Goal: Task Accomplishment & Management: Manage account settings

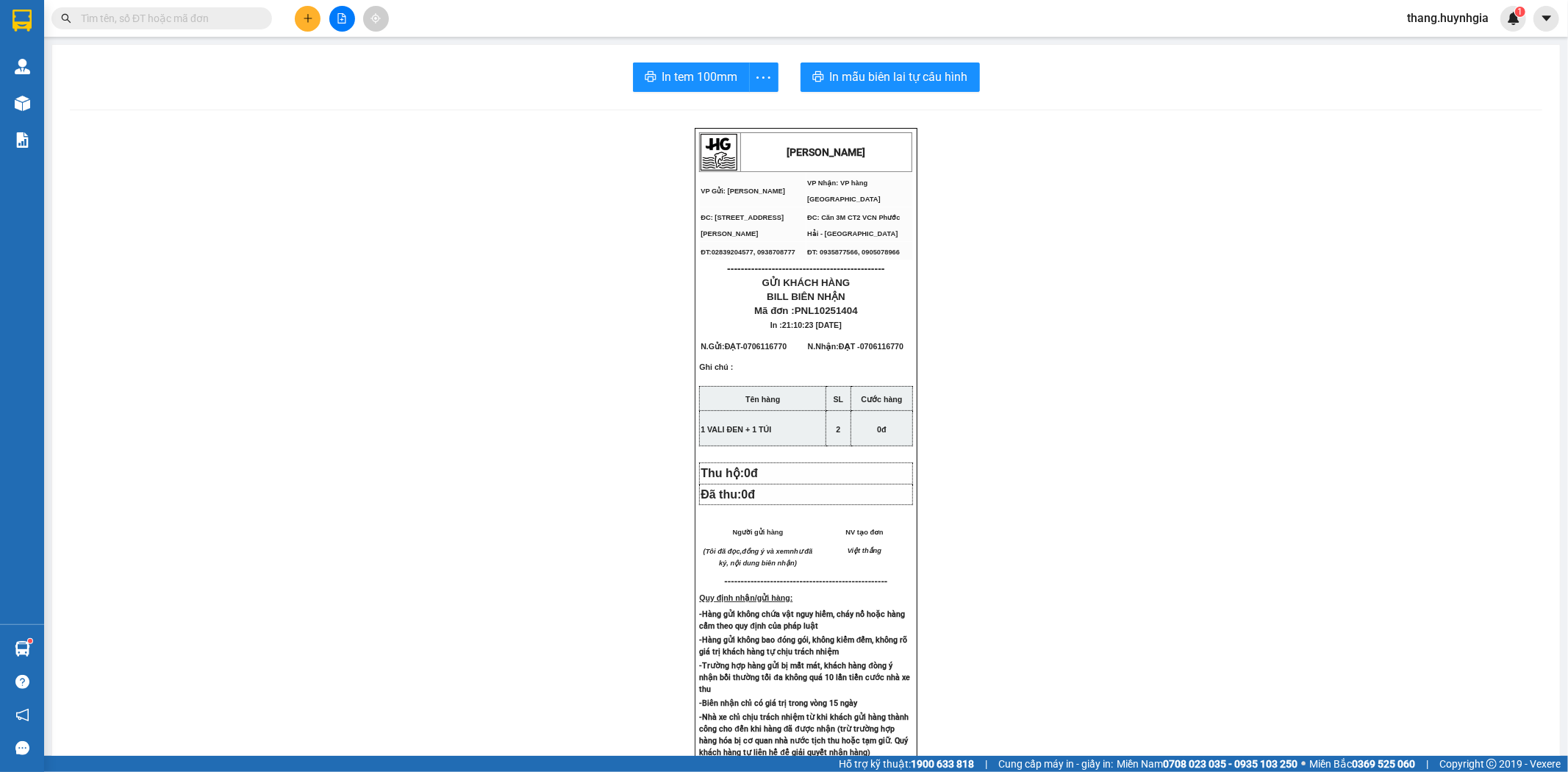
click at [179, 26] on input "text" at bounding box center [168, 18] width 173 height 17
click at [301, 23] on button at bounding box center [307, 18] width 26 height 26
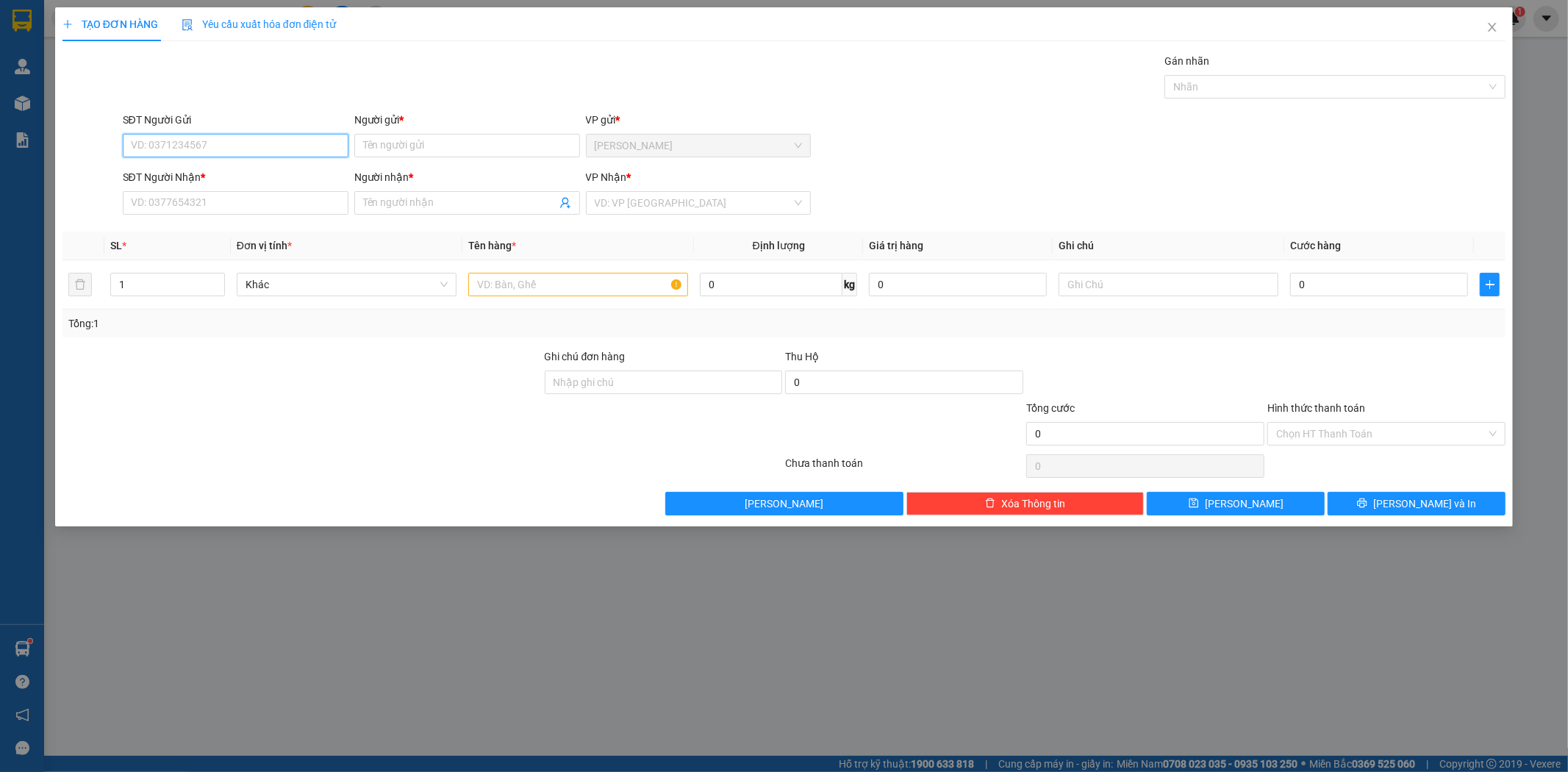
click at [190, 153] on input "SĐT Người Gửi" at bounding box center [235, 145] width 225 height 24
click at [190, 148] on input "SĐT Người Gửi" at bounding box center [235, 145] width 225 height 24
click at [177, 145] on input "SĐT Người Gửi" at bounding box center [235, 145] width 225 height 24
click at [172, 144] on input "SĐT Người Gửi" at bounding box center [235, 145] width 225 height 24
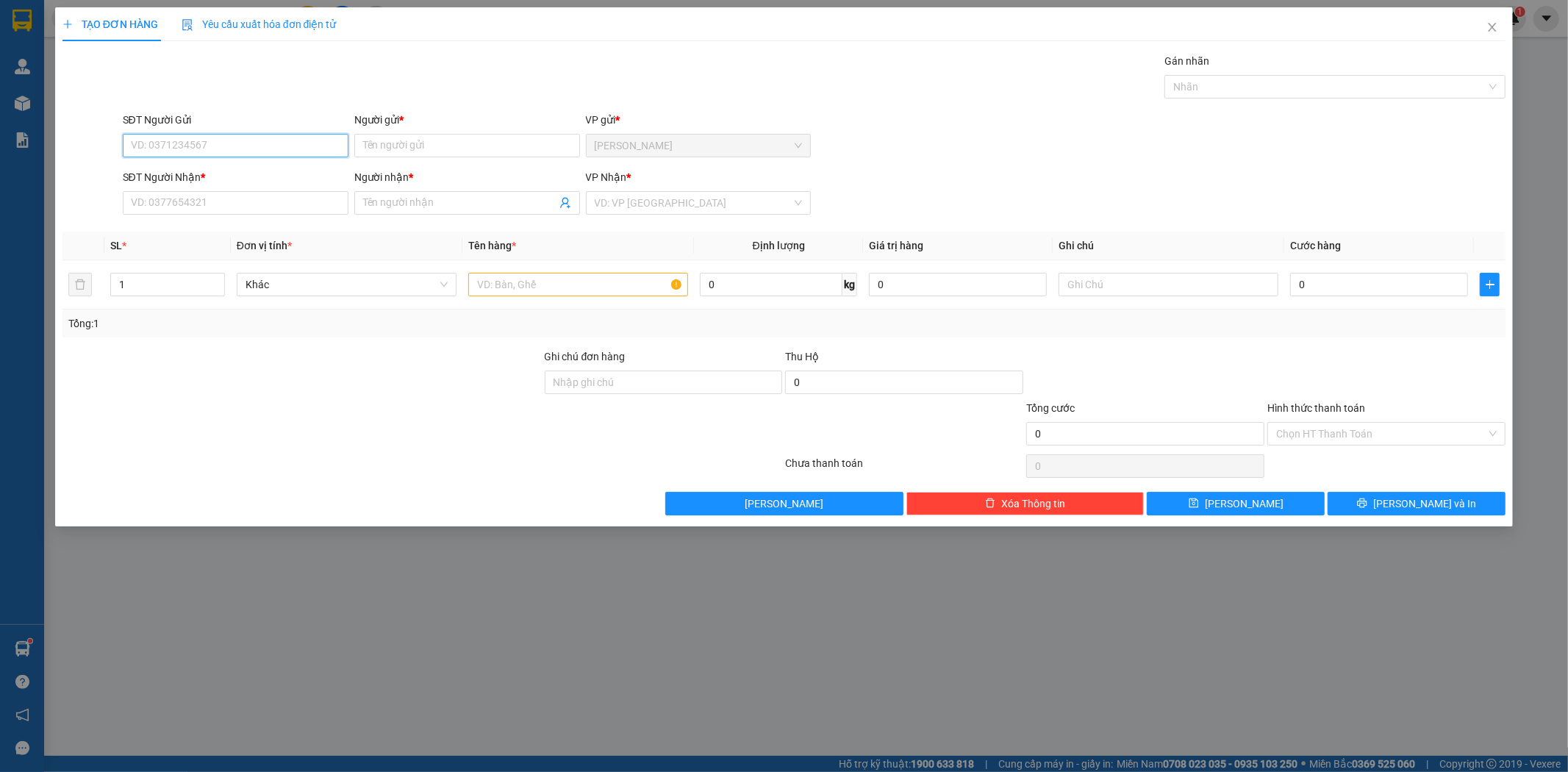
click at [172, 144] on input "SĐT Người Gửi" at bounding box center [235, 145] width 225 height 24
click at [513, 281] on input "text" at bounding box center [578, 284] width 220 height 24
click at [185, 197] on input "SĐT Người Nhận *" at bounding box center [235, 203] width 225 height 24
click at [186, 205] on input "SĐT Người Nhận *" at bounding box center [235, 203] width 225 height 24
type input "0706255399"
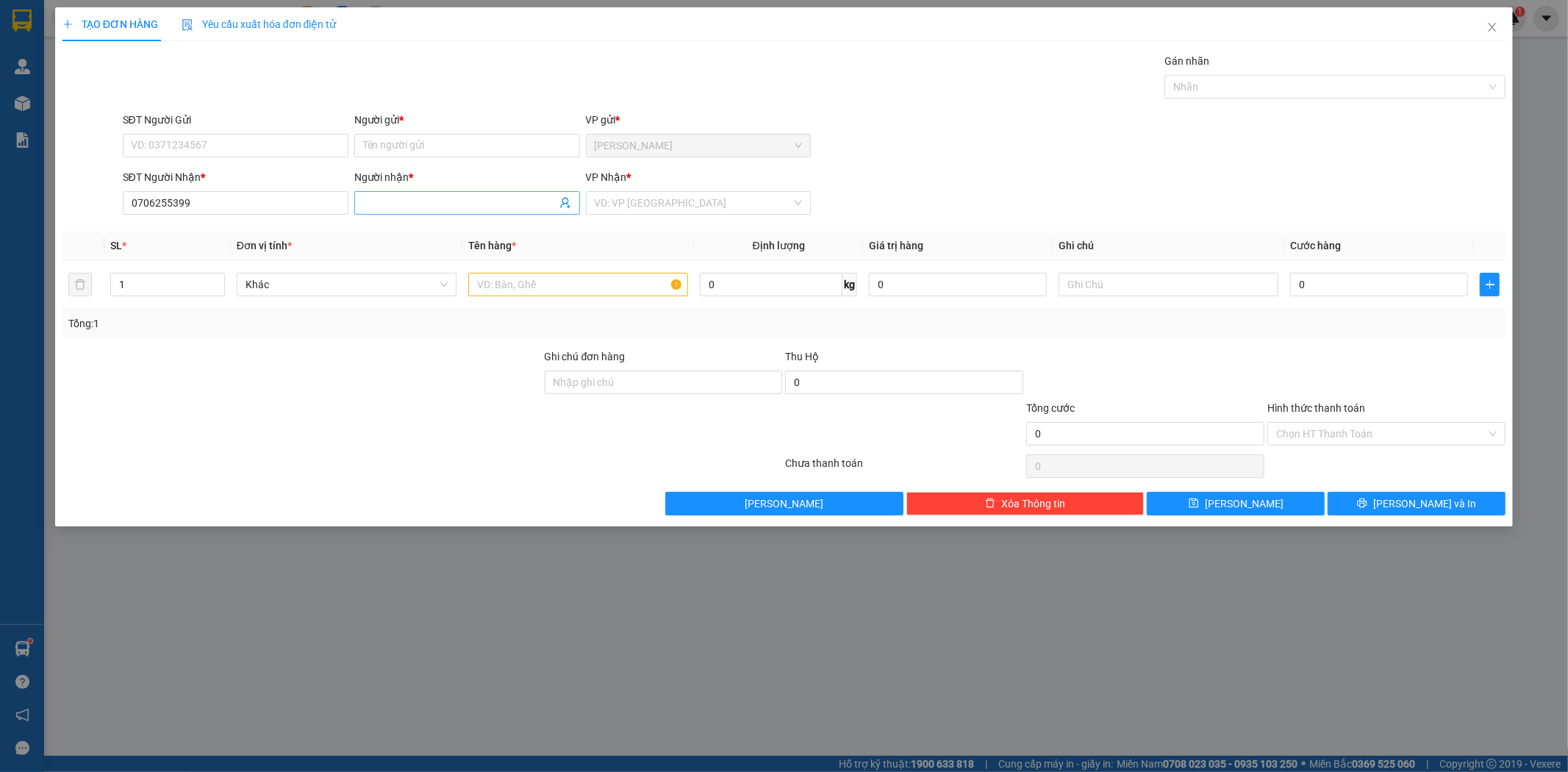
click at [398, 197] on input "Người nhận *" at bounding box center [460, 203] width 193 height 17
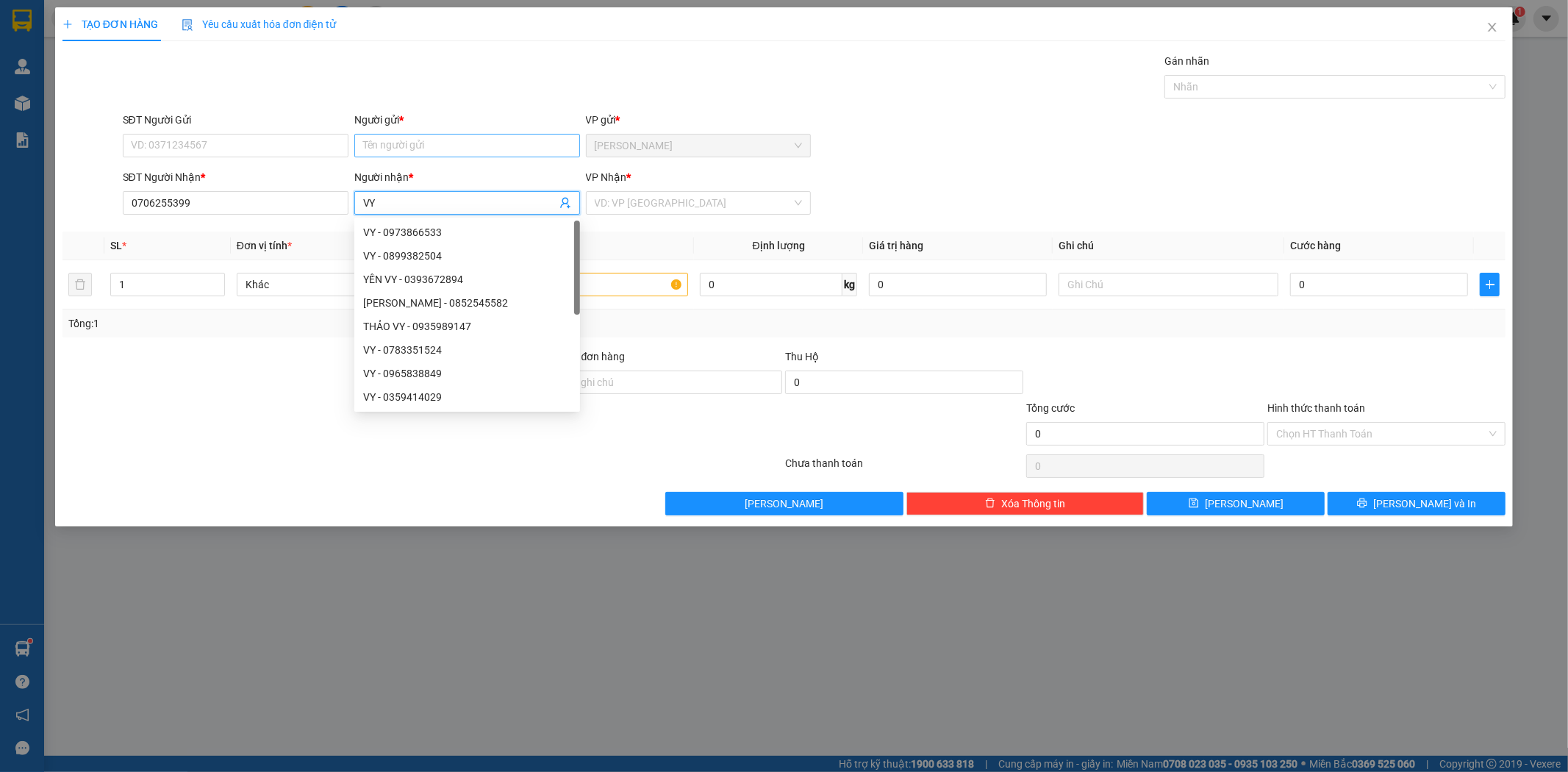
type input "VY"
click at [391, 147] on input "Người gửi *" at bounding box center [466, 145] width 225 height 24
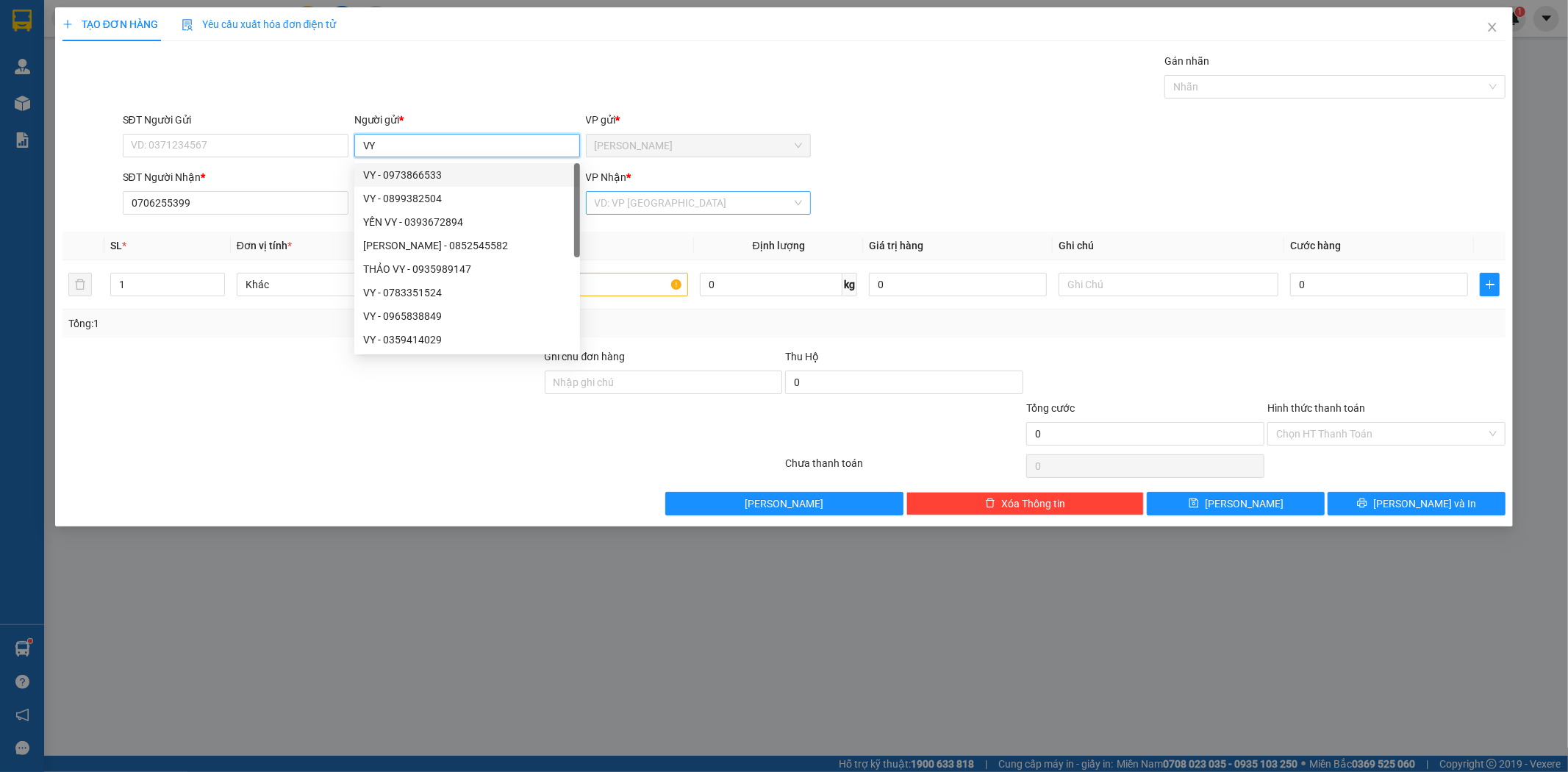
type input "VY"
click at [664, 206] on input "search" at bounding box center [694, 202] width 198 height 22
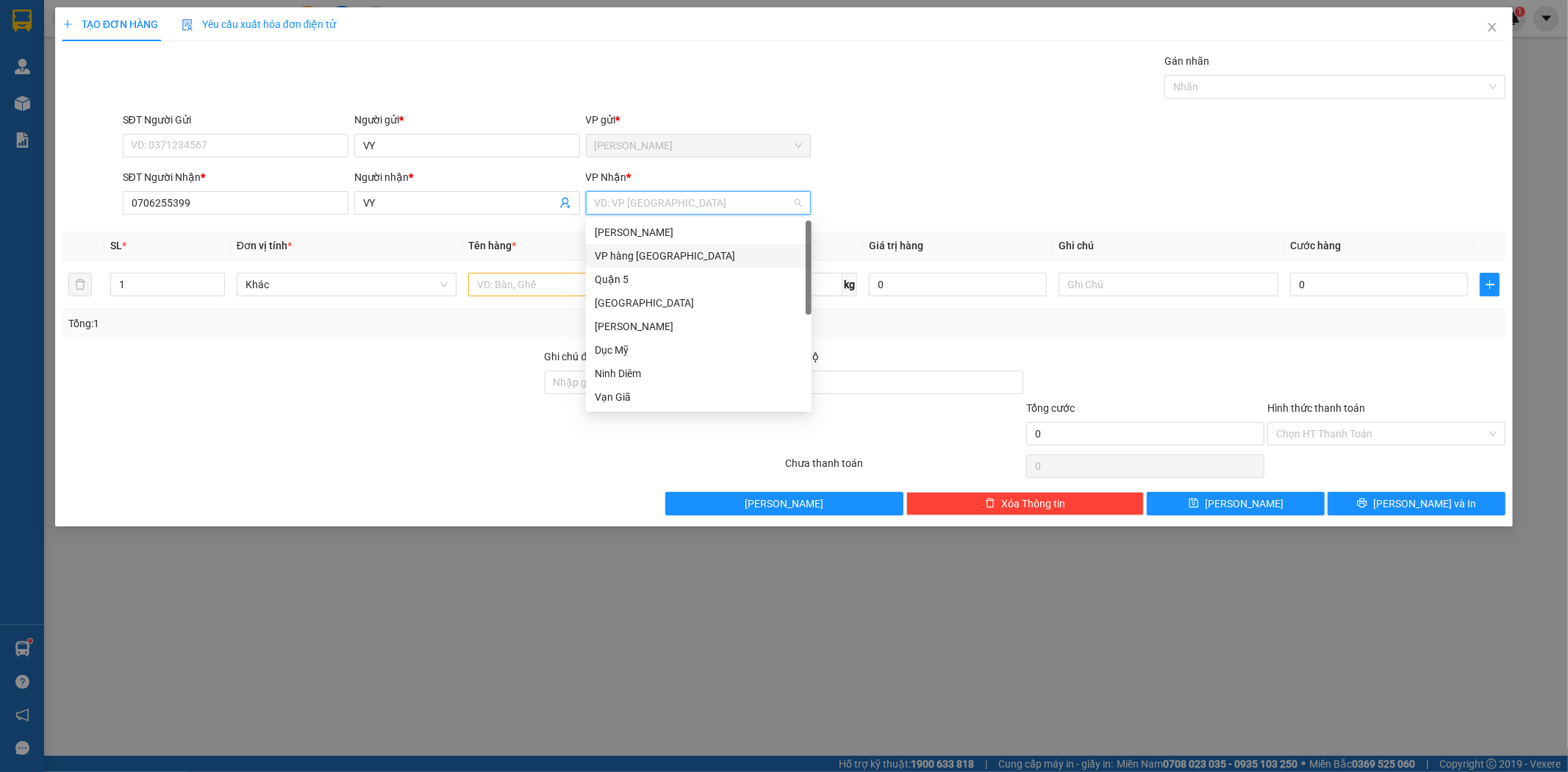
click at [649, 246] on div "VP hàng [GEOGRAPHIC_DATA]" at bounding box center [698, 256] width 225 height 24
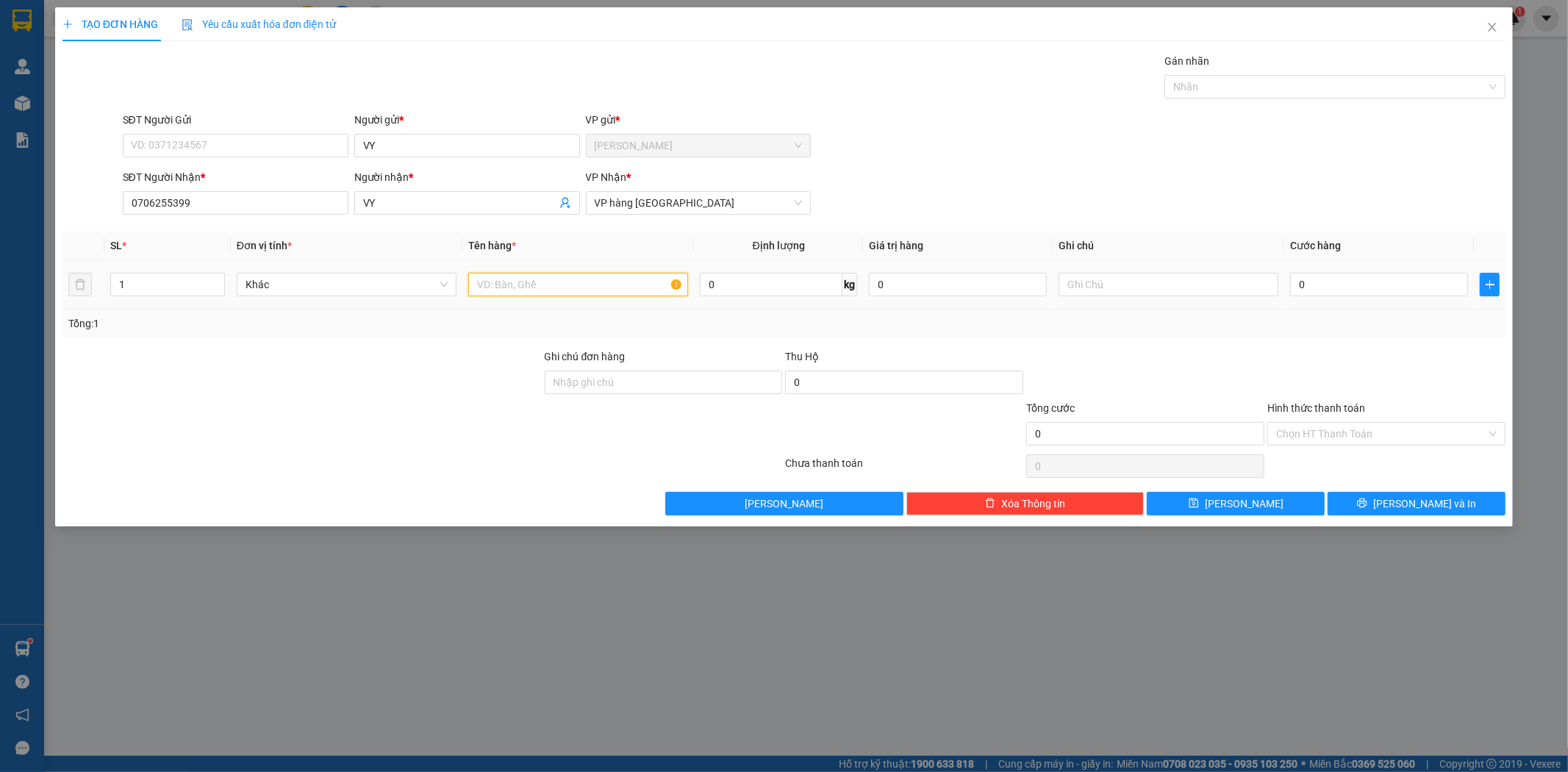
click at [569, 291] on input "text" at bounding box center [578, 284] width 220 height 24
type input "XE GA 7024"
click at [1086, 282] on input "text" at bounding box center [1169, 284] width 220 height 24
type input "TJK 22`30 XE THƯỜNG"
click at [1335, 285] on input "0" at bounding box center [1379, 284] width 178 height 24
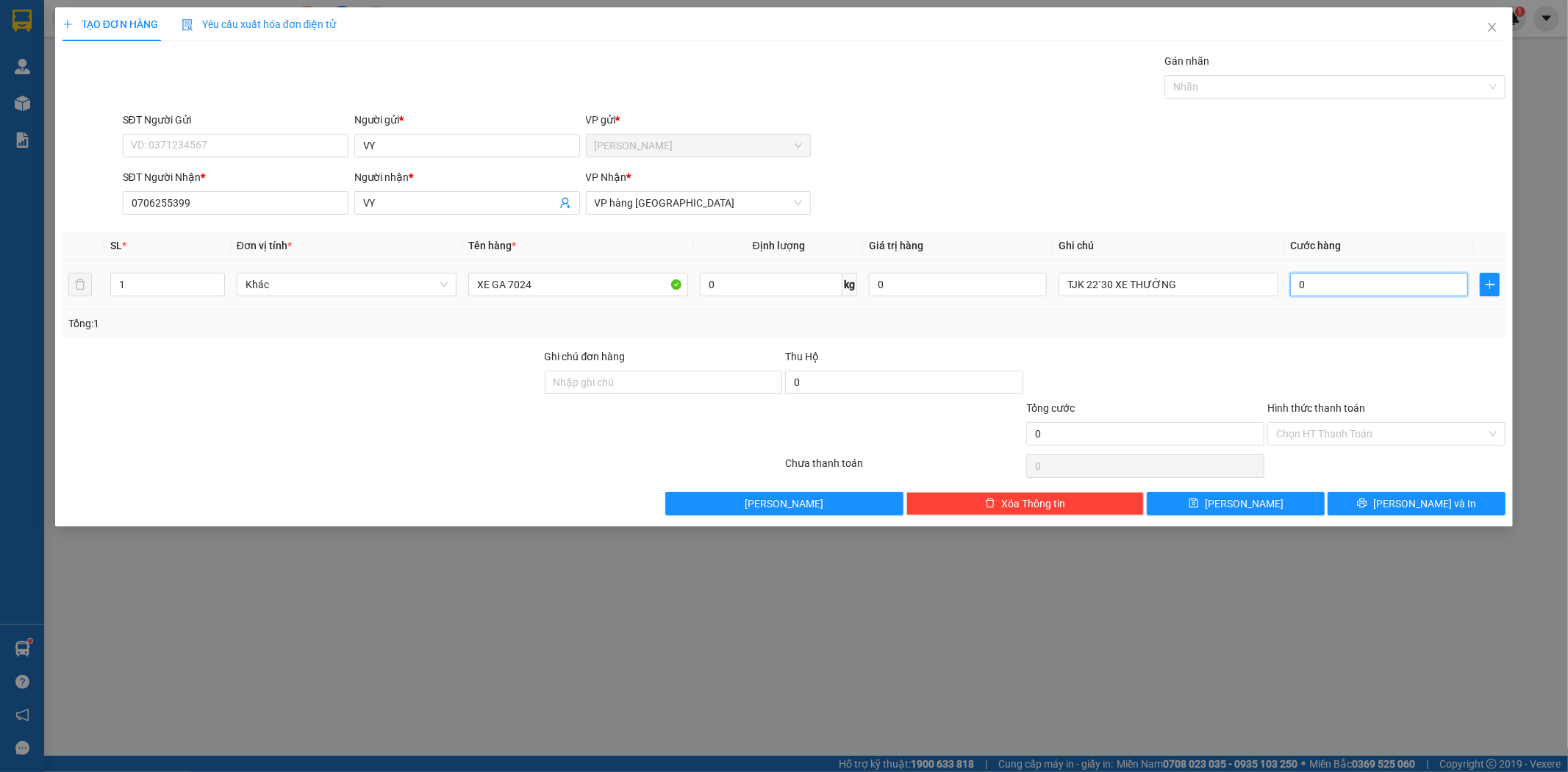
type input "4"
type input "45"
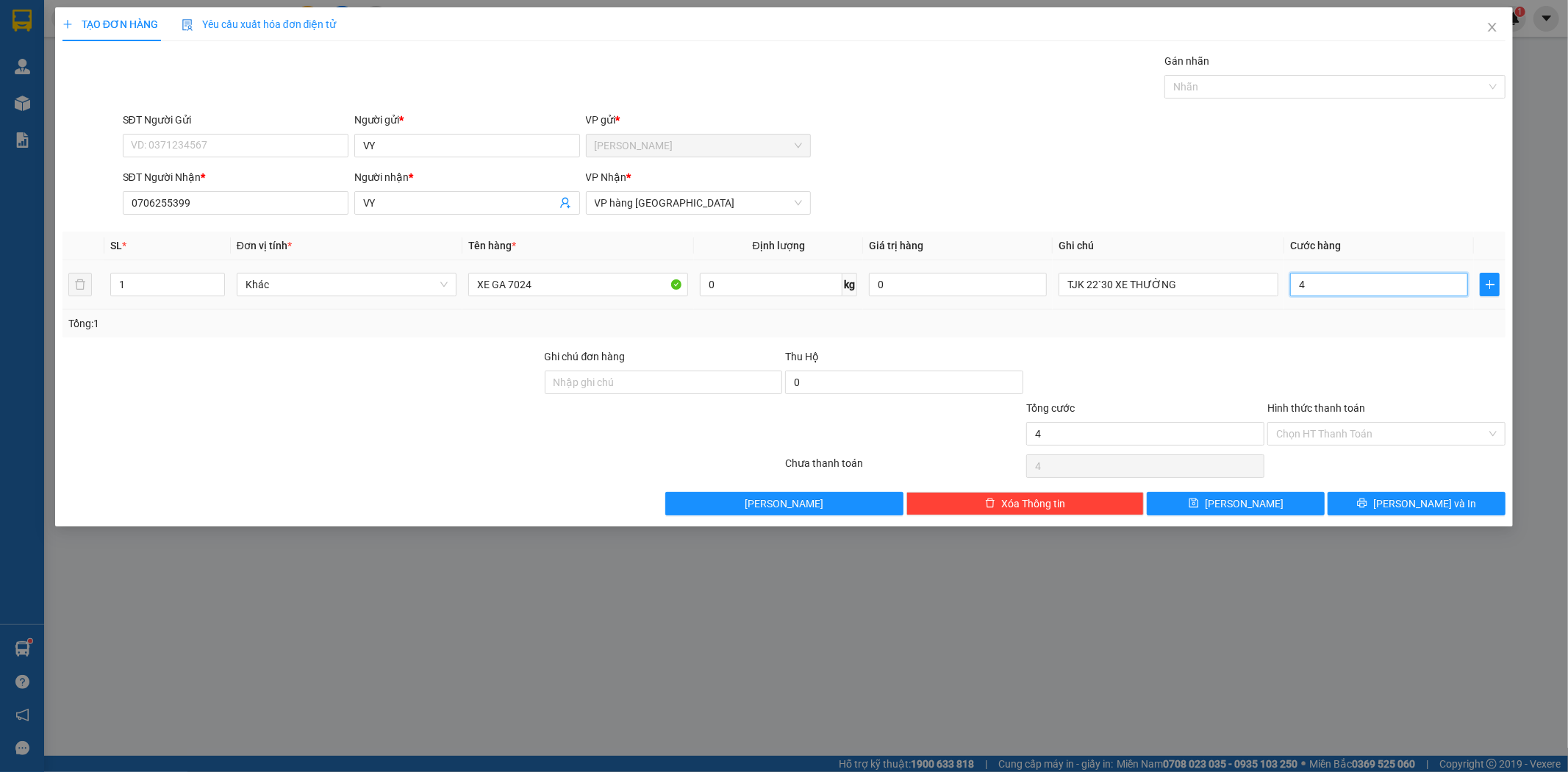
type input "45"
type input "450"
type input "450.000"
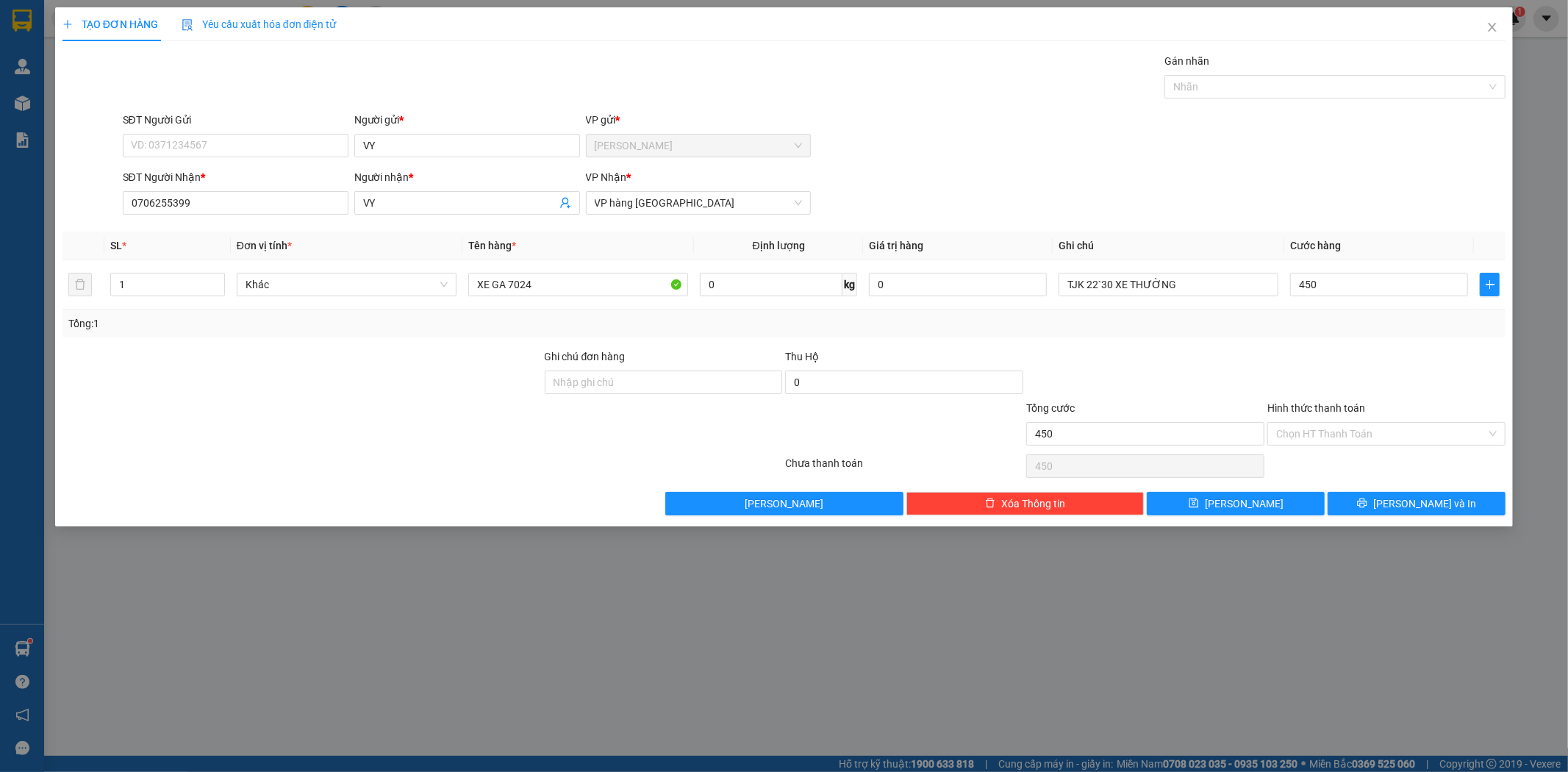
type input "450.000"
click at [1180, 144] on div "SĐT Người Gửi VD: 0371234567 Người gửi * VY VP gửi * [PERSON_NAME]" at bounding box center [815, 137] width 1390 height 51
click at [1195, 91] on div at bounding box center [1327, 86] width 319 height 17
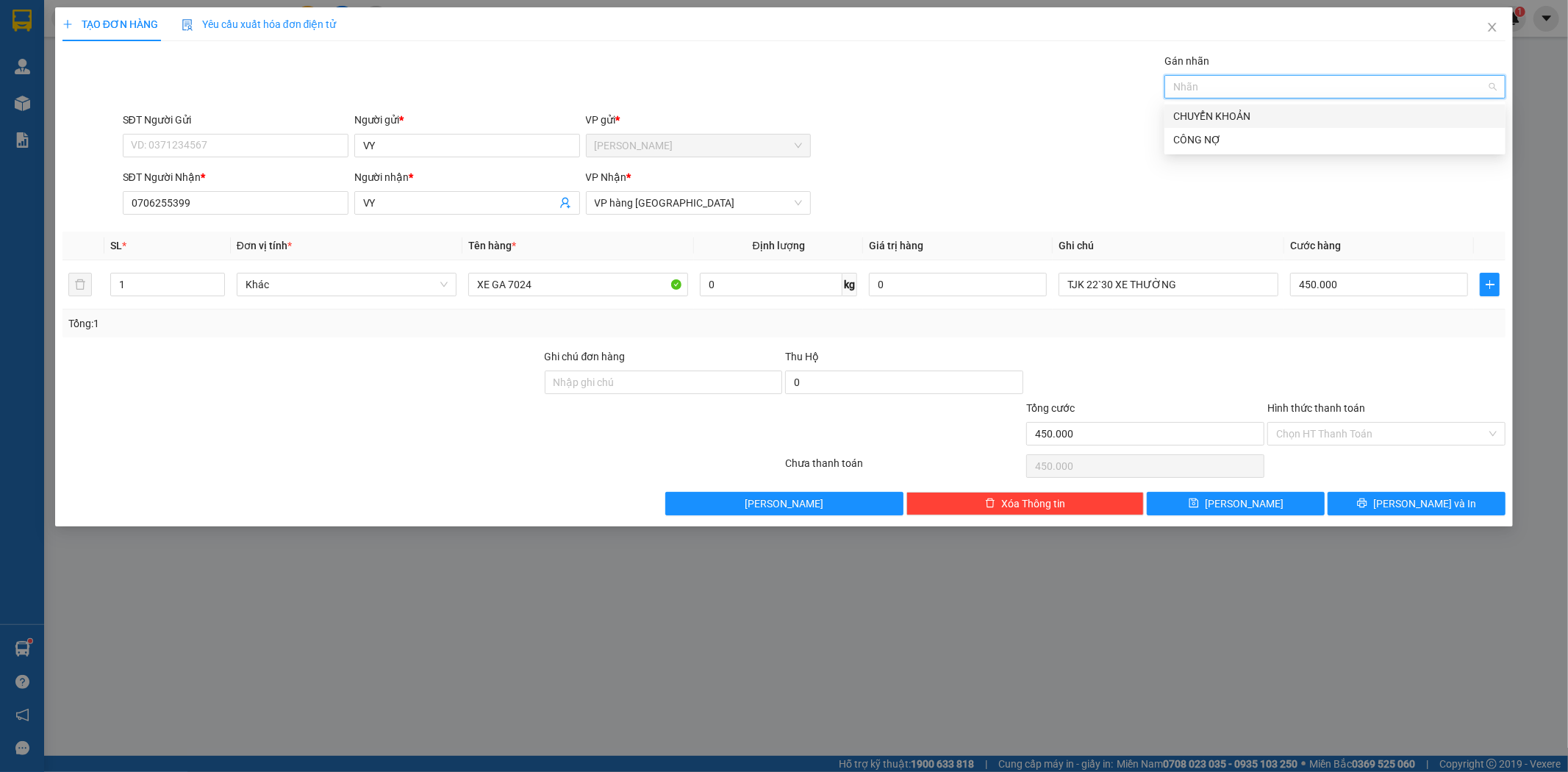
click at [1207, 111] on div "CHUYỂN KHOẢN" at bounding box center [1335, 116] width 324 height 17
click at [1063, 154] on div "SĐT Người Gửi VD: 0371234567 Người gửi * VY VP gửi * [PERSON_NAME]" at bounding box center [815, 137] width 1390 height 51
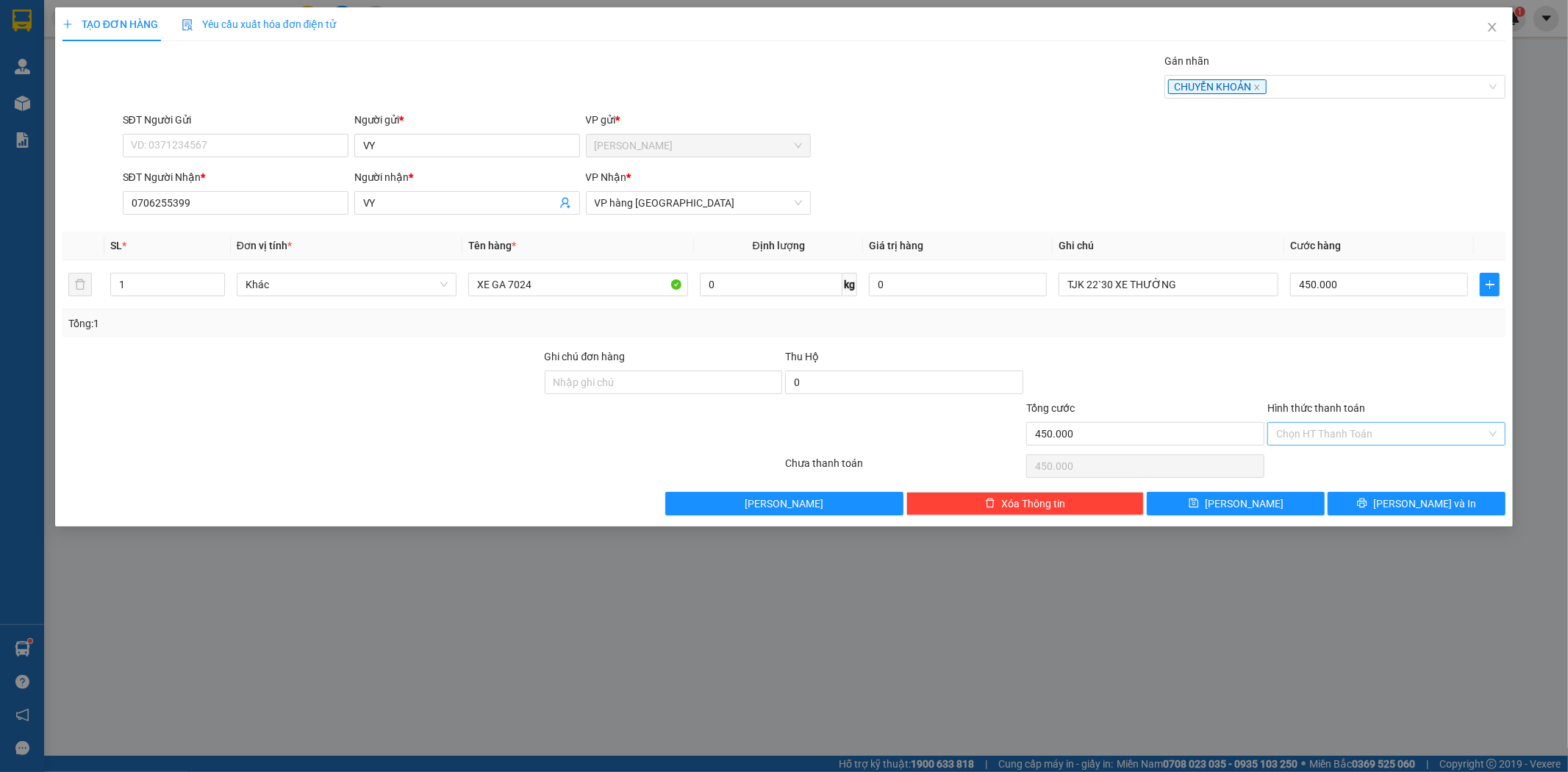
click at [1296, 434] on input "Hình thức thanh toán" at bounding box center [1381, 433] width 210 height 22
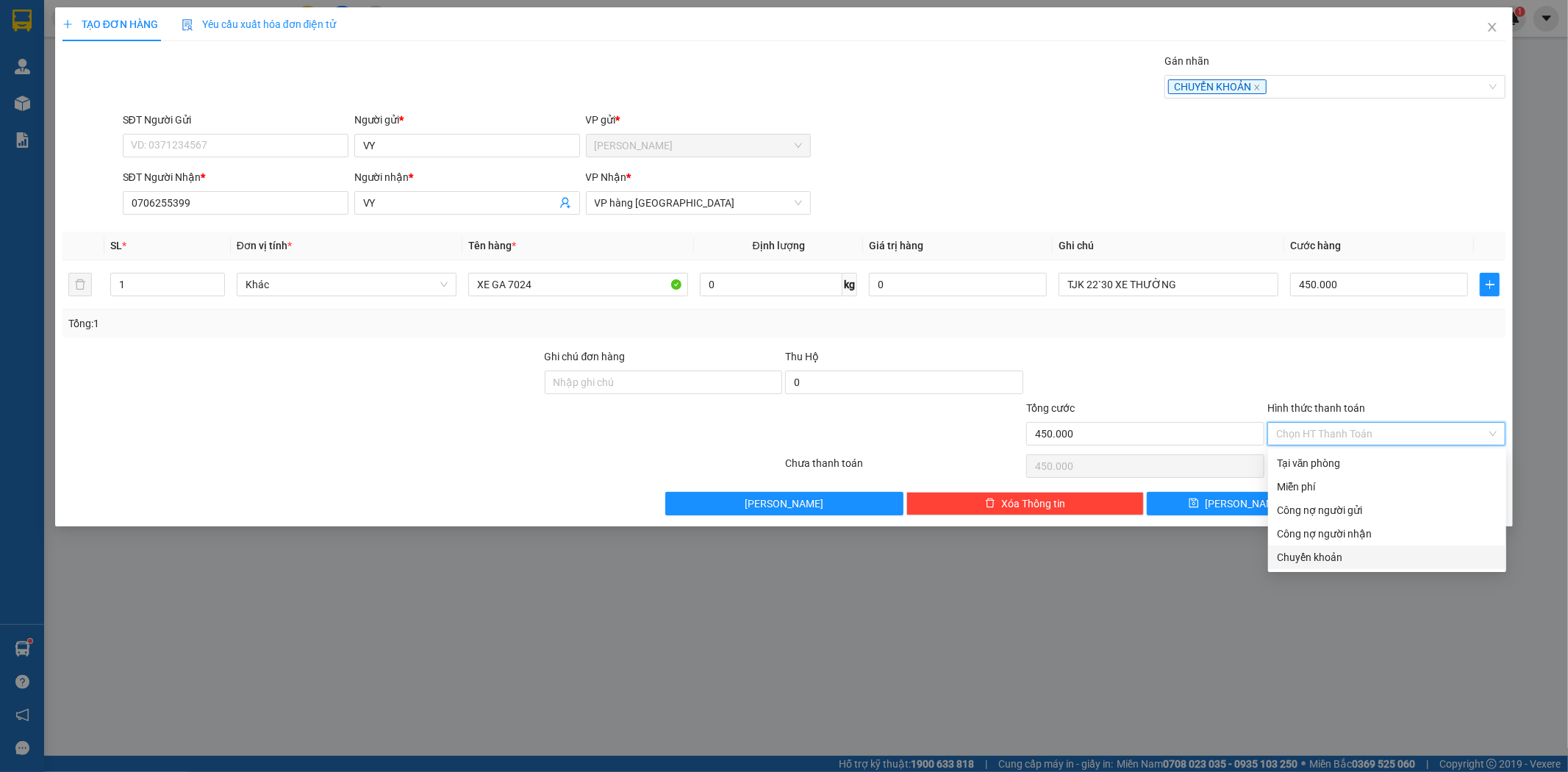
click at [1305, 557] on div "Chuyển khoản" at bounding box center [1386, 557] width 220 height 17
type input "0"
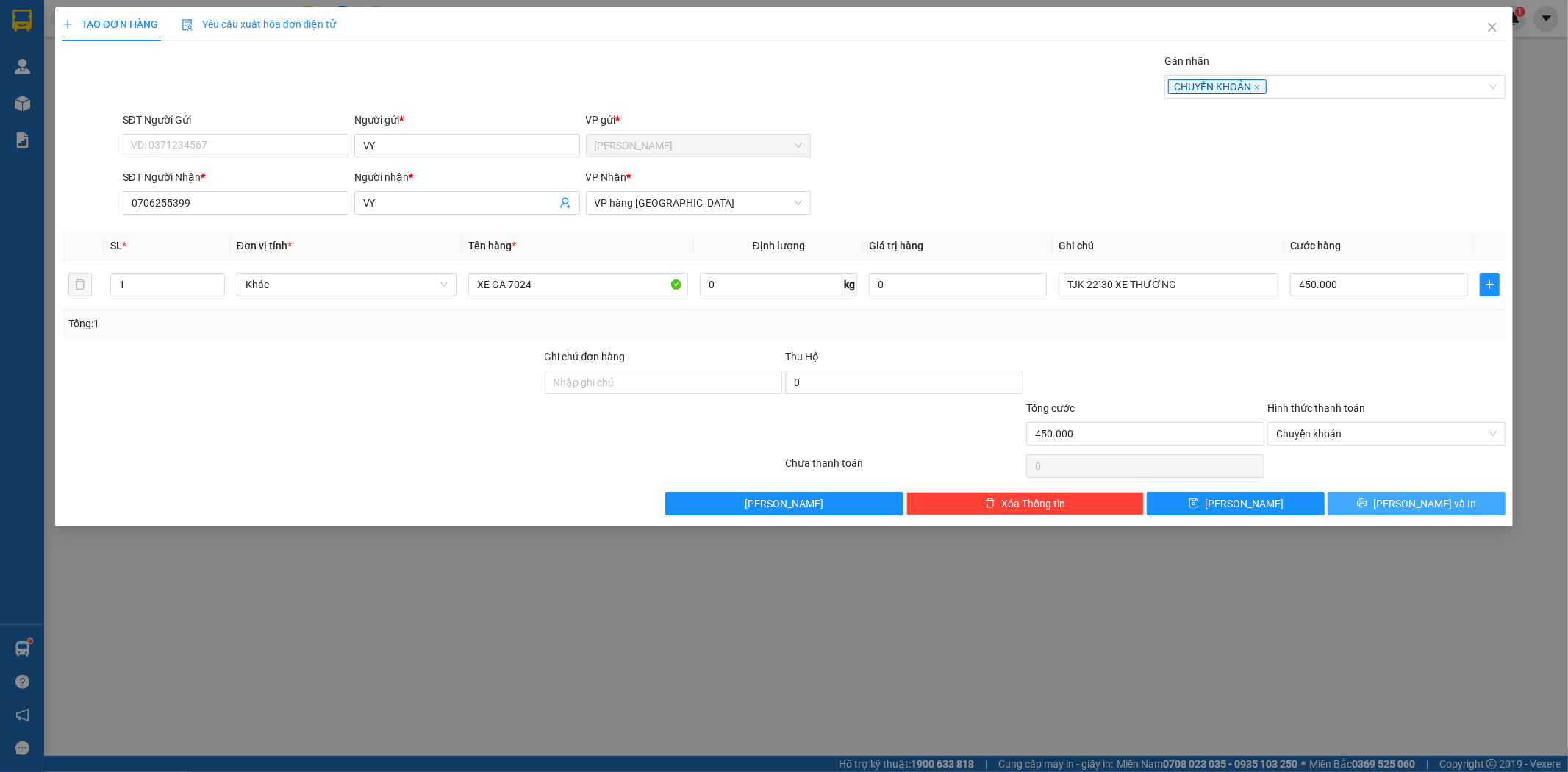
click at [1421, 509] on span "[PERSON_NAME] và In" at bounding box center [1424, 504] width 103 height 17
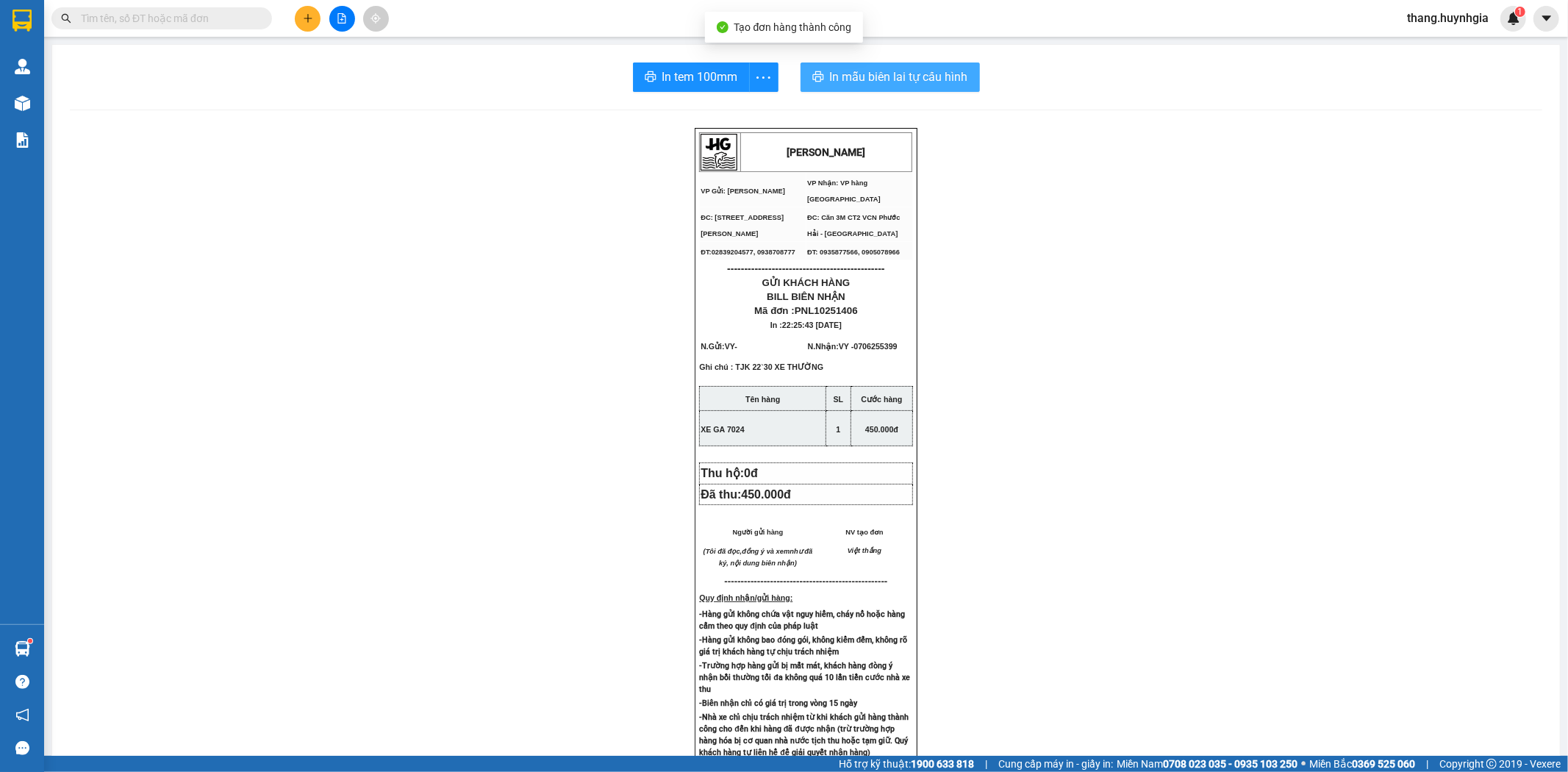
click at [903, 70] on span "In mẫu biên lai tự cấu hình" at bounding box center [899, 77] width 138 height 18
click at [706, 79] on span "In tem 100mm" at bounding box center [701, 77] width 76 height 18
click at [312, 17] on icon "plus" at bounding box center [308, 18] width 10 height 10
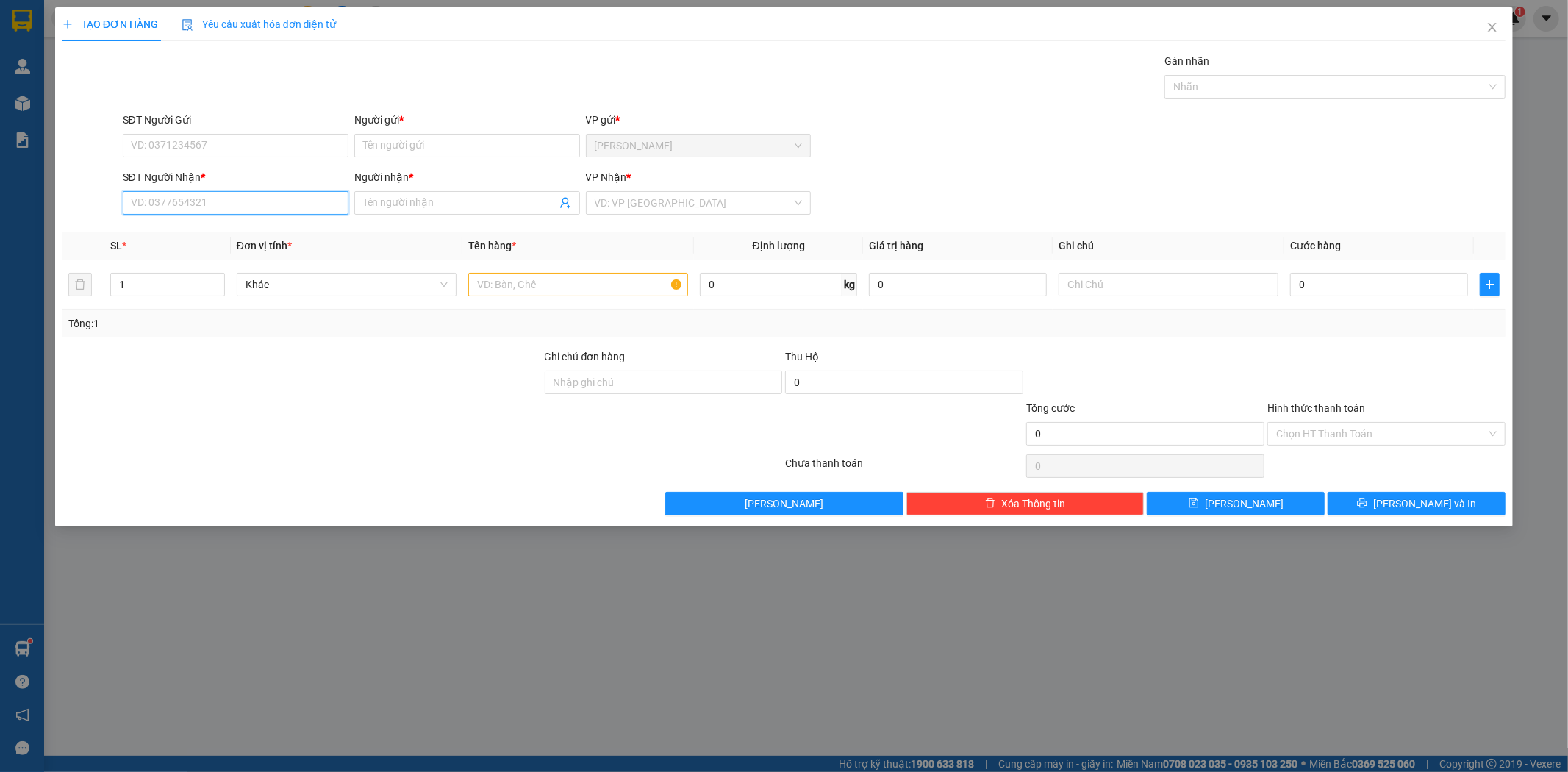
click at [189, 197] on input "SĐT Người Nhận *" at bounding box center [235, 203] width 225 height 24
type input "555888"
drag, startPoint x: 179, startPoint y: 209, endPoint x: 119, endPoint y: 219, distance: 60.8
click at [120, 219] on div "SĐT Người Nhận * 555888" at bounding box center [235, 195] width 232 height 51
type input "0929555888"
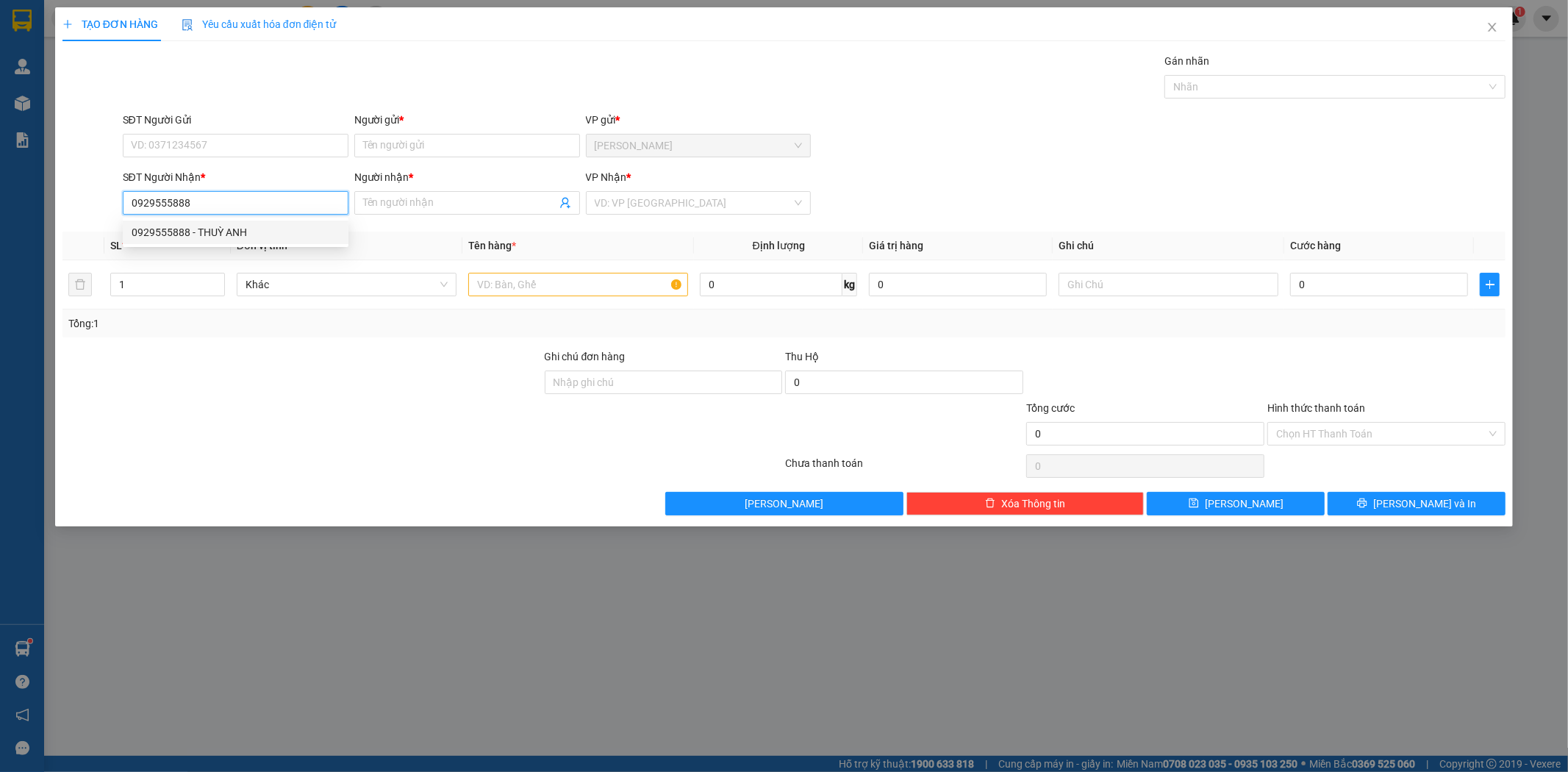
click at [207, 231] on div "0929555888 - THUỲ ANH" at bounding box center [235, 233] width 208 height 17
type input "THUỲ ANH"
type input "0929555888"
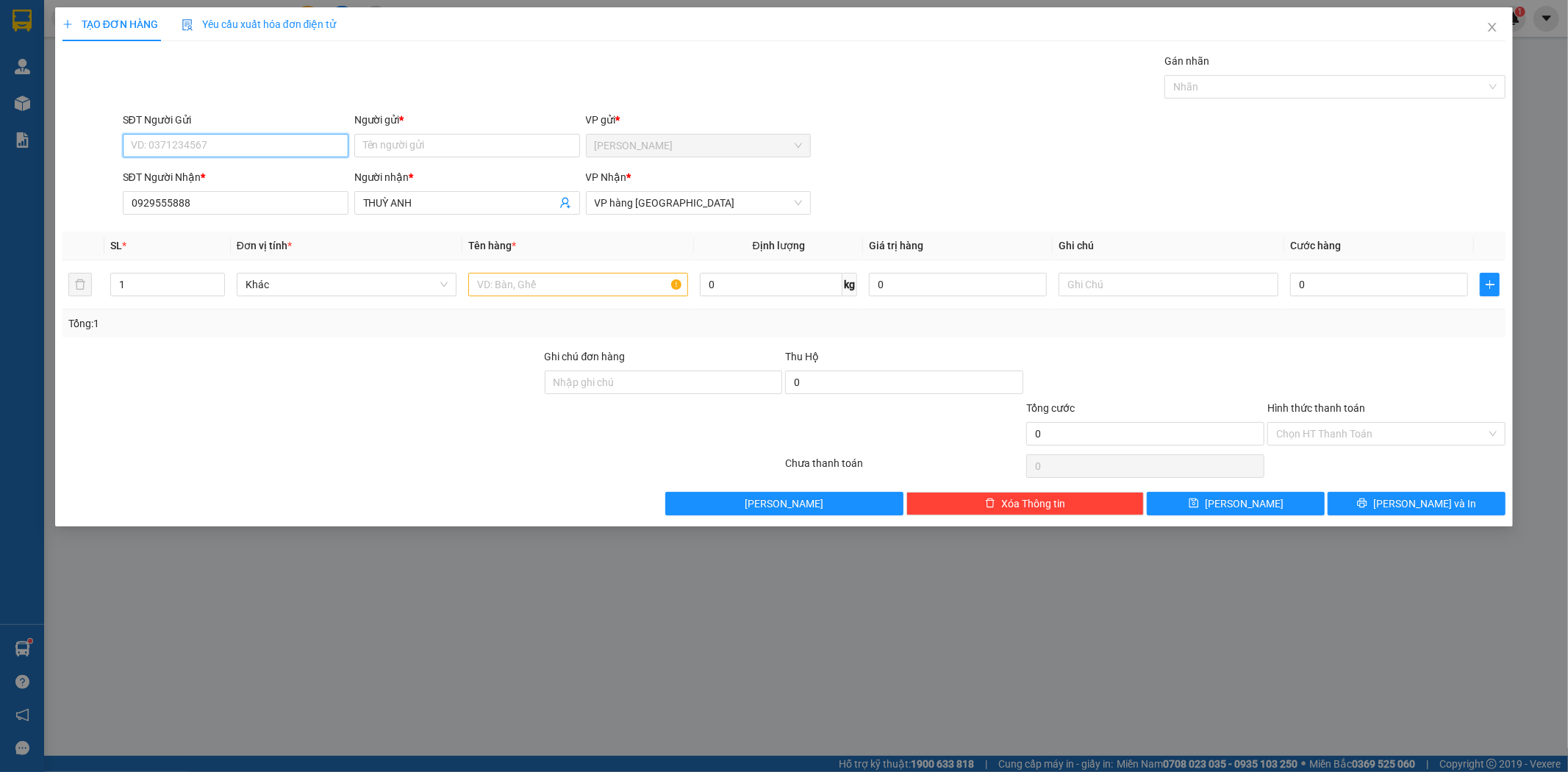
click at [213, 157] on input "SĐT Người Gửi" at bounding box center [235, 145] width 225 height 24
click at [212, 170] on div "0896867889 - [PERSON_NAME]" at bounding box center [235, 175] width 208 height 17
type input "0896867889"
type input "HẠNH NGÔ"
click at [132, 291] on input "1" at bounding box center [168, 284] width 113 height 22
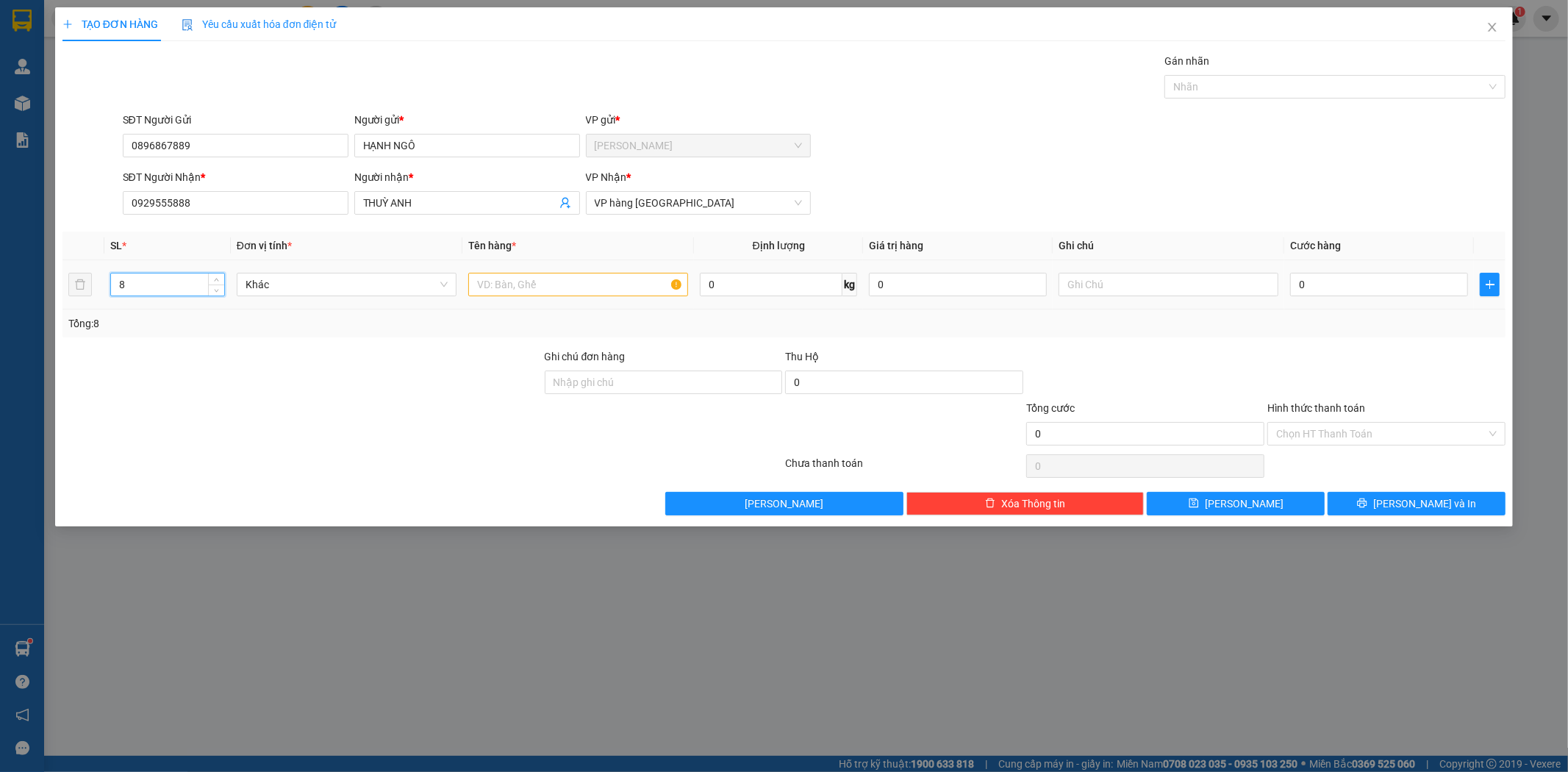
type input "8"
click at [510, 278] on input "text" at bounding box center [578, 284] width 220 height 24
type input "7 BỊ XOÀI + 1 XỌT"
click at [1411, 506] on span "[PERSON_NAME] và In" at bounding box center [1424, 504] width 103 height 17
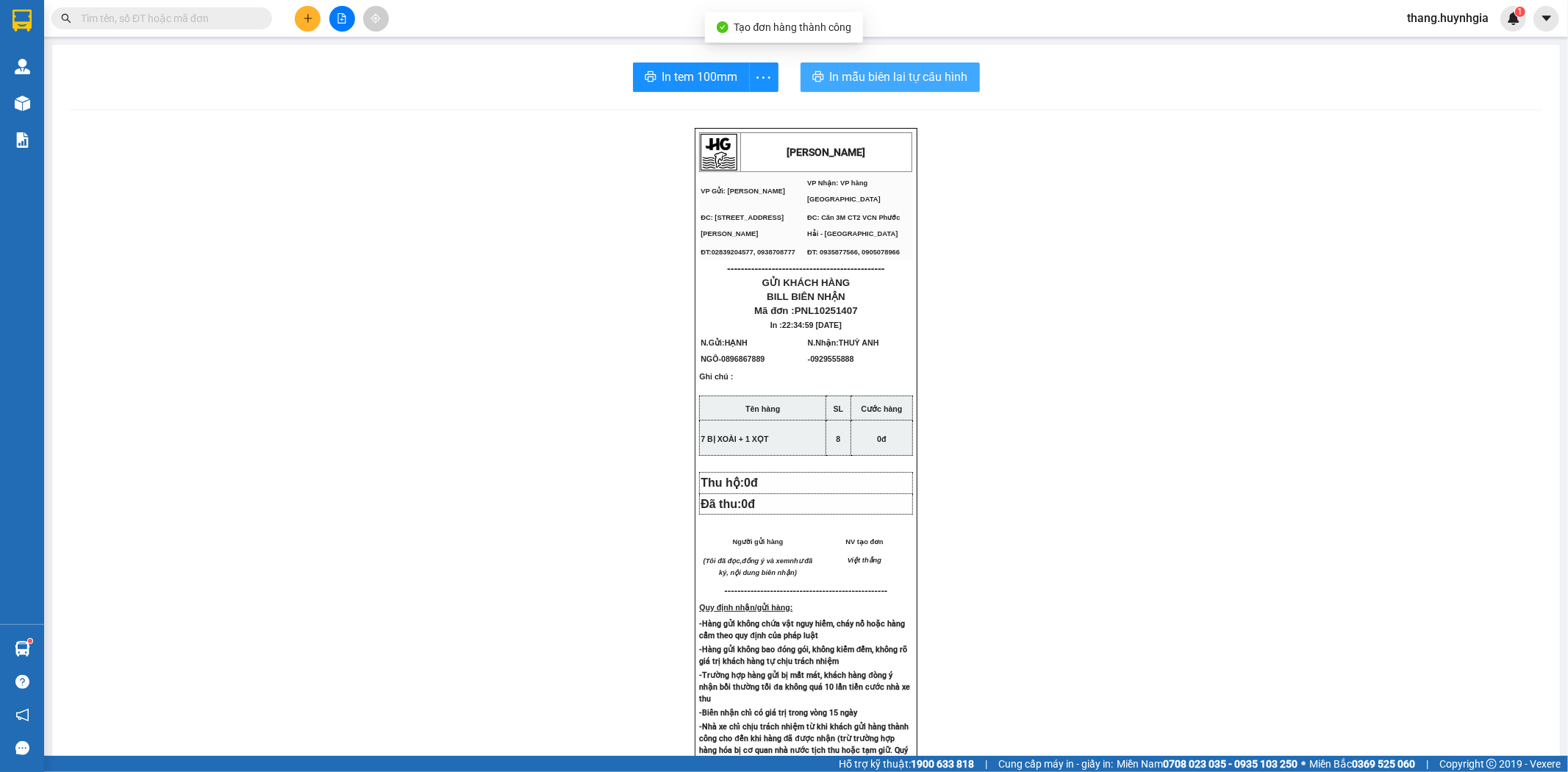
click at [923, 78] on span "In mẫu biên lai tự cấu hình" at bounding box center [899, 77] width 138 height 18
click at [696, 78] on div "In tem 100mm" at bounding box center [705, 78] width 151 height 30
click at [696, 78] on span "In tem 100mm" at bounding box center [701, 77] width 76 height 18
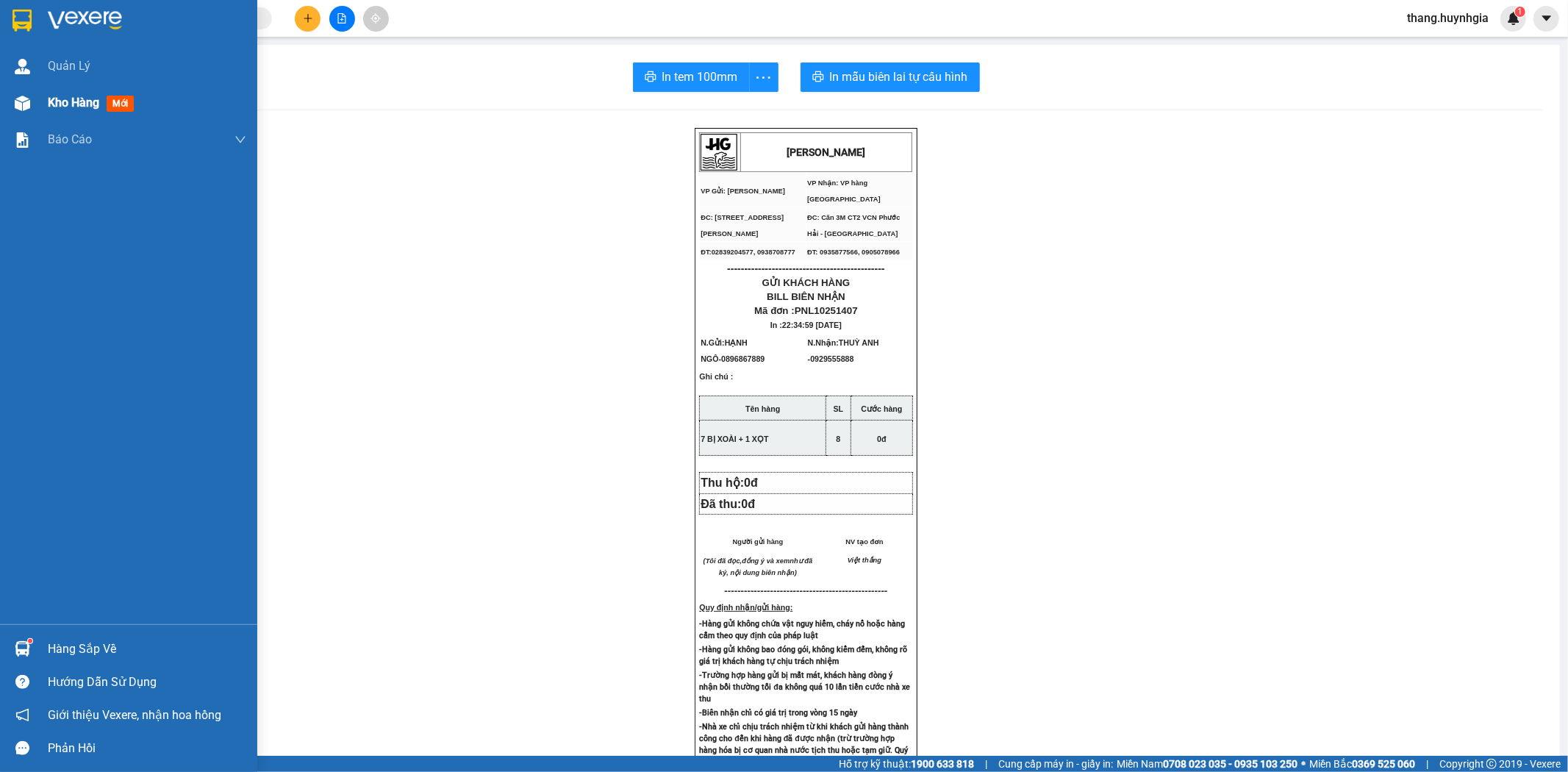
click at [61, 100] on span "Kho hàng" at bounding box center [73, 102] width 51 height 14
click at [60, 100] on span "Kho hàng" at bounding box center [73, 102] width 51 height 14
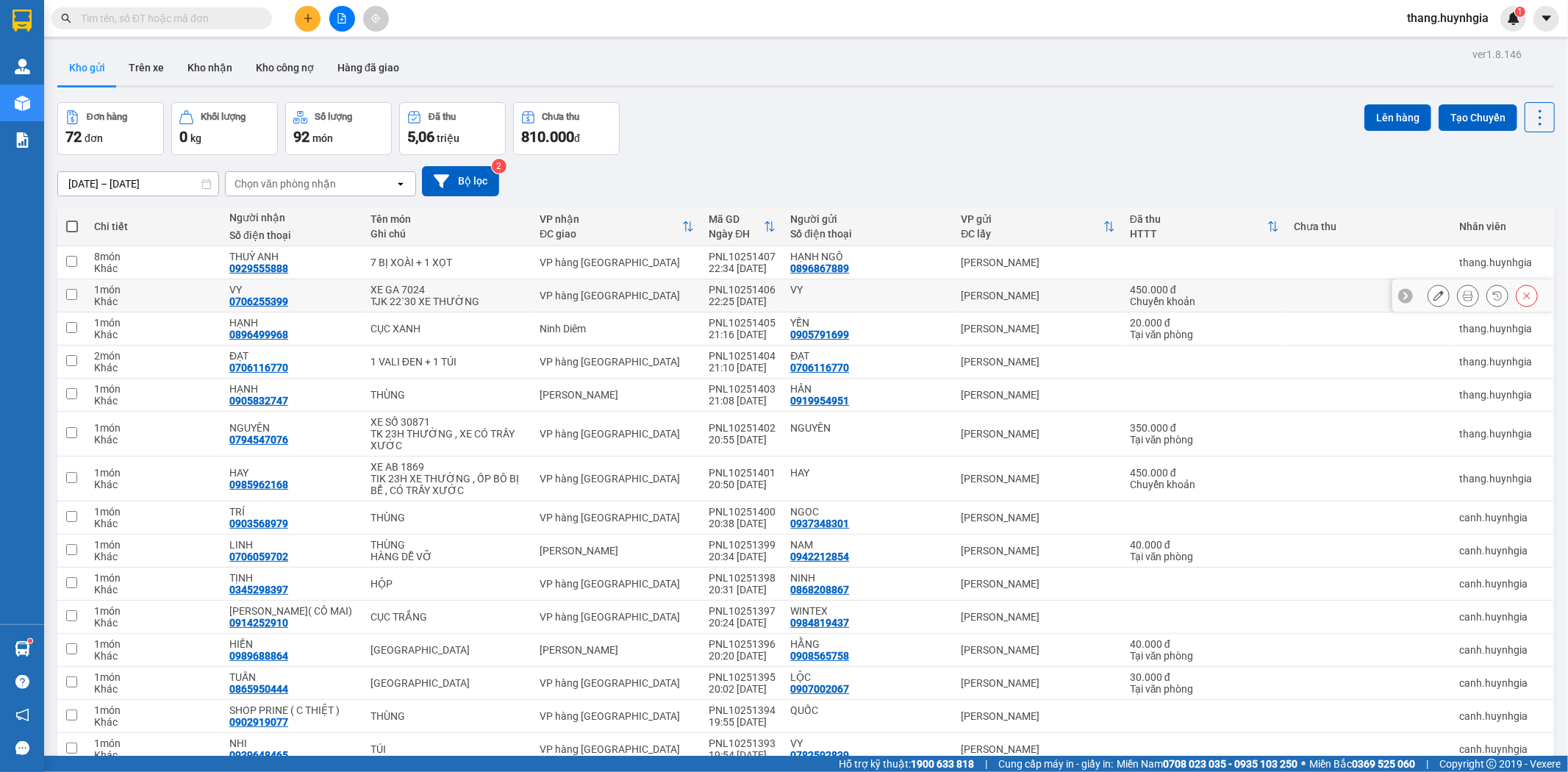
click at [1162, 296] on div "Chuyển khoản" at bounding box center [1204, 301] width 149 height 12
checkbox input "true"
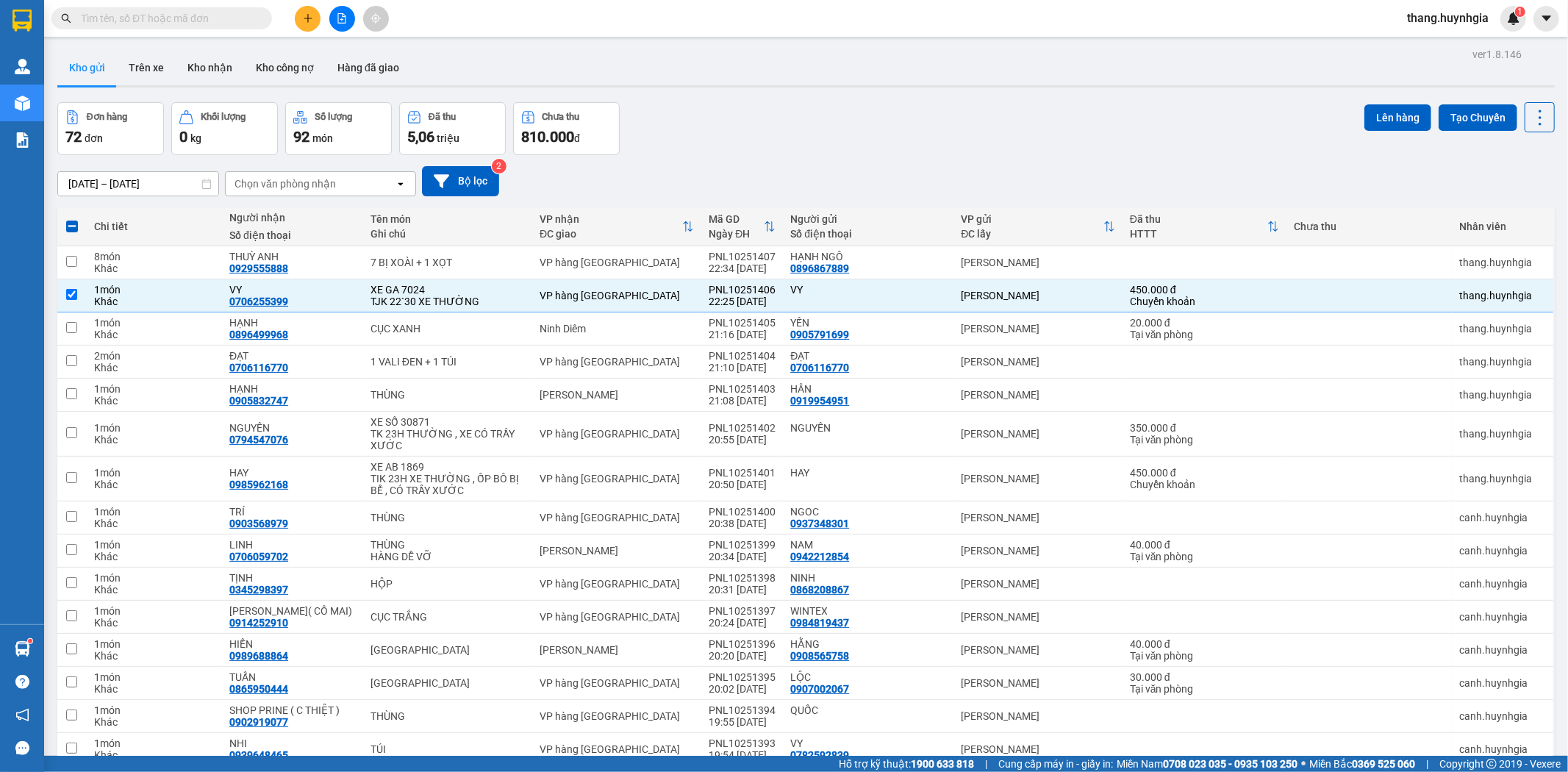
click at [1457, 13] on span "thang.huynhgia" at bounding box center [1448, 18] width 105 height 18
click at [1434, 49] on span "Đăng xuất" at bounding box center [1454, 45] width 75 height 17
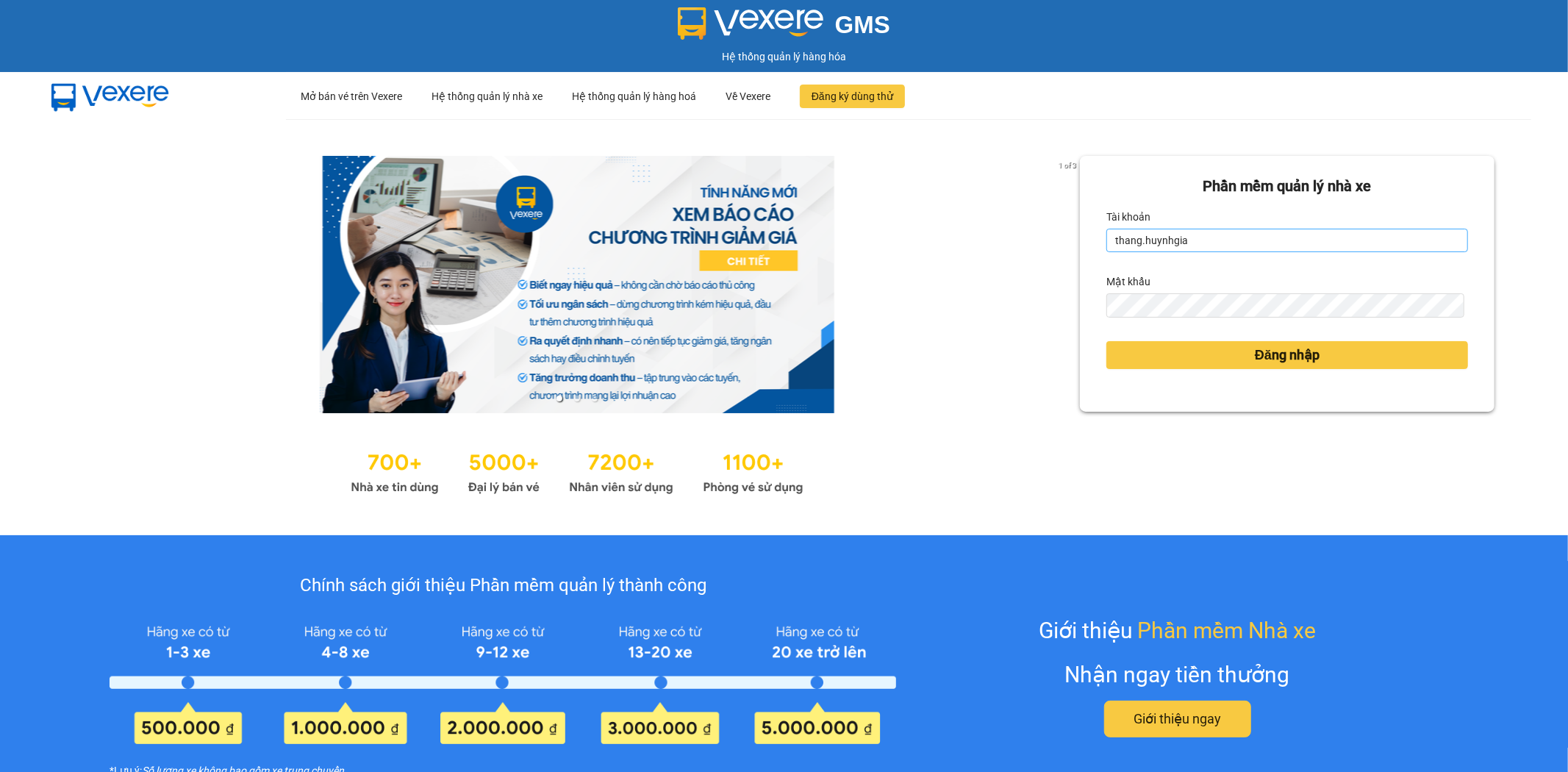
click at [1200, 239] on input "thang.huynhgia" at bounding box center [1287, 240] width 361 height 24
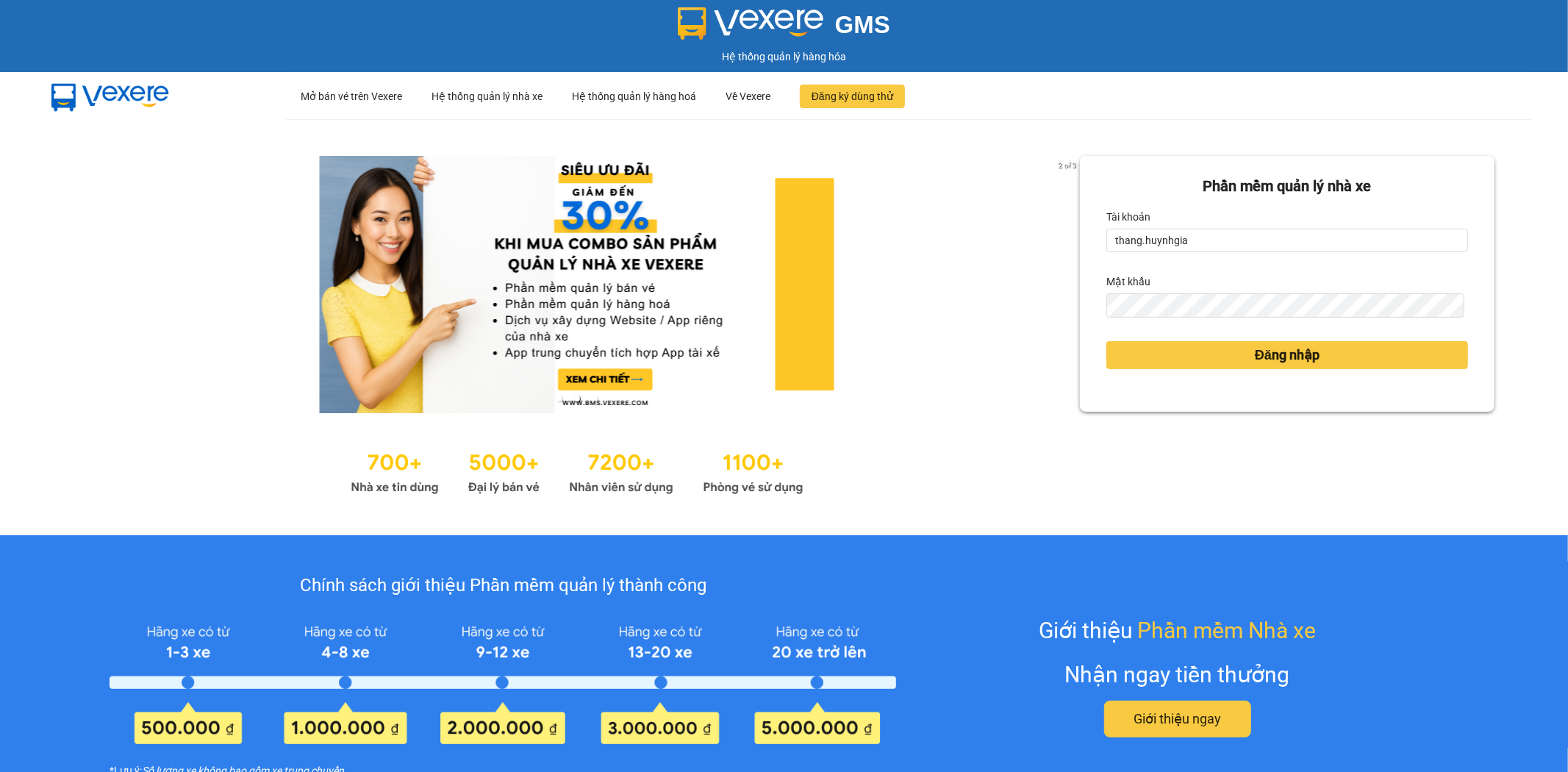
type input "quynh.huynhgia"
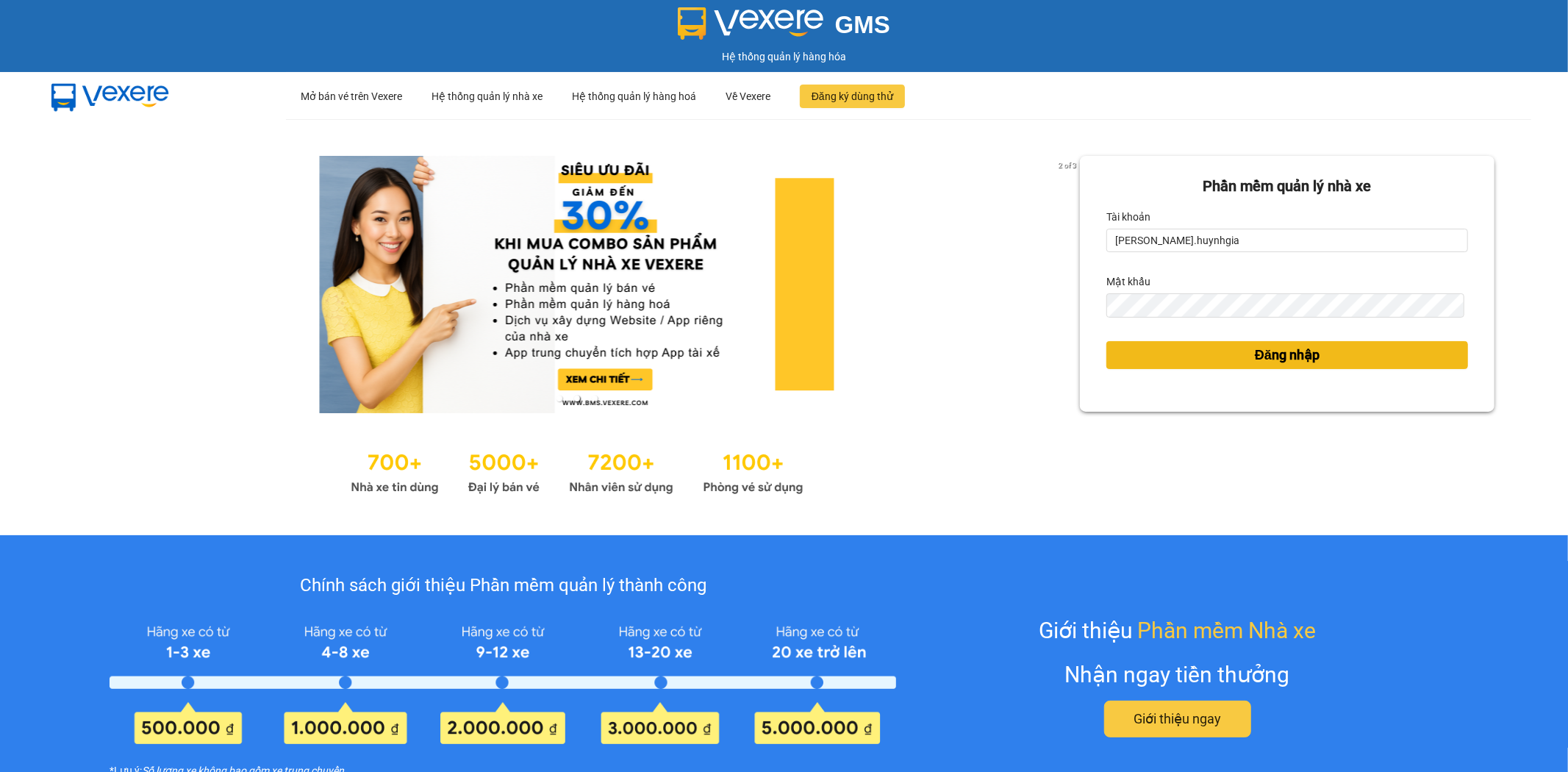
click at [1255, 357] on span "Đăng nhập" at bounding box center [1287, 355] width 64 height 21
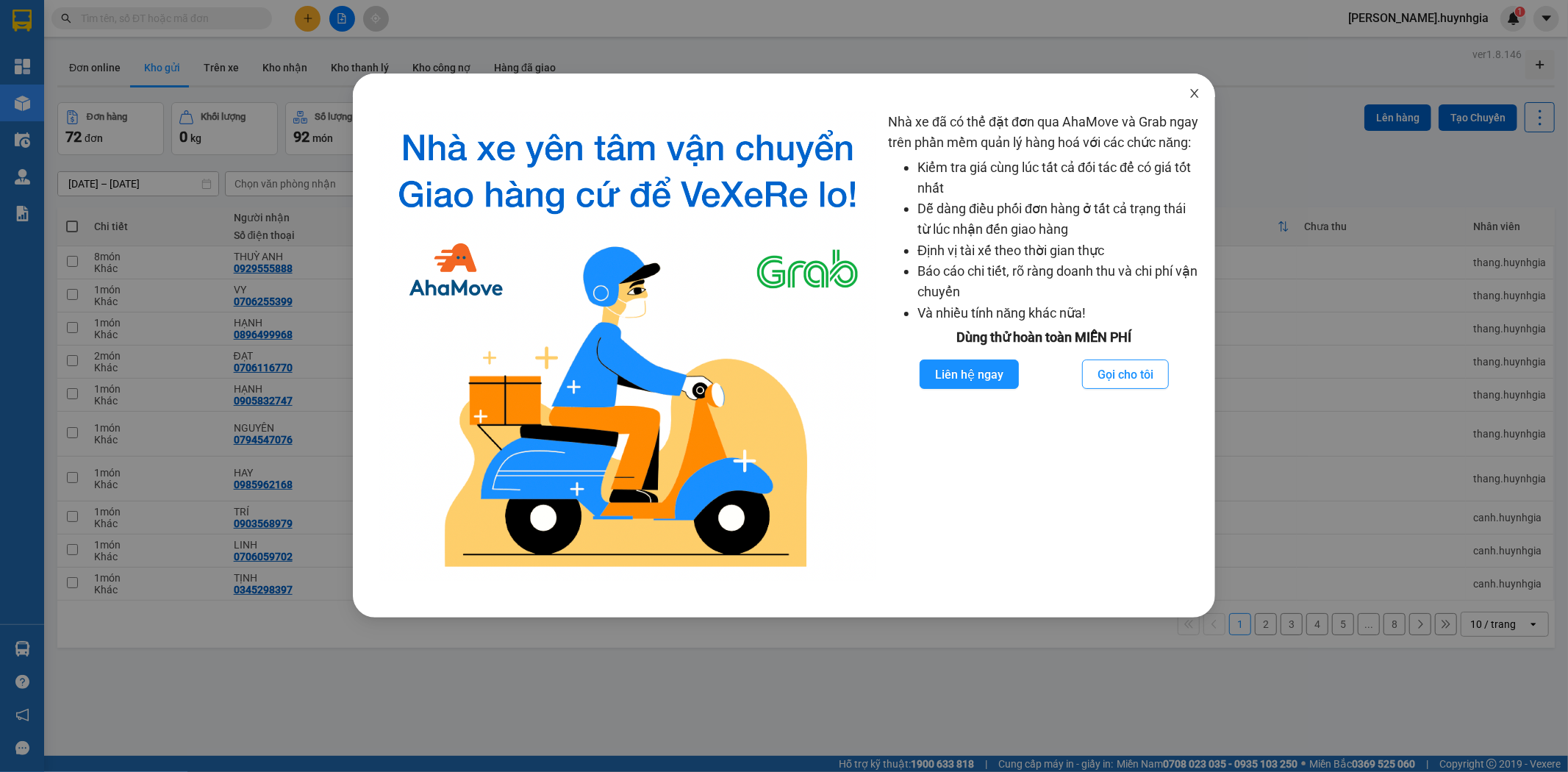
click at [1189, 96] on icon "close" at bounding box center [1194, 93] width 12 height 12
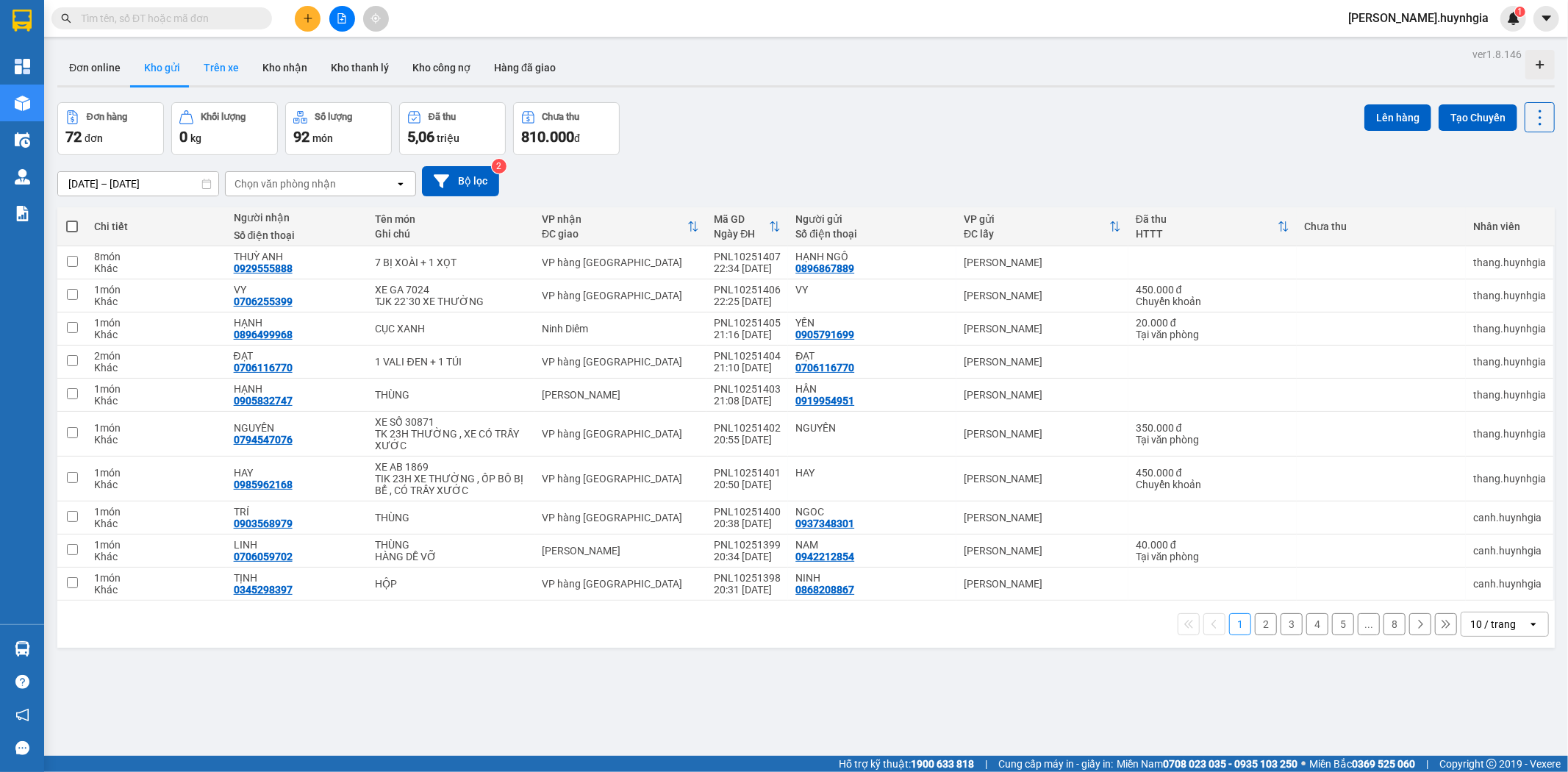
click at [225, 62] on button "Trên xe" at bounding box center [220, 68] width 59 height 36
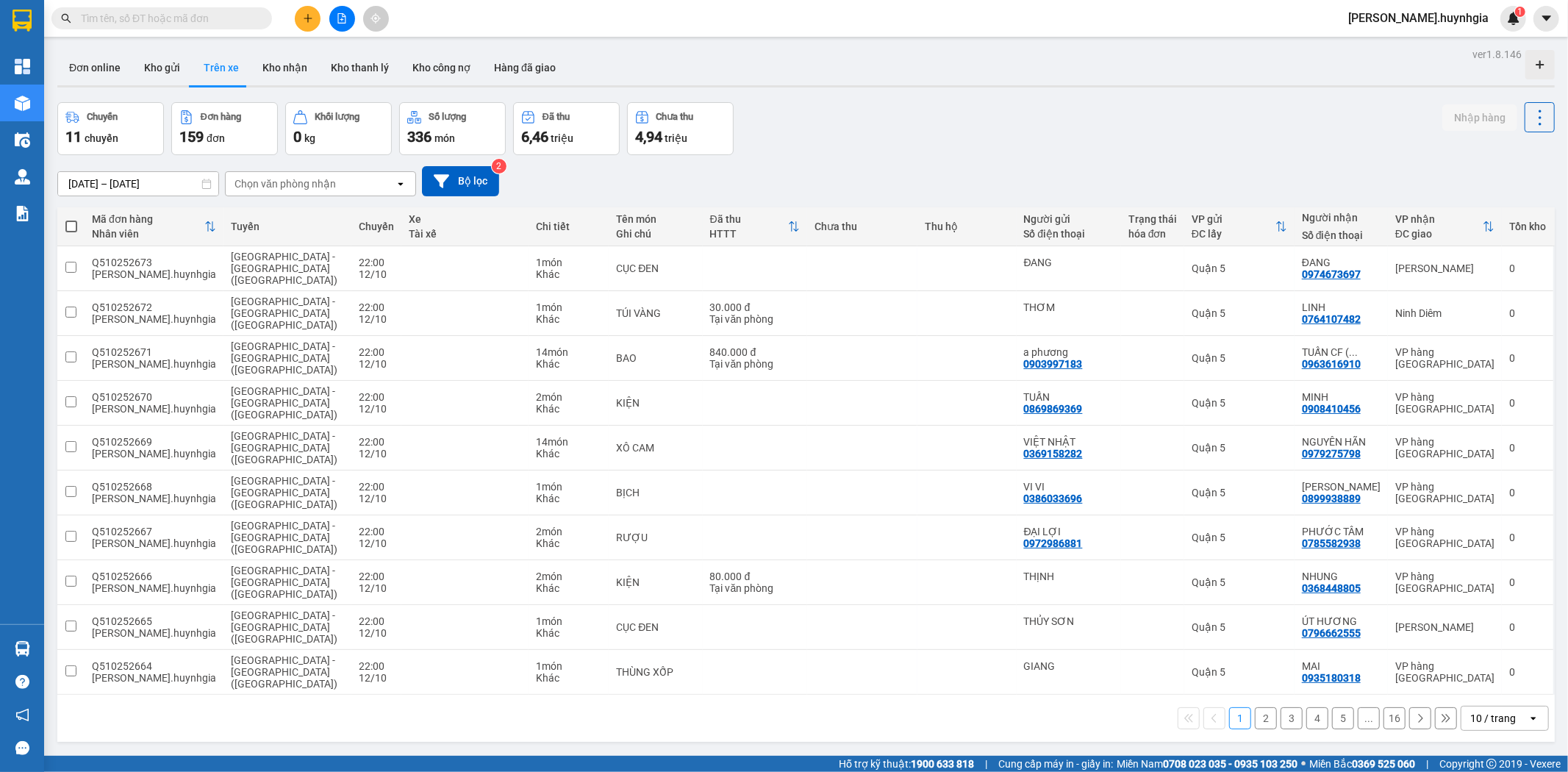
click at [1476, 711] on div "10 / trang" at bounding box center [1493, 718] width 45 height 15
click at [1471, 577] on div "100 / trang" at bounding box center [1492, 570] width 88 height 26
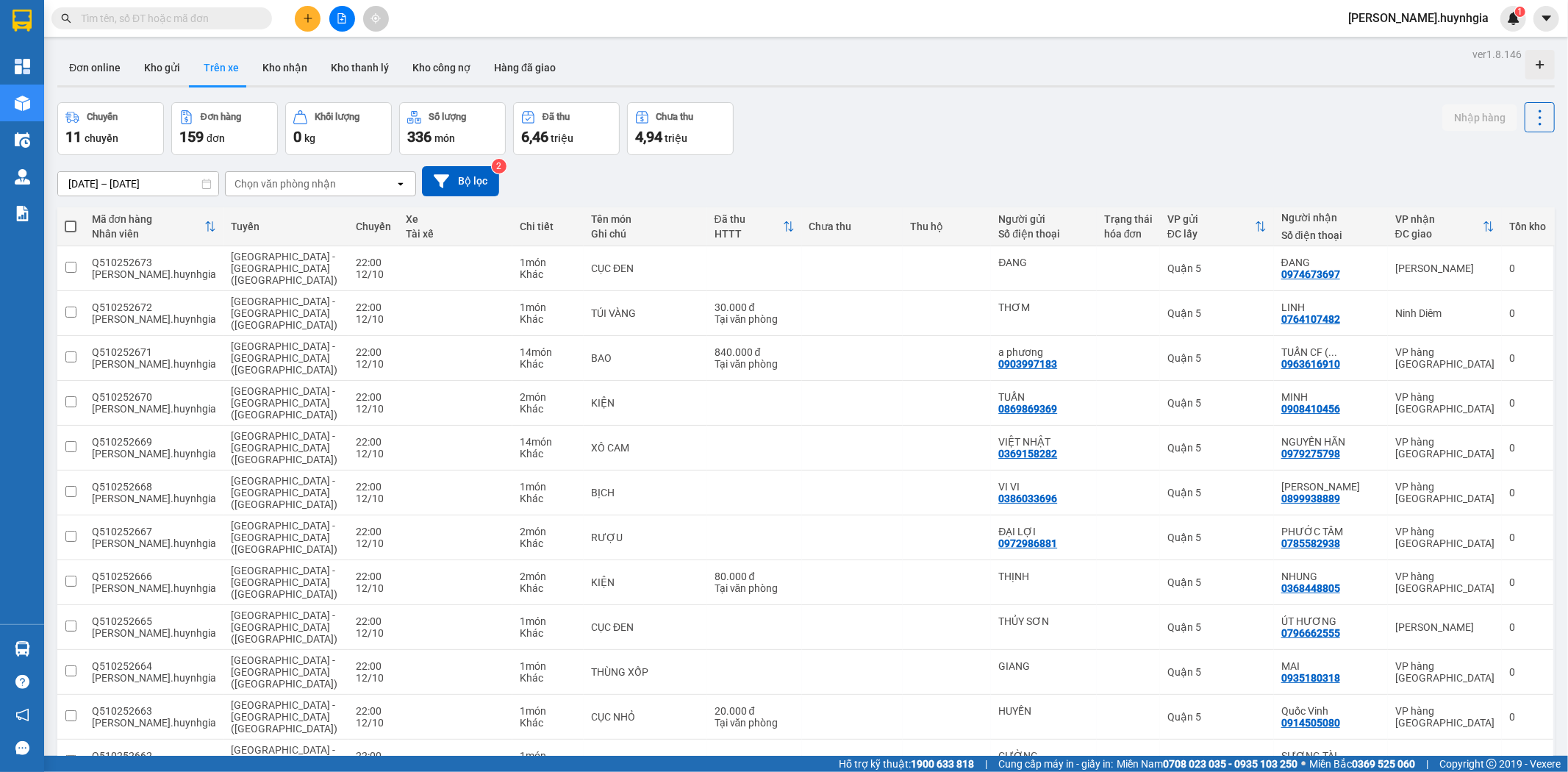
click at [286, 187] on div "Chọn văn phòng nhận" at bounding box center [285, 184] width 102 height 15
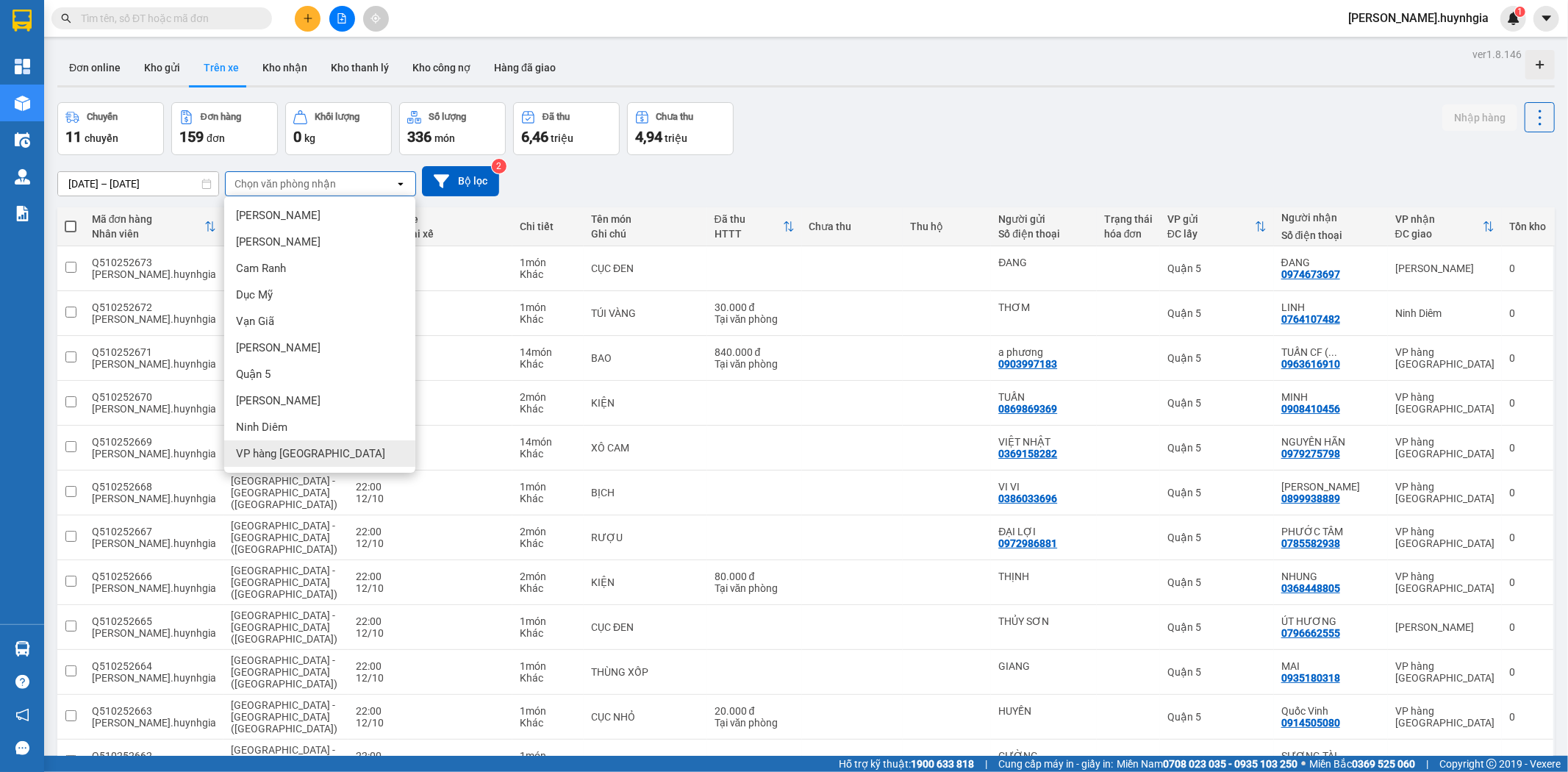
click at [292, 449] on span "VP hàng [GEOGRAPHIC_DATA]" at bounding box center [310, 454] width 149 height 15
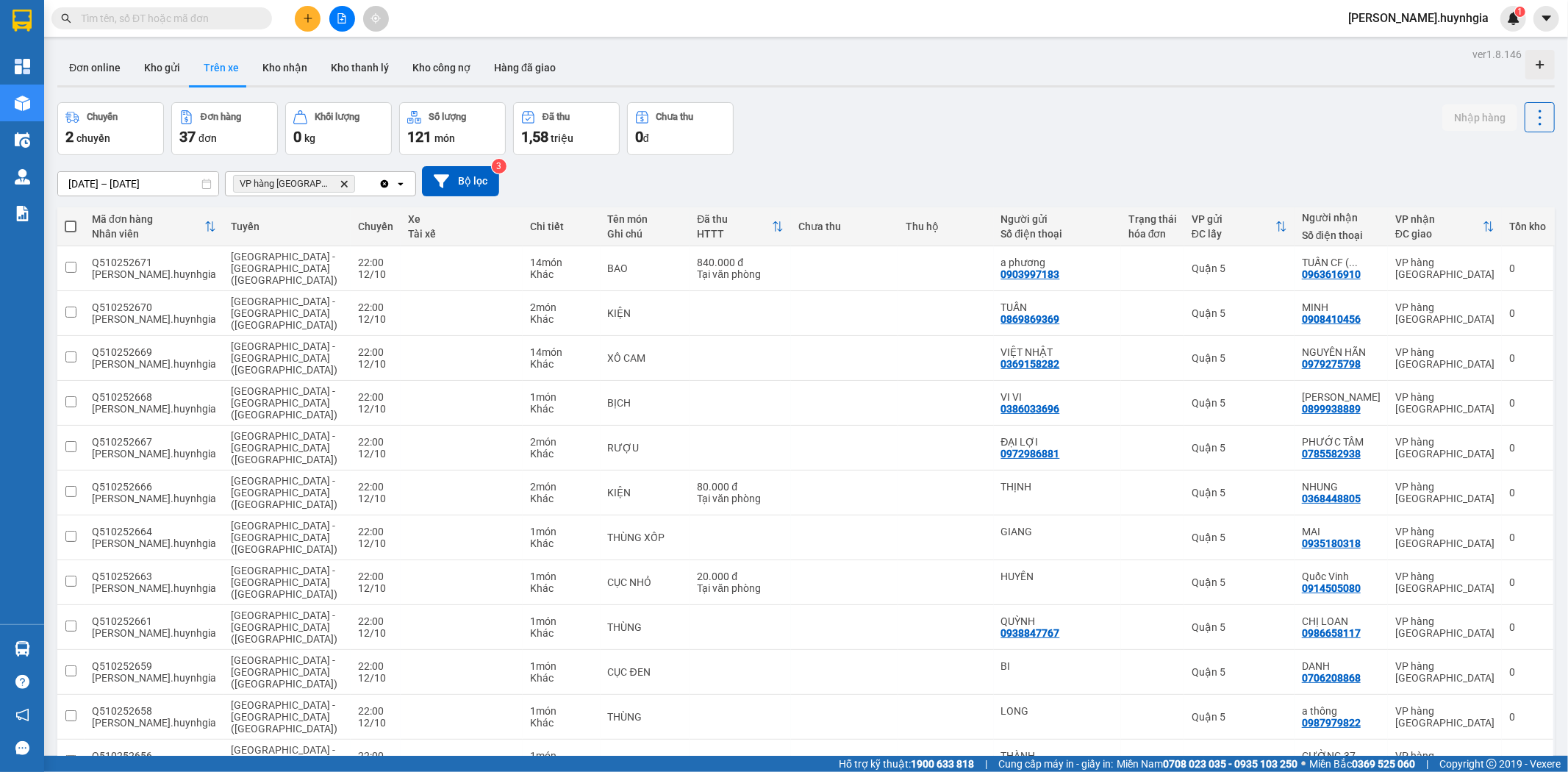
click at [341, 185] on icon "VP hàng Nha Trang, close by backspace" at bounding box center [344, 183] width 7 height 7
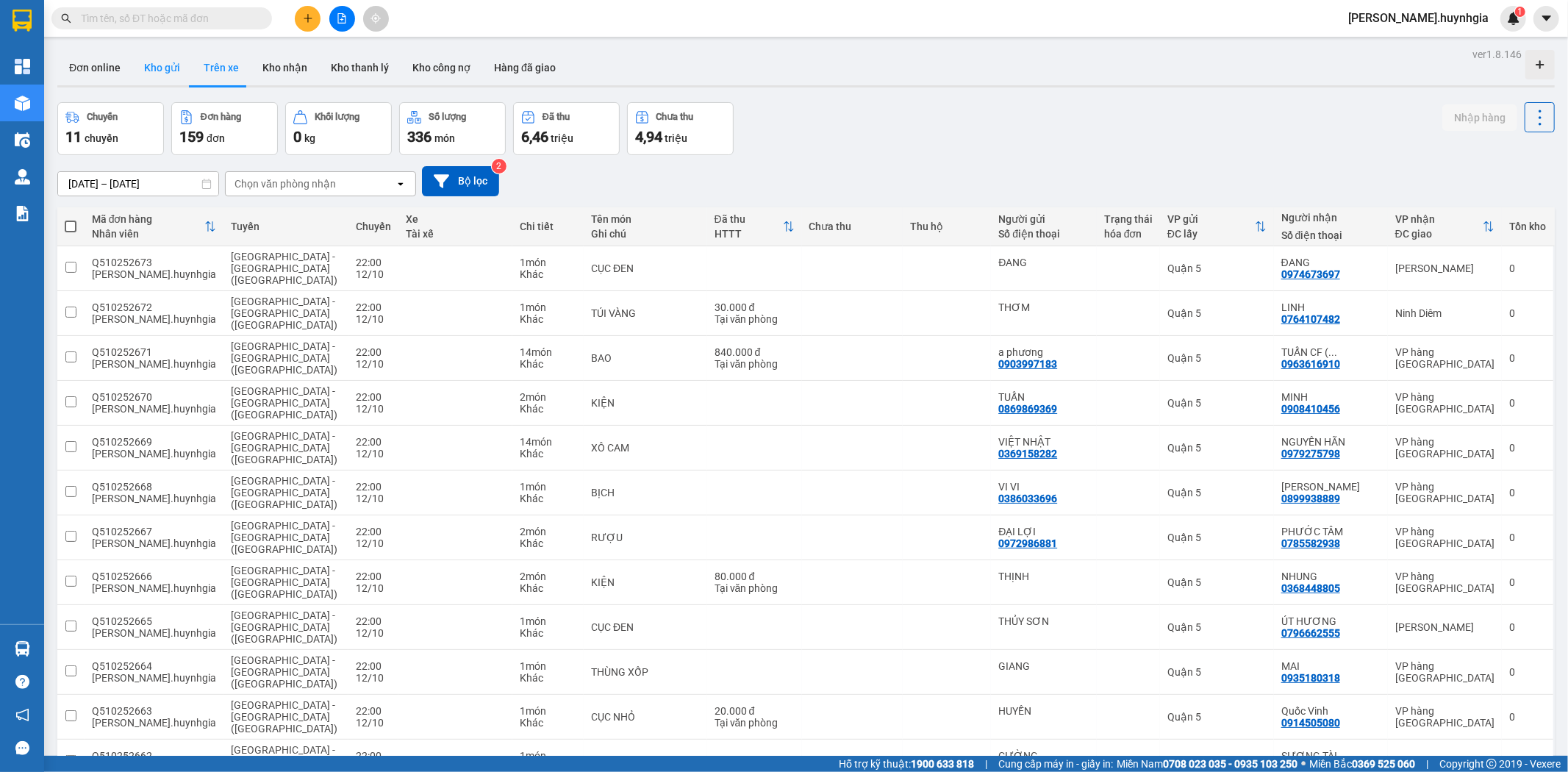
click at [154, 74] on button "Kho gửi" at bounding box center [162, 68] width 59 height 36
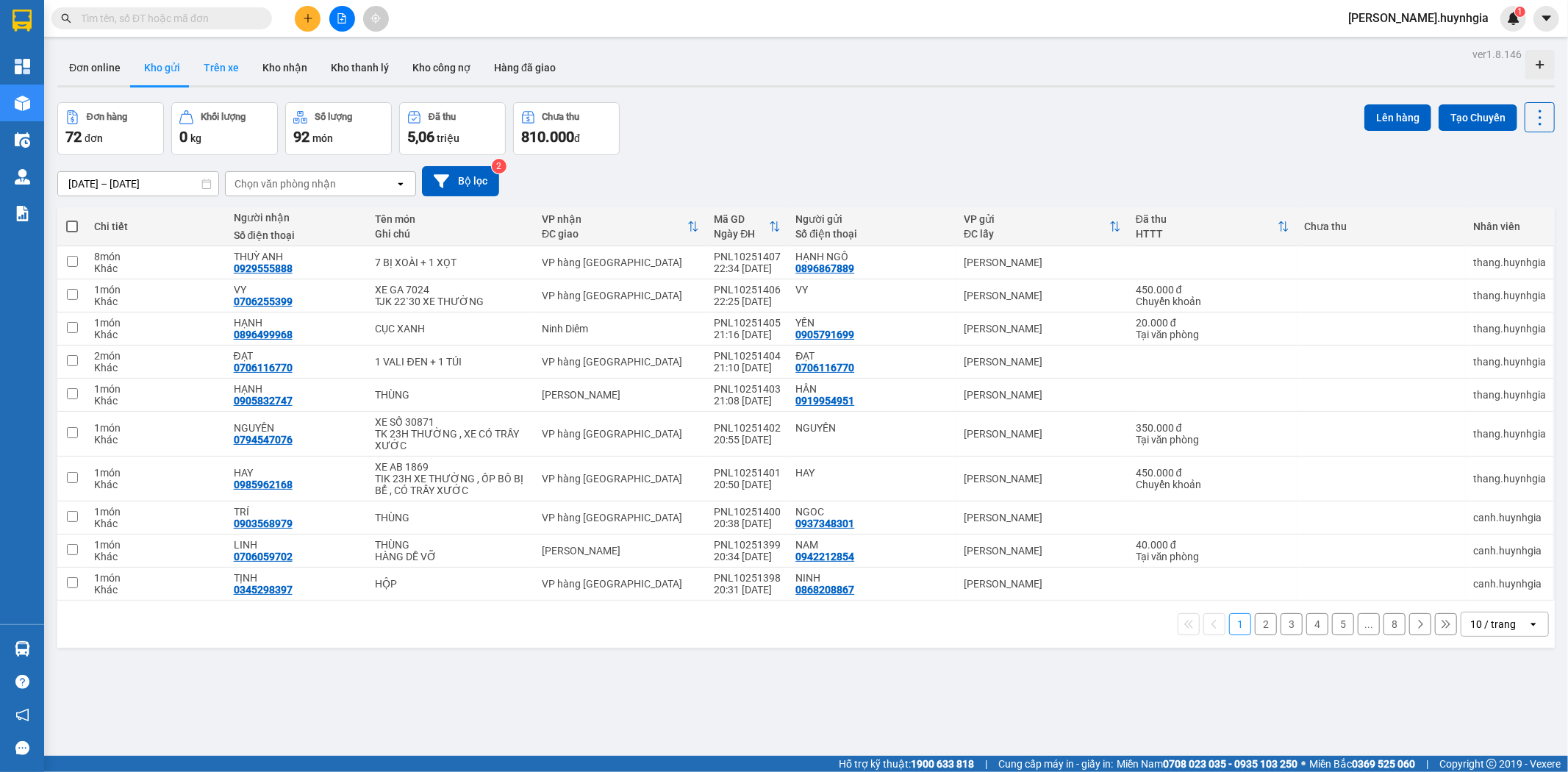
click at [235, 74] on button "Trên xe" at bounding box center [220, 68] width 59 height 36
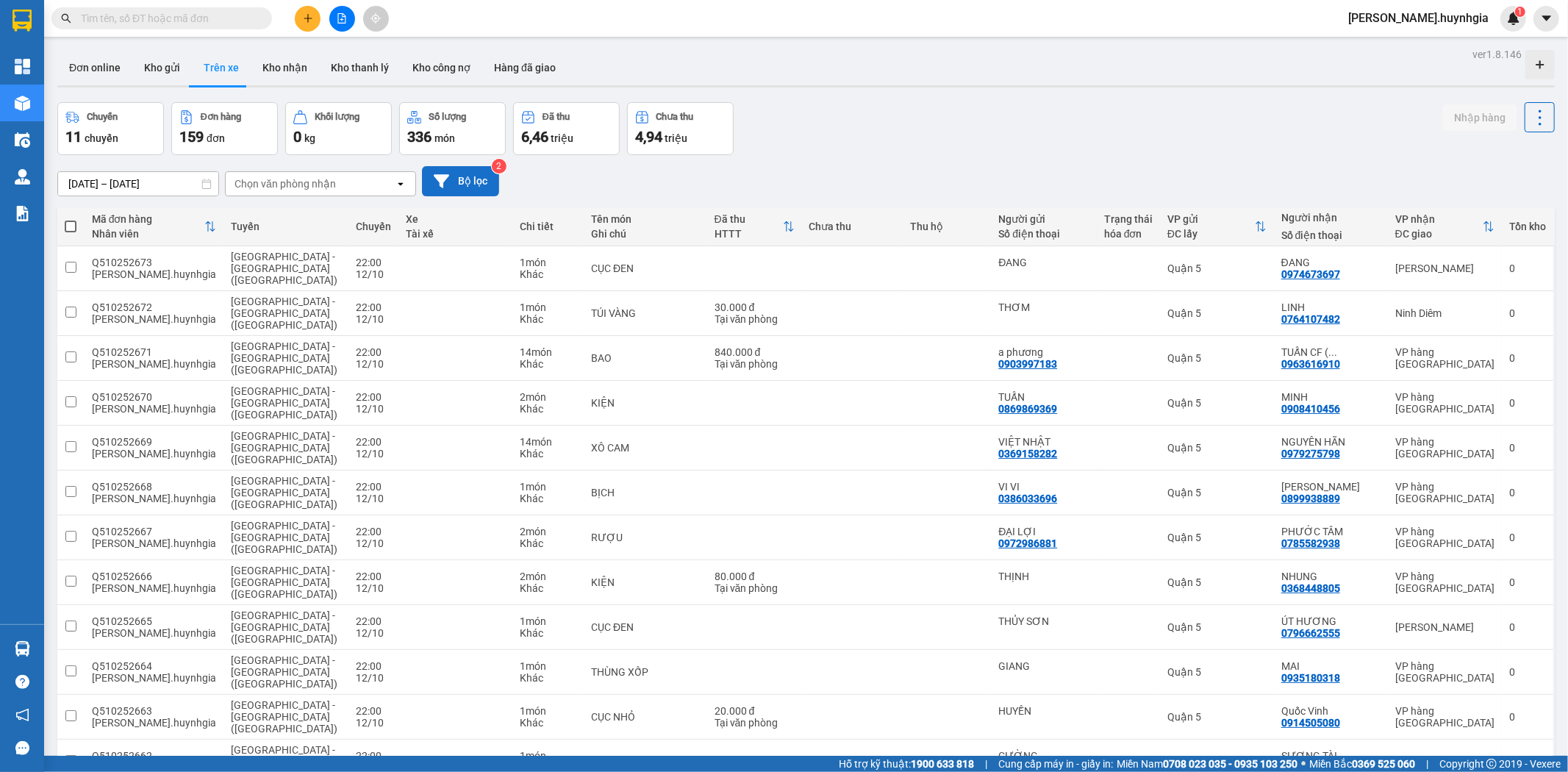
click at [475, 182] on button "Bộ lọc" at bounding box center [460, 181] width 78 height 31
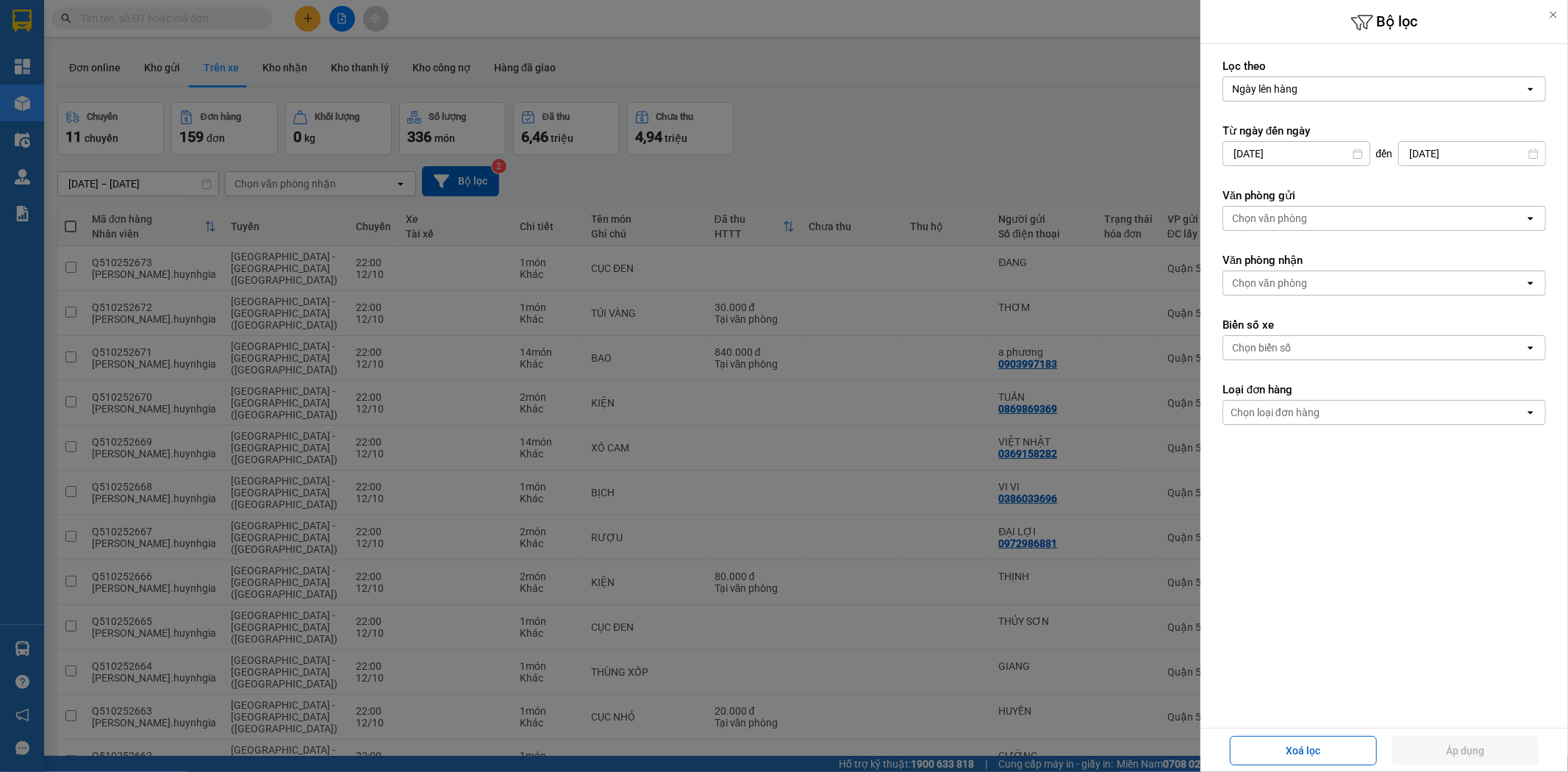
click at [1292, 219] on div "Chọn văn phòng" at bounding box center [1269, 219] width 75 height 15
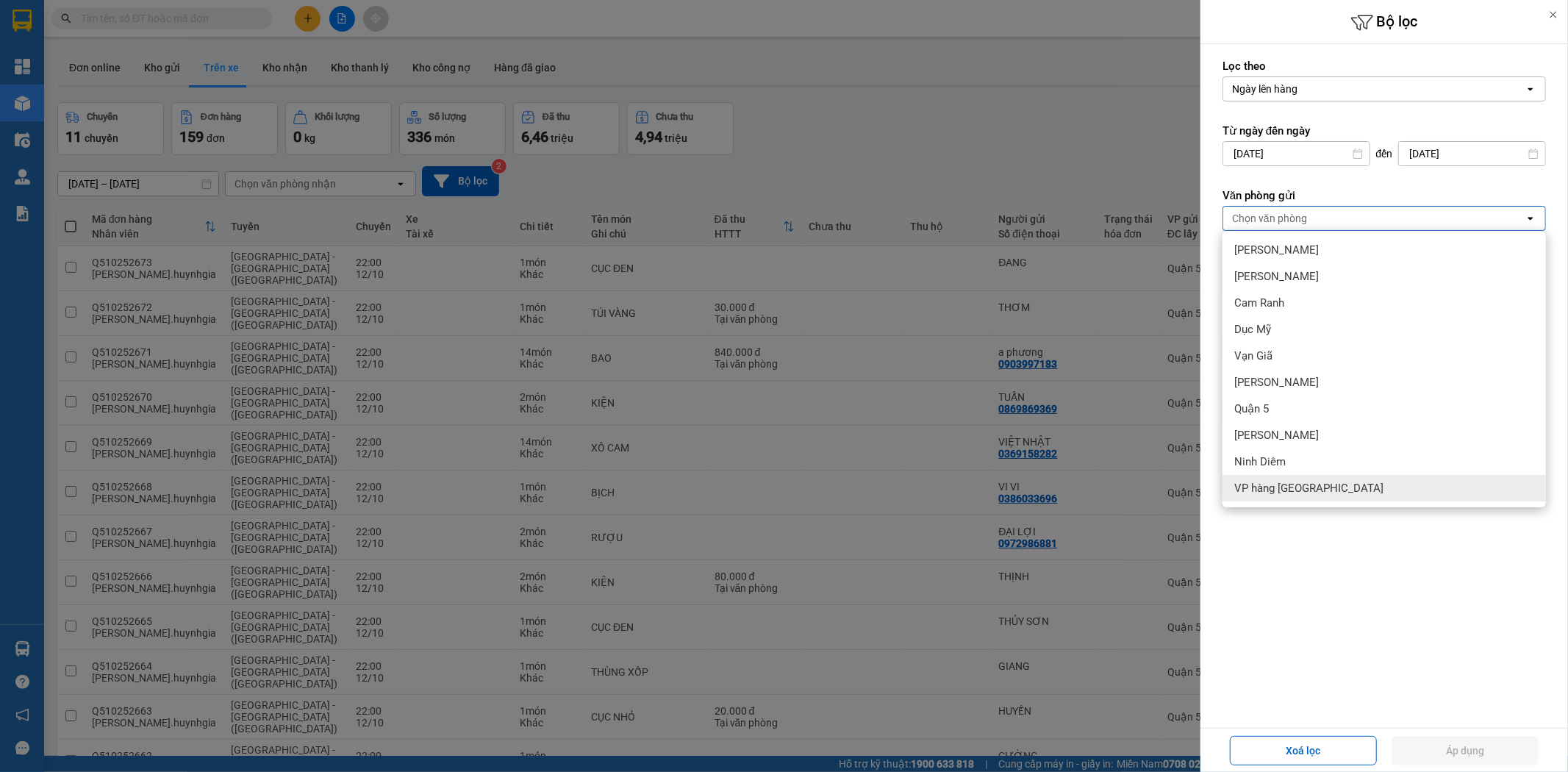
click at [1282, 490] on span "VP hàng [GEOGRAPHIC_DATA]" at bounding box center [1309, 489] width 149 height 15
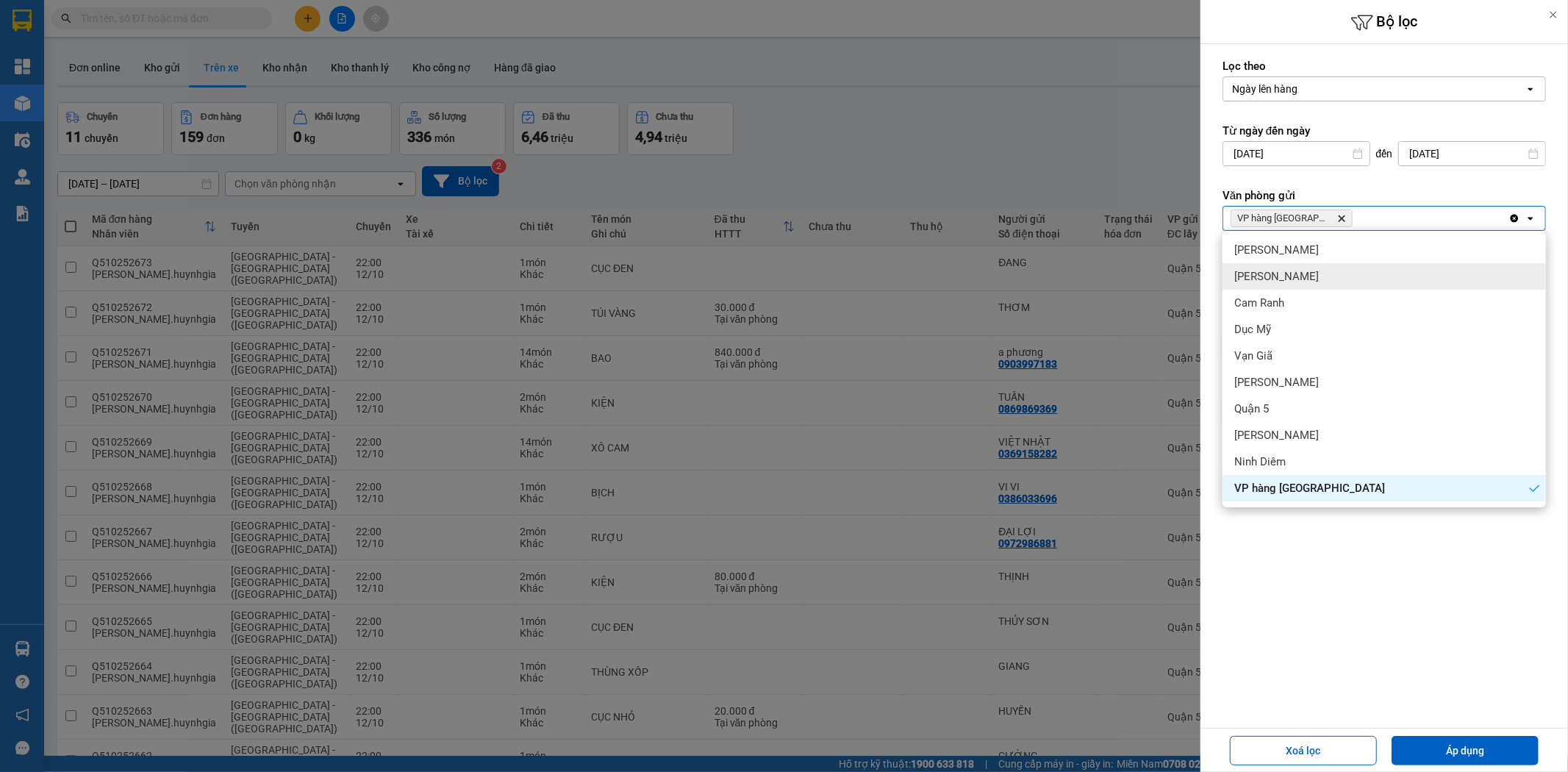
click at [1096, 126] on div at bounding box center [784, 386] width 1568 height 772
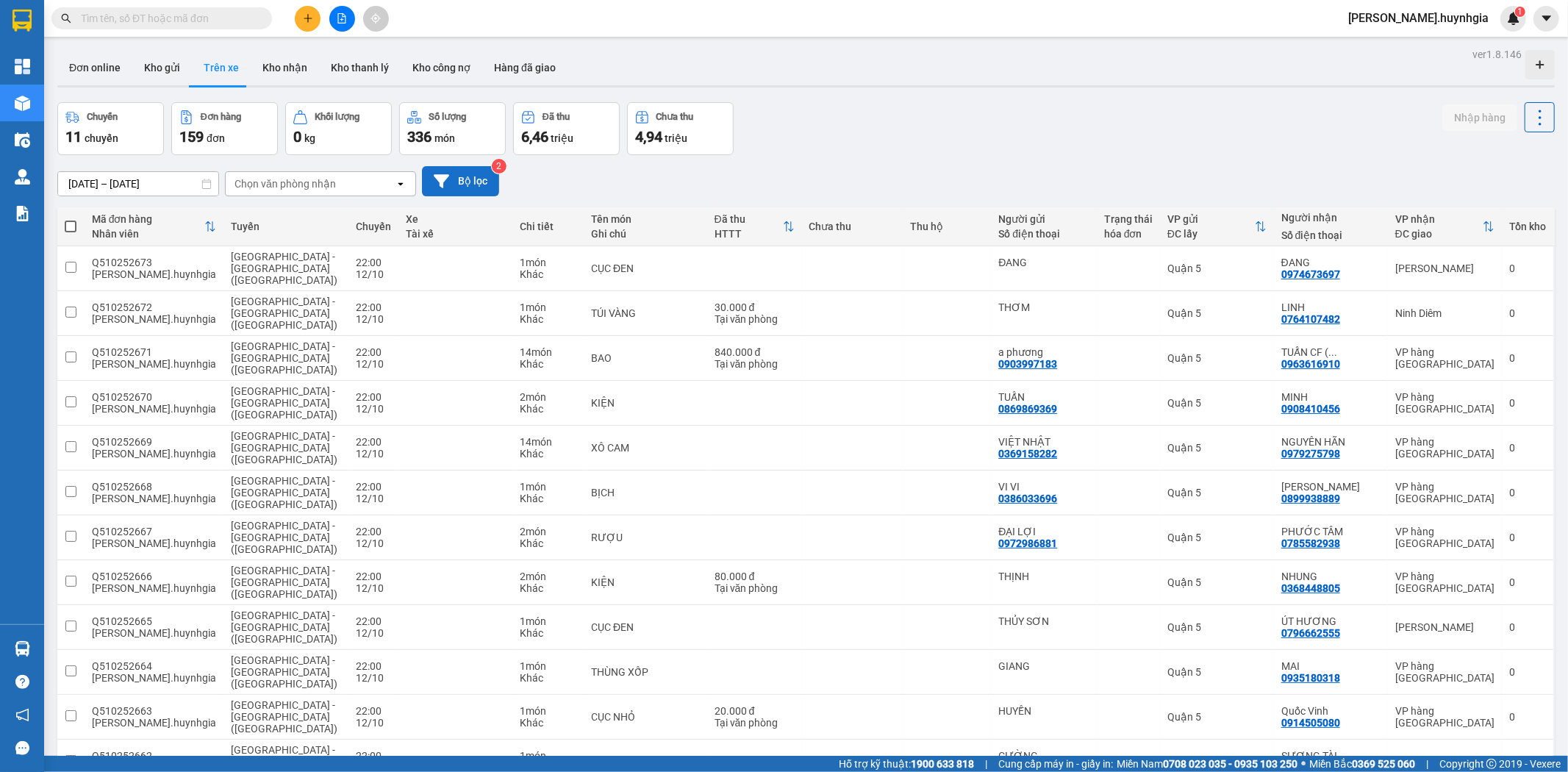
click at [465, 186] on button "Bộ lọc" at bounding box center [460, 181] width 78 height 31
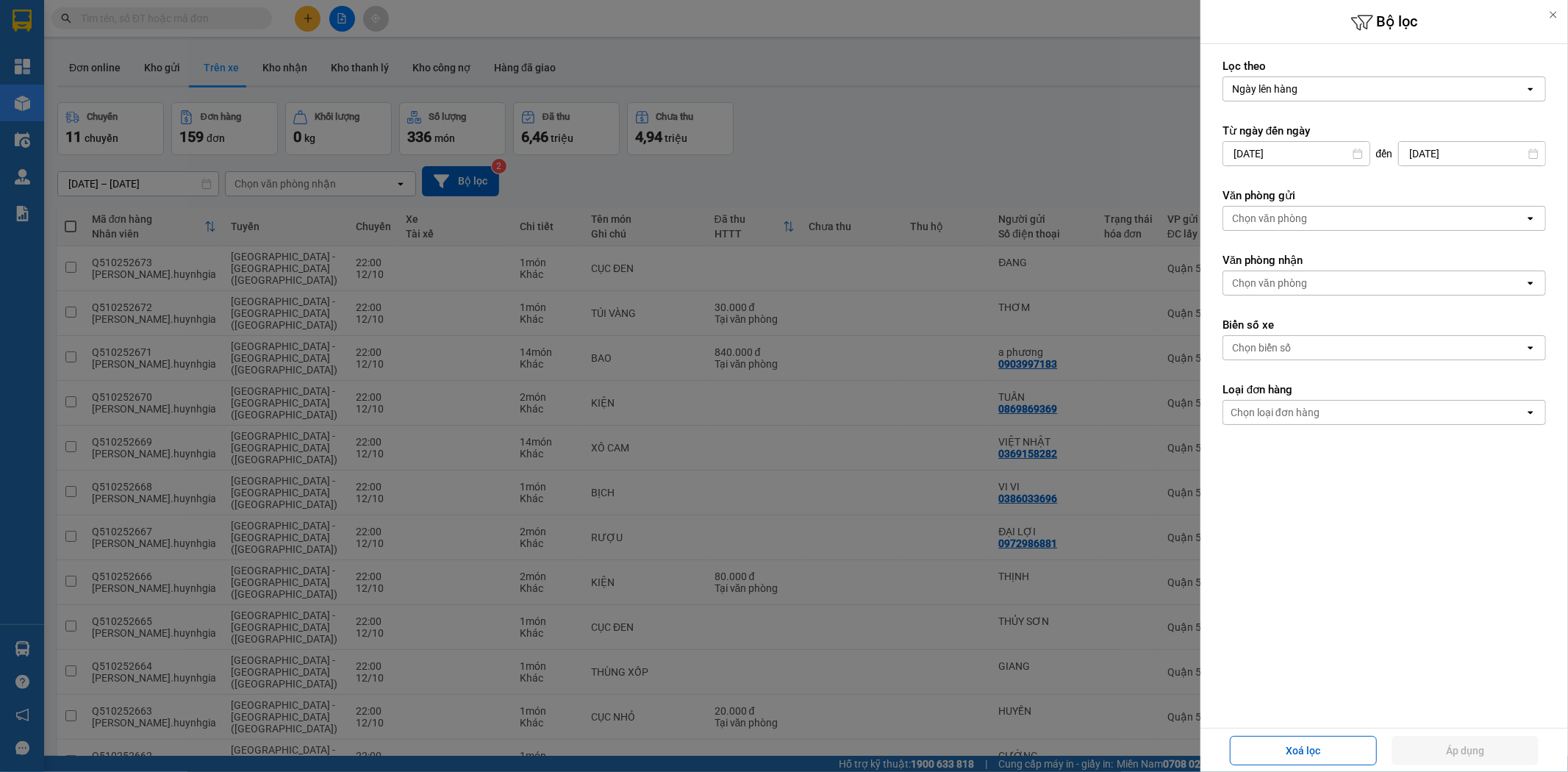
click at [1306, 215] on div "Chọn văn phòng" at bounding box center [1269, 219] width 75 height 15
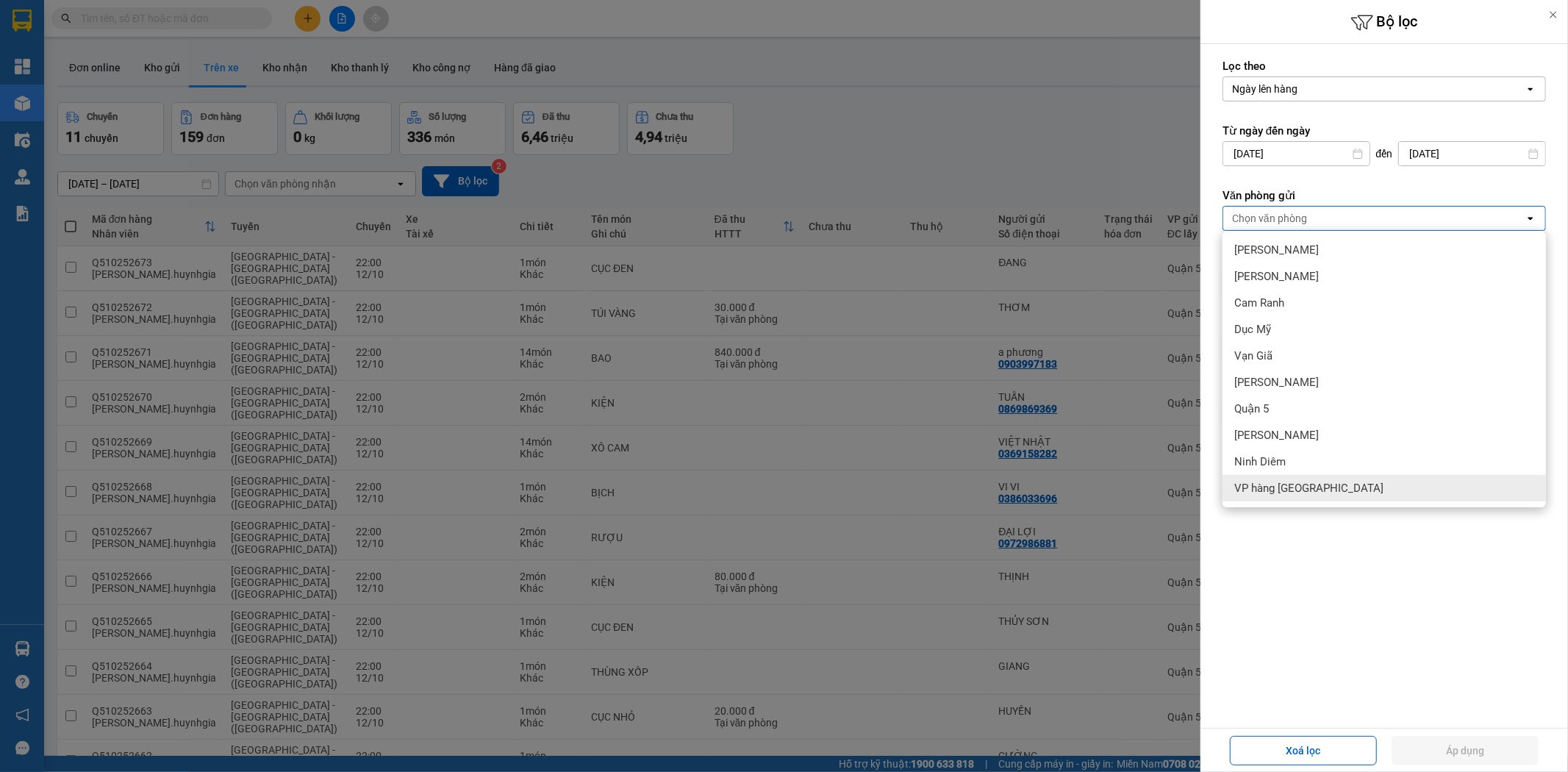
click at [1287, 483] on span "VP hàng [GEOGRAPHIC_DATA]" at bounding box center [1309, 489] width 149 height 15
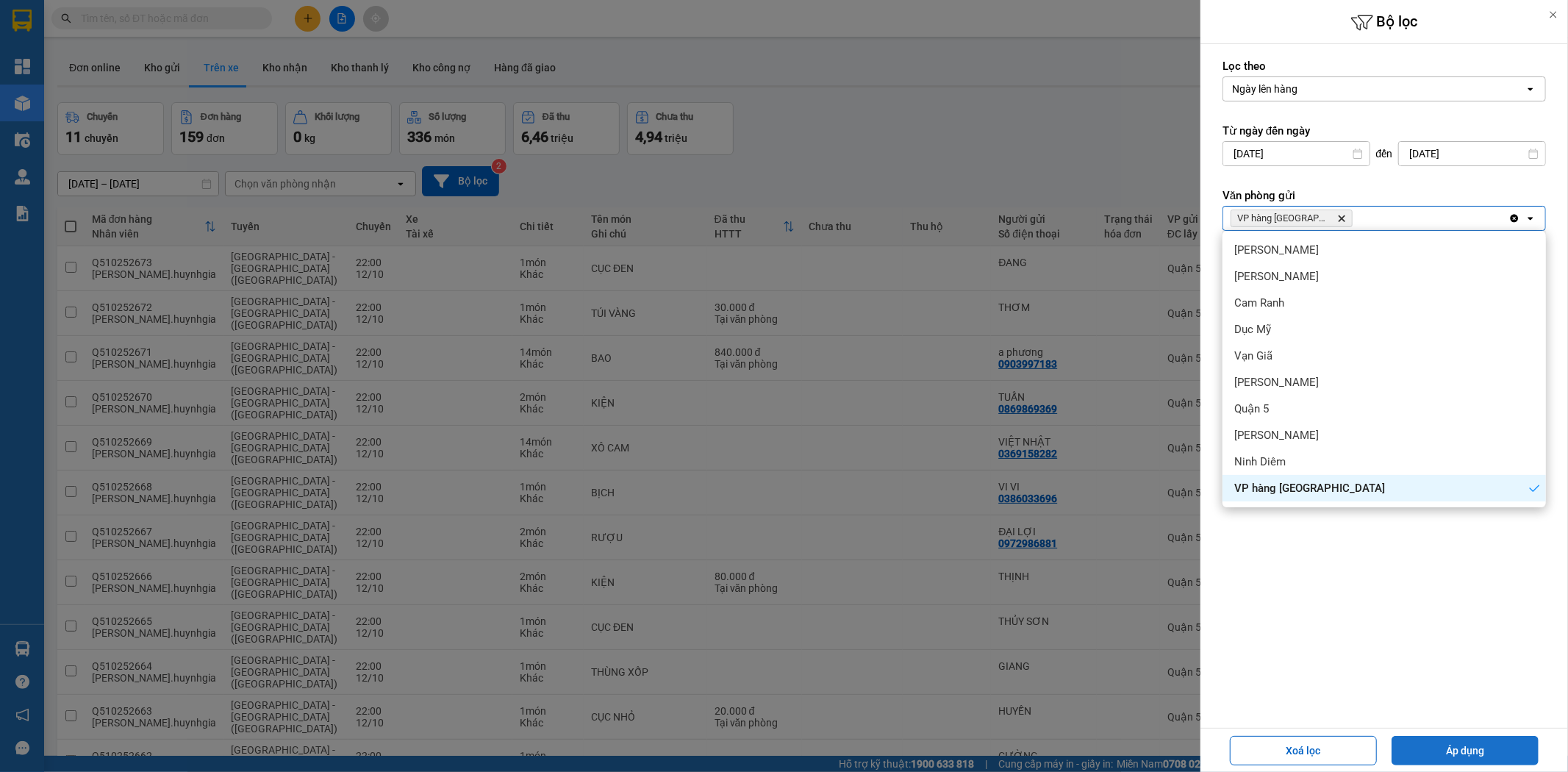
click at [1485, 753] on button "Áp dụng" at bounding box center [1465, 751] width 147 height 30
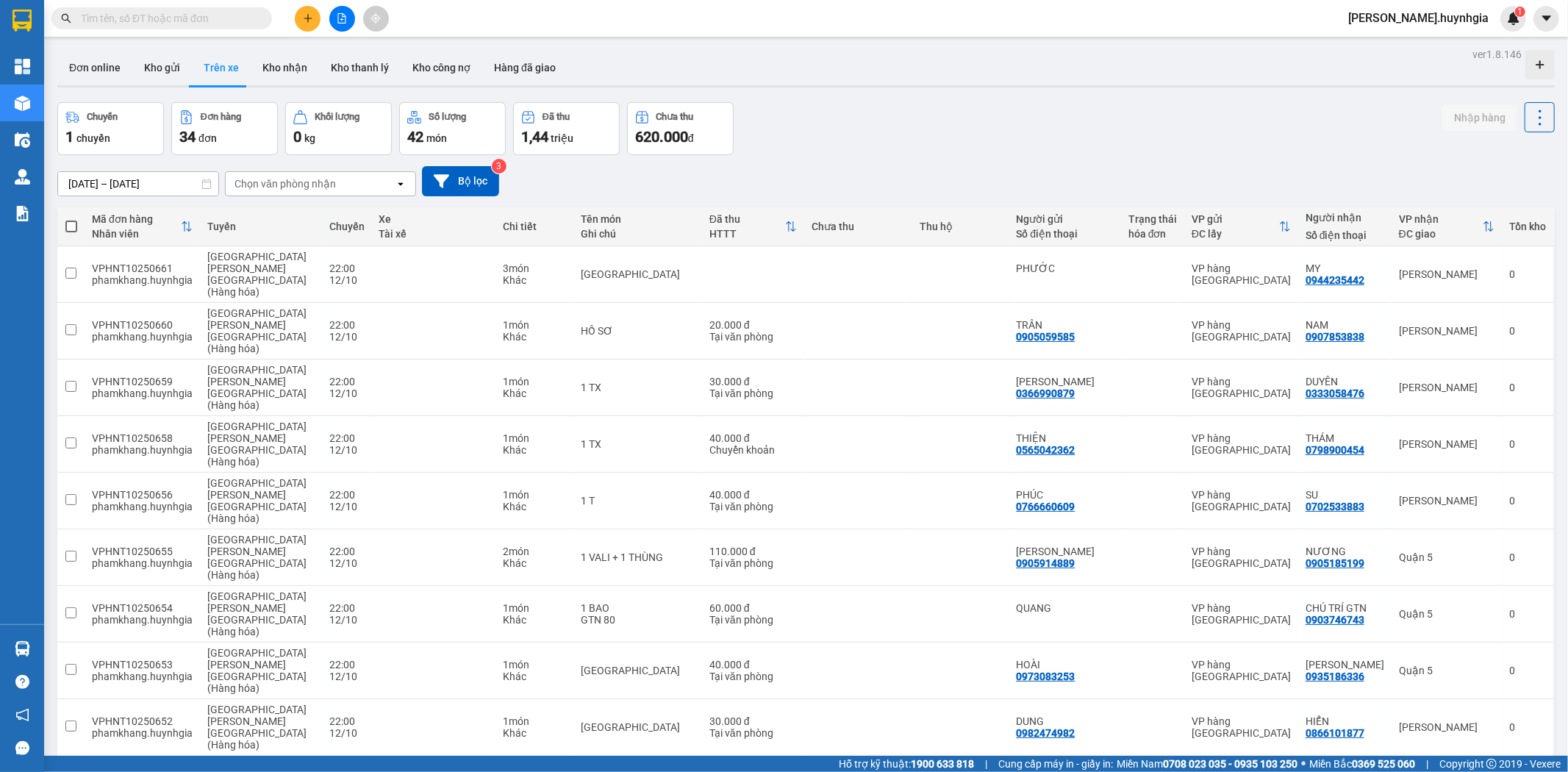
click at [70, 226] on span at bounding box center [71, 226] width 12 height 12
click at [71, 219] on input "checkbox" at bounding box center [71, 219] width 0 height 0
checkbox input "true"
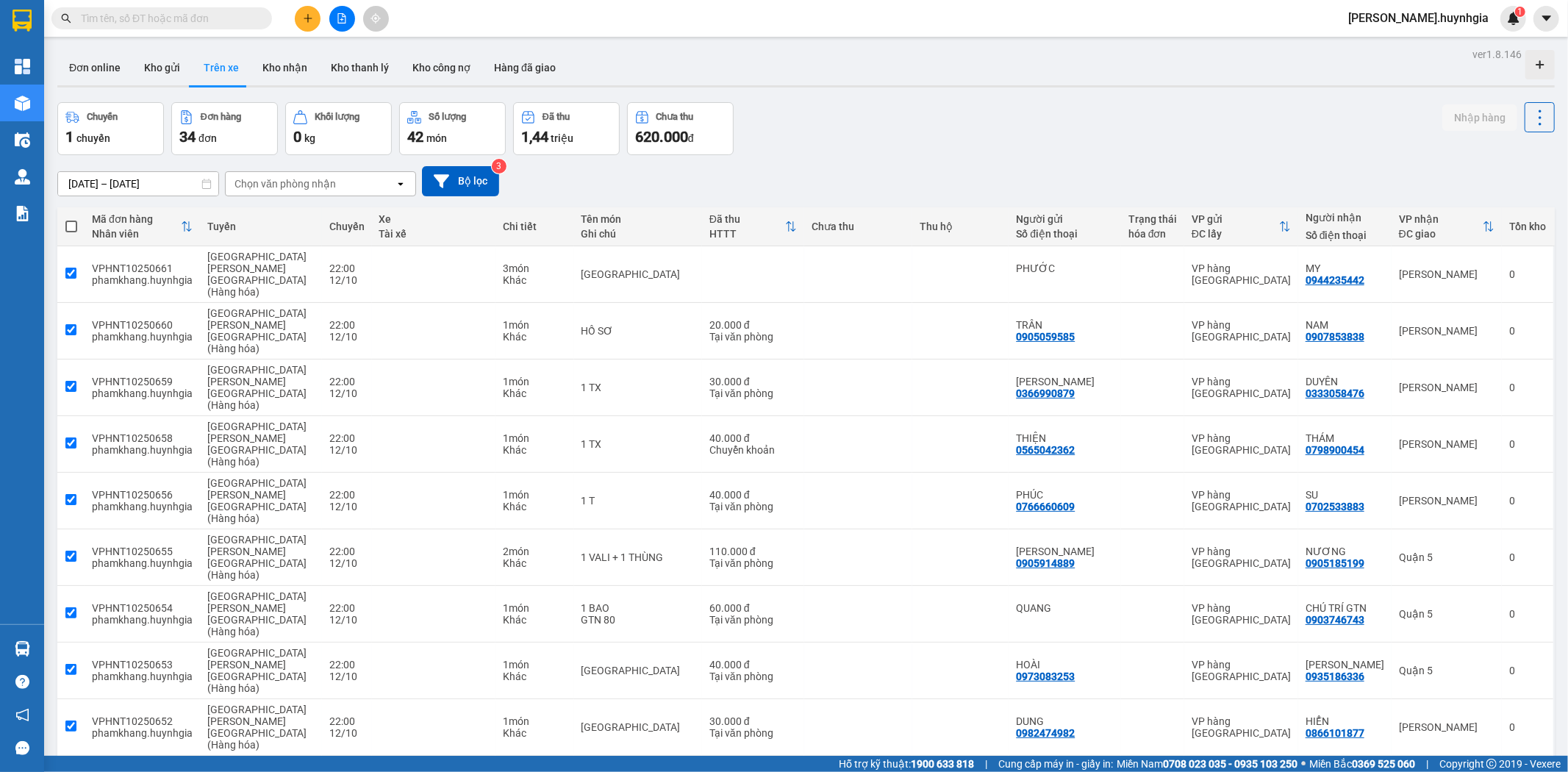
checkbox input "true"
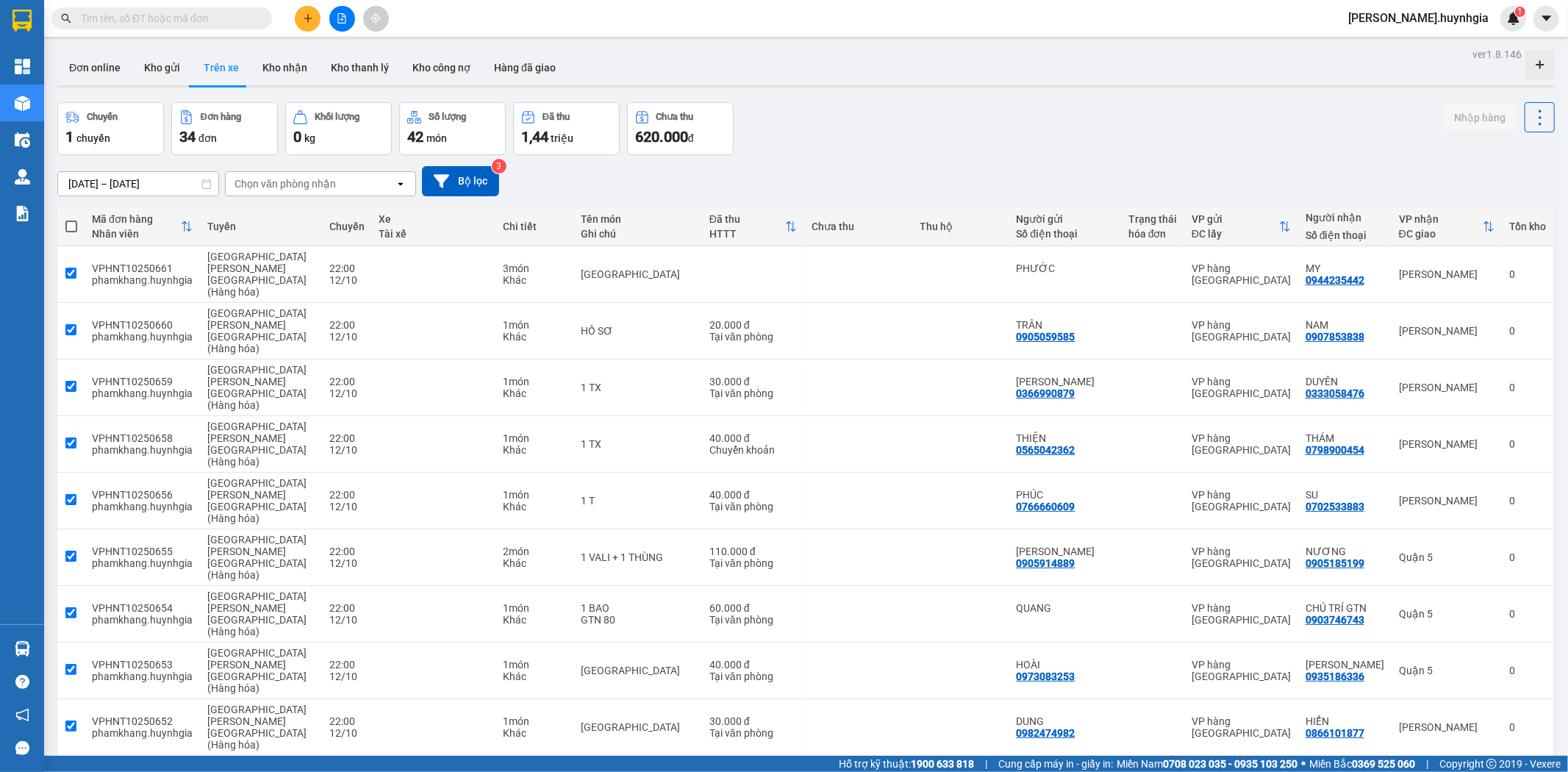
checkbox input "true"
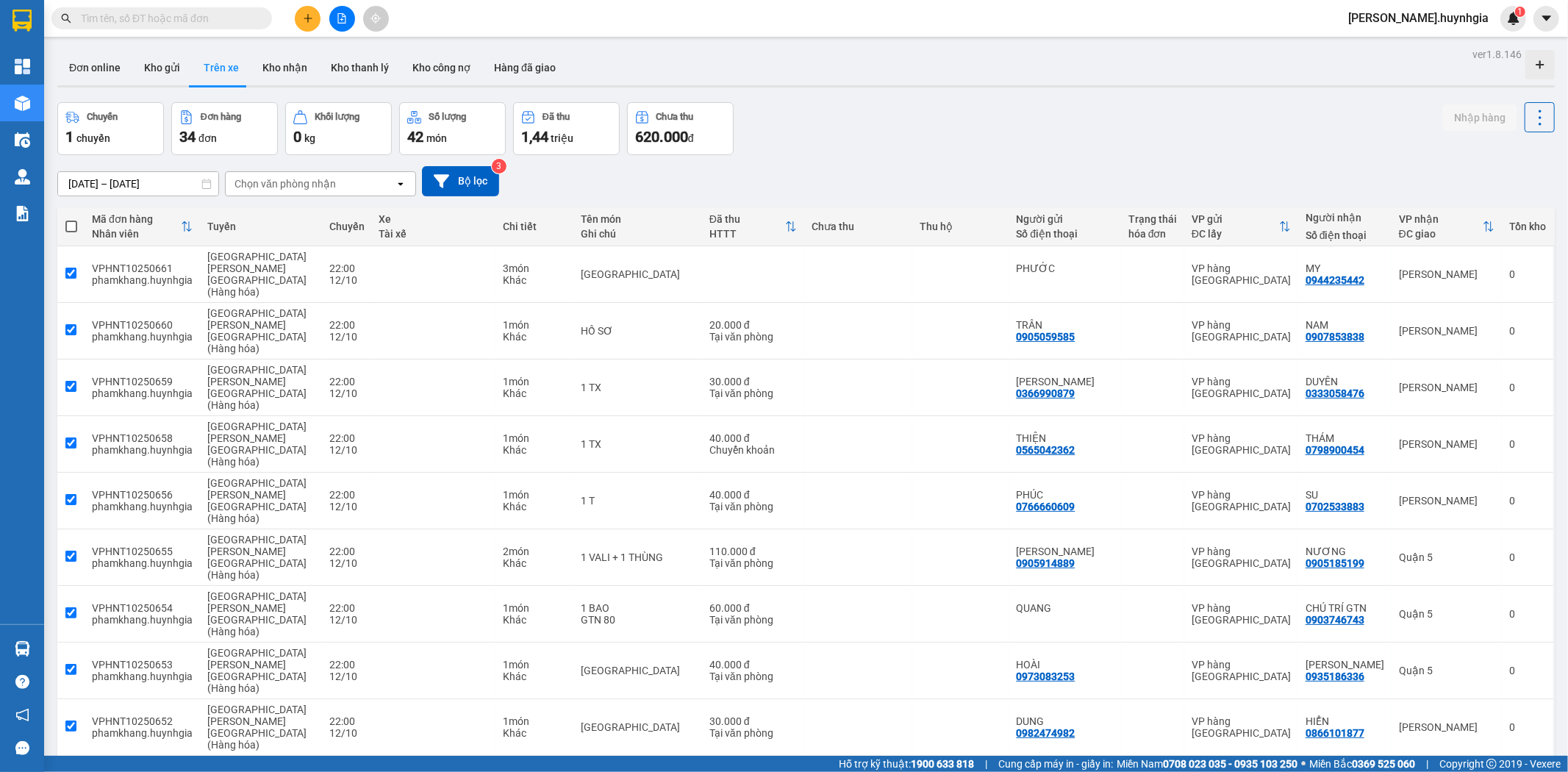
checkbox input "true"
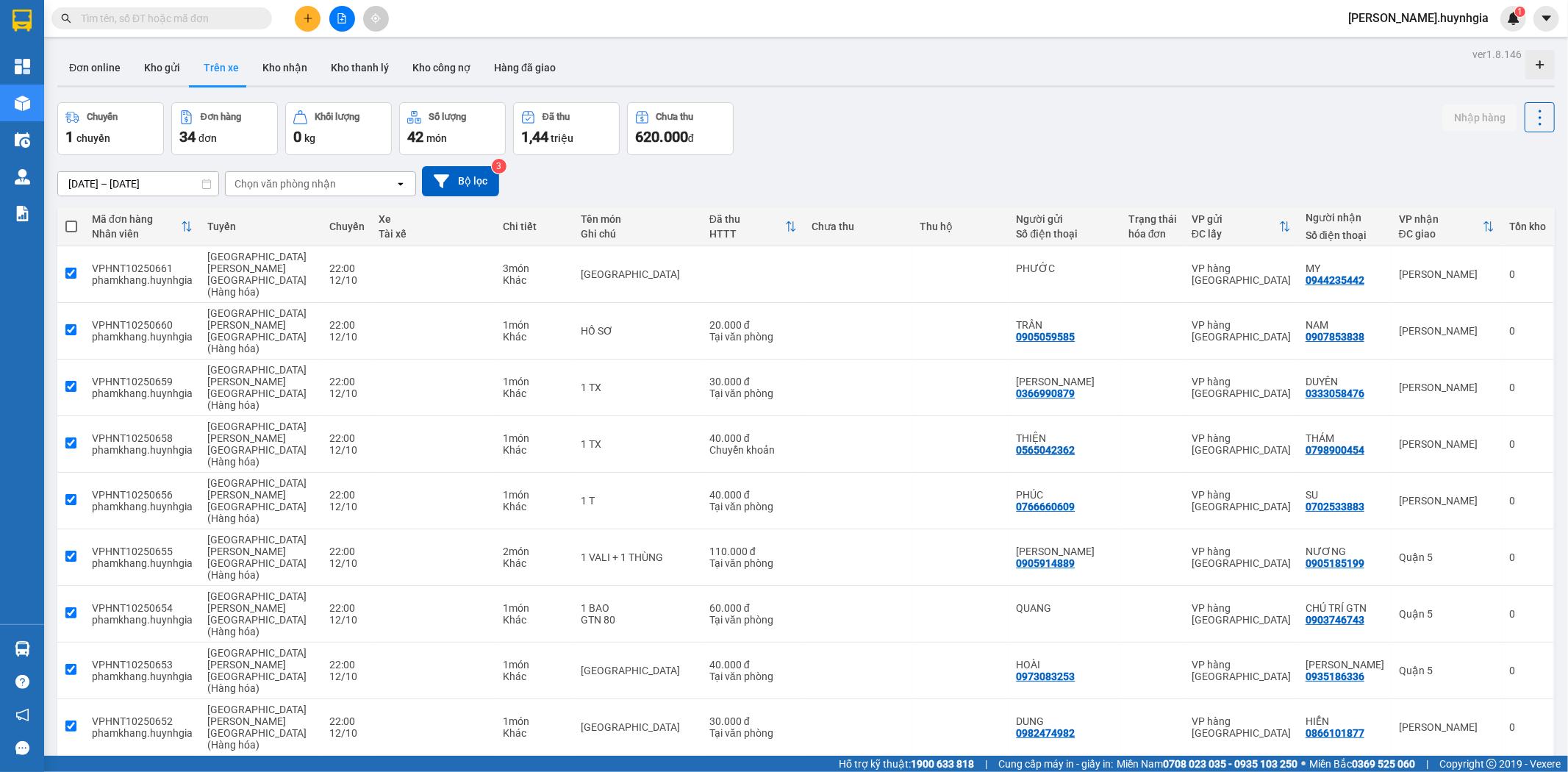
checkbox input "true"
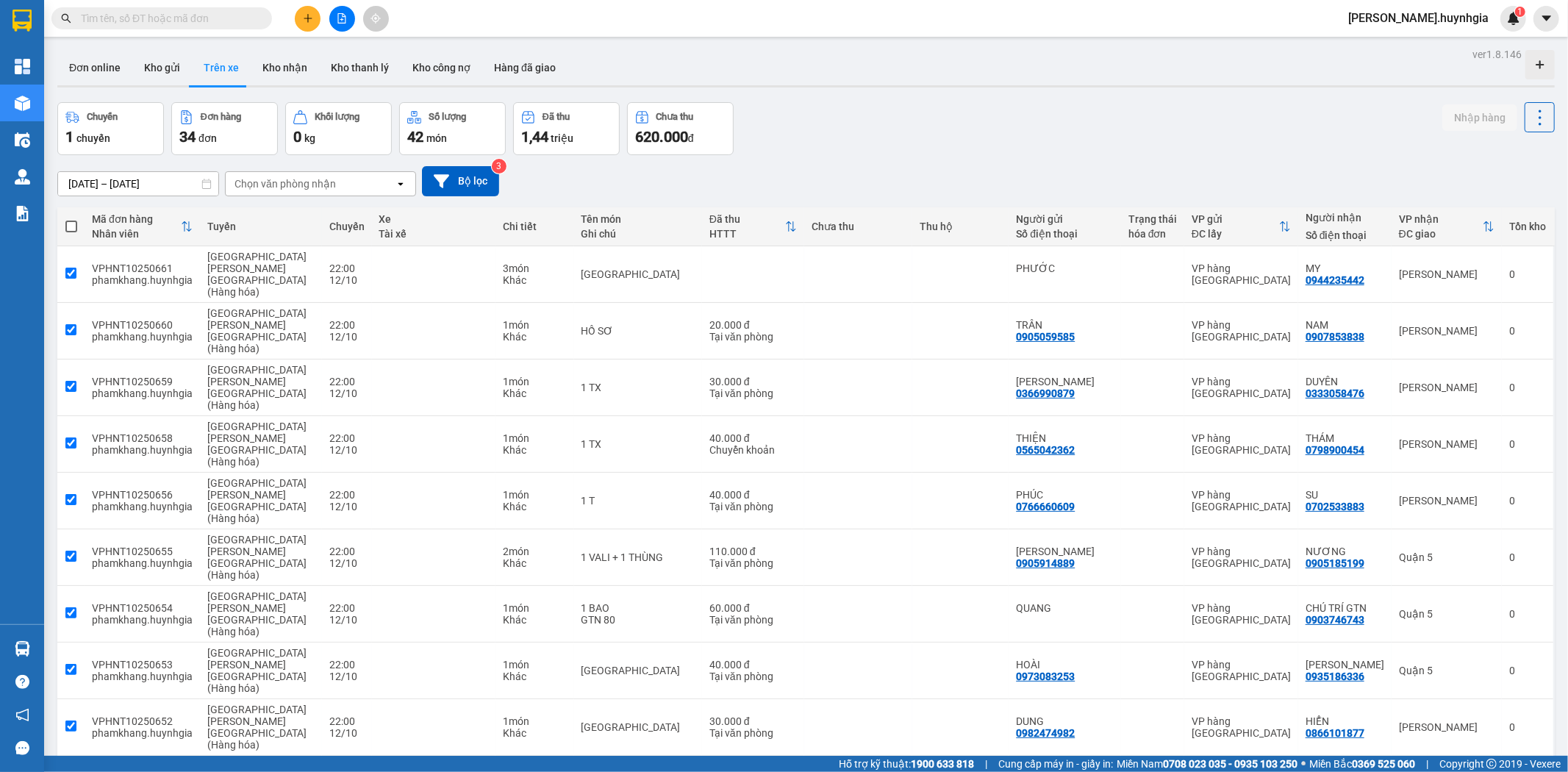
checkbox input "true"
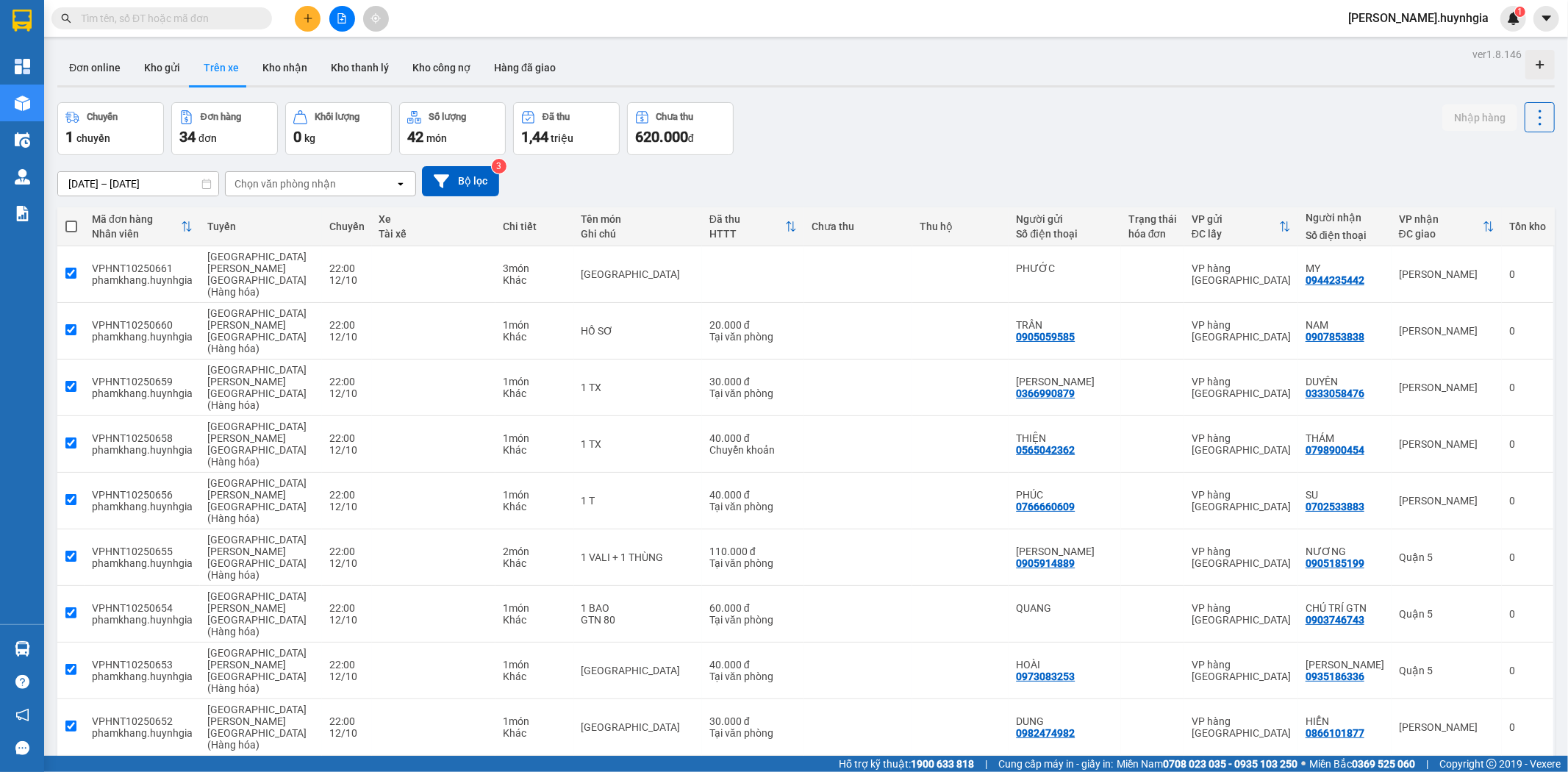
checkbox input "true"
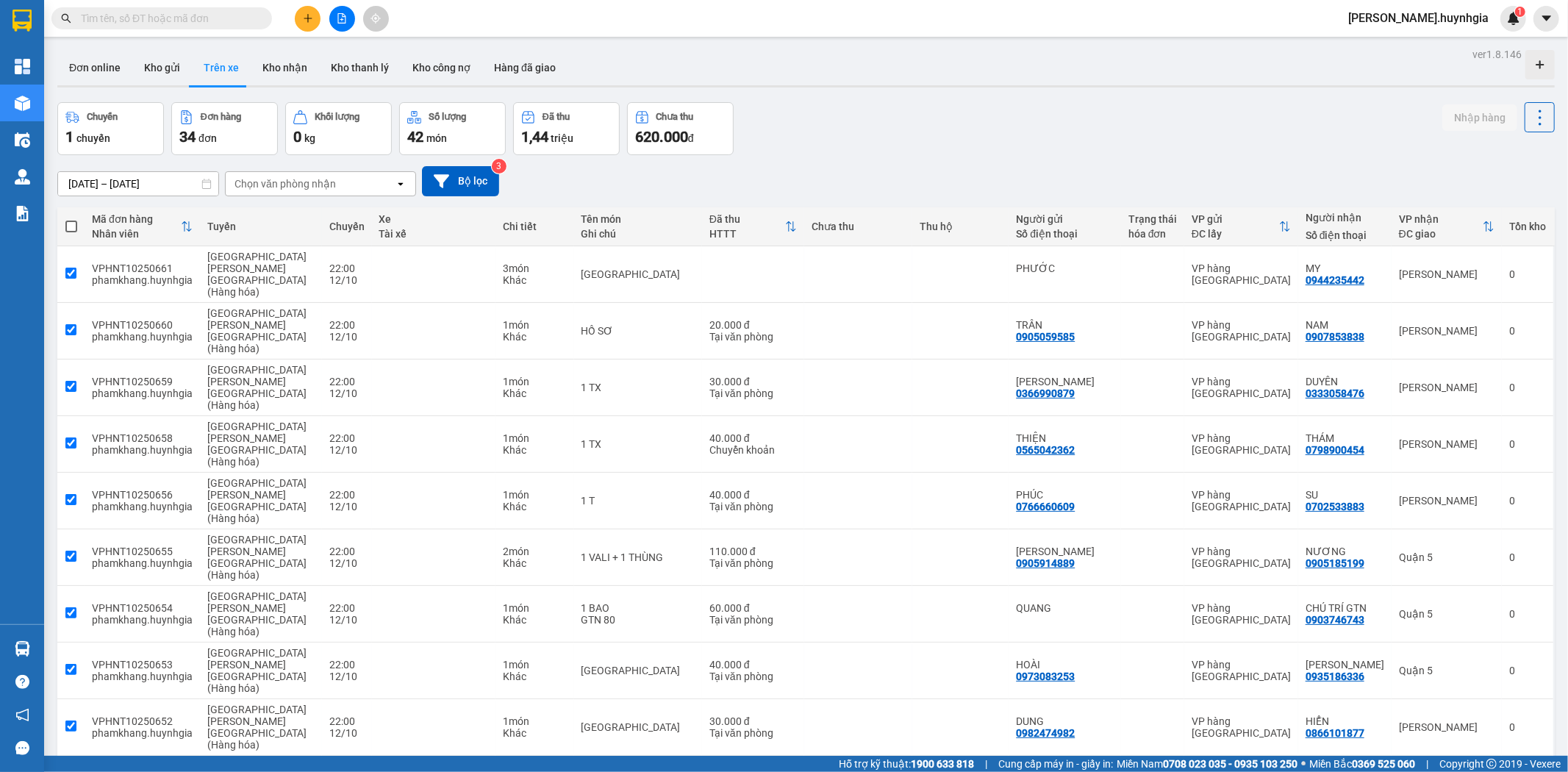
checkbox input "true"
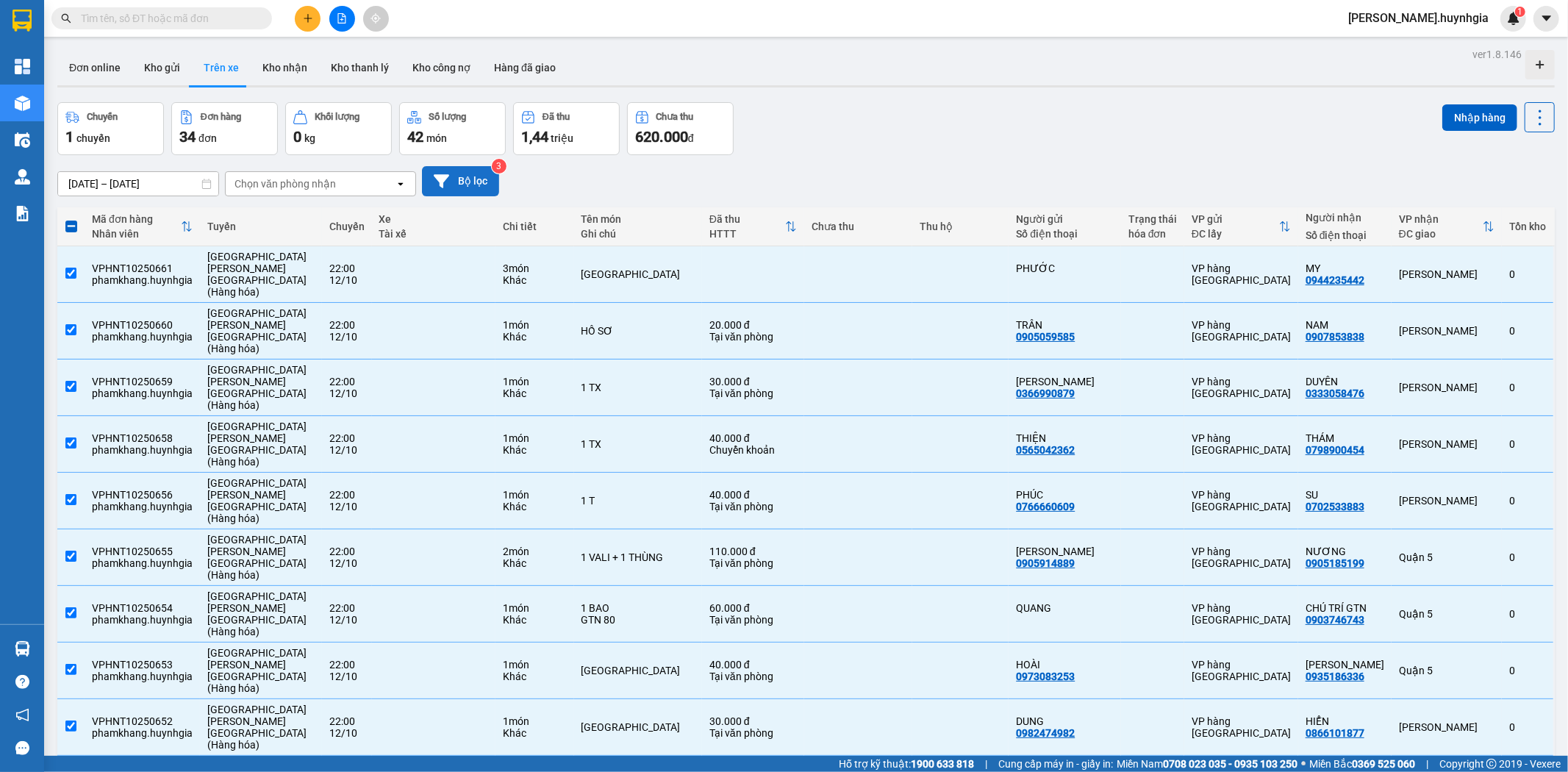
click at [467, 187] on button "Bộ lọc" at bounding box center [460, 181] width 78 height 31
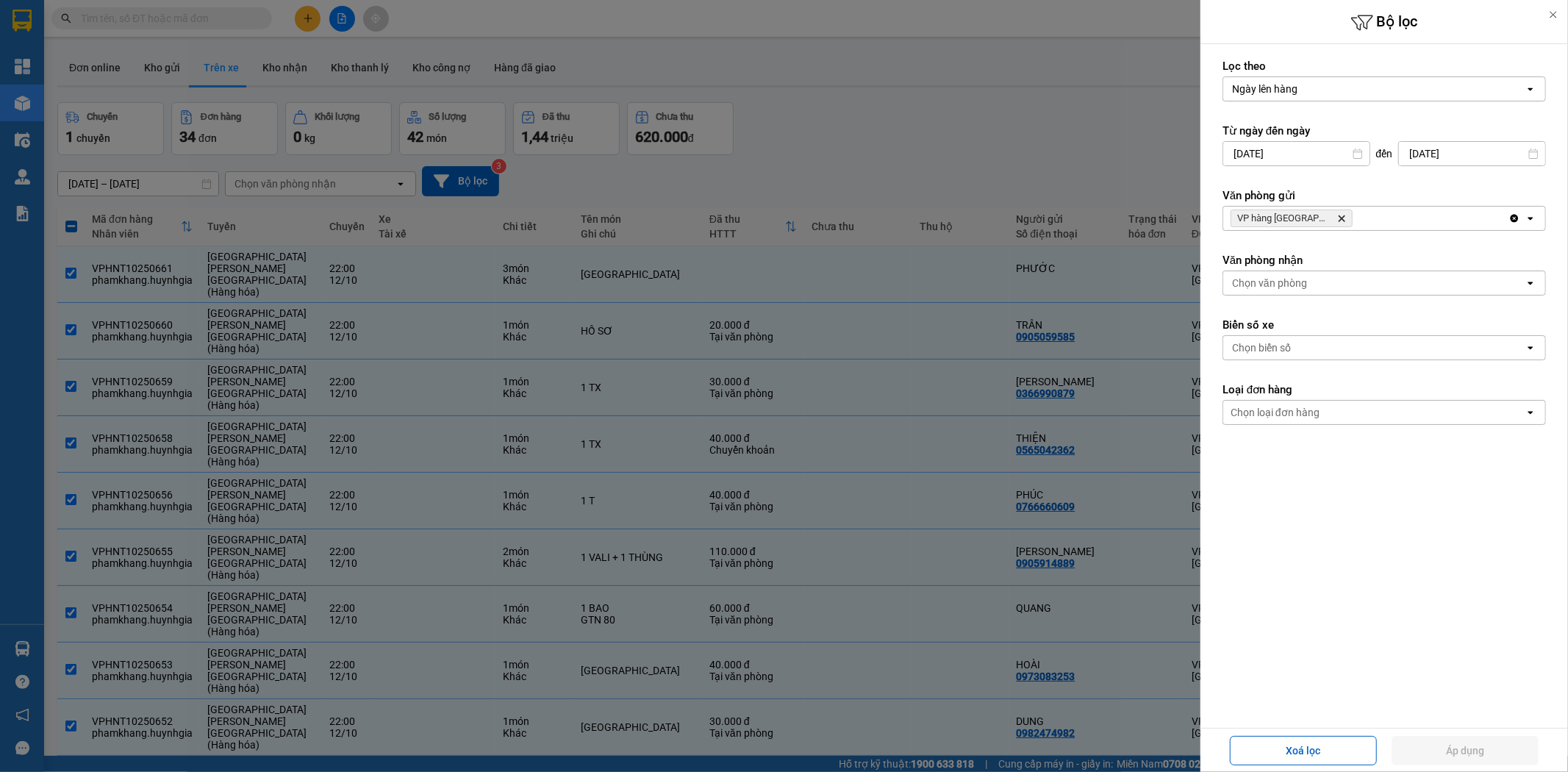
click at [1285, 280] on div "Chọn văn phòng" at bounding box center [1269, 283] width 75 height 15
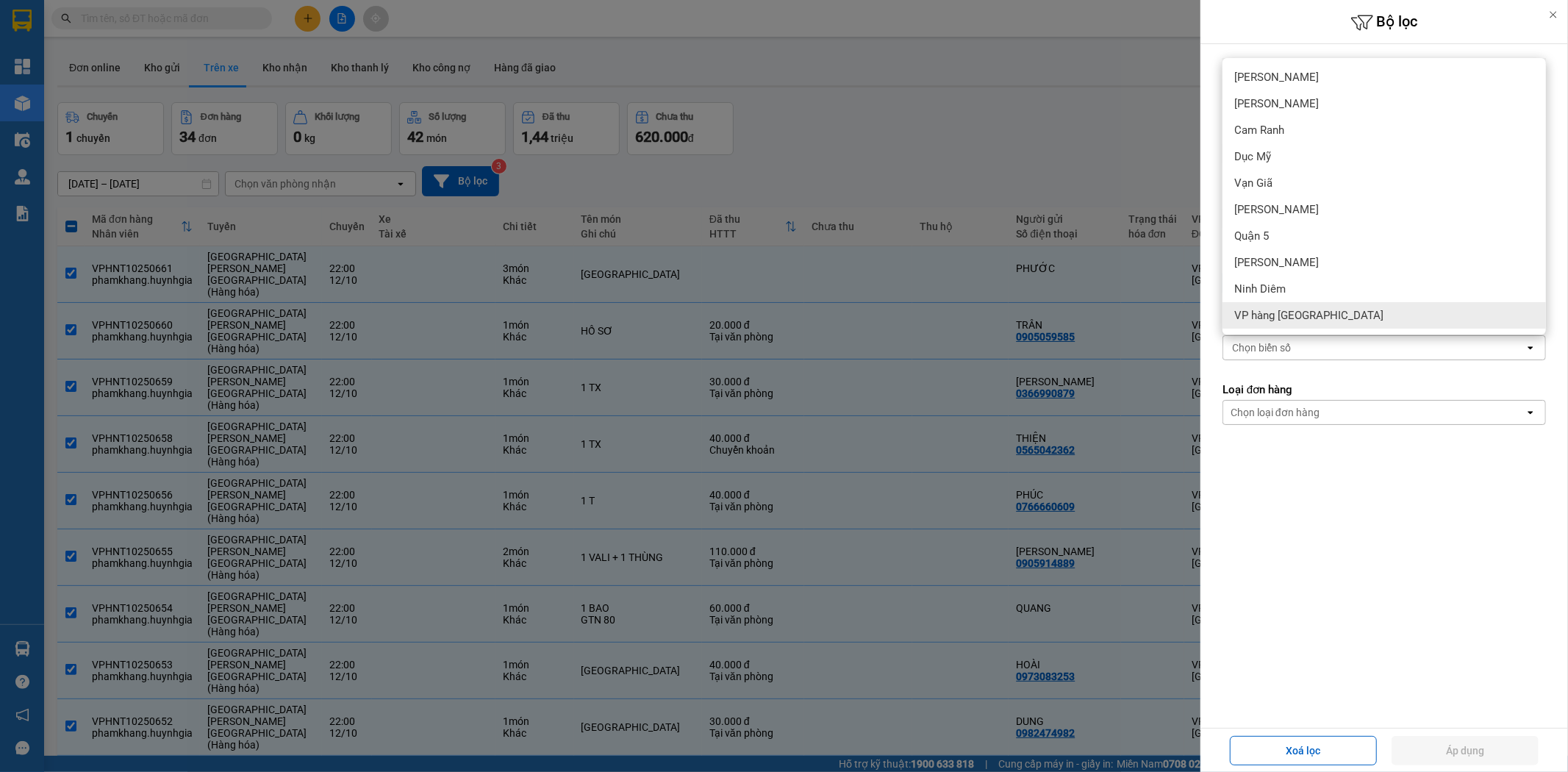
click at [1365, 467] on form "Lọc theo Ngày lên hàng open Từ ngày đến ngày 10/10/2025 Press the down arrow ke…" at bounding box center [1384, 308] width 324 height 499
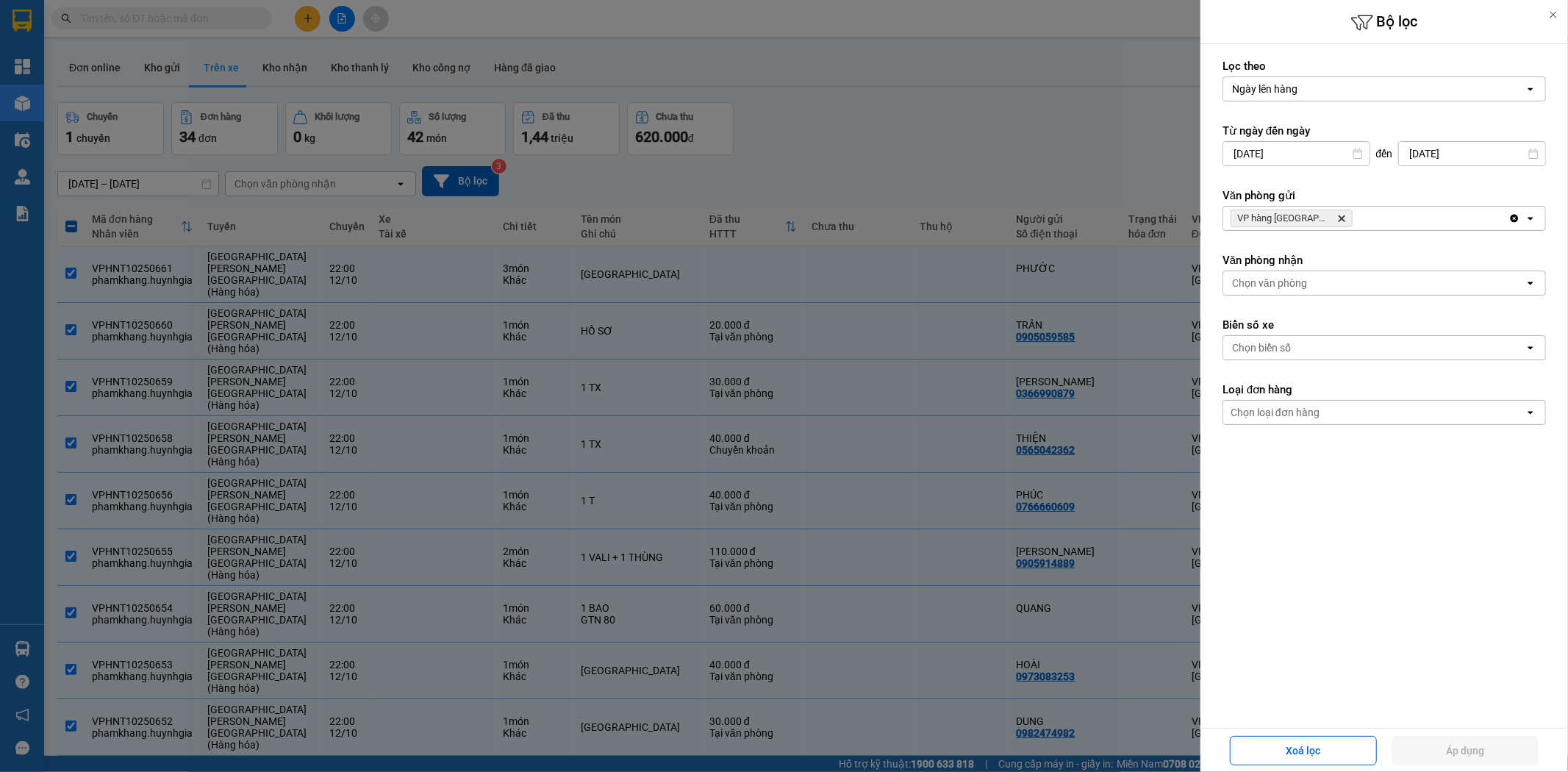
click at [1295, 286] on div "Chọn văn phòng" at bounding box center [1269, 283] width 75 height 15
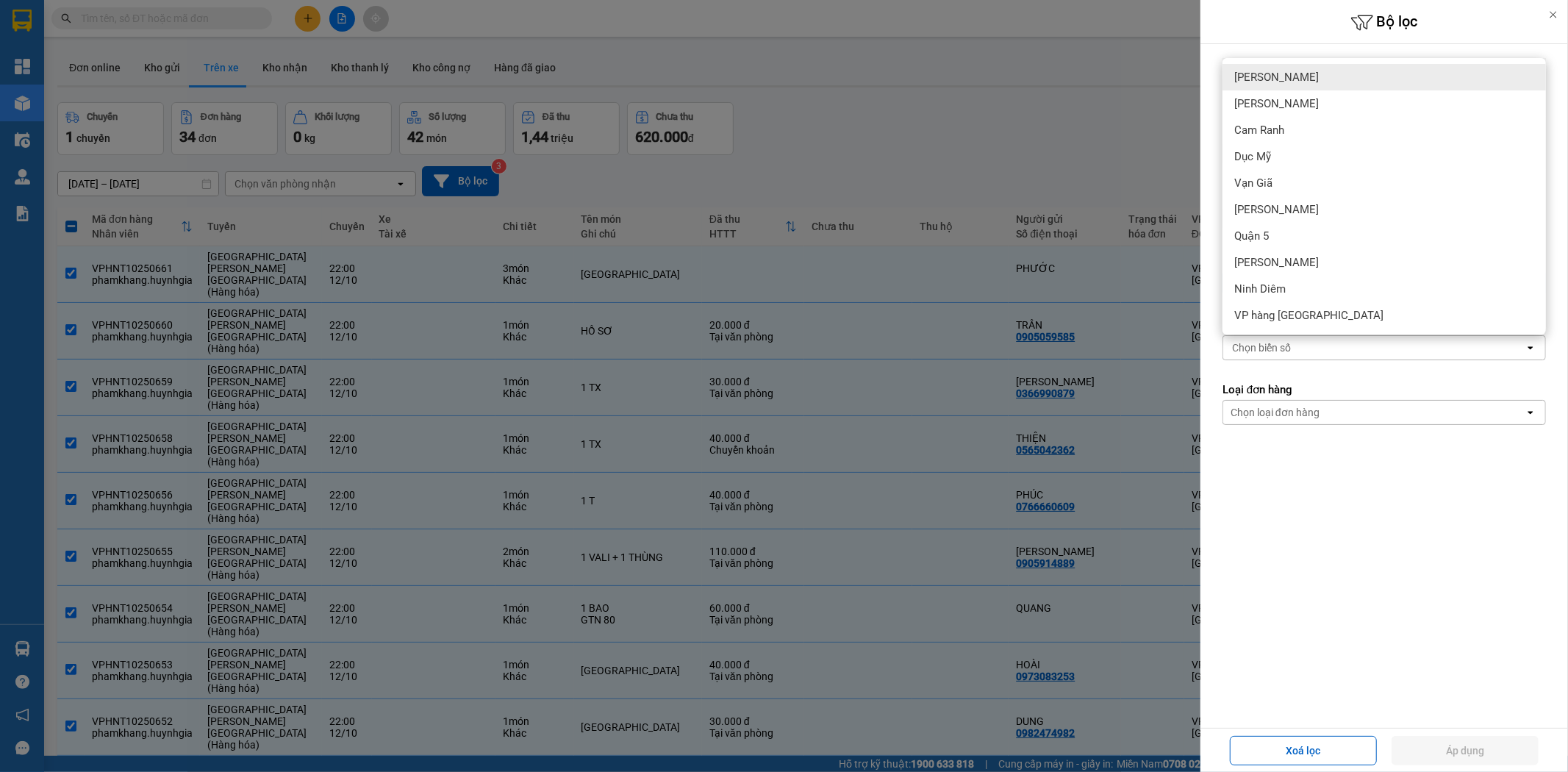
click at [1277, 83] on span "[PERSON_NAME]" at bounding box center [1277, 78] width 84 height 15
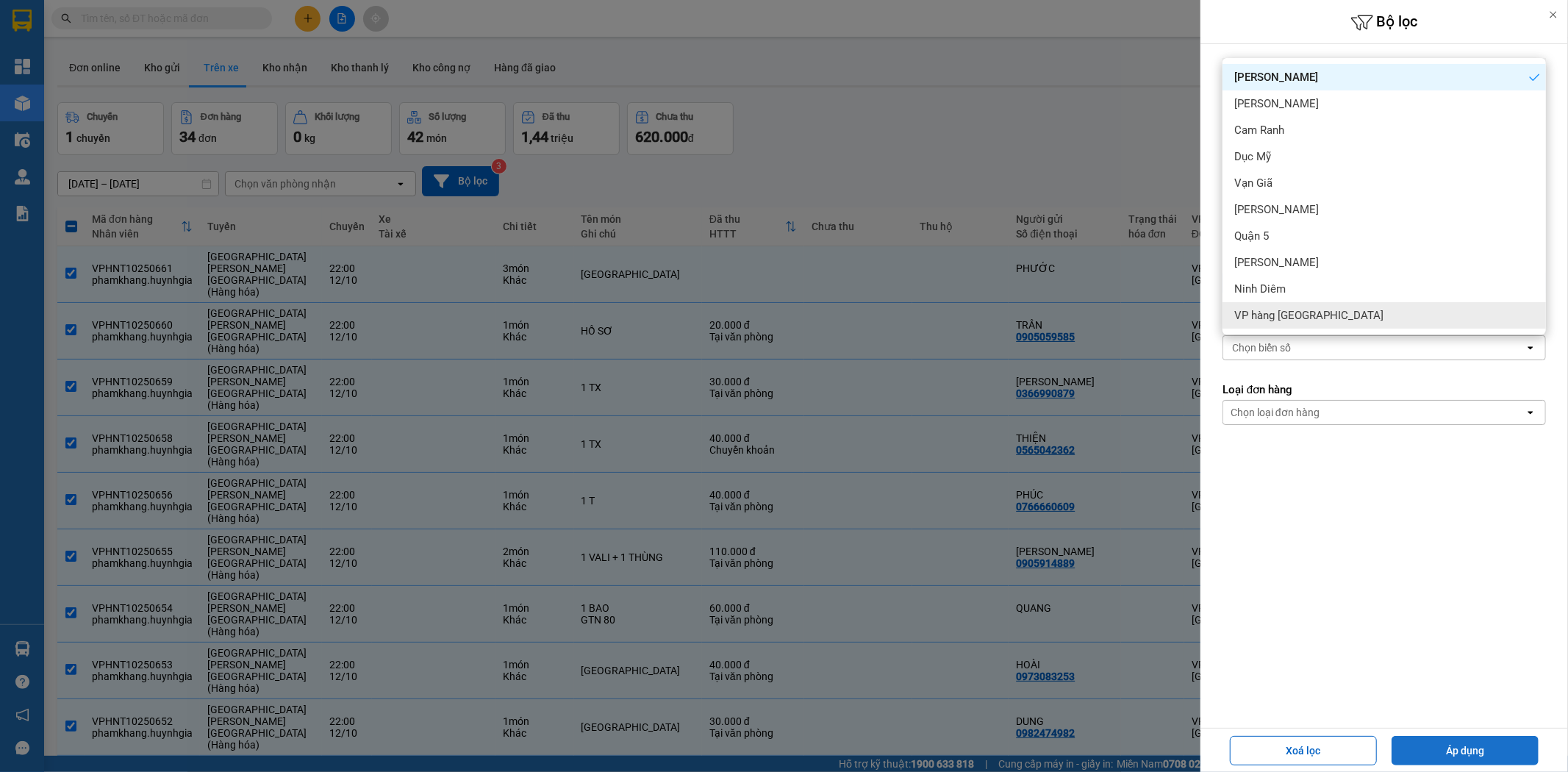
click at [1475, 745] on button "Áp dụng" at bounding box center [1465, 751] width 147 height 30
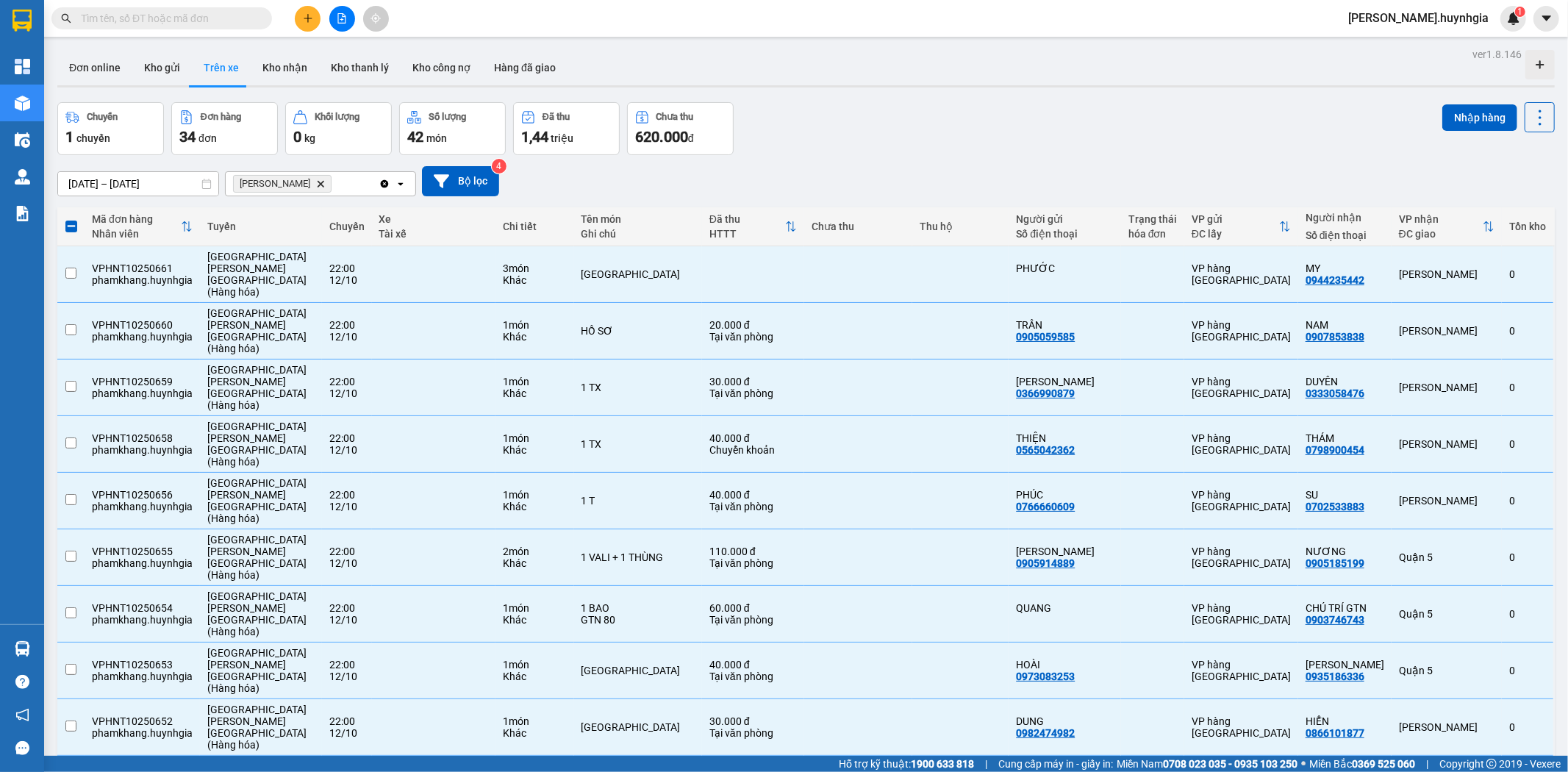
checkbox input "false"
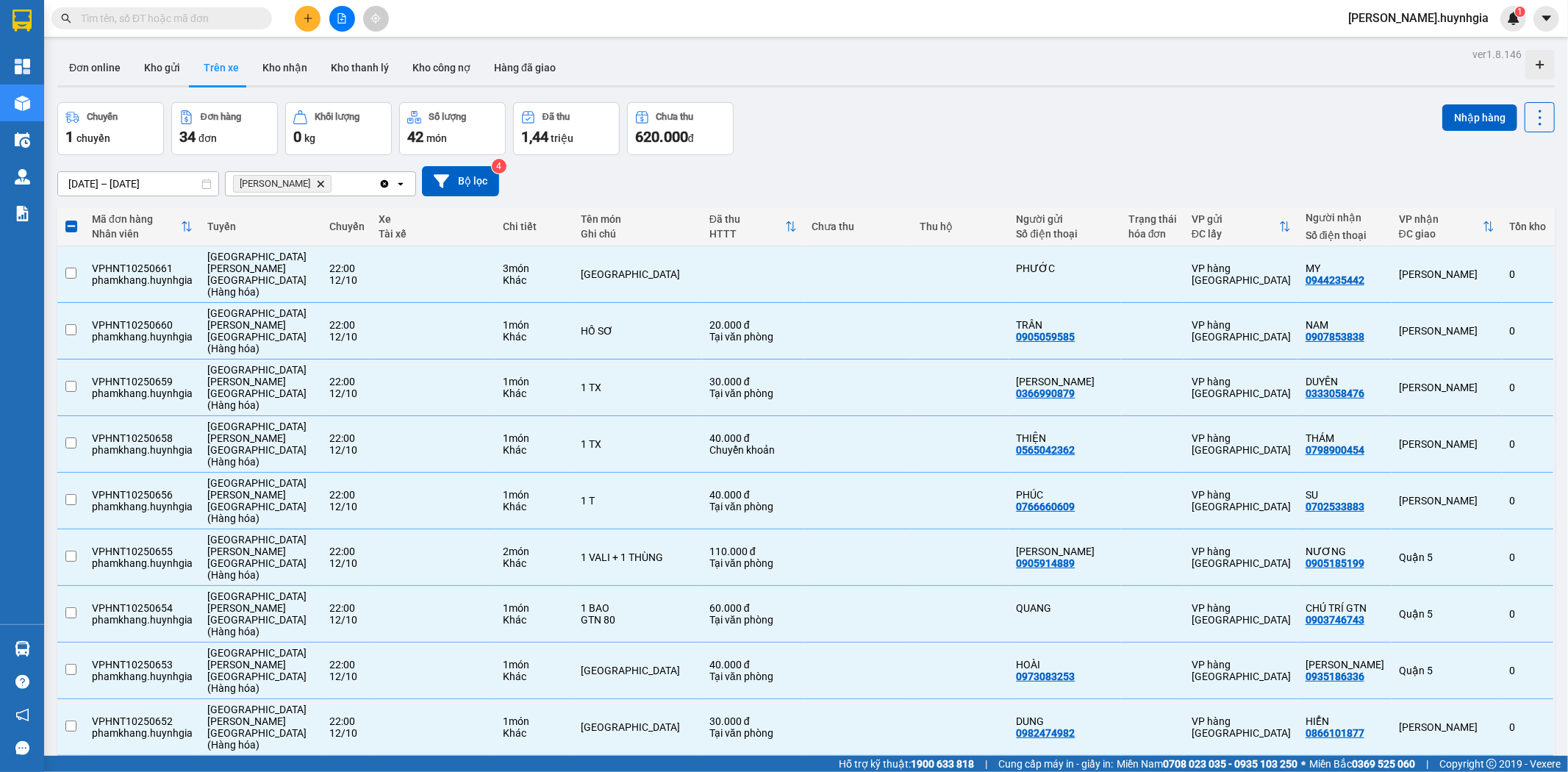
checkbox input "false"
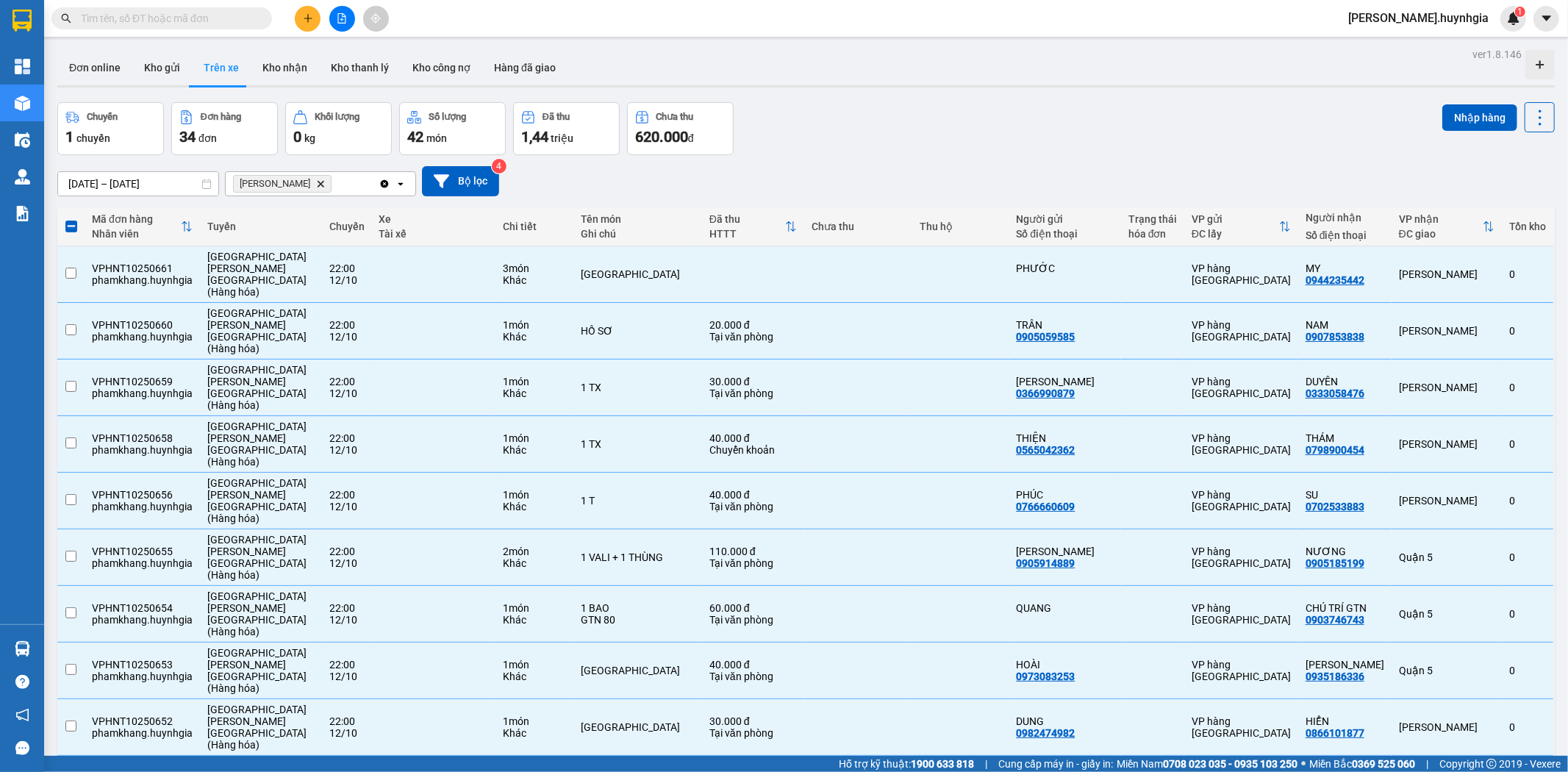
checkbox input "false"
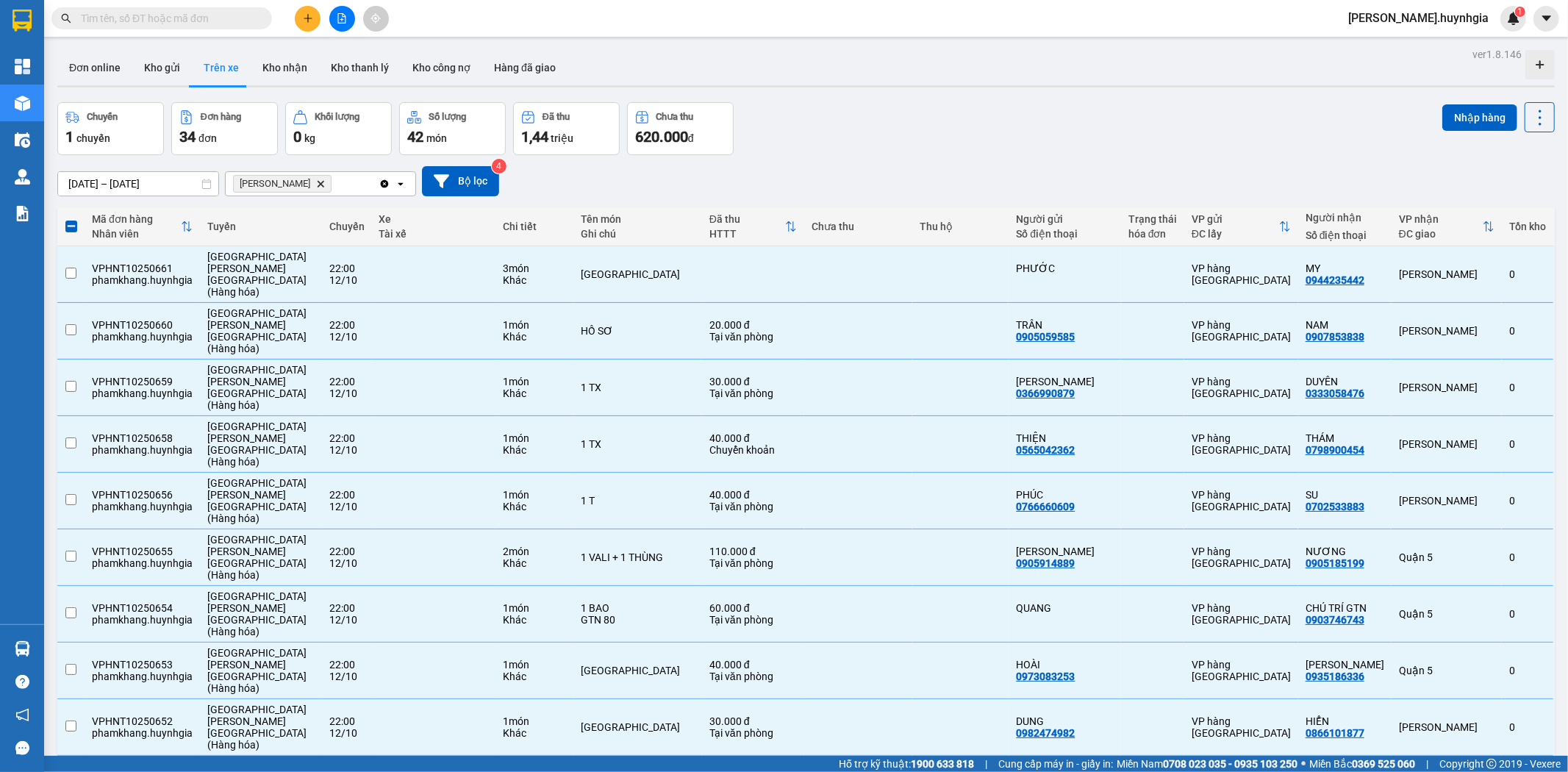
checkbox input "false"
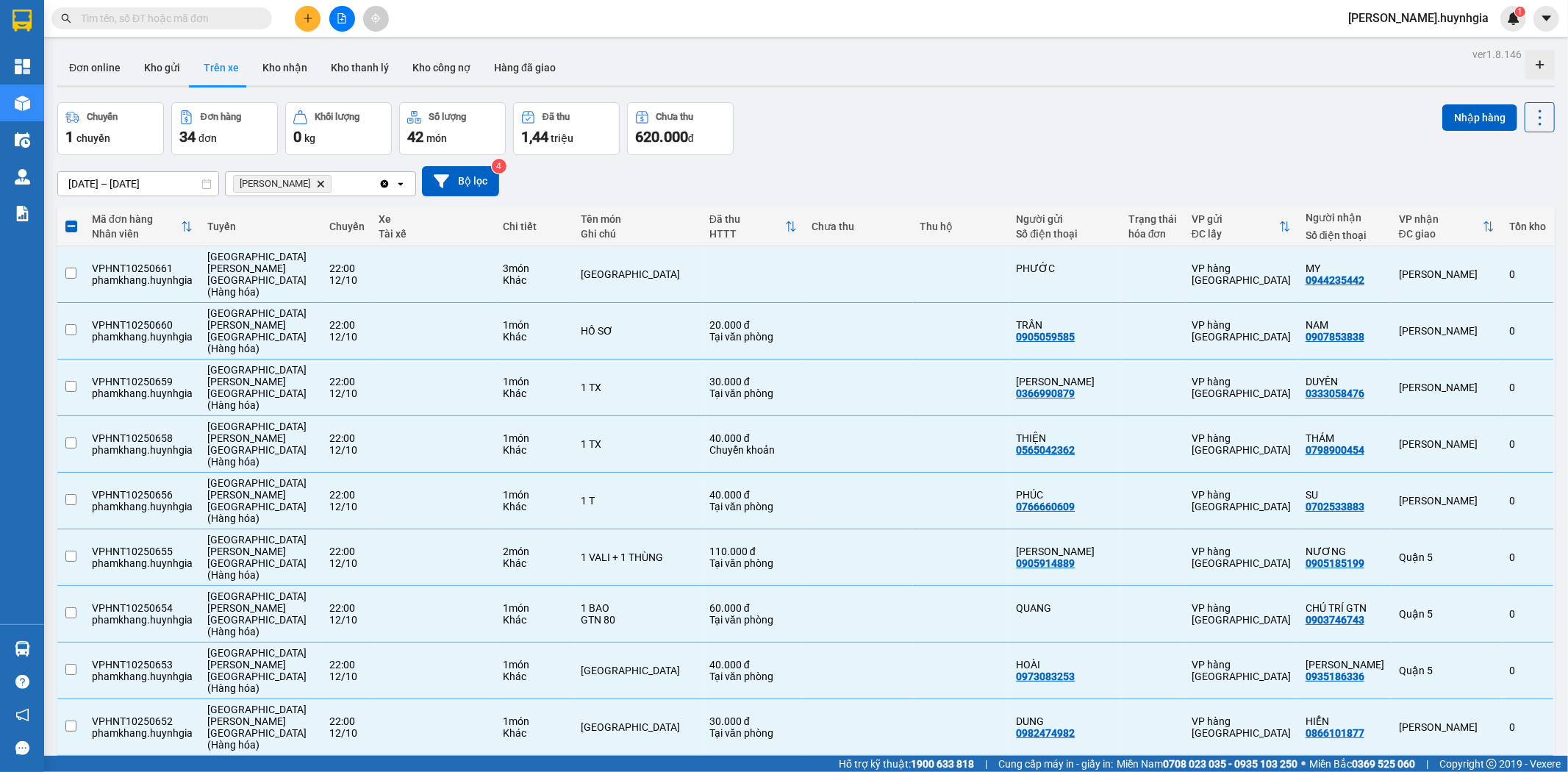
checkbox input "false"
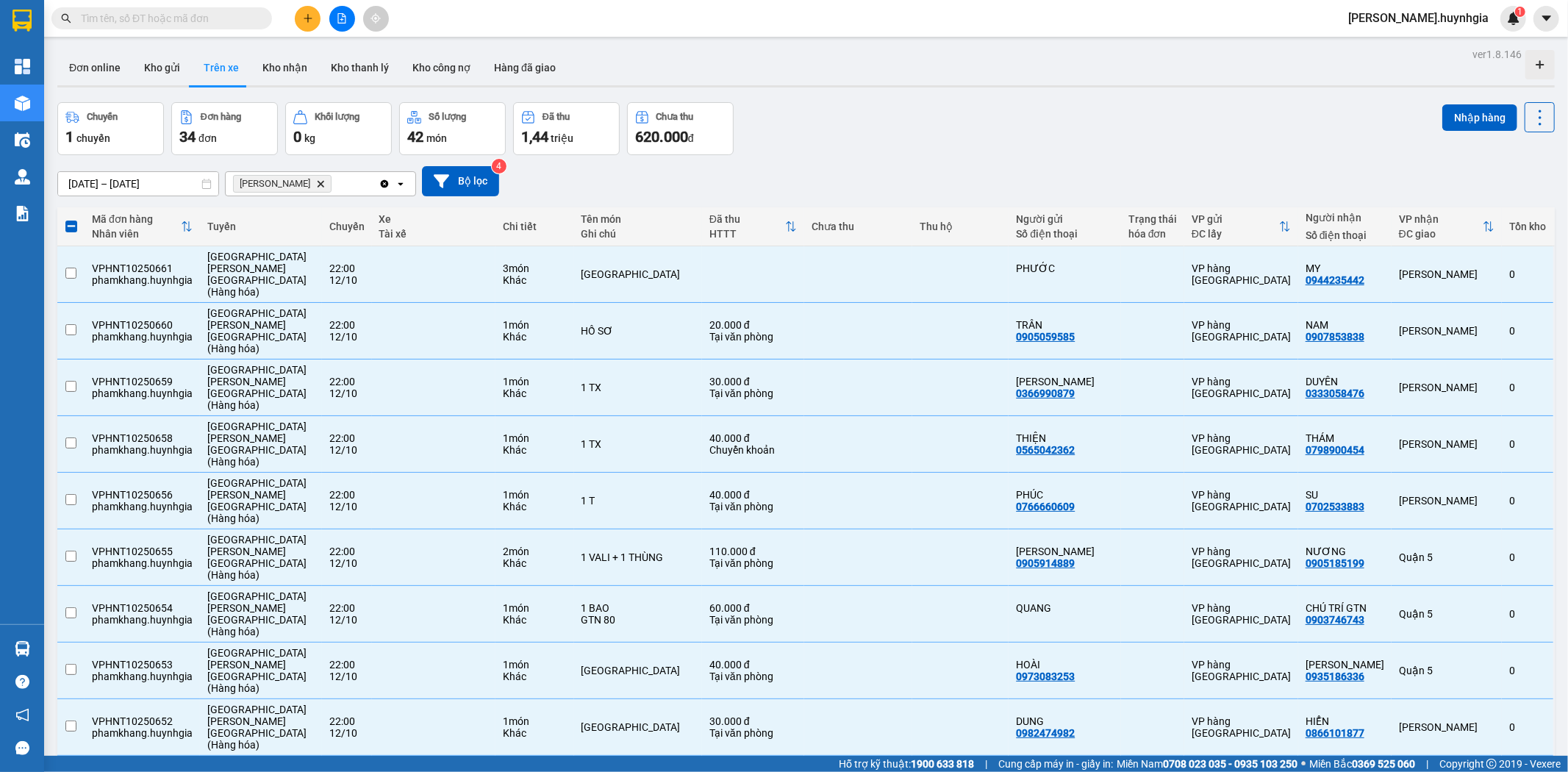
checkbox input "false"
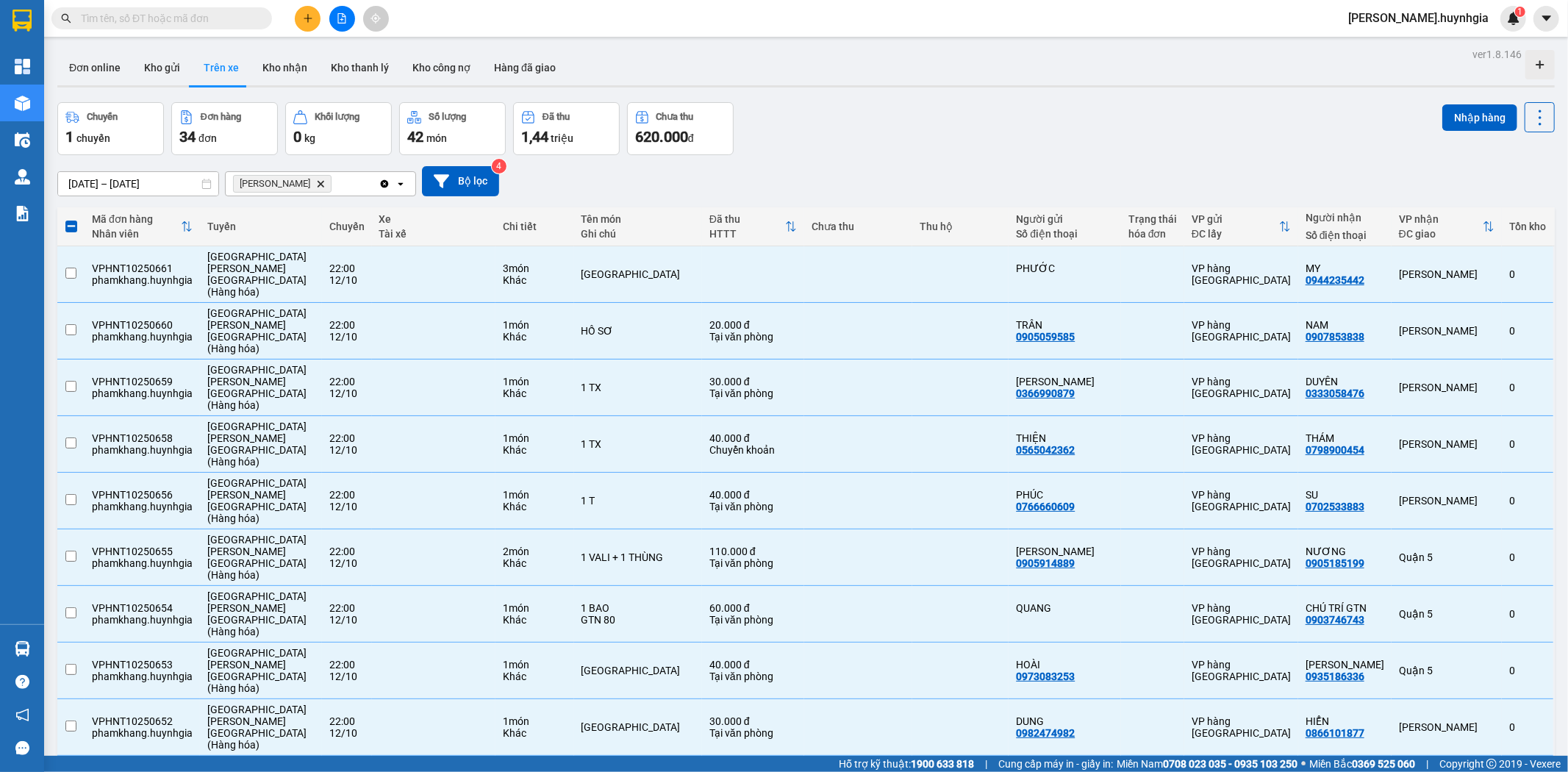
checkbox input "false"
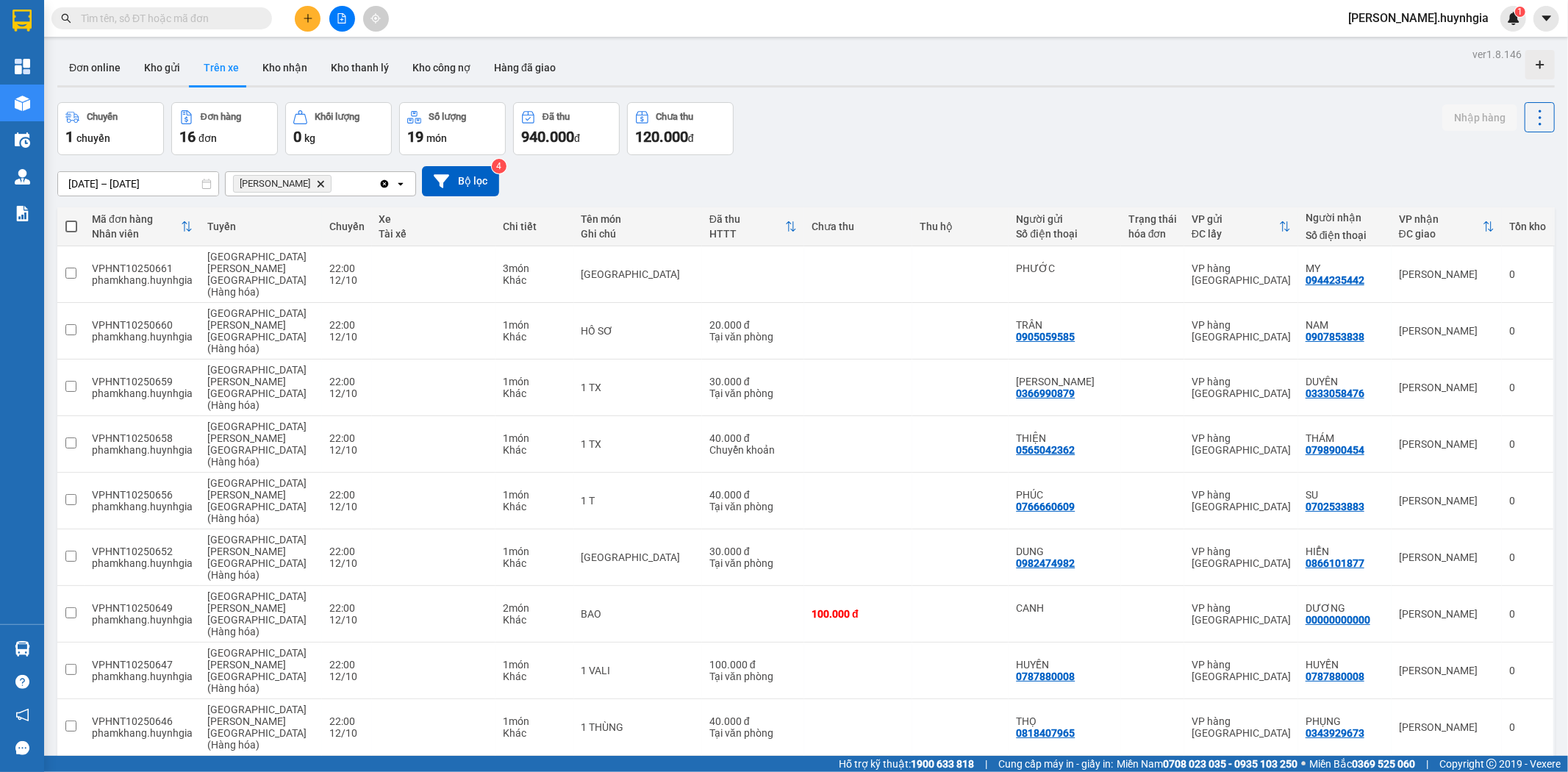
click at [70, 225] on span at bounding box center [71, 226] width 12 height 12
click at [71, 219] on input "checkbox" at bounding box center [71, 219] width 0 height 0
checkbox input "true"
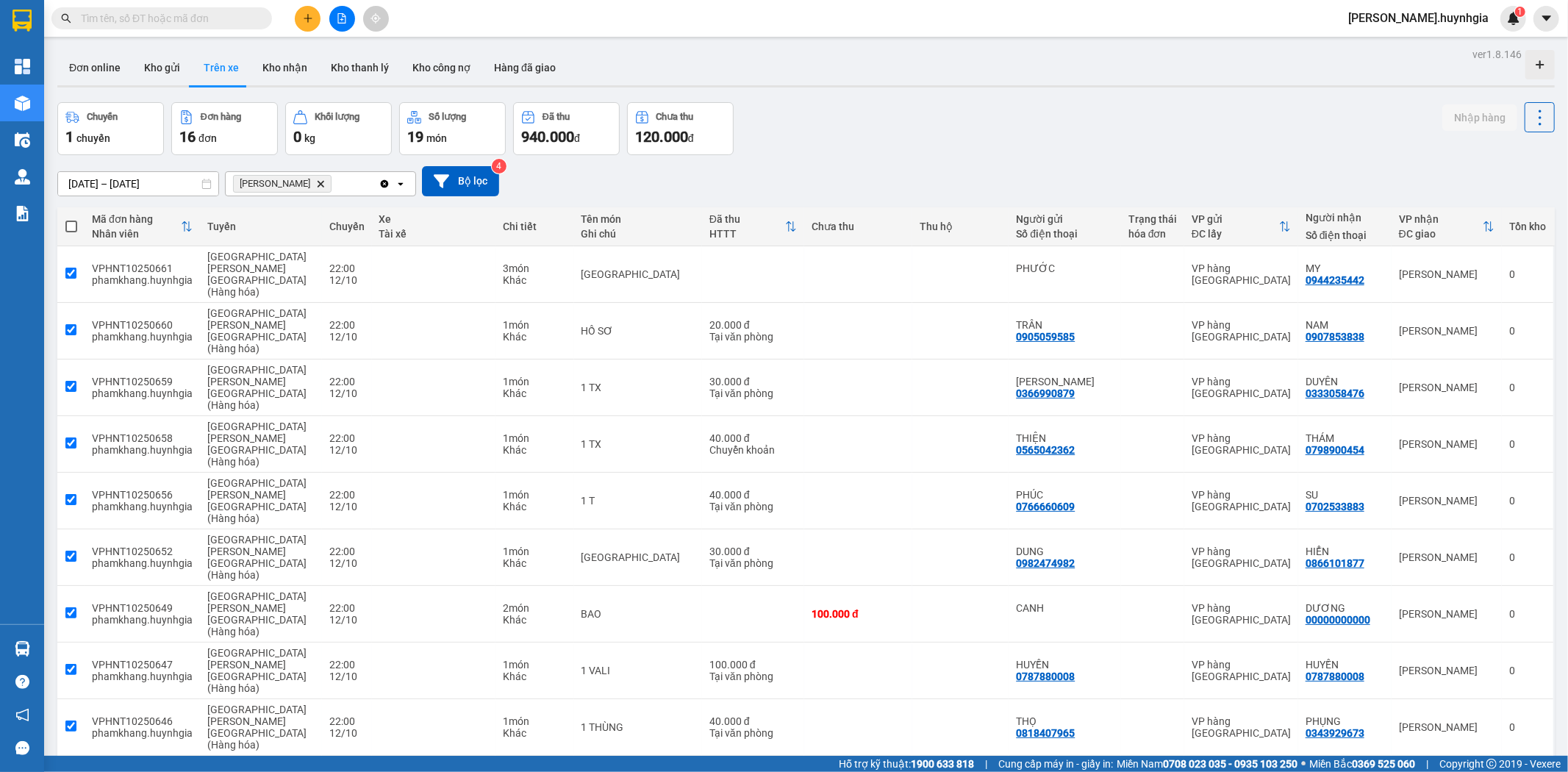
checkbox input "true"
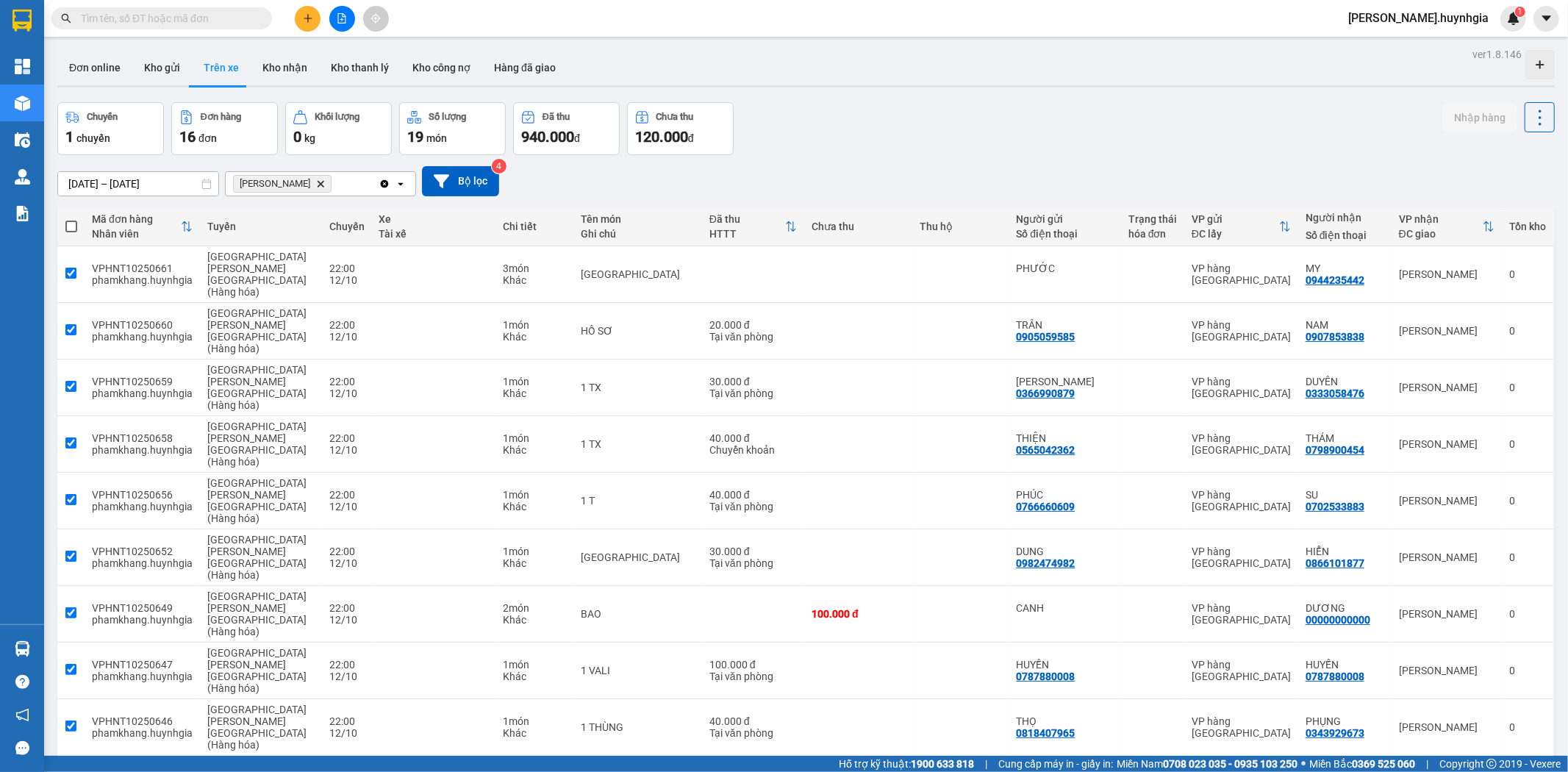
checkbox input "true"
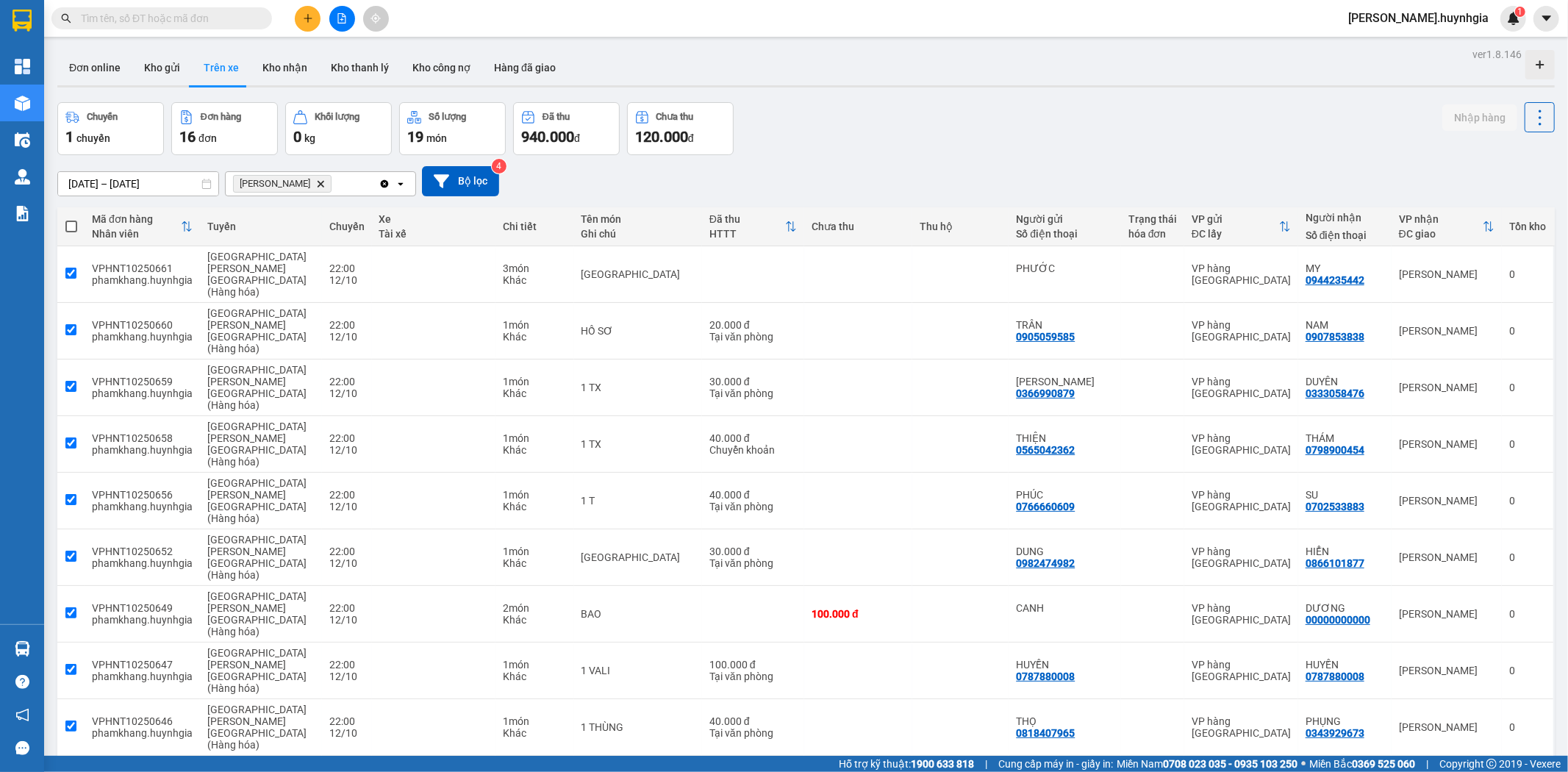
checkbox input "true"
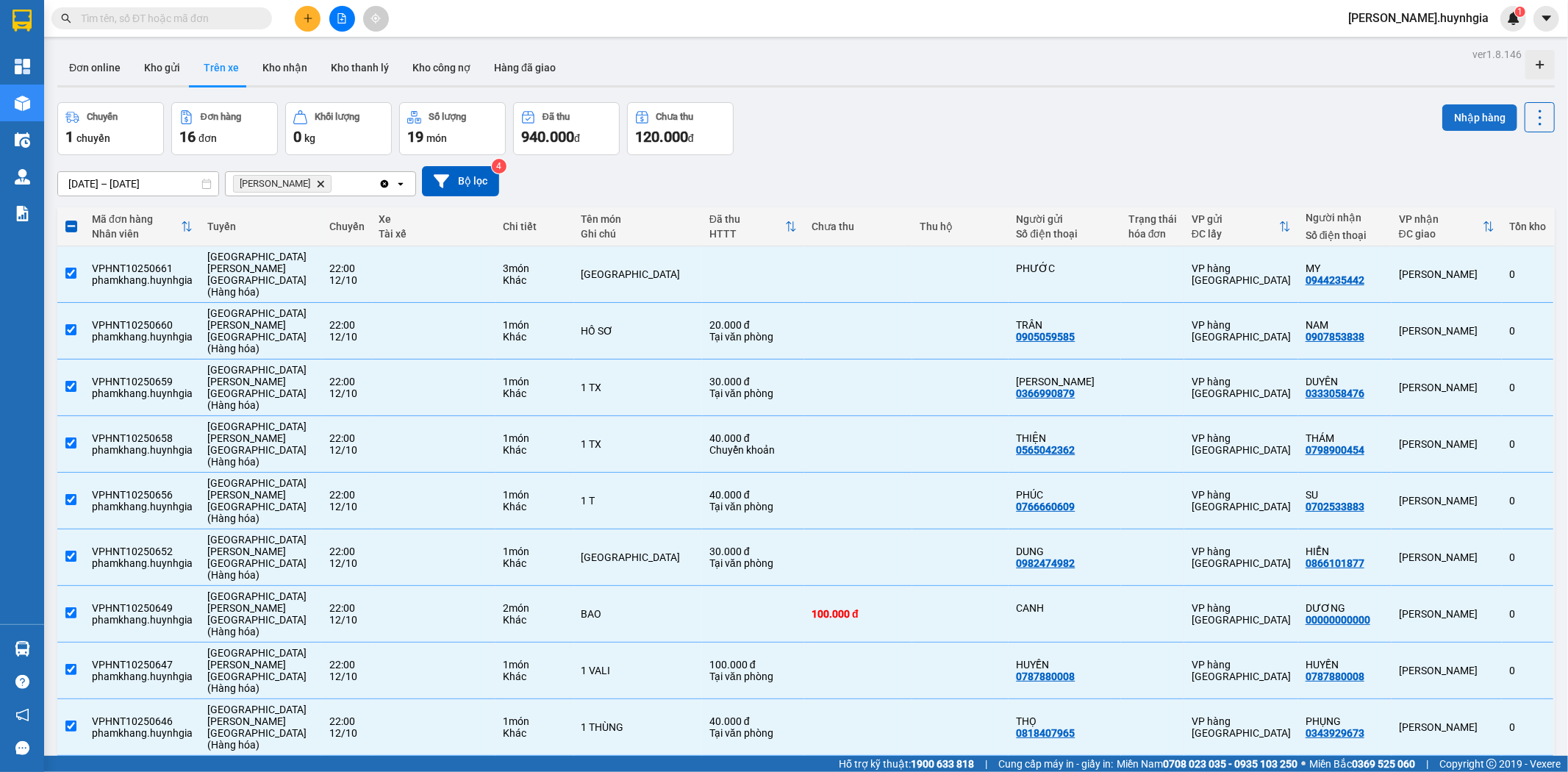
click at [1457, 116] on button "Nhập hàng" at bounding box center [1480, 117] width 75 height 26
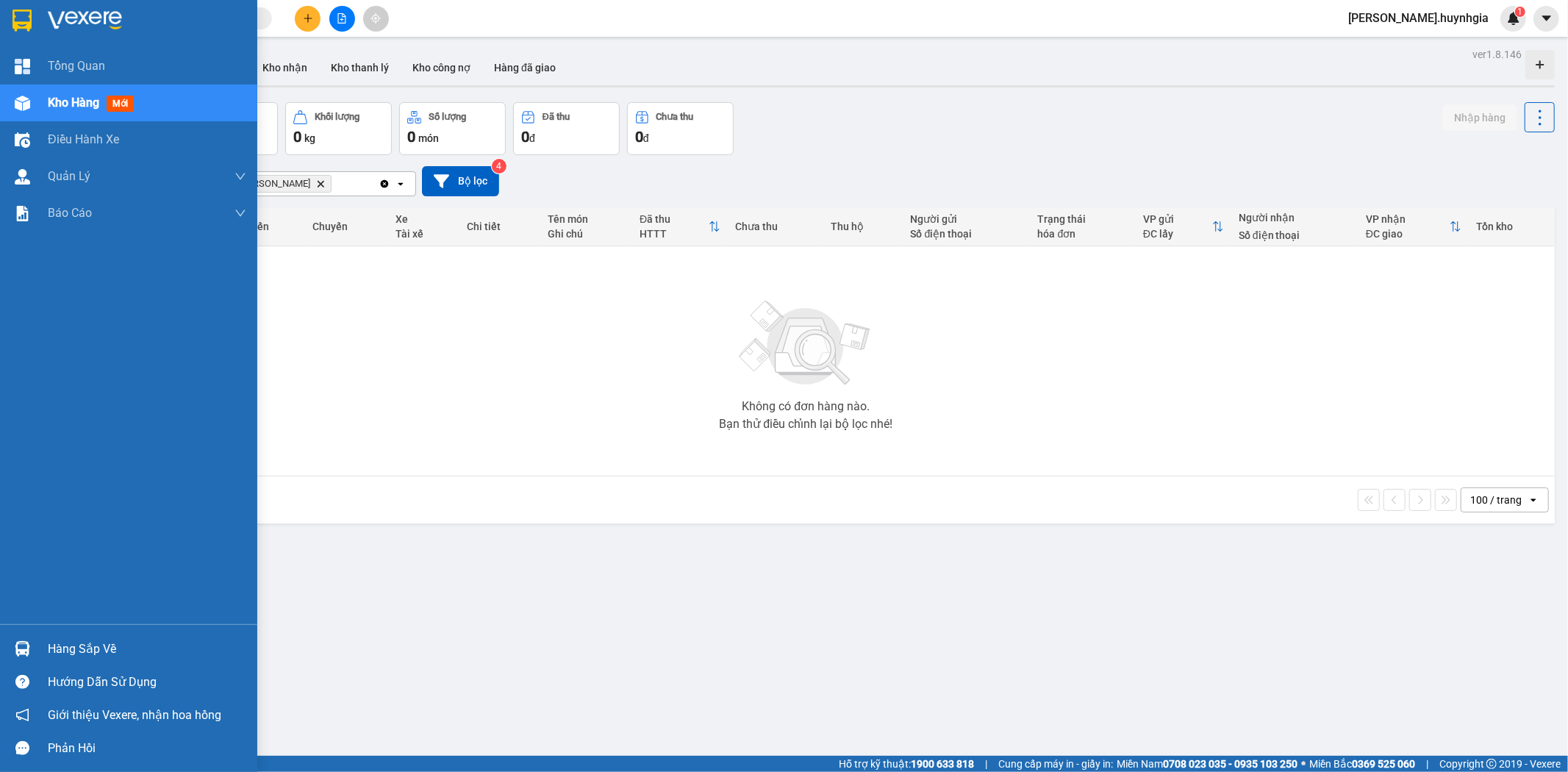
click at [60, 641] on div "Hàng sắp về" at bounding box center [147, 649] width 199 height 22
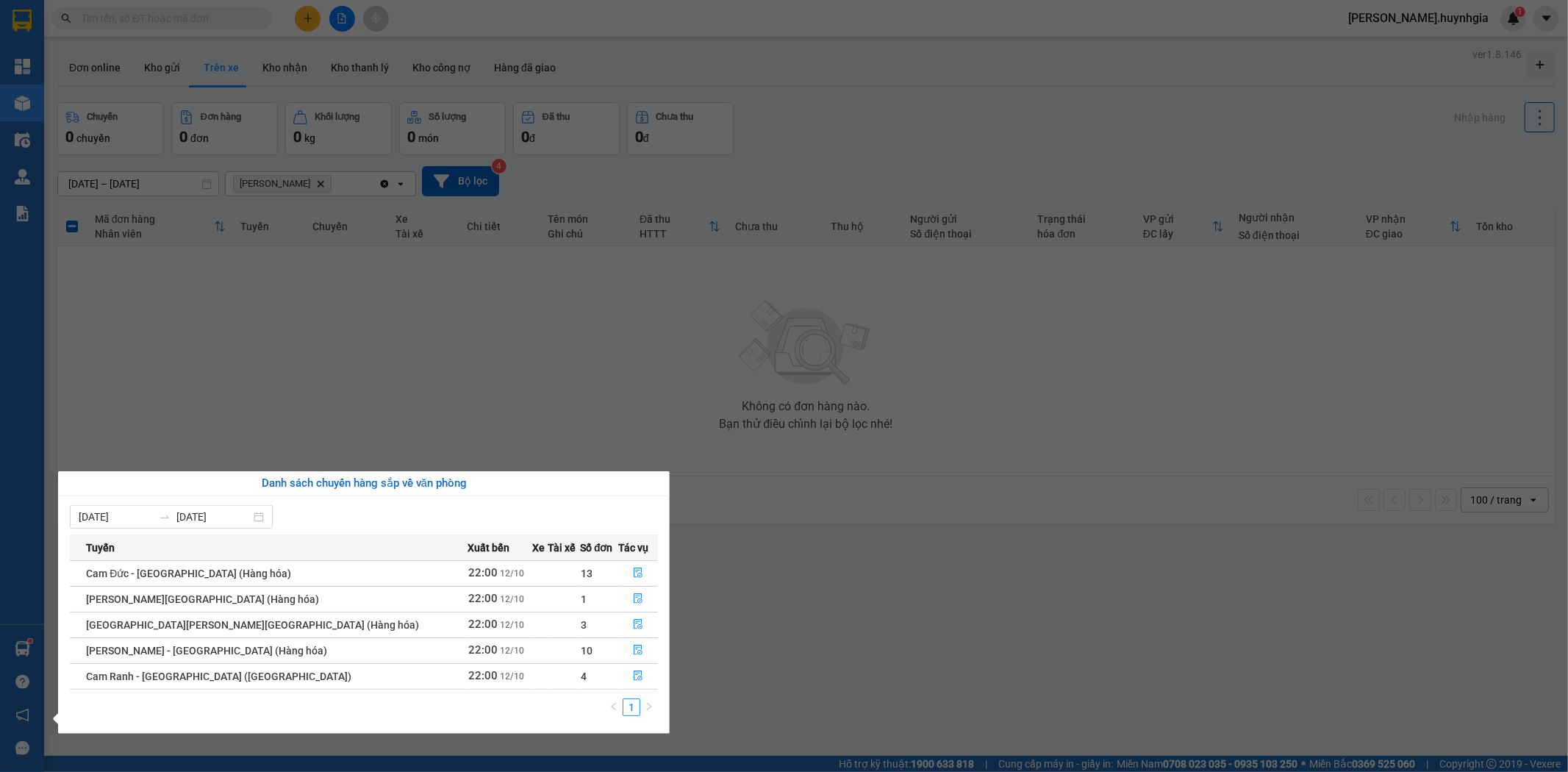
click at [204, 403] on section "Kết quả tìm kiếm ( 0 ) Bộ lọc No Data quynh.huynhgia 1 Tổng Quan Kho hàng mới Đ…" at bounding box center [784, 386] width 1568 height 772
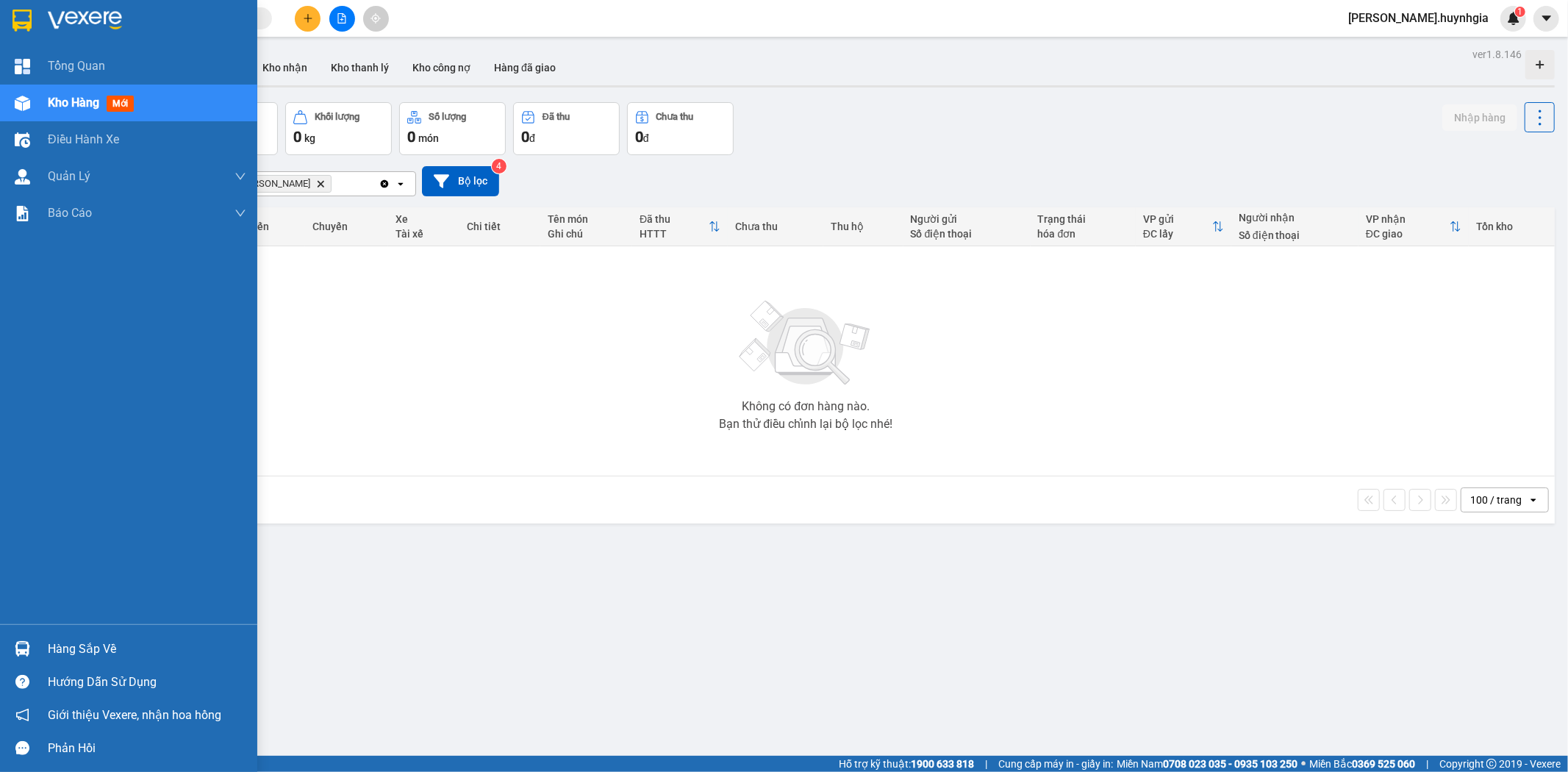
click at [51, 653] on div "Hàng sắp về" at bounding box center [147, 649] width 199 height 22
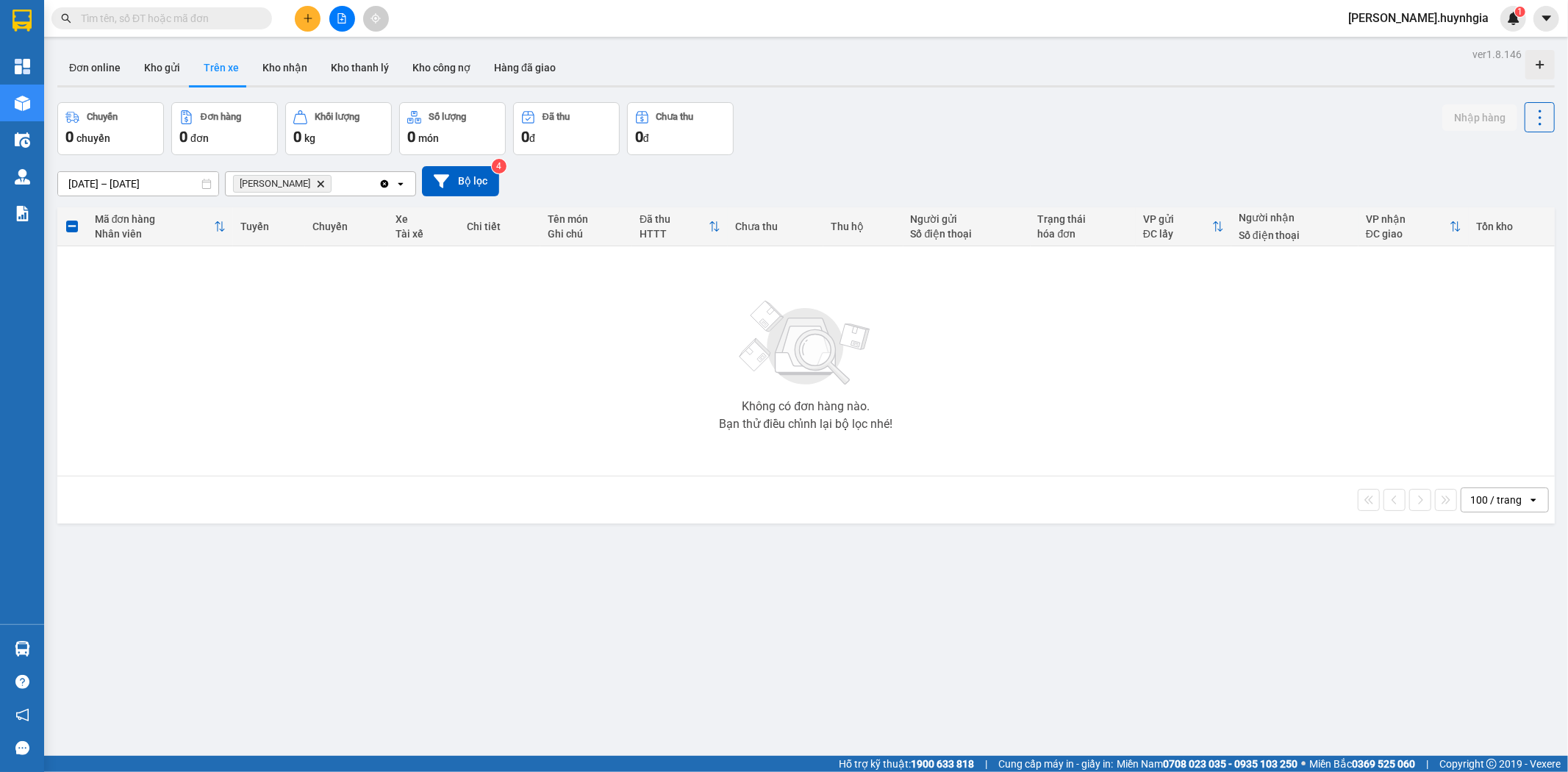
click at [872, 672] on section "Kết quả tìm kiếm ( 0 ) Bộ lọc No Data quynh.huynhgia 1 Tổng Quan Kho hàng mới Đ…" at bounding box center [784, 386] width 1568 height 772
click at [473, 185] on button "Bộ lọc" at bounding box center [460, 181] width 78 height 31
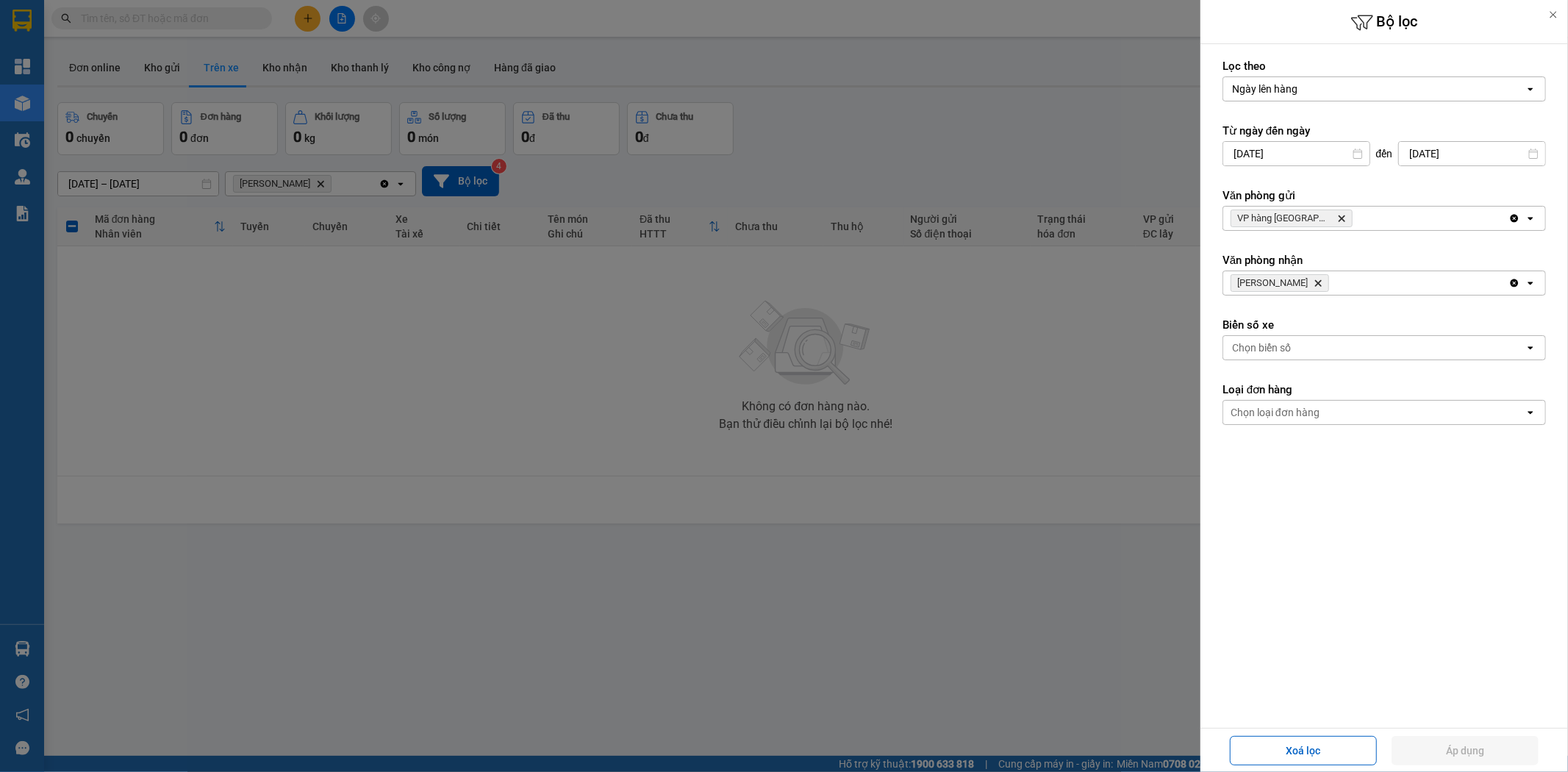
click at [1339, 218] on icon "VP hàng Nha Trang, close by backspace" at bounding box center [1342, 219] width 7 height 7
click at [1315, 285] on icon "Phạm Ngũ Lão, close by backspace" at bounding box center [1319, 283] width 7 height 7
click at [1309, 225] on div "Chọn văn phòng" at bounding box center [1373, 218] width 301 height 24
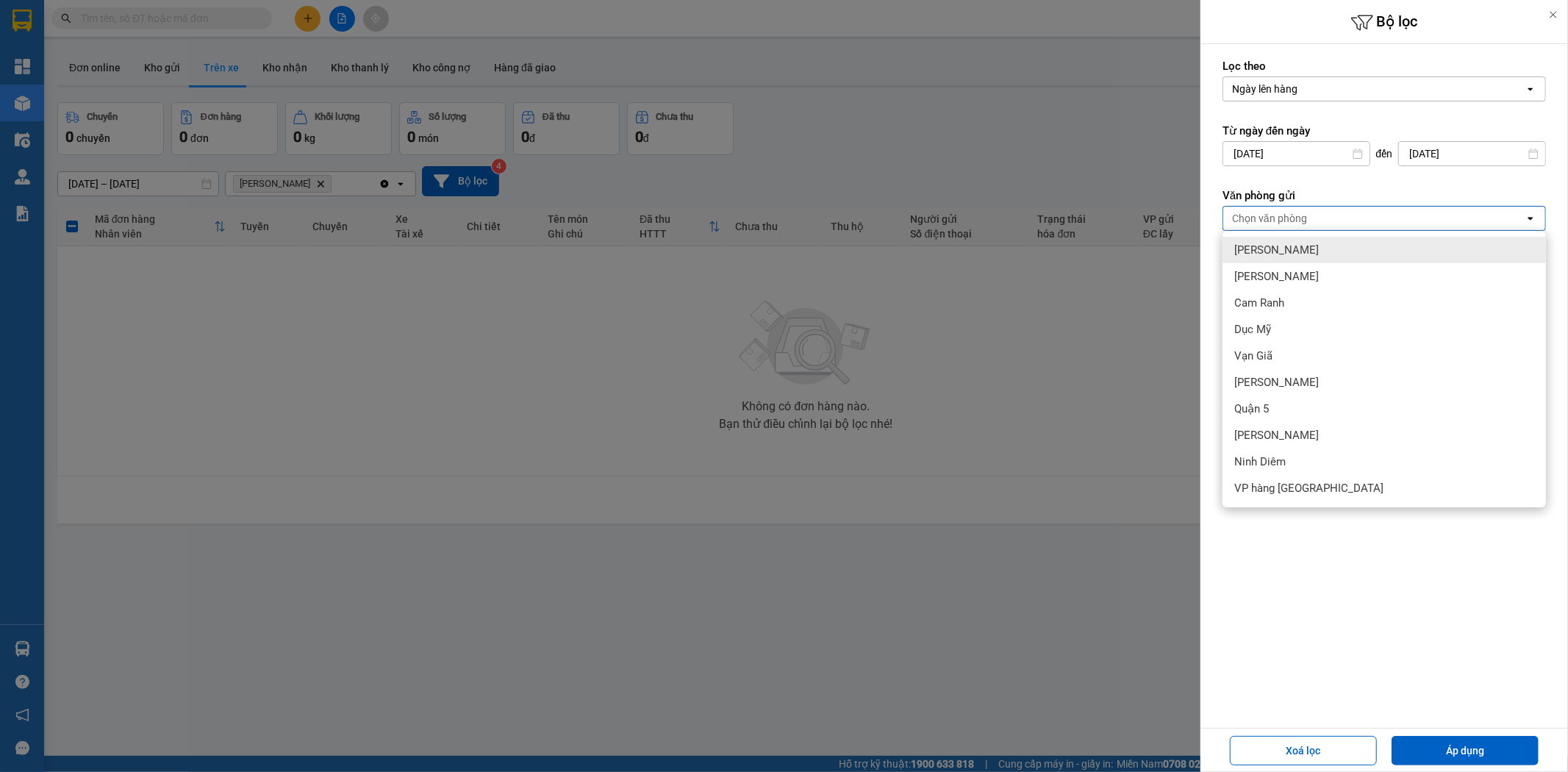
click at [1285, 247] on span "[PERSON_NAME]" at bounding box center [1277, 250] width 84 height 15
click at [1368, 184] on form "Lọc theo Ngày lên hàng open Từ ngày đến ngày 10/10/2025 Press the down arrow ke…" at bounding box center [1384, 308] width 324 height 499
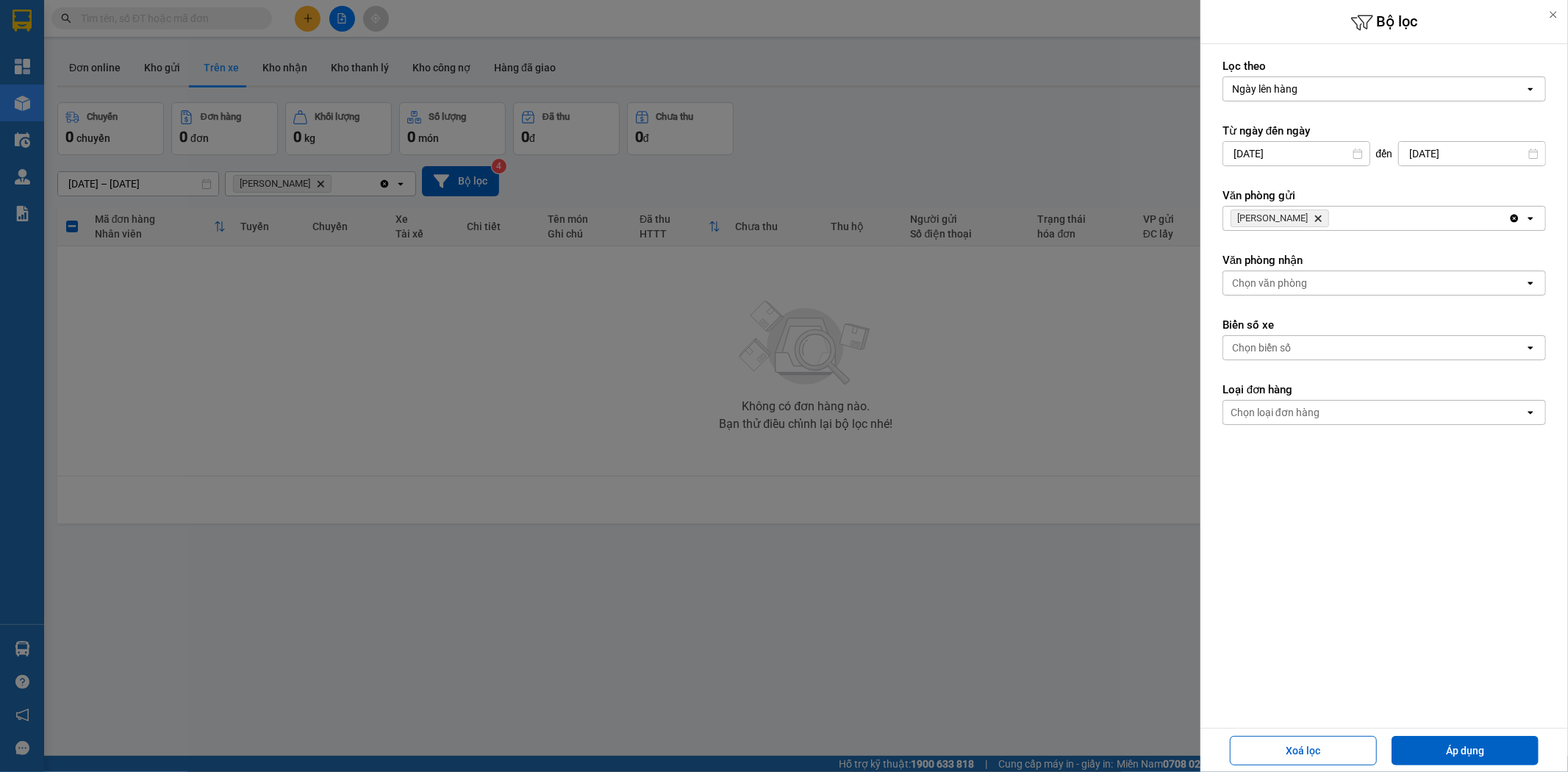
click at [1298, 283] on div "Chọn văn phòng" at bounding box center [1269, 283] width 75 height 15
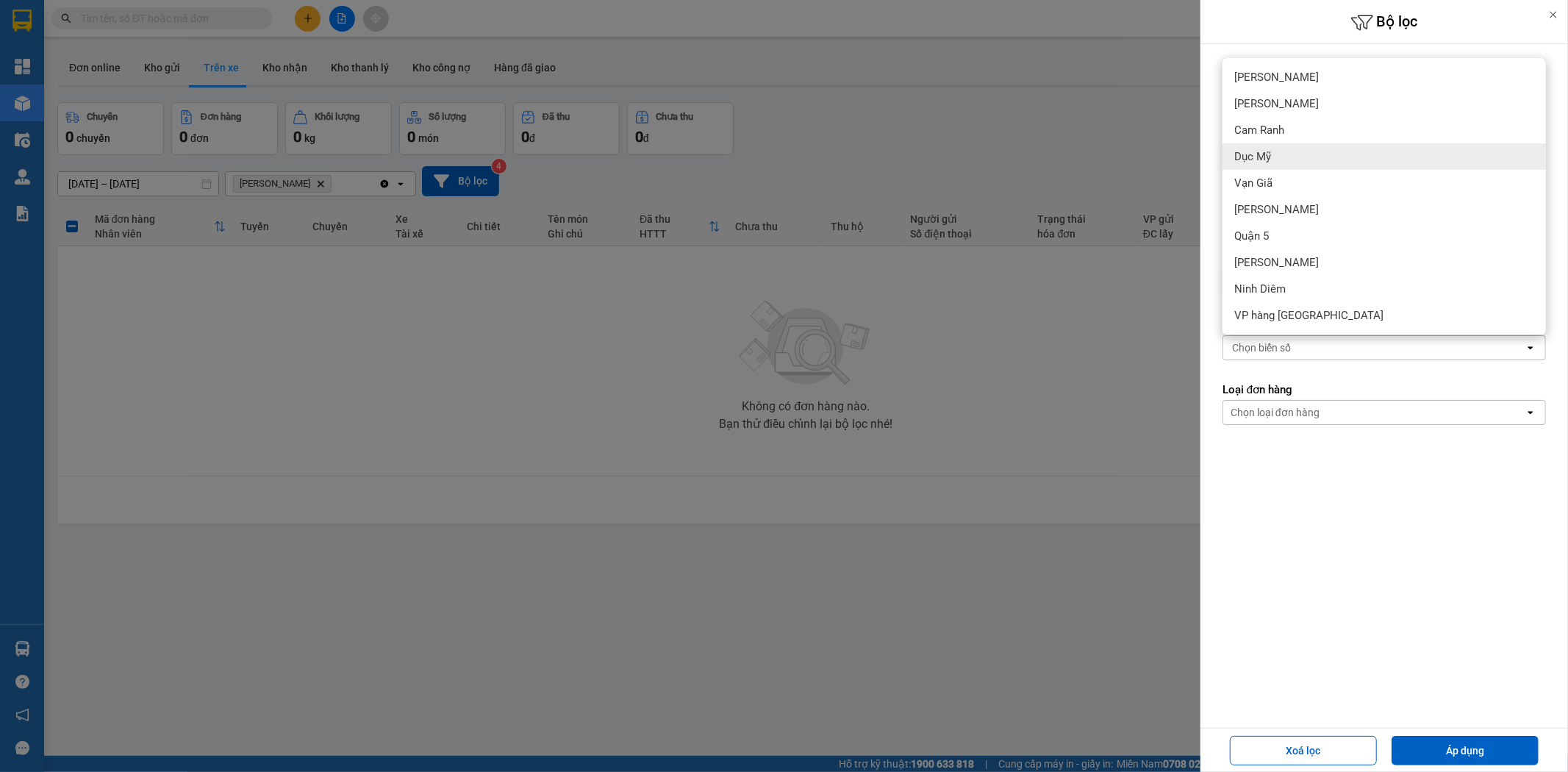
click at [1270, 153] on div "Dục Mỹ" at bounding box center [1384, 157] width 324 height 26
click at [1375, 563] on div "Lọc theo Ngày lên hàng open Từ ngày đến ngày 10/10/2025 Press the down arrow ke…" at bounding box center [1384, 308] width 367 height 528
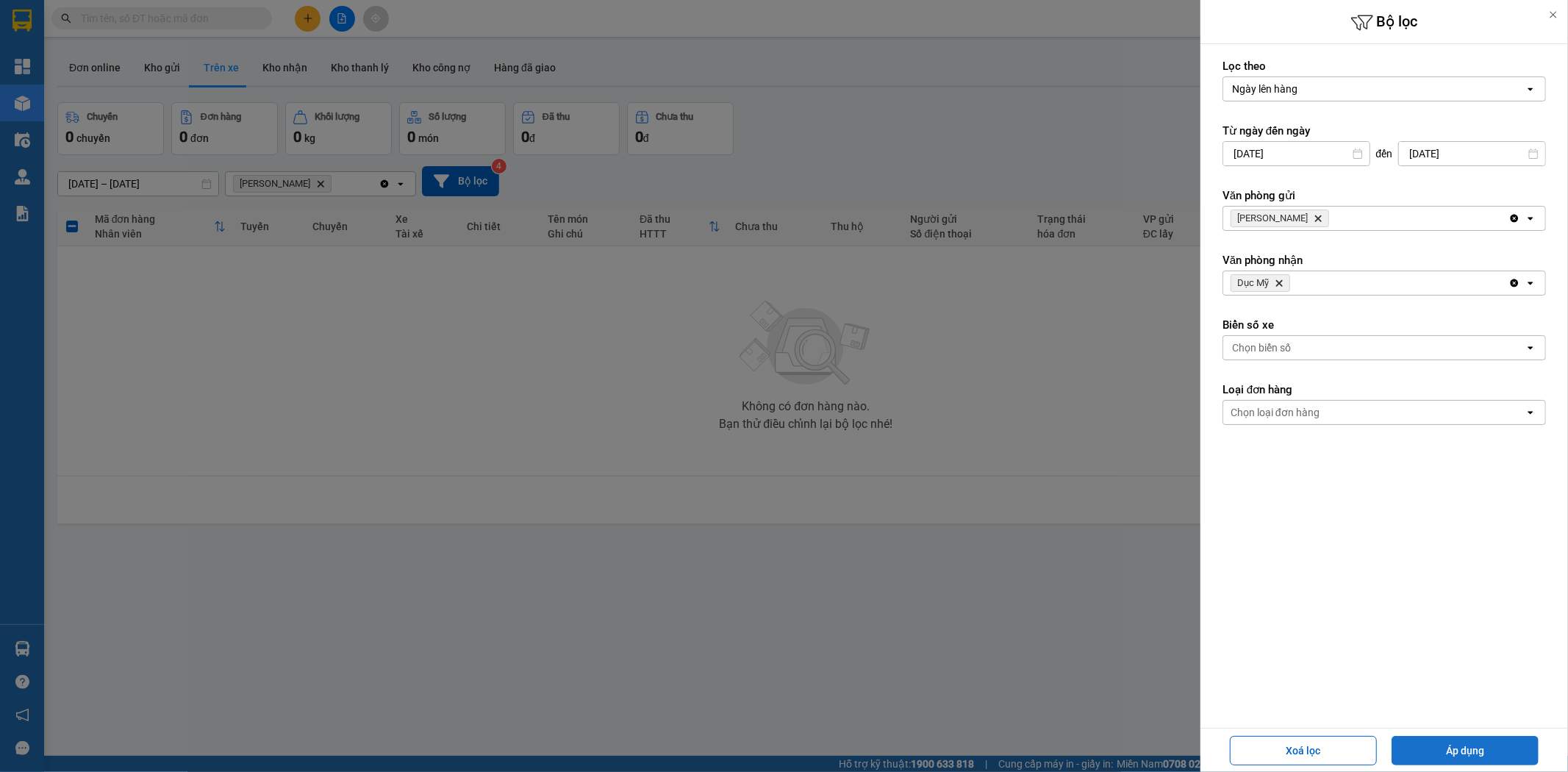
click at [1489, 749] on button "Áp dụng" at bounding box center [1465, 751] width 147 height 30
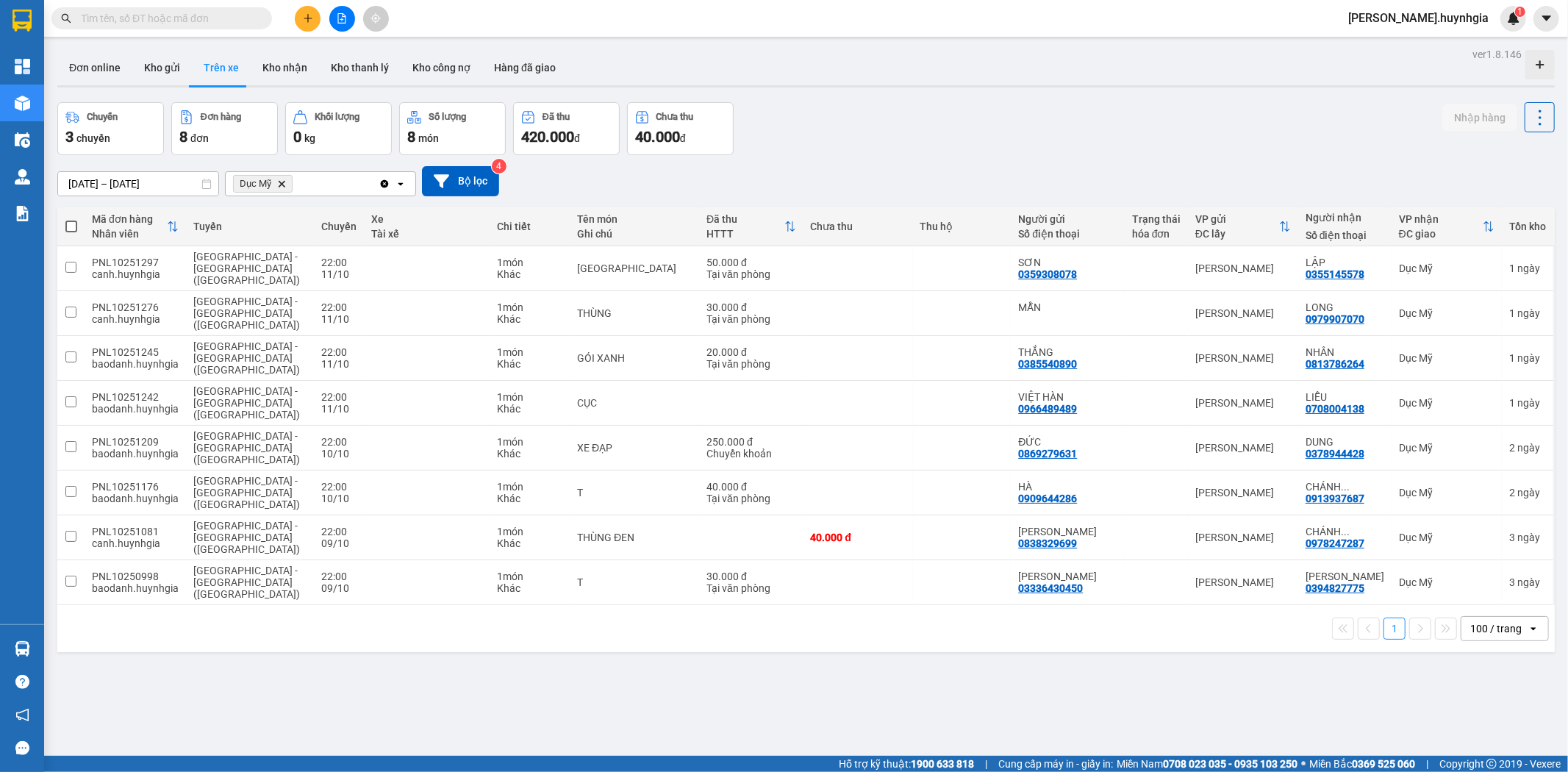
click at [70, 229] on span at bounding box center [71, 226] width 12 height 12
click at [71, 219] on input "checkbox" at bounding box center [71, 219] width 0 height 0
checkbox input "true"
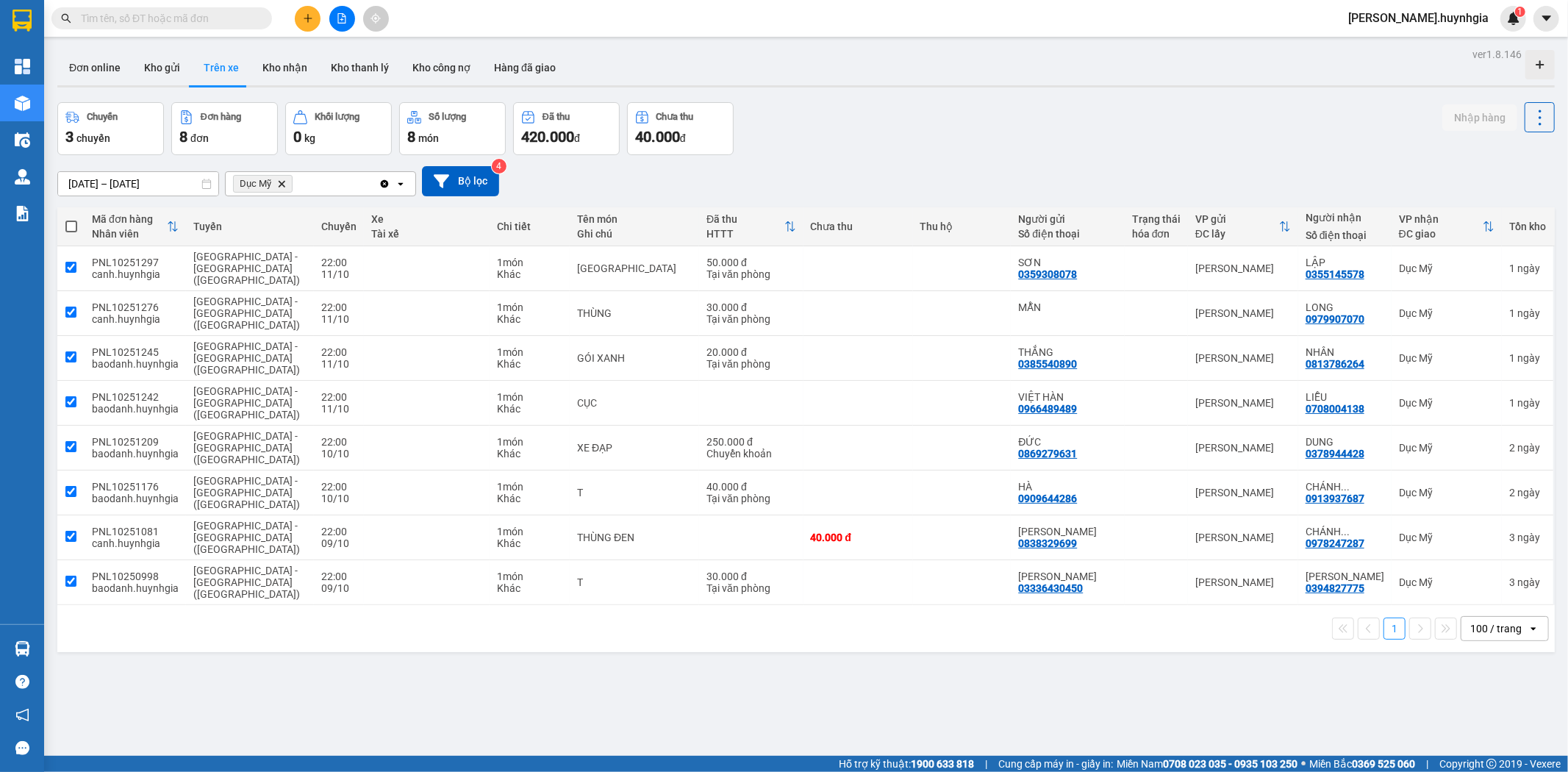
checkbox input "true"
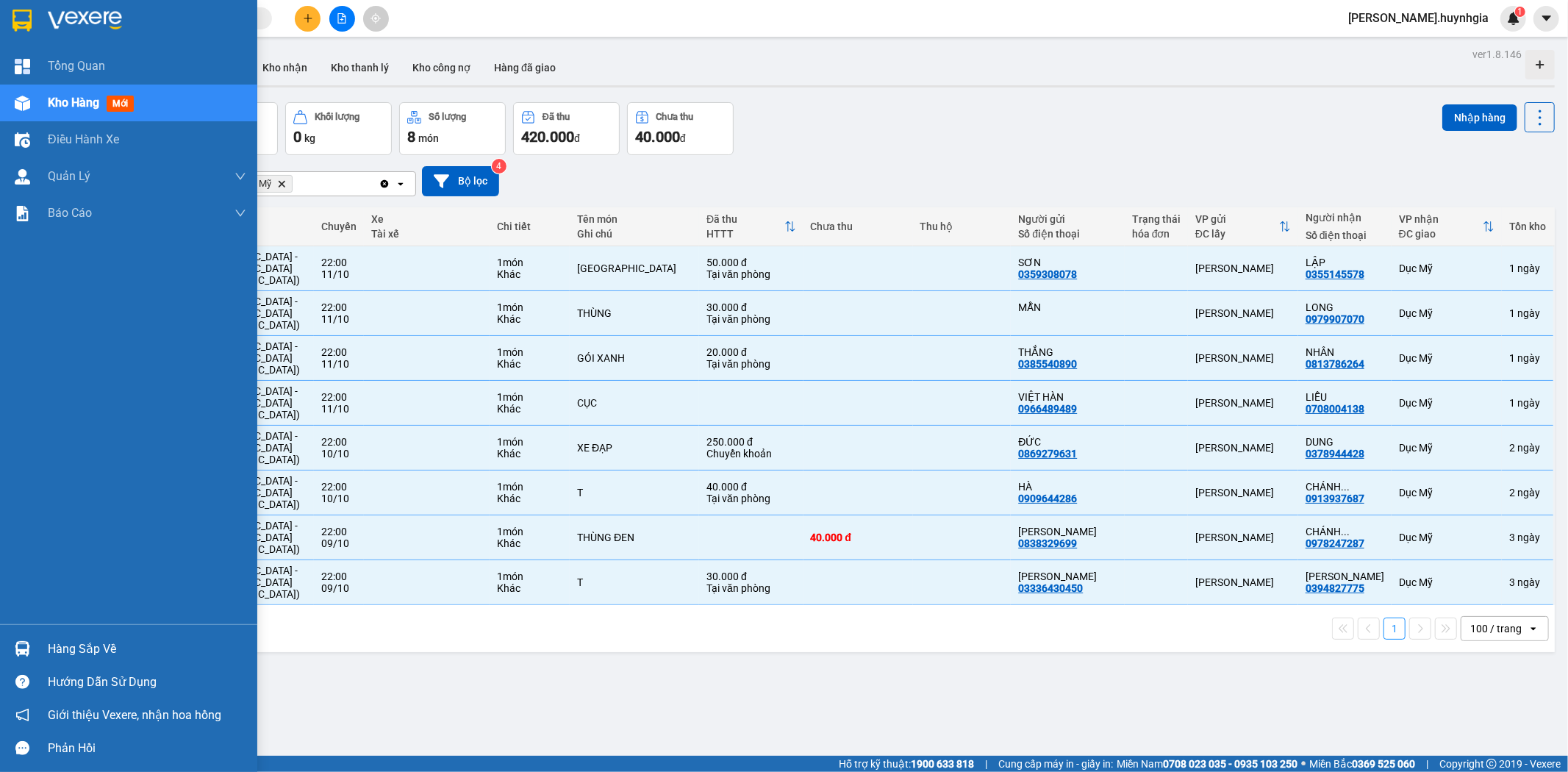
click at [42, 651] on div "Hàng sắp về" at bounding box center [129, 649] width 257 height 33
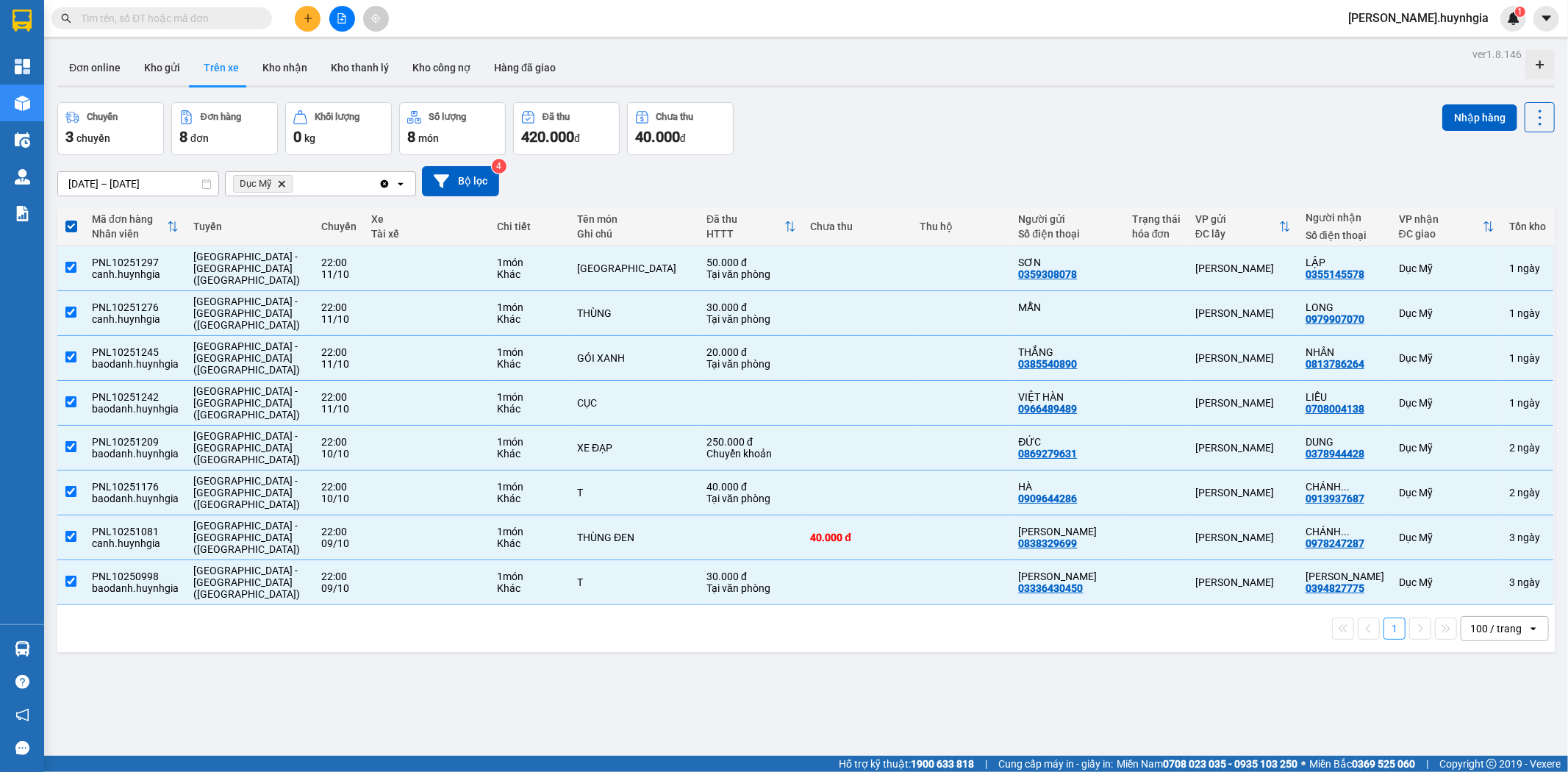
click at [791, 649] on section "Kết quả tìm kiếm ( 0 ) Bộ lọc No Data quynh.huynhgia 1 Tổng Quan Kho hàng mới Đ…" at bounding box center [784, 386] width 1568 height 772
click at [286, 182] on icon "Delete" at bounding box center [281, 183] width 9 height 9
checkbox input "false"
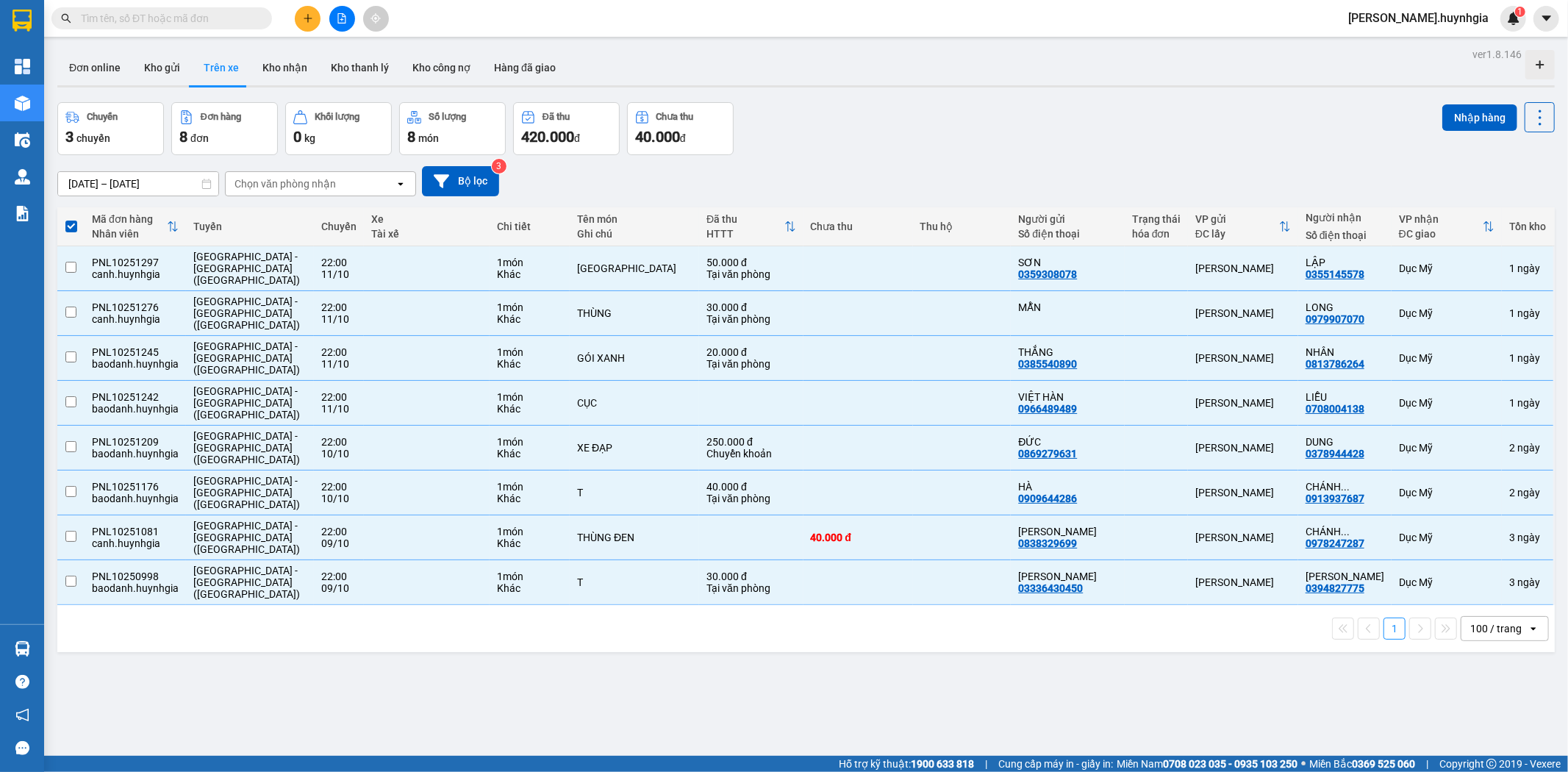
checkbox input "false"
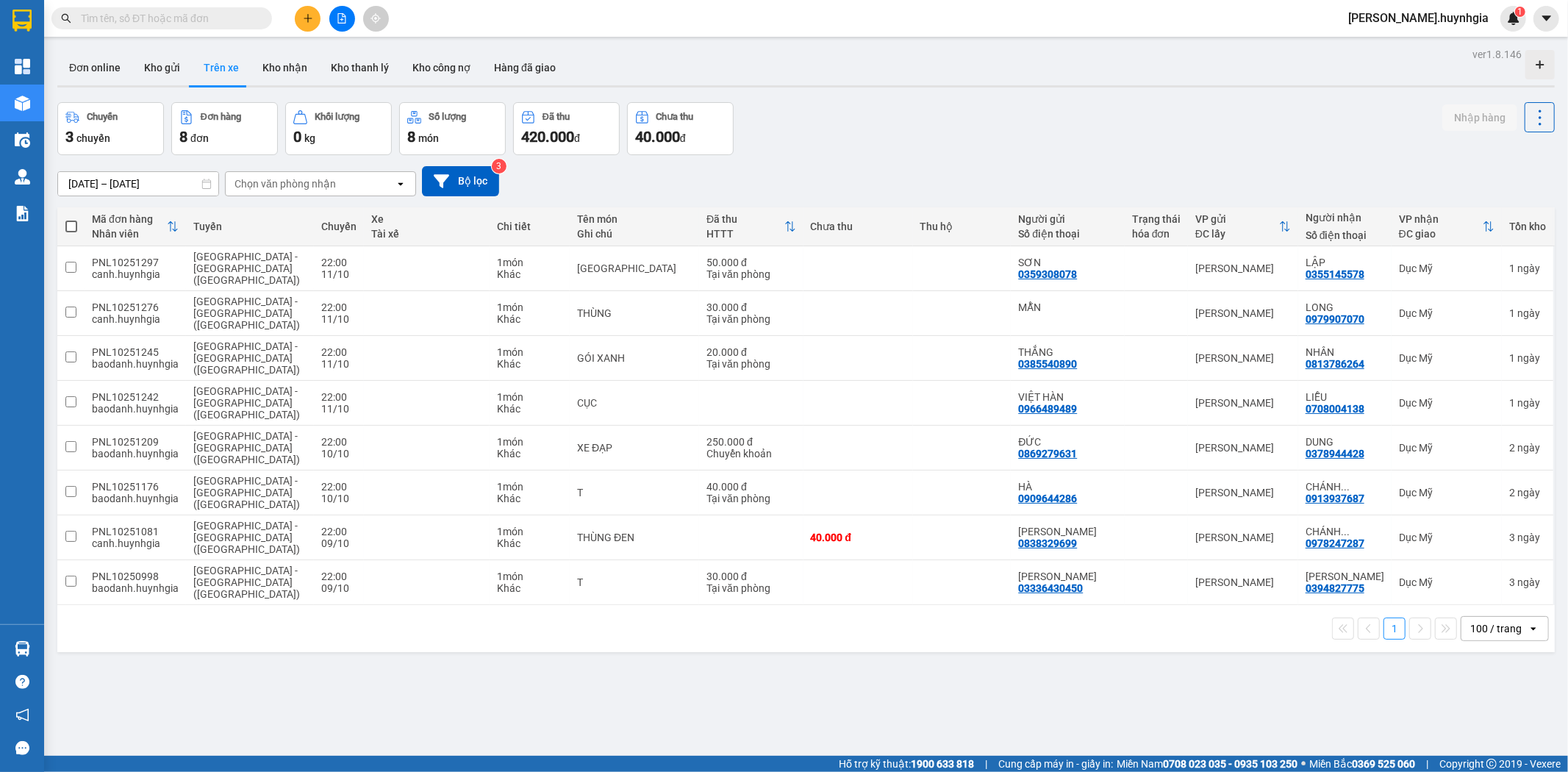
click at [225, 71] on button "Trên xe" at bounding box center [220, 68] width 59 height 36
click at [350, 178] on div "Chọn văn phòng nhận" at bounding box center [309, 183] width 169 height 24
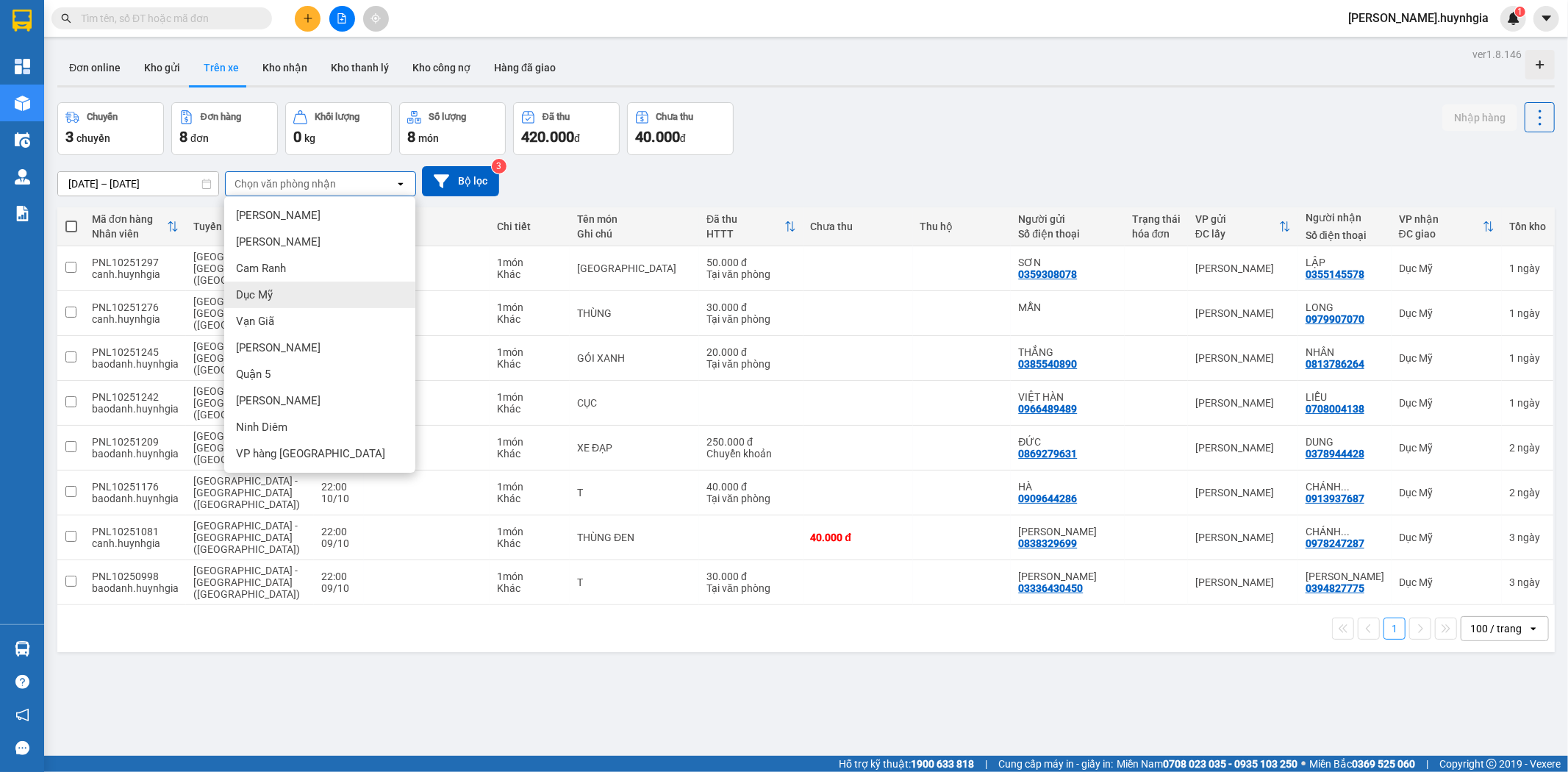
click at [281, 300] on div "Dục Mỹ" at bounding box center [320, 295] width 191 height 26
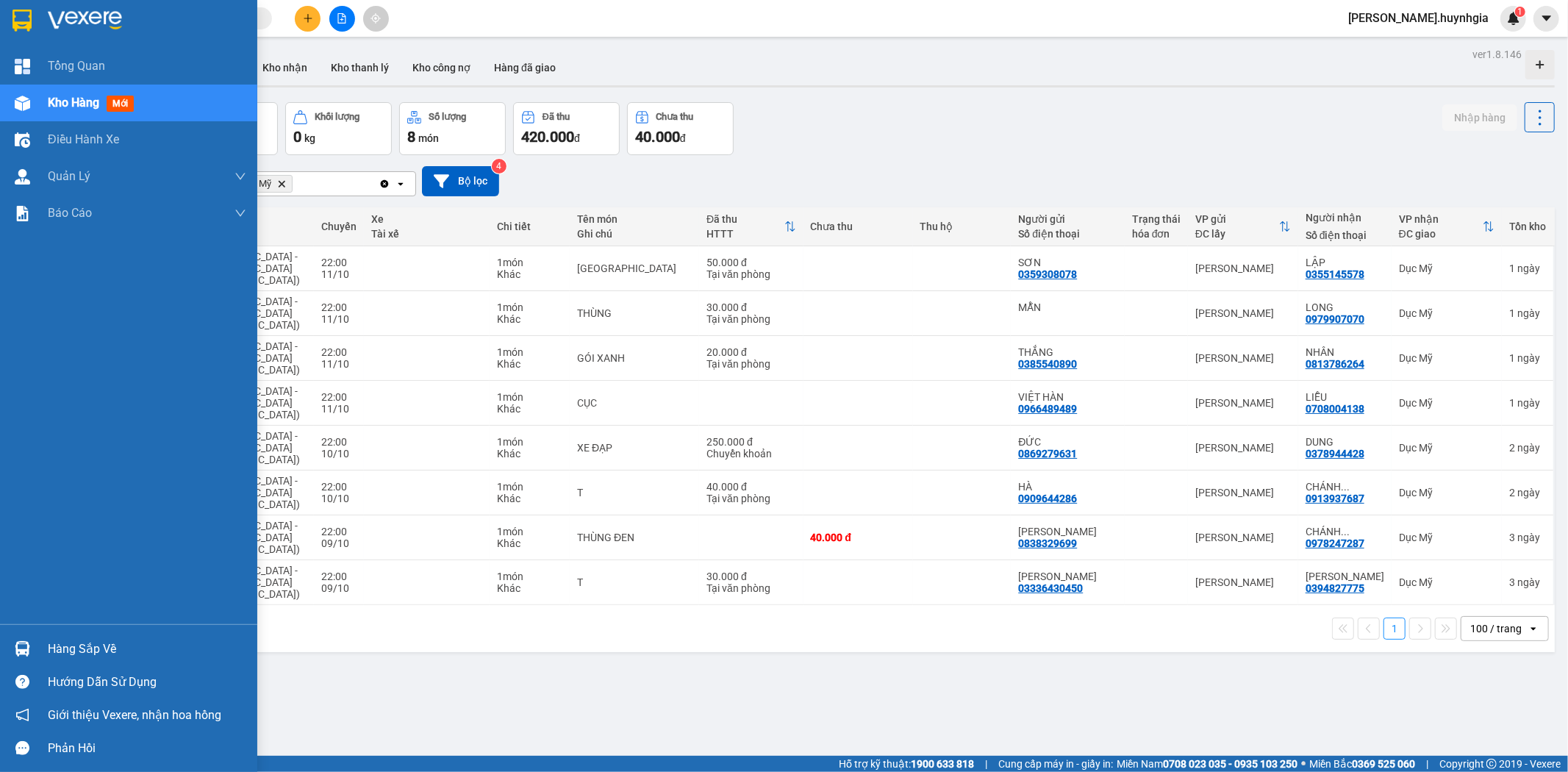
click at [84, 656] on div "Hàng sắp về" at bounding box center [147, 649] width 199 height 22
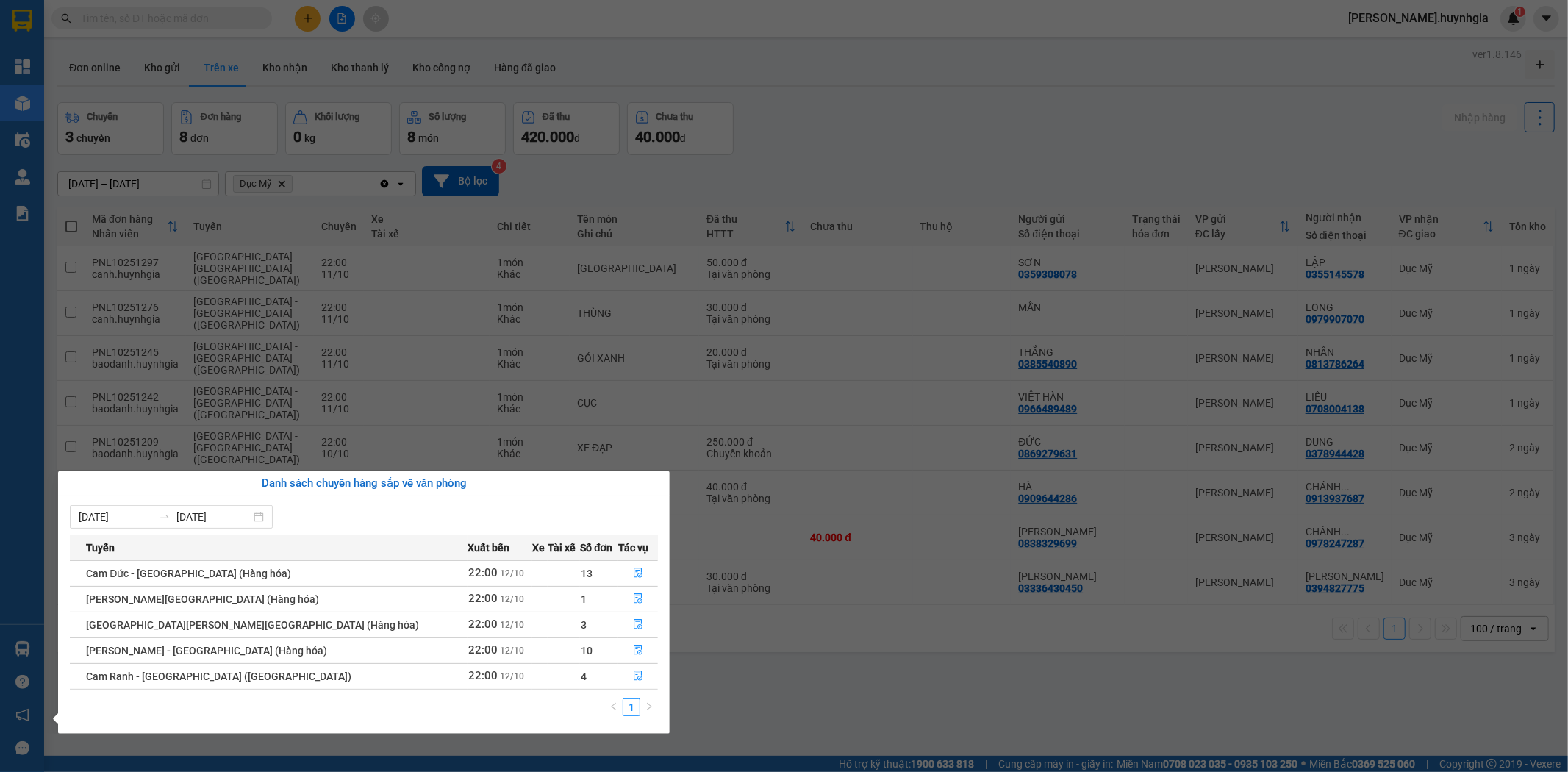
click at [885, 658] on section "Kết quả tìm kiếm ( 0 ) Bộ lọc No Data quynh.huynhgia 1 Tổng Quan Kho hàng mới Đ…" at bounding box center [784, 386] width 1568 height 772
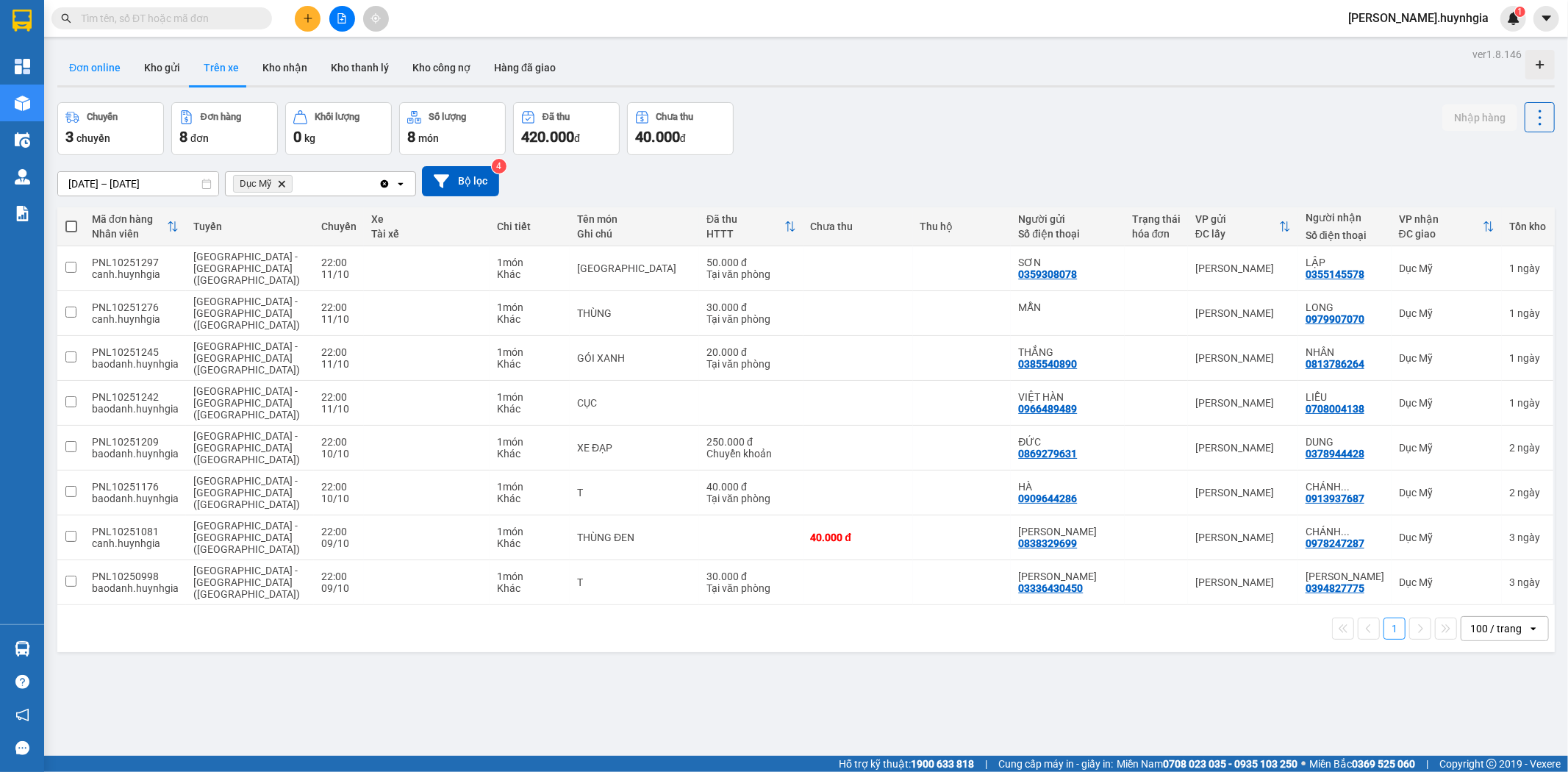
click at [100, 71] on button "Đơn online" at bounding box center [94, 68] width 75 height 36
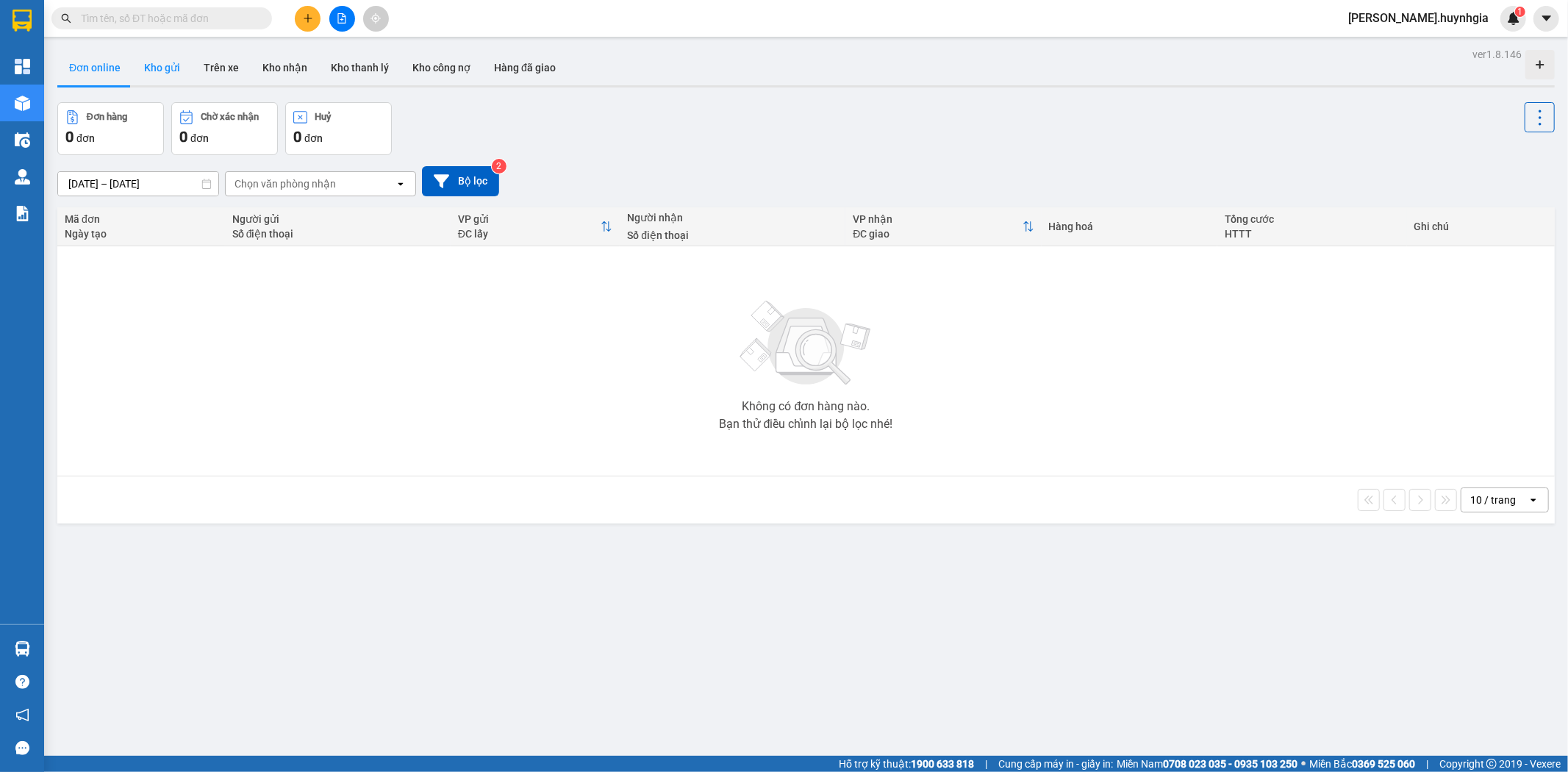
click at [165, 71] on button "Kho gửi" at bounding box center [162, 68] width 59 height 36
type input "[DATE] – [DATE]"
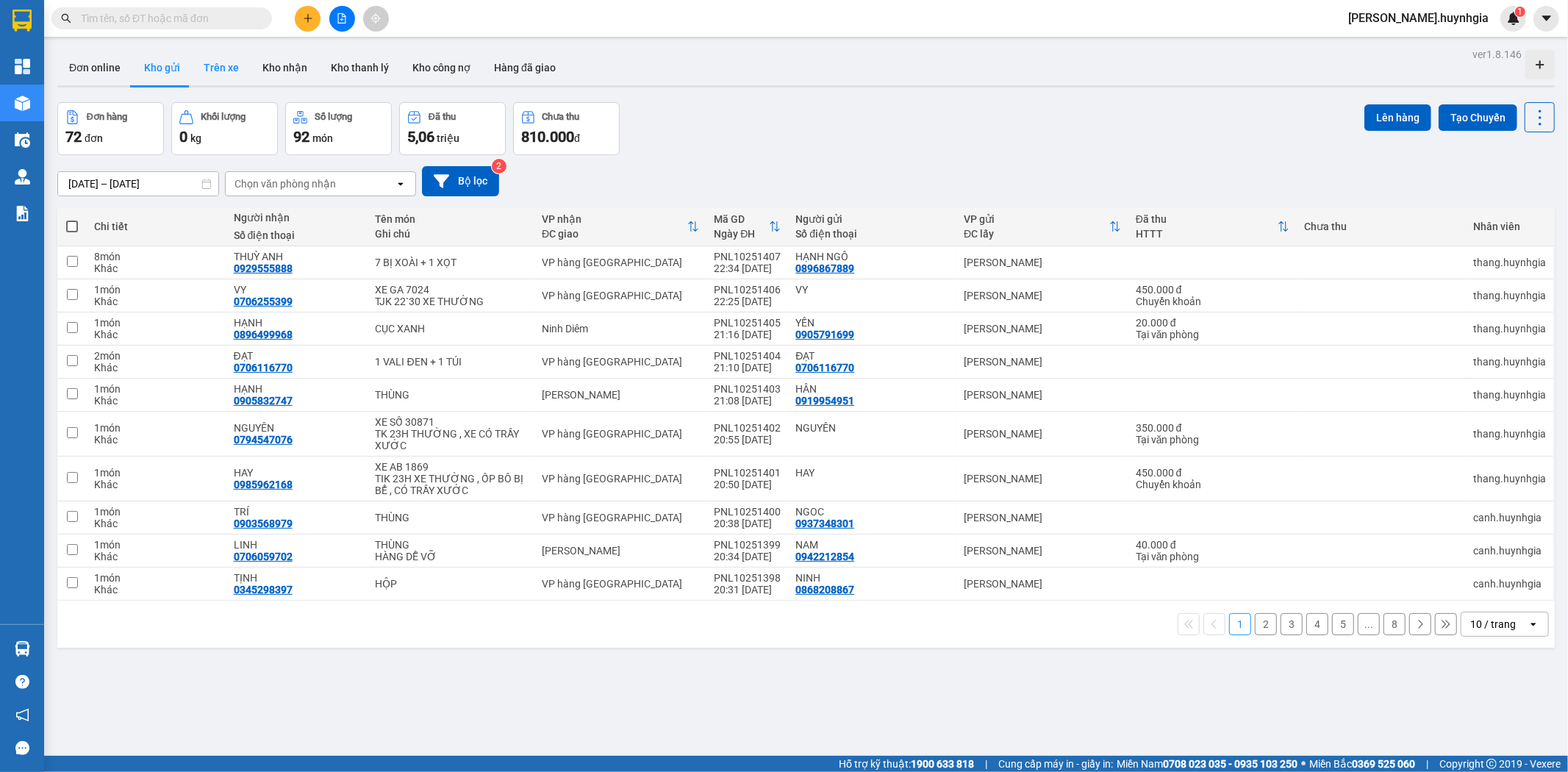
click at [233, 69] on button "Trên xe" at bounding box center [220, 68] width 59 height 36
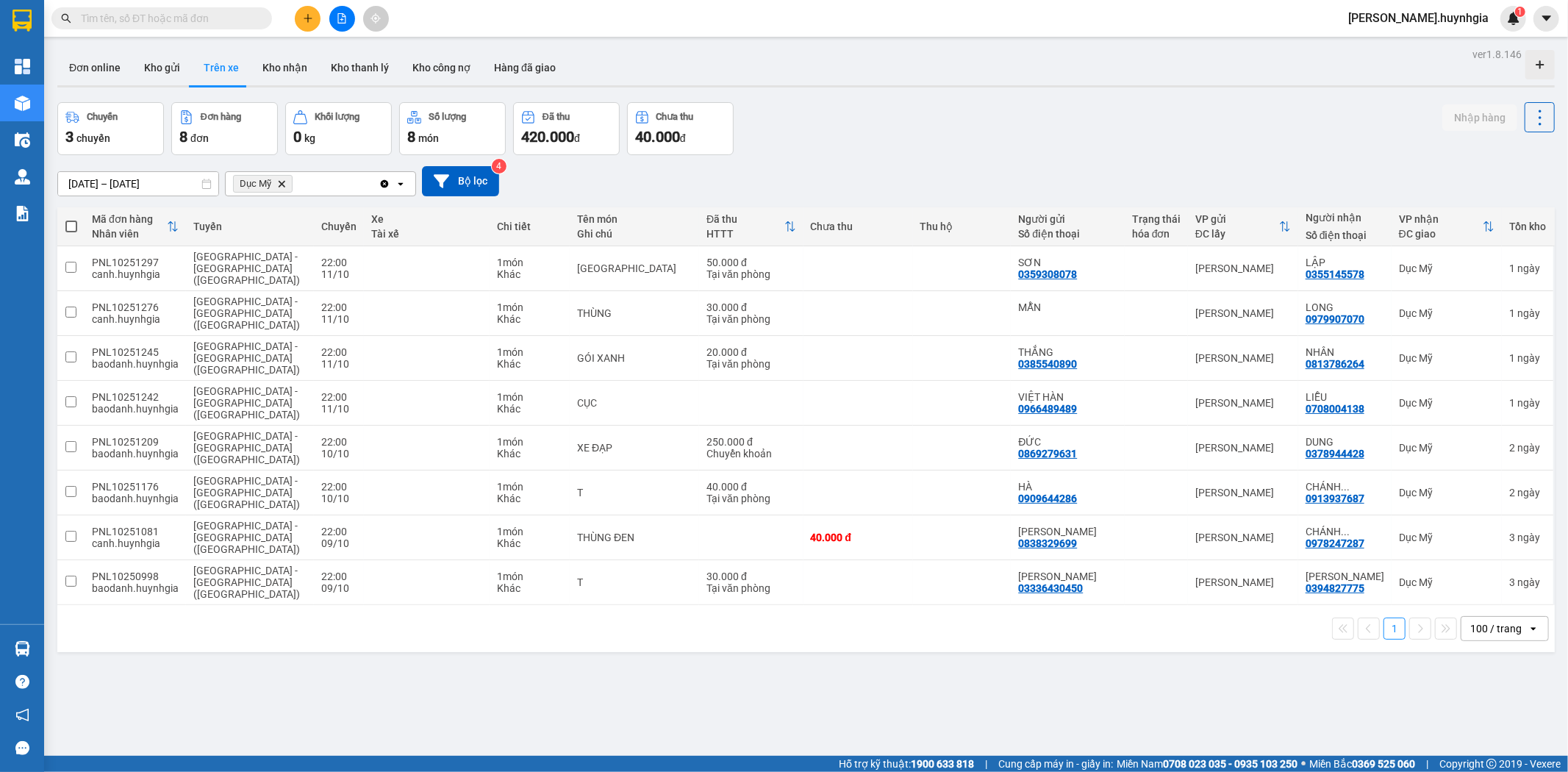
click at [281, 185] on icon "Dục Mỹ, close by backspace" at bounding box center [282, 183] width 7 height 7
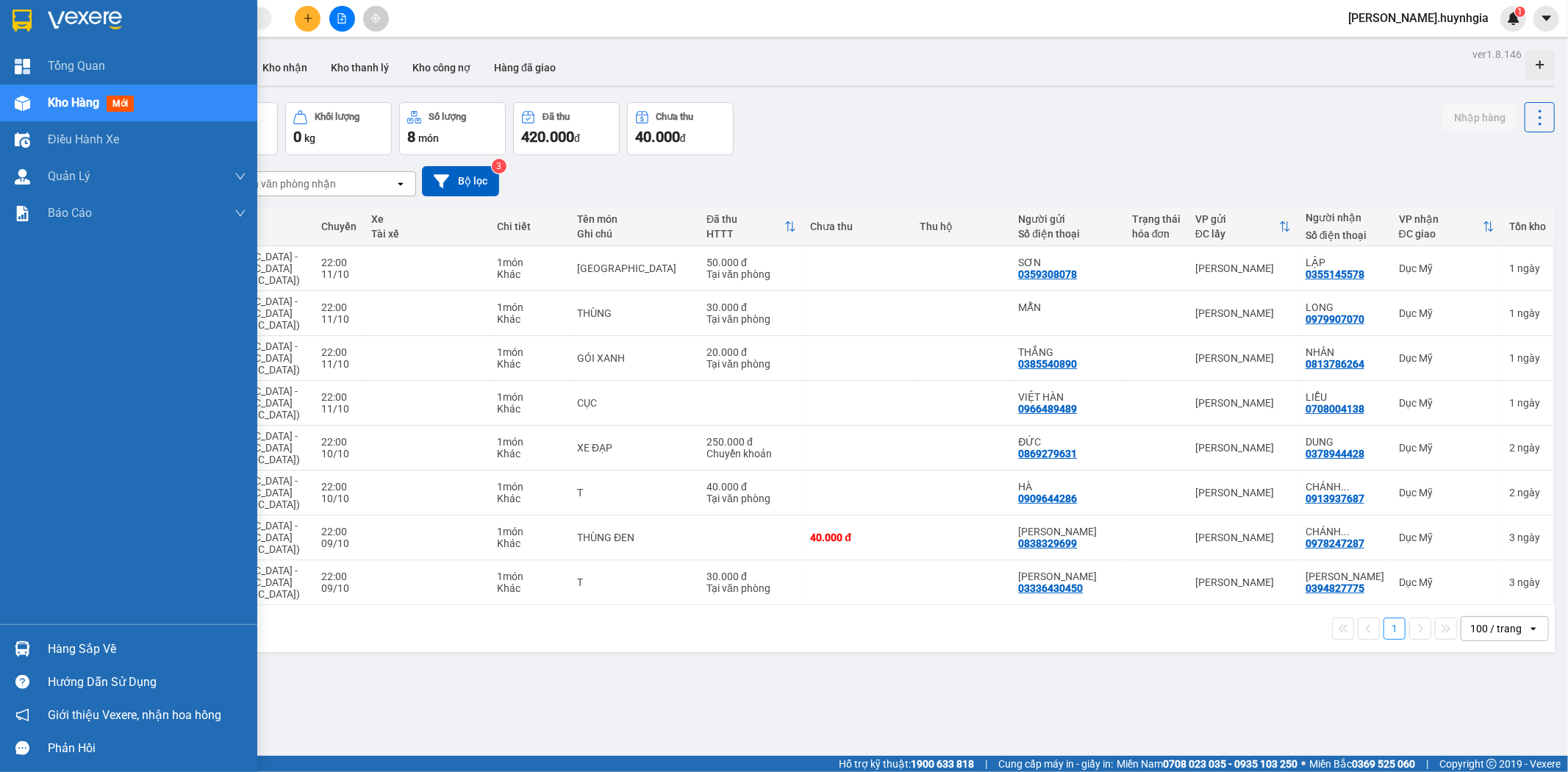
click at [77, 653] on div "Hàng sắp về" at bounding box center [147, 649] width 199 height 22
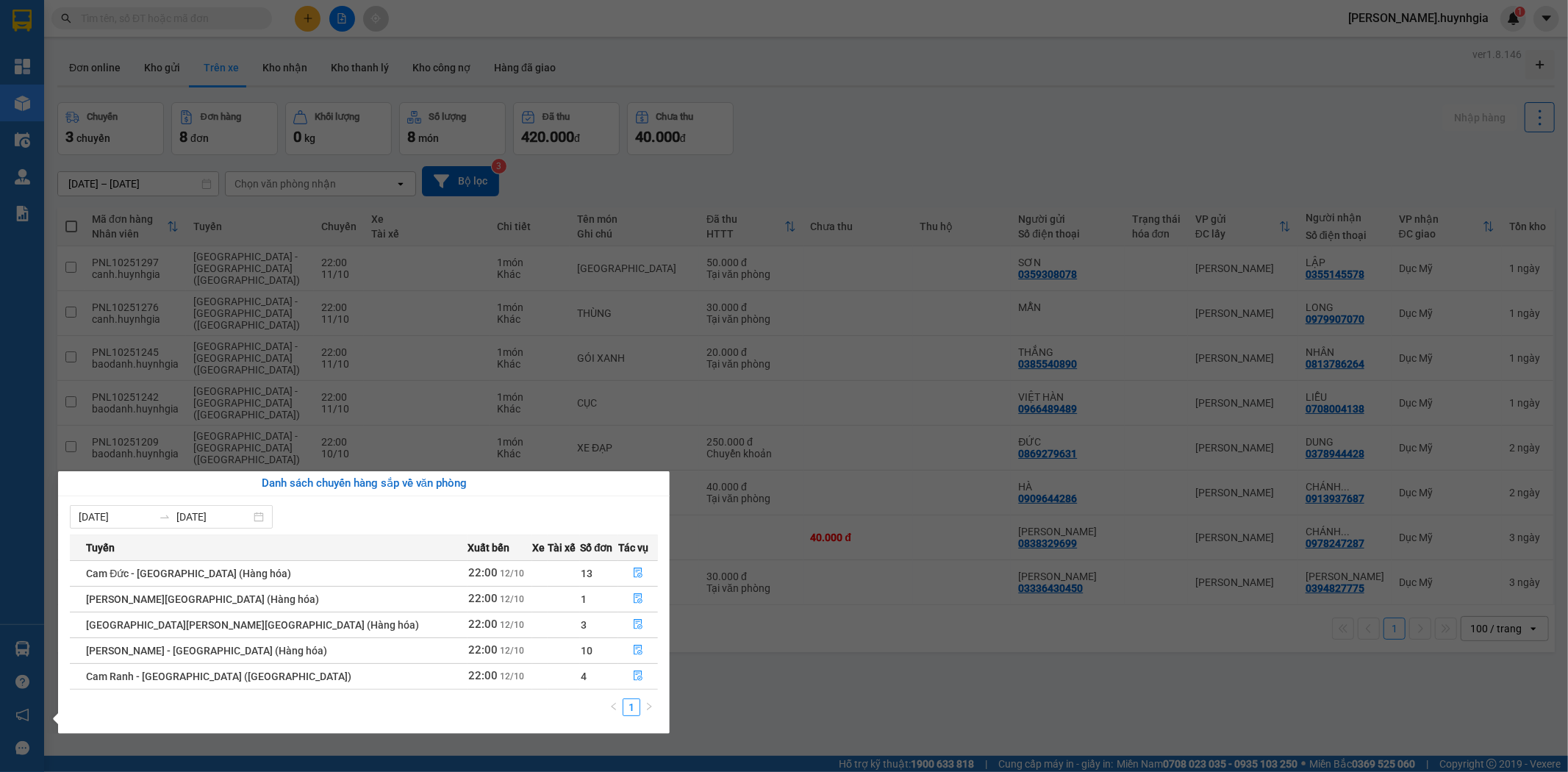
click at [964, 665] on section "Kết quả tìm kiếm ( 0 ) Bộ lọc No Data quynh.huynhgia 1 Tổng Quan Kho hàng mới Đ…" at bounding box center [784, 386] width 1568 height 772
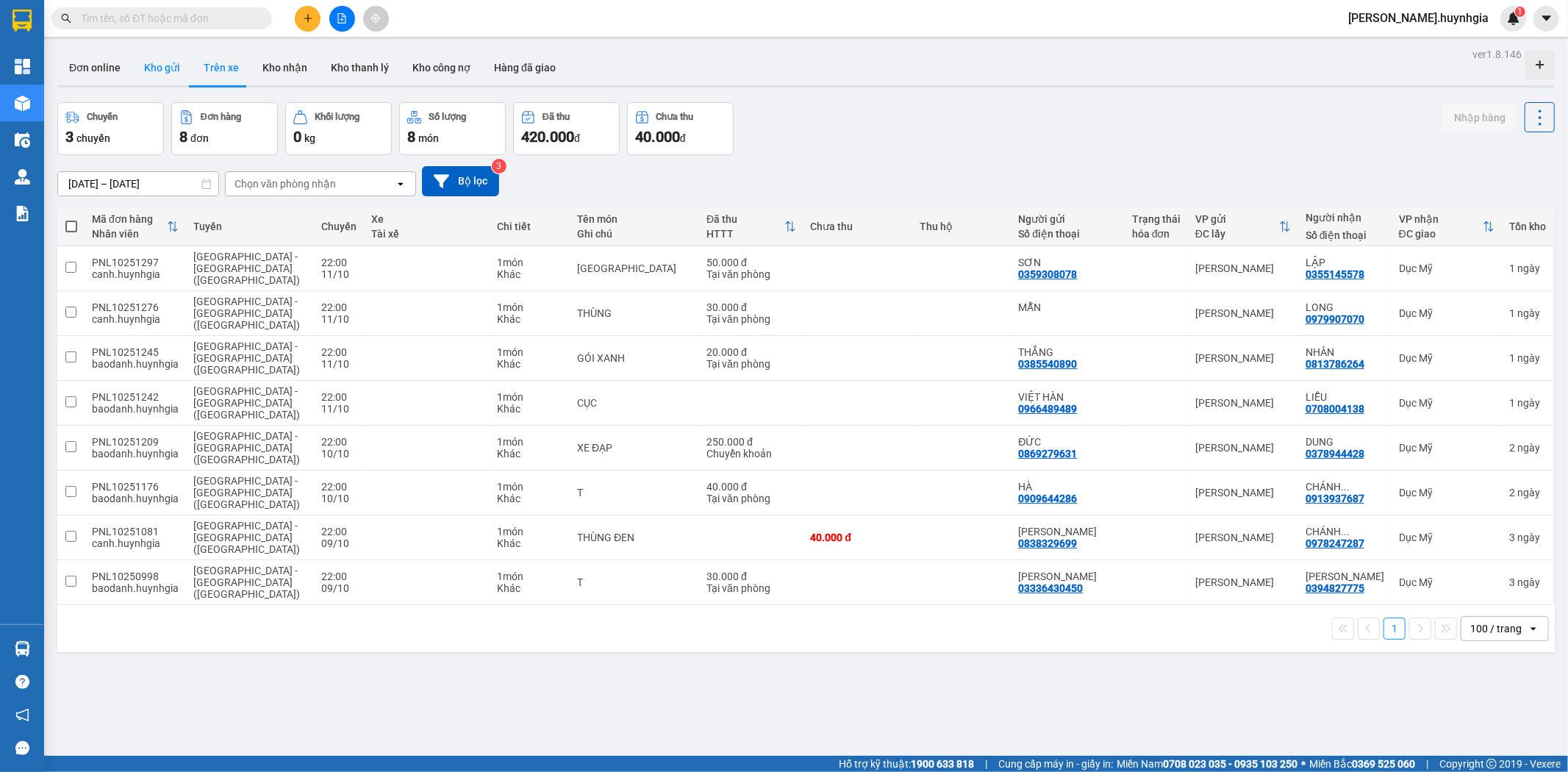
click at [151, 66] on button "Kho gửi" at bounding box center [162, 68] width 59 height 36
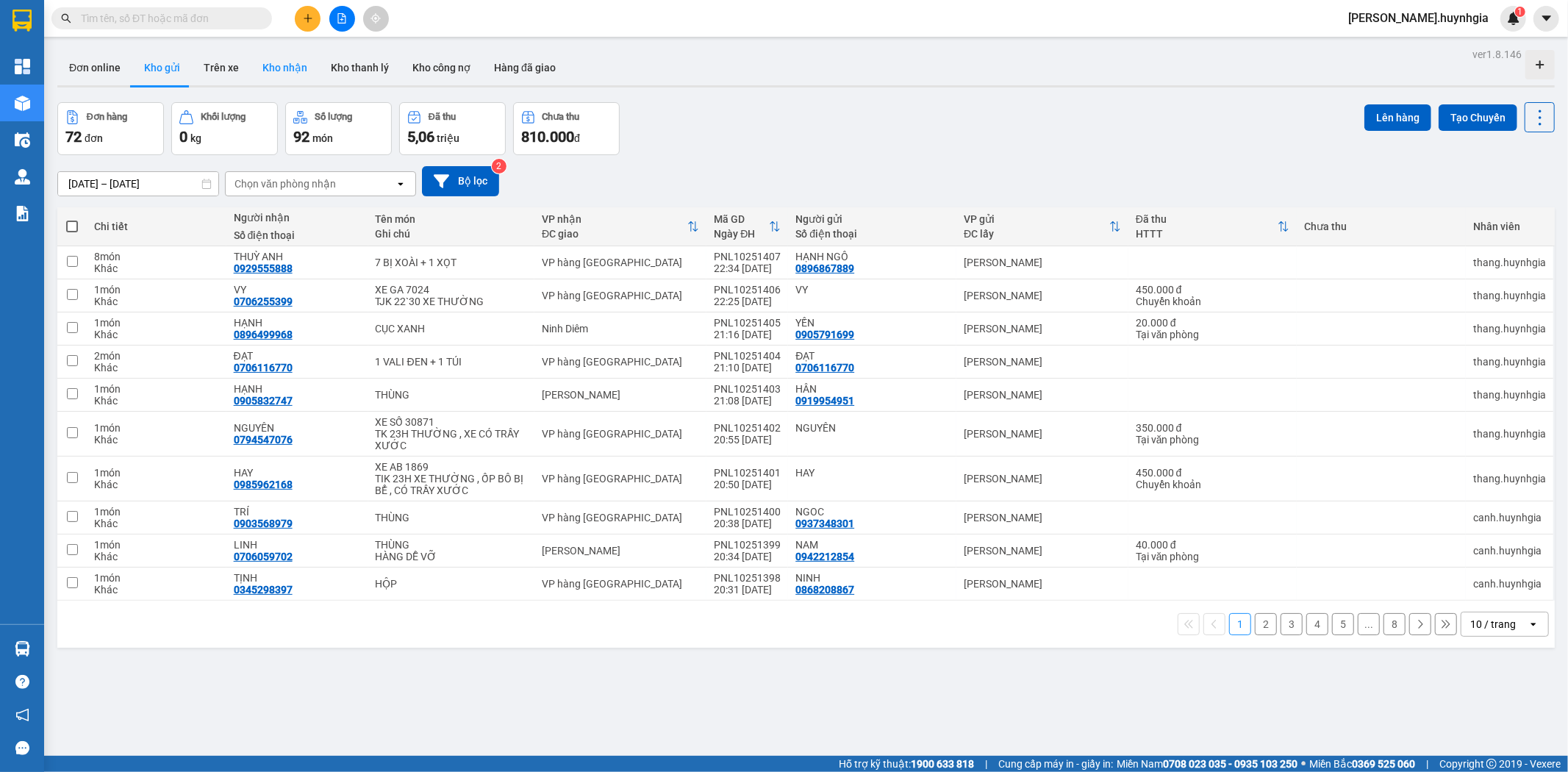
click at [275, 73] on button "Kho nhận" at bounding box center [285, 68] width 68 height 36
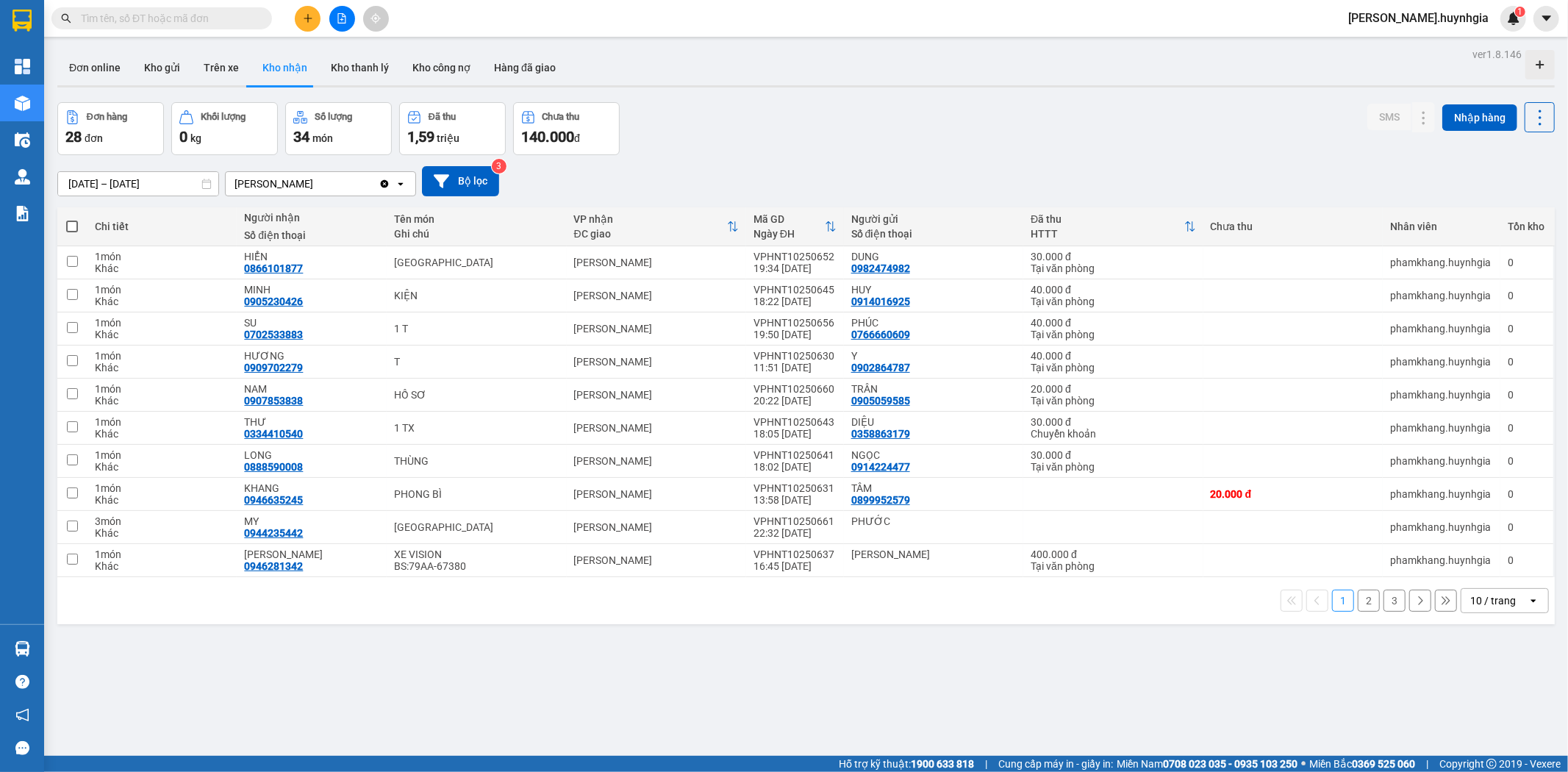
click at [383, 181] on icon "Clear value" at bounding box center [385, 183] width 8 height 8
click at [306, 174] on div "Chọn văn phòng nhận" at bounding box center [309, 183] width 169 height 24
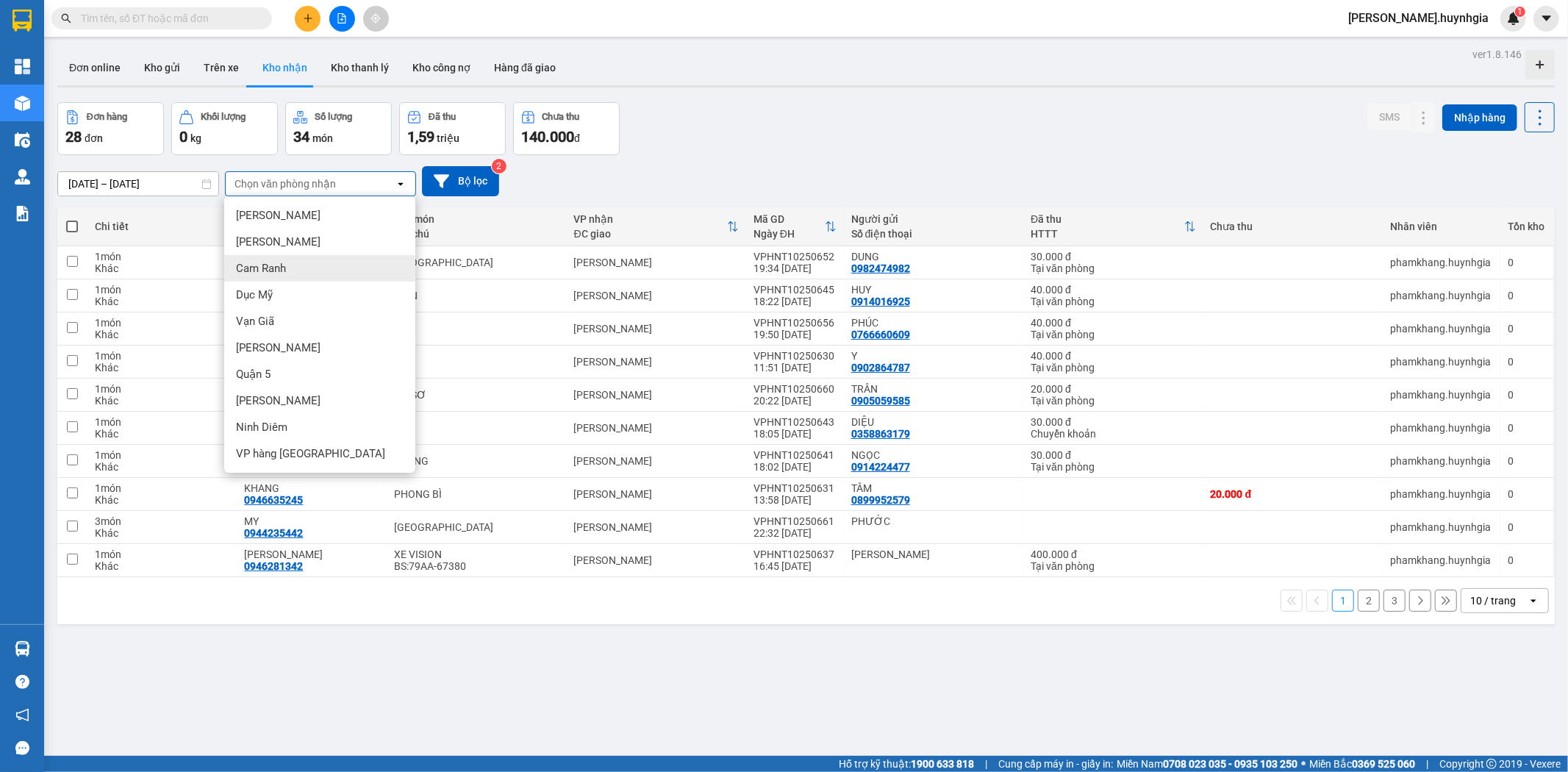
click at [844, 143] on div "Đơn hàng 28 đơn Khối lượng 0 kg Số lượng 34 món Đã thu 1,59 triệu Chưa thu 140.…" at bounding box center [805, 129] width 1498 height 53
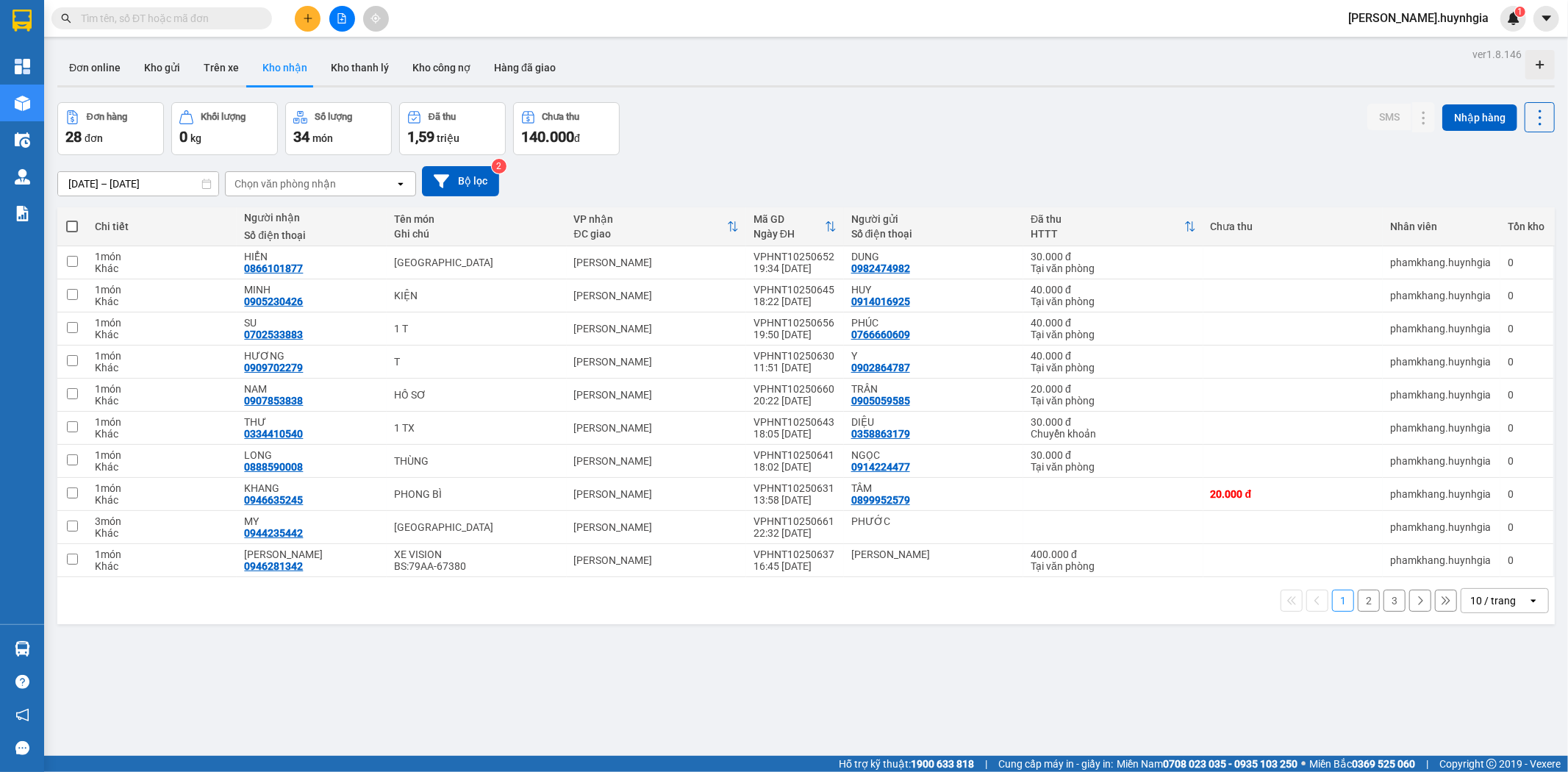
click at [400, 181] on icon "open" at bounding box center [400, 184] width 12 height 12
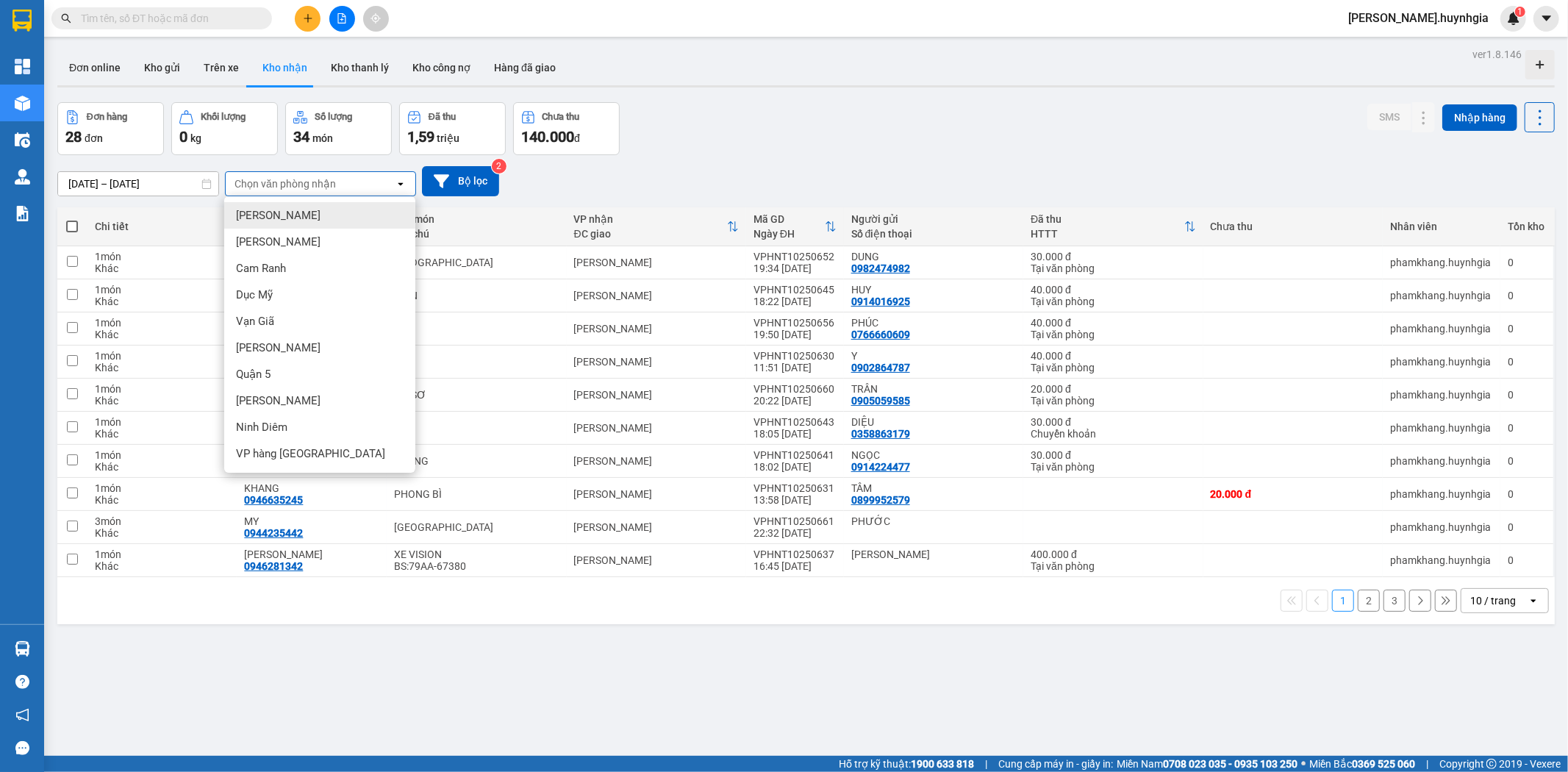
click at [298, 206] on div "[PERSON_NAME]" at bounding box center [320, 215] width 191 height 26
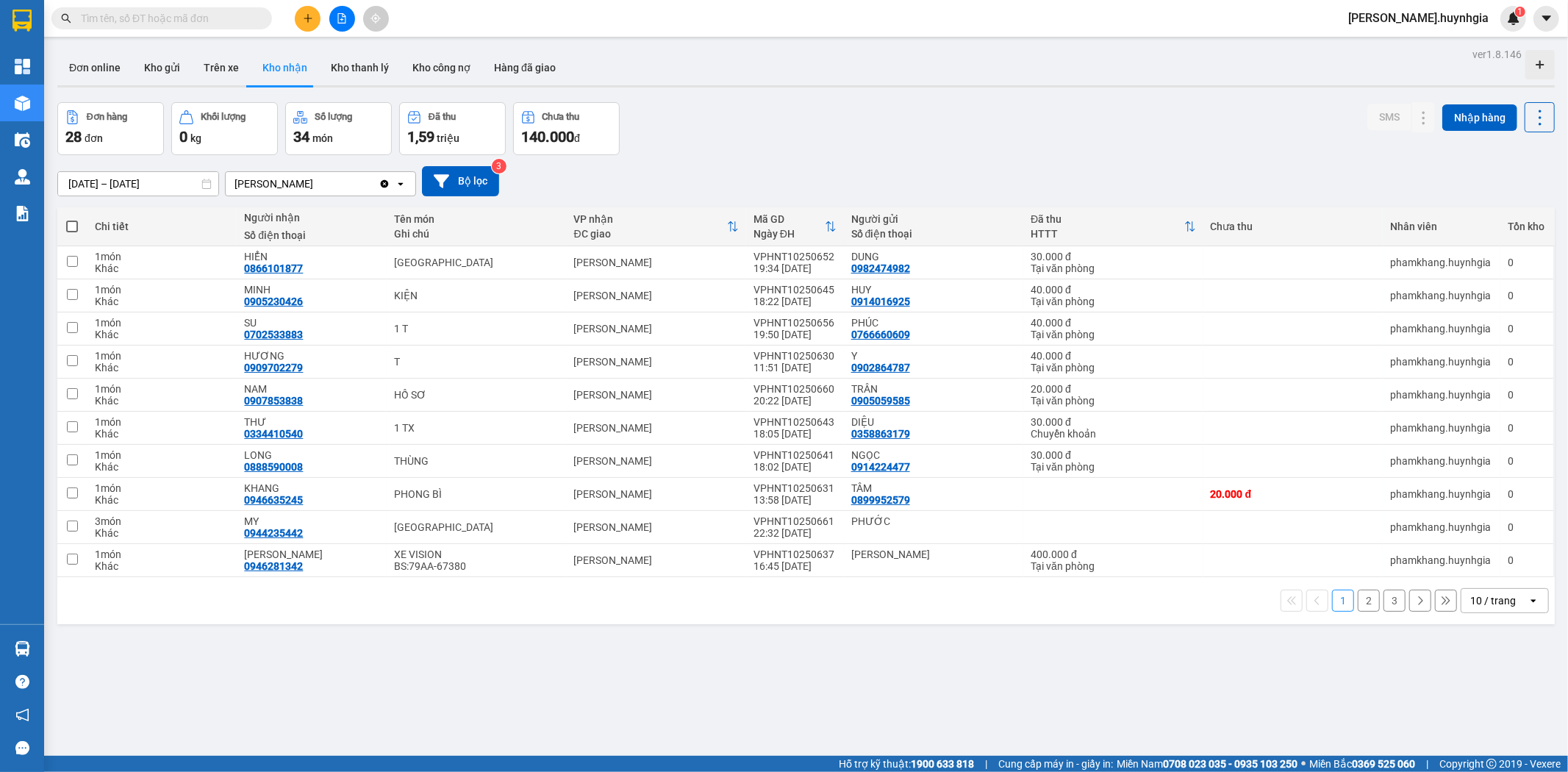
click at [1493, 609] on div "10 / trang" at bounding box center [1493, 601] width 45 height 15
click at [1493, 576] on span "100 / trang" at bounding box center [1486, 570] width 53 height 15
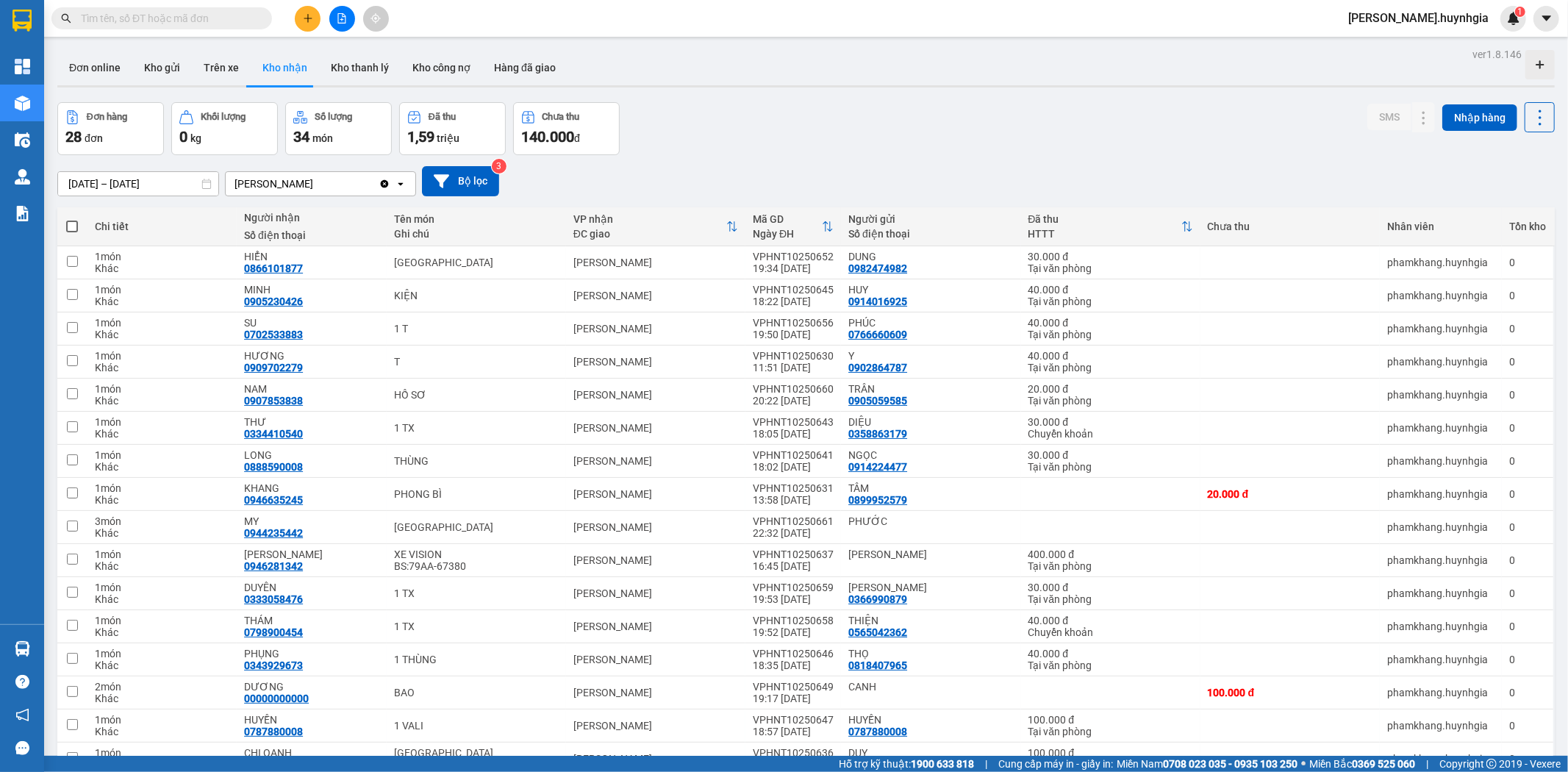
click at [71, 225] on span at bounding box center [72, 226] width 12 height 12
click at [72, 219] on input "checkbox" at bounding box center [72, 219] width 0 height 0
checkbox input "true"
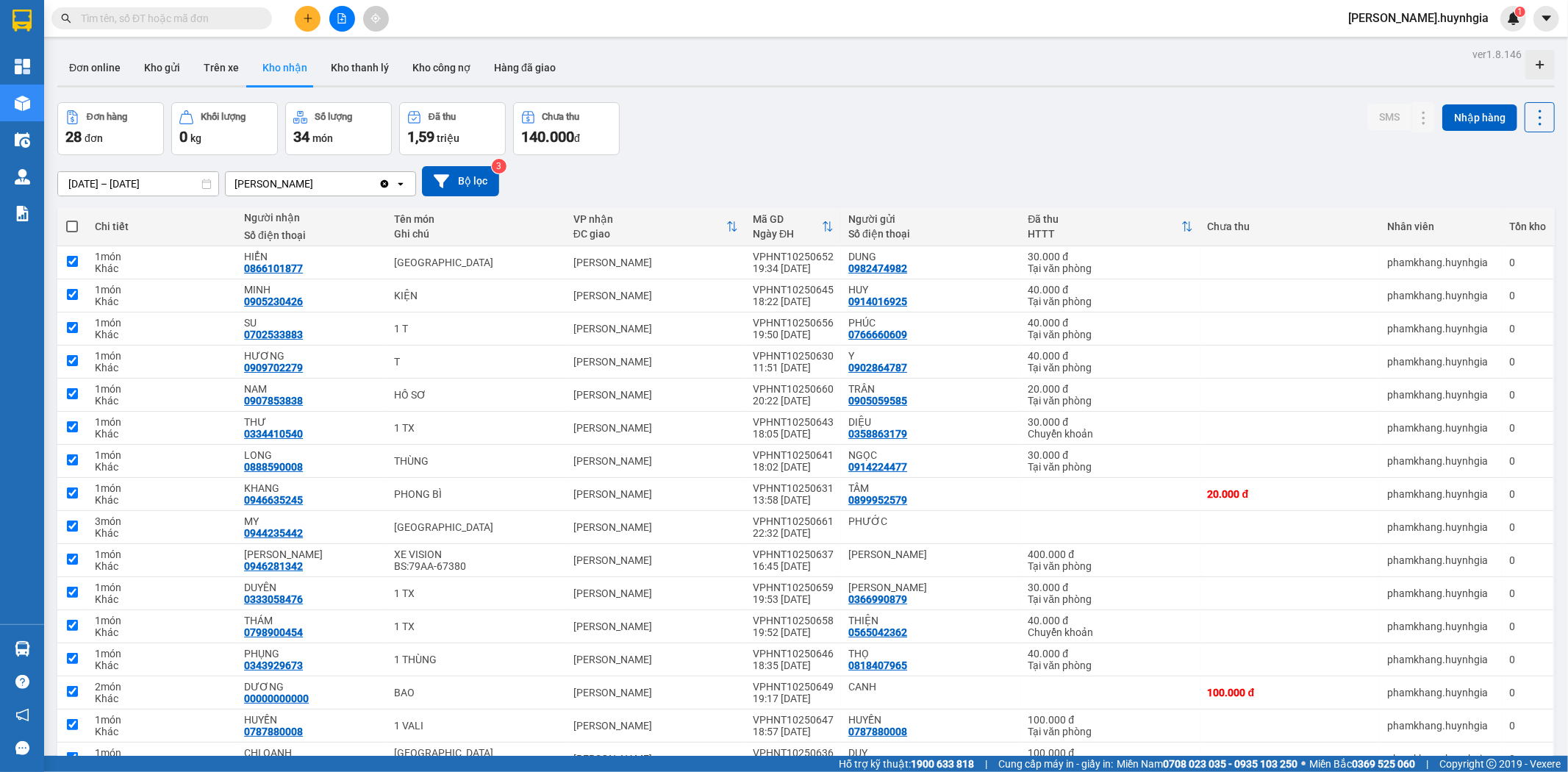
checkbox input "true"
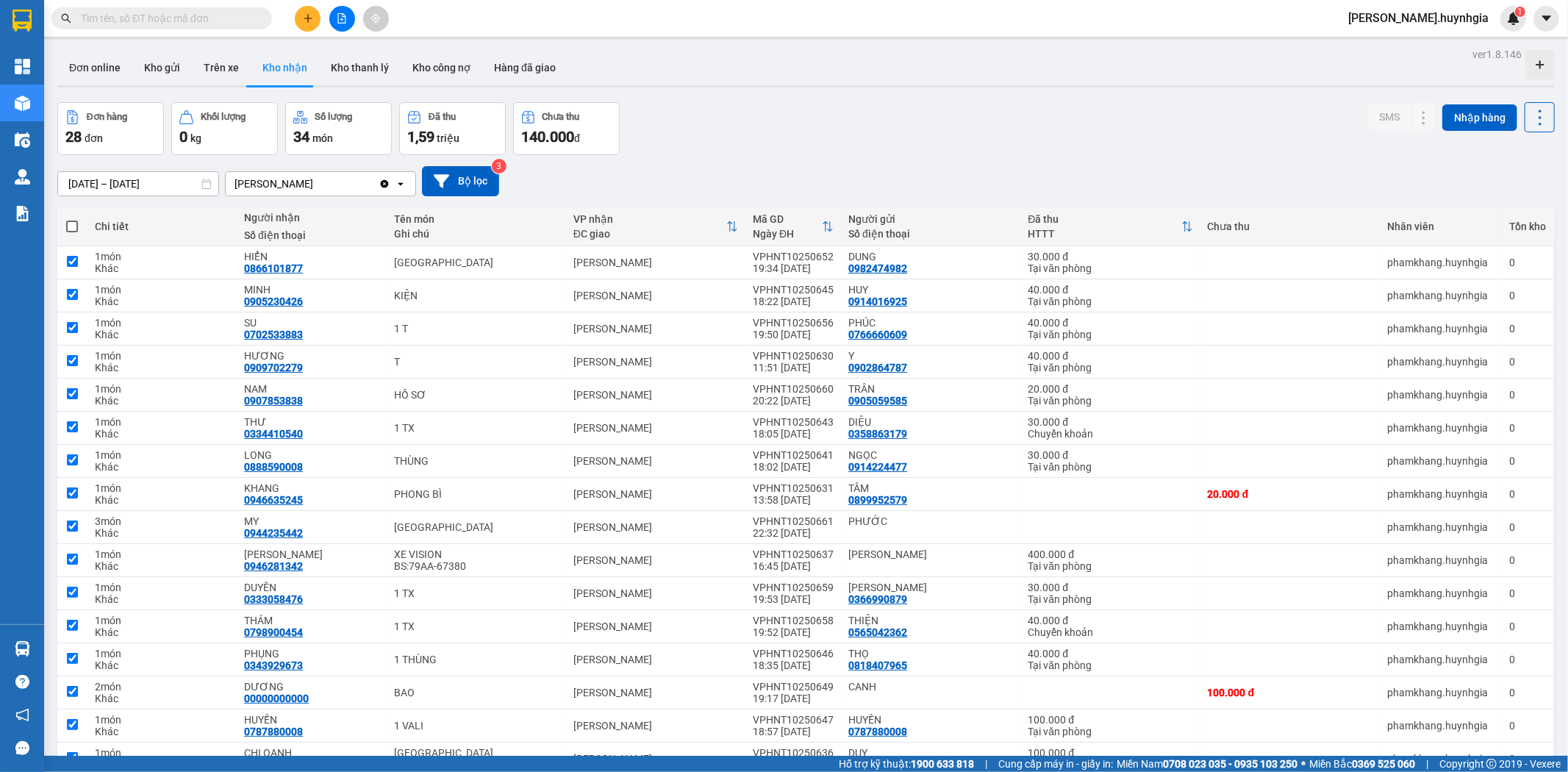
checkbox input "true"
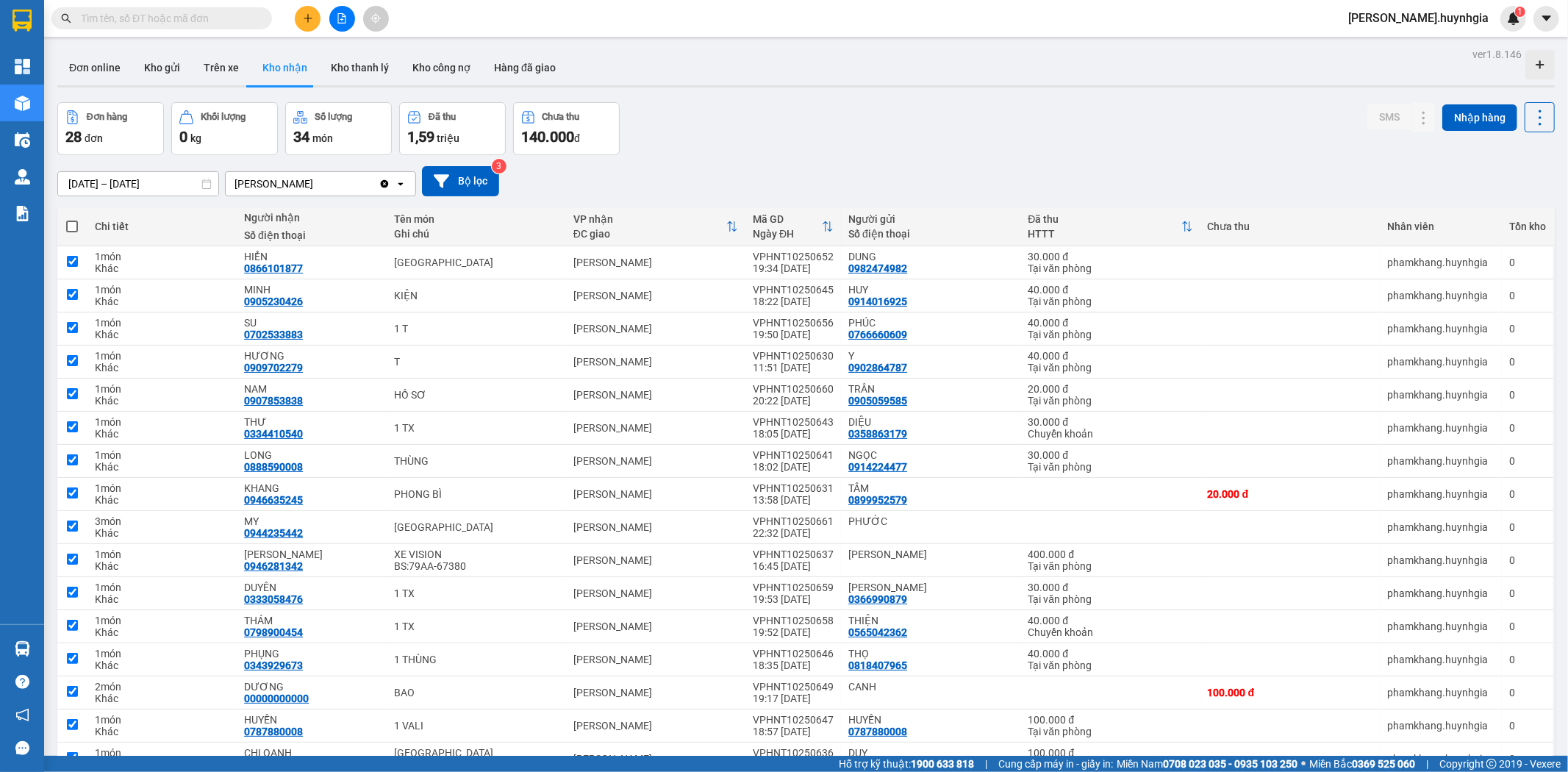
checkbox input "true"
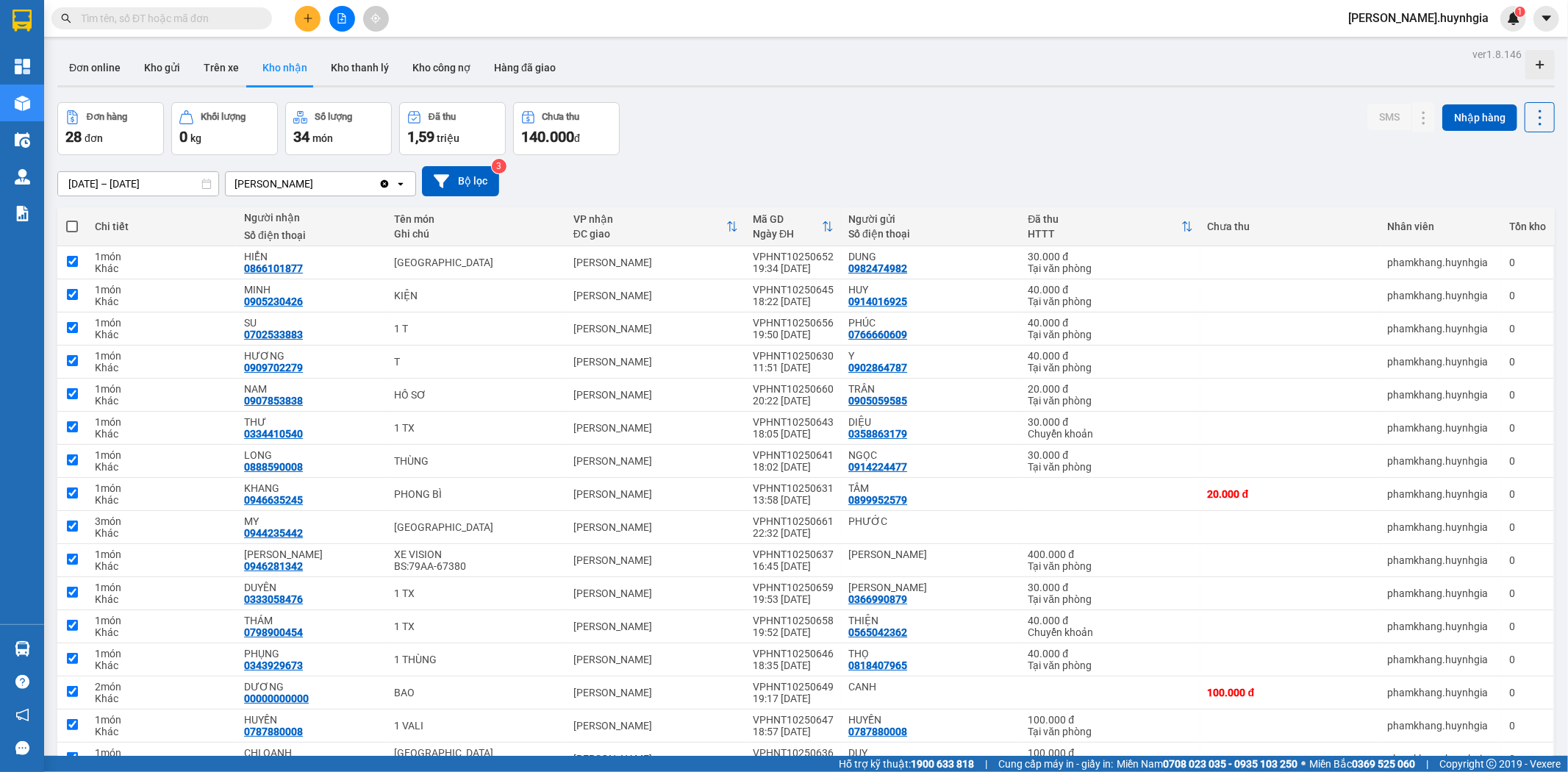
checkbox input "true"
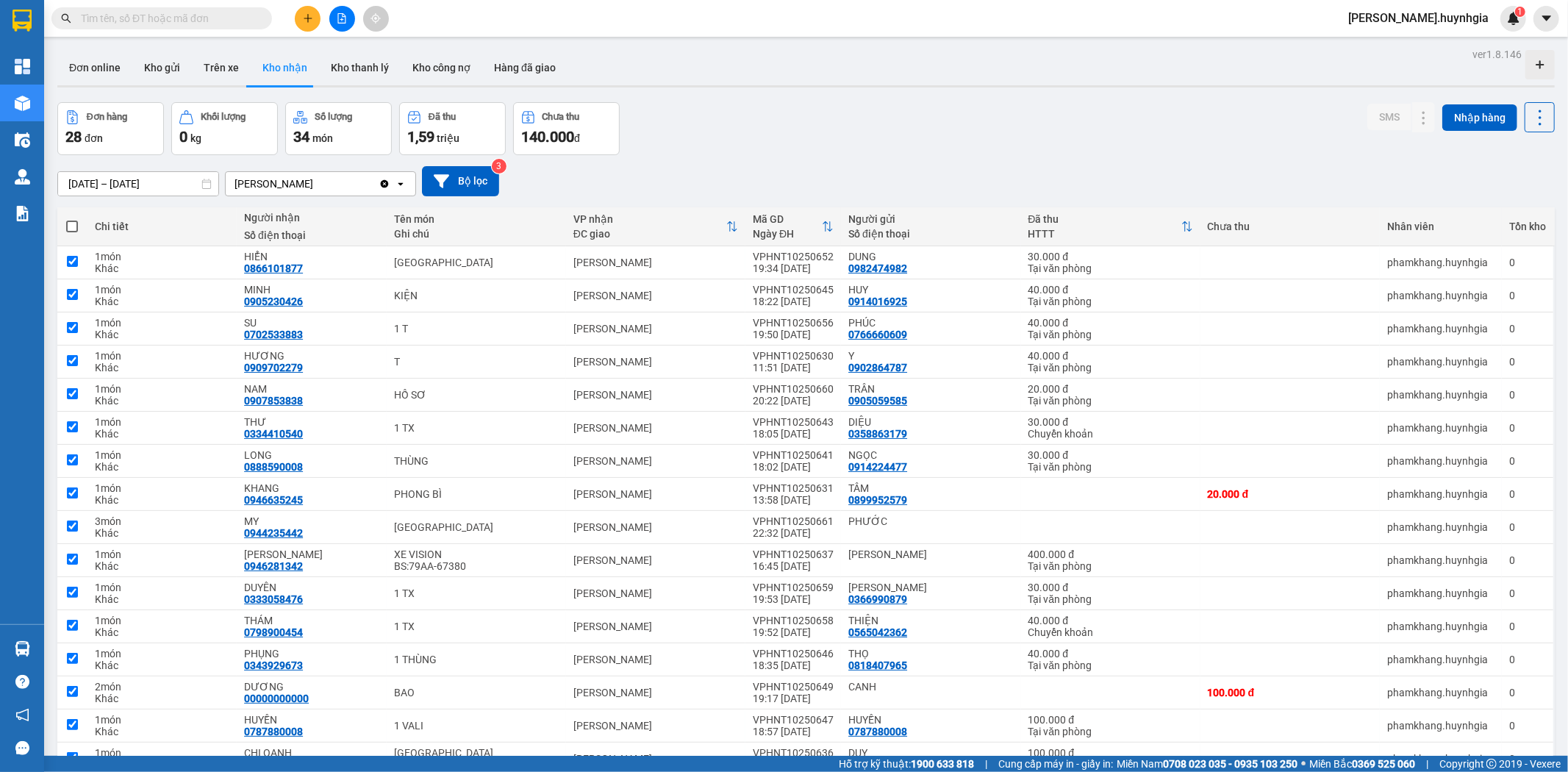
checkbox input "true"
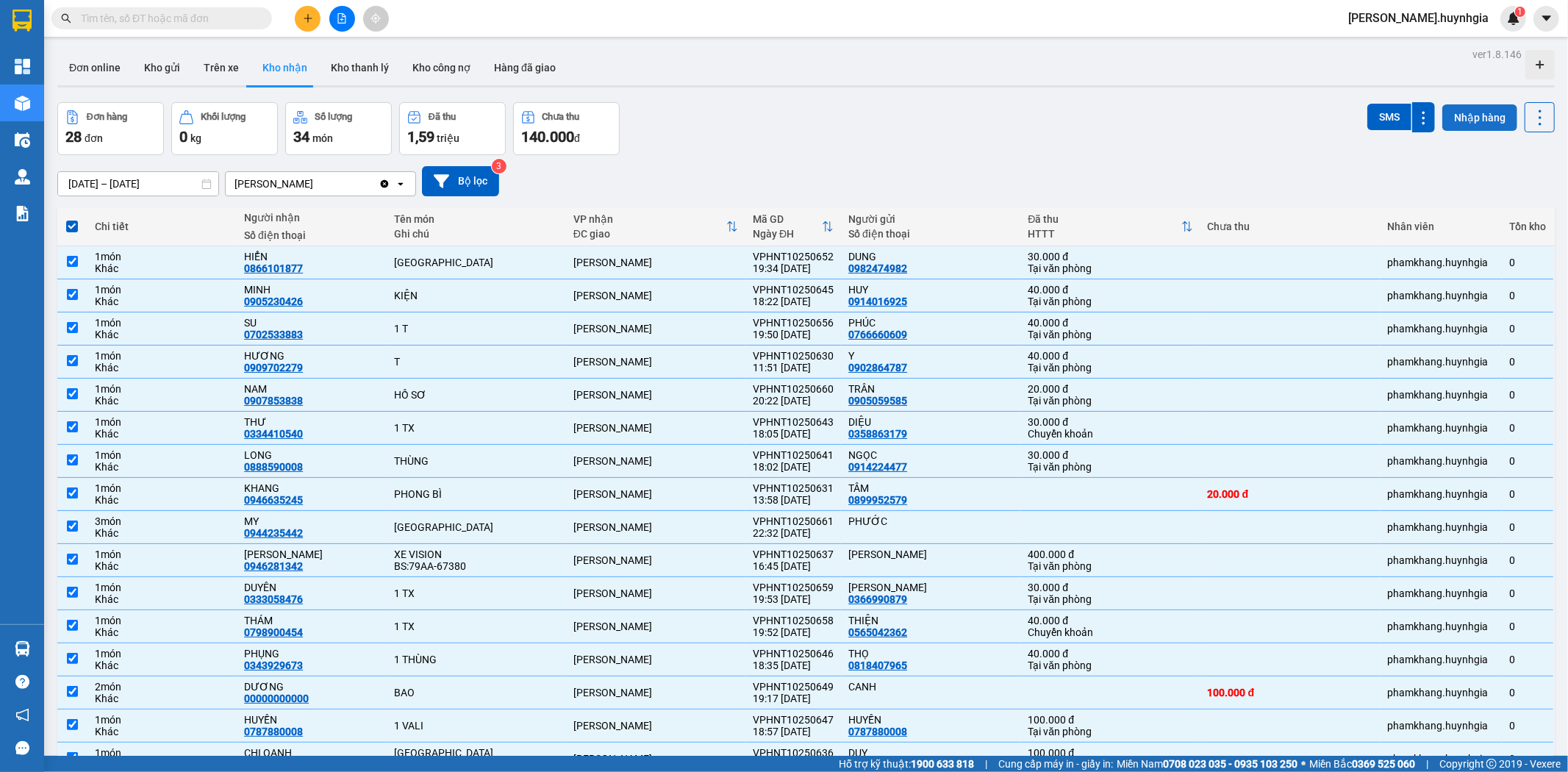
click at [1479, 118] on button "Nhập hàng" at bounding box center [1480, 117] width 75 height 26
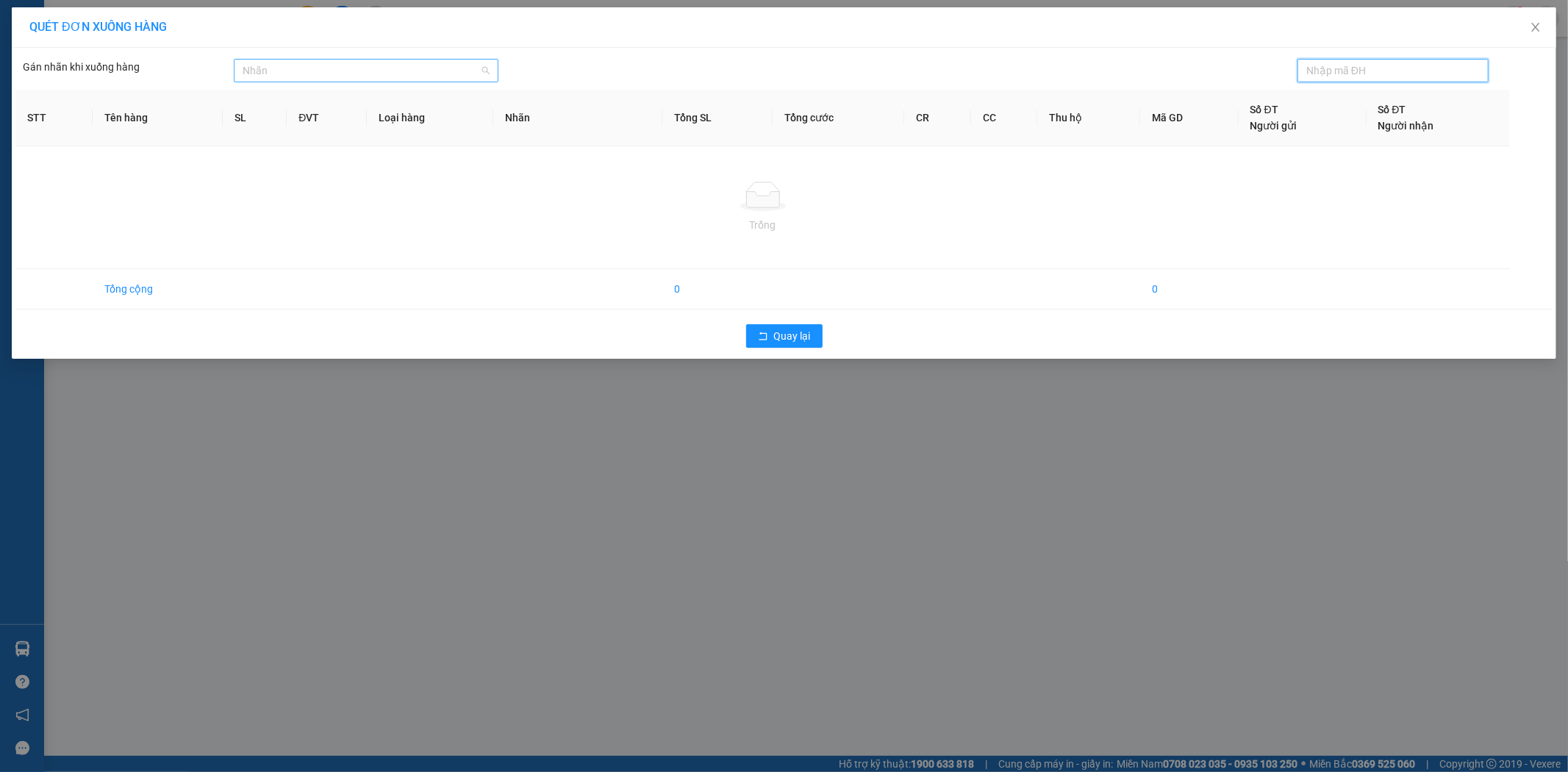
drag, startPoint x: 255, startPoint y: 60, endPoint x: 263, endPoint y: 63, distance: 8.5
click at [258, 60] on div "Nhãn" at bounding box center [366, 70] width 264 height 24
click at [375, 432] on div "QUÉT ĐƠN XUỐNG HÀNG Gán nhãn khi xuống hàng Nhãn STT Tên hàng SL ĐVT Loại …" at bounding box center [784, 386] width 1568 height 772
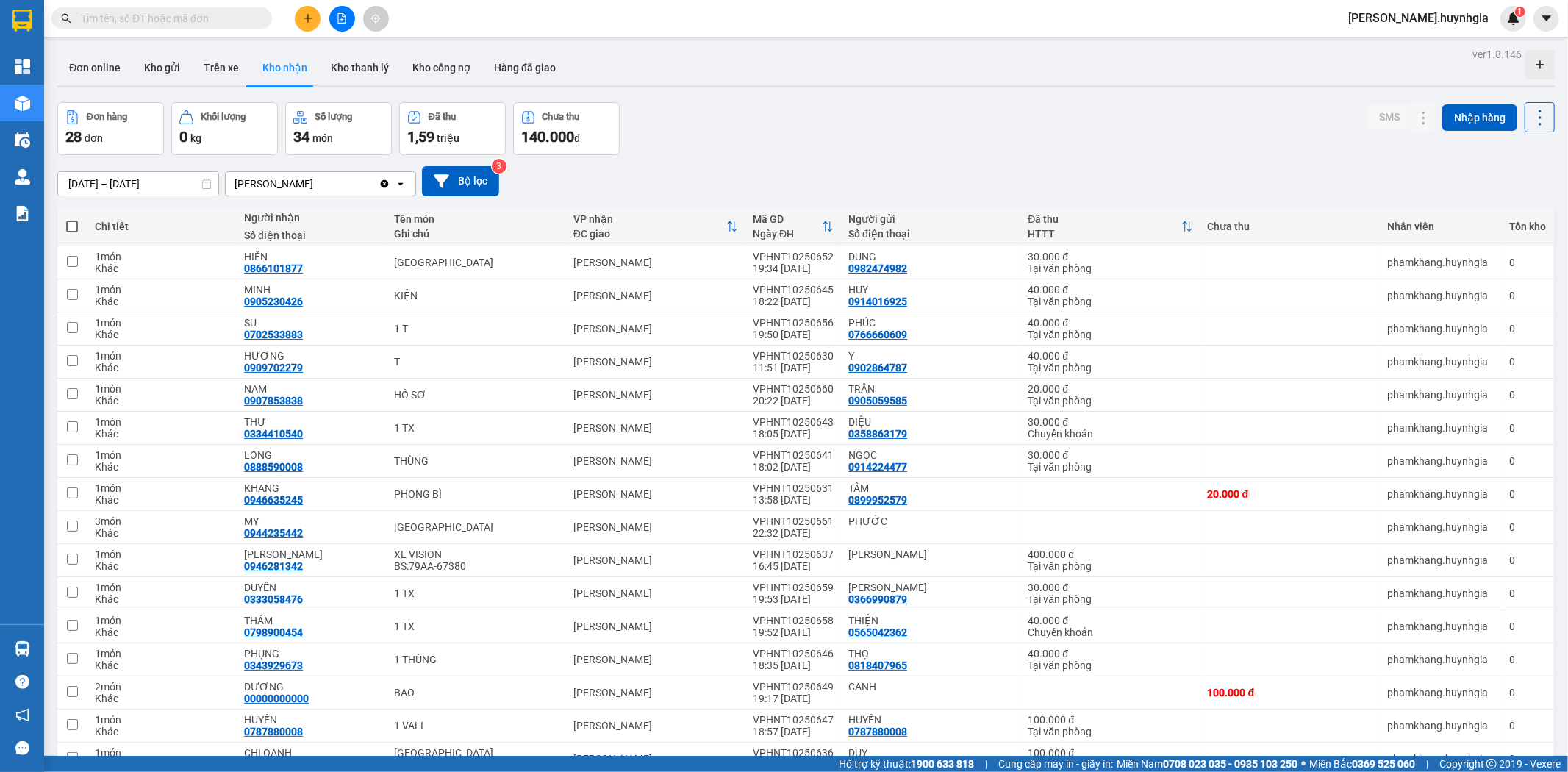
click at [72, 226] on span at bounding box center [72, 226] width 12 height 12
click at [72, 219] on input "checkbox" at bounding box center [72, 219] width 0 height 0
checkbox input "true"
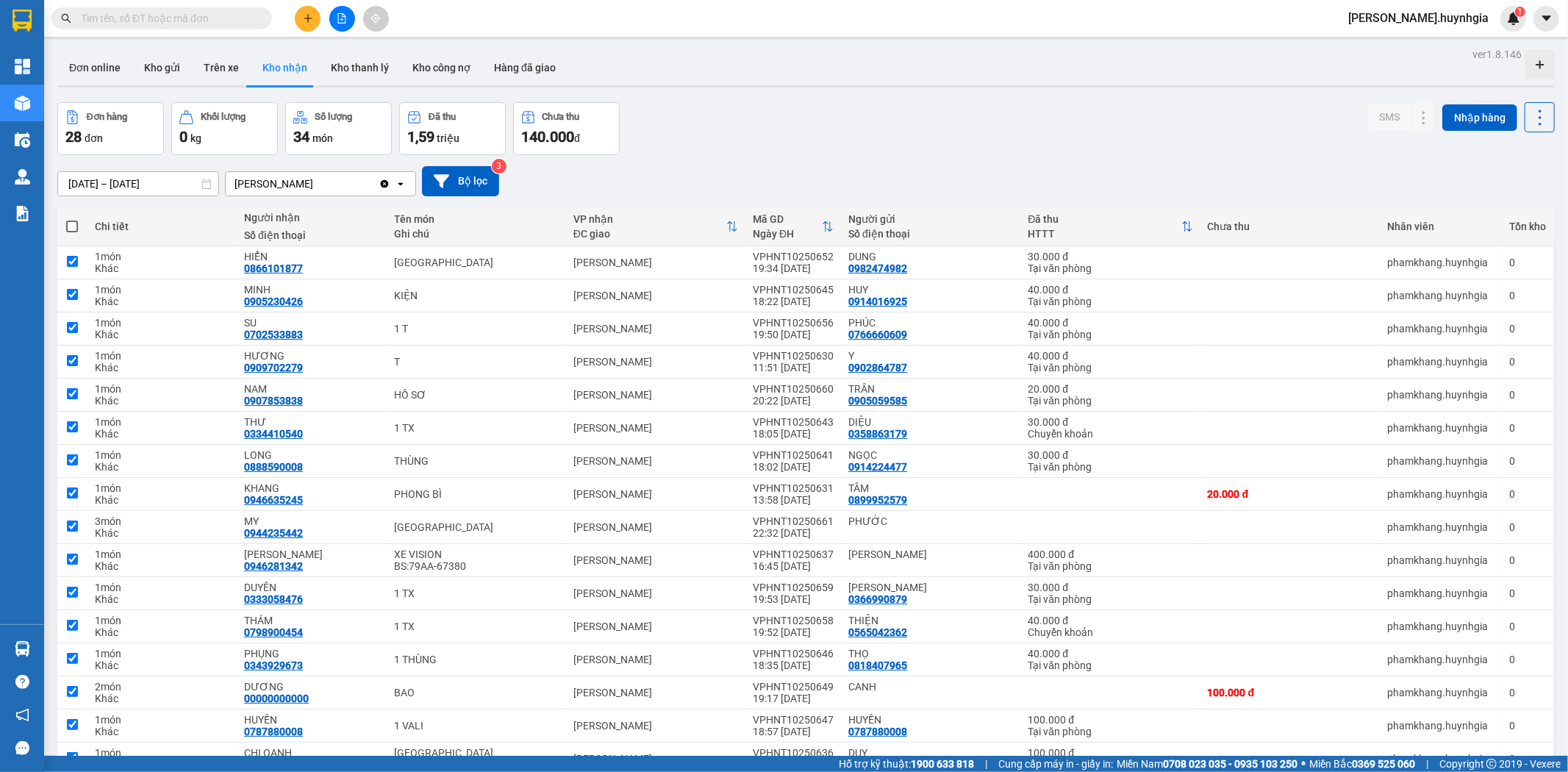
checkbox input "true"
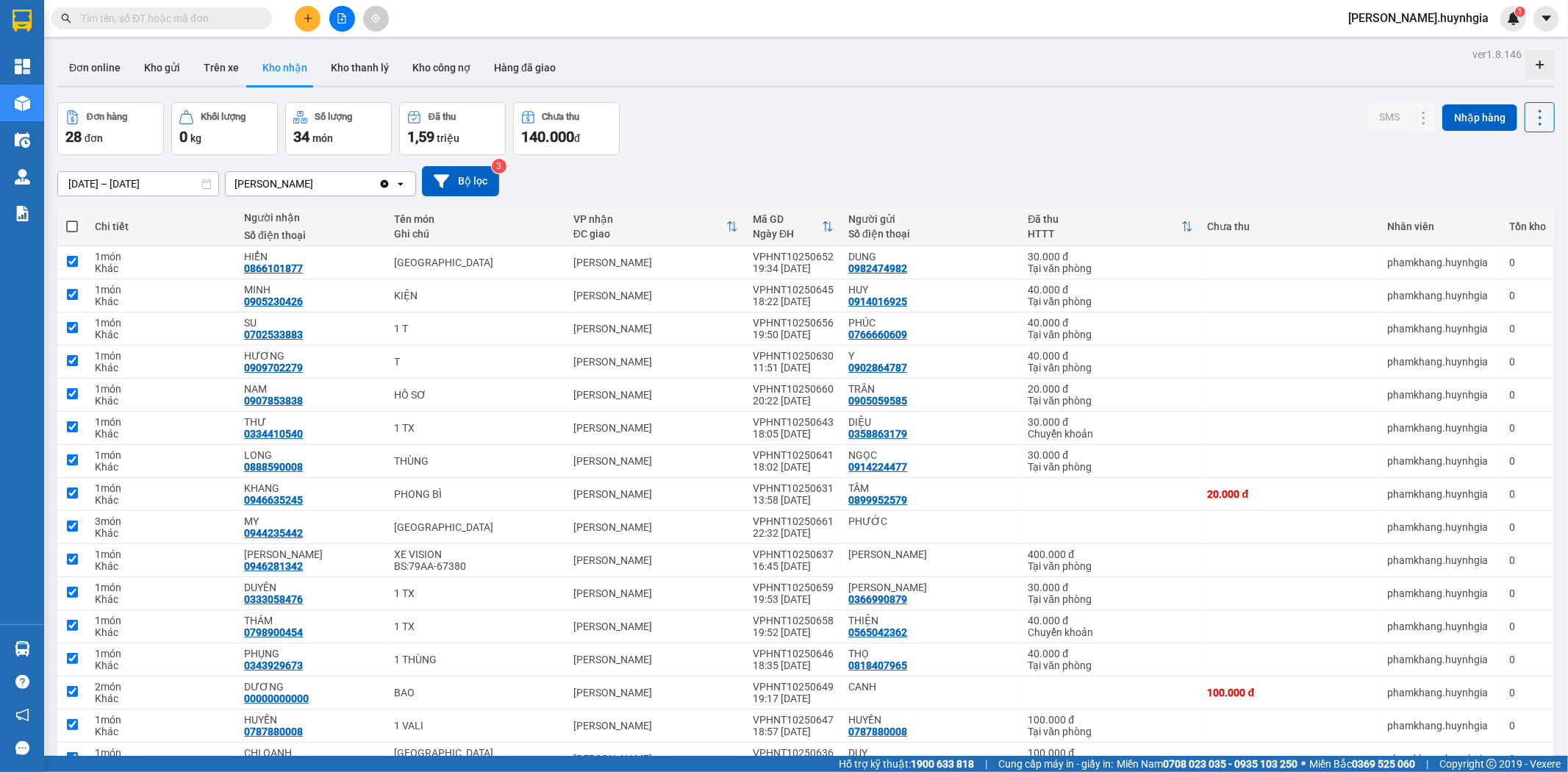
checkbox input "true"
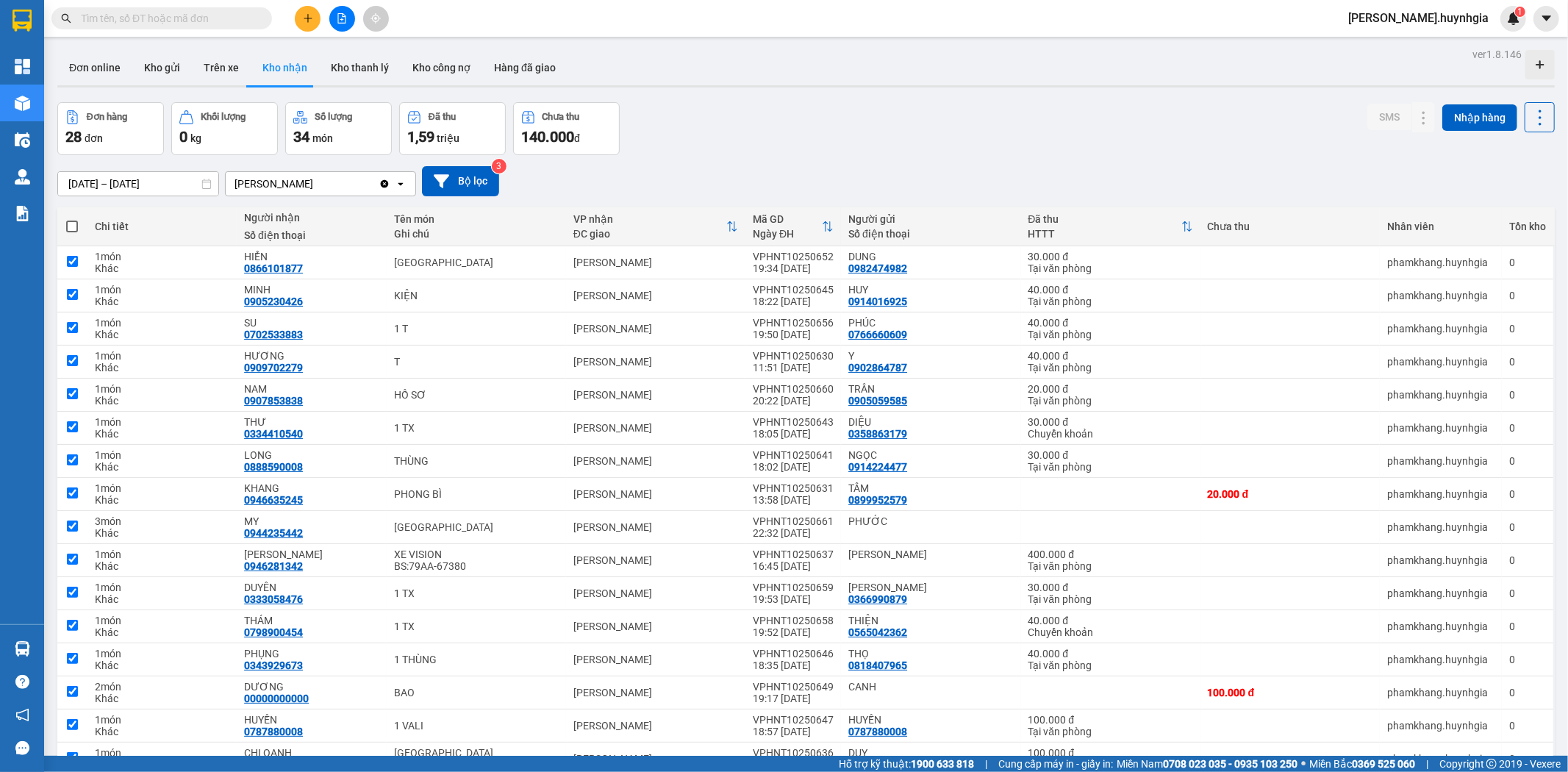
checkbox input "true"
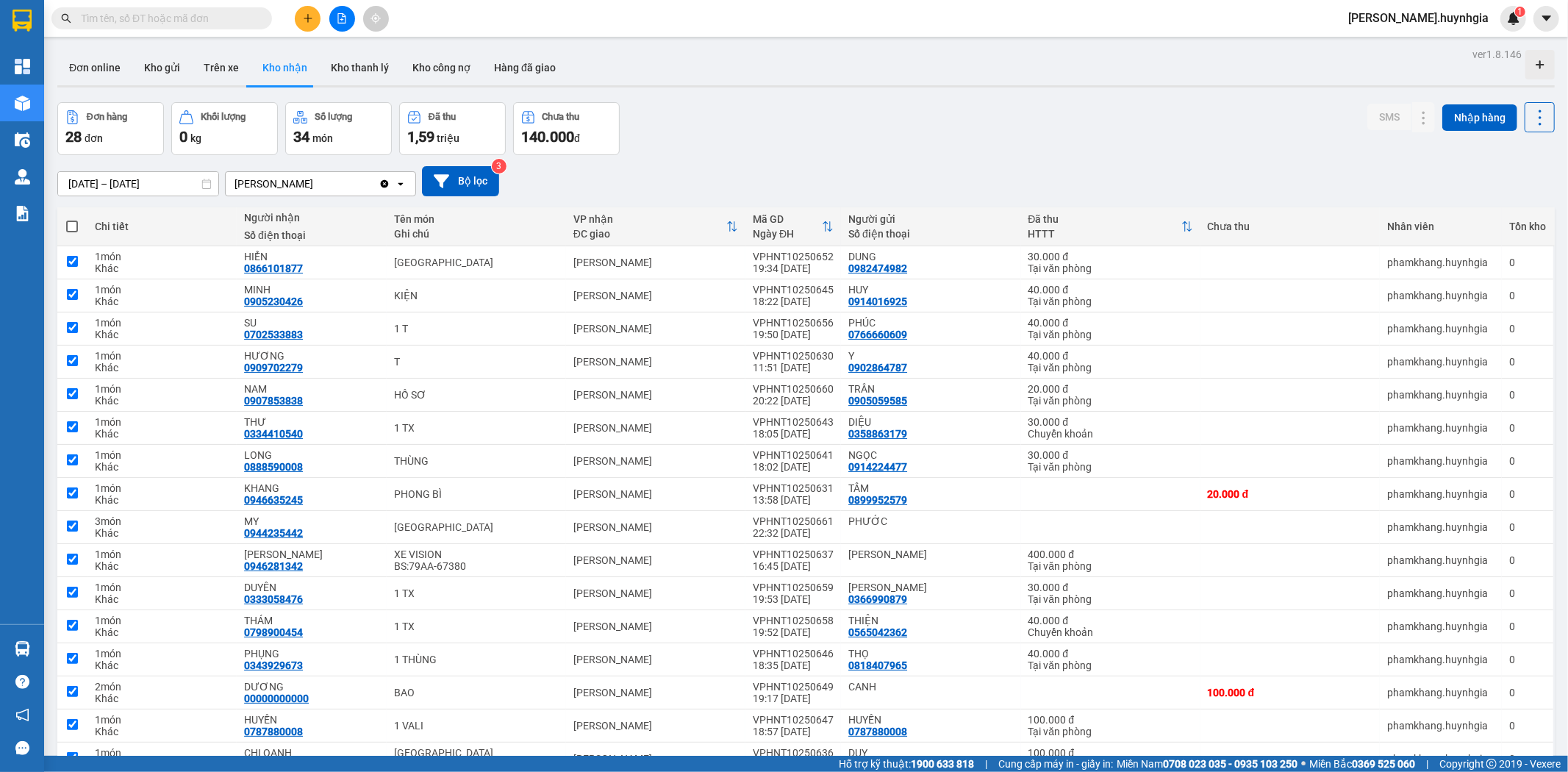
checkbox input "true"
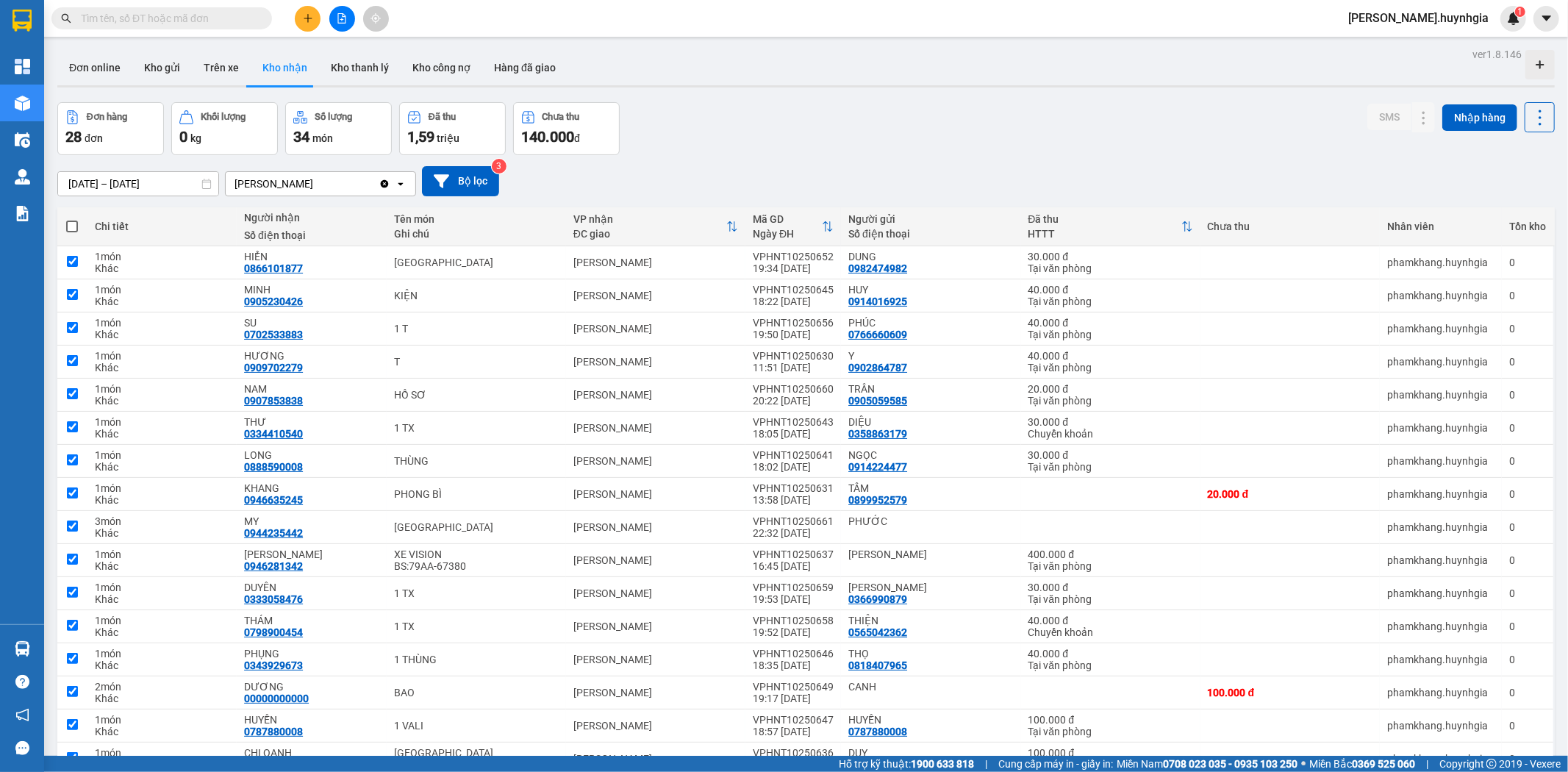
checkbox input "true"
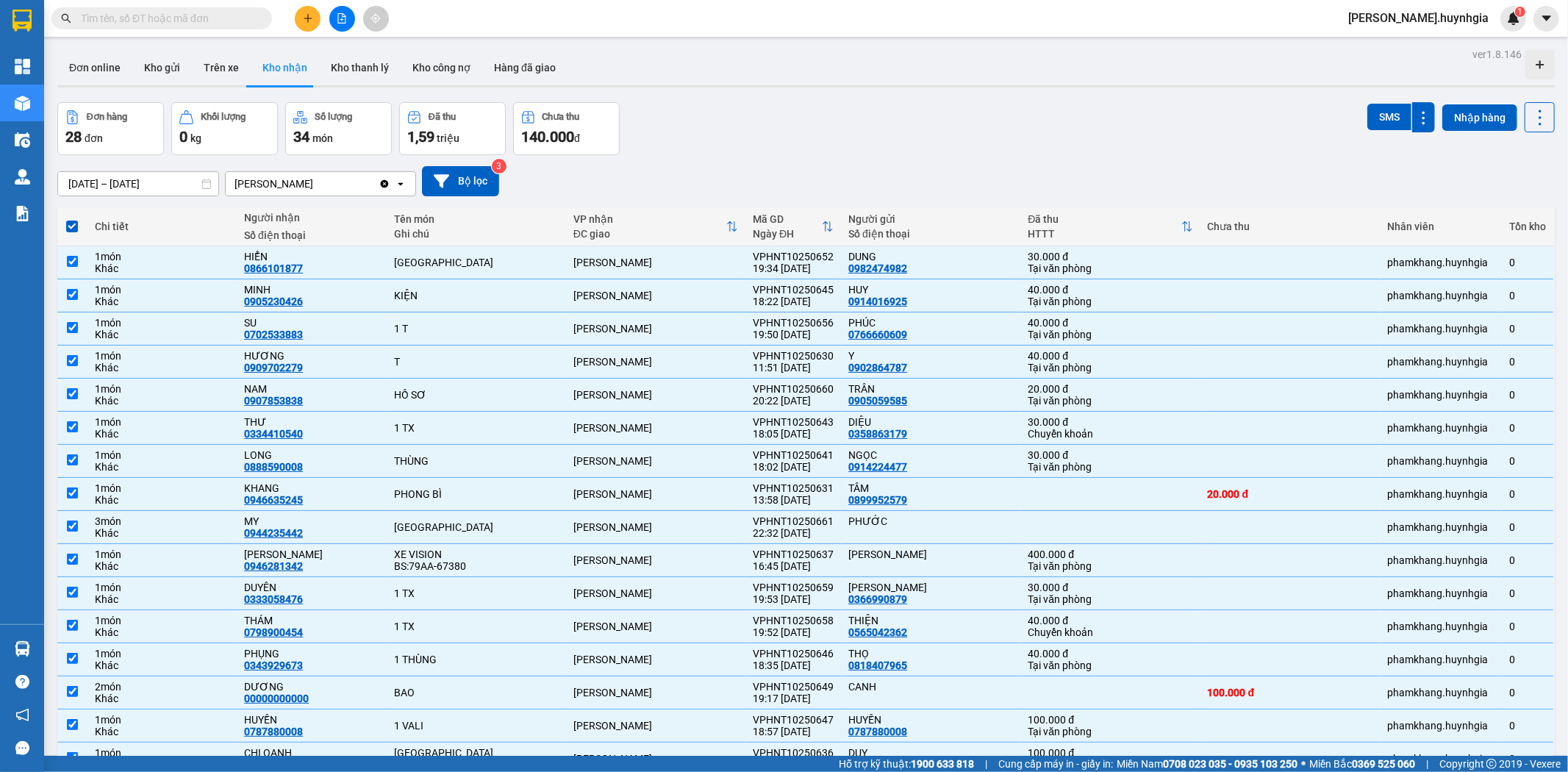
click at [1135, 124] on div "Đơn hàng 28 đơn Khối lượng 0 kg Số lượng 34 món Đã thu 1,59 triệu Chưa thu 140.…" at bounding box center [805, 129] width 1498 height 53
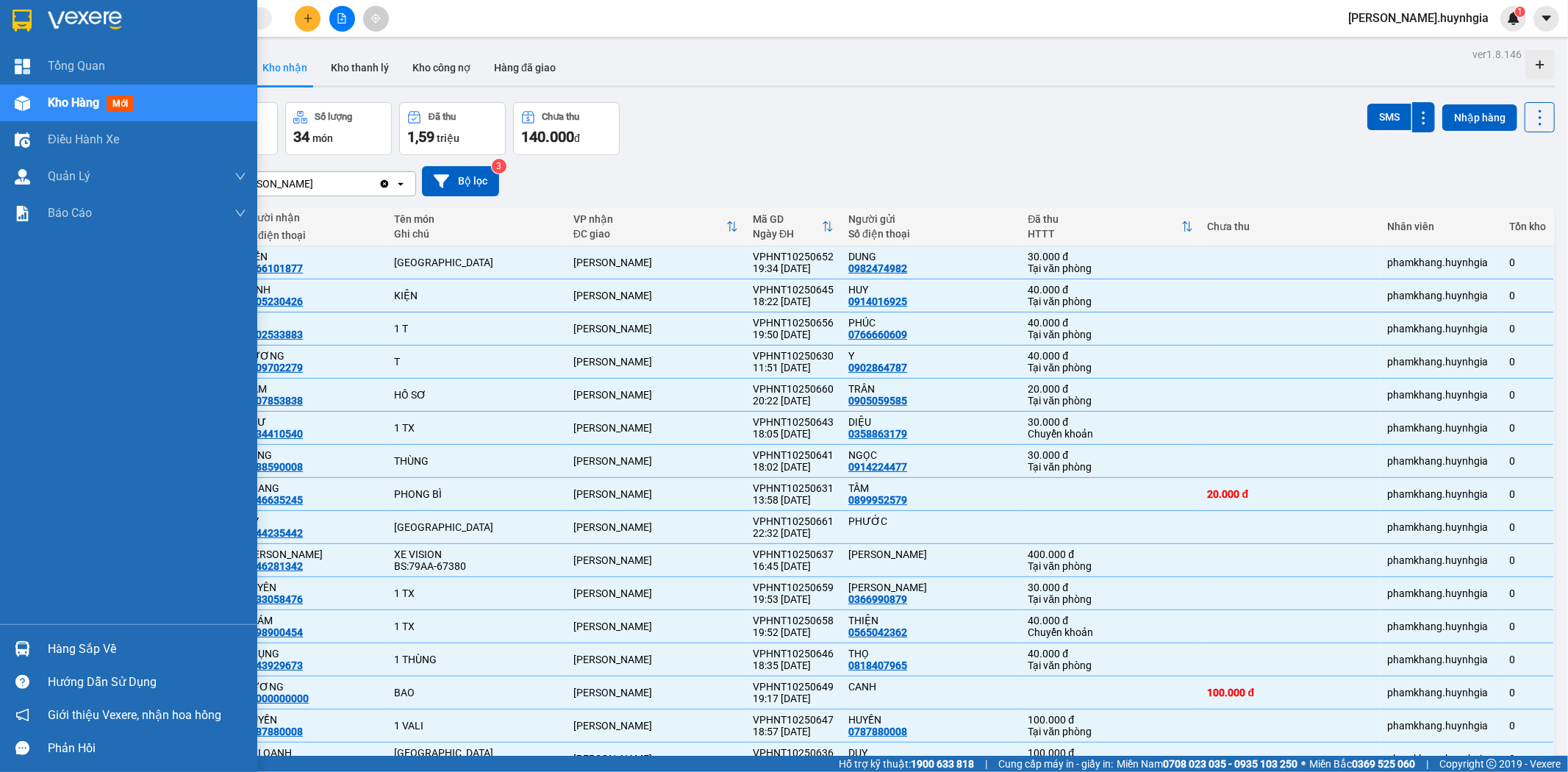
click at [38, 646] on div "Hàng sắp về" at bounding box center [129, 649] width 257 height 33
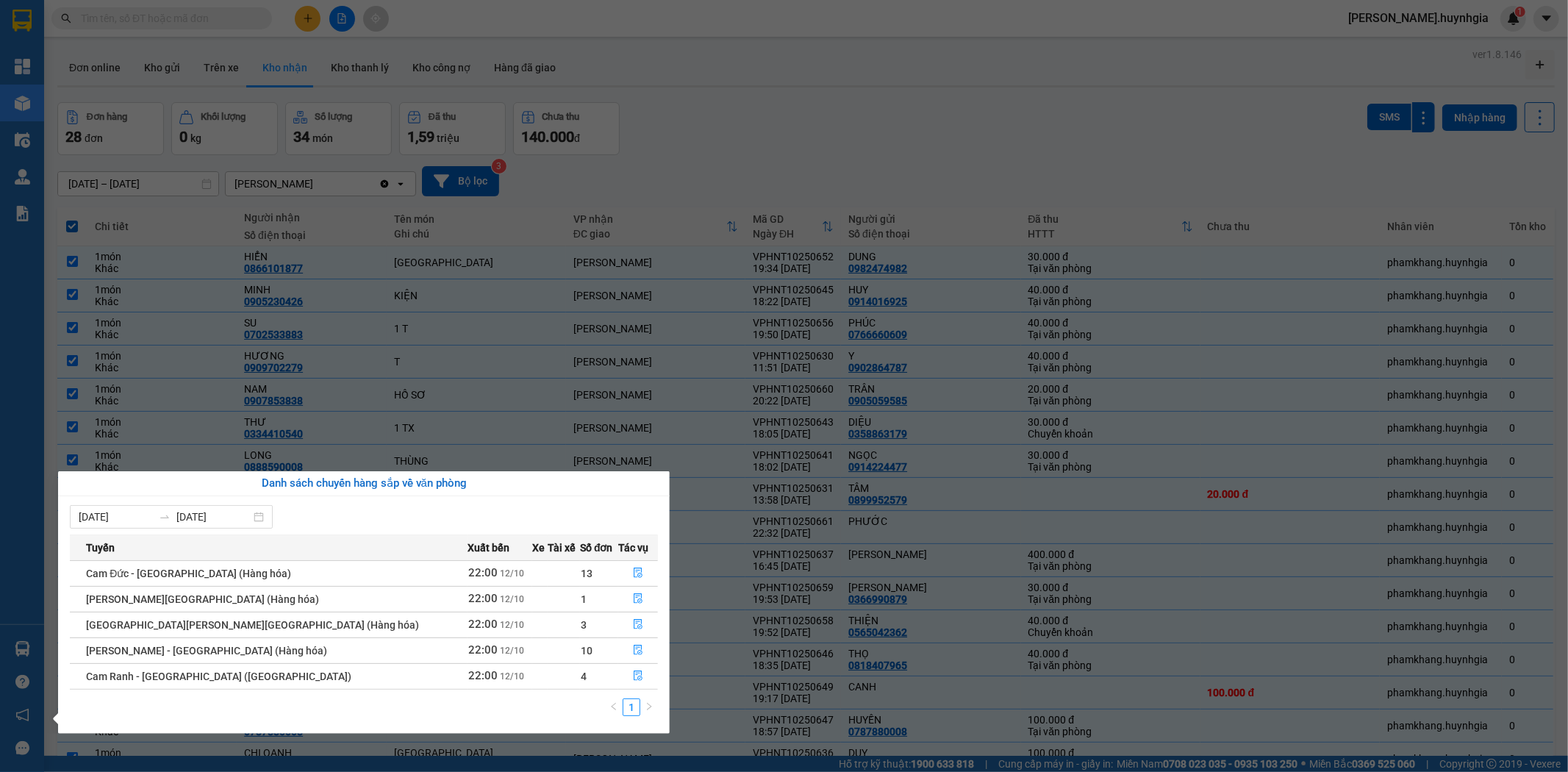
click at [763, 128] on section "Kết quả tìm kiếm ( 0 ) Bộ lọc No Data quynh.huynhgia 1 Tổng Quan Kho hàng mới Đ…" at bounding box center [784, 386] width 1568 height 772
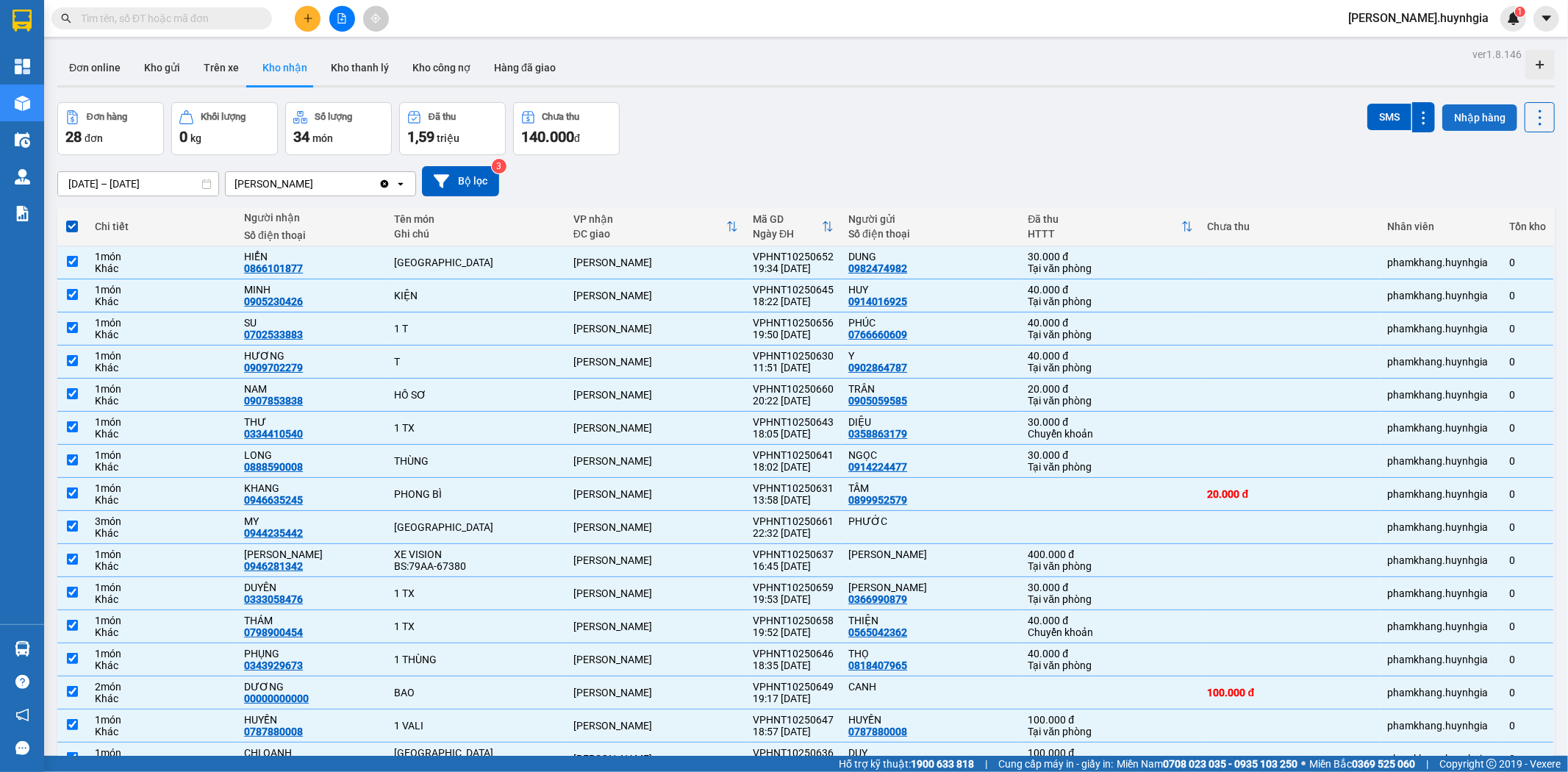
click at [1471, 114] on button "Nhập hàng" at bounding box center [1480, 117] width 75 height 26
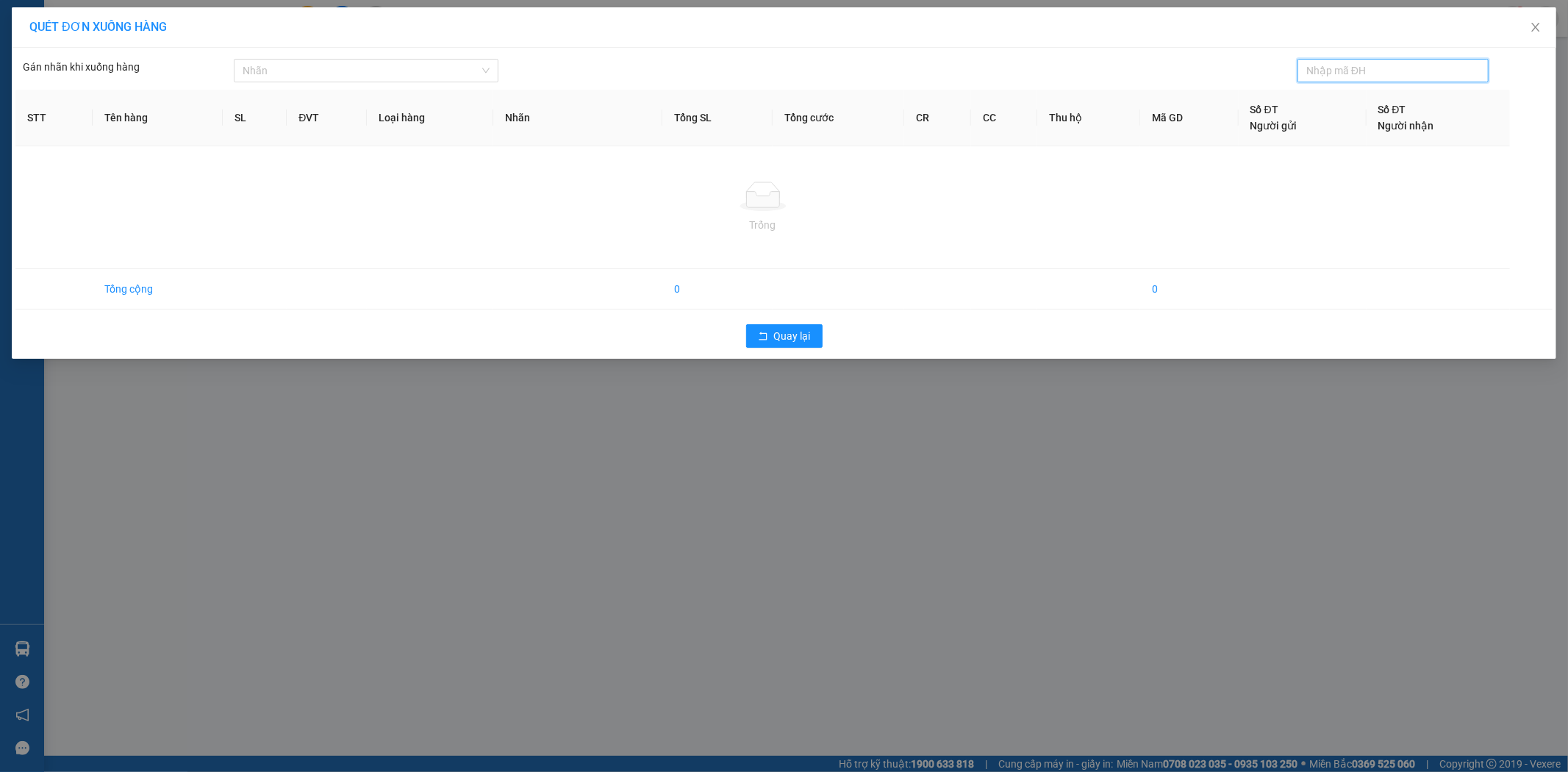
click at [883, 463] on div "QUÉT ĐƠN XUỐNG HÀNG Gán nhãn khi xuống hàng Nhãn STT Tên hàng SL ĐVT Loại …" at bounding box center [784, 386] width 1568 height 772
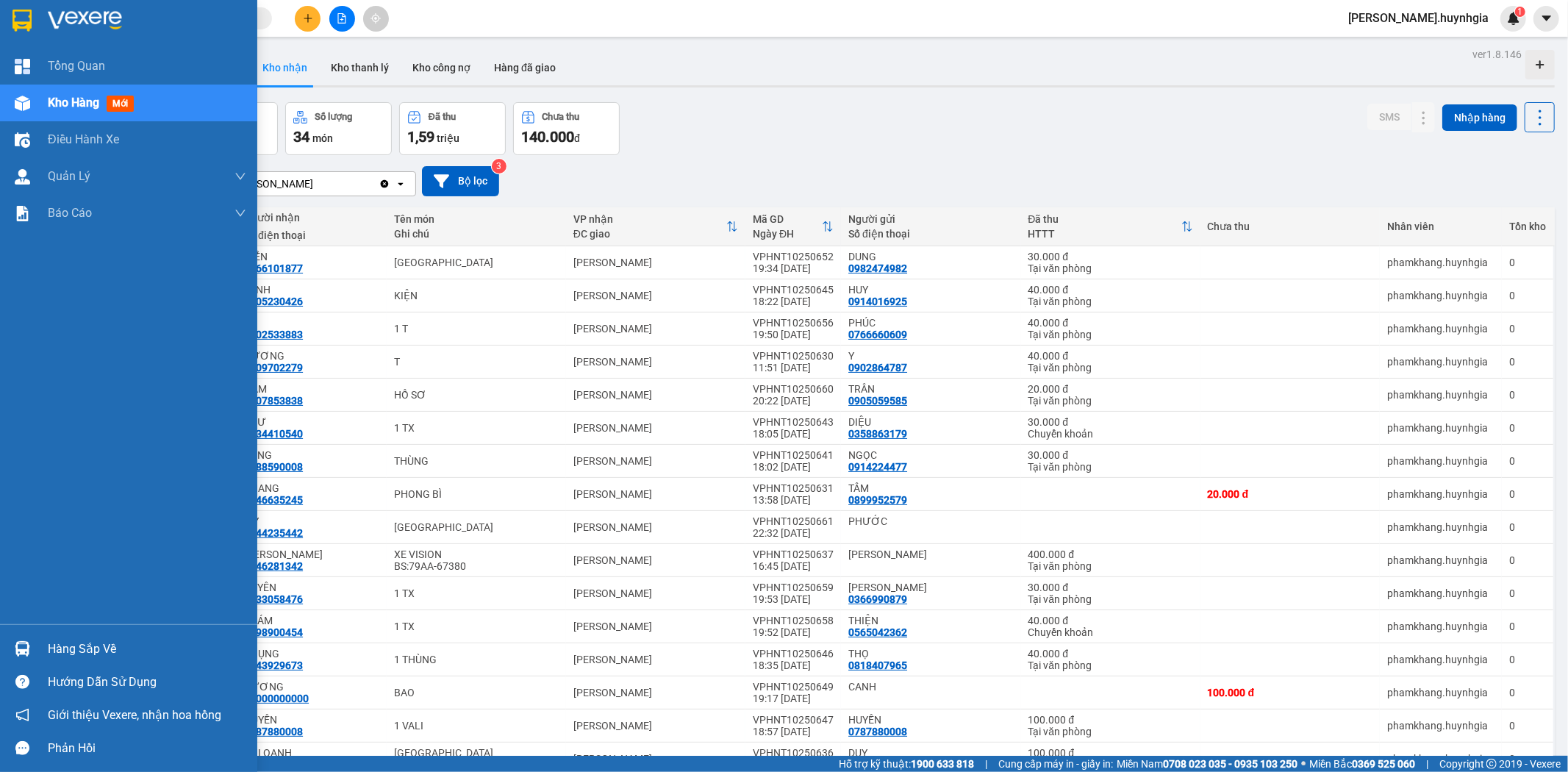
click at [63, 648] on div "Hàng sắp về" at bounding box center [147, 649] width 199 height 22
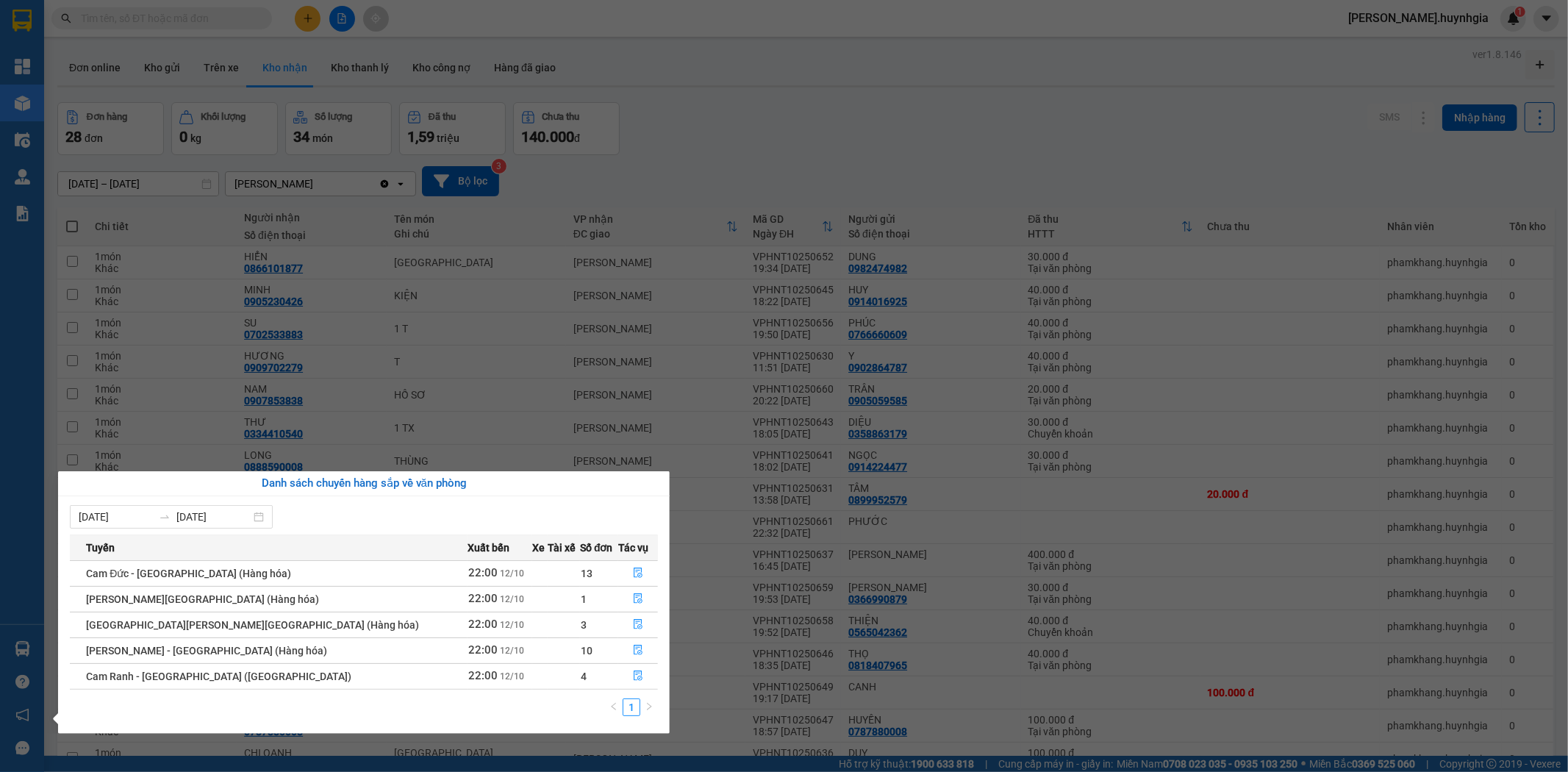
click at [726, 159] on section "Kết quả tìm kiếm ( 0 ) Bộ lọc No Data quynh.huynhgia 1 Tổng Quan Kho hàng mới Đ…" at bounding box center [784, 386] width 1568 height 772
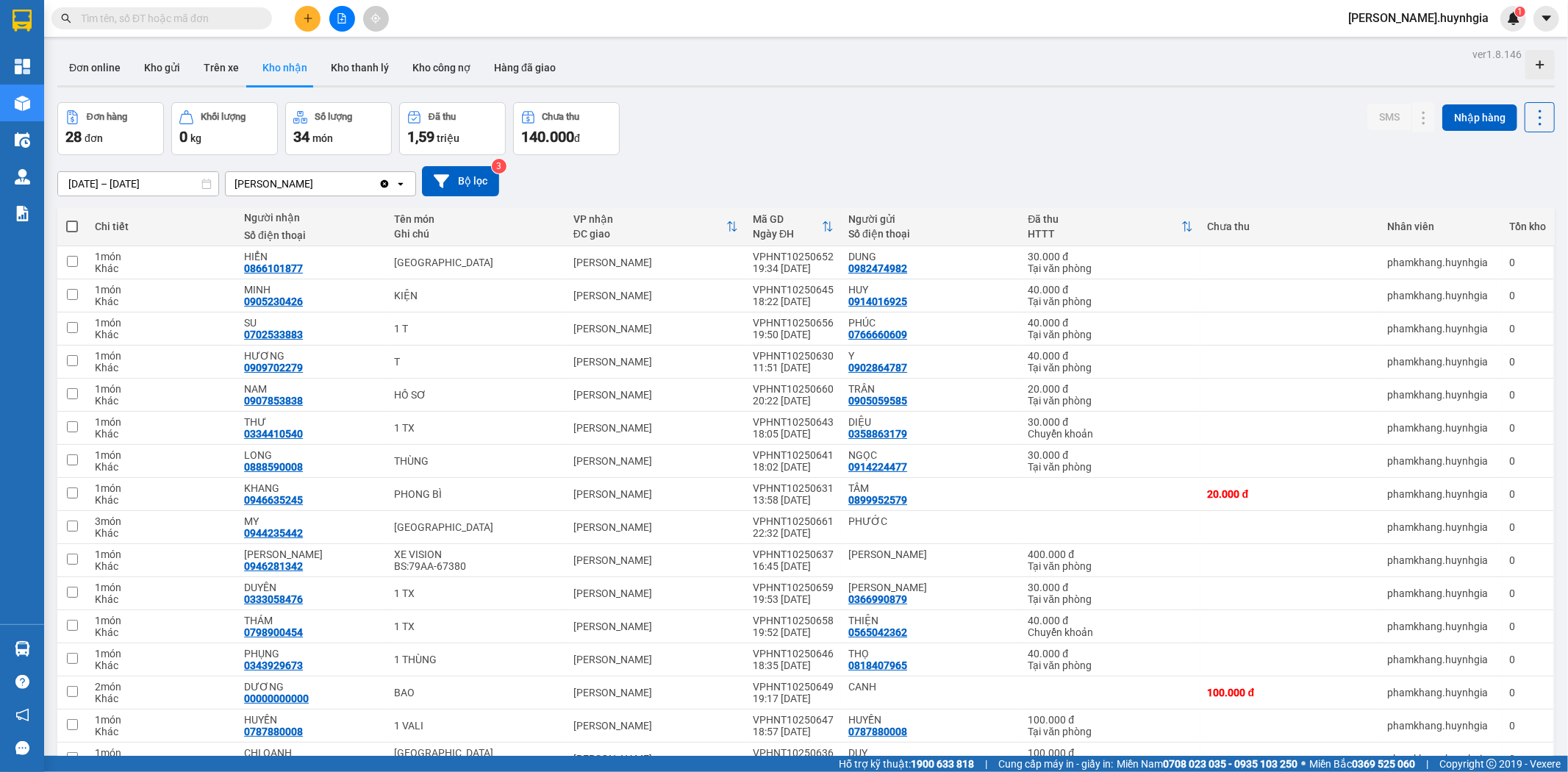
click at [384, 181] on icon "Clear value" at bounding box center [385, 183] width 8 height 8
click at [169, 66] on button "Kho gửi" at bounding box center [162, 68] width 59 height 36
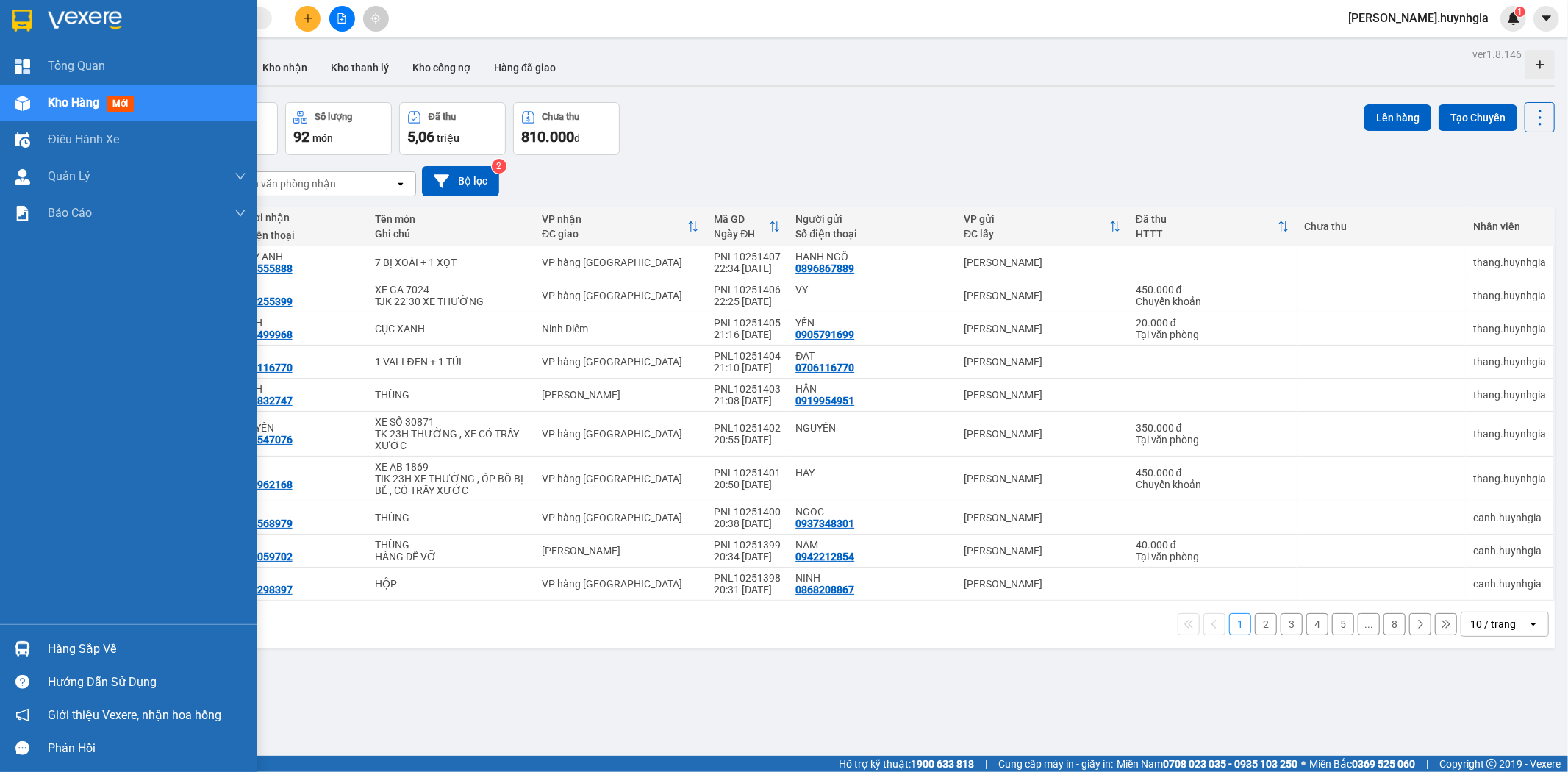
click at [66, 650] on div "Hàng sắp về" at bounding box center [147, 649] width 199 height 22
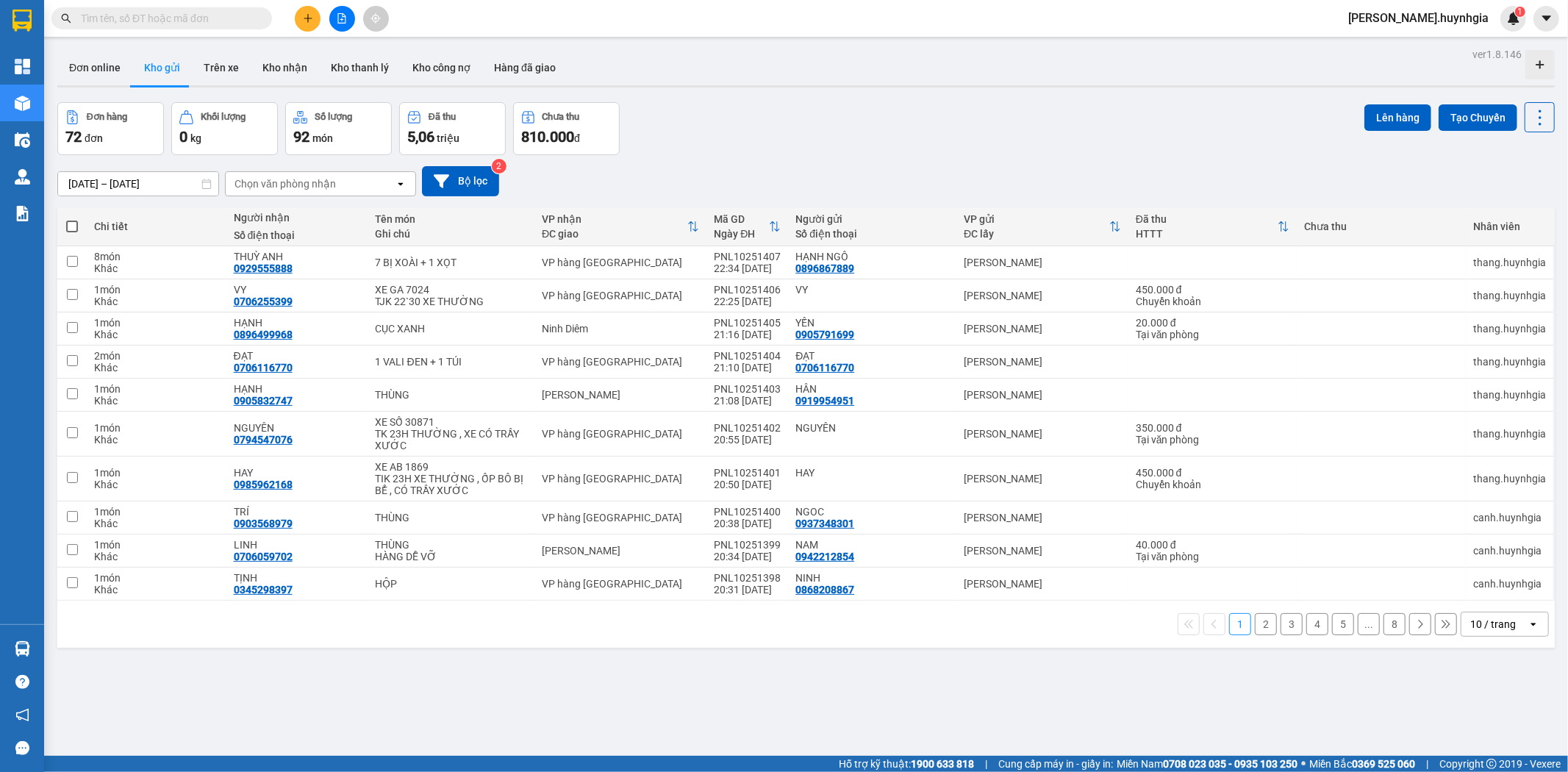
click at [828, 703] on section "Kết quả tìm kiếm ( 0 ) Bộ lọc No Data quynh.huynhgia 1 Tổng Quan Kho hàng mới Đ…" at bounding box center [784, 386] width 1568 height 772
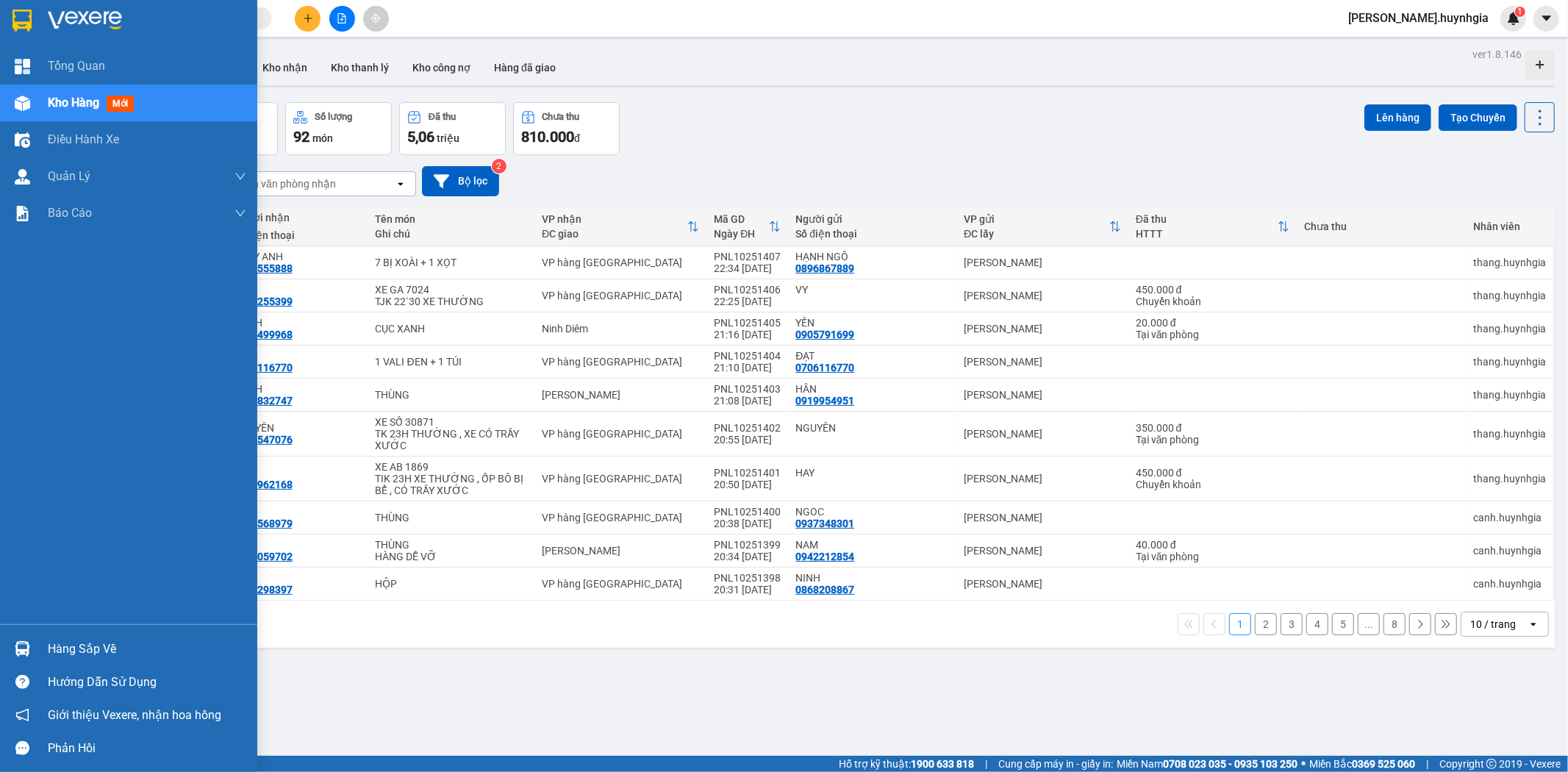
click at [89, 653] on div "Hàng sắp về" at bounding box center [147, 649] width 199 height 22
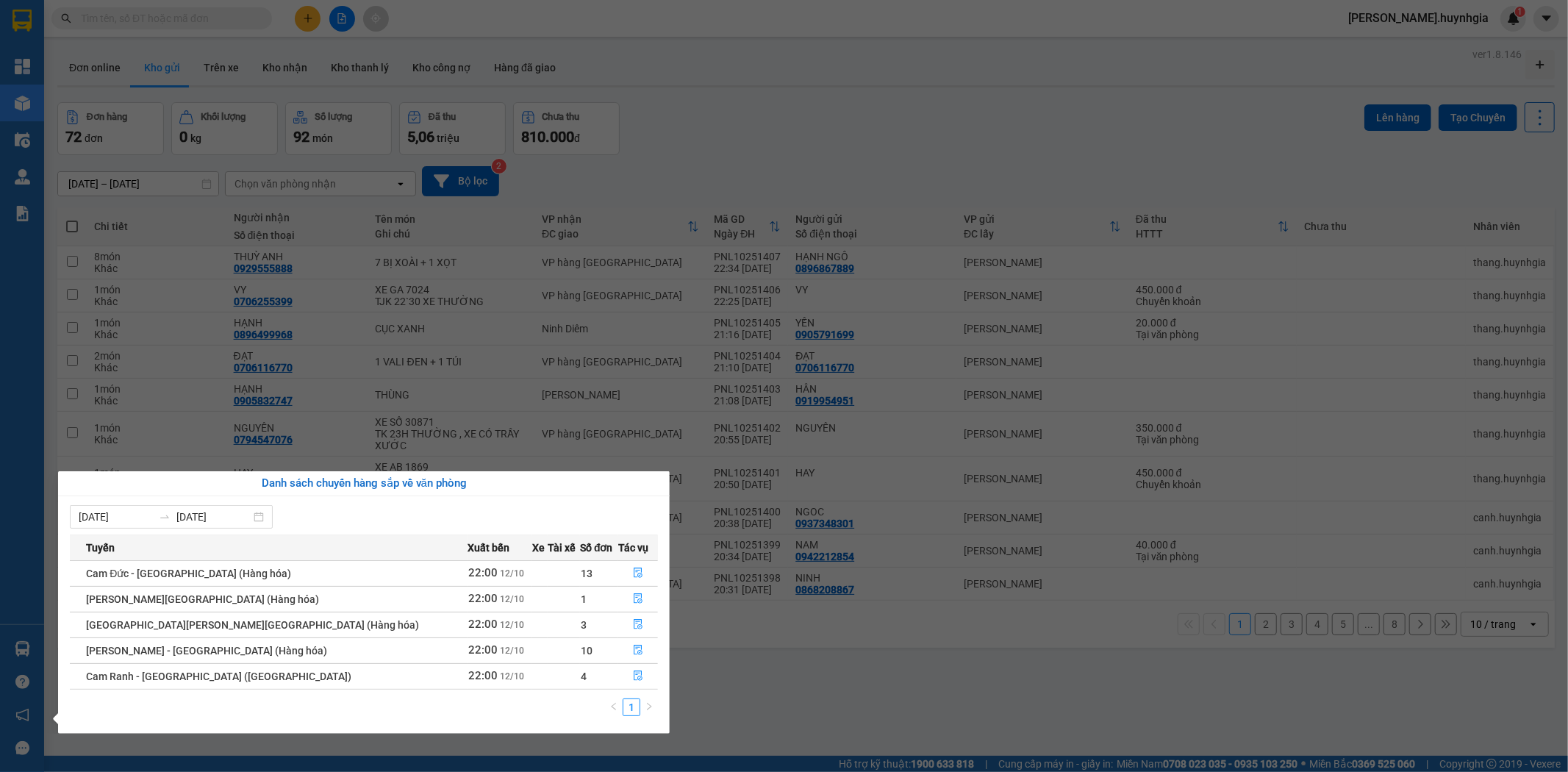
click at [784, 704] on section "Kết quả tìm kiếm ( 0 ) Bộ lọc No Data quynh.huynhgia 1 Tổng Quan Kho hàng mới Đ…" at bounding box center [784, 386] width 1568 height 772
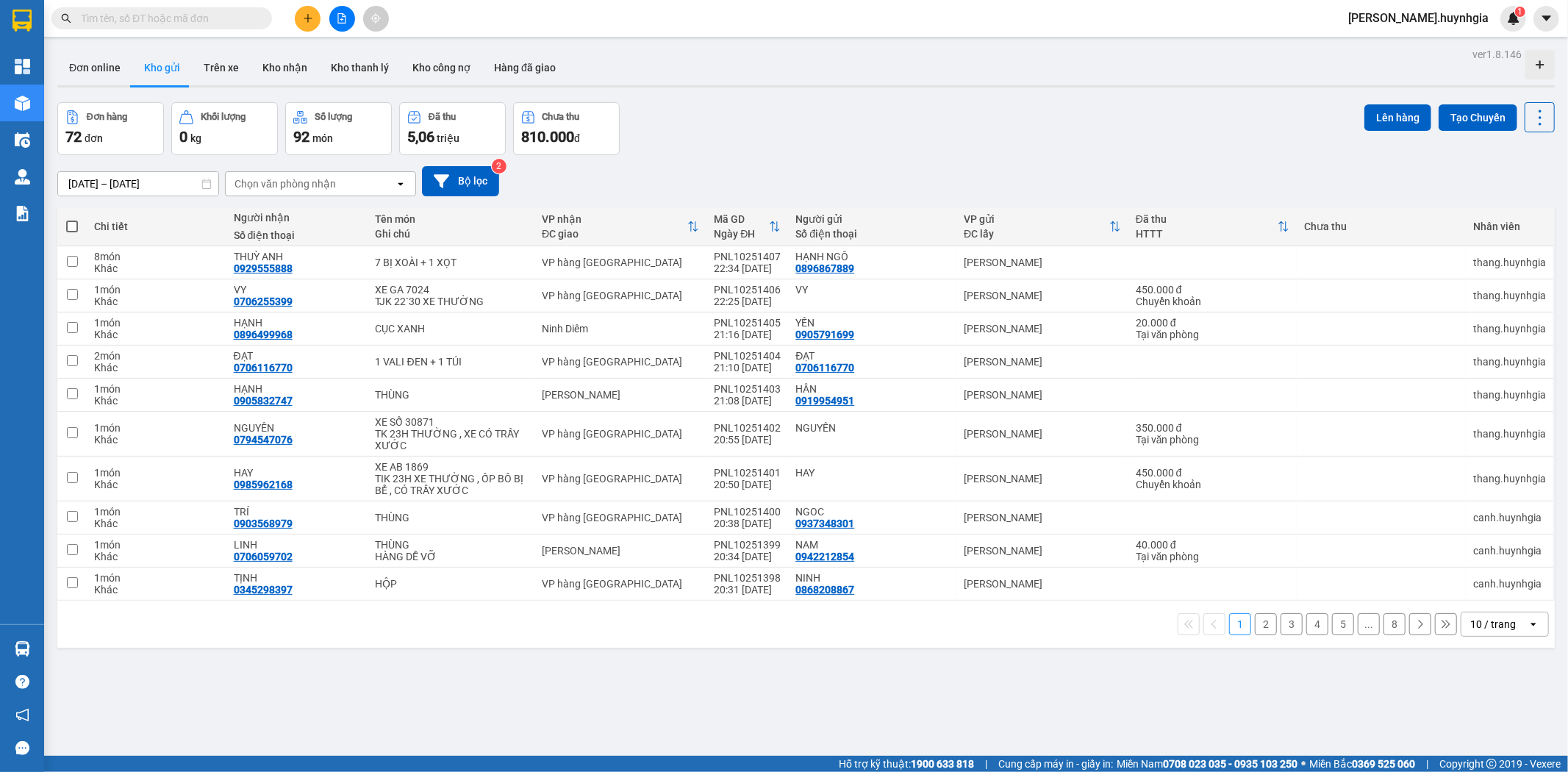
click at [1492, 626] on div "10 / trang" at bounding box center [1493, 624] width 45 height 15
click at [1479, 596] on span "100 / trang" at bounding box center [1486, 594] width 53 height 15
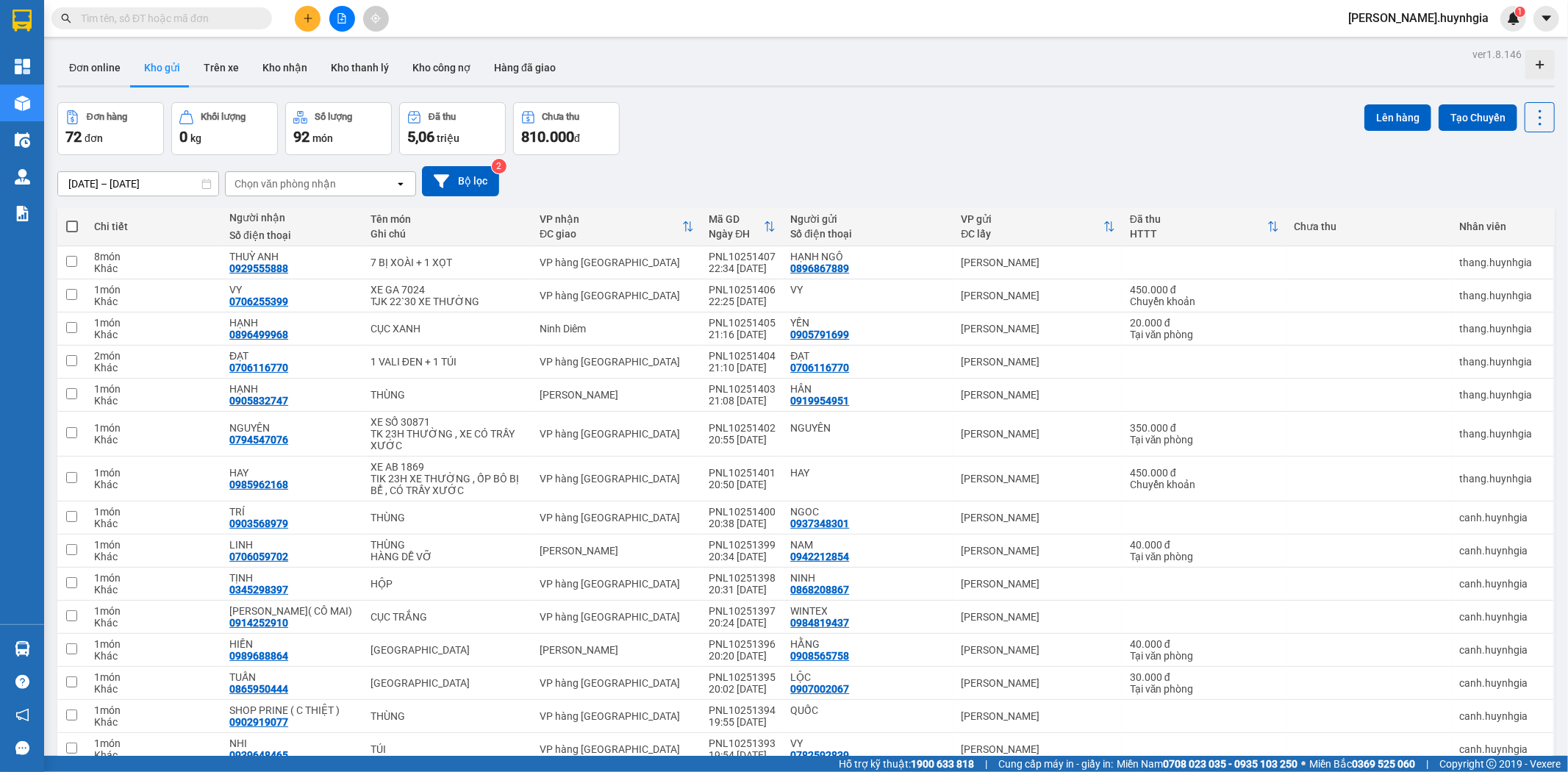
click at [256, 184] on div "Chọn văn phòng nhận" at bounding box center [285, 184] width 102 height 15
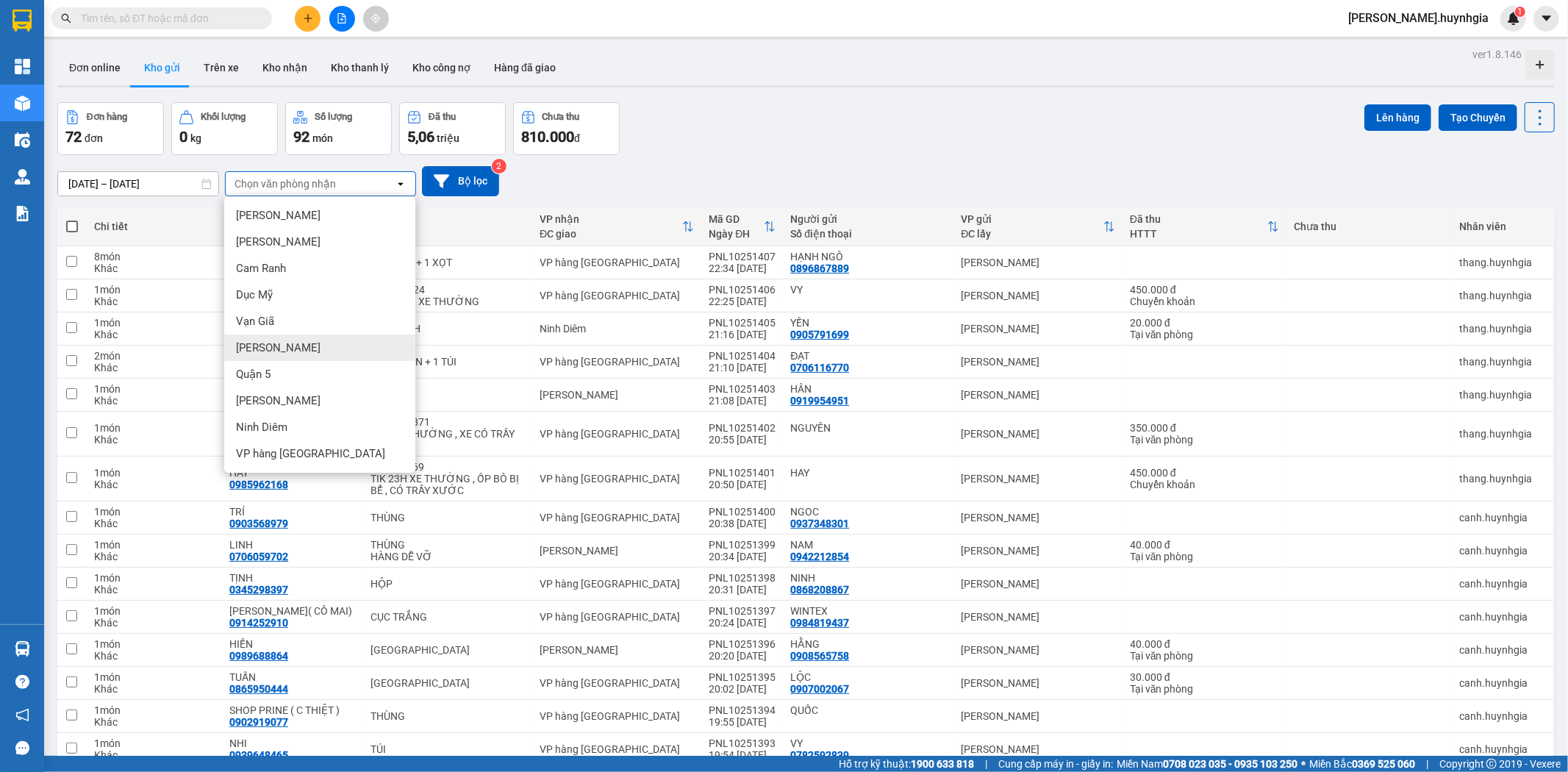
click at [284, 349] on span "[PERSON_NAME]" at bounding box center [278, 348] width 84 height 15
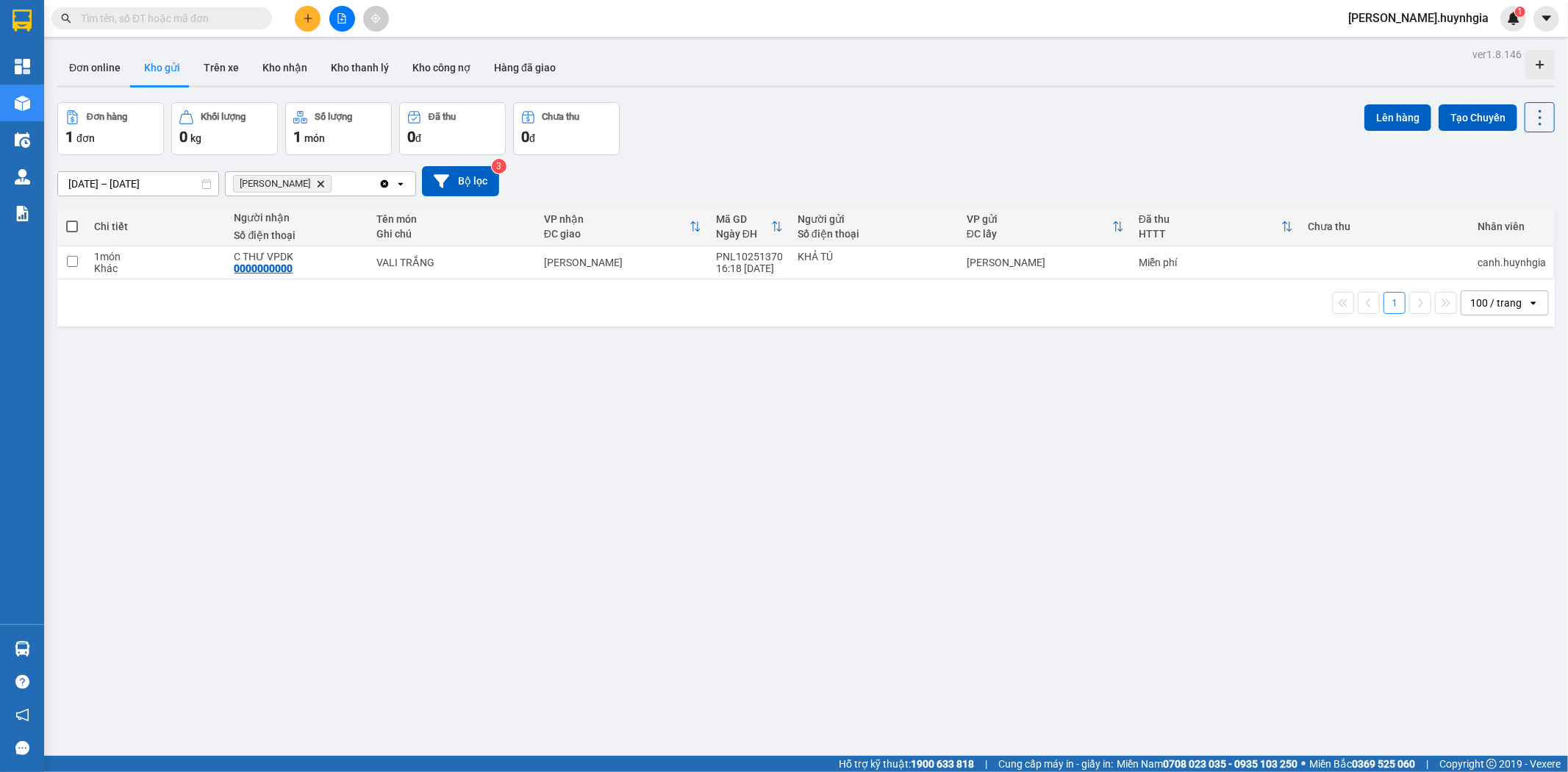
click at [77, 226] on span at bounding box center [72, 226] width 12 height 12
click at [72, 219] on input "checkbox" at bounding box center [72, 219] width 0 height 0
checkbox input "true"
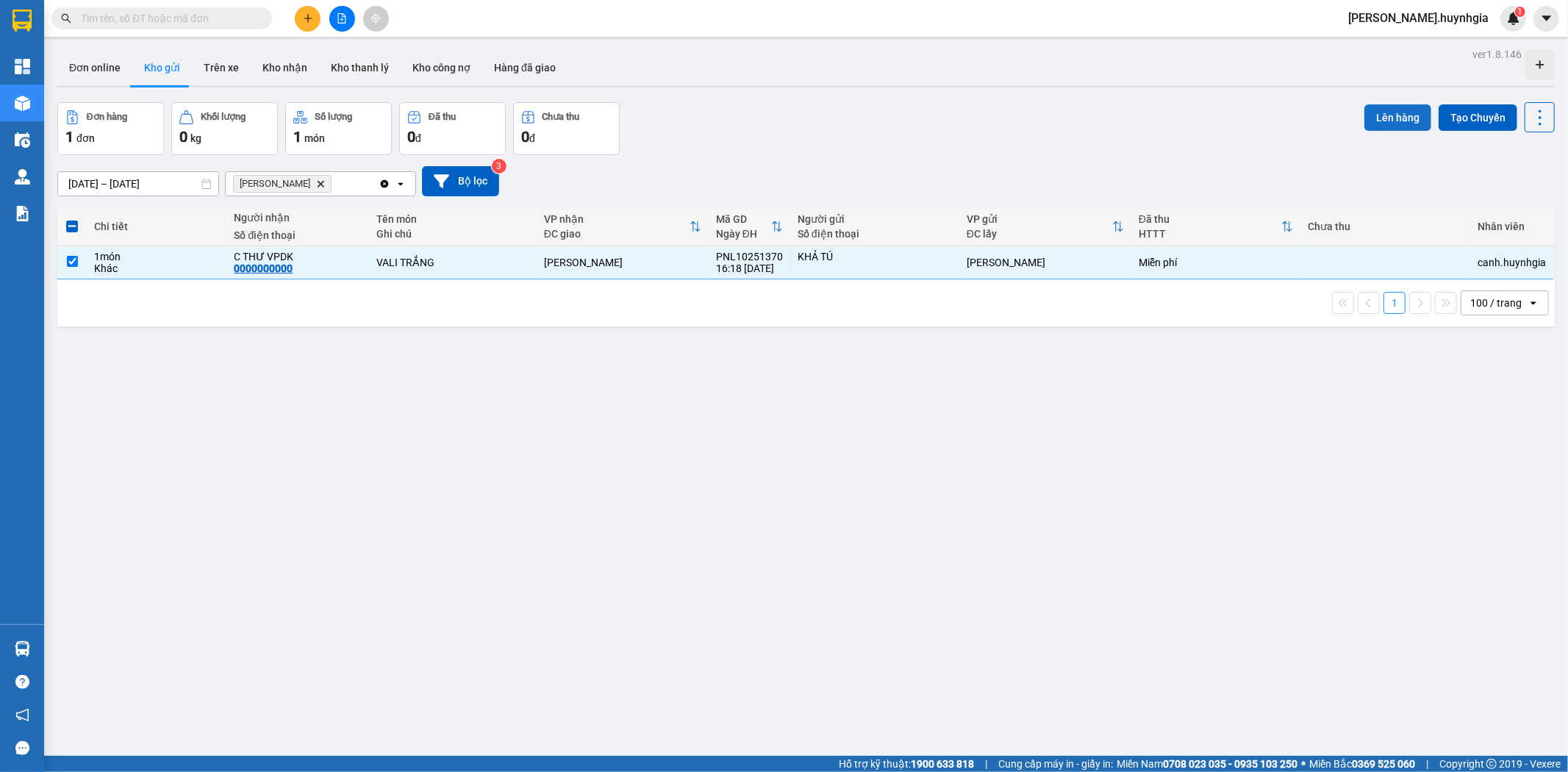
click at [1377, 118] on button "Lên hàng" at bounding box center [1397, 117] width 67 height 26
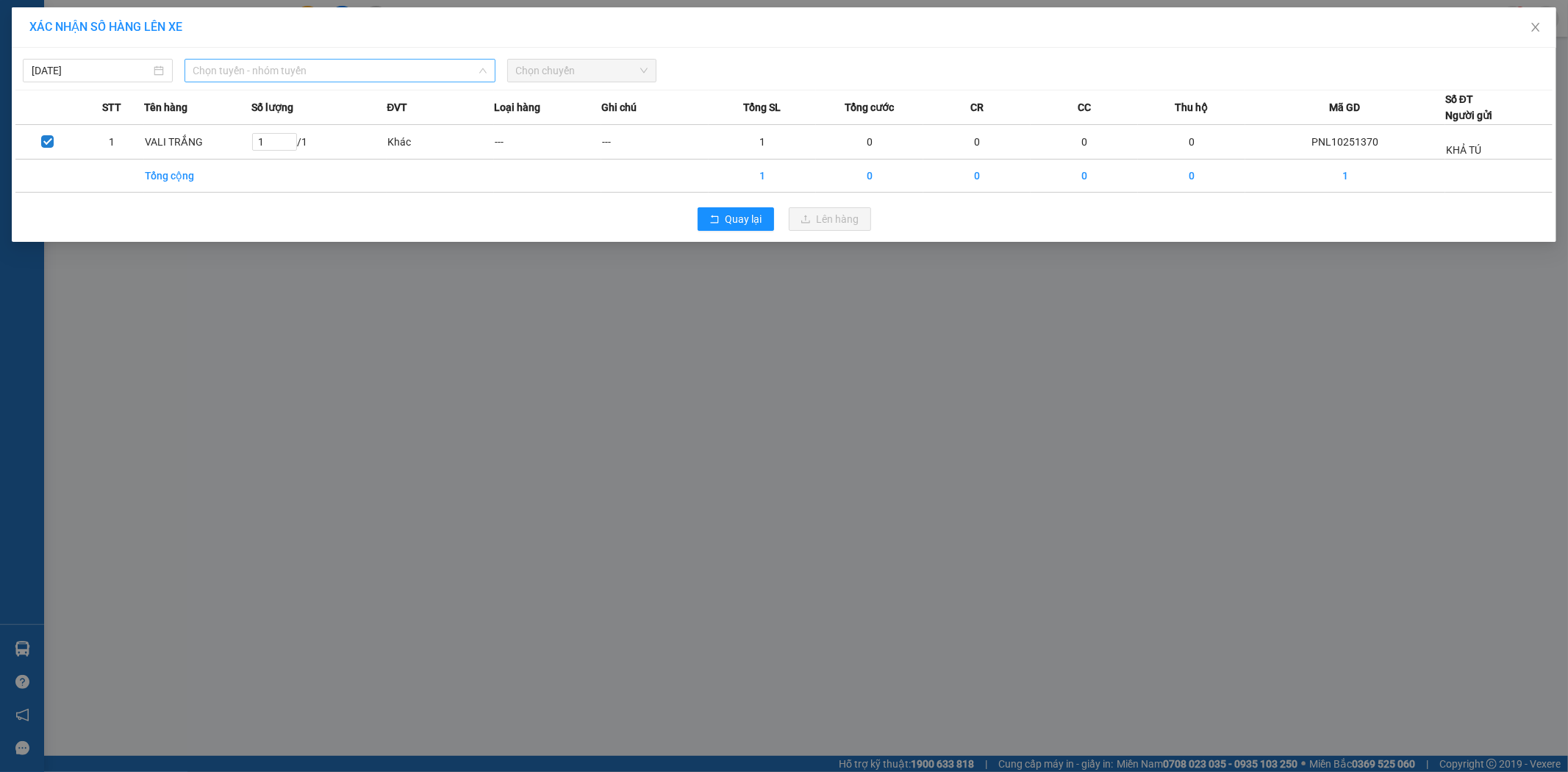
click at [232, 69] on span "Chọn tuyến - nhóm tuyến" at bounding box center [339, 70] width 293 height 22
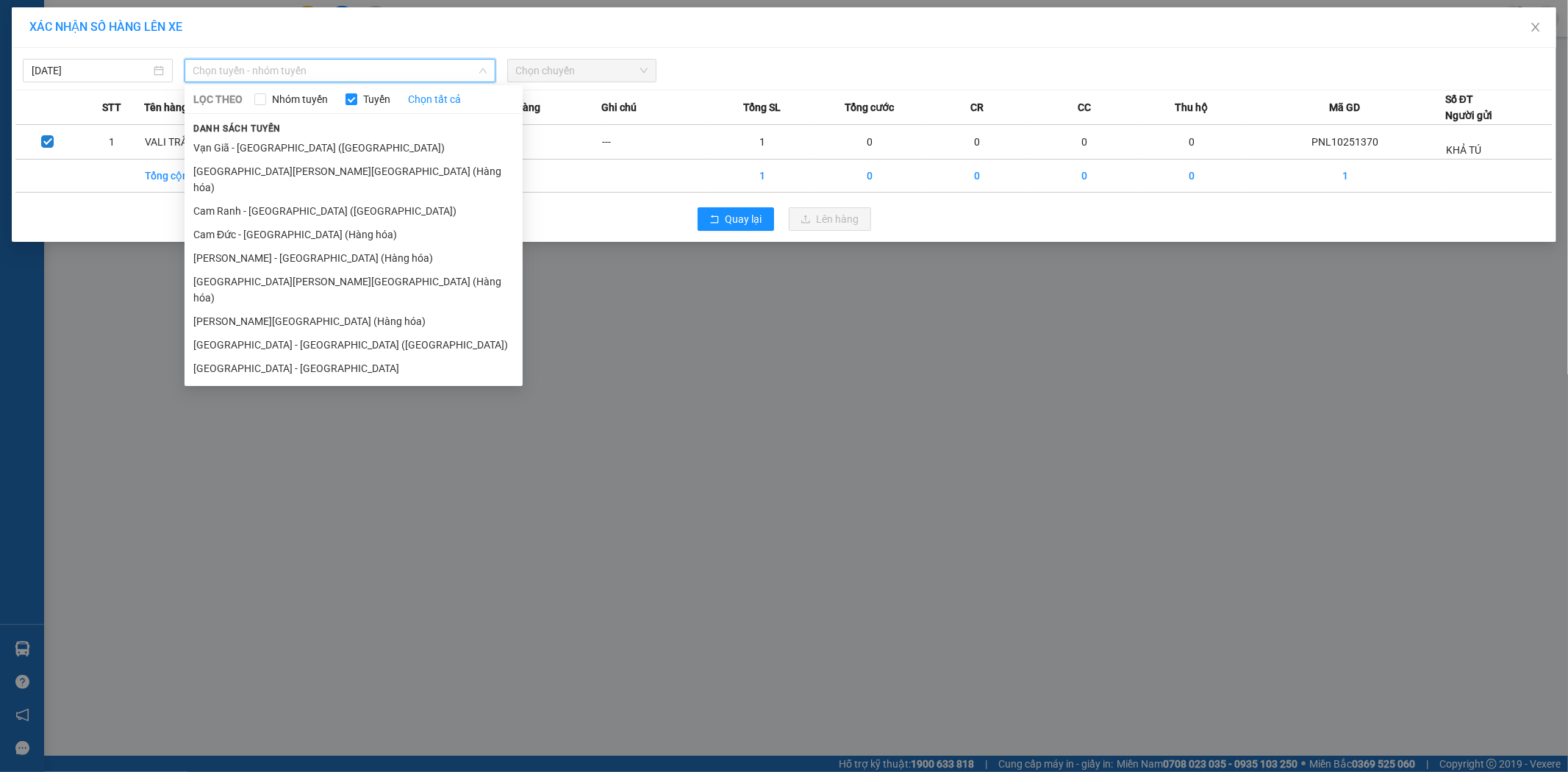
click at [876, 428] on div "XÁC NHẬN SỐ HÀNG LÊN XE 12/10/2025 Chọn tuyến - nhóm tuyến LỌC THEO Nhóm tuyến …" at bounding box center [784, 386] width 1568 height 772
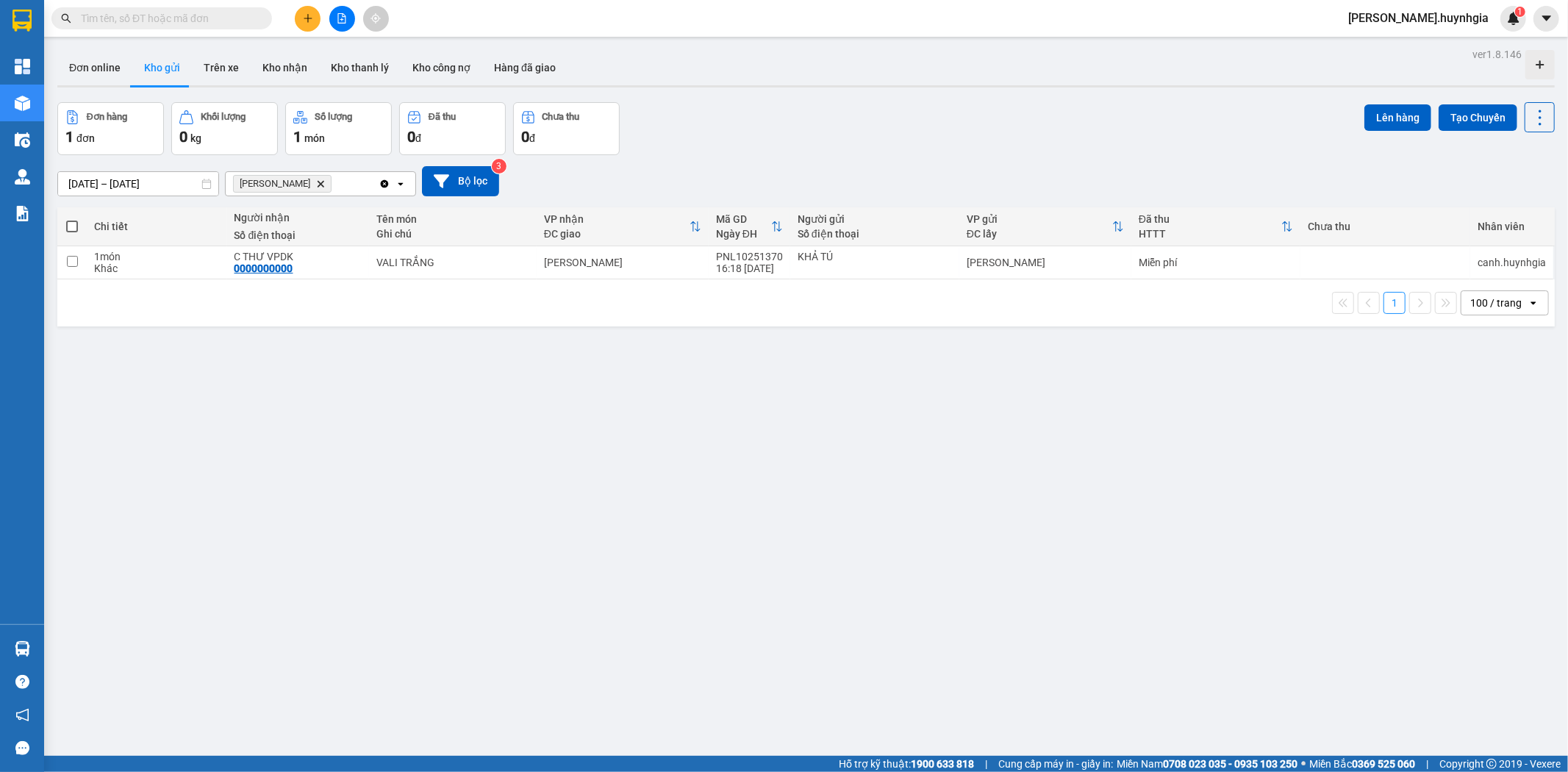
click at [318, 182] on icon "Diên Khánh, close by backspace" at bounding box center [321, 183] width 7 height 7
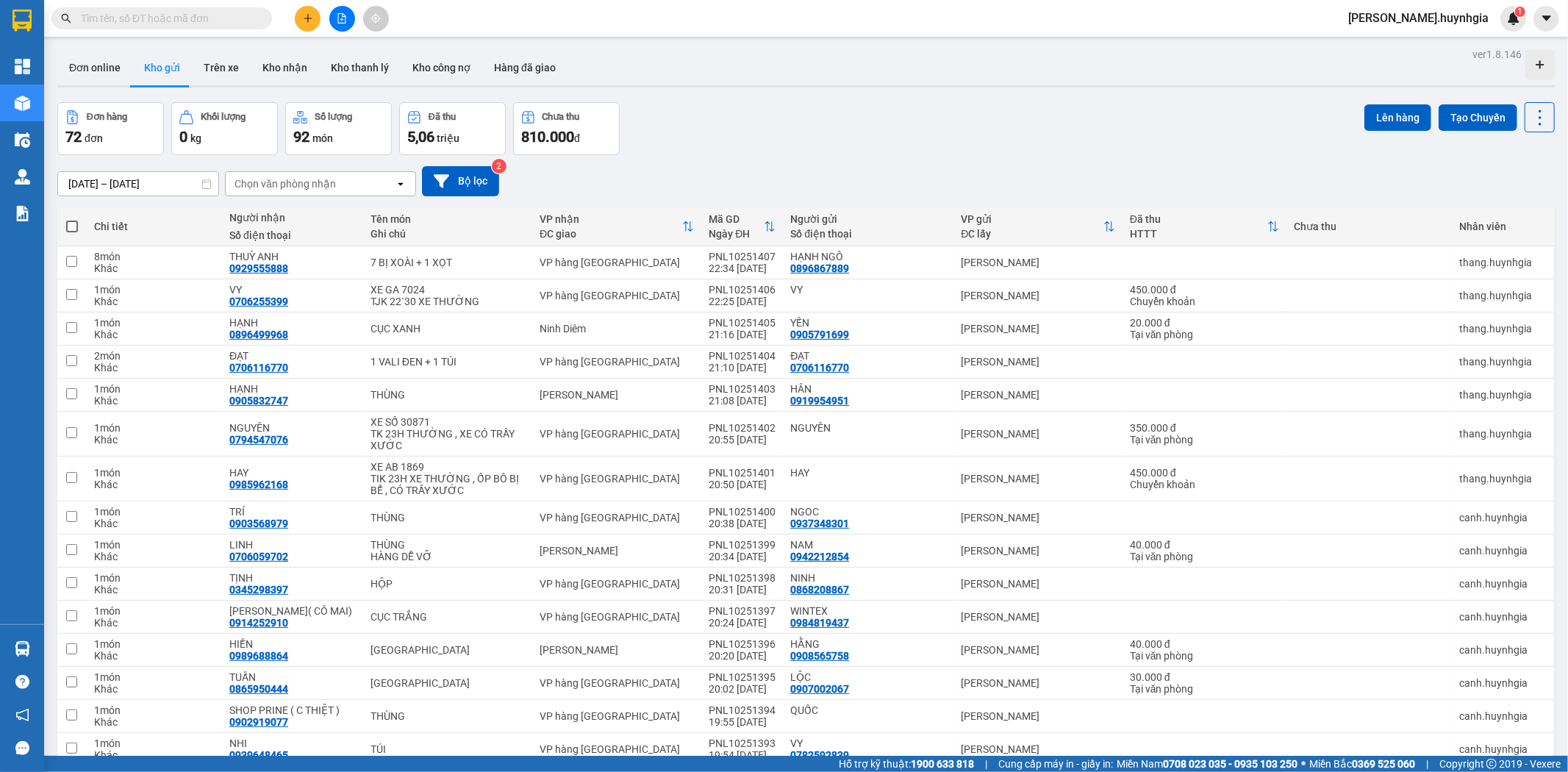
click at [262, 187] on div "Chọn văn phòng nhận" at bounding box center [285, 184] width 102 height 15
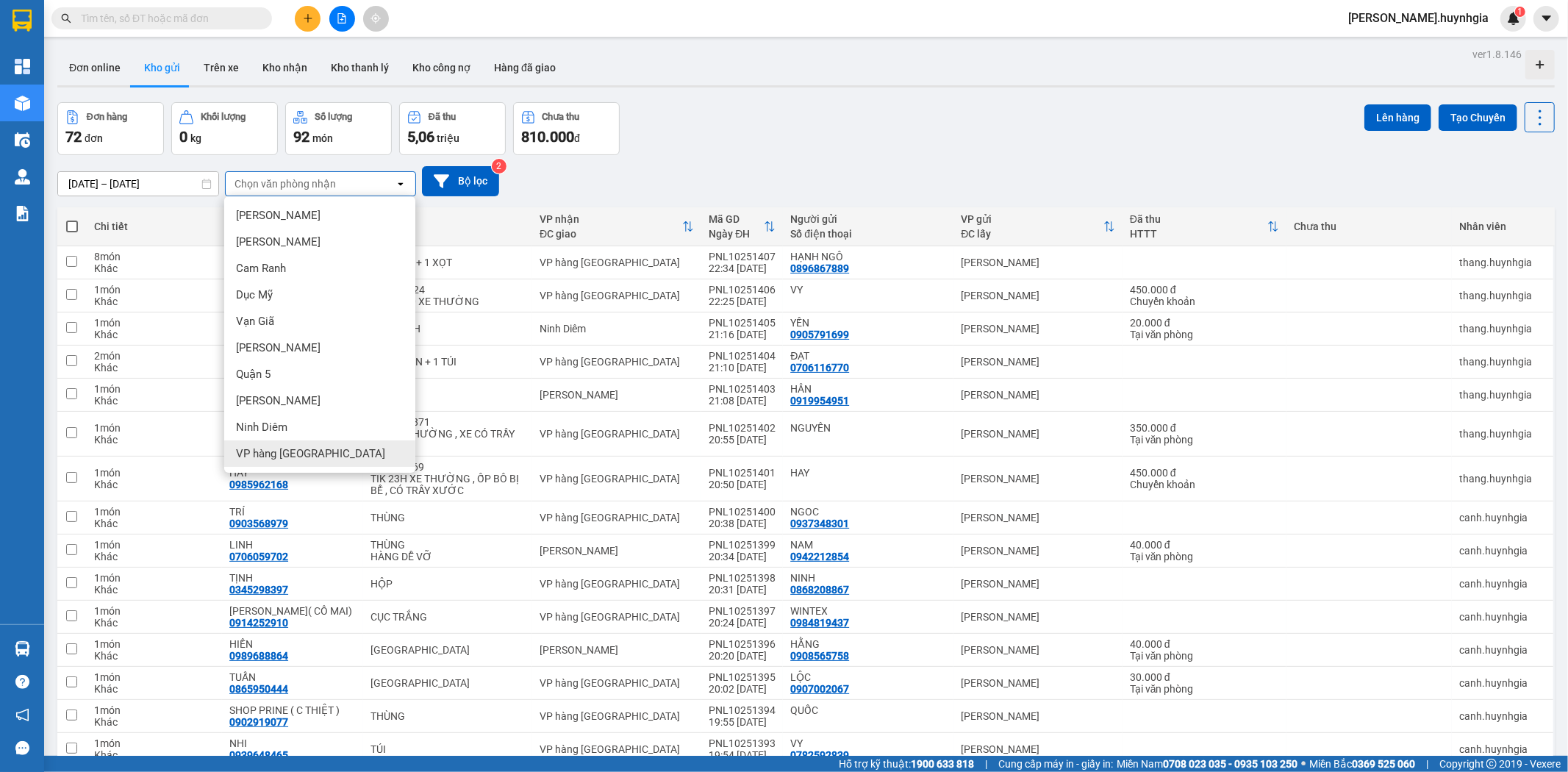
scroll to position [82, 0]
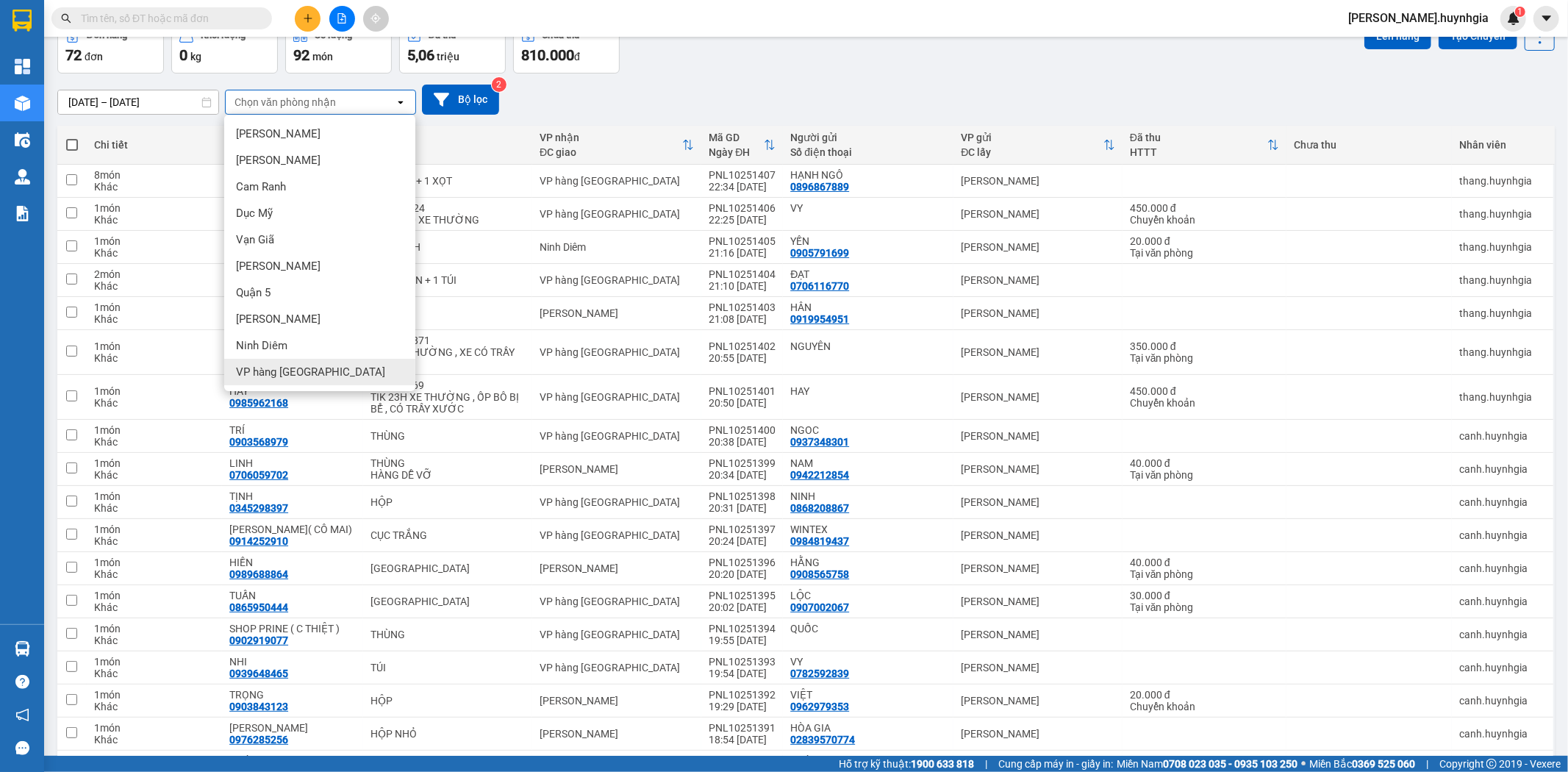
click at [287, 365] on span "VP hàng [GEOGRAPHIC_DATA]" at bounding box center [310, 372] width 149 height 15
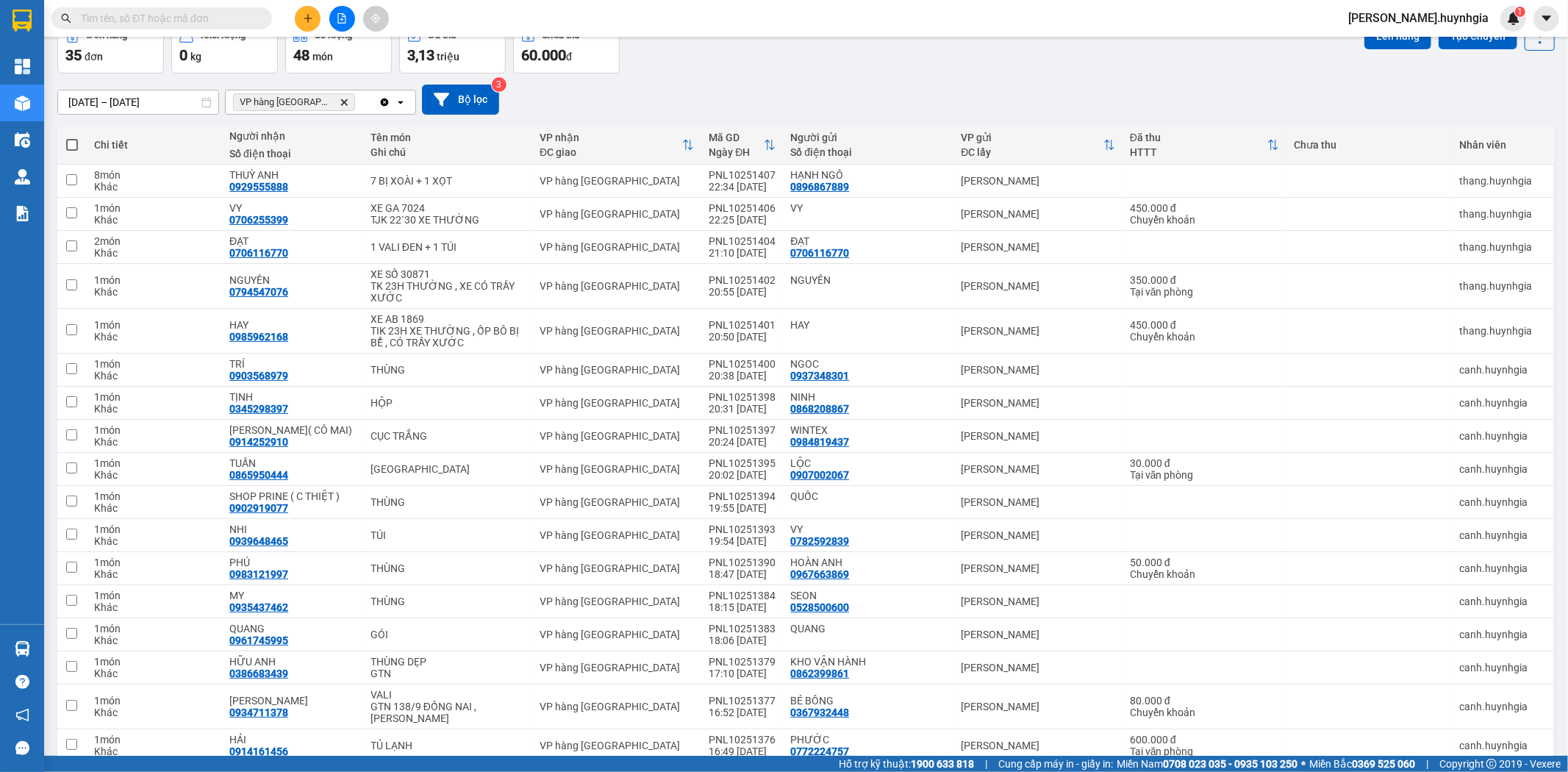
click at [70, 142] on span at bounding box center [72, 144] width 12 height 12
click at [72, 138] on input "checkbox" at bounding box center [72, 138] width 0 height 0
checkbox input "true"
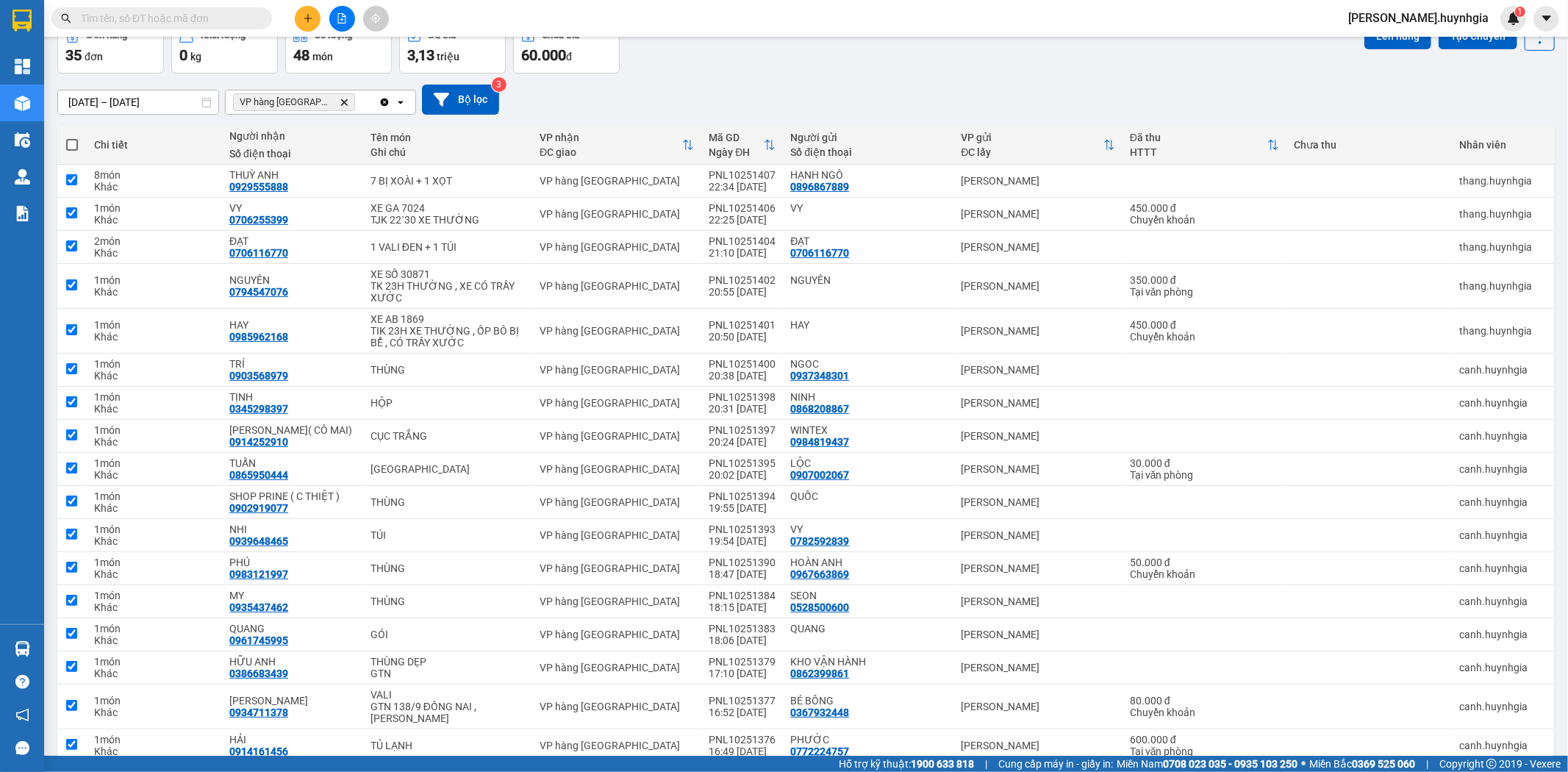
checkbox input "true"
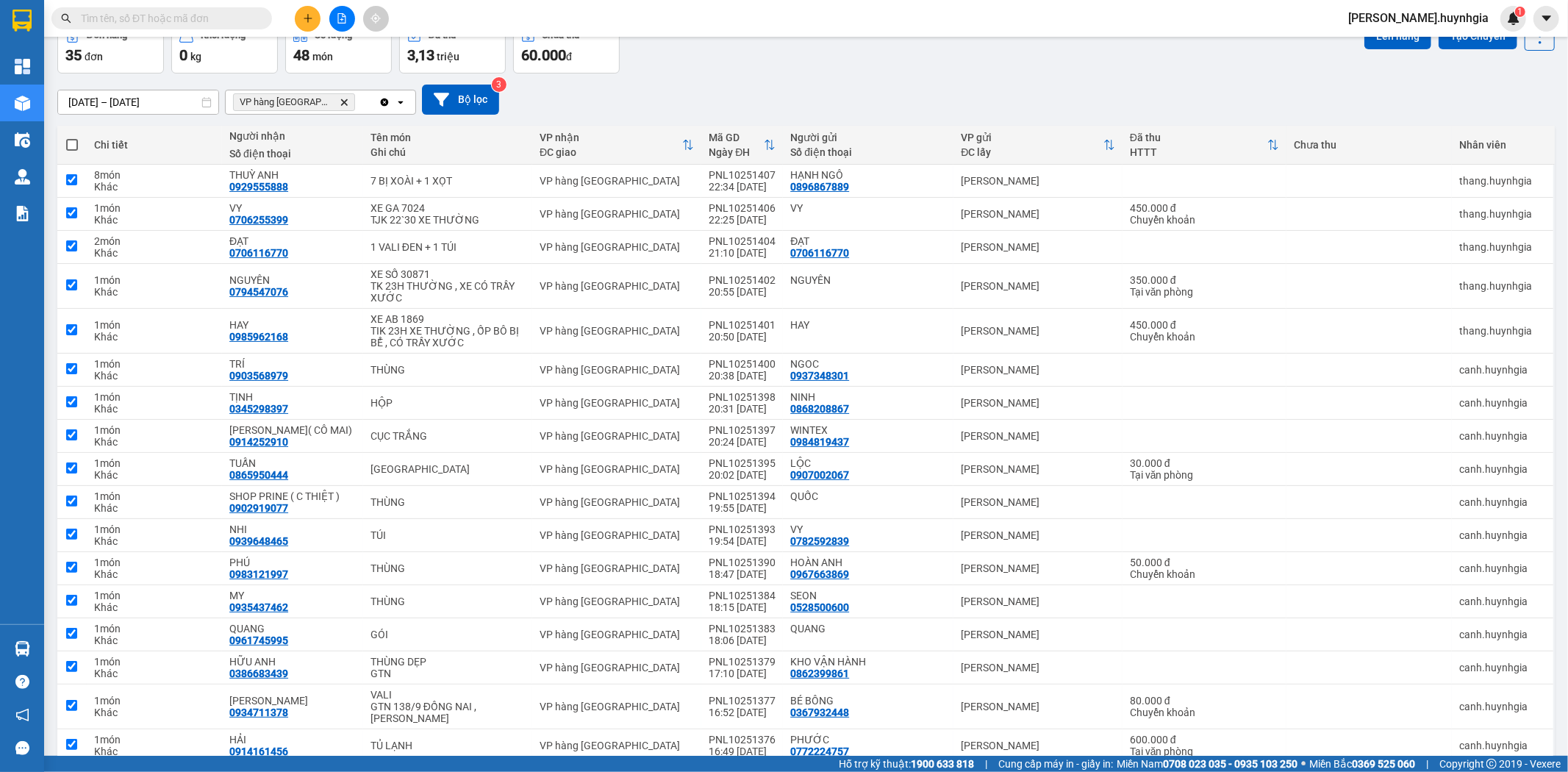
checkbox input "true"
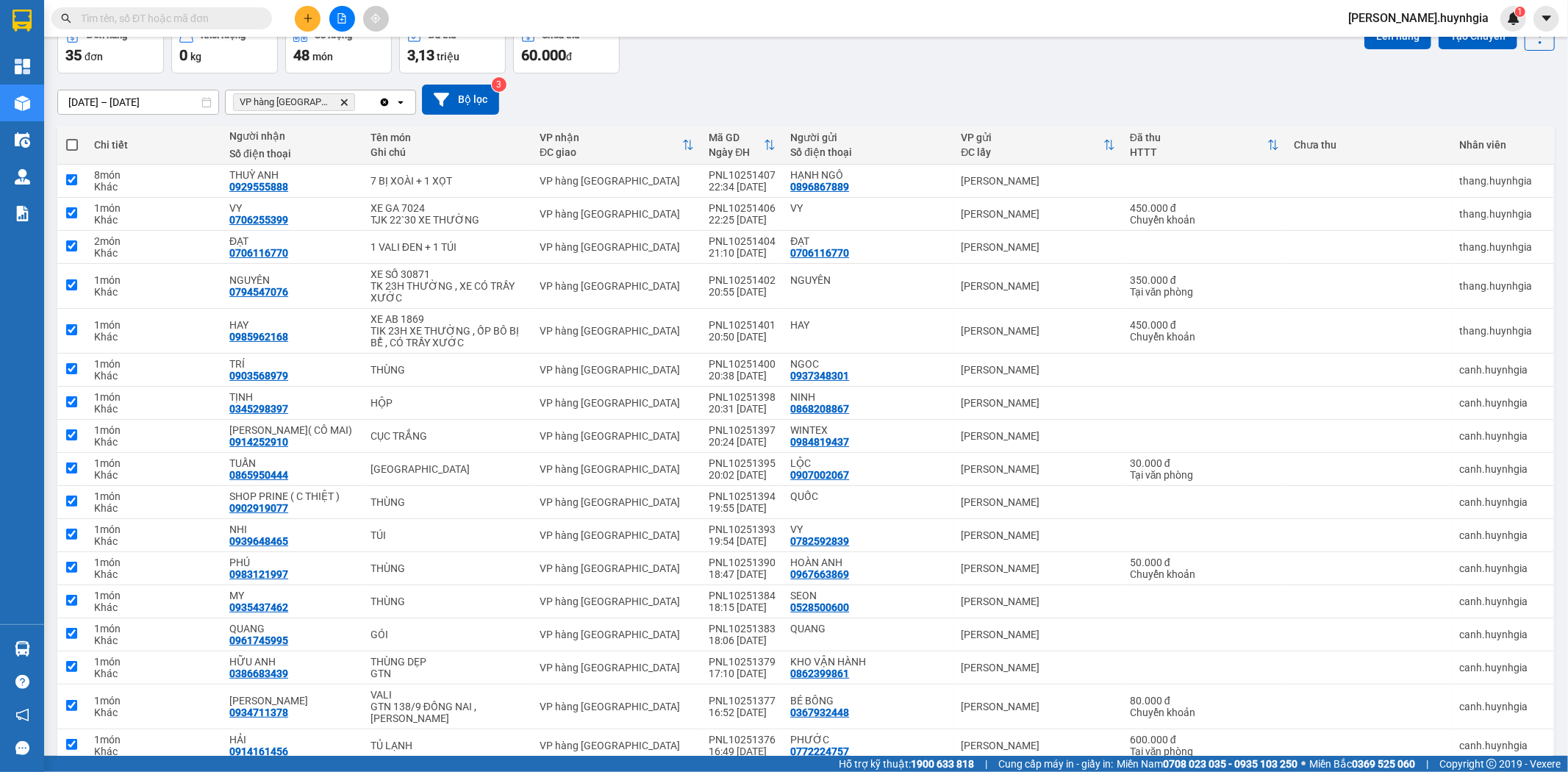
checkbox input "true"
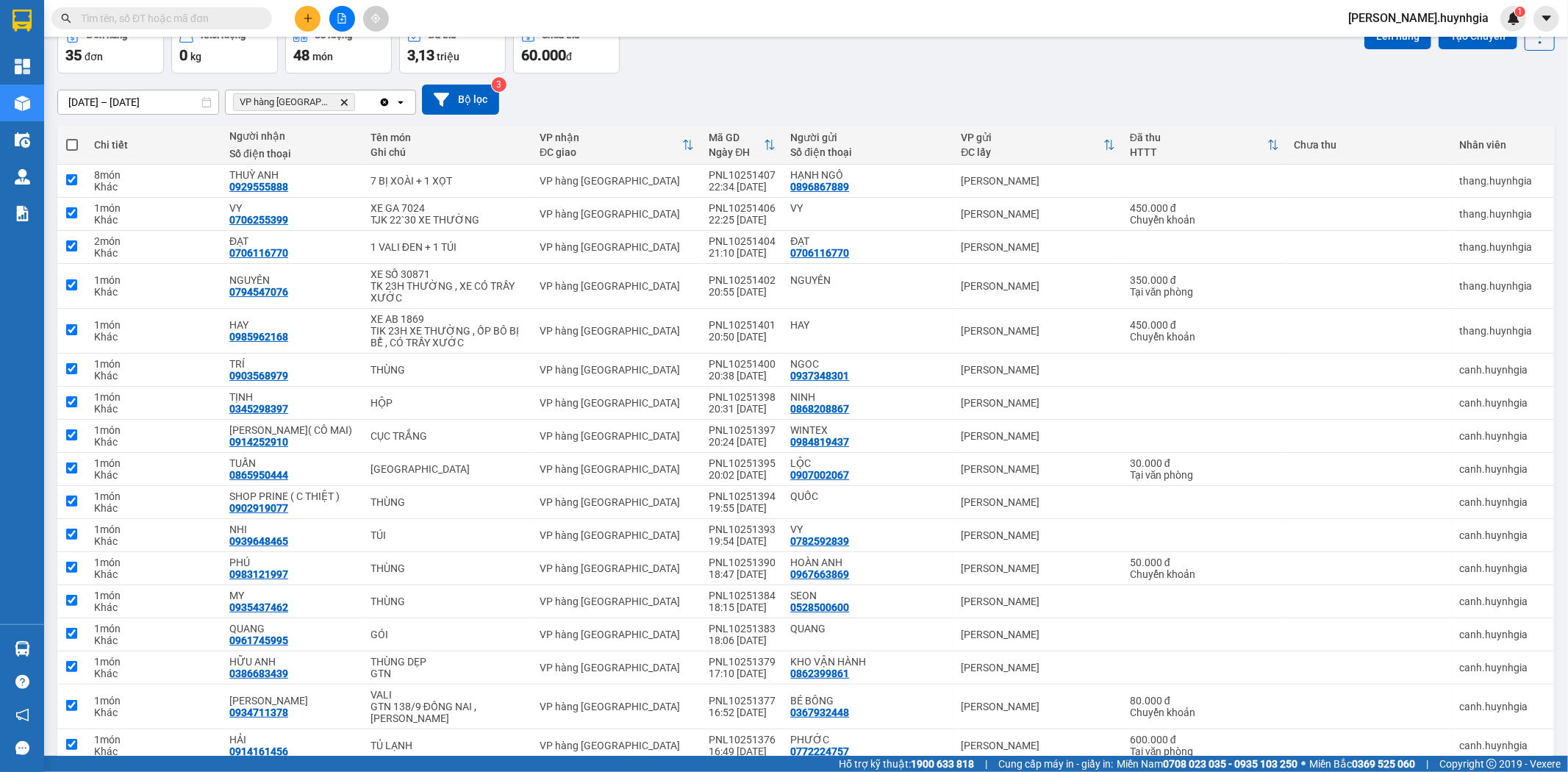
checkbox input "true"
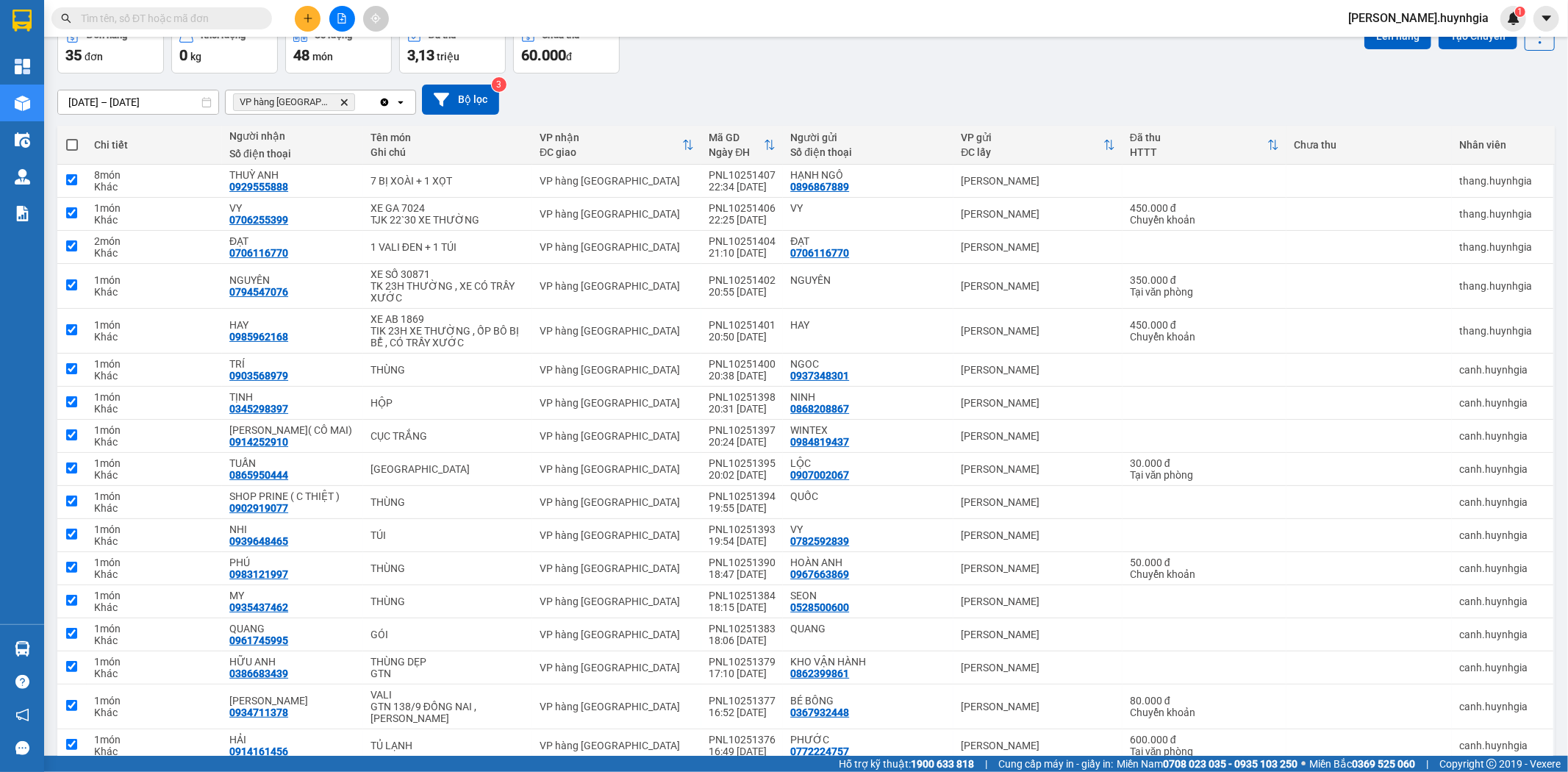
checkbox input "true"
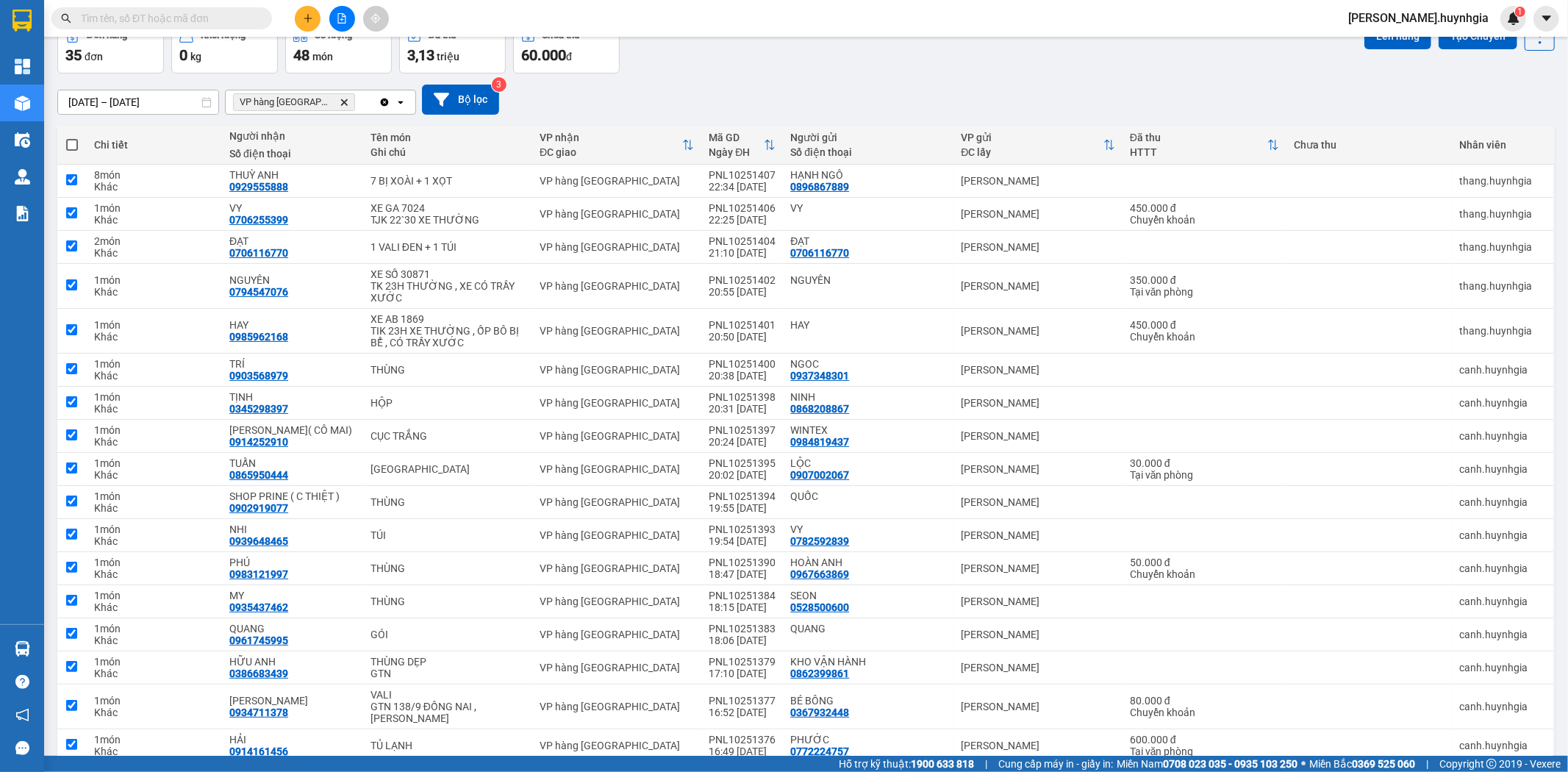
checkbox input "true"
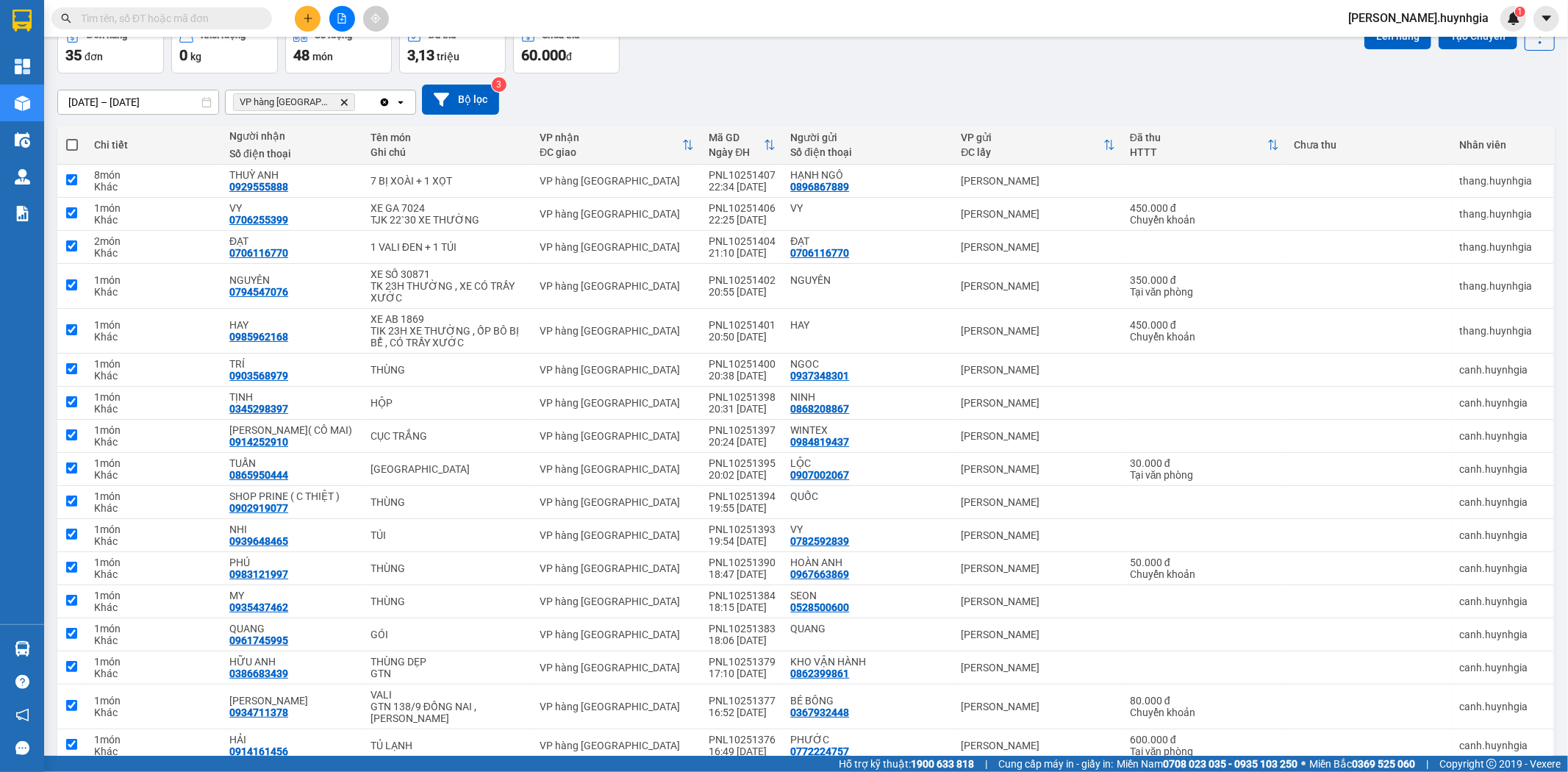
checkbox input "true"
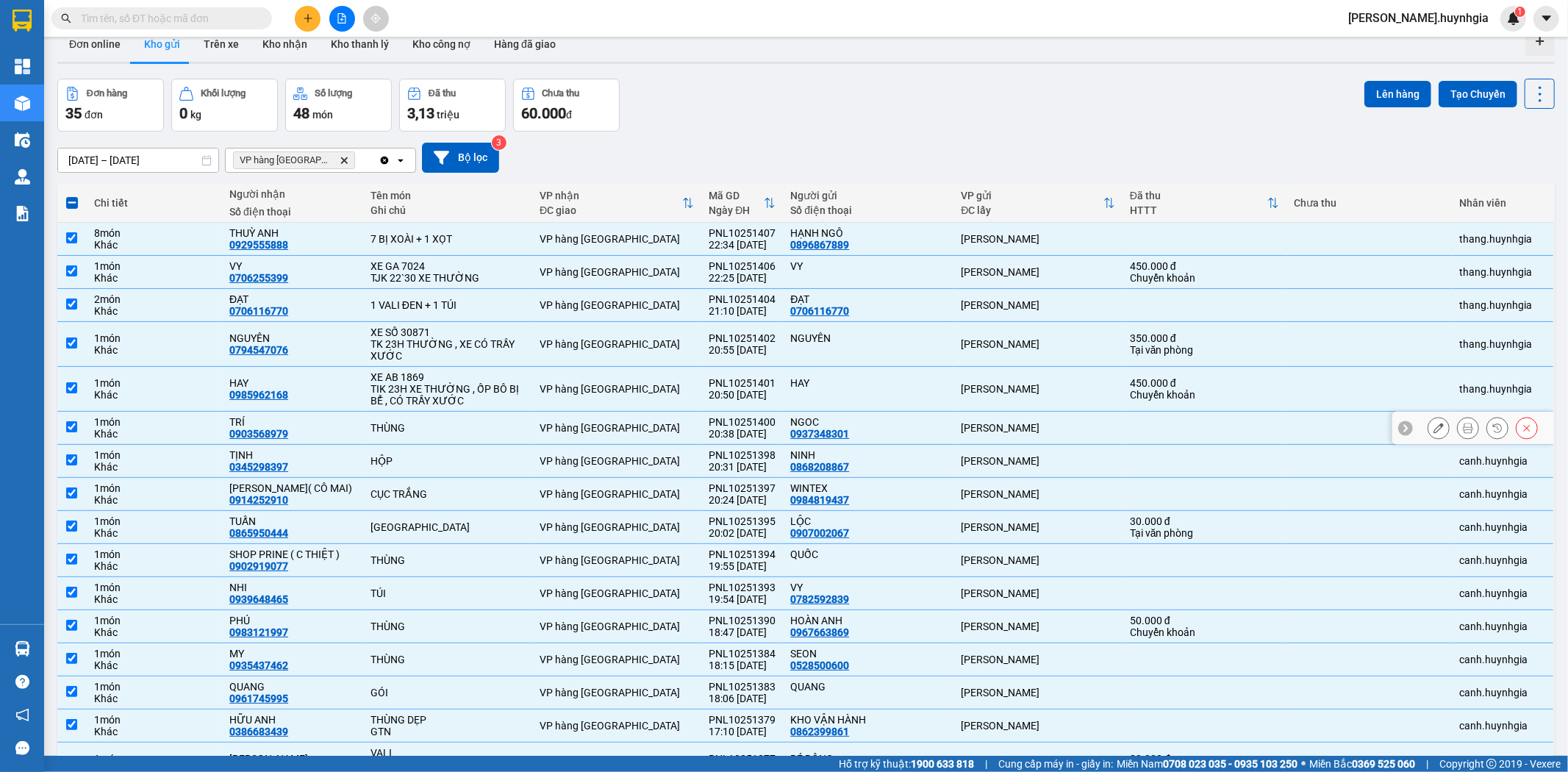
scroll to position [0, 0]
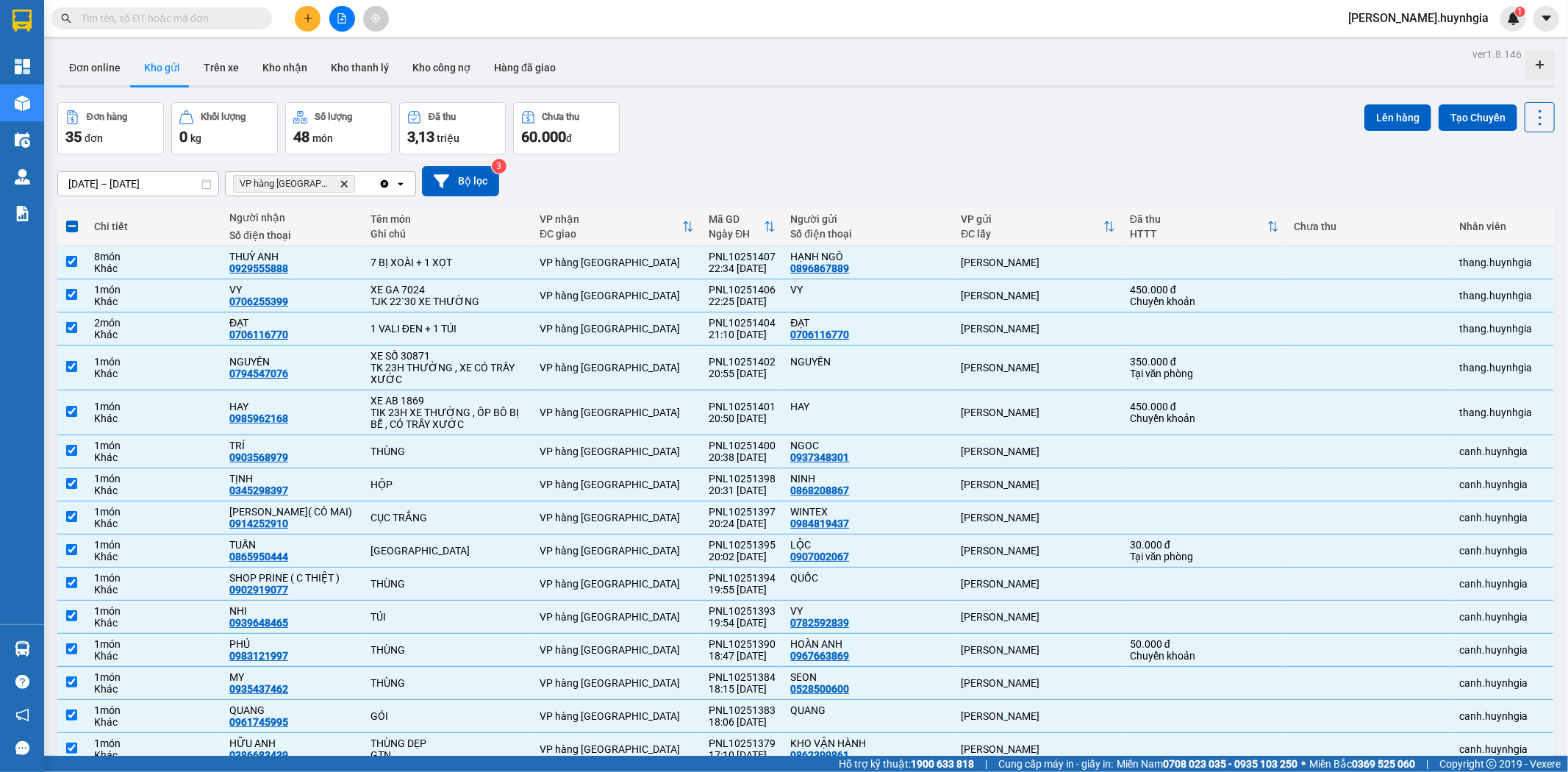
click at [336, 186] on span "VP hàng Nha Trang Delete" at bounding box center [294, 183] width 122 height 17
click at [341, 184] on icon "VP hàng Nha Trang, close by backspace" at bounding box center [344, 183] width 7 height 7
checkbox input "false"
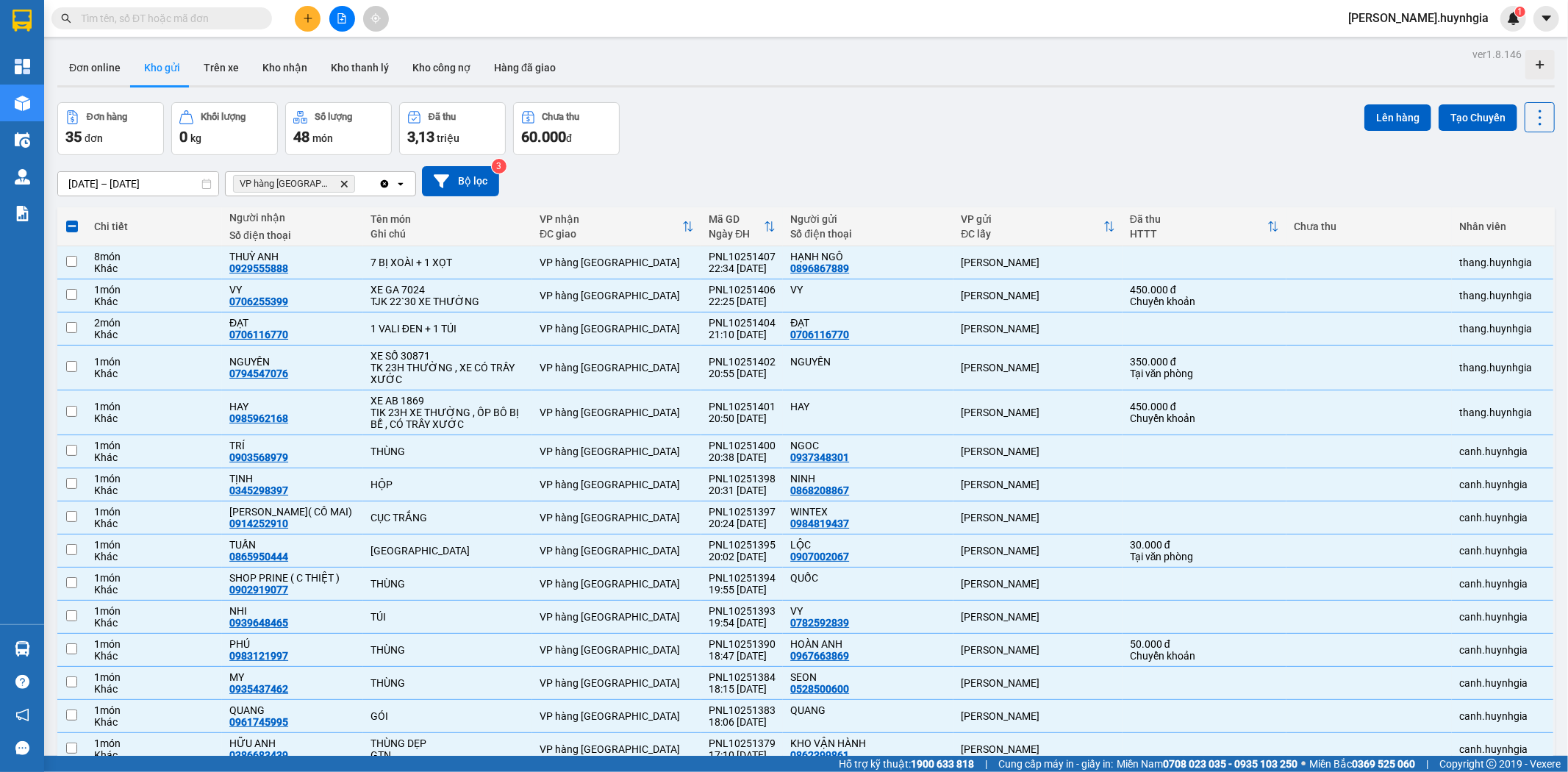
checkbox input "false"
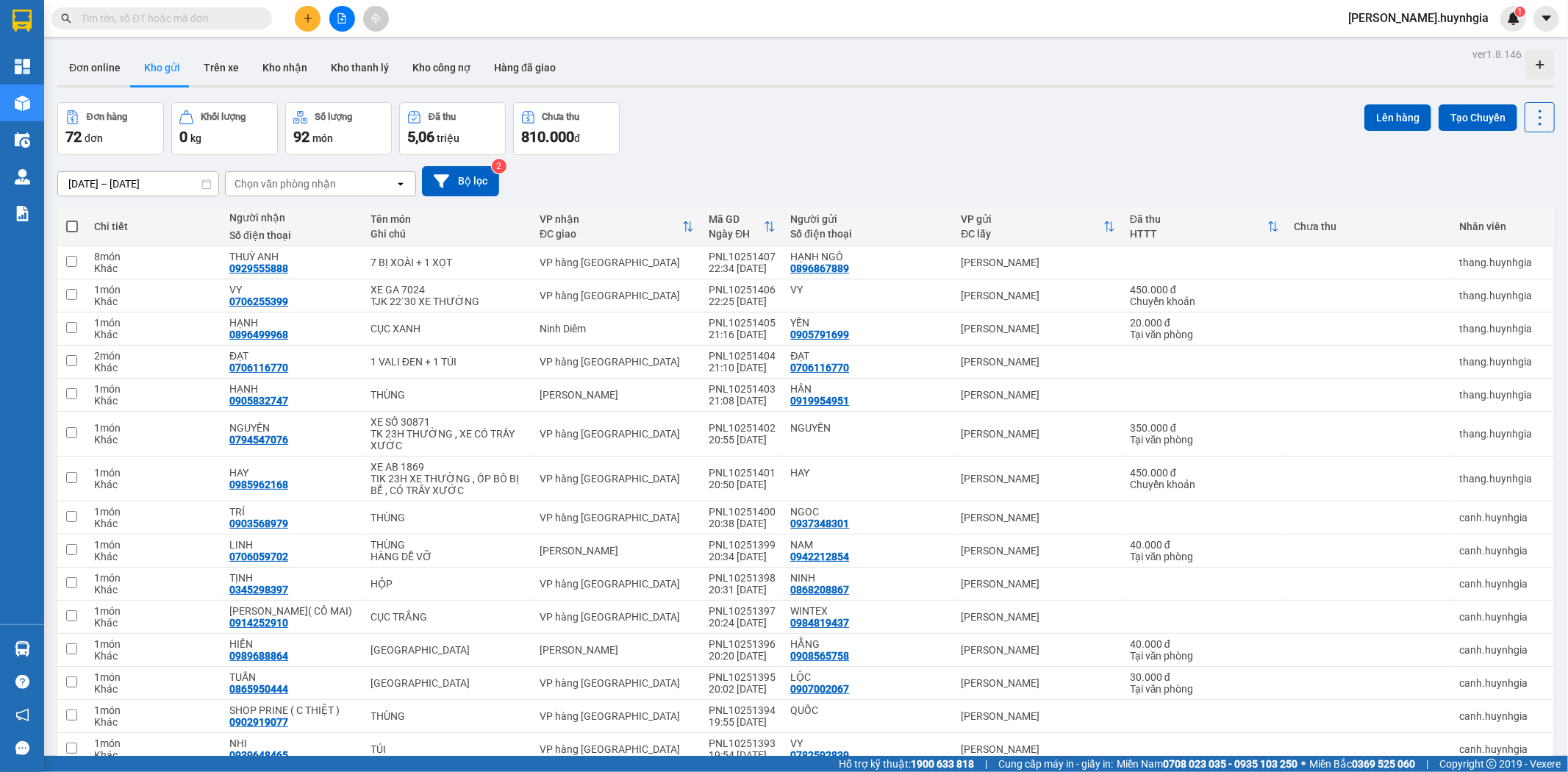
click at [325, 182] on div "Chọn văn phòng nhận" at bounding box center [285, 184] width 102 height 15
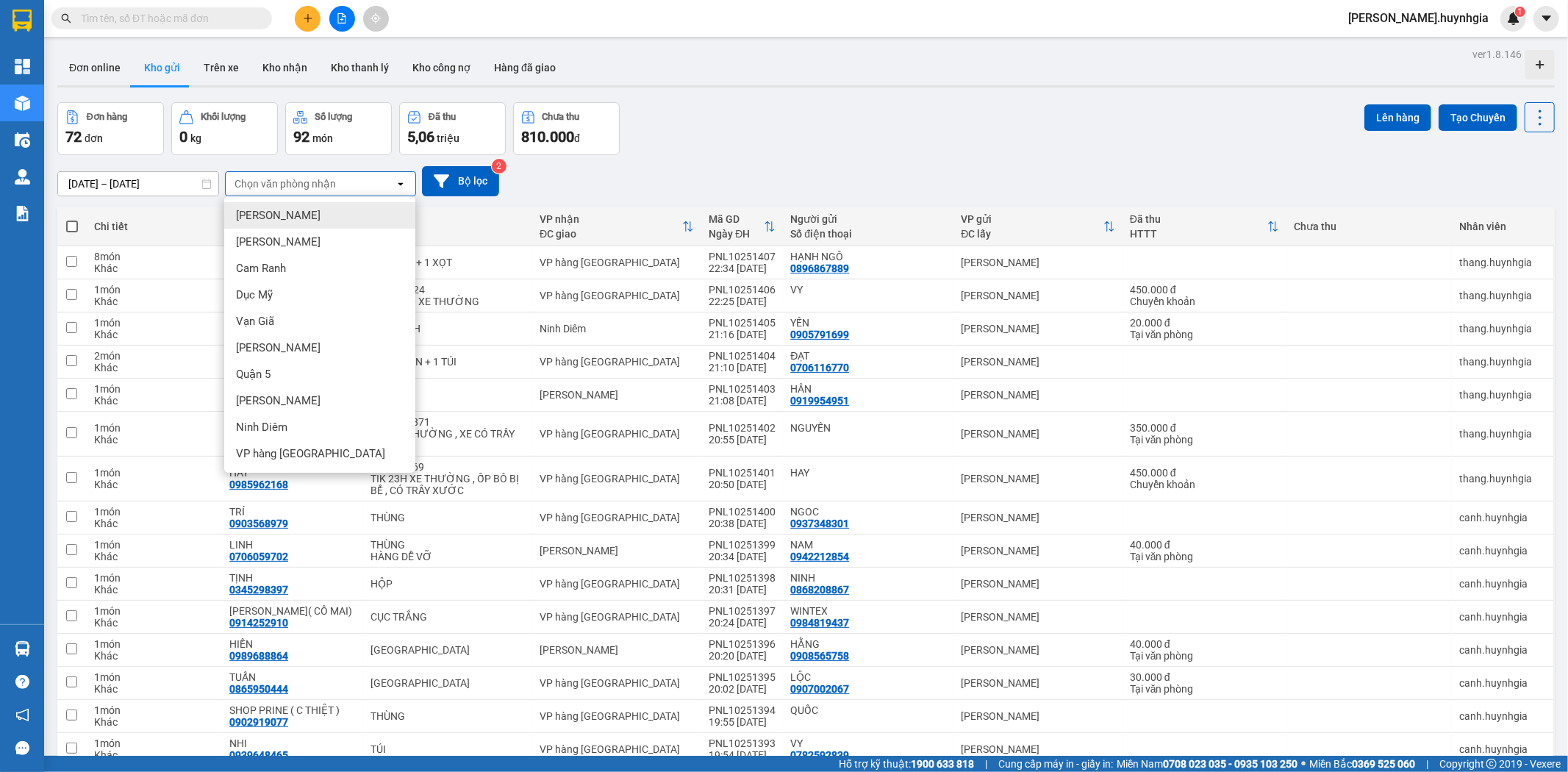
click at [325, 182] on div "Chọn văn phòng nhận" at bounding box center [285, 184] width 102 height 15
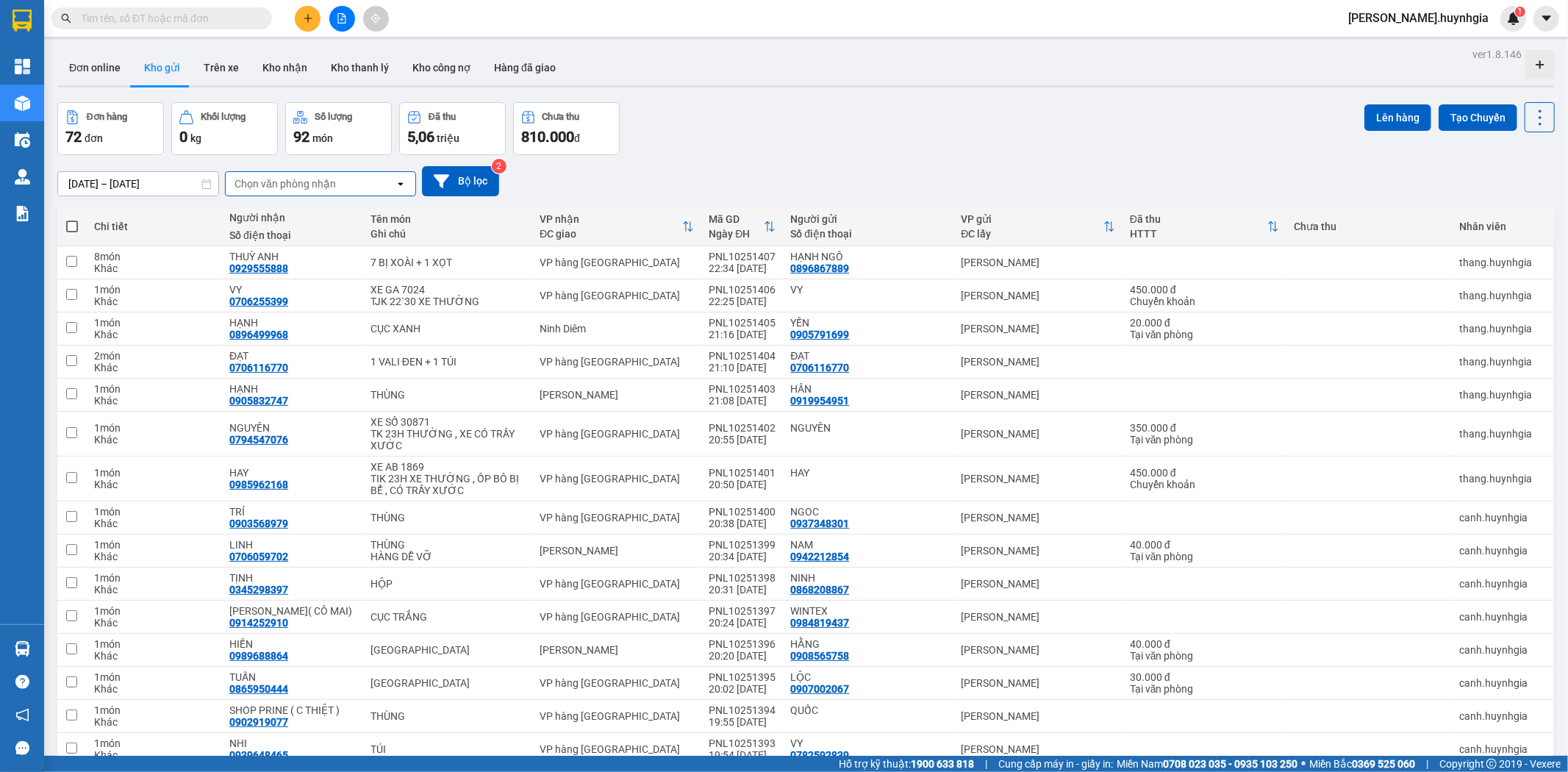
click at [307, 182] on div "Chọn văn phòng nhận" at bounding box center [285, 184] width 102 height 15
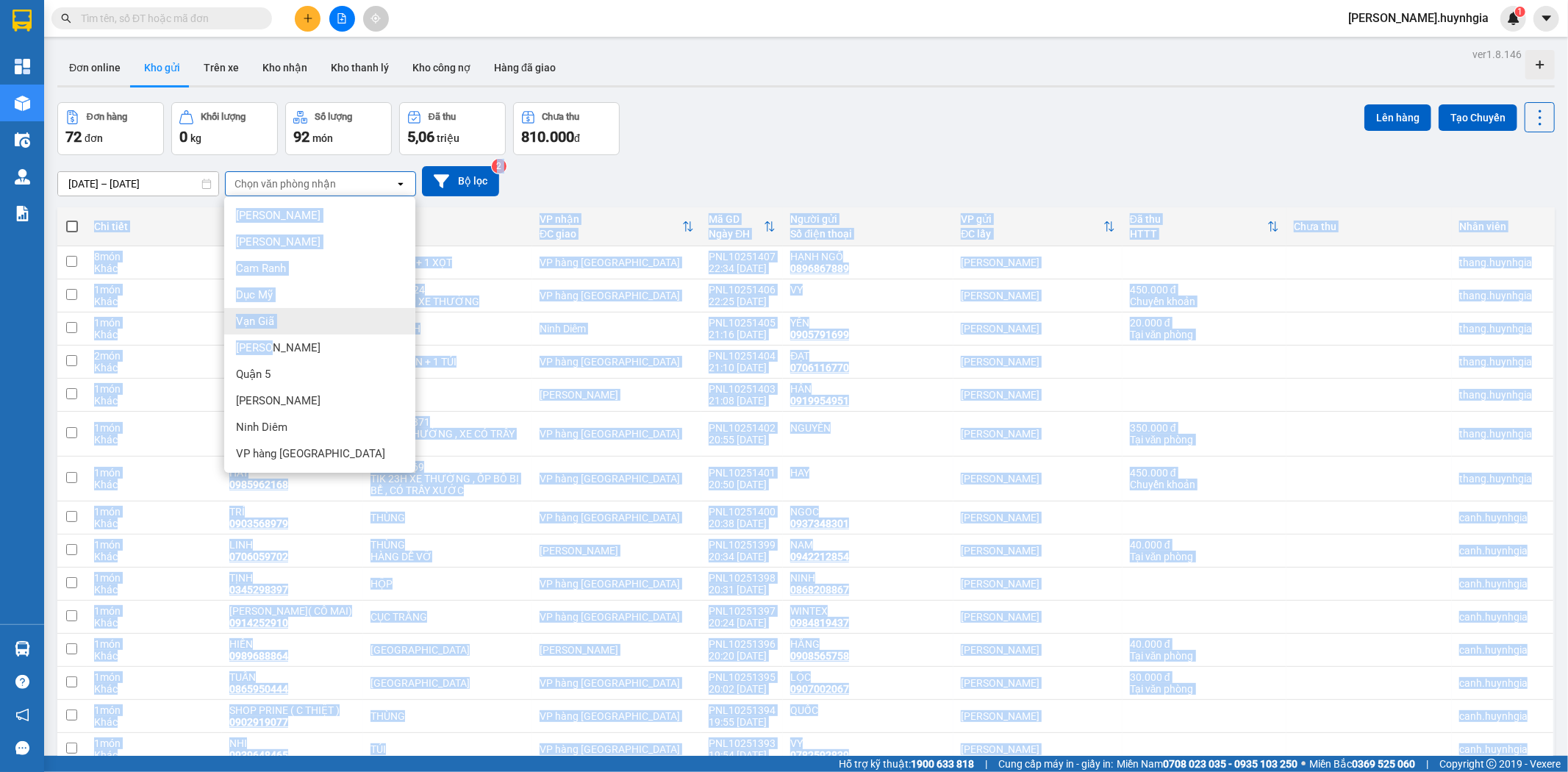
drag, startPoint x: 269, startPoint y: 340, endPoint x: 757, endPoint y: 149, distance: 524.0
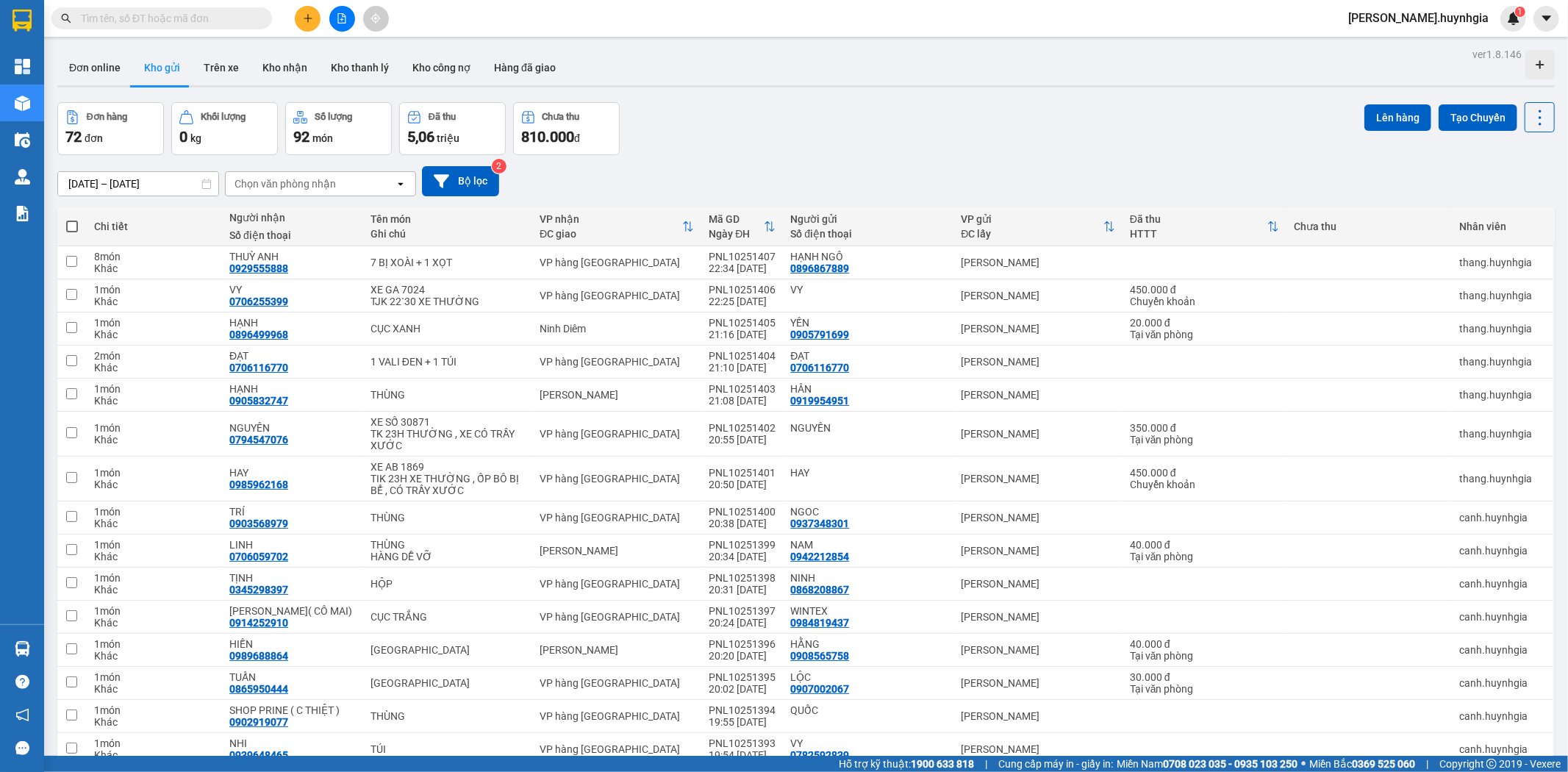
click at [757, 149] on div "Đơn hàng 72 đơn Khối lượng 0 kg Số lượng 92 món Đã thu 5,06 triệu Chưa thu 810.…" at bounding box center [805, 129] width 1498 height 53
click at [76, 224] on span at bounding box center [72, 226] width 12 height 12
click at [72, 219] on input "checkbox" at bounding box center [72, 219] width 0 height 0
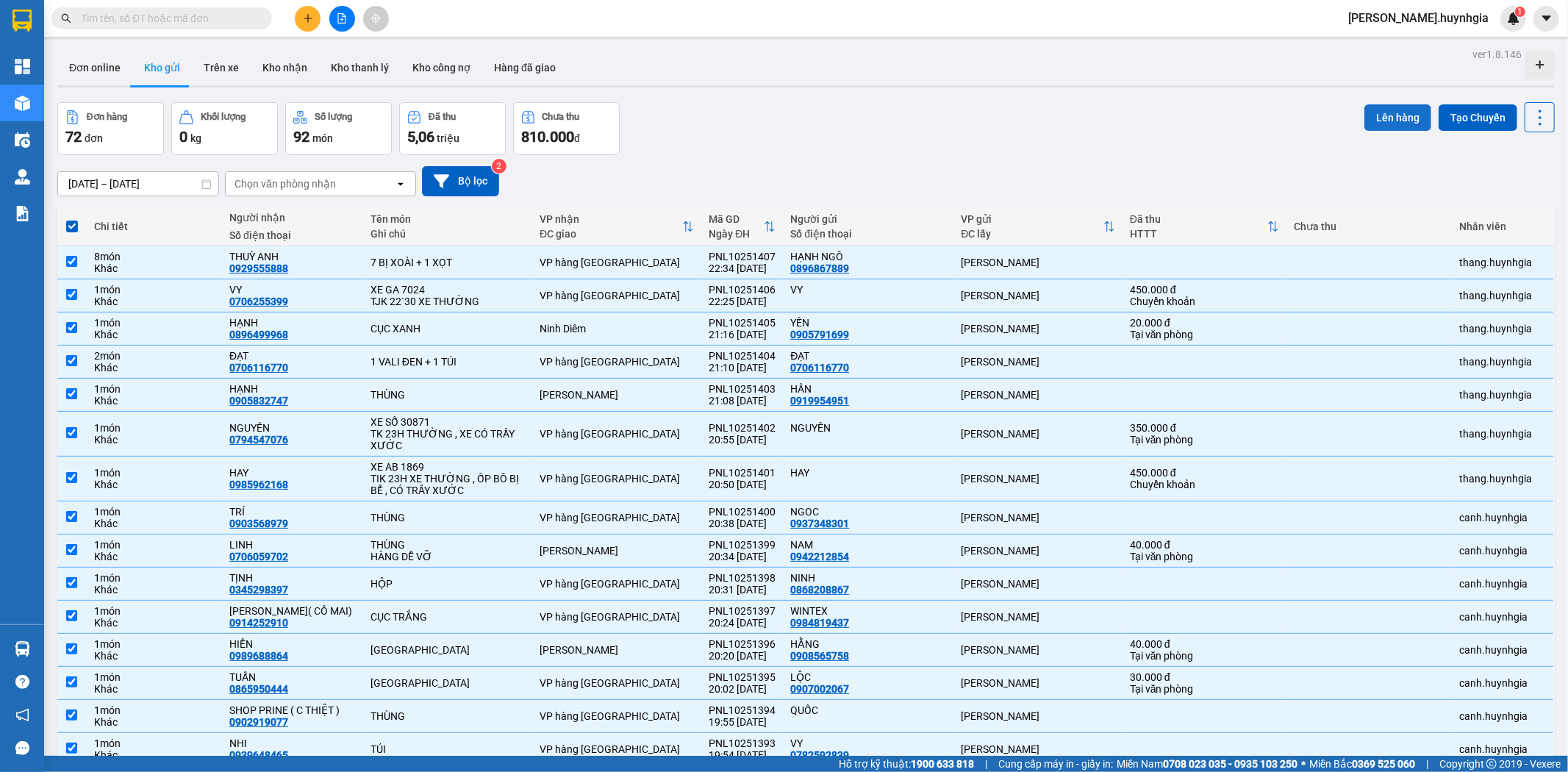
click at [1393, 116] on button "Lên hàng" at bounding box center [1397, 117] width 67 height 26
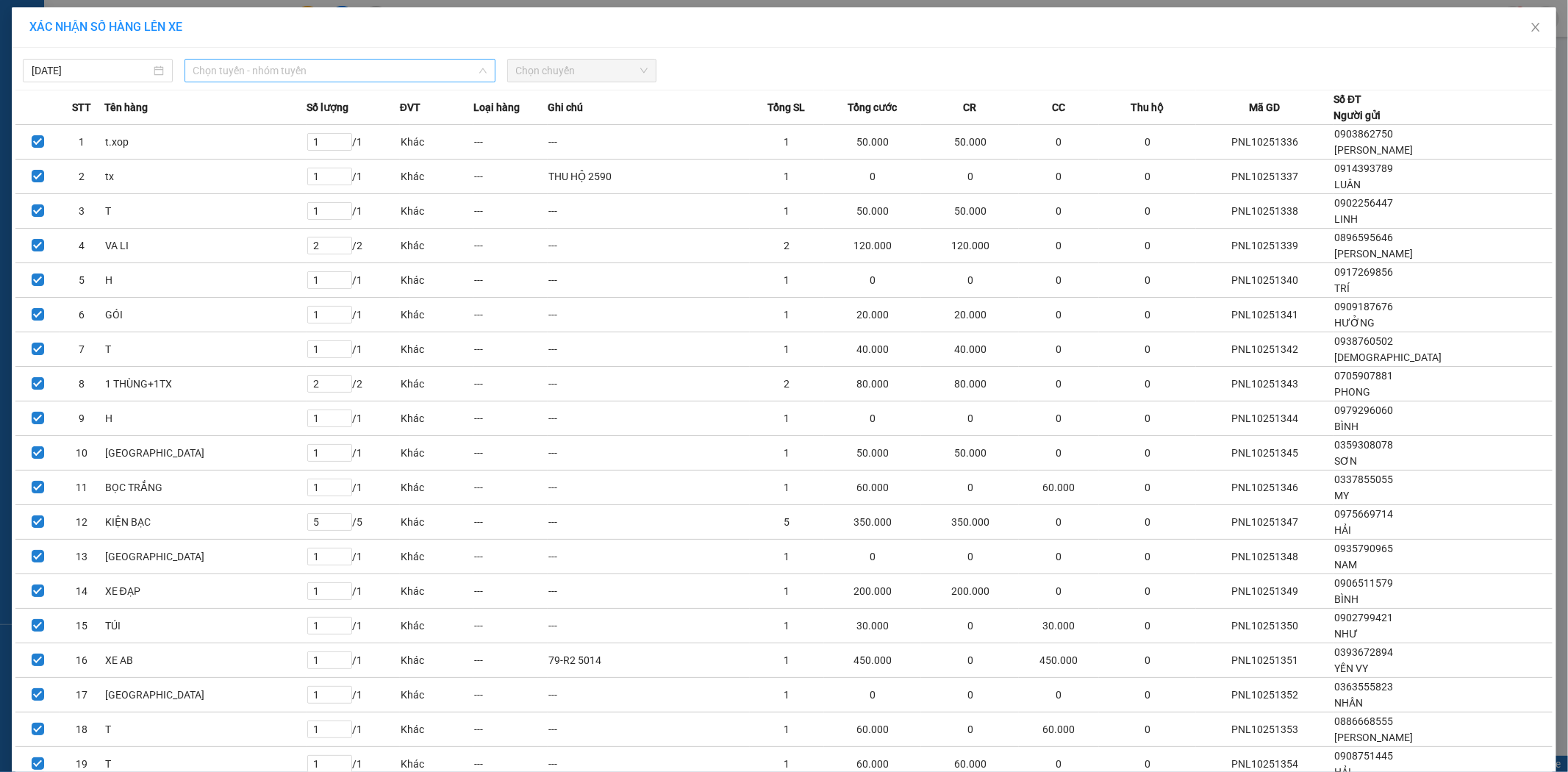
click at [259, 70] on span "Chọn tuyến - nhóm tuyến" at bounding box center [339, 70] width 293 height 22
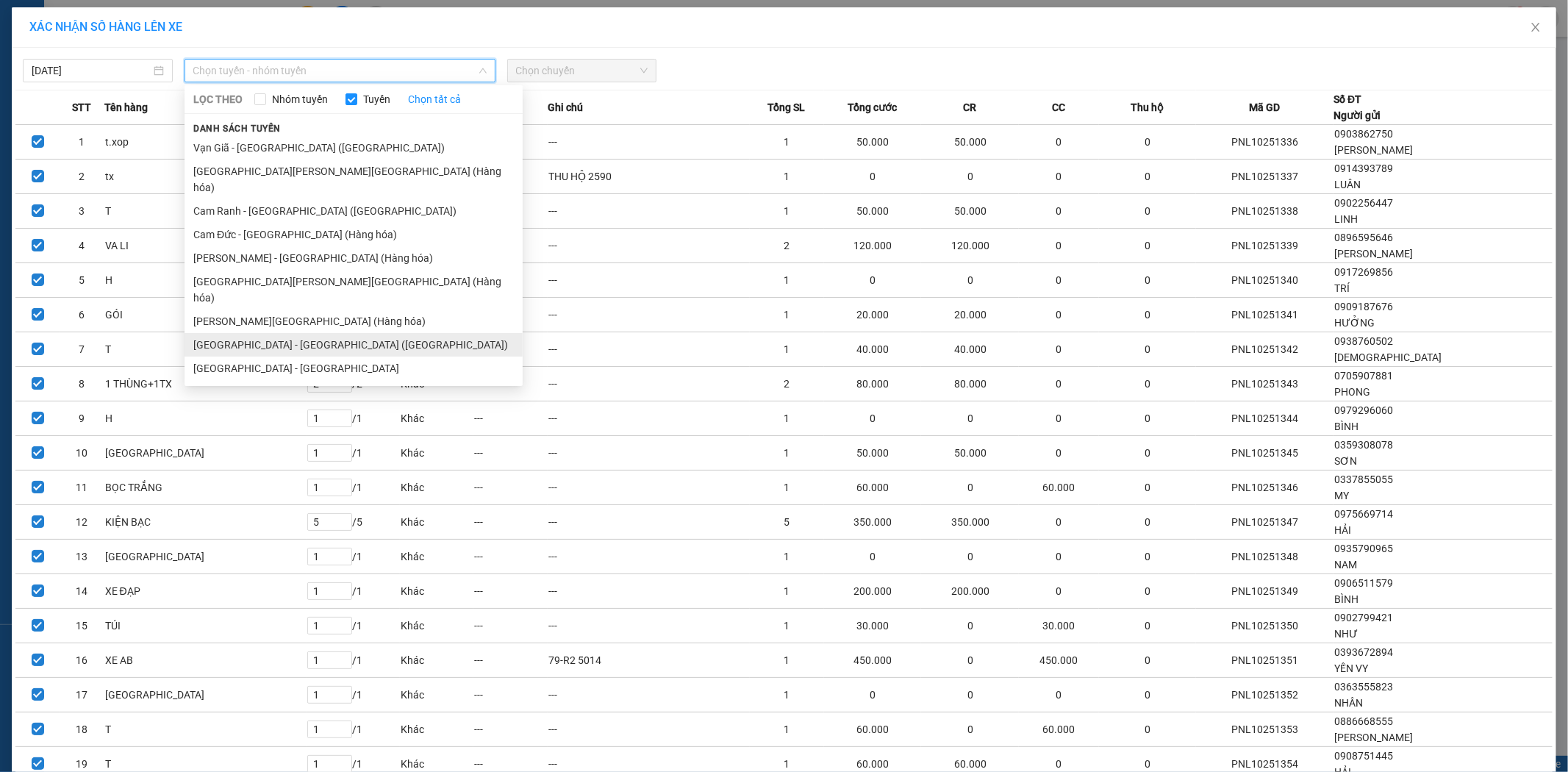
click at [255, 334] on li "Sài Gòn - Nha Trang (Hàng hóa)" at bounding box center [354, 345] width 338 height 24
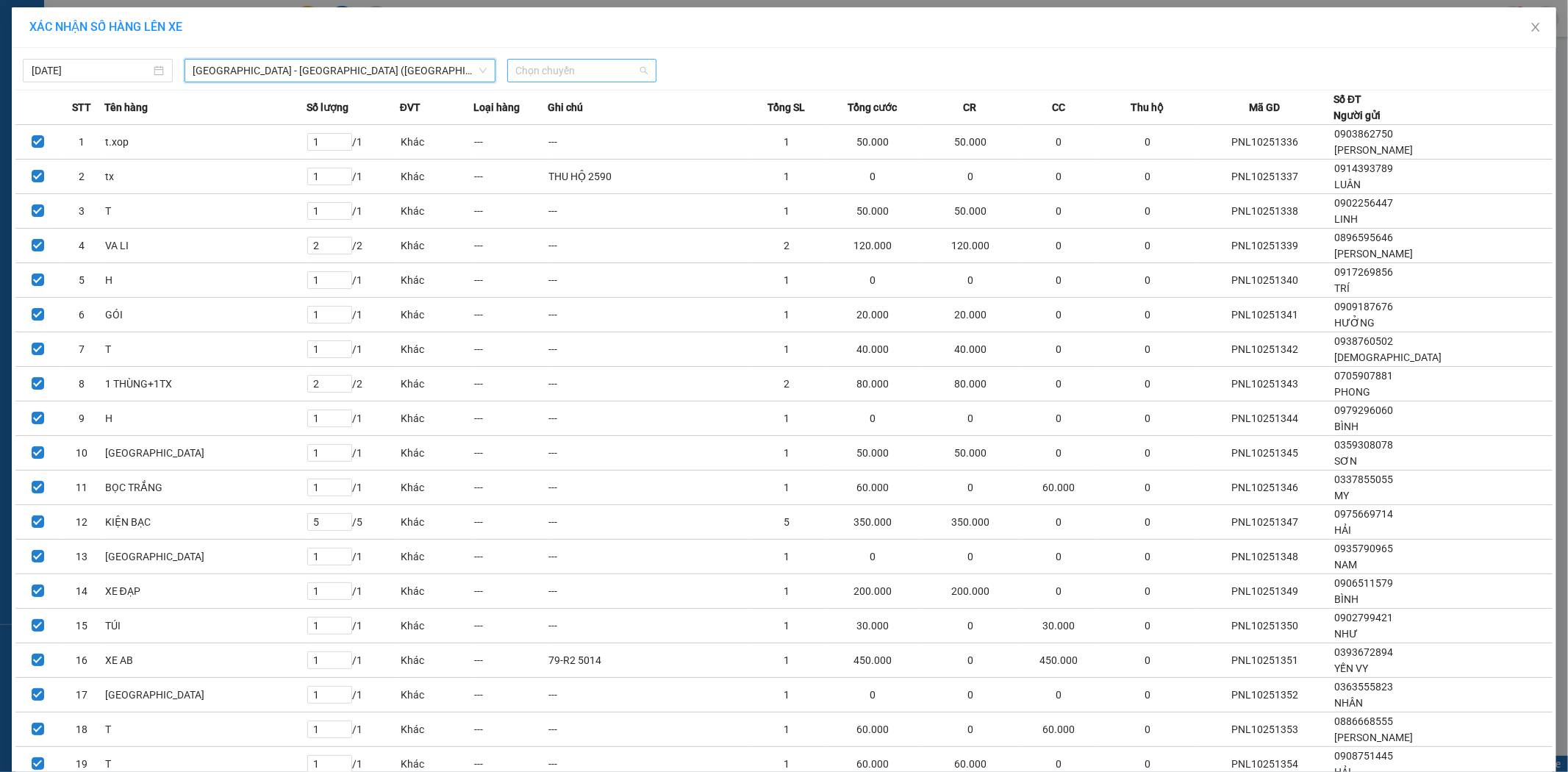
click at [557, 75] on span "Chọn chuyến" at bounding box center [582, 70] width 132 height 22
click at [557, 131] on div "22:00" at bounding box center [567, 124] width 115 height 17
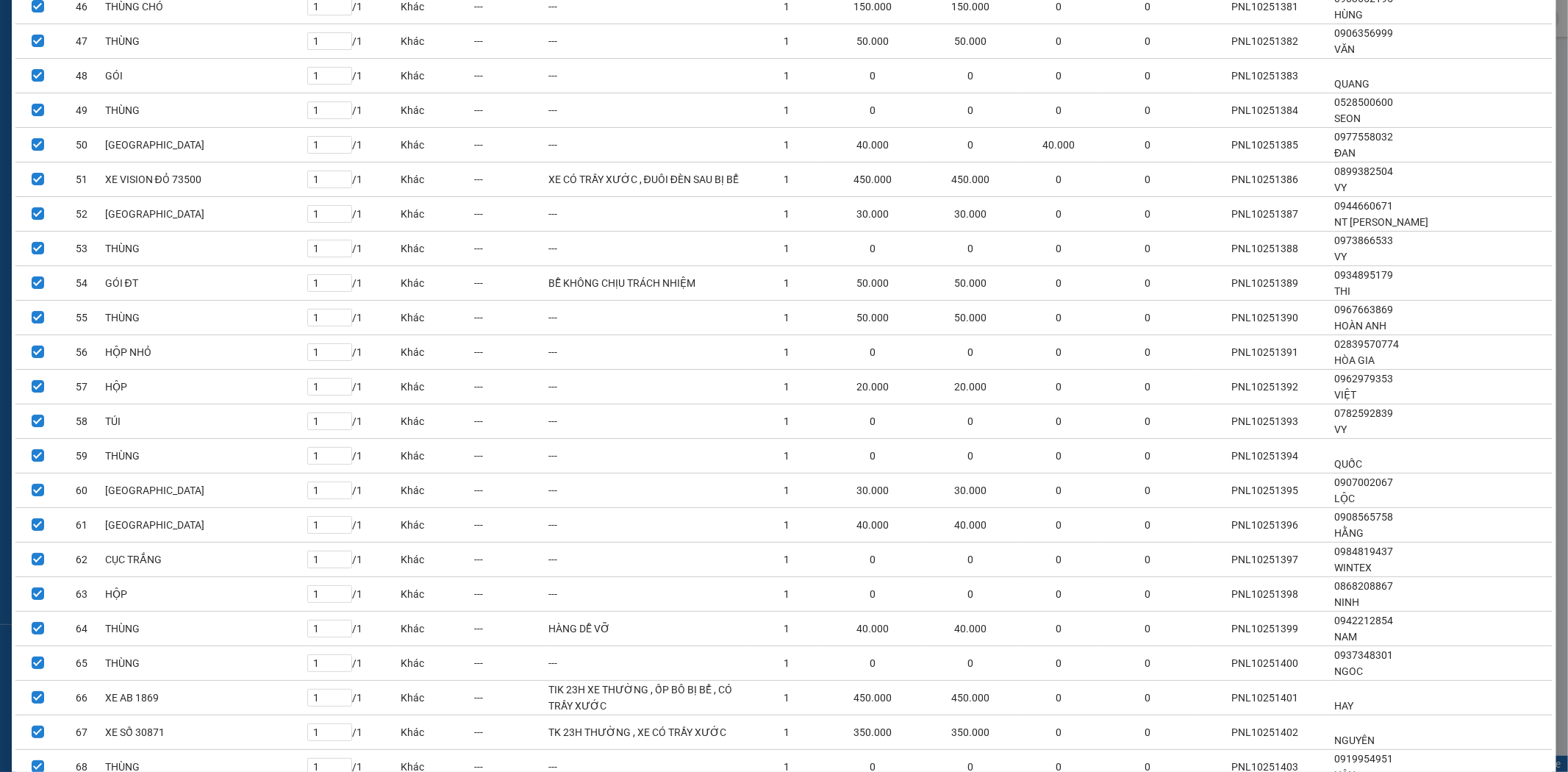
scroll to position [1986, 0]
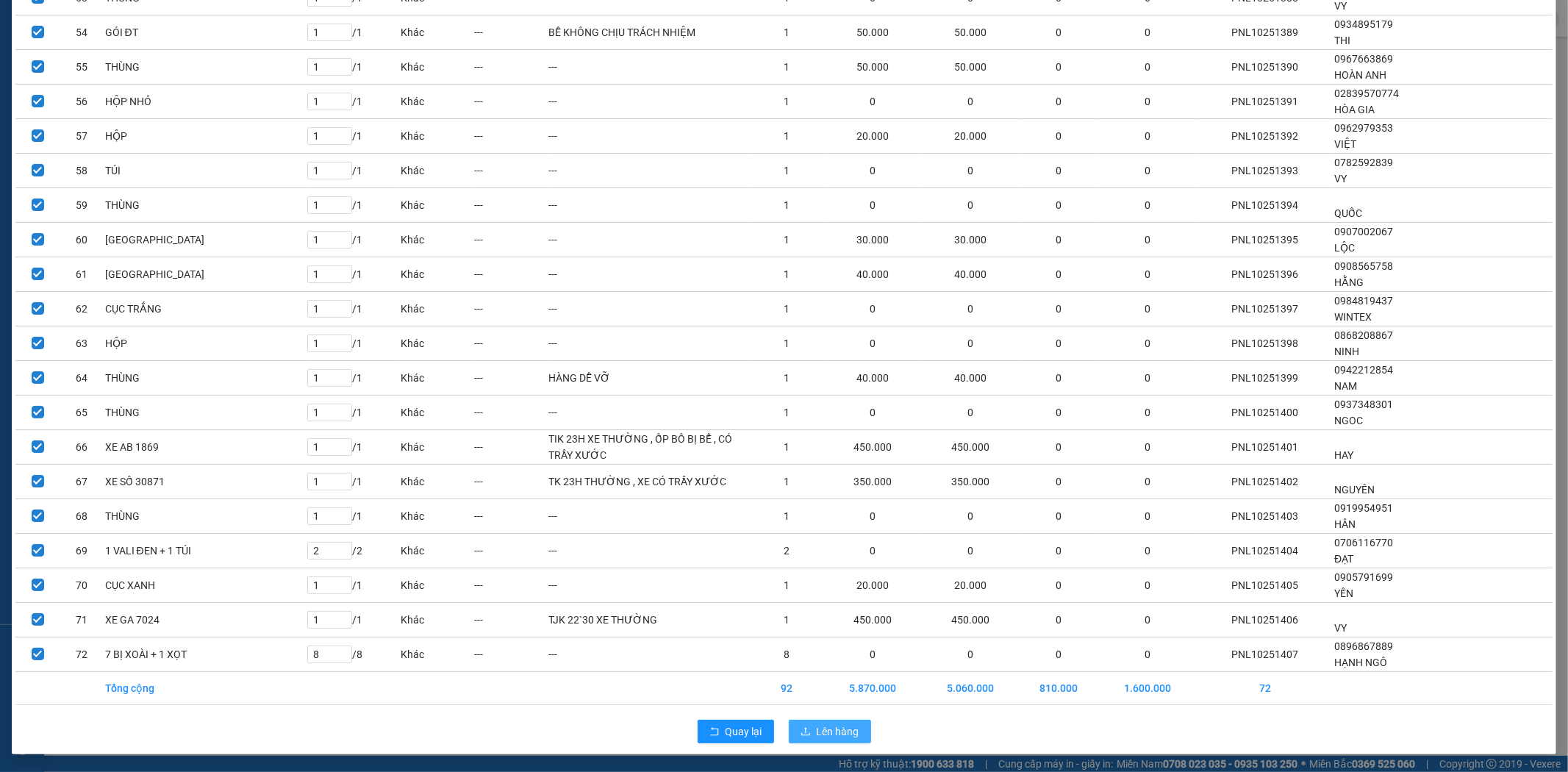
click at [836, 732] on span "Lên hàng" at bounding box center [838, 732] width 43 height 17
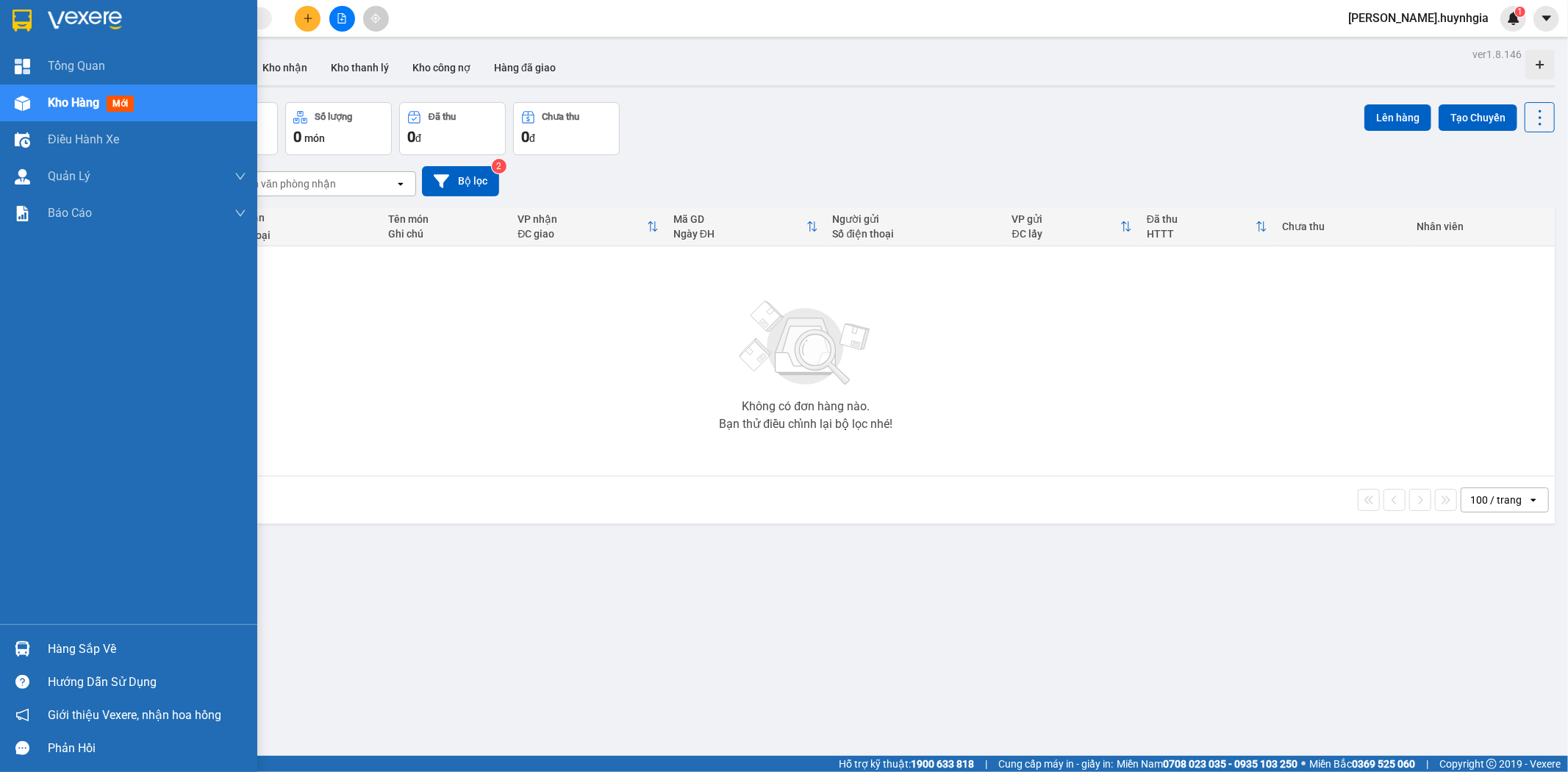
click at [37, 649] on div "Hàng sắp về" at bounding box center [129, 649] width 257 height 33
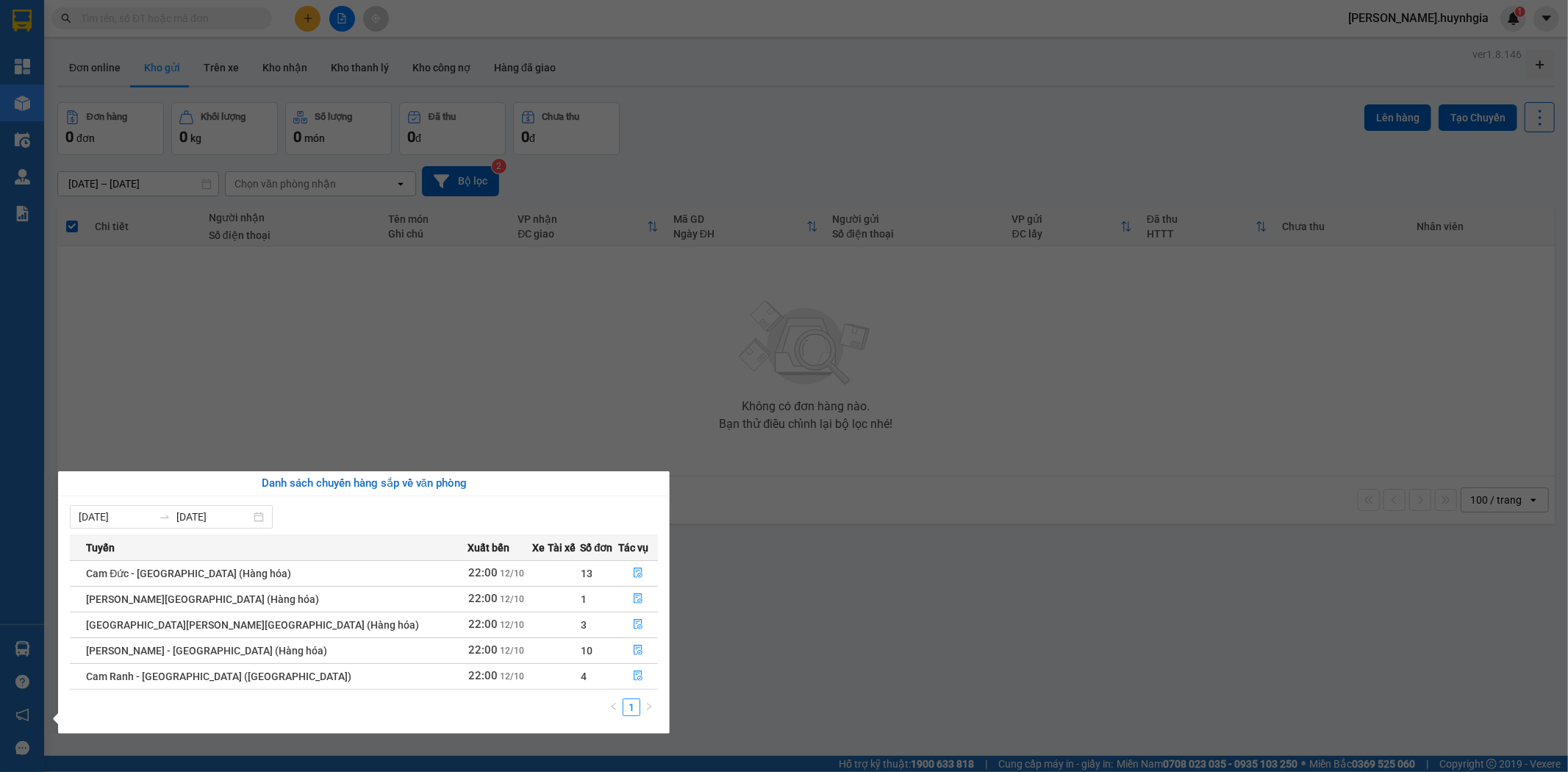
click at [923, 582] on section "Kết quả tìm kiếm ( 0 ) Bộ lọc No Data quynh.huynhgia 1 Tổng Quan Kho hàng mới Đ…" at bounding box center [784, 386] width 1568 height 772
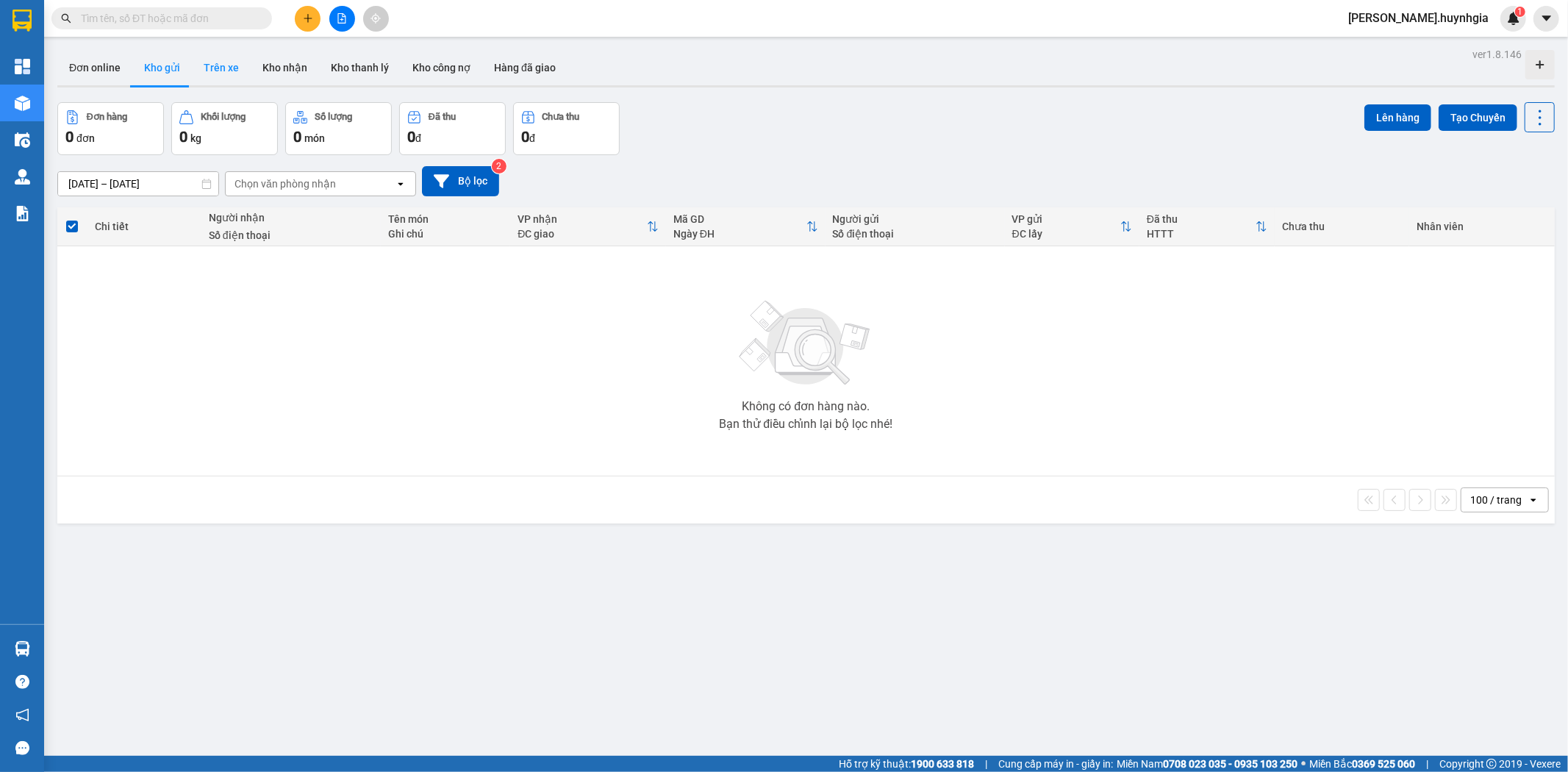
click at [214, 57] on button "Trên xe" at bounding box center [220, 68] width 59 height 36
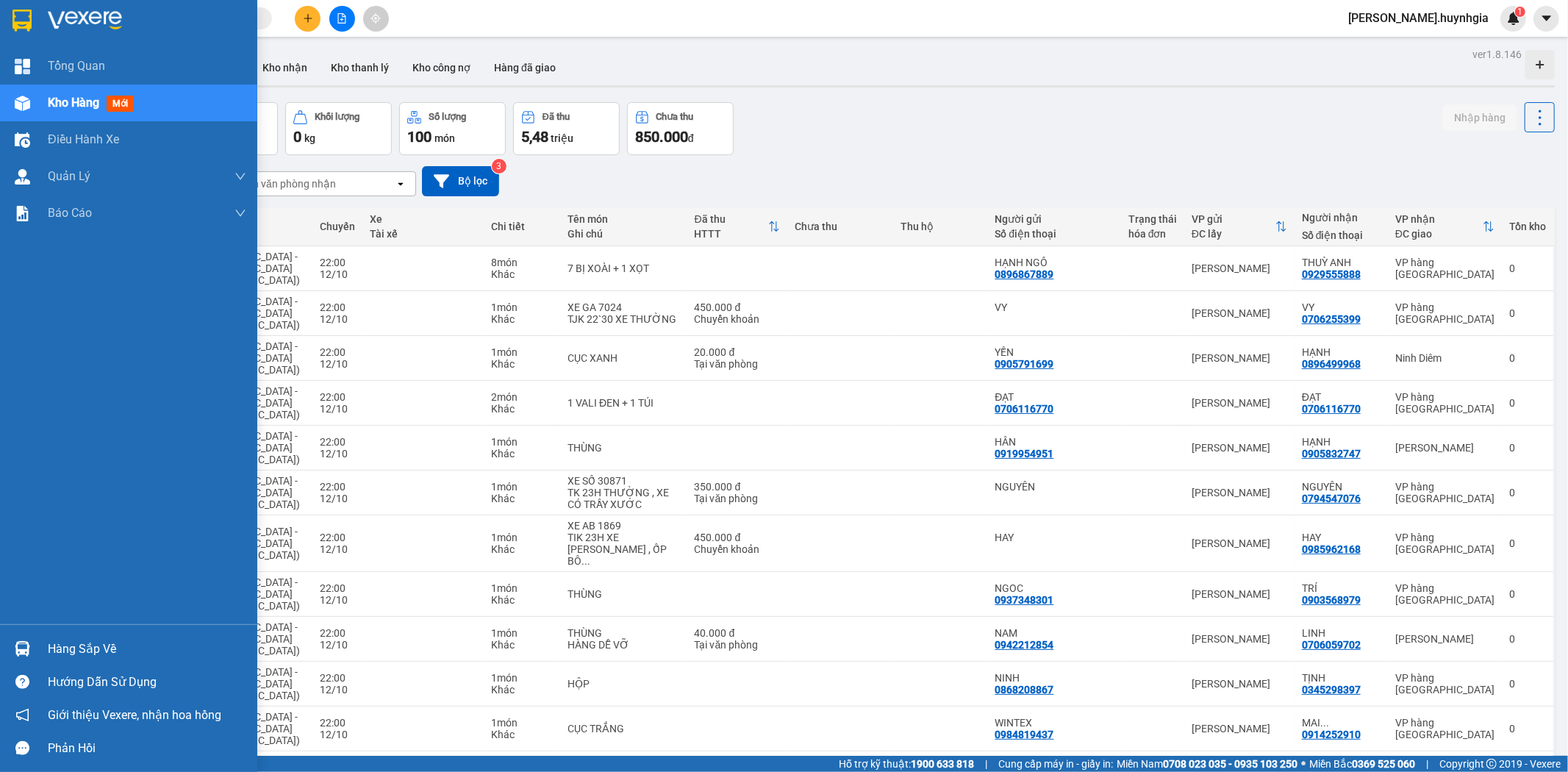
click at [68, 653] on div "Hàng sắp về" at bounding box center [147, 649] width 199 height 22
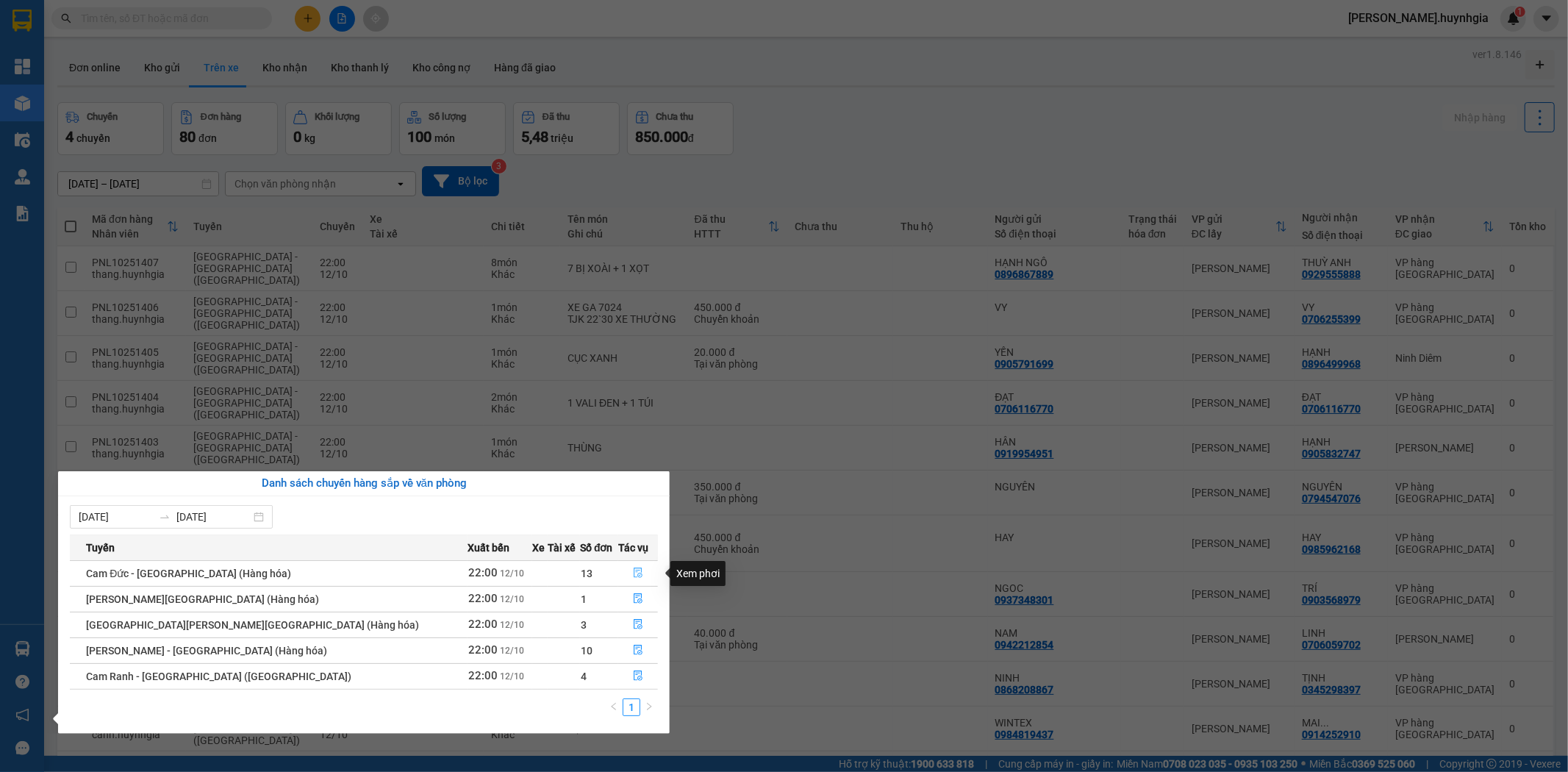
click at [633, 574] on icon "file-done" at bounding box center [638, 573] width 10 height 10
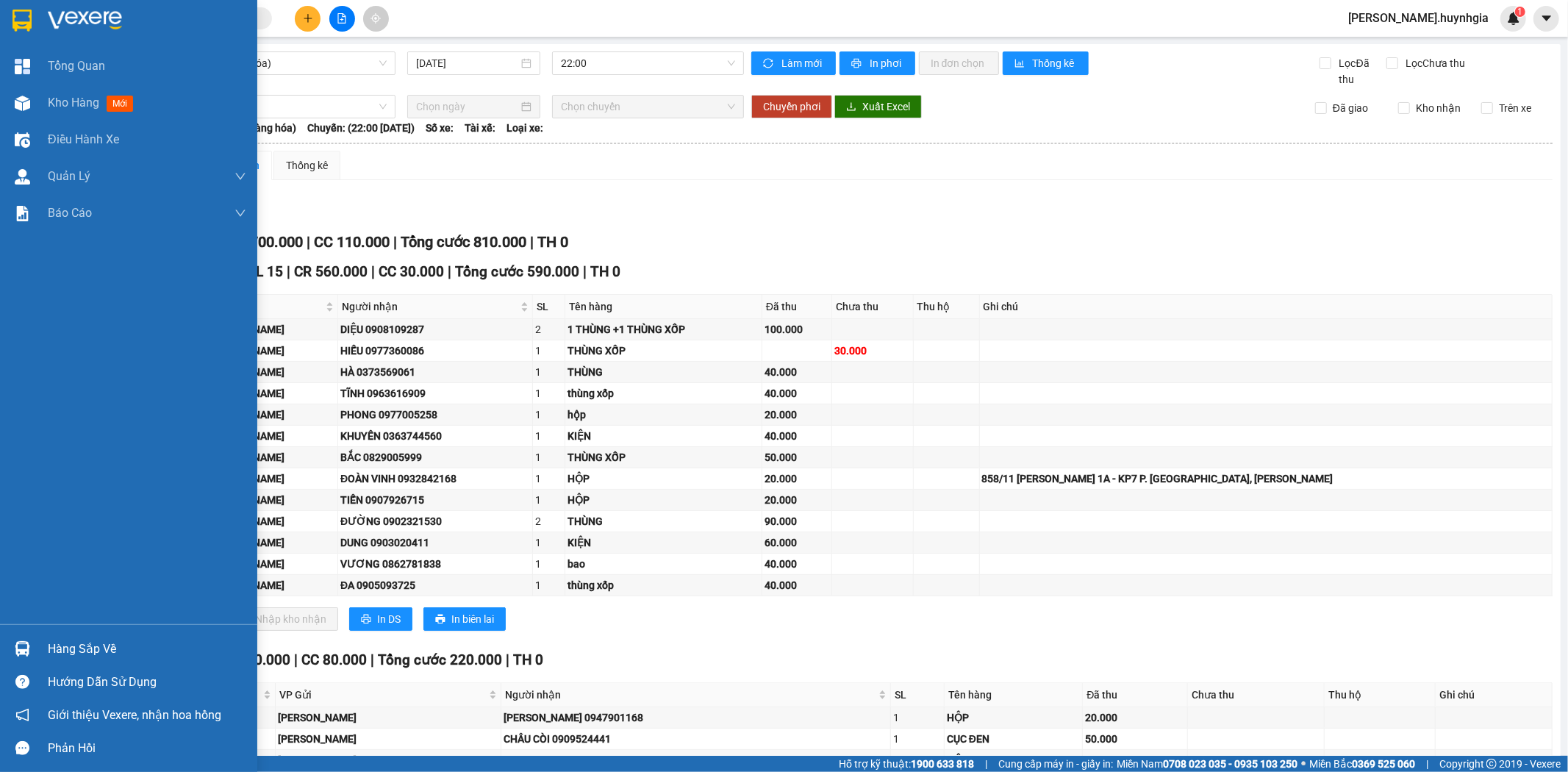
click at [66, 653] on div "Hàng sắp về" at bounding box center [147, 649] width 199 height 22
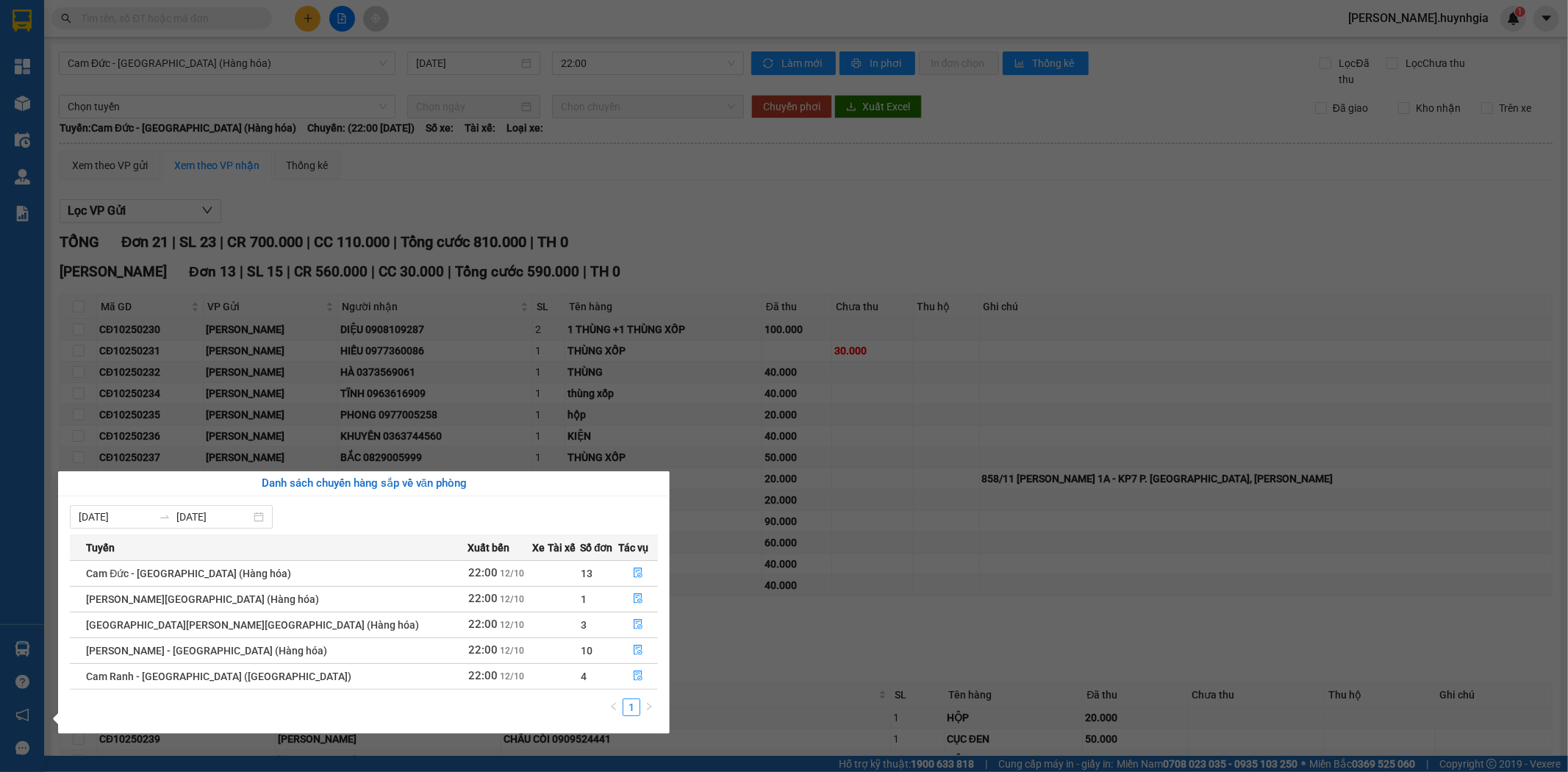
click at [978, 186] on section "Kết quả tìm kiếm ( 0 ) Bộ lọc No Data quynh.huynhgia 1 Tổng Quan Kho hàng mới Đ…" at bounding box center [784, 386] width 1568 height 772
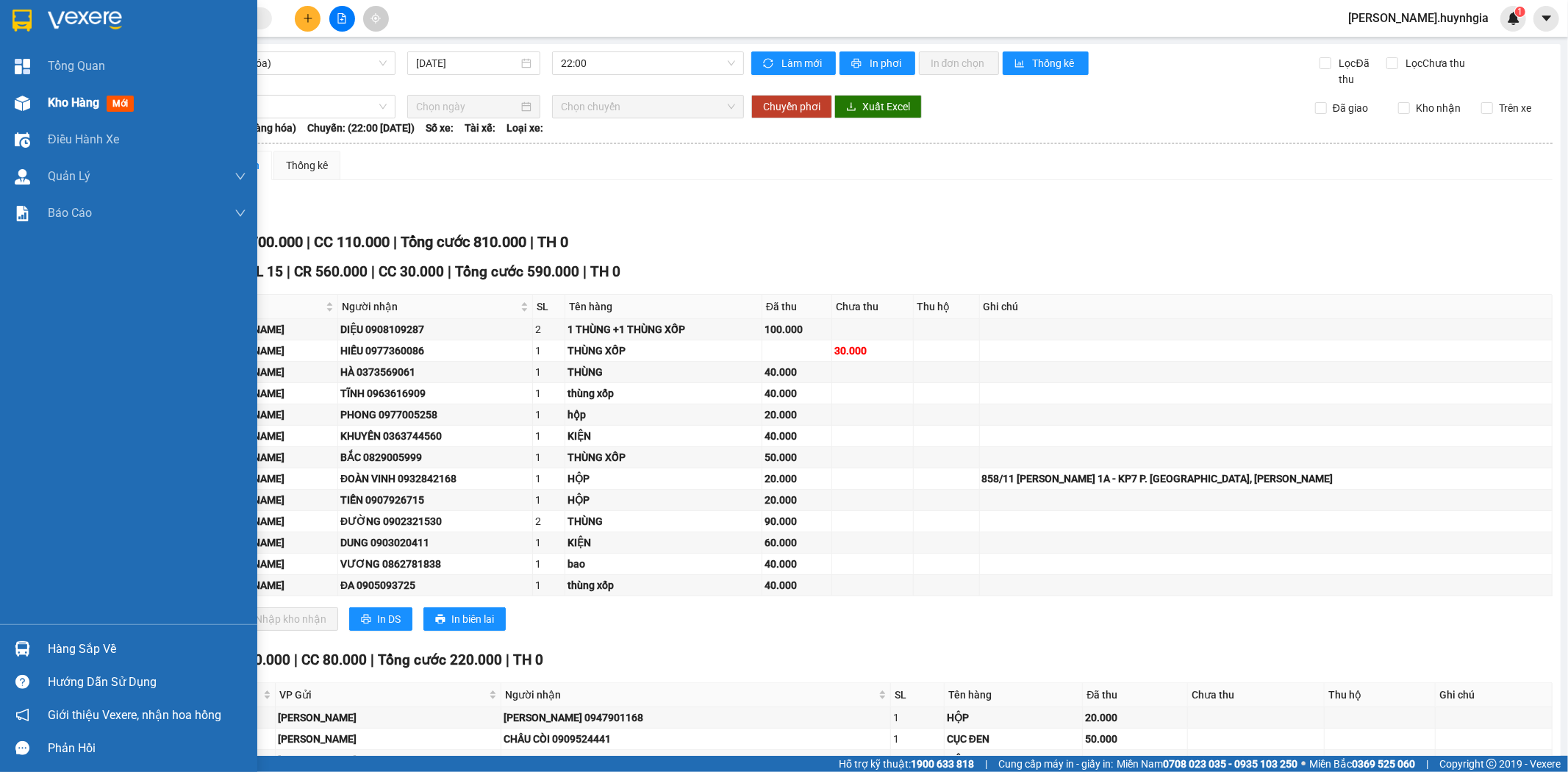
click at [57, 96] on span "Kho hàng" at bounding box center [73, 102] width 51 height 14
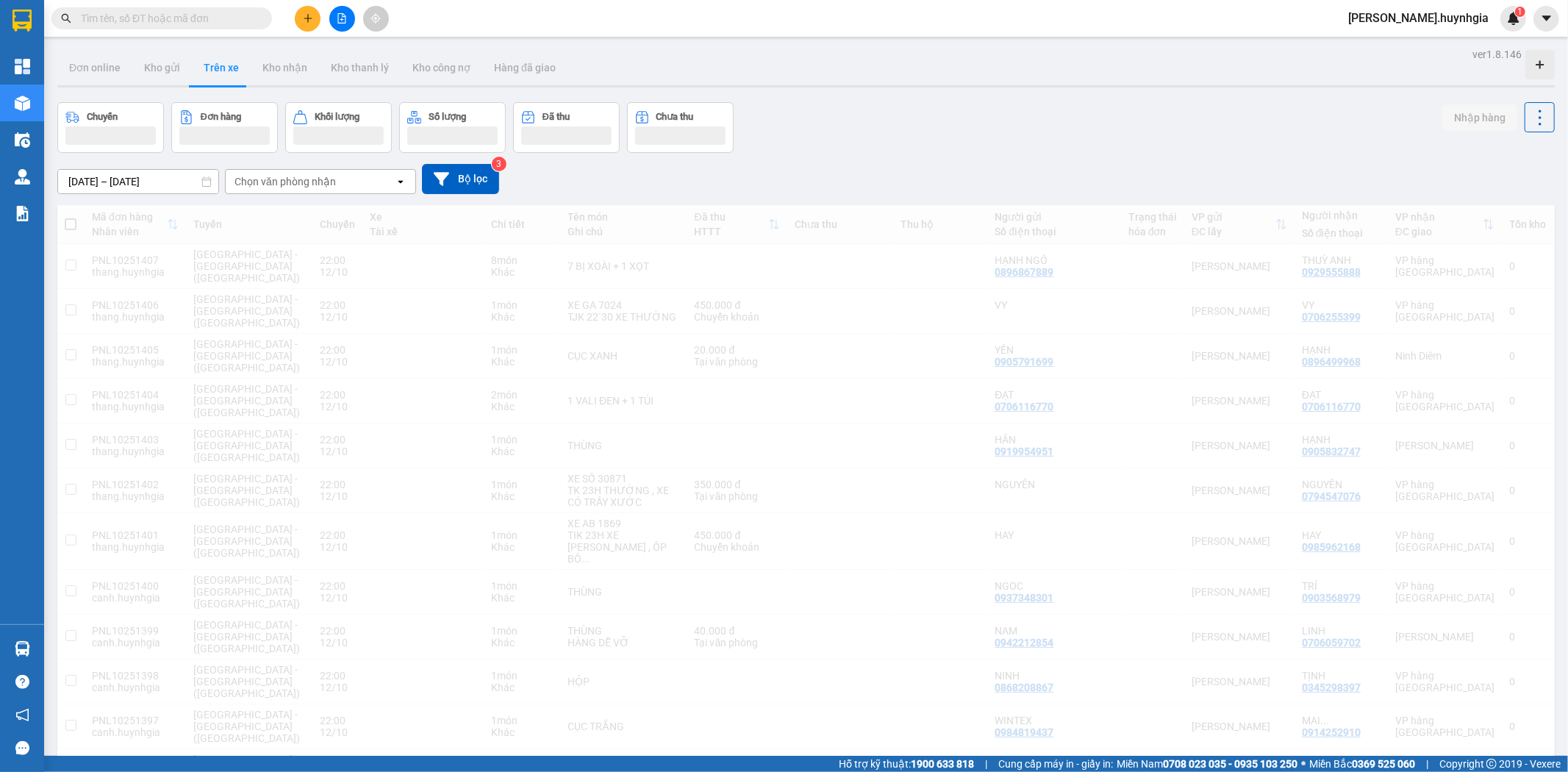
click at [966, 124] on div "Chuyến Đơn hàng Khối lượng Số lượng Đã thu Chưa thu Nhập hàng" at bounding box center [805, 127] width 1498 height 50
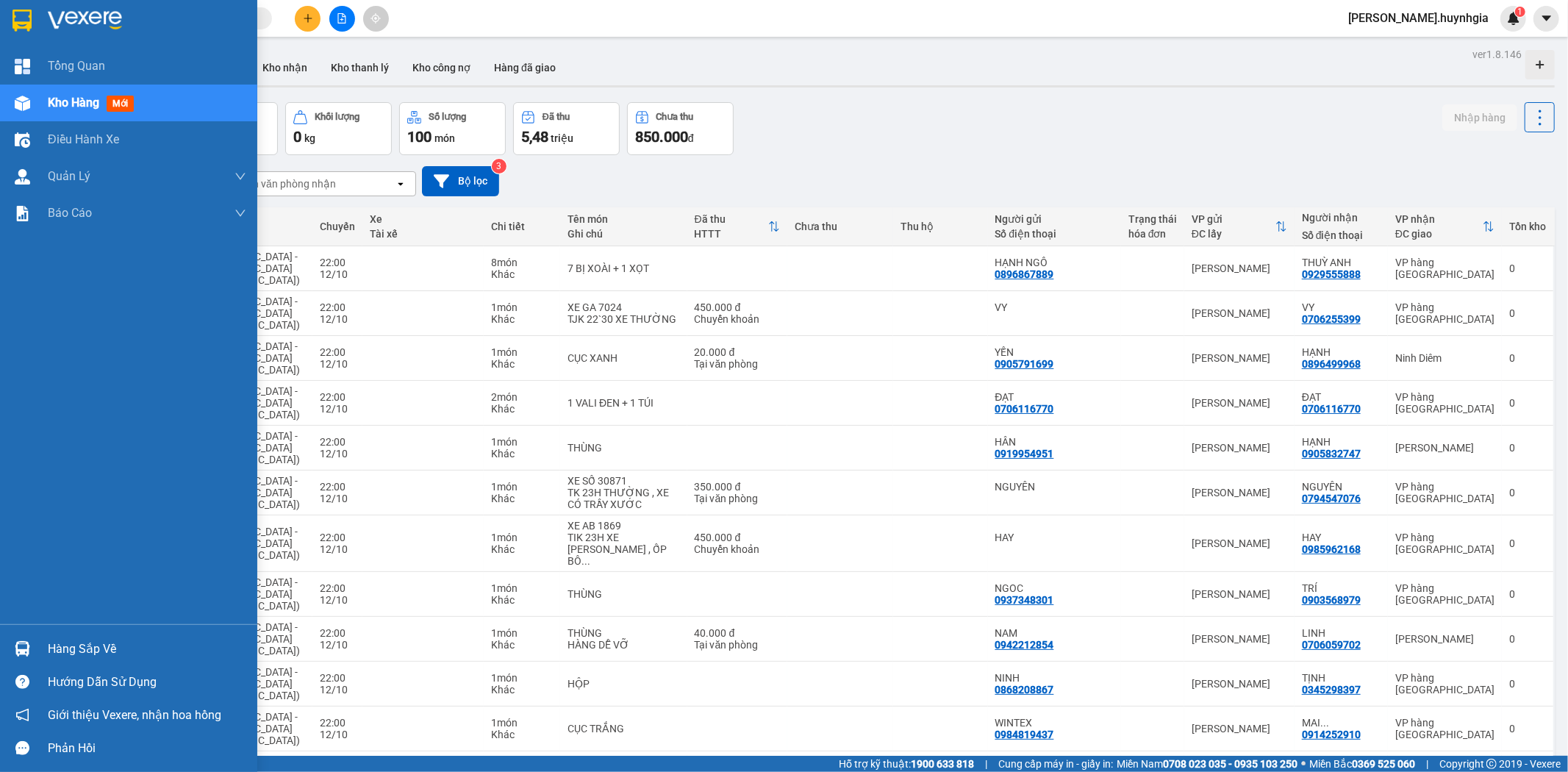
click at [78, 651] on div "Hàng sắp về" at bounding box center [147, 649] width 199 height 22
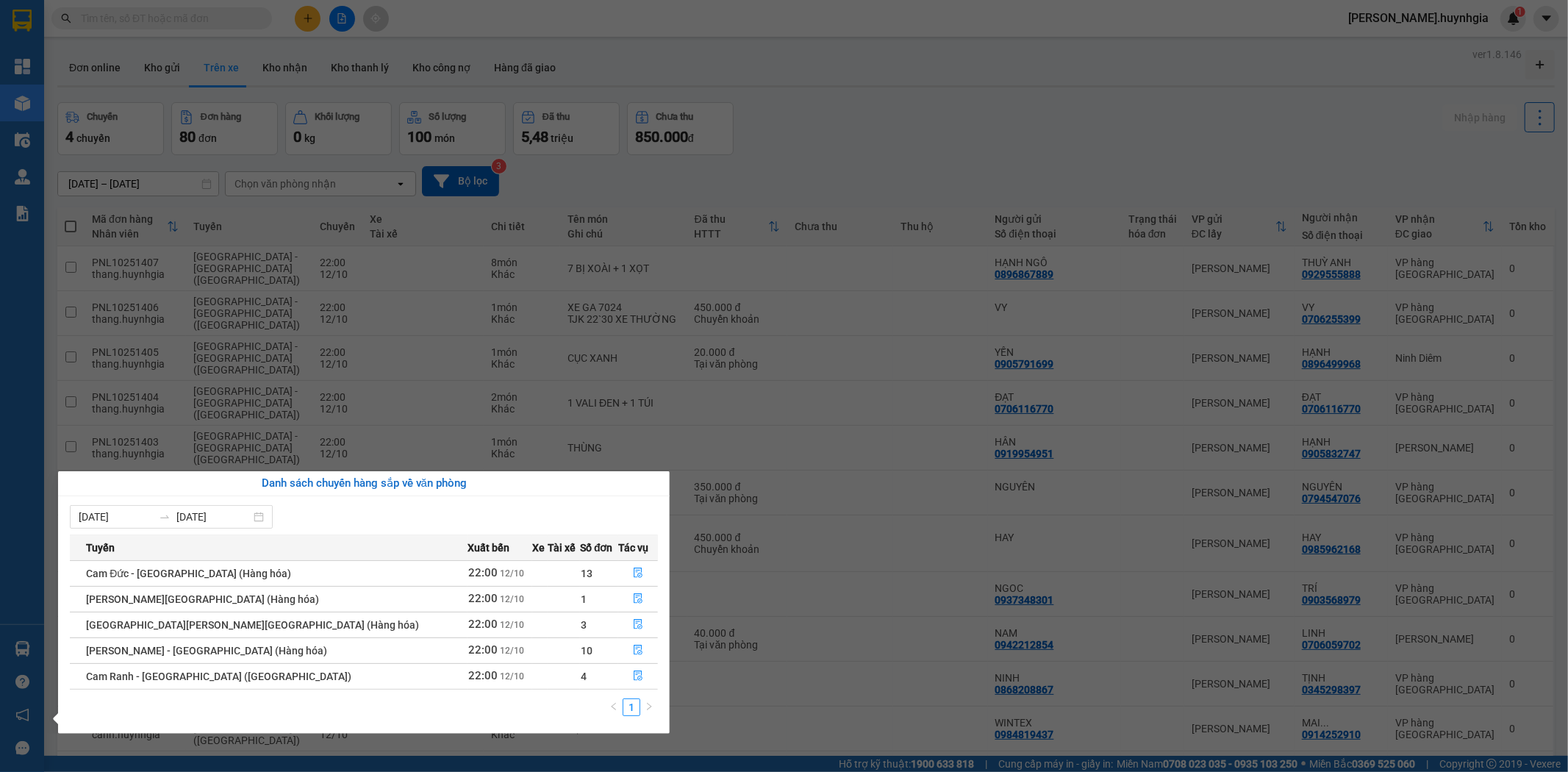
click at [865, 144] on section "Kết quả tìm kiếm ( 0 ) Bộ lọc No Data quynh.huynhgia 1 Tổng Quan Kho hàng mới Đ…" at bounding box center [784, 386] width 1568 height 772
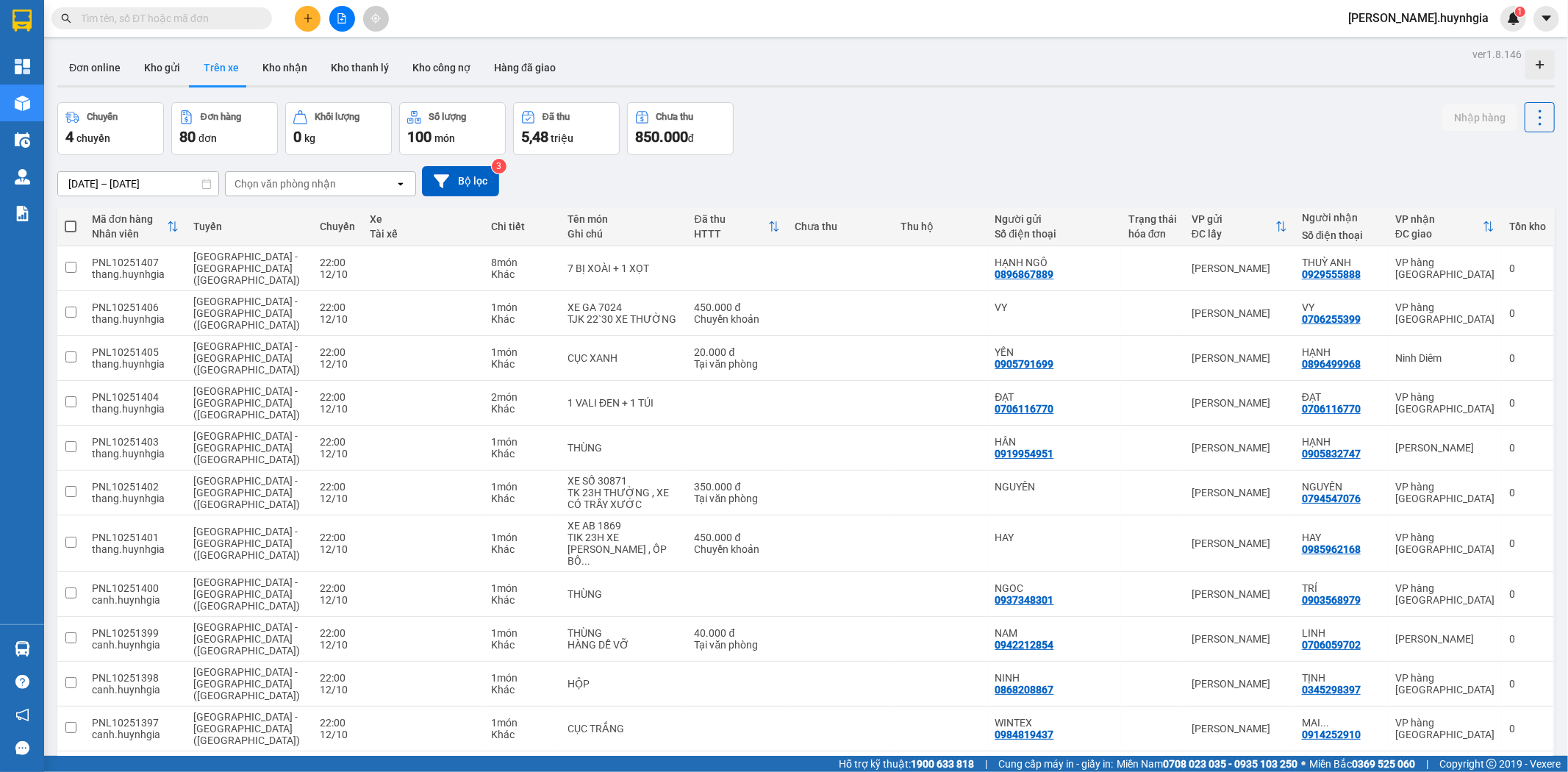
click at [312, 185] on div "Chọn văn phòng nhận" at bounding box center [285, 184] width 102 height 15
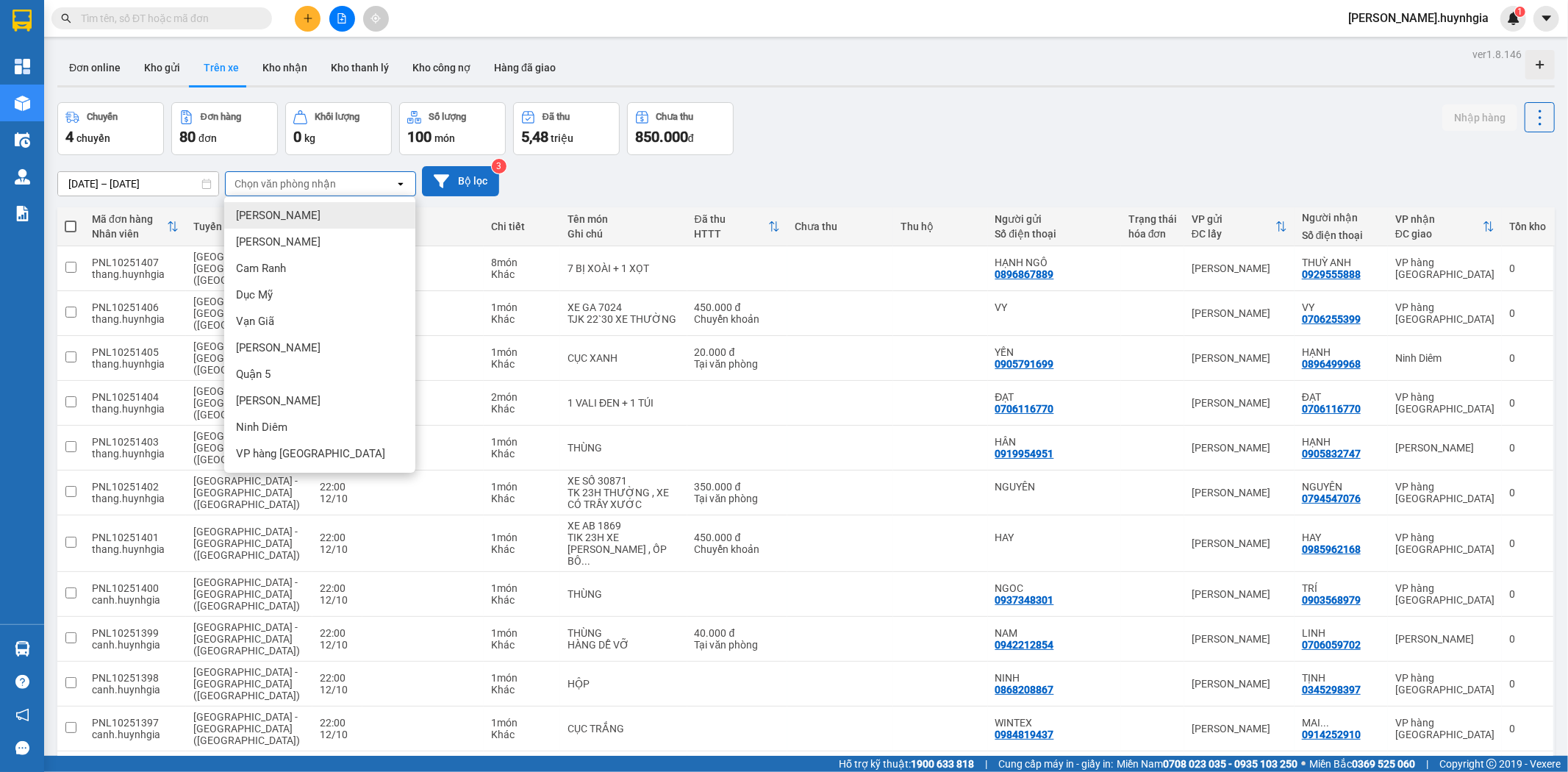
click at [489, 192] on button "Bộ lọc" at bounding box center [460, 181] width 78 height 31
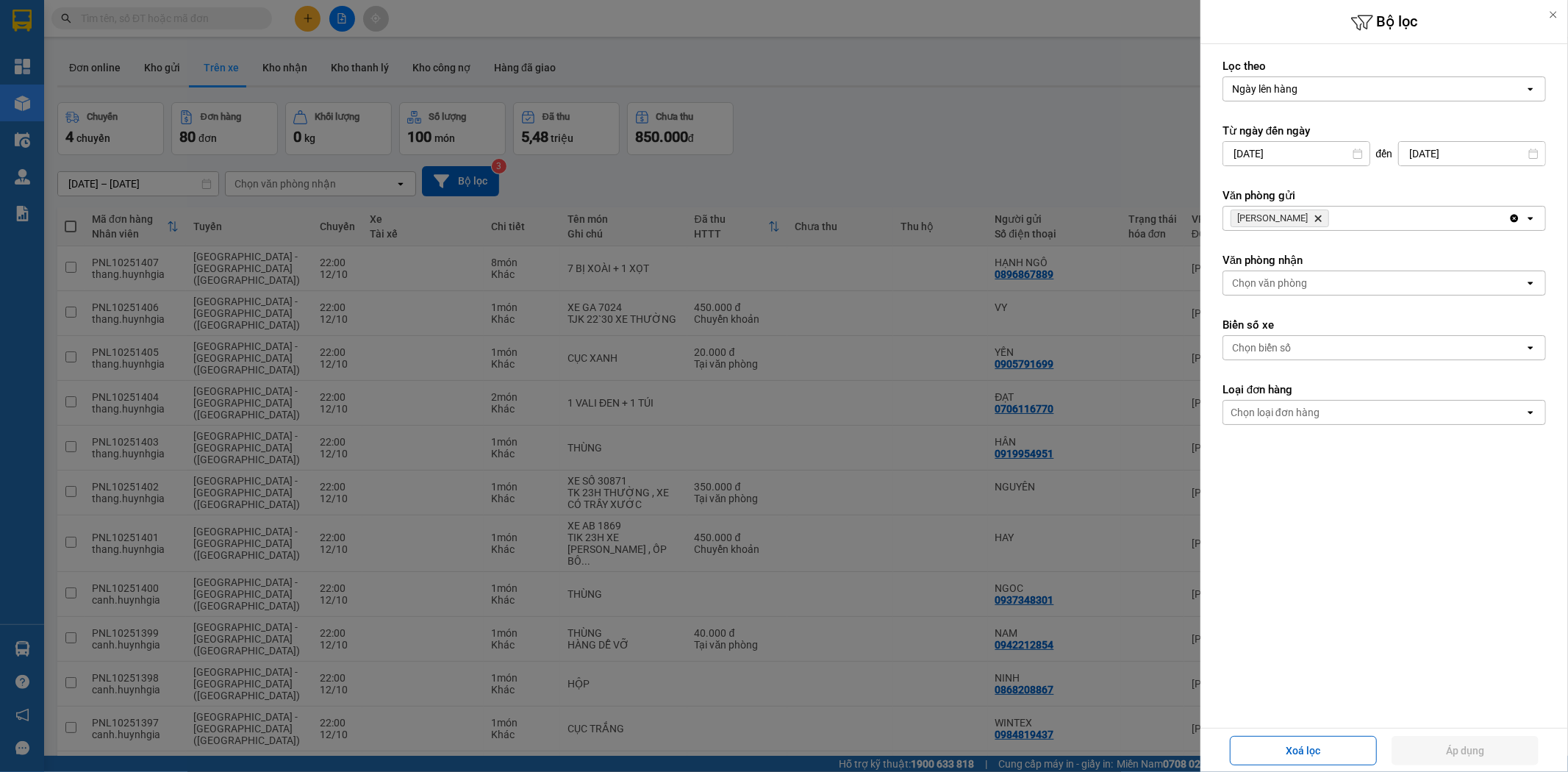
click at [1315, 217] on icon "Phạm Ngũ Lão, close by backspace" at bounding box center [1319, 219] width 7 height 7
click at [1312, 217] on div "Chọn văn phòng" at bounding box center [1373, 218] width 301 height 24
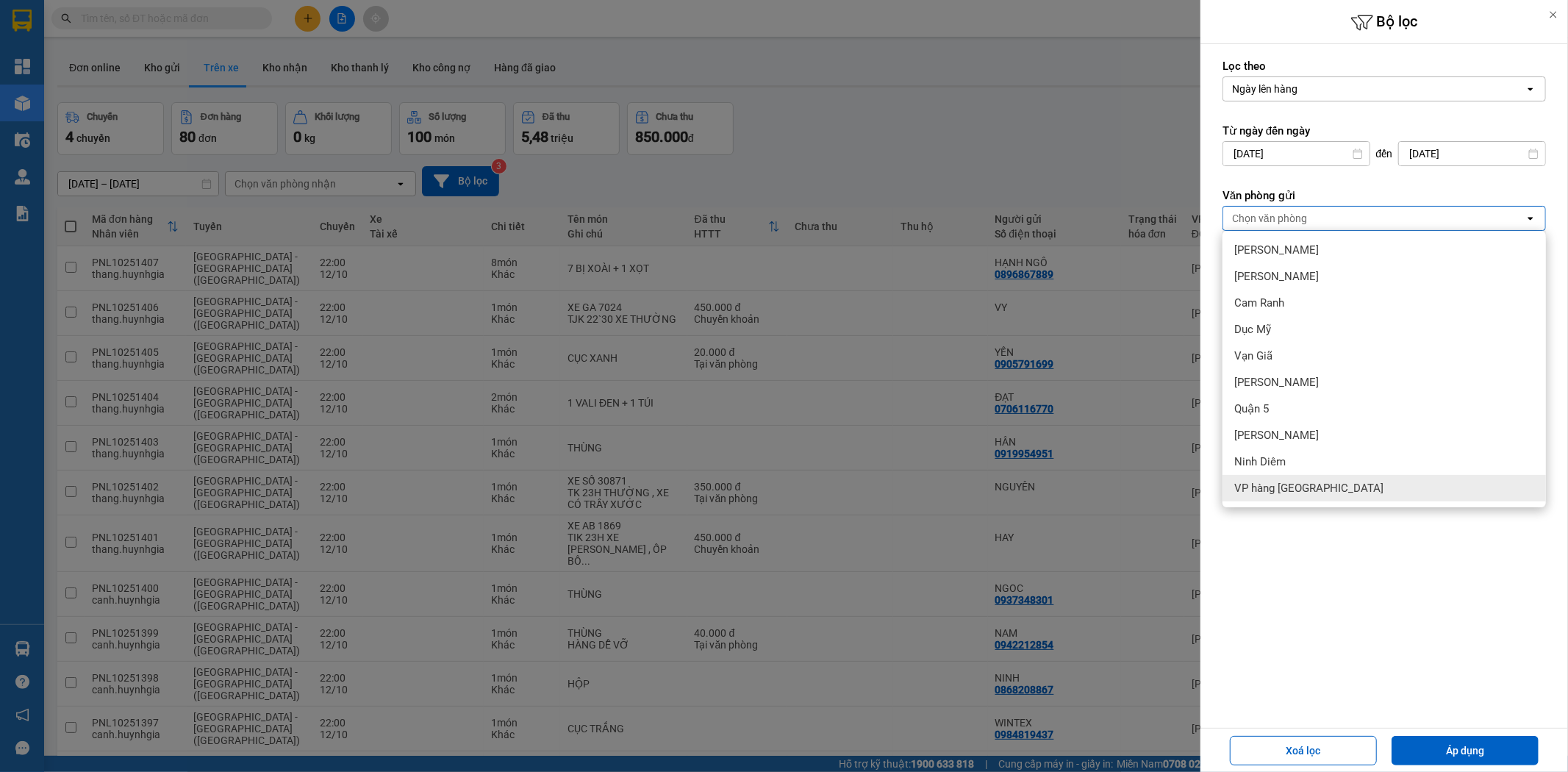
click at [1288, 490] on span "VP hàng [GEOGRAPHIC_DATA]" at bounding box center [1309, 489] width 149 height 15
click at [1336, 571] on div "Lọc theo Ngày lên hàng open Từ ngày đến ngày 10/10/2025 Press the down arrow ke…" at bounding box center [1384, 308] width 367 height 528
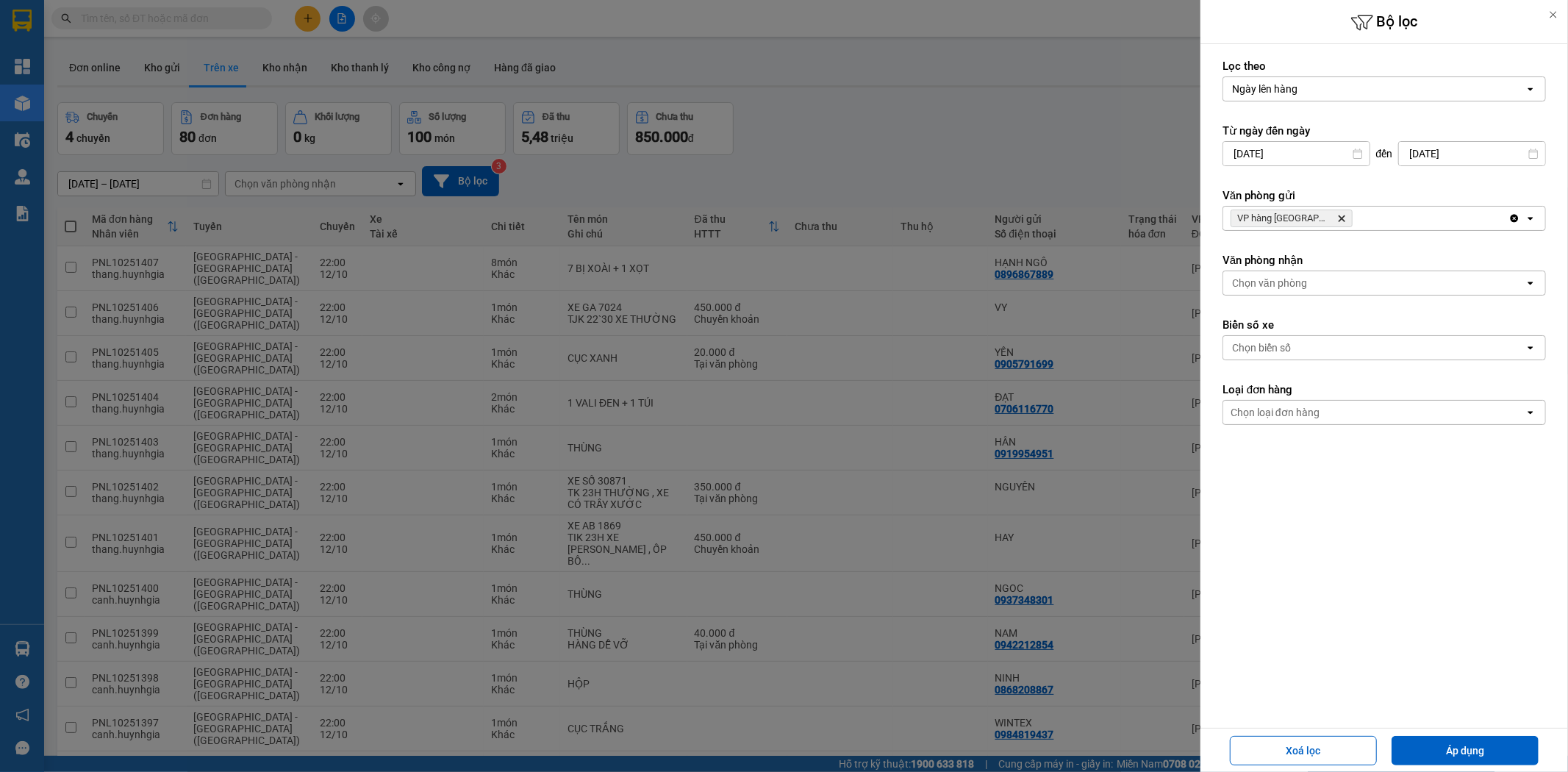
click at [1268, 282] on div "Chọn văn phòng" at bounding box center [1269, 283] width 75 height 15
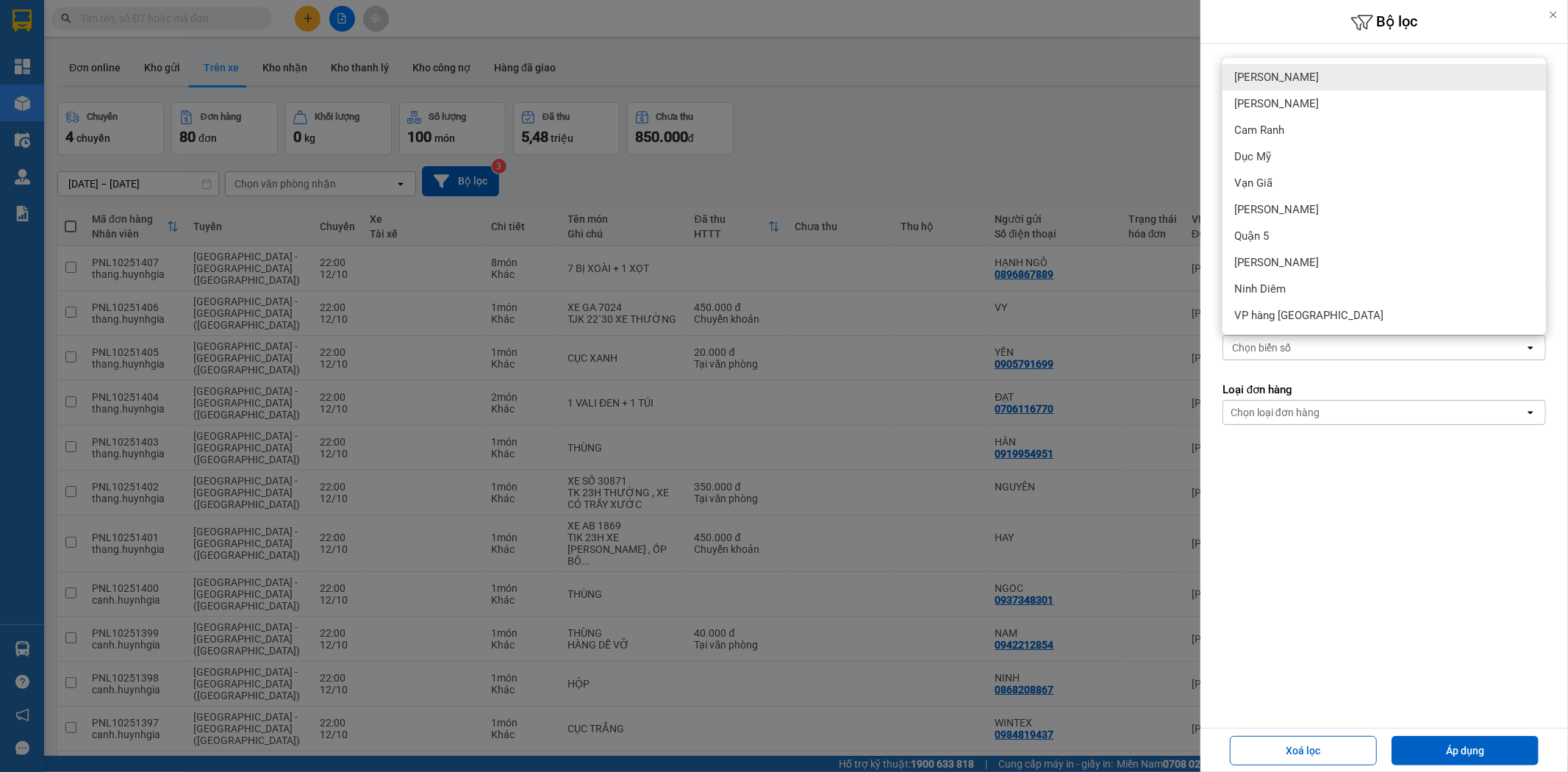
click at [1272, 71] on span "[PERSON_NAME]" at bounding box center [1277, 78] width 84 height 15
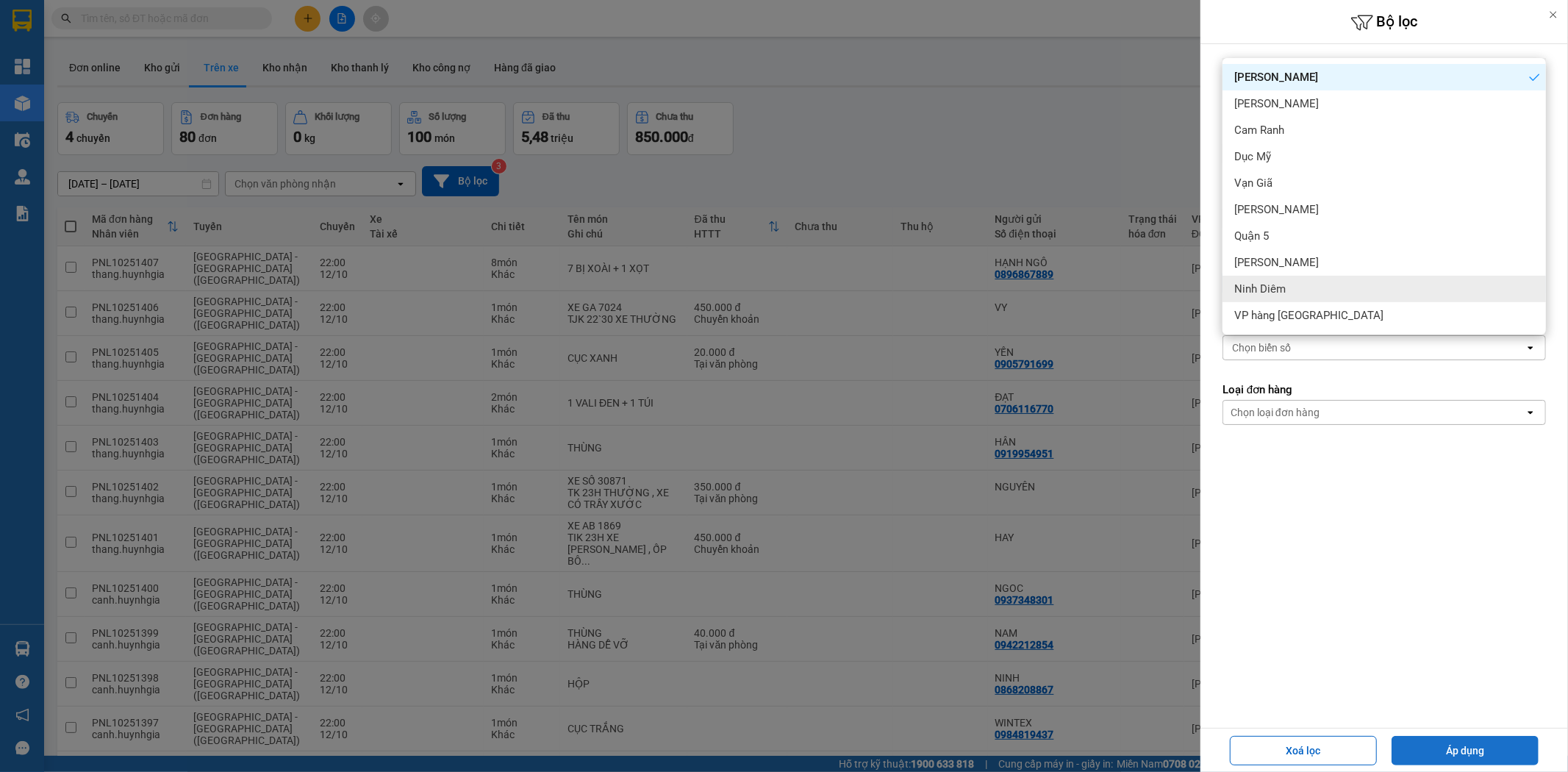
click at [1464, 747] on button "Áp dụng" at bounding box center [1465, 751] width 147 height 30
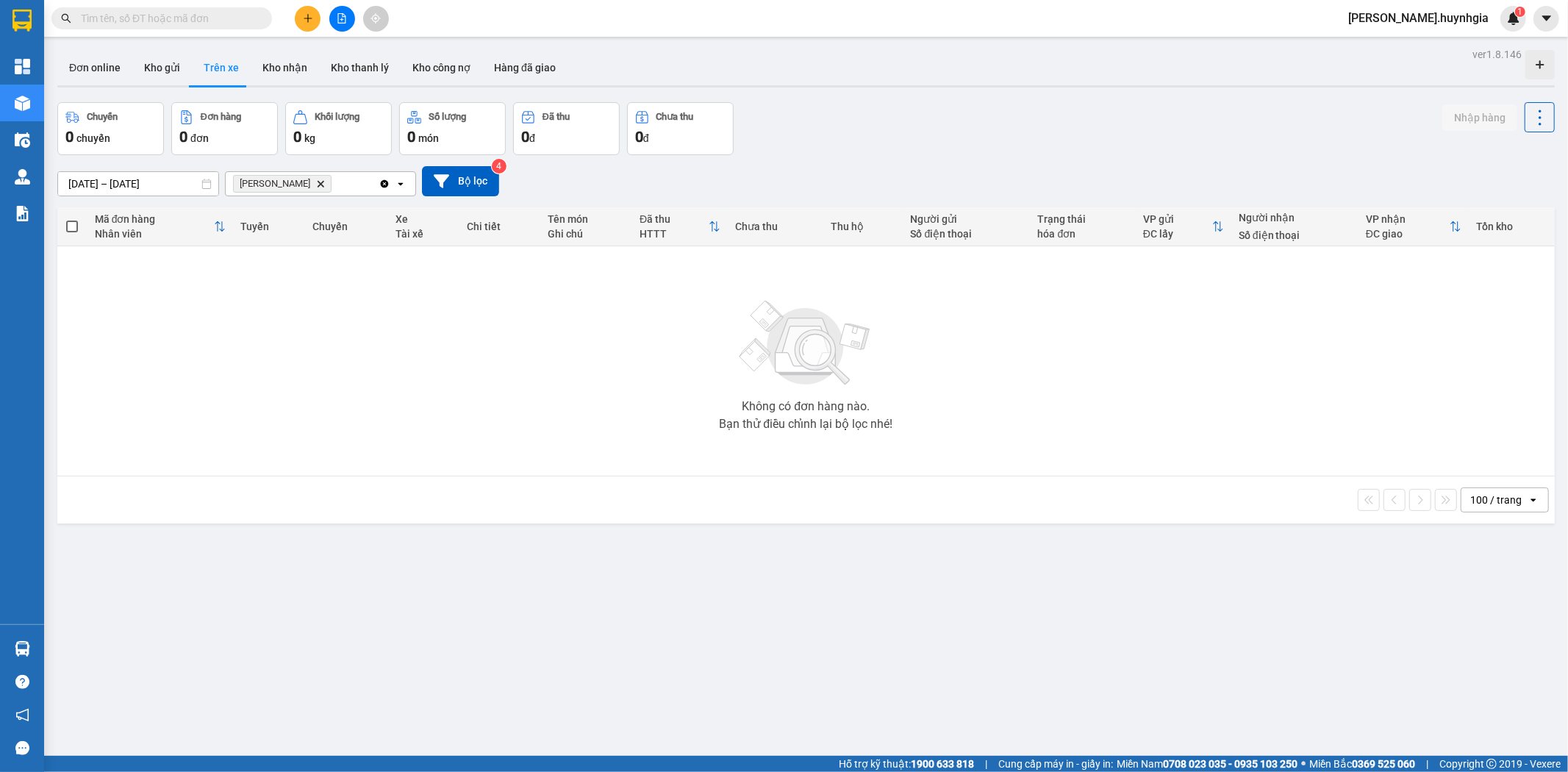
click at [316, 184] on icon "Delete" at bounding box center [320, 183] width 9 height 9
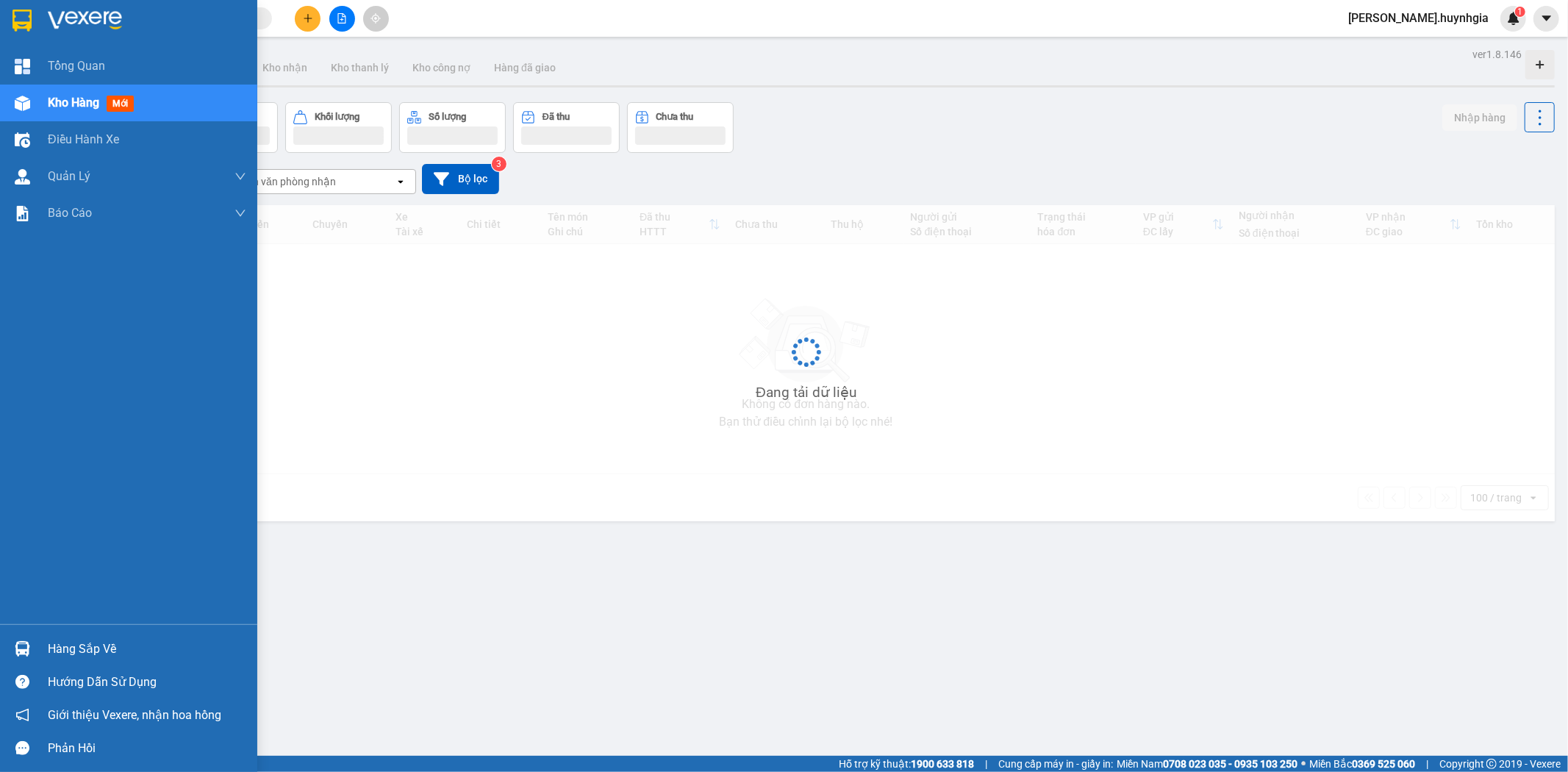
click at [59, 651] on div "Hàng sắp về" at bounding box center [147, 649] width 199 height 22
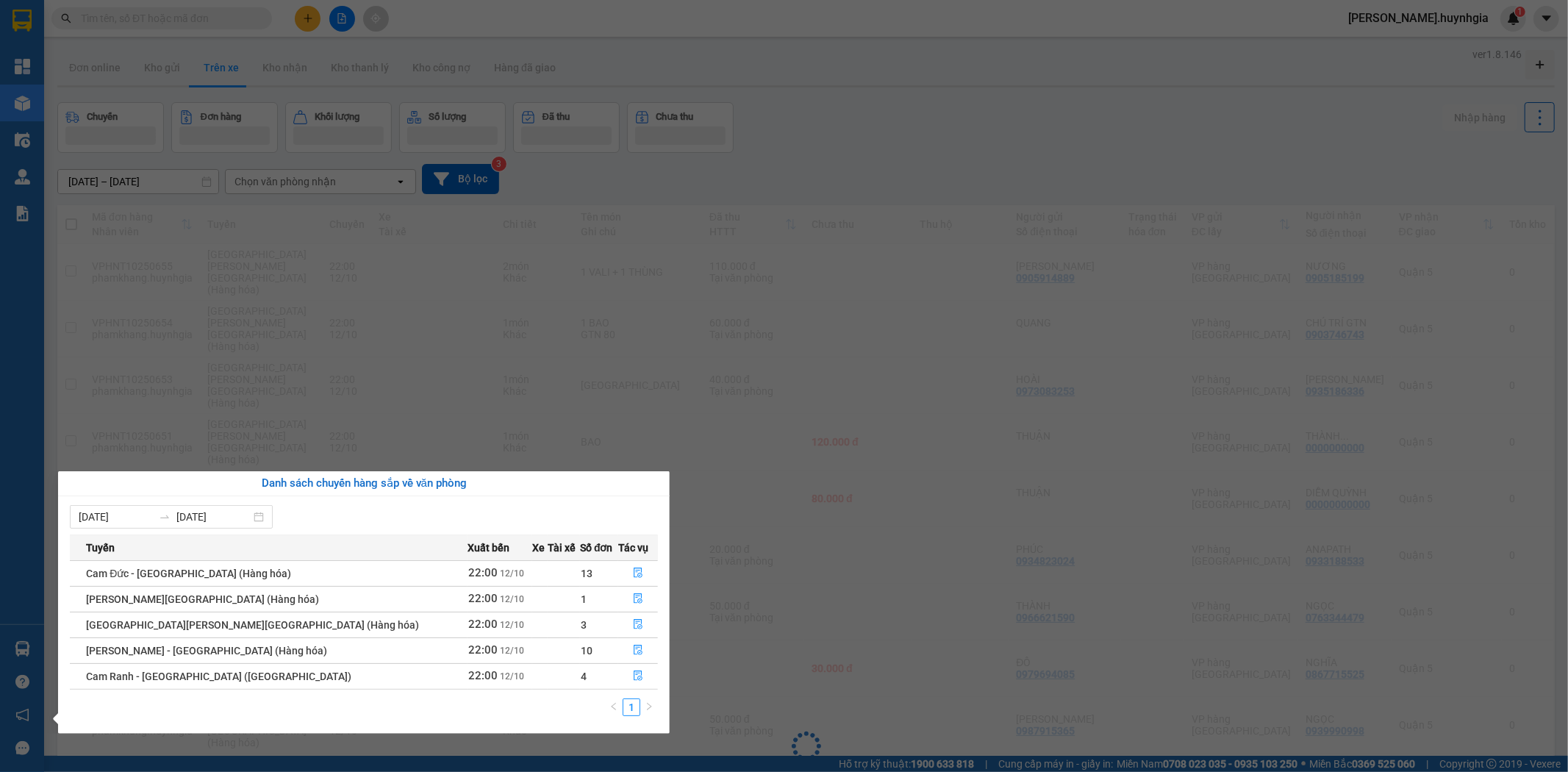
click at [272, 381] on section "Kết quả tìm kiếm ( 0 ) Bộ lọc No Data quynh.huynhgia 1 Tổng Quan Kho hàng mới Đ…" at bounding box center [784, 386] width 1568 height 772
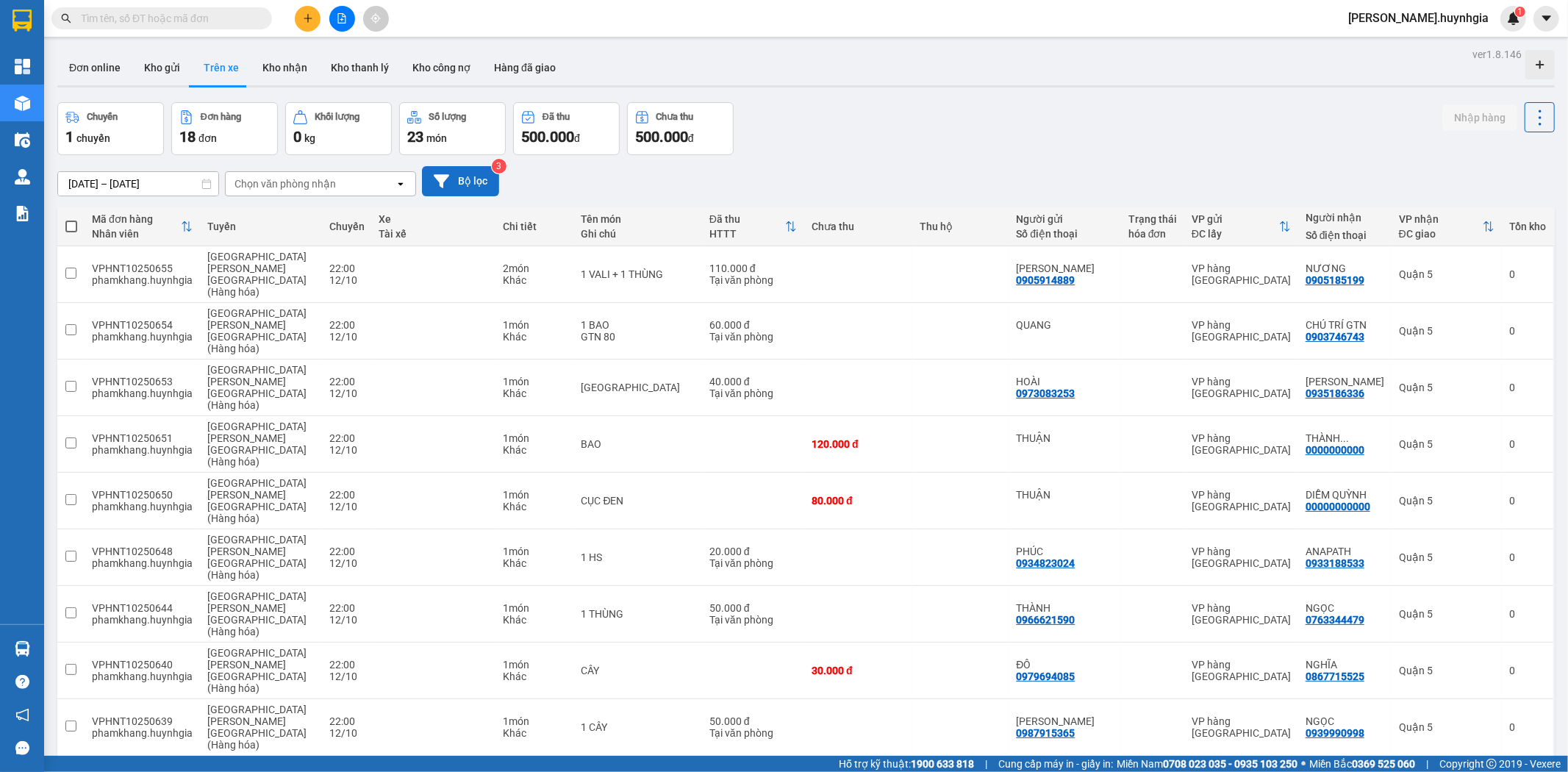
click at [486, 178] on button "Bộ lọc" at bounding box center [460, 181] width 78 height 31
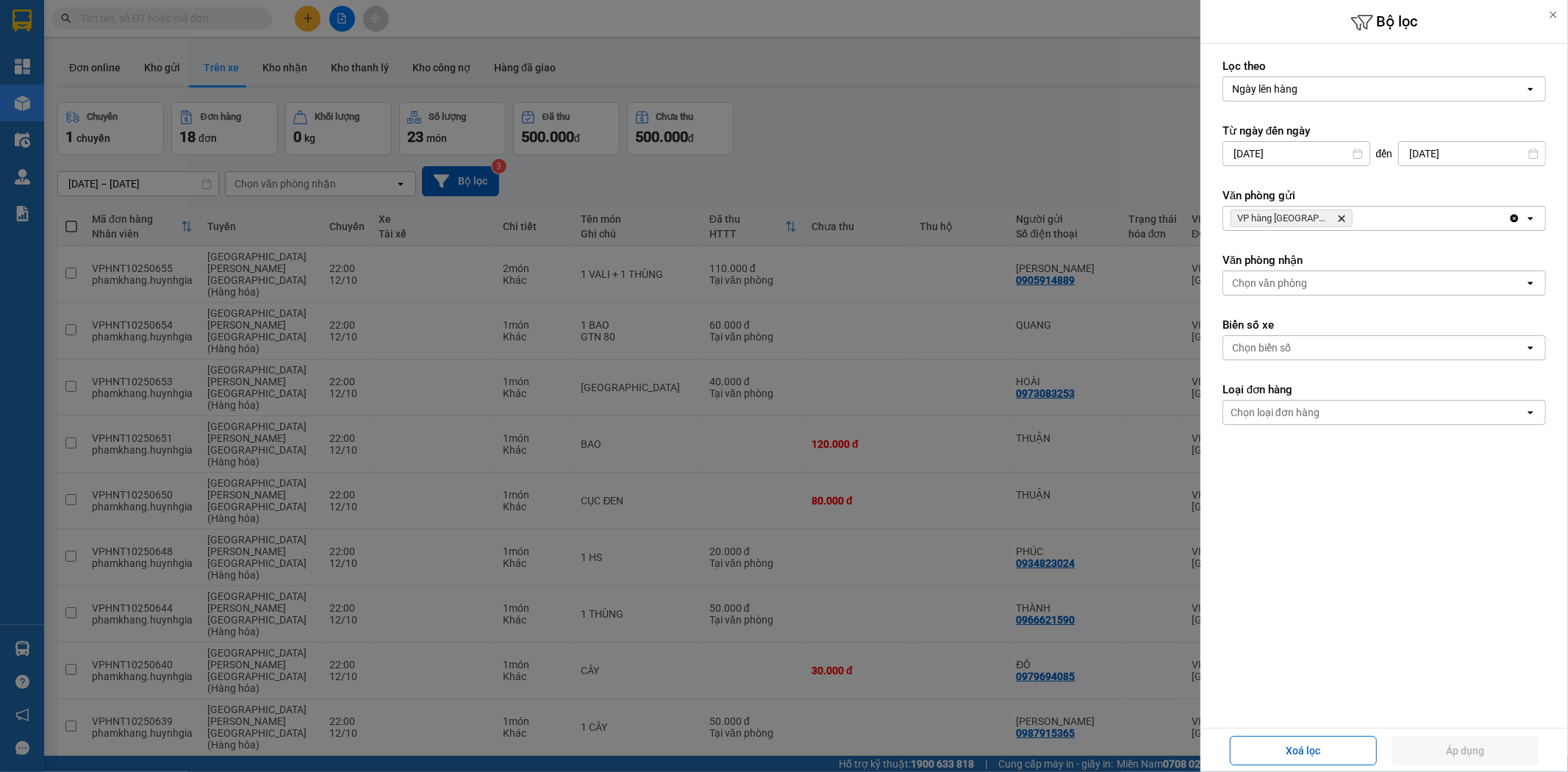
click at [1325, 216] on span "VP hàng Nha Trang Delete" at bounding box center [1292, 218] width 122 height 17
click at [1337, 215] on icon "Delete" at bounding box center [1341, 218] width 9 height 9
click at [1329, 215] on div "Chọn văn phòng" at bounding box center [1373, 218] width 301 height 24
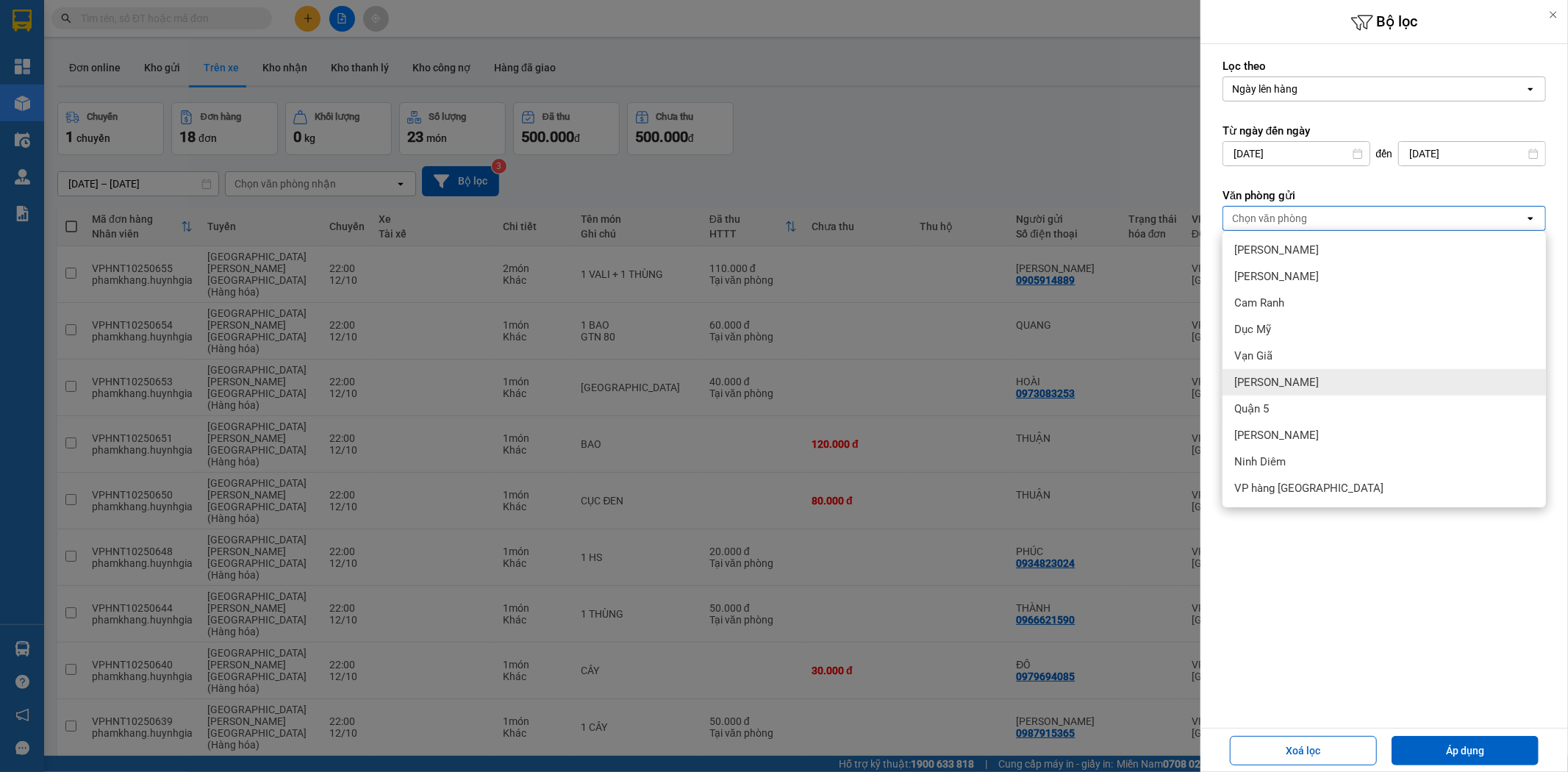
click at [1269, 386] on span "[PERSON_NAME]" at bounding box center [1277, 382] width 84 height 15
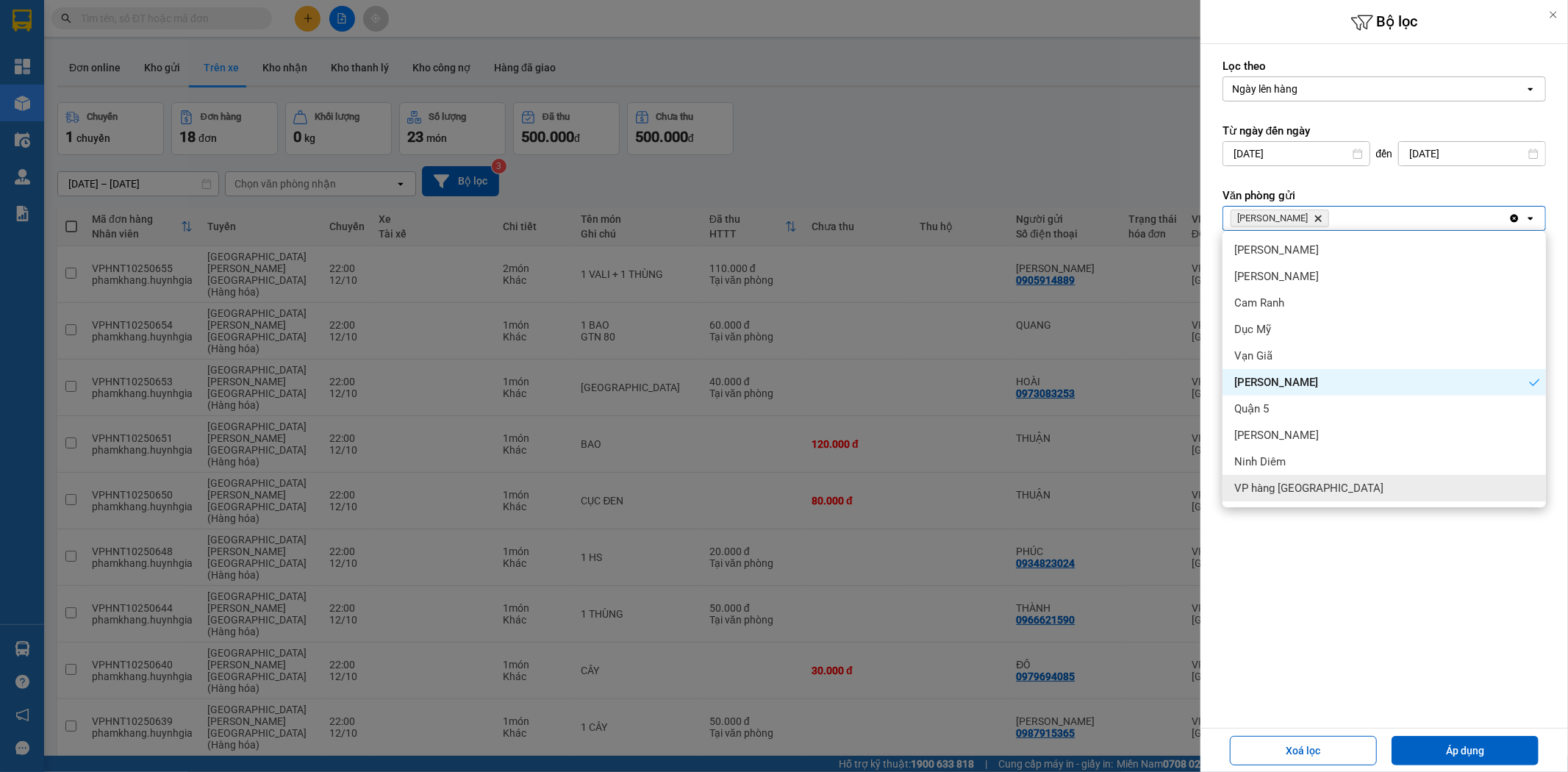
click at [1329, 571] on div "Lọc theo Ngày lên hàng open Từ ngày đến ngày 10/10/2025 Press the down arrow ke…" at bounding box center [1384, 308] width 367 height 528
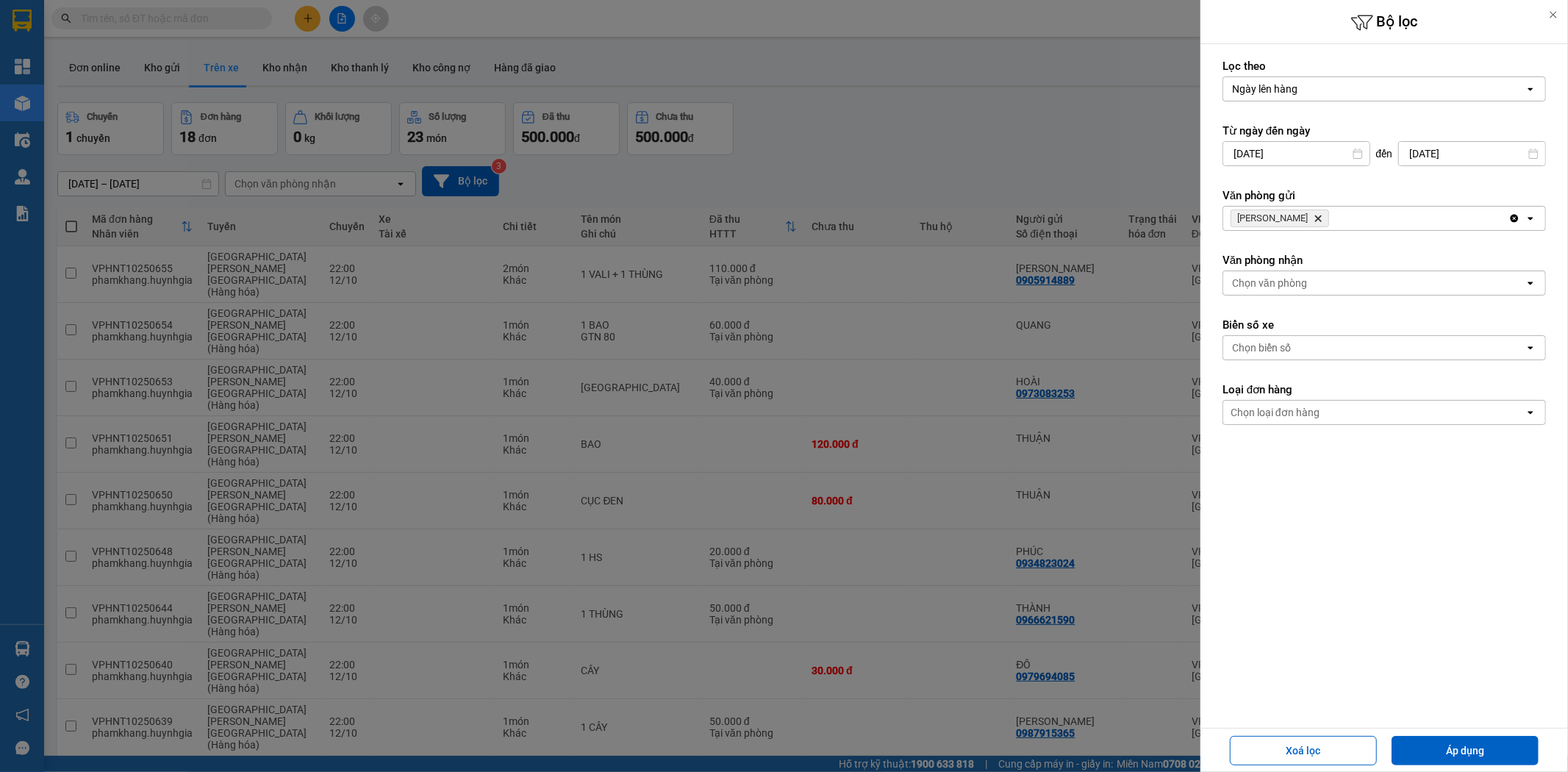
click at [1282, 286] on div "Chọn văn phòng" at bounding box center [1269, 283] width 75 height 15
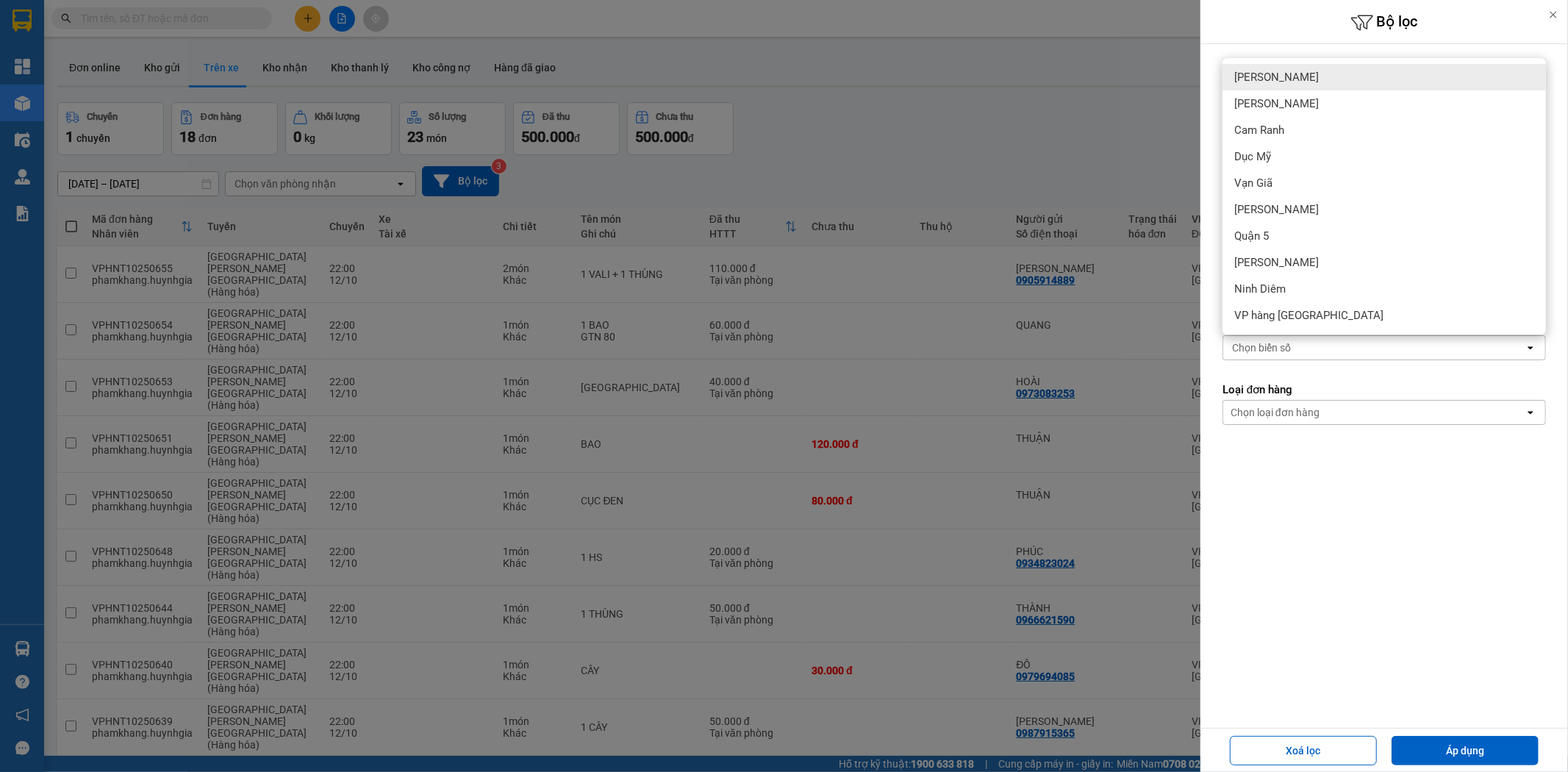
click at [1268, 79] on span "[PERSON_NAME]" at bounding box center [1277, 78] width 84 height 15
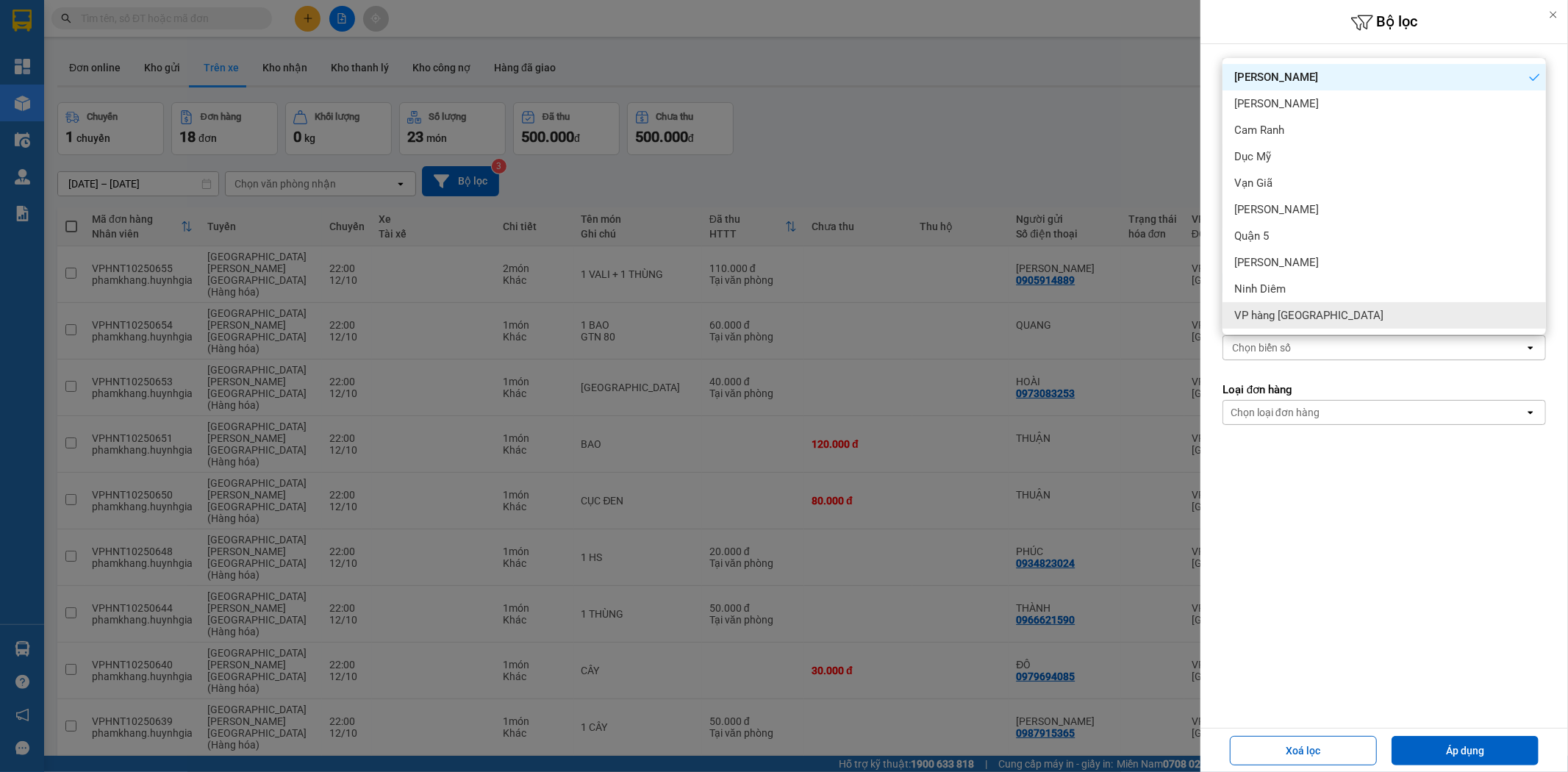
click at [1385, 596] on div "Lọc theo Ngày lên hàng open Từ ngày đến ngày 10/10/2025 Press the down arrow ke…" at bounding box center [1384, 386] width 367 height 684
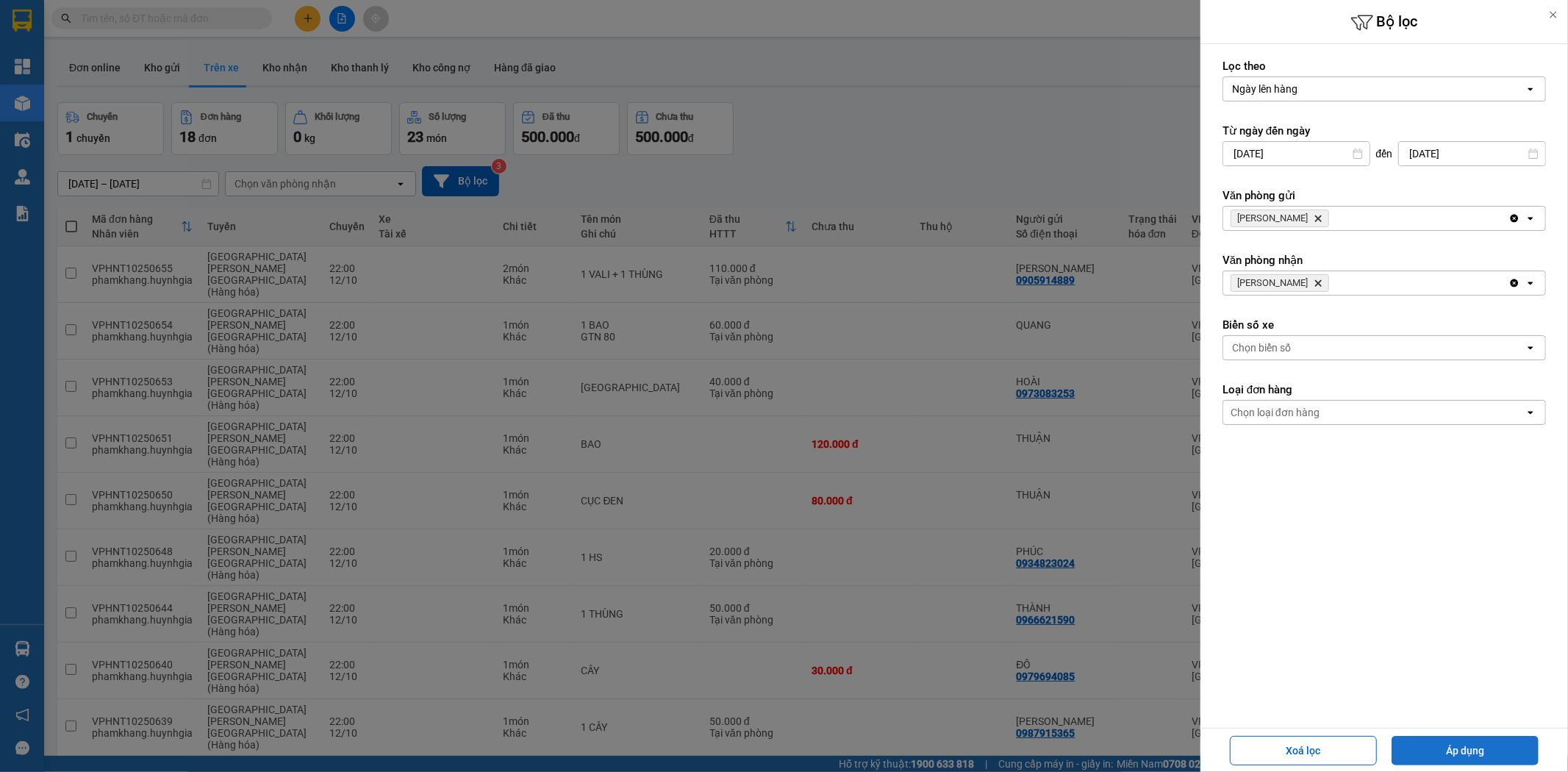
click at [1482, 748] on button "Áp dụng" at bounding box center [1465, 751] width 147 height 30
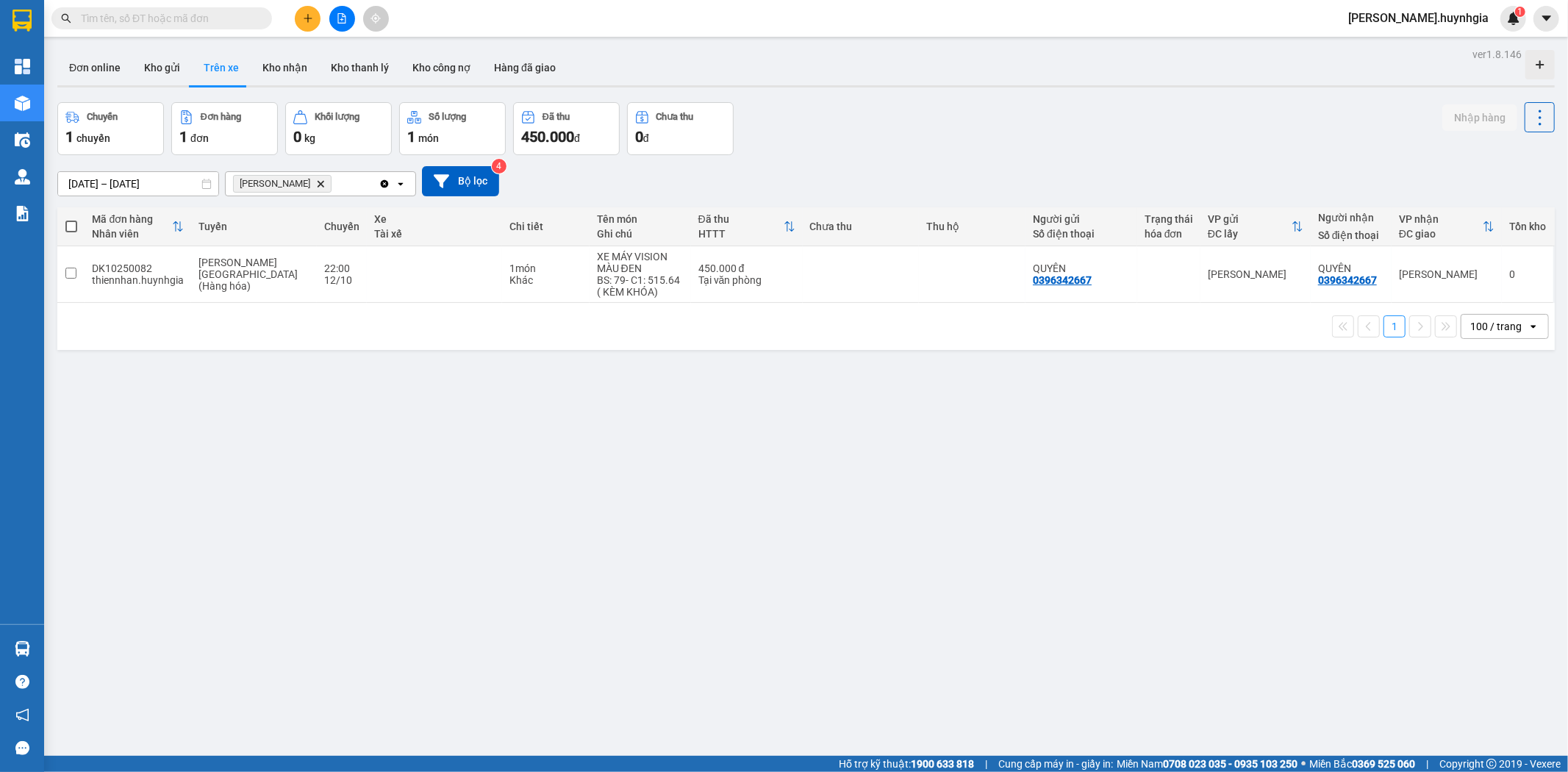
click at [71, 229] on span at bounding box center [71, 226] width 12 height 12
click at [71, 219] on input "checkbox" at bounding box center [71, 219] width 0 height 0
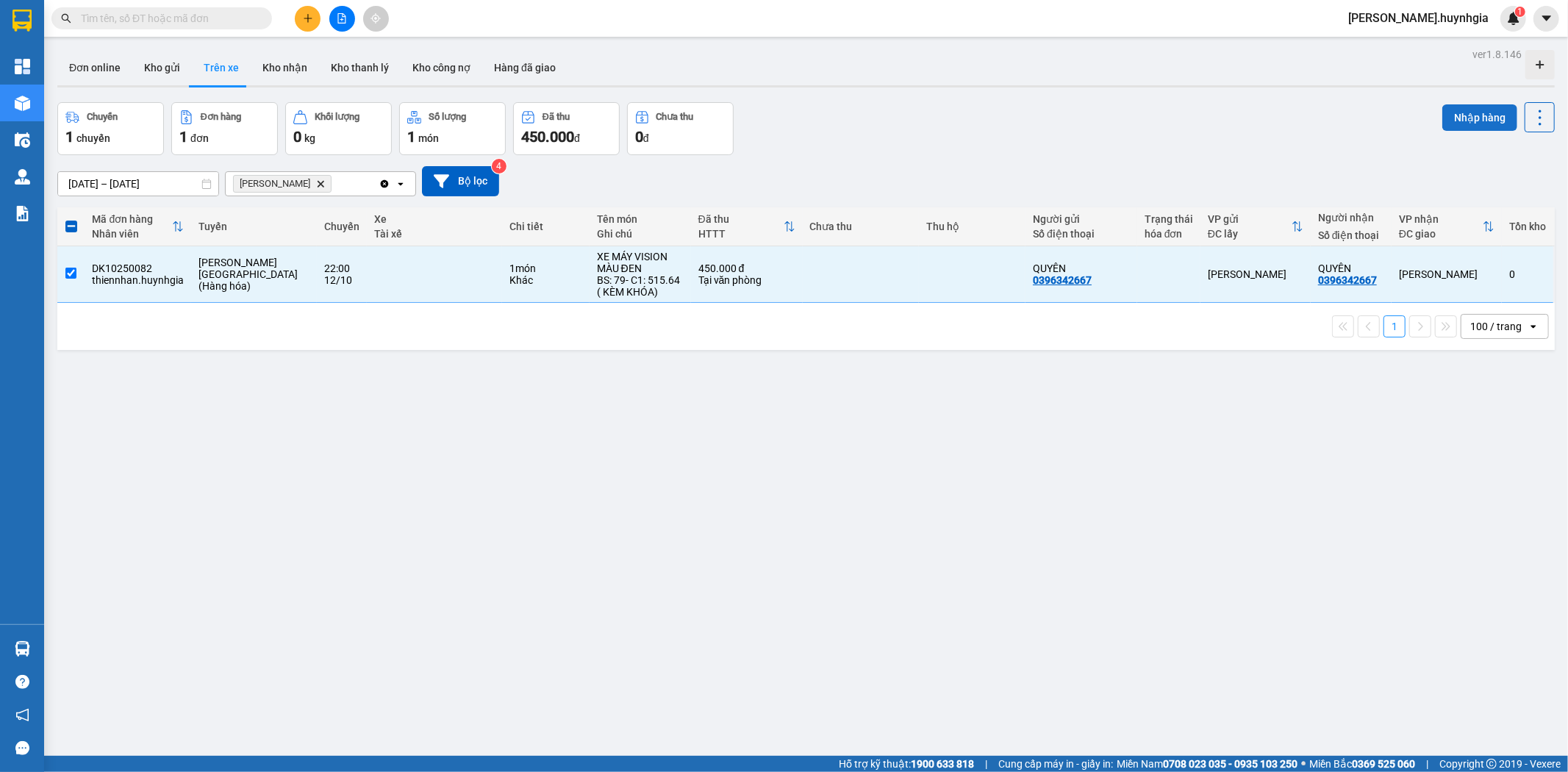
click at [1464, 116] on button "Nhập hàng" at bounding box center [1480, 117] width 75 height 26
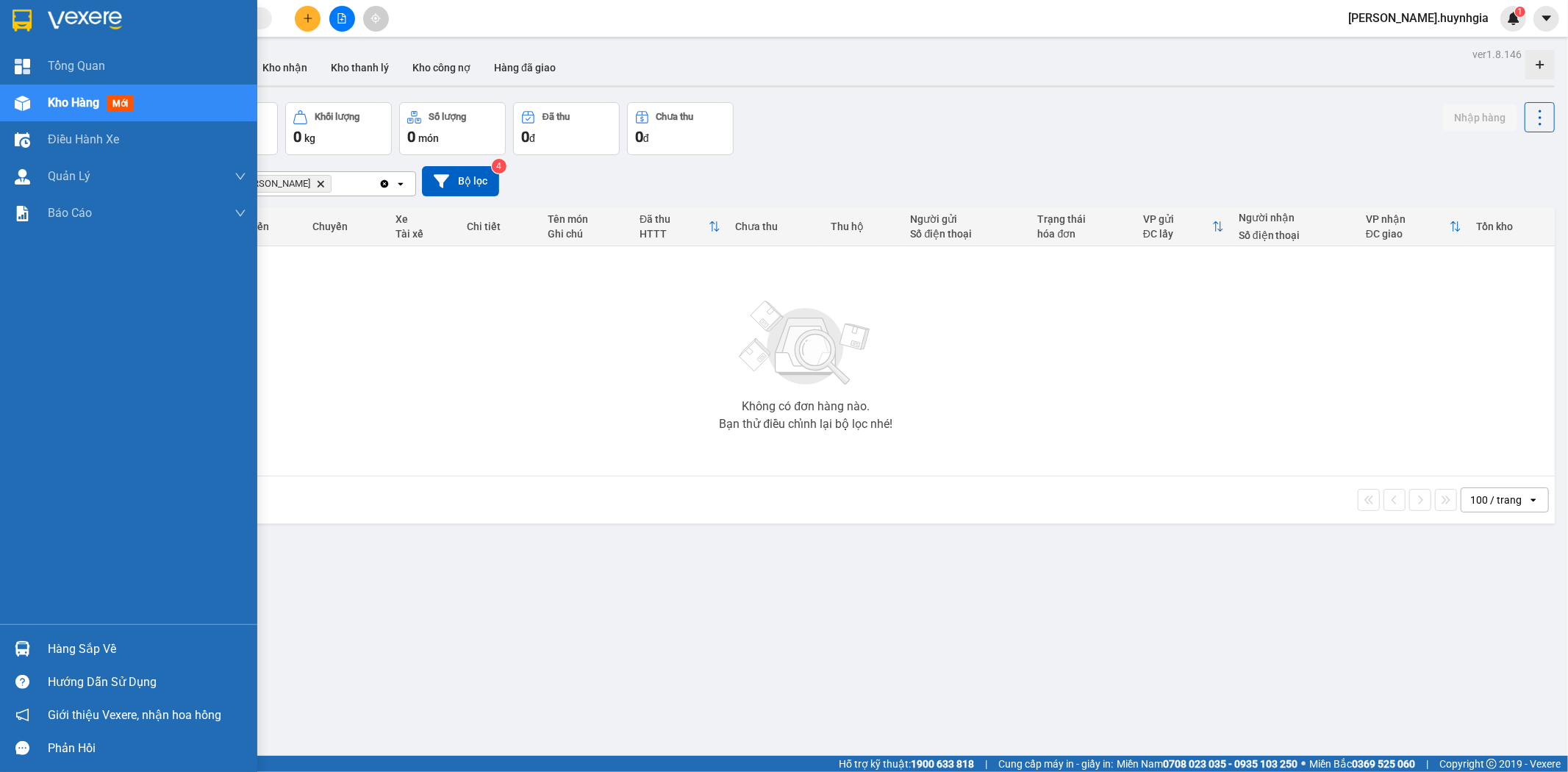
click at [83, 656] on div "Hàng sắp về" at bounding box center [147, 649] width 199 height 22
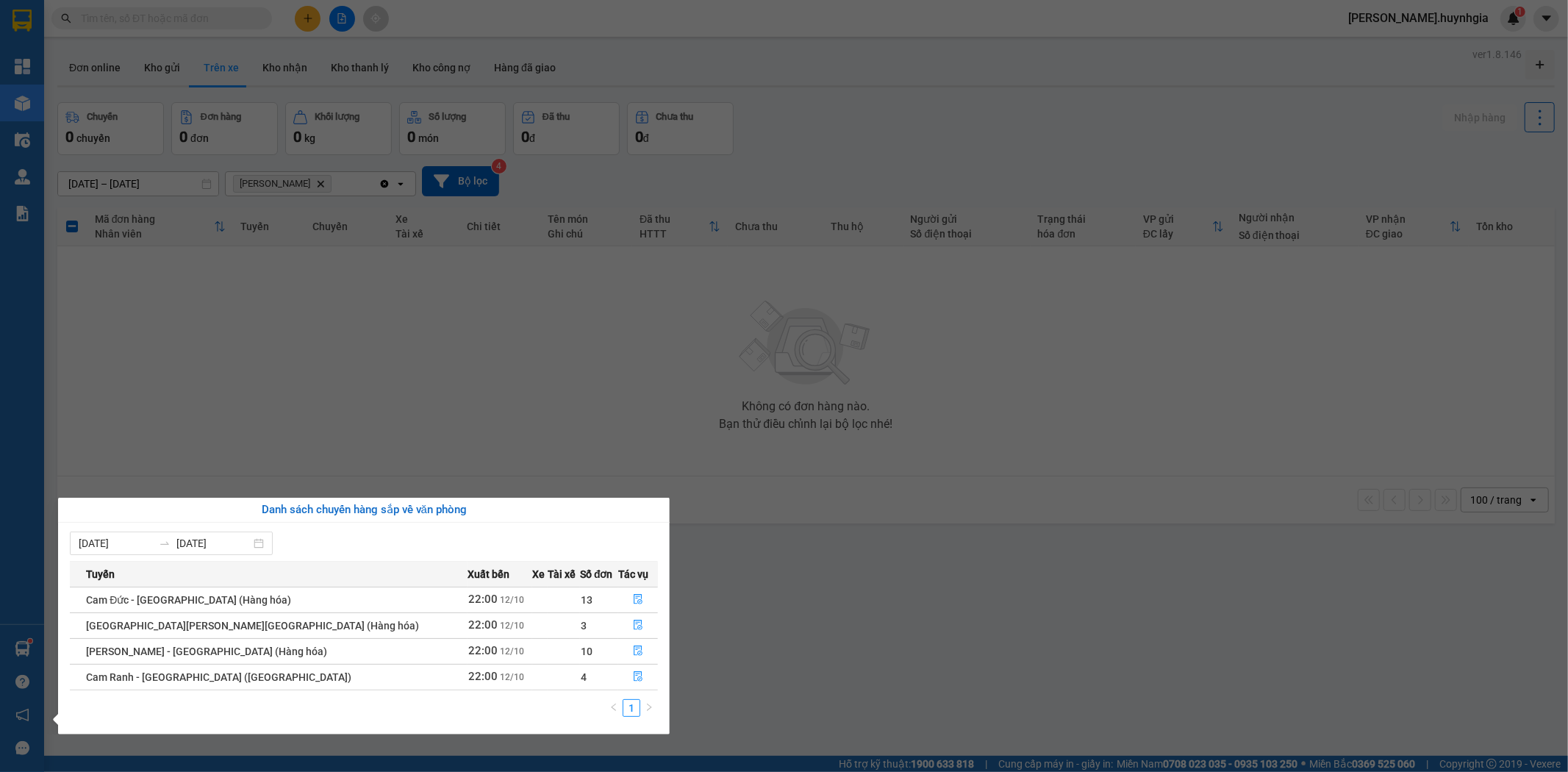
click at [899, 587] on section "Kết quả tìm kiếm ( 0 ) Bộ lọc No Data quynh.huynhgia 1 Tổng Quan Kho hàng mới Đ…" at bounding box center [784, 386] width 1568 height 772
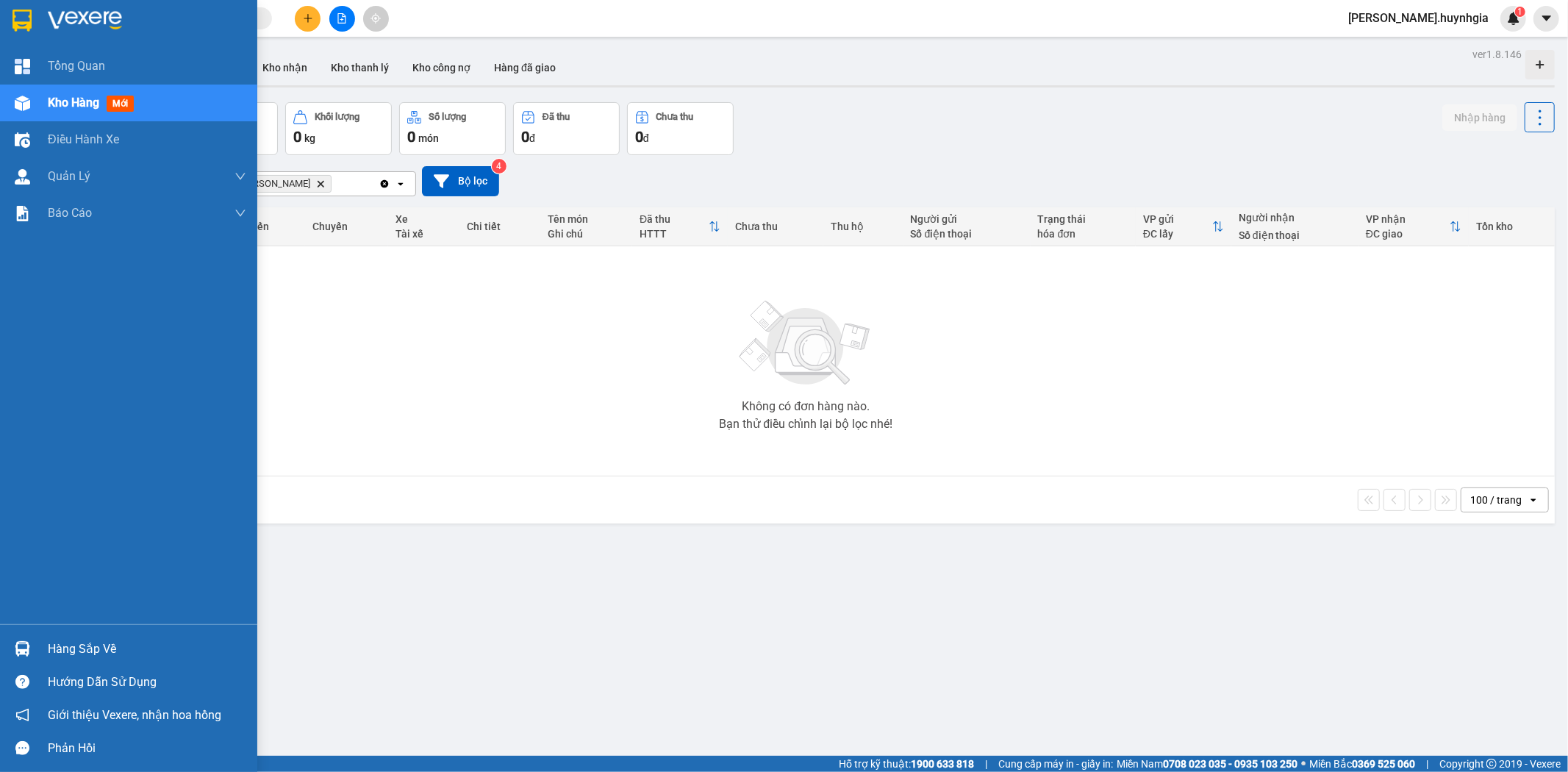
click at [62, 656] on div "Hàng sắp về" at bounding box center [147, 649] width 199 height 22
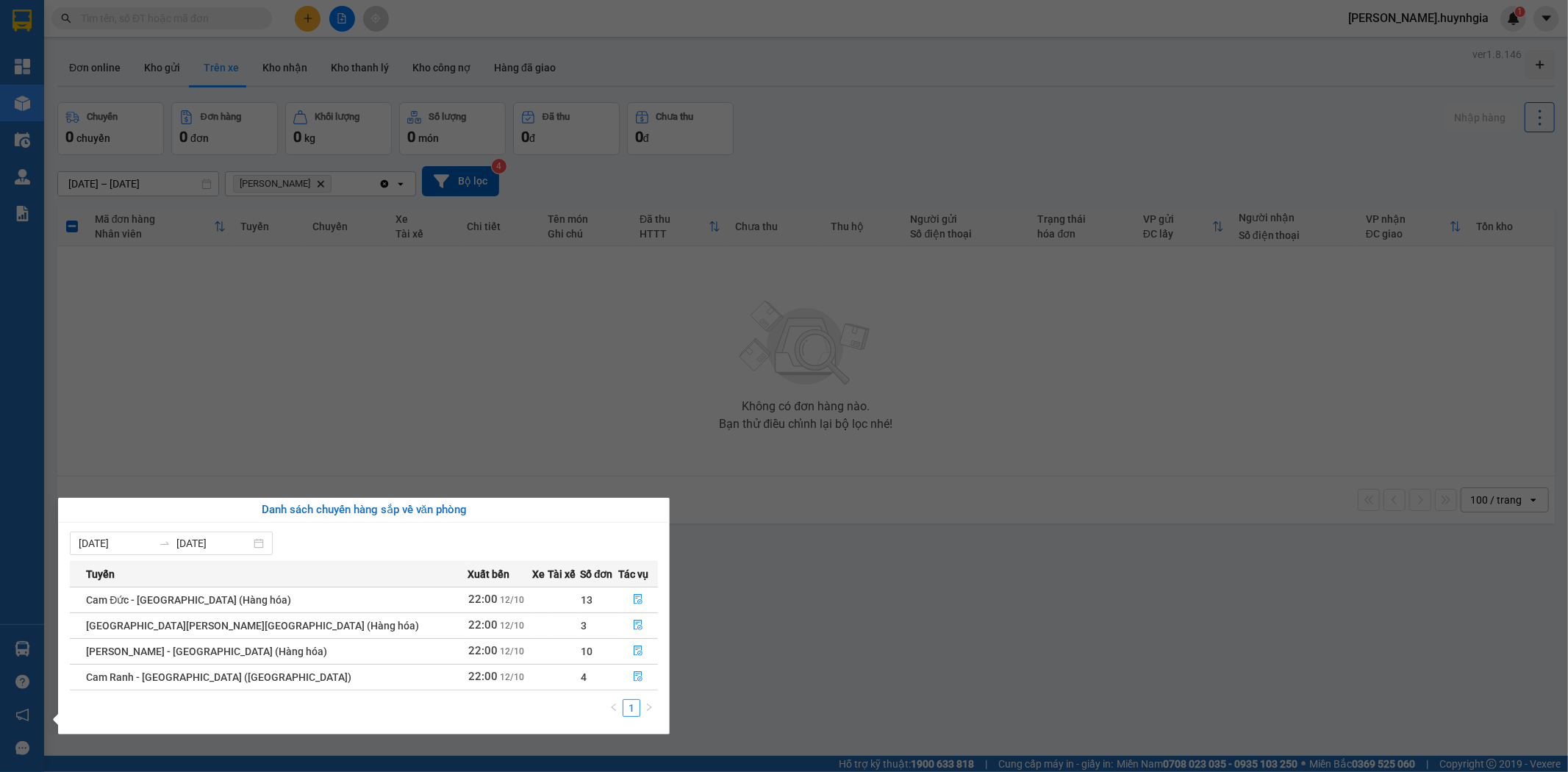
click at [826, 594] on section "Kết quả tìm kiếm ( 0 ) Bộ lọc No Data quynh.huynhgia 1 Tổng Quan Kho hàng mới Đ…" at bounding box center [784, 386] width 1568 height 772
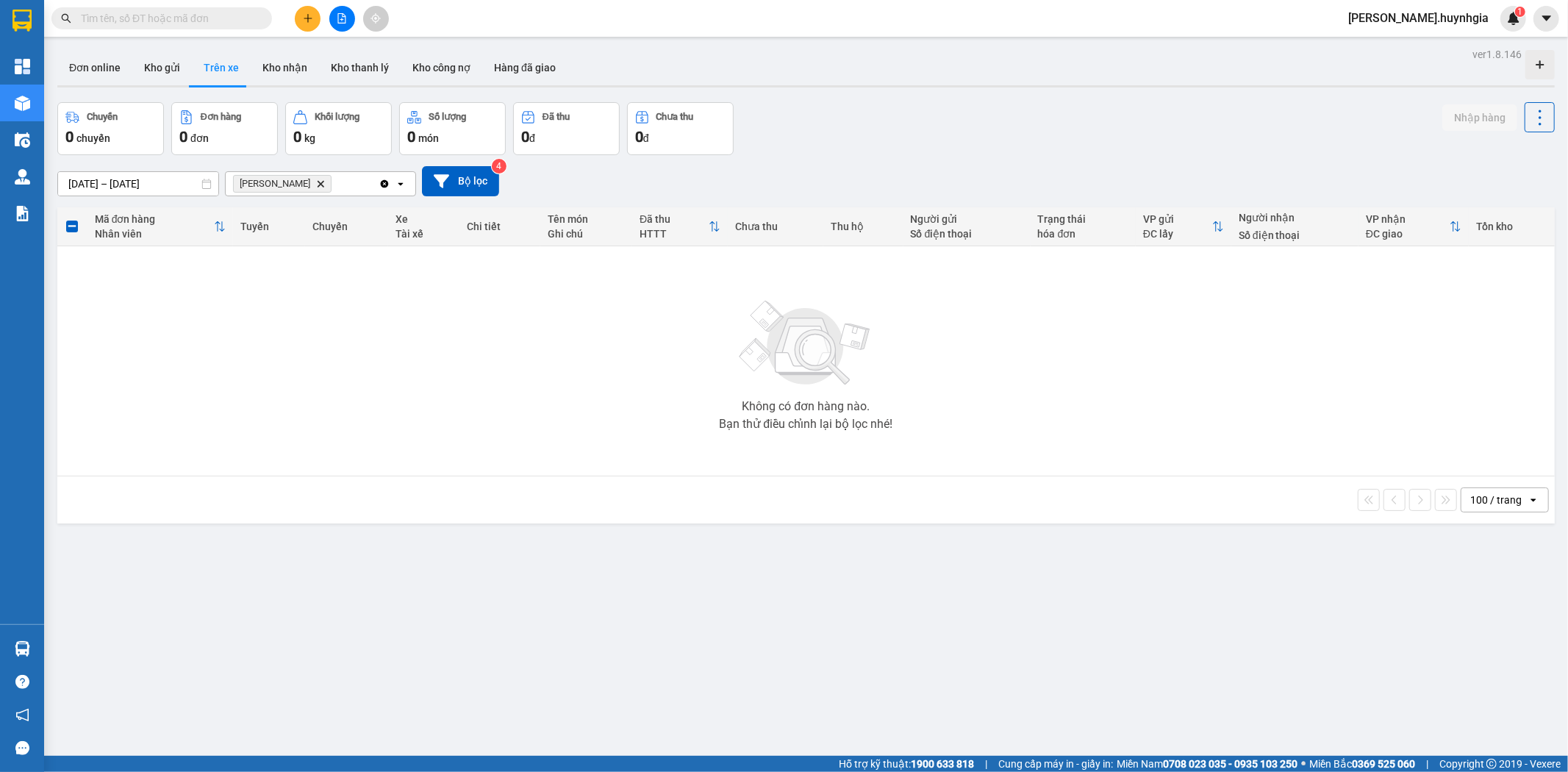
click at [318, 184] on icon "Phạm Ngũ Lão, close by backspace" at bounding box center [321, 183] width 7 height 7
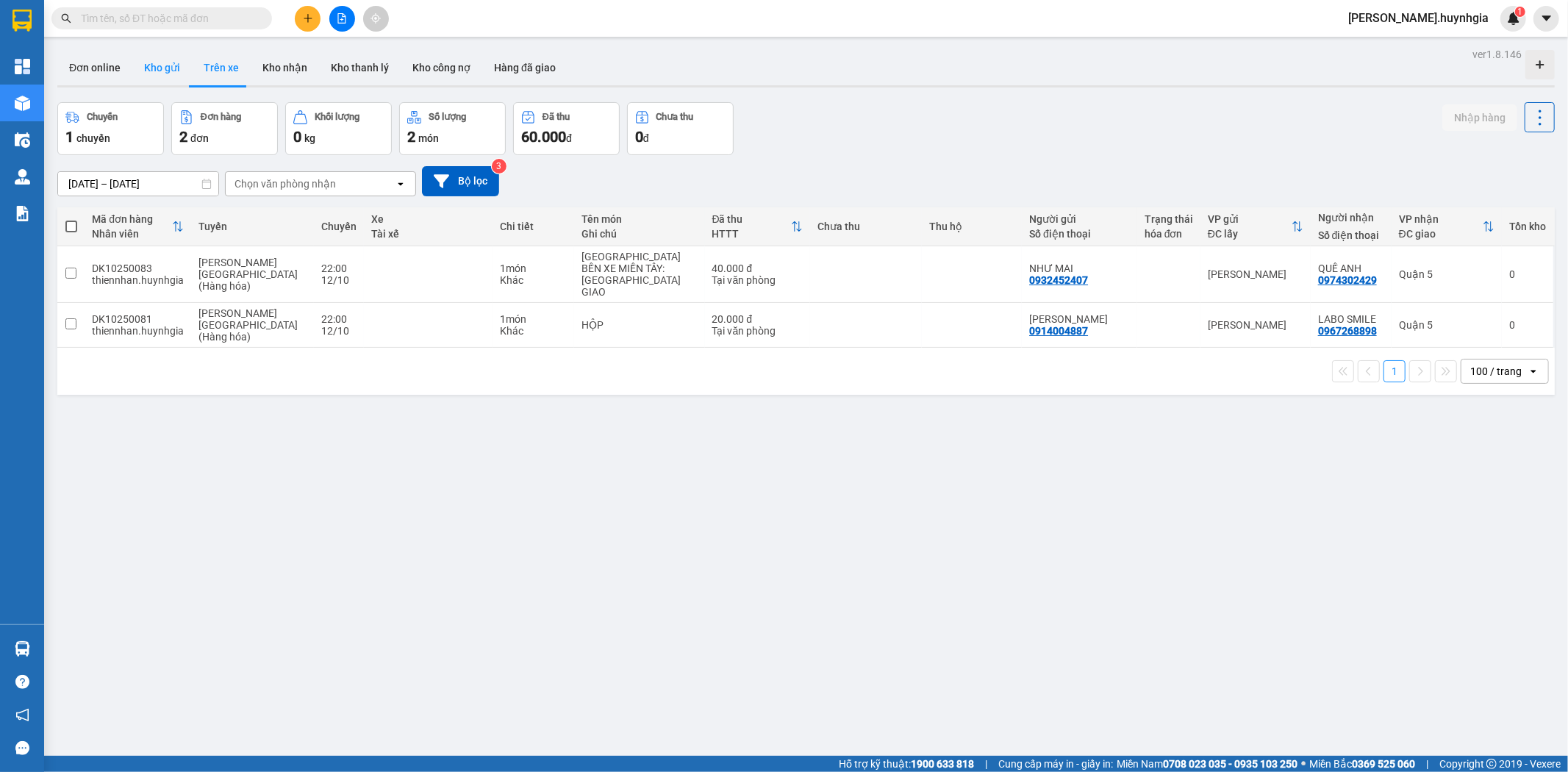
click at [162, 75] on button "Kho gửi" at bounding box center [162, 68] width 59 height 36
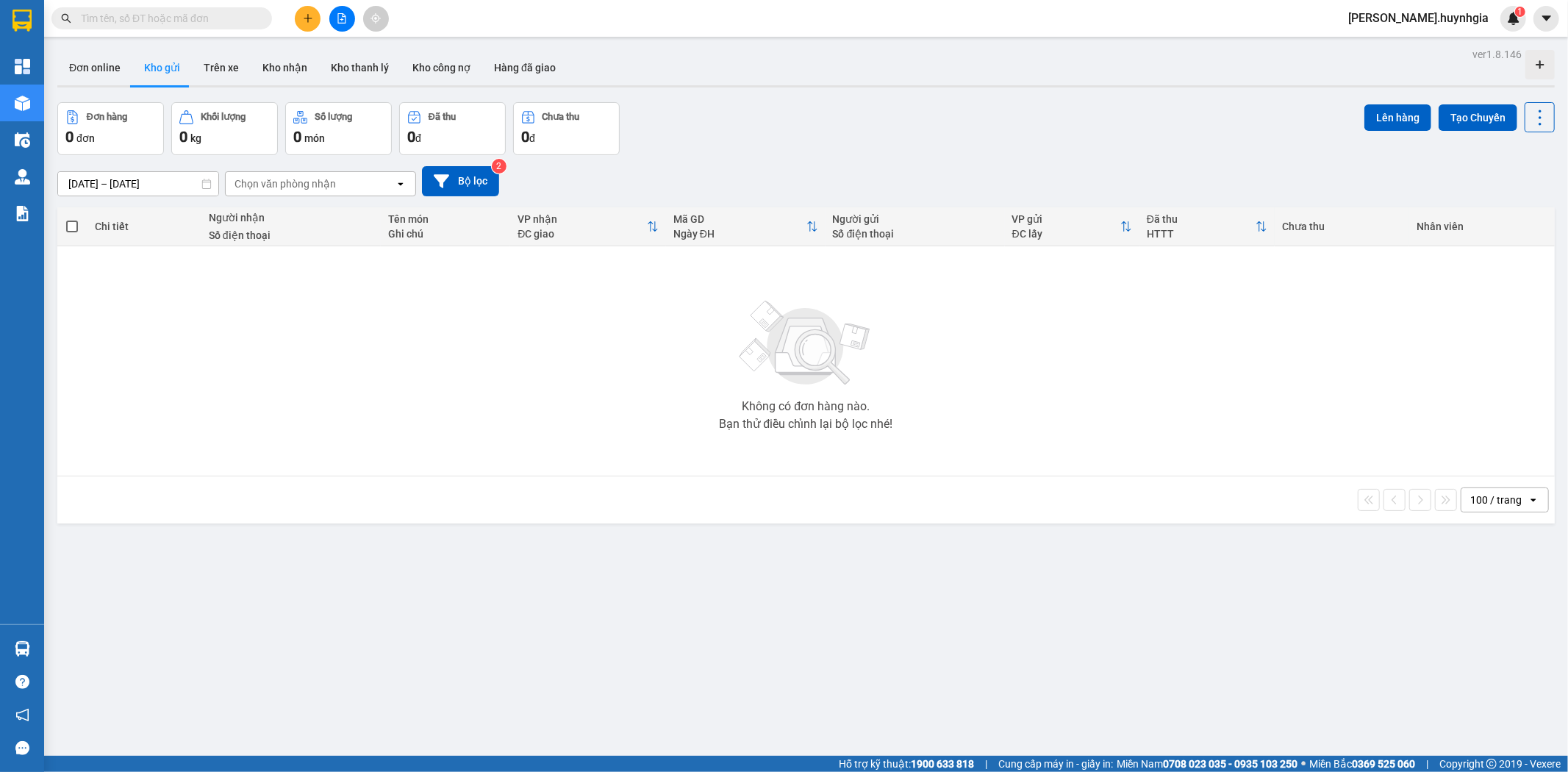
click at [297, 188] on div "Chọn văn phòng nhận" at bounding box center [285, 184] width 102 height 15
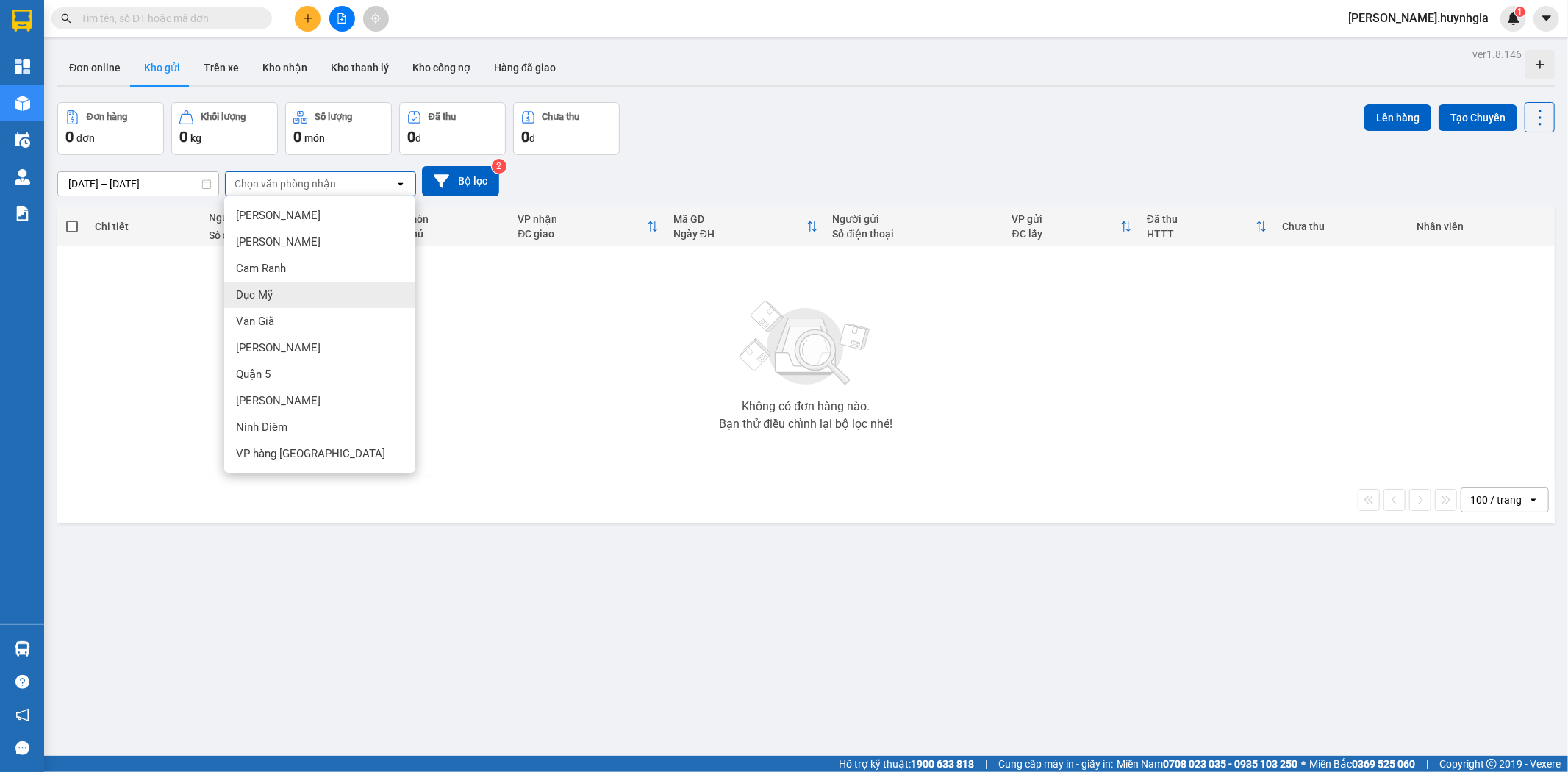
click at [267, 300] on span "Dục Mỹ" at bounding box center [254, 295] width 37 height 15
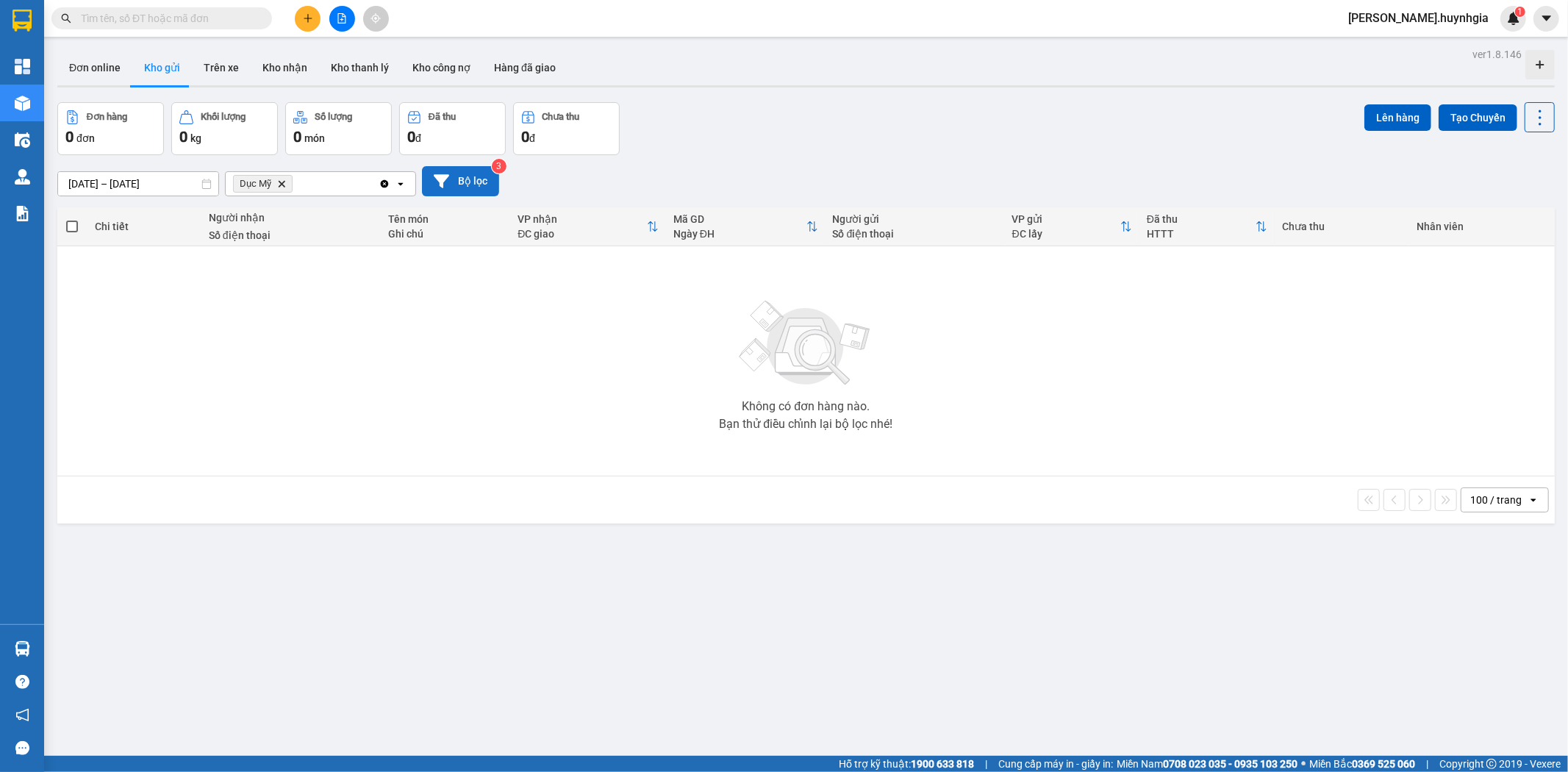
click at [465, 182] on button "Bộ lọc" at bounding box center [460, 181] width 78 height 31
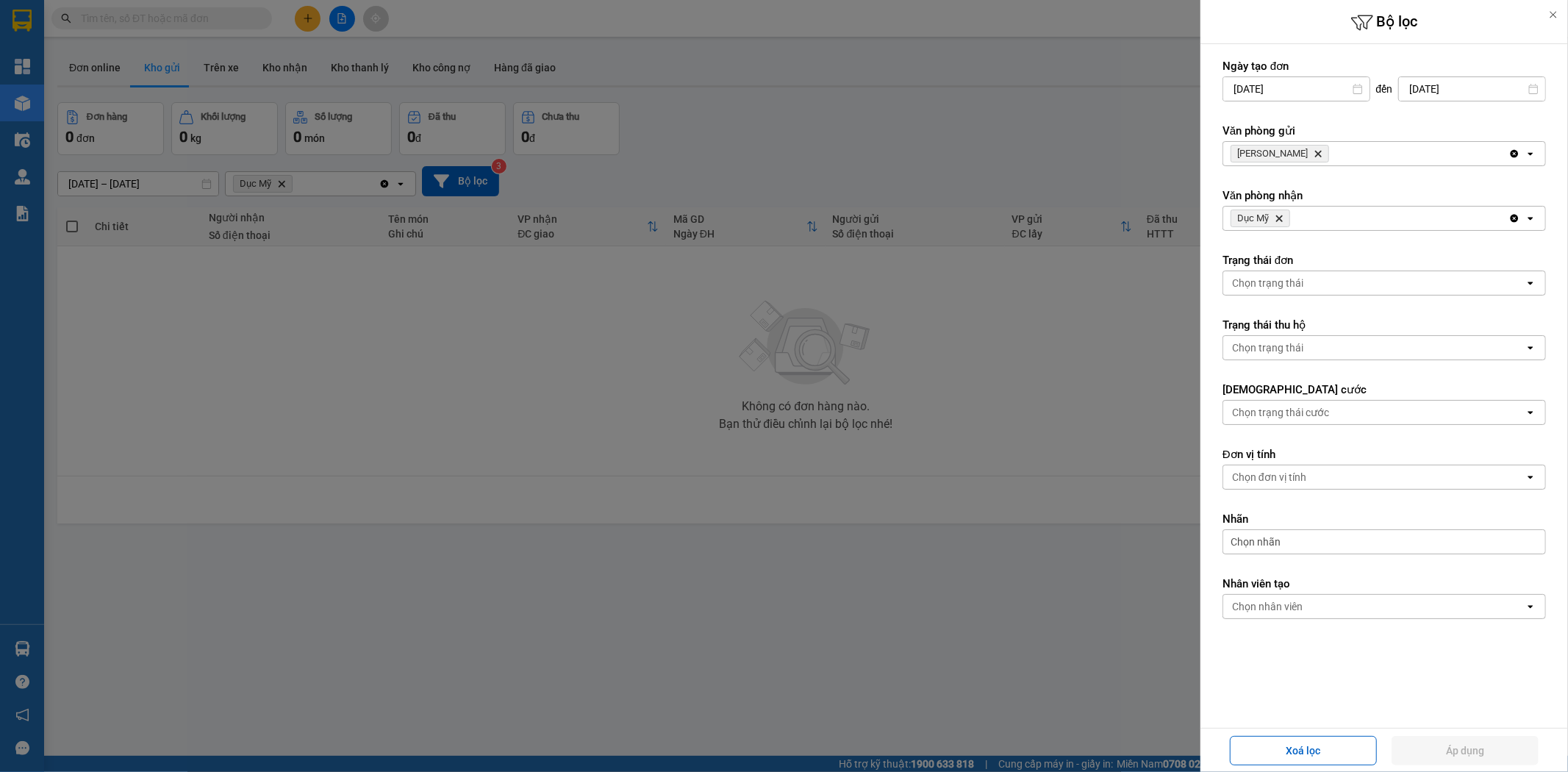
click at [1280, 215] on icon "Delete" at bounding box center [1279, 218] width 9 height 9
click at [1285, 225] on div "Chọn văn phòng" at bounding box center [1373, 218] width 301 height 24
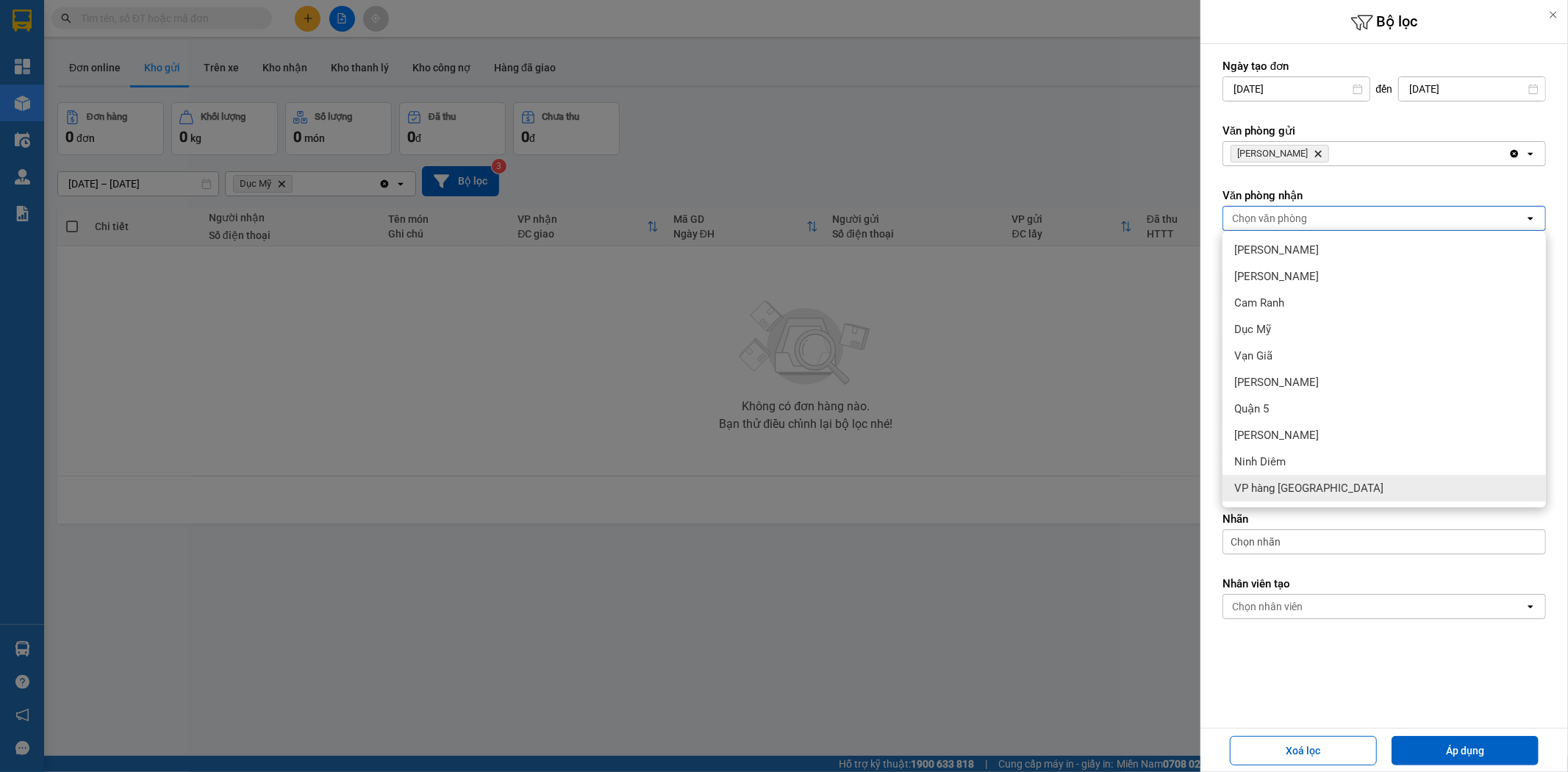
click at [1282, 481] on span "VP hàng [GEOGRAPHIC_DATA]" at bounding box center [1309, 489] width 149 height 15
click at [1471, 747] on button "Áp dụng" at bounding box center [1465, 751] width 147 height 30
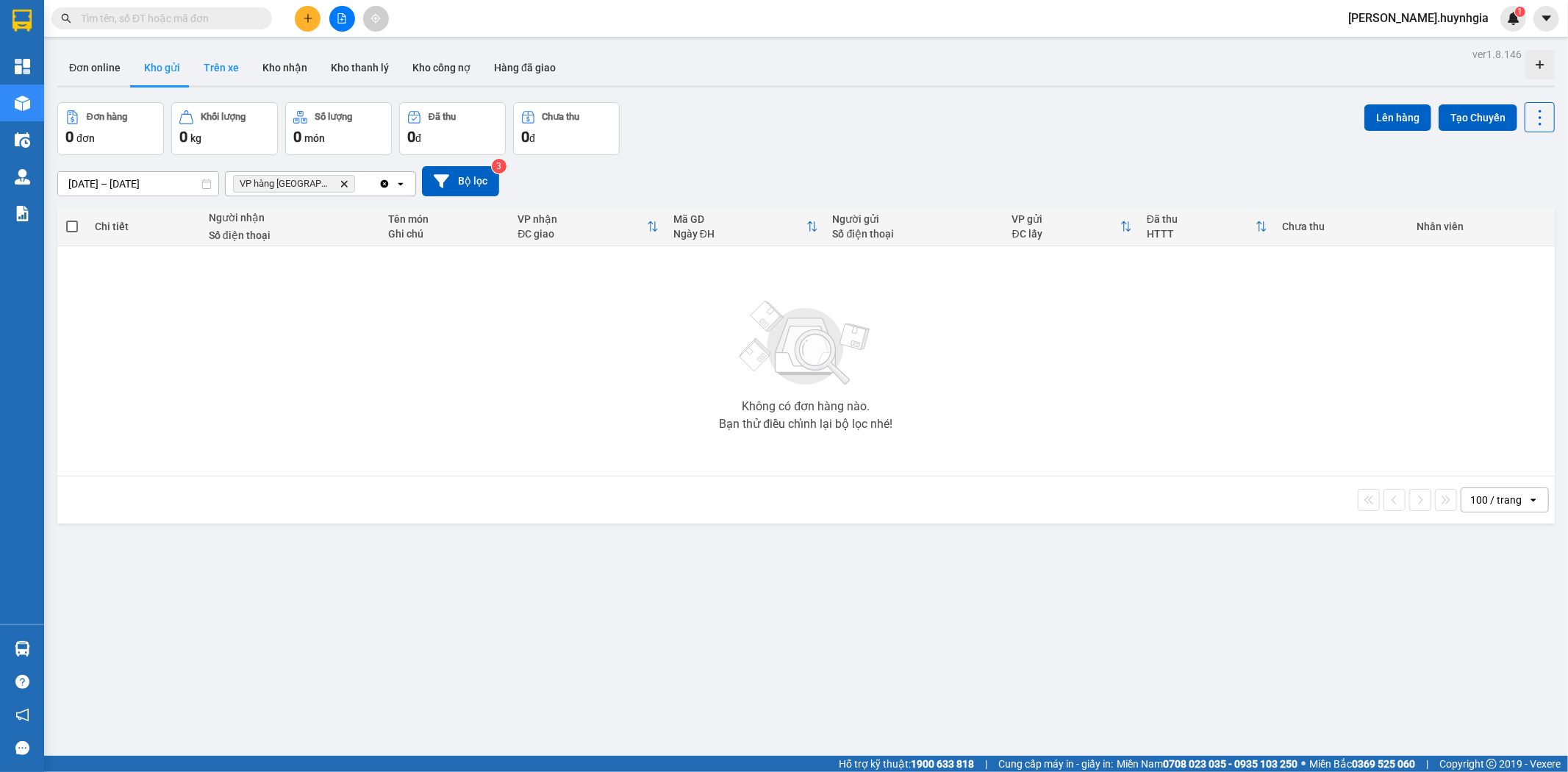
click at [226, 67] on button "Trên xe" at bounding box center [220, 68] width 59 height 36
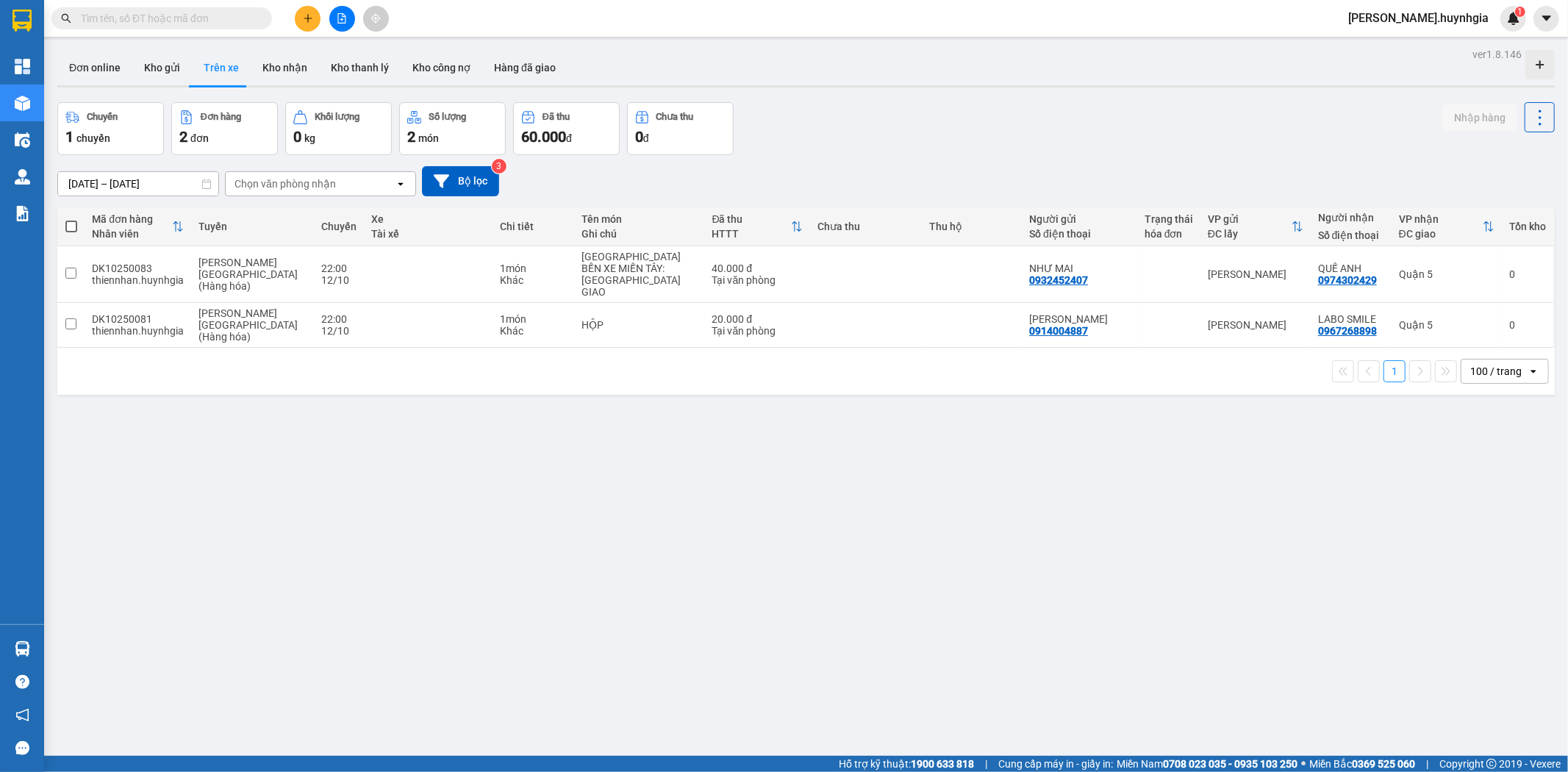
click at [70, 229] on span at bounding box center [71, 226] width 12 height 12
click at [71, 219] on input "checkbox" at bounding box center [71, 219] width 0 height 0
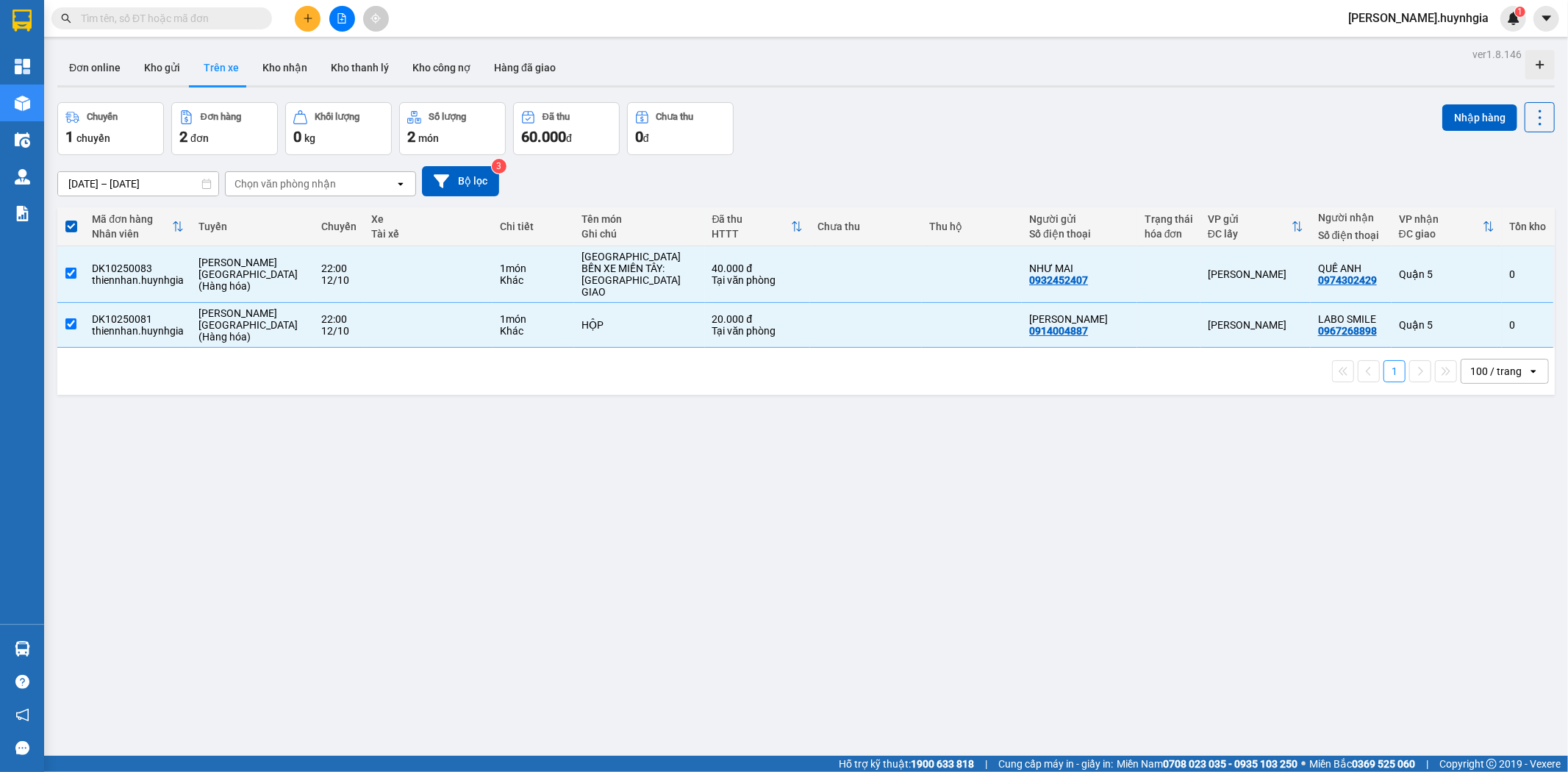
click at [70, 229] on span at bounding box center [71, 226] width 12 height 12
click at [71, 219] on input "checkbox" at bounding box center [71, 219] width 0 height 0
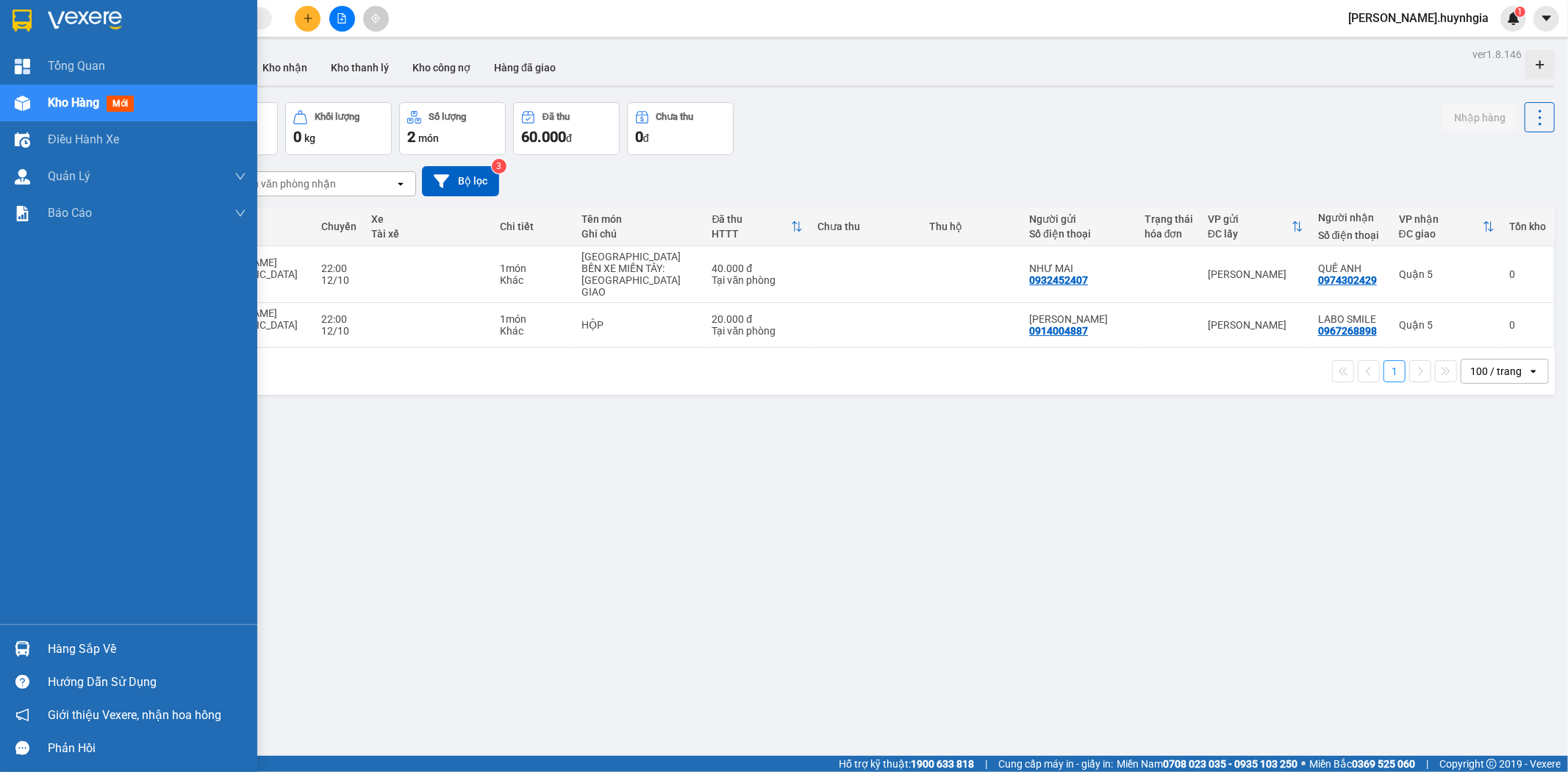
click at [74, 653] on div "Hàng sắp về" at bounding box center [147, 649] width 199 height 22
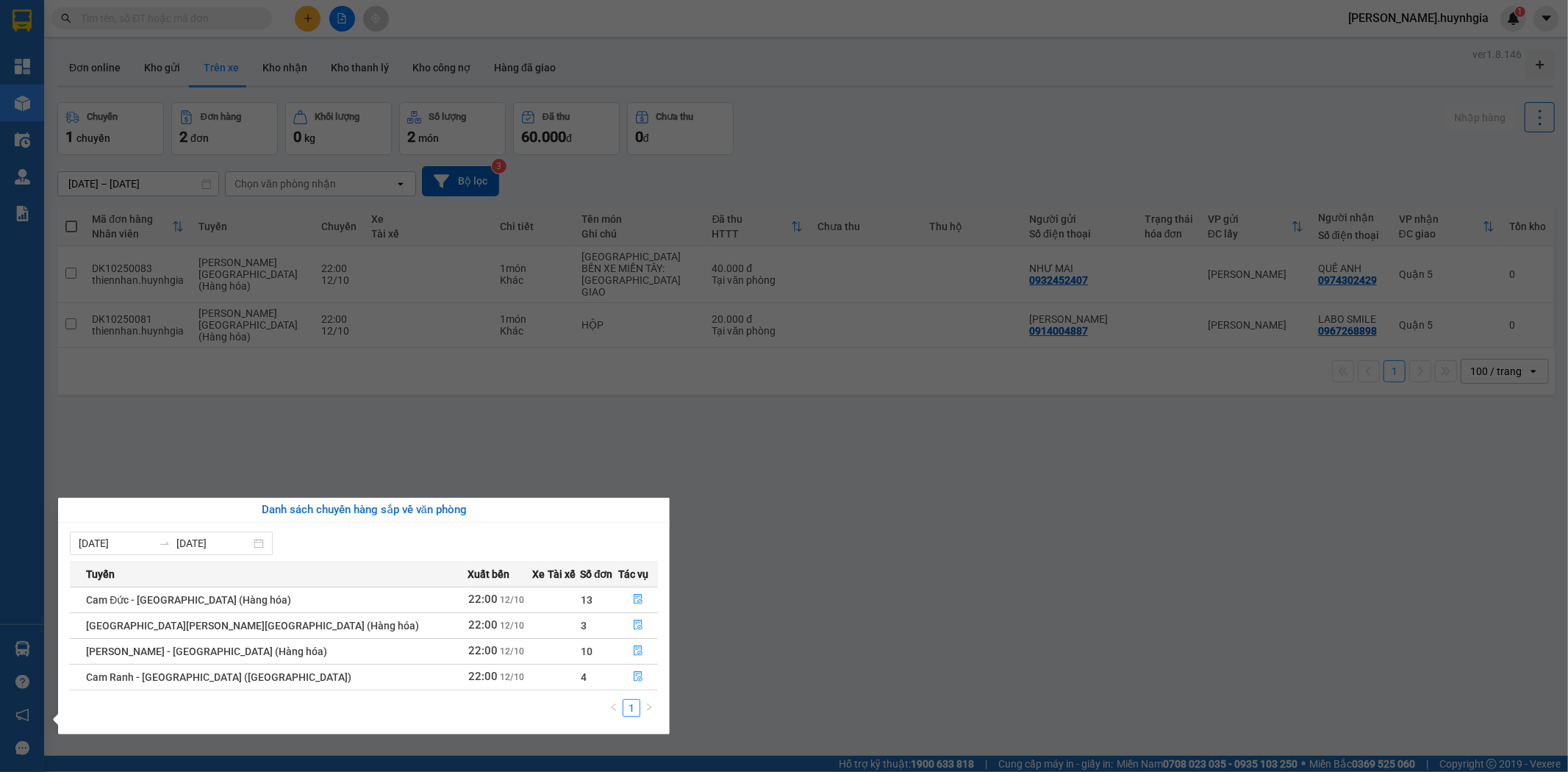
click at [845, 550] on section "Kết quả tìm kiếm ( 0 ) Bộ lọc No Data quynh.huynhgia 1 Tổng Quan Kho hàng mới Đ…" at bounding box center [784, 386] width 1568 height 772
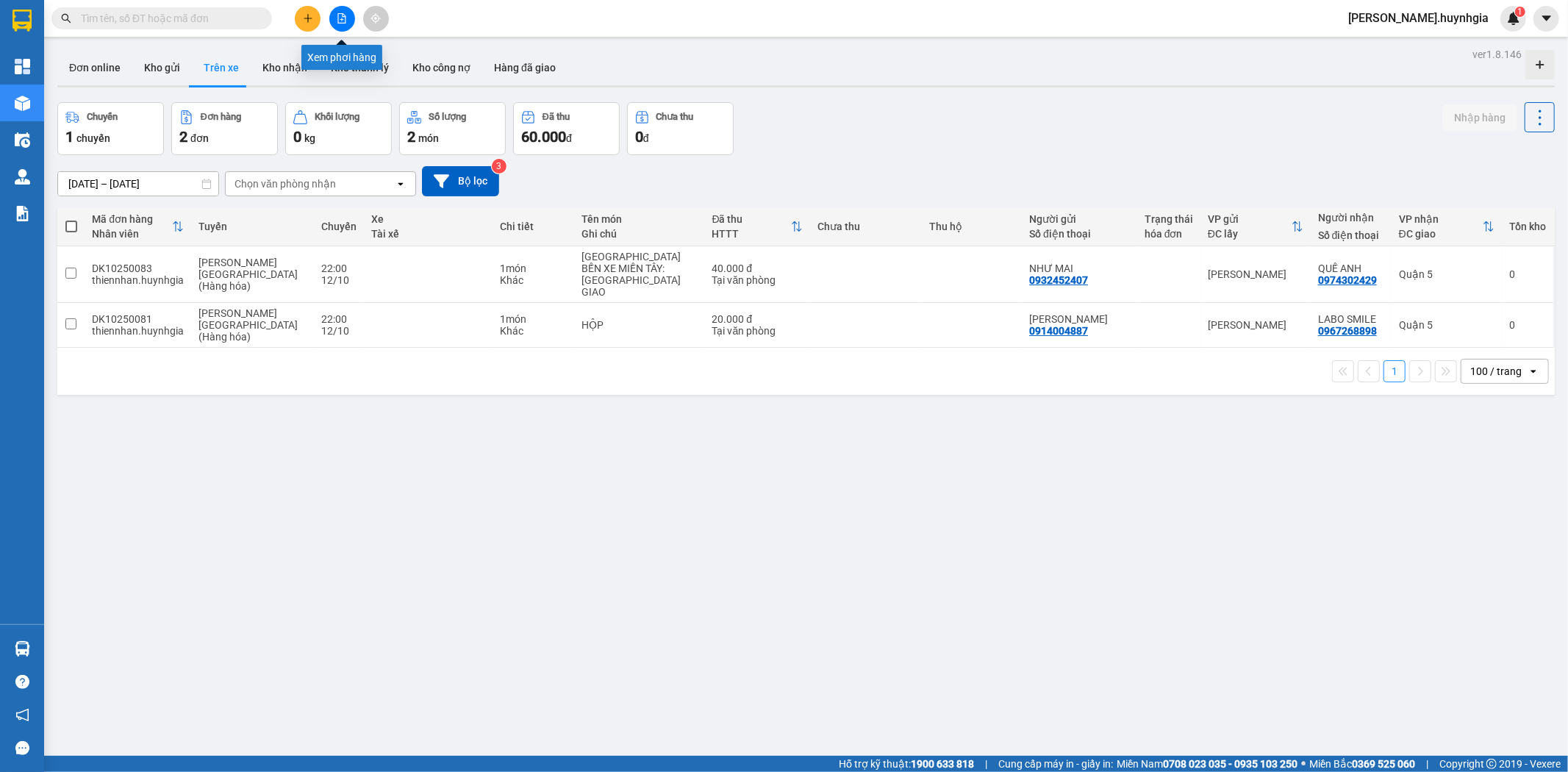
click at [342, 16] on icon "file-add" at bounding box center [342, 18] width 8 height 10
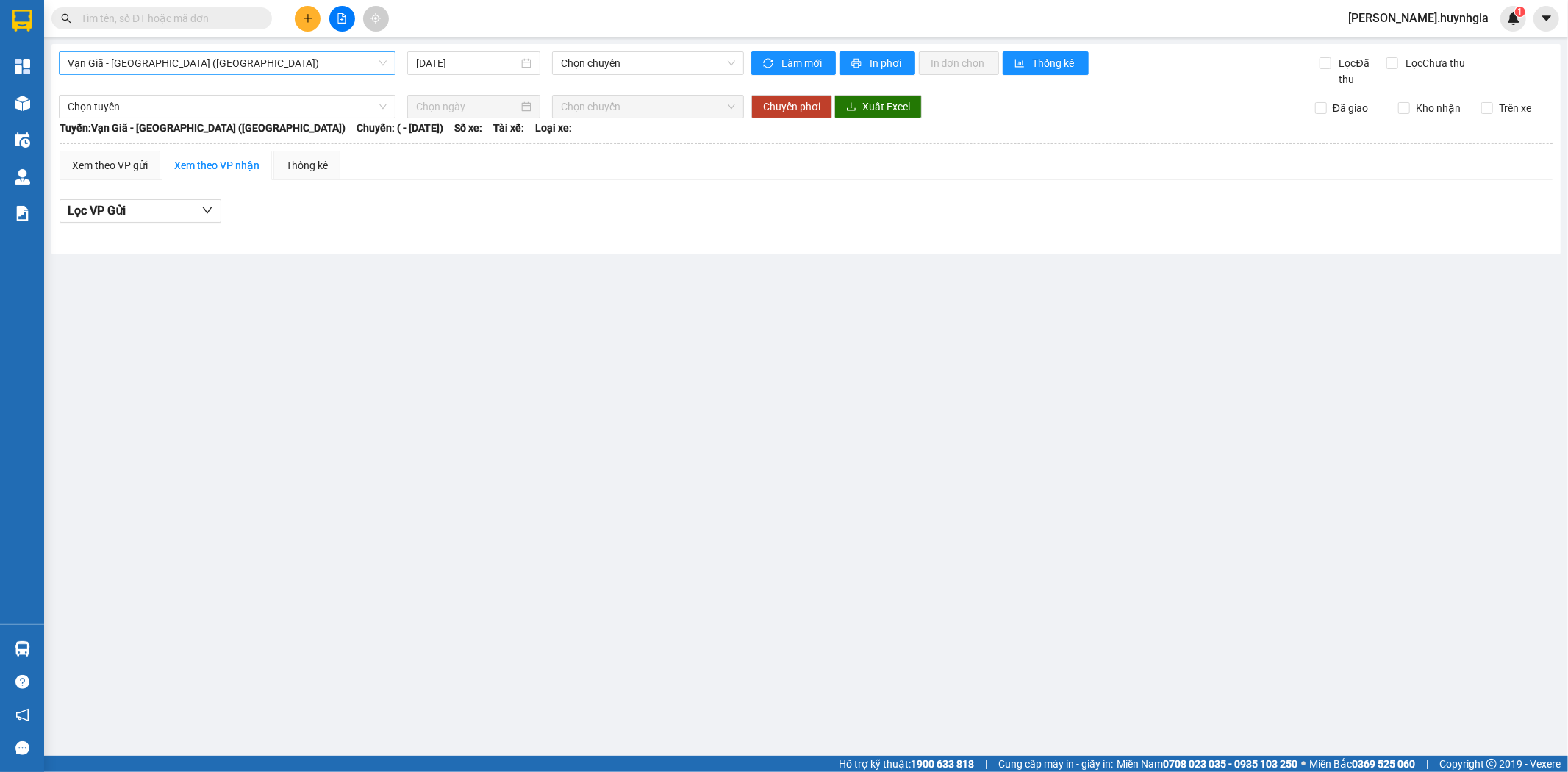
click at [246, 66] on span "Vạn Giã - Sài Gòn (Hàng hóa)" at bounding box center [227, 63] width 319 height 22
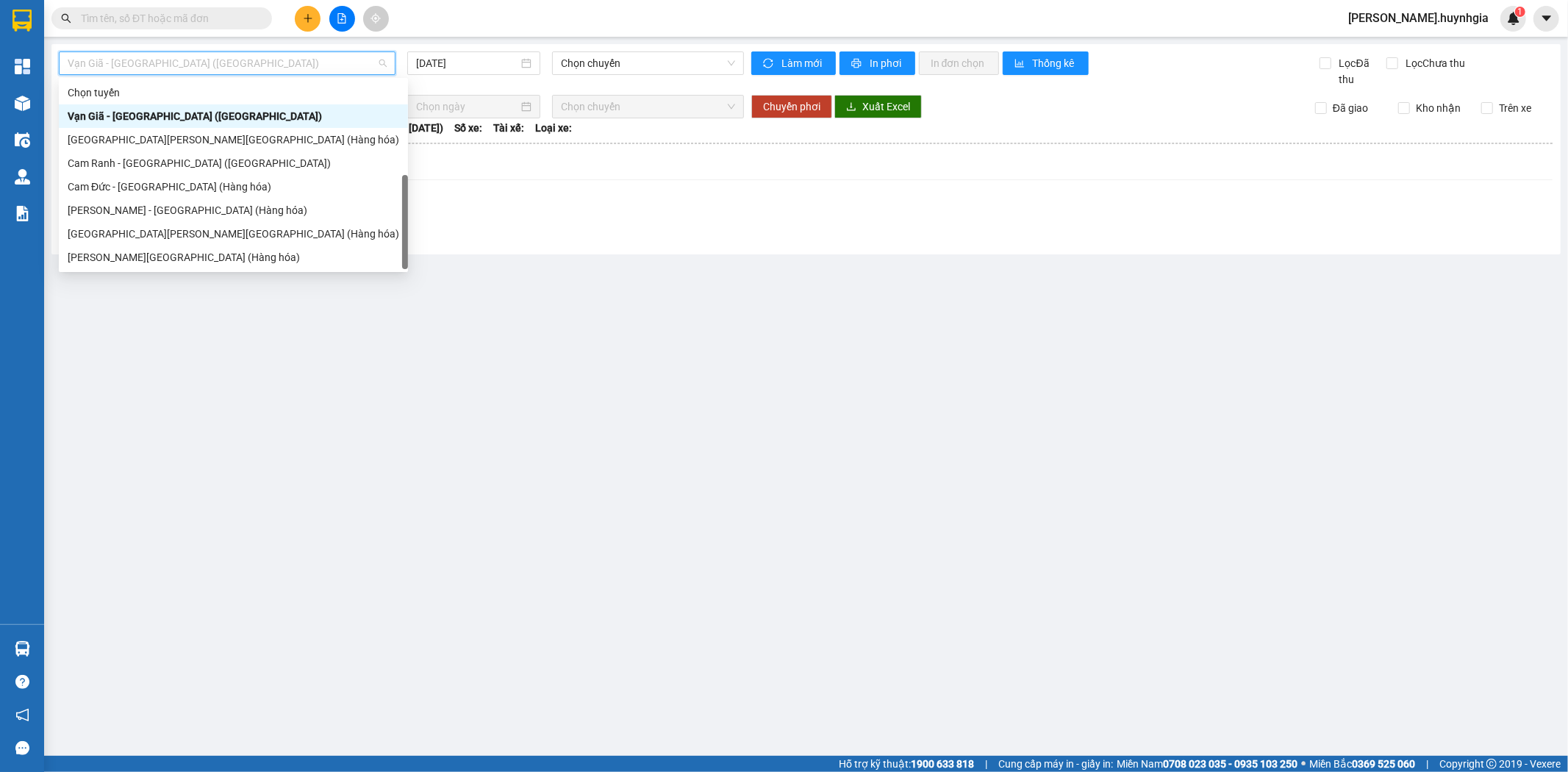
scroll to position [47, 0]
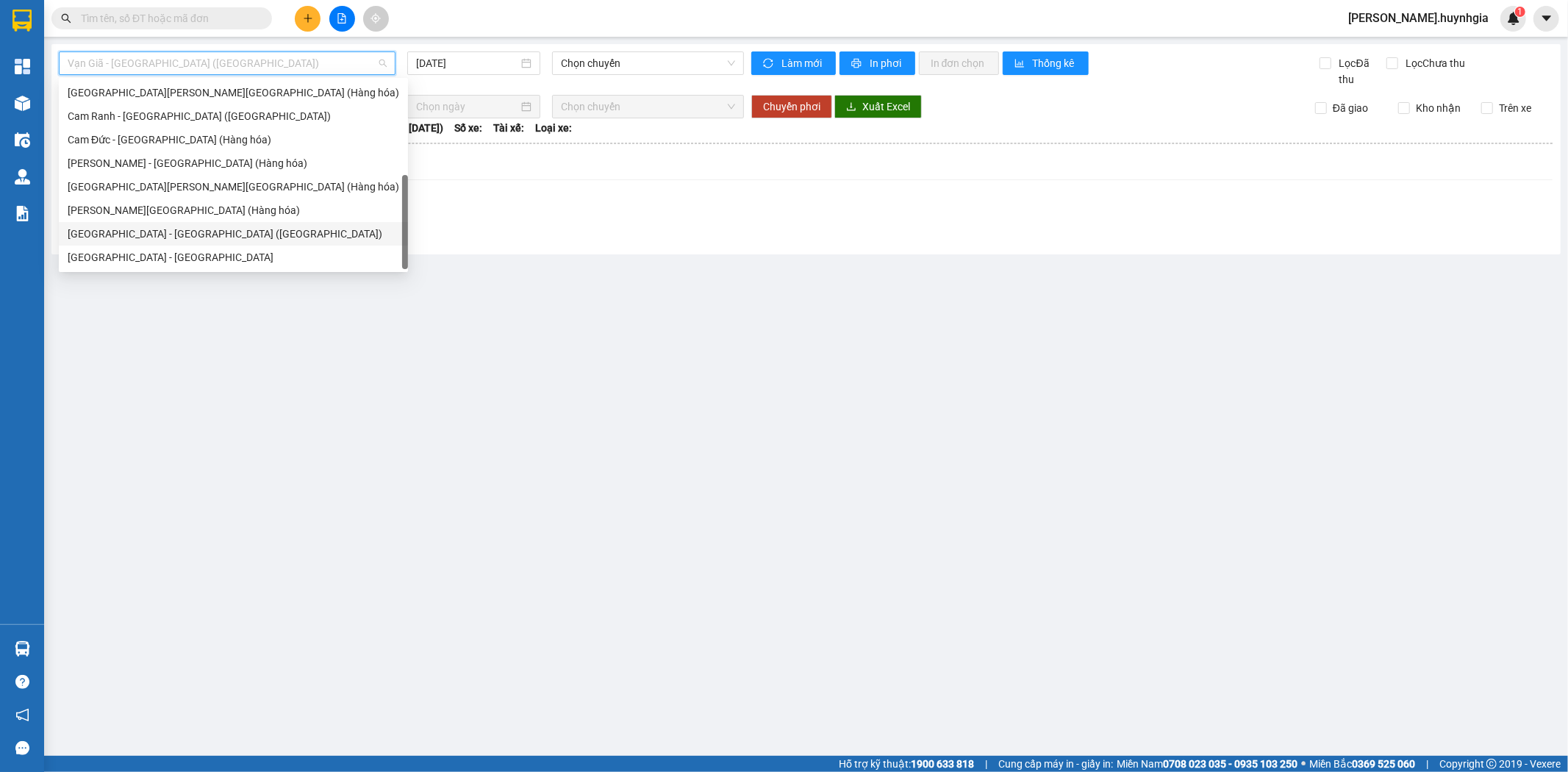
click at [135, 229] on div "Sài Gòn - Nha Trang (Hàng hóa)" at bounding box center [234, 234] width 332 height 17
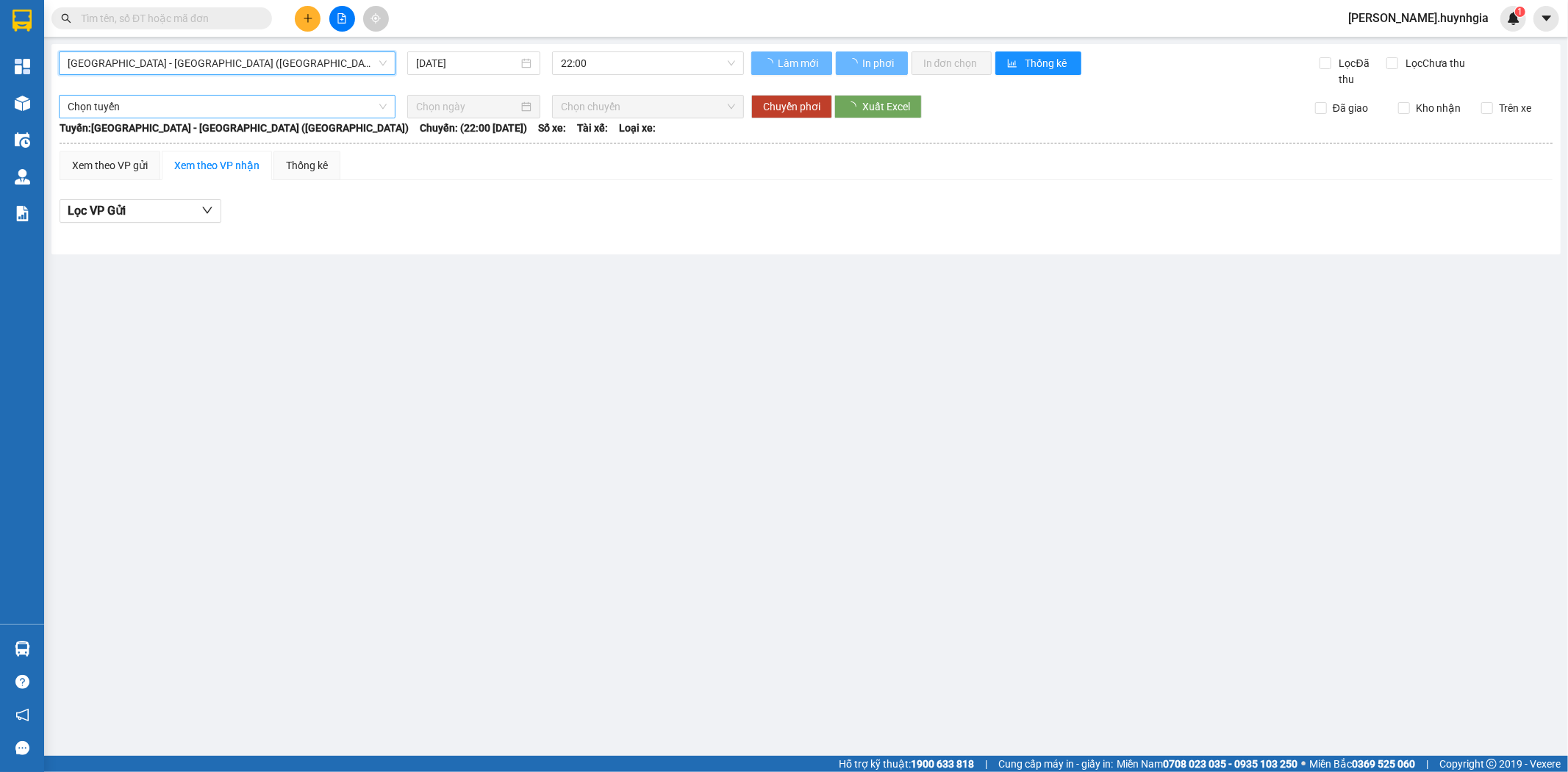
click at [148, 102] on span "Chọn tuyến" at bounding box center [227, 107] width 319 height 22
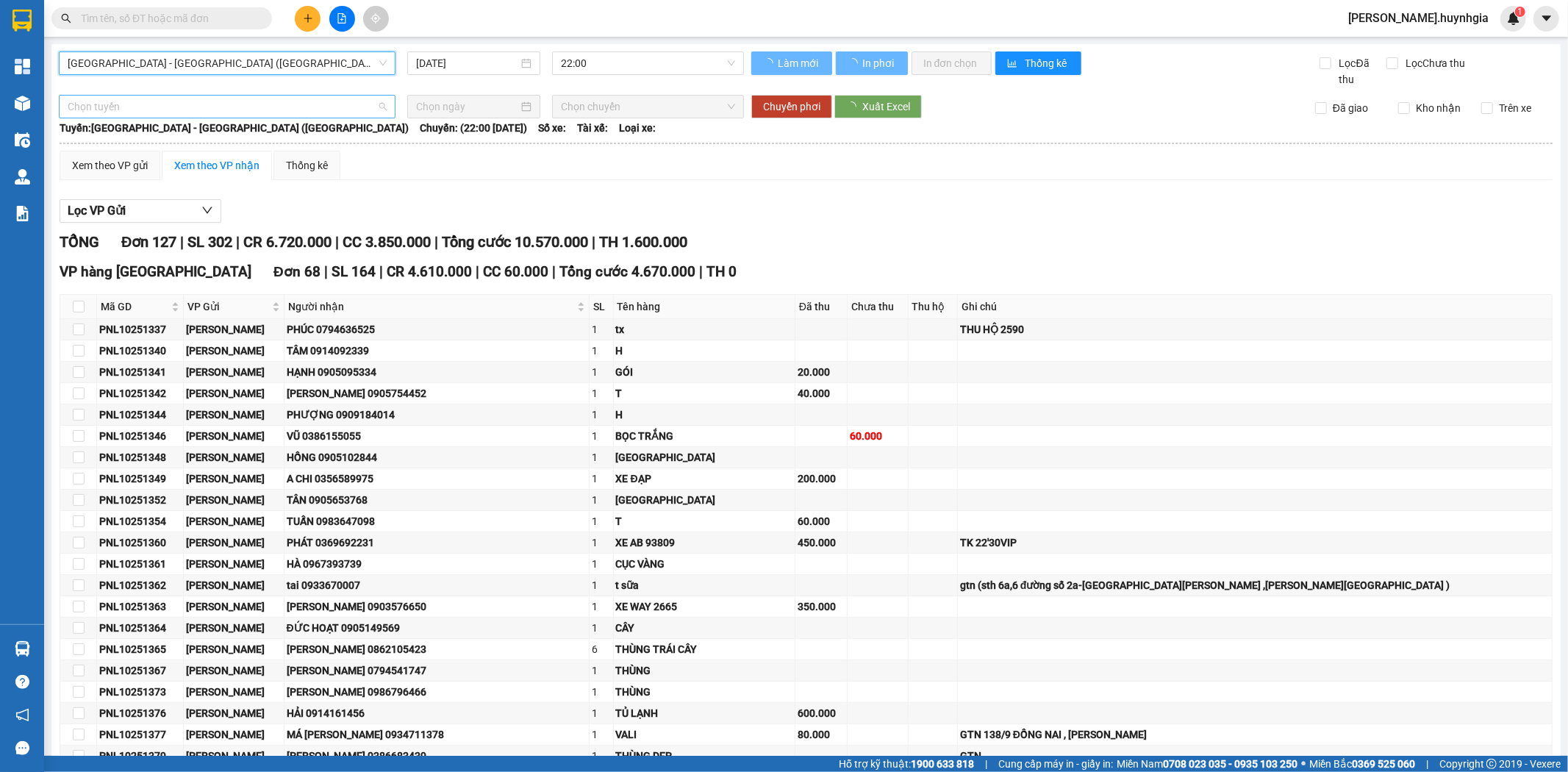
click at [147, 105] on span "Chọn tuyến" at bounding box center [227, 107] width 319 height 22
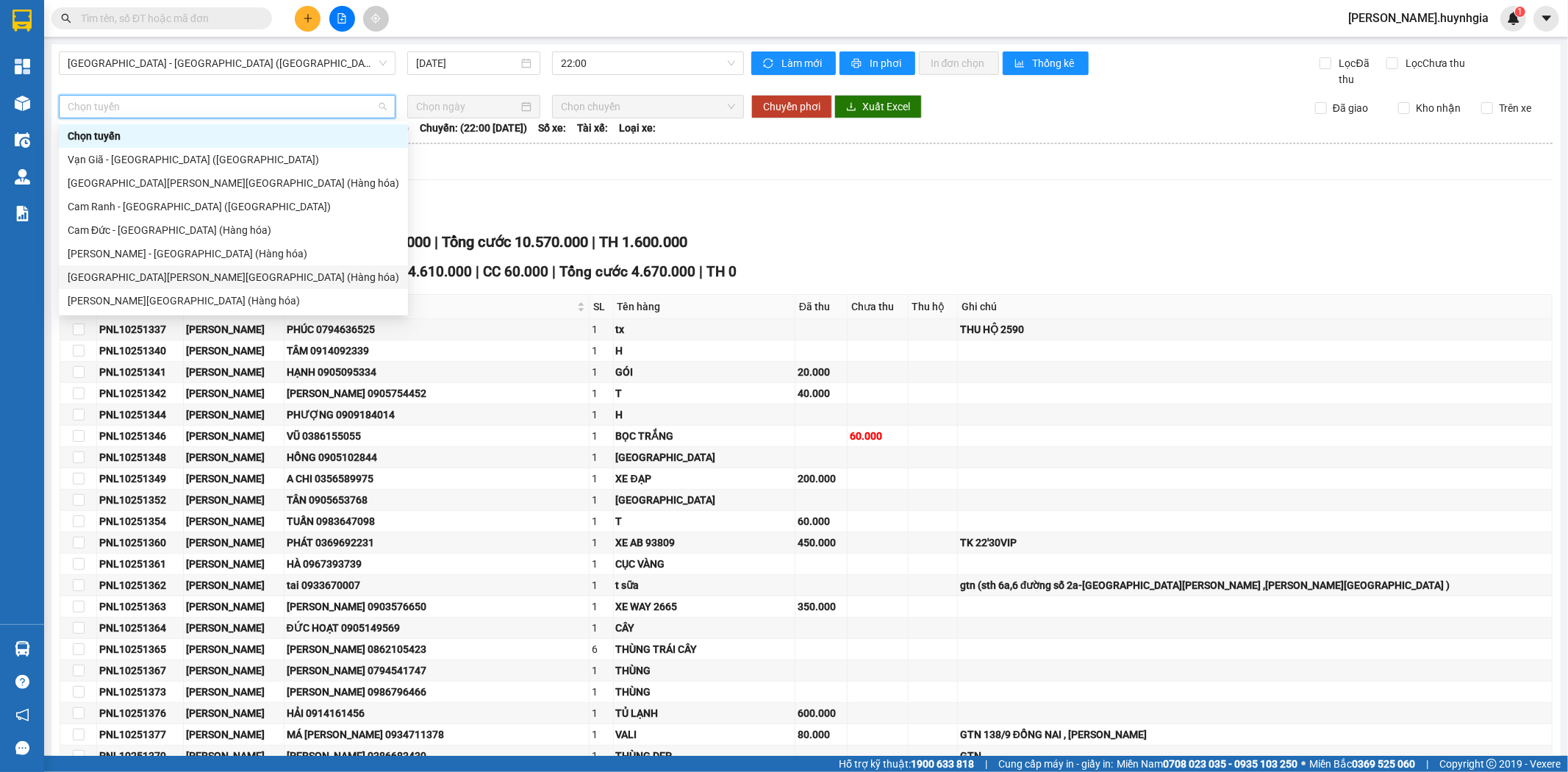
click at [155, 276] on div "Nha Trang - Sài Gòn (Hàng hóa)" at bounding box center [234, 277] width 332 height 17
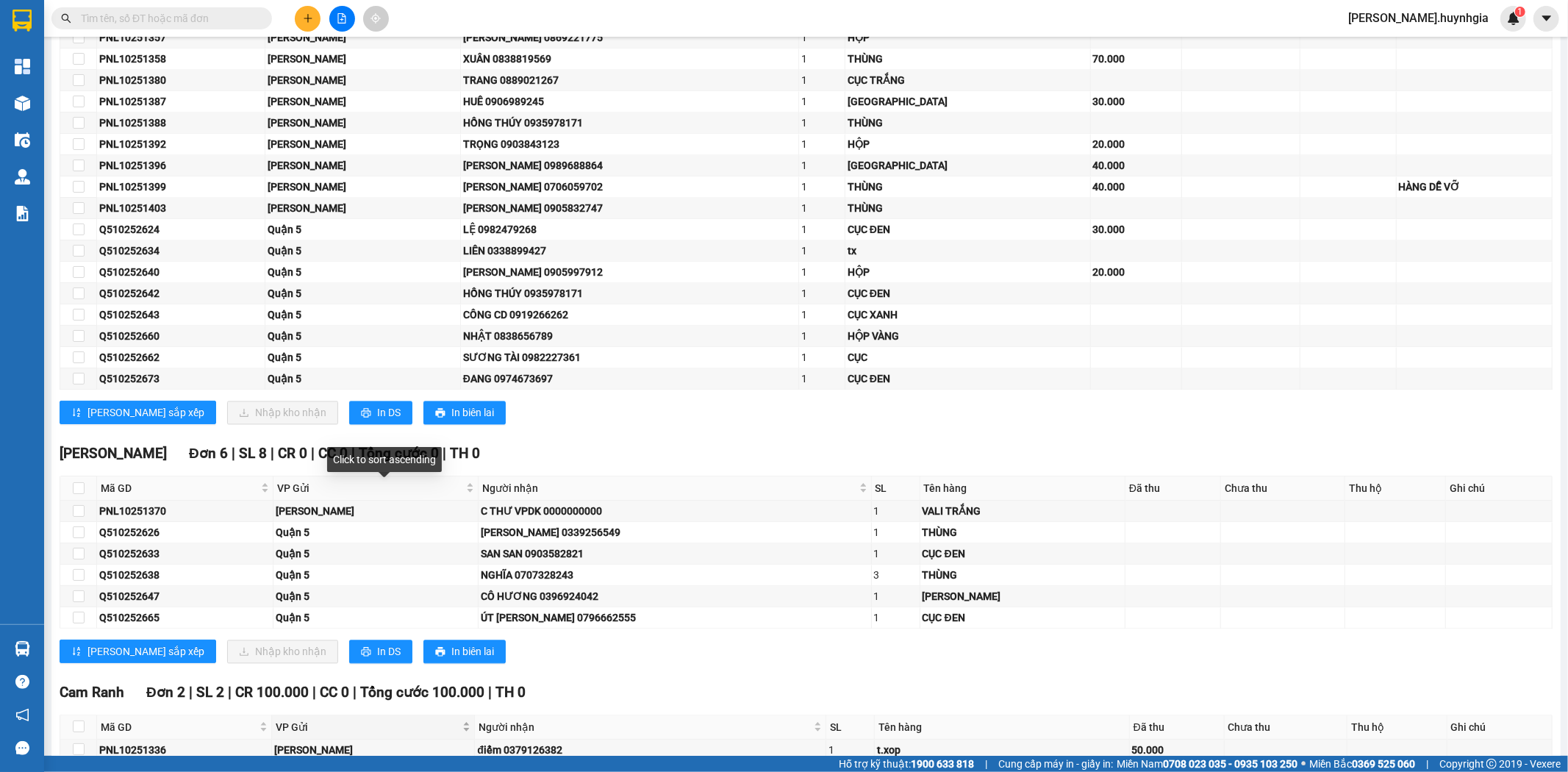
scroll to position [2697, 0]
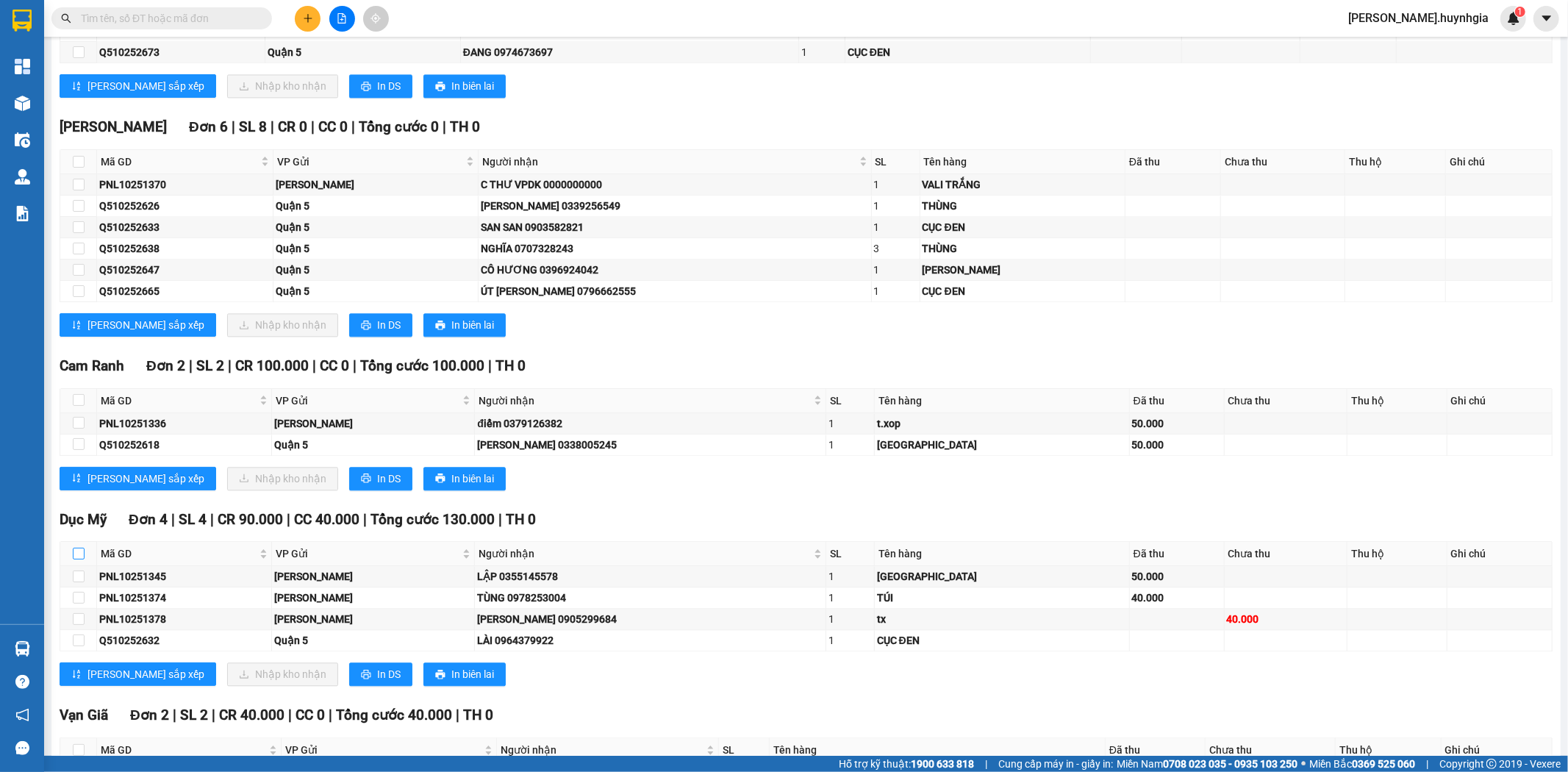
click at [73, 552] on label at bounding box center [78, 554] width 12 height 17
click at [73, 552] on input "checkbox" at bounding box center [78, 554] width 12 height 12
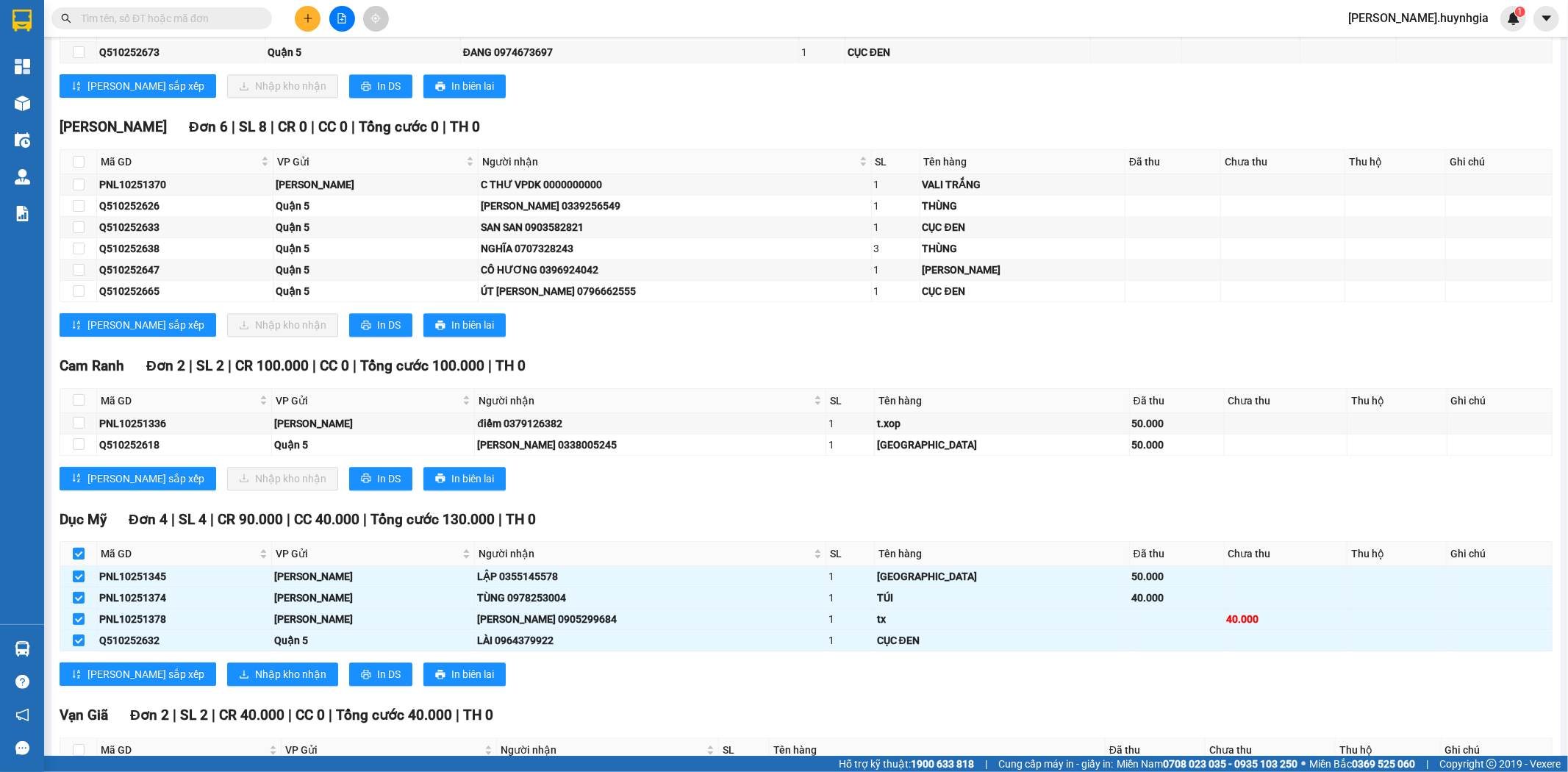
click at [78, 559] on input "checkbox" at bounding box center [78, 554] width 12 height 12
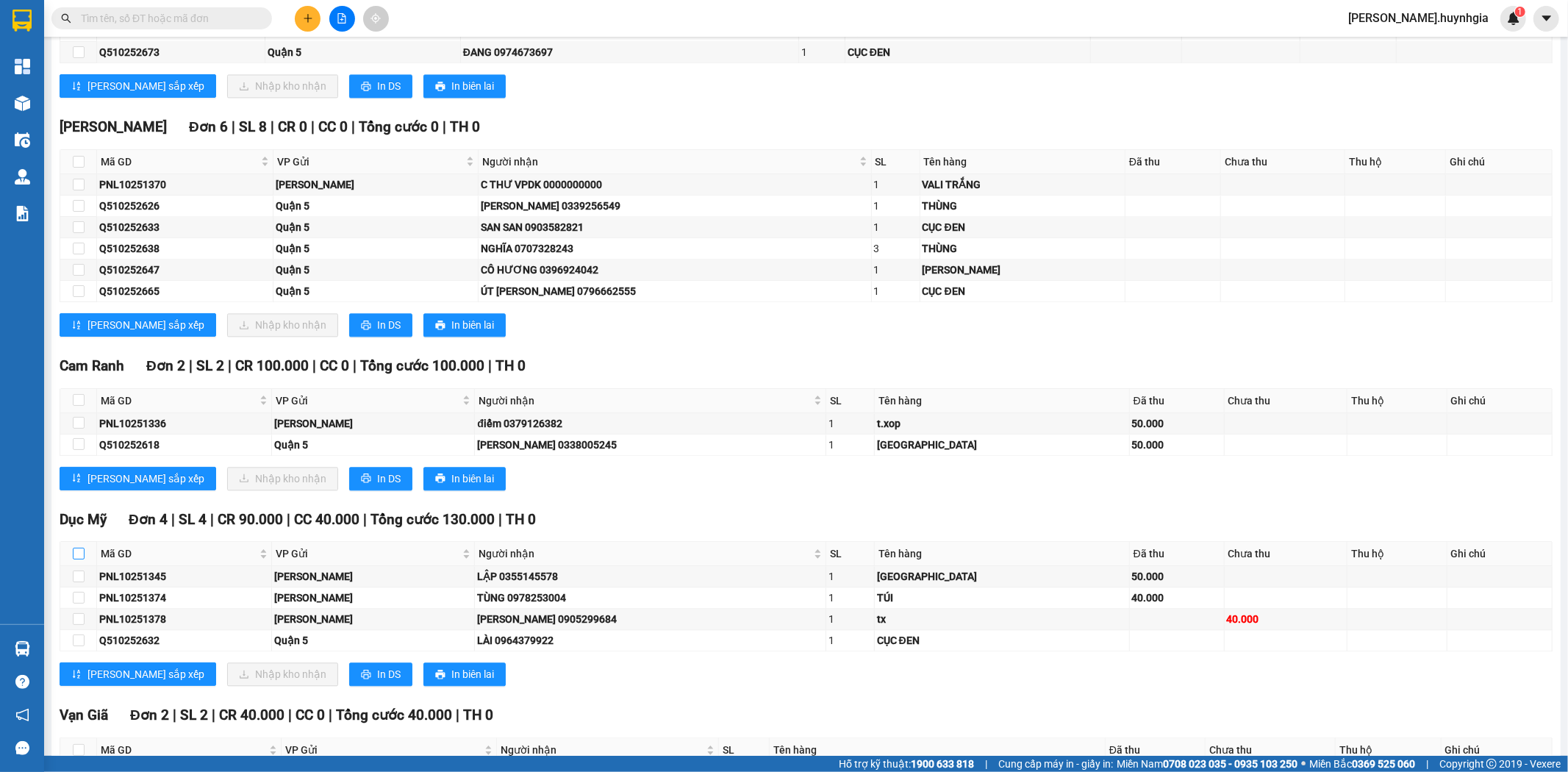
click at [78, 560] on input "checkbox" at bounding box center [78, 554] width 12 height 12
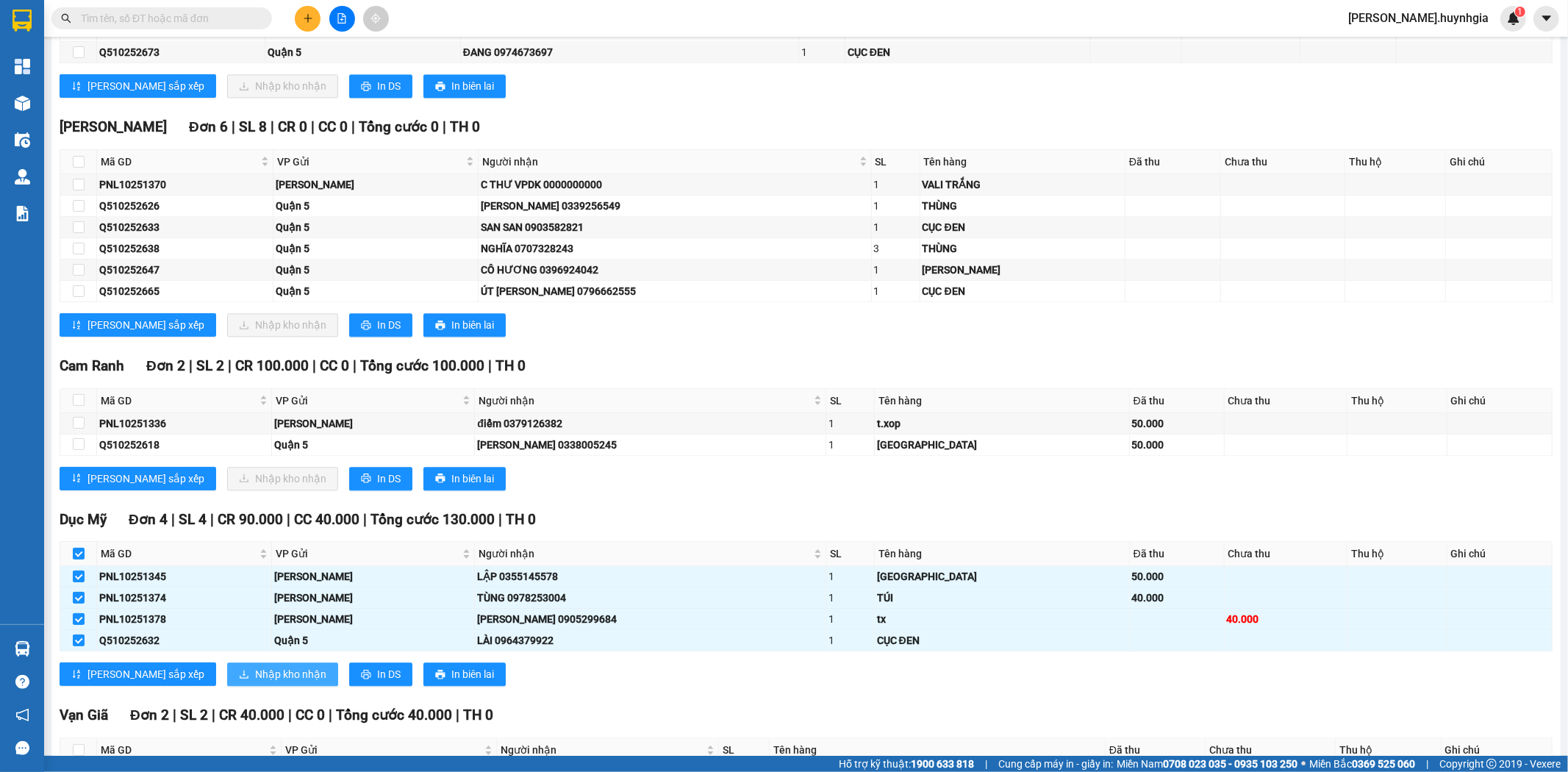
click at [255, 678] on span "Nhập kho nhận" at bounding box center [290, 675] width 71 height 17
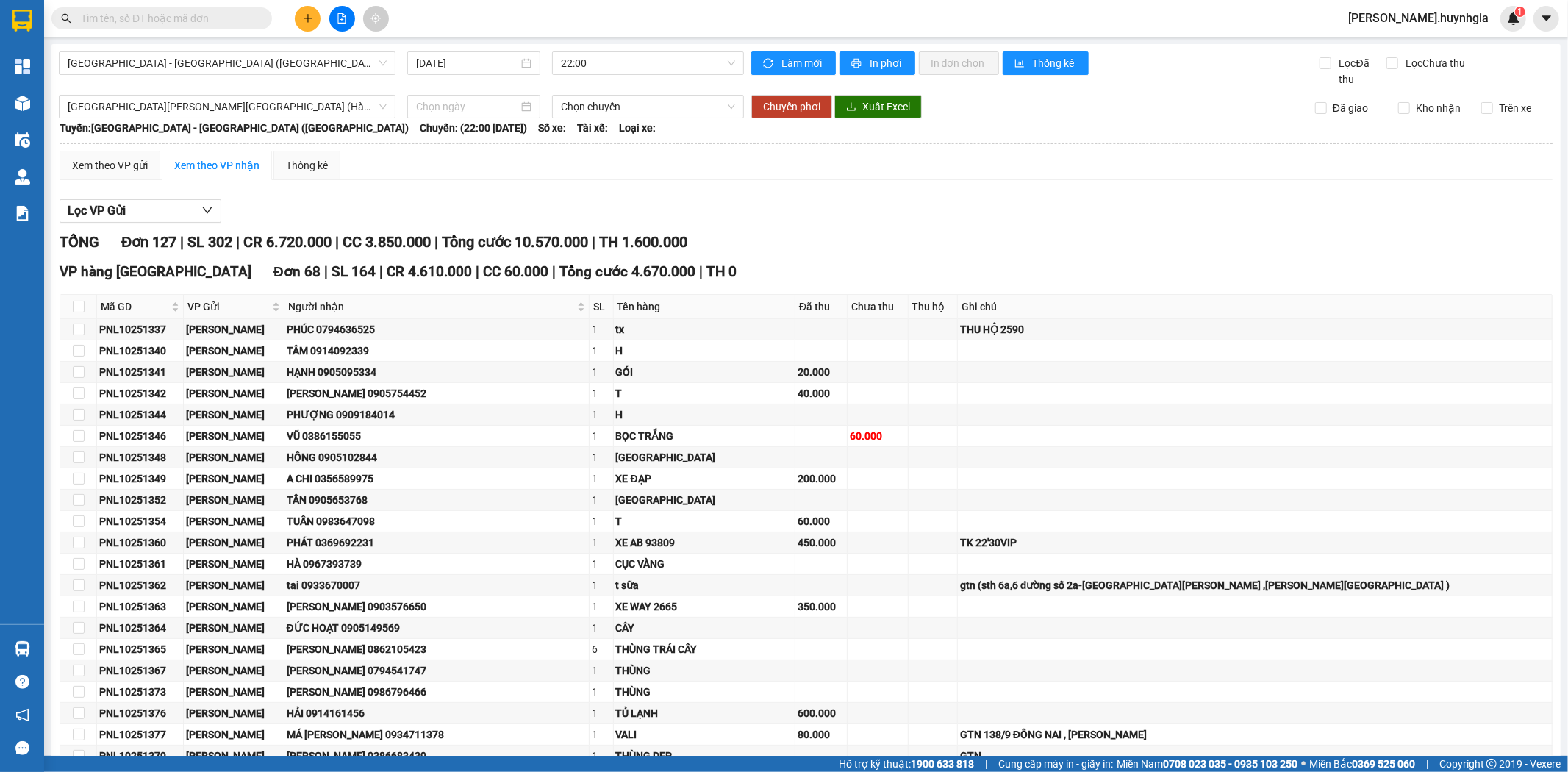
click at [805, 216] on div "Lọc VP Gửi" at bounding box center [805, 211] width 1493 height 24
click at [185, 64] on span "Sài Gòn - Nha Trang (Hàng hóa)" at bounding box center [227, 63] width 319 height 22
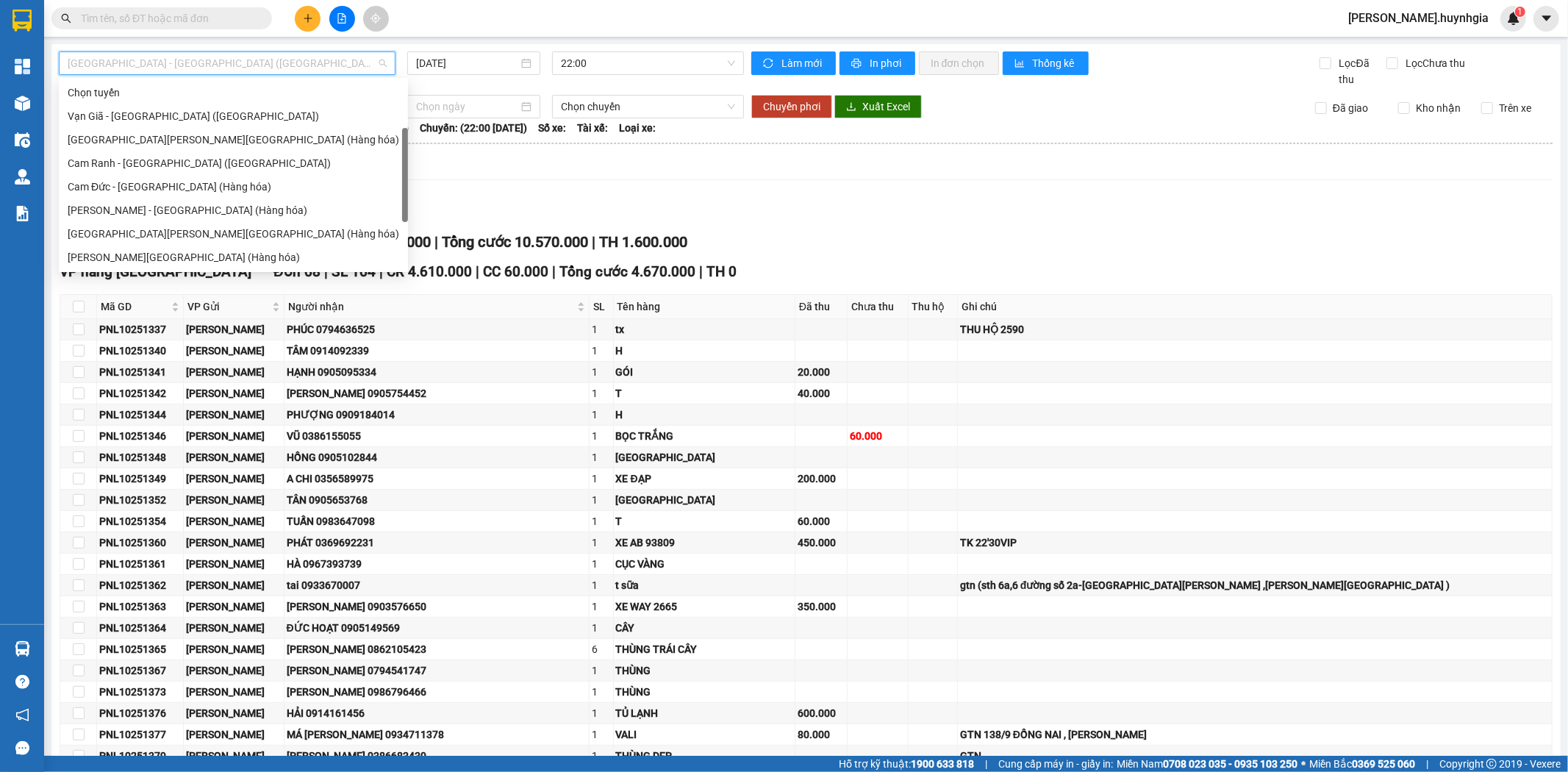
scroll to position [24, 0]
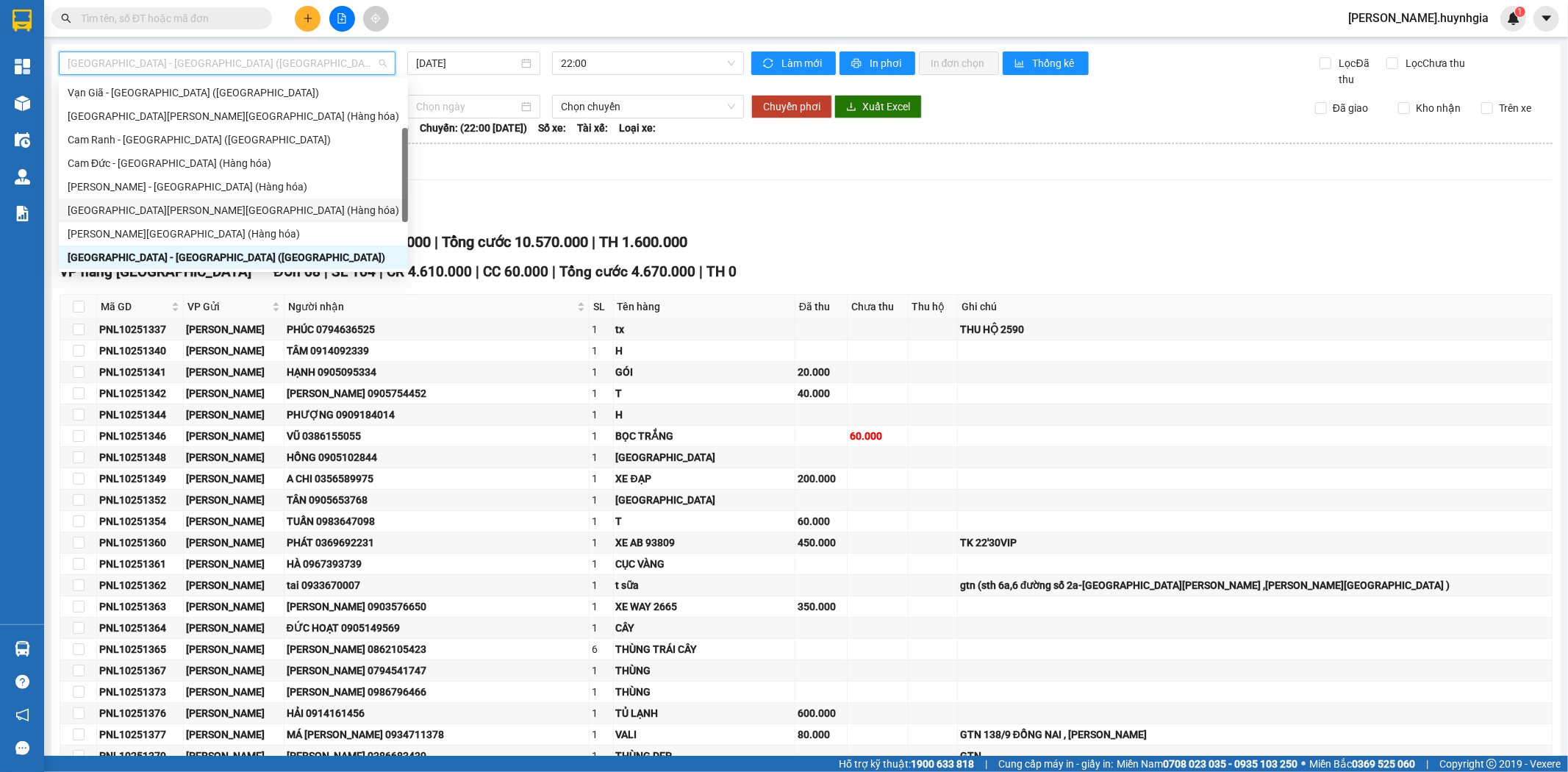
click at [126, 205] on div "Nha Trang - Sài Gòn (Hàng hóa)" at bounding box center [234, 211] width 332 height 17
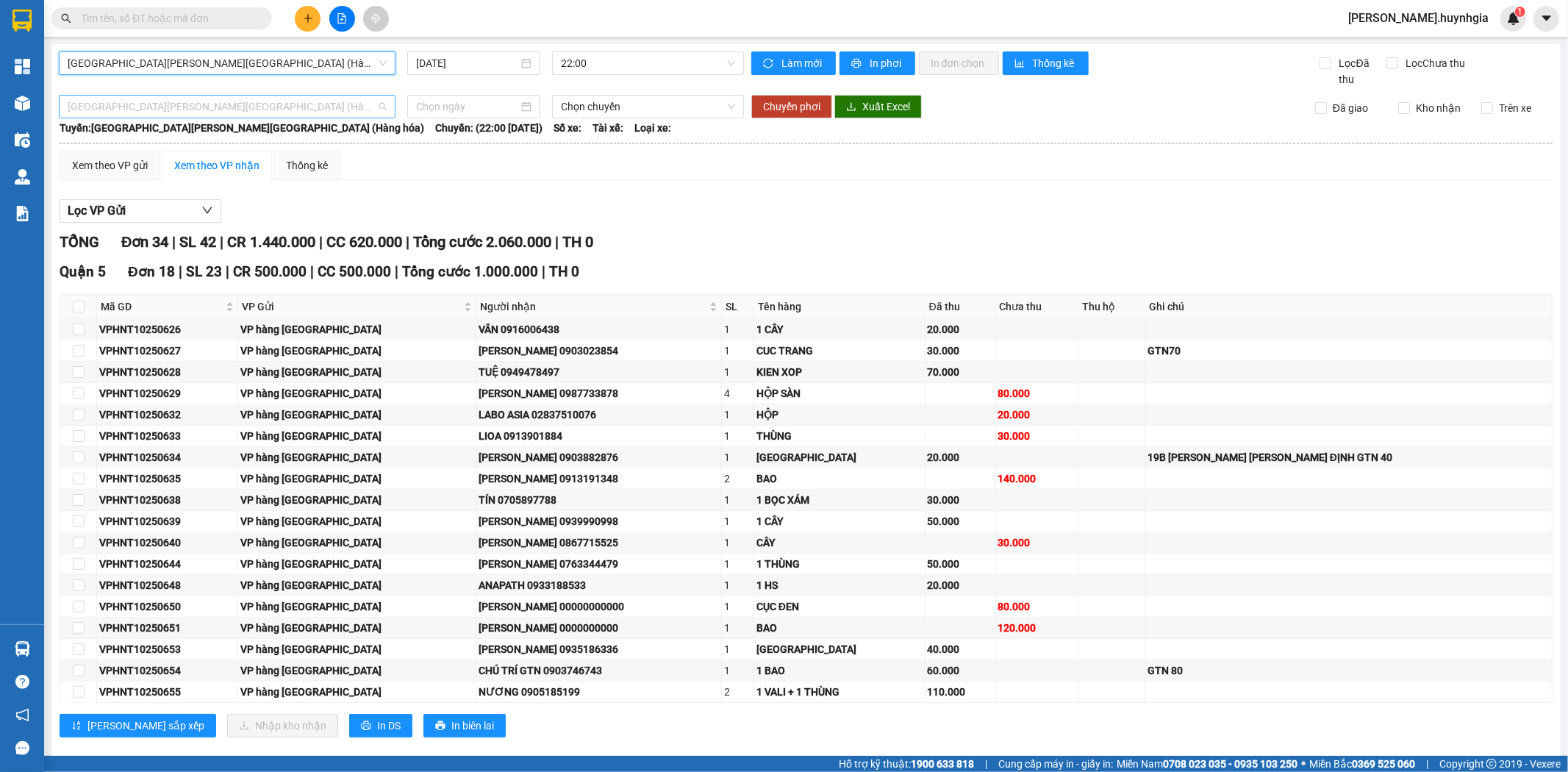
click at [157, 108] on span "Nha Trang - Sài Gòn (Hàng hóa)" at bounding box center [227, 107] width 319 height 22
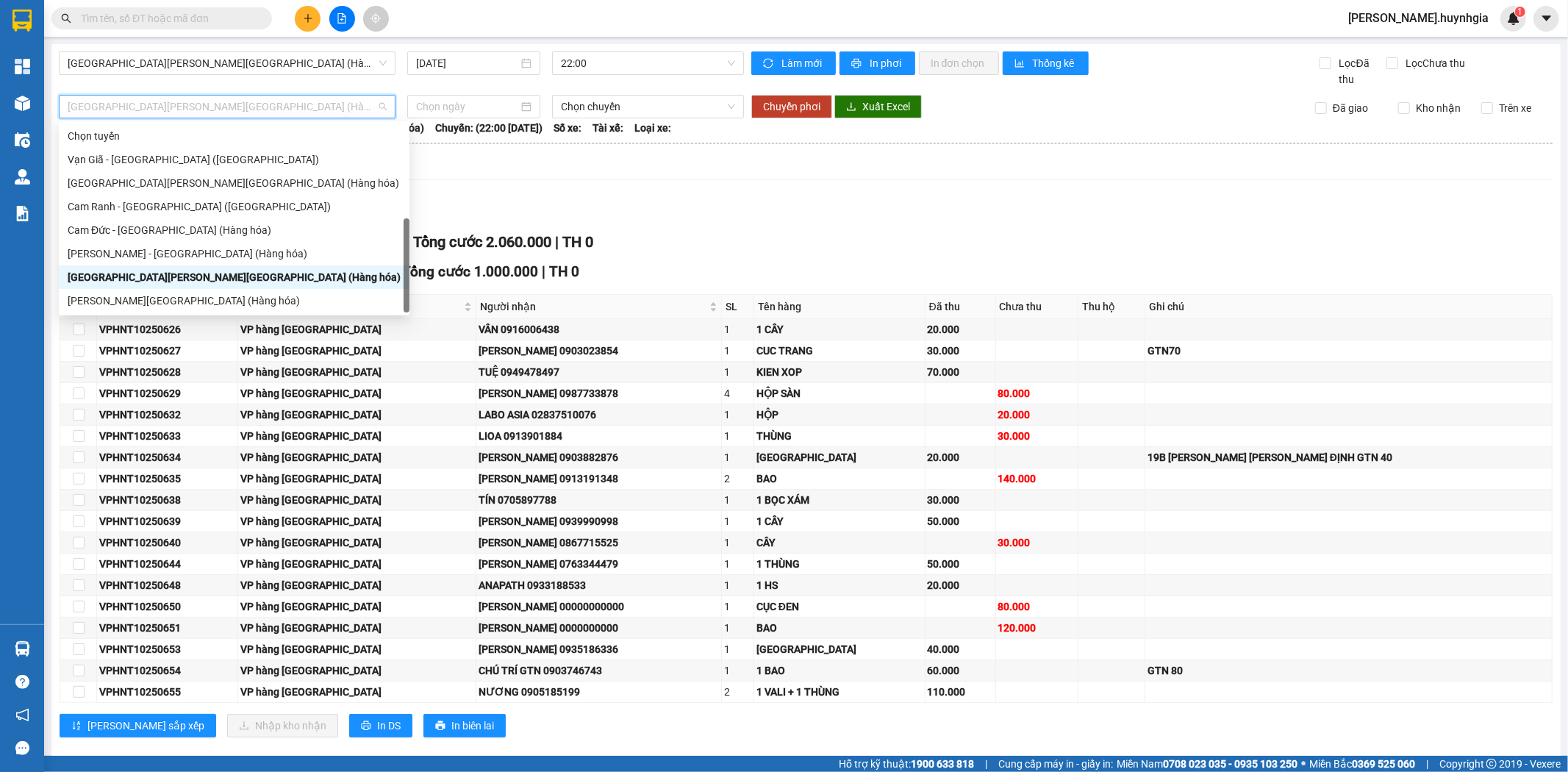
scroll to position [47, 0]
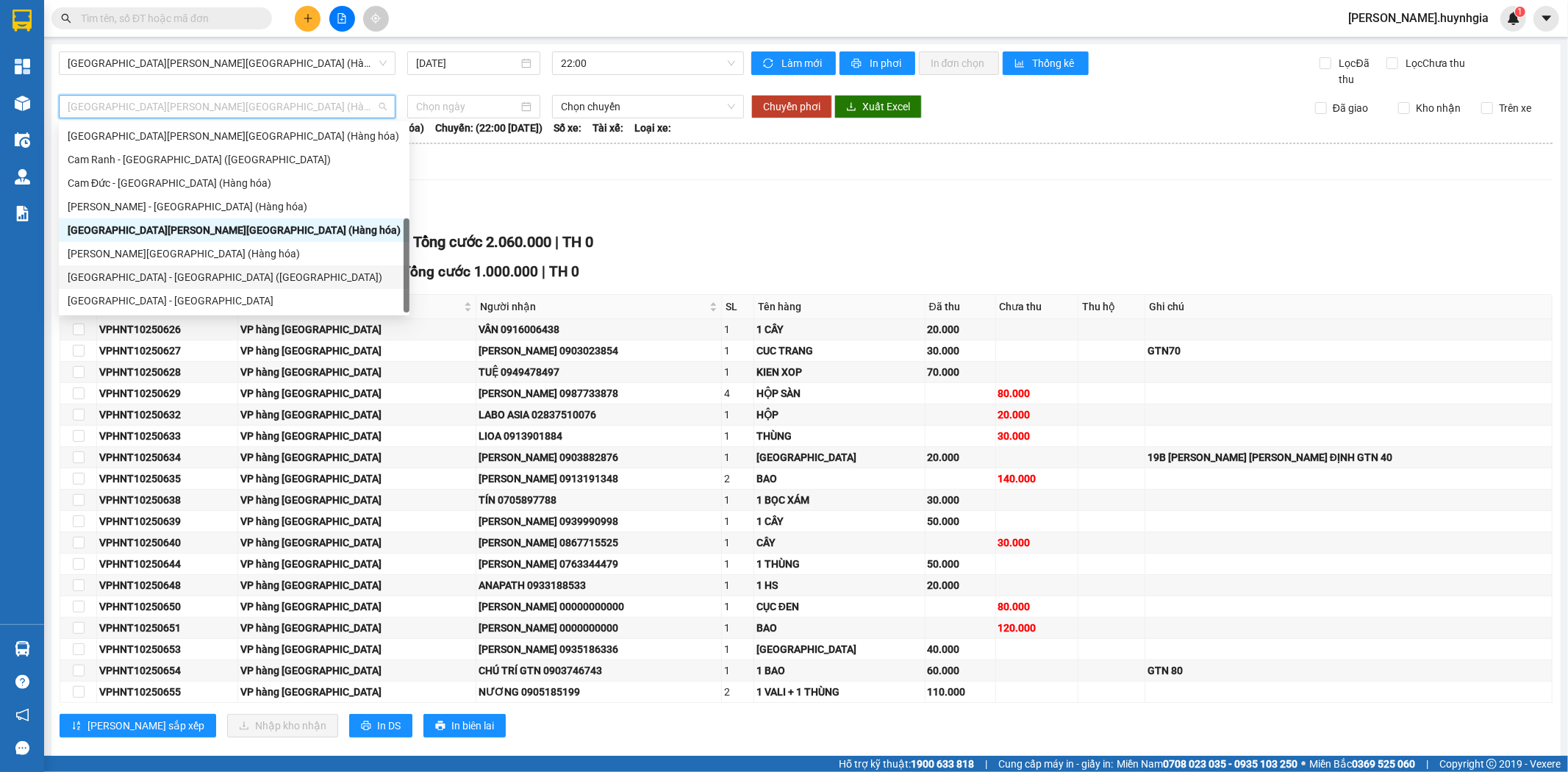
drag, startPoint x: 137, startPoint y: 276, endPoint x: 152, endPoint y: 272, distance: 15.5
click at [138, 277] on div "Sài Gòn - Nha Trang (Hàng hóa)" at bounding box center [234, 277] width 333 height 17
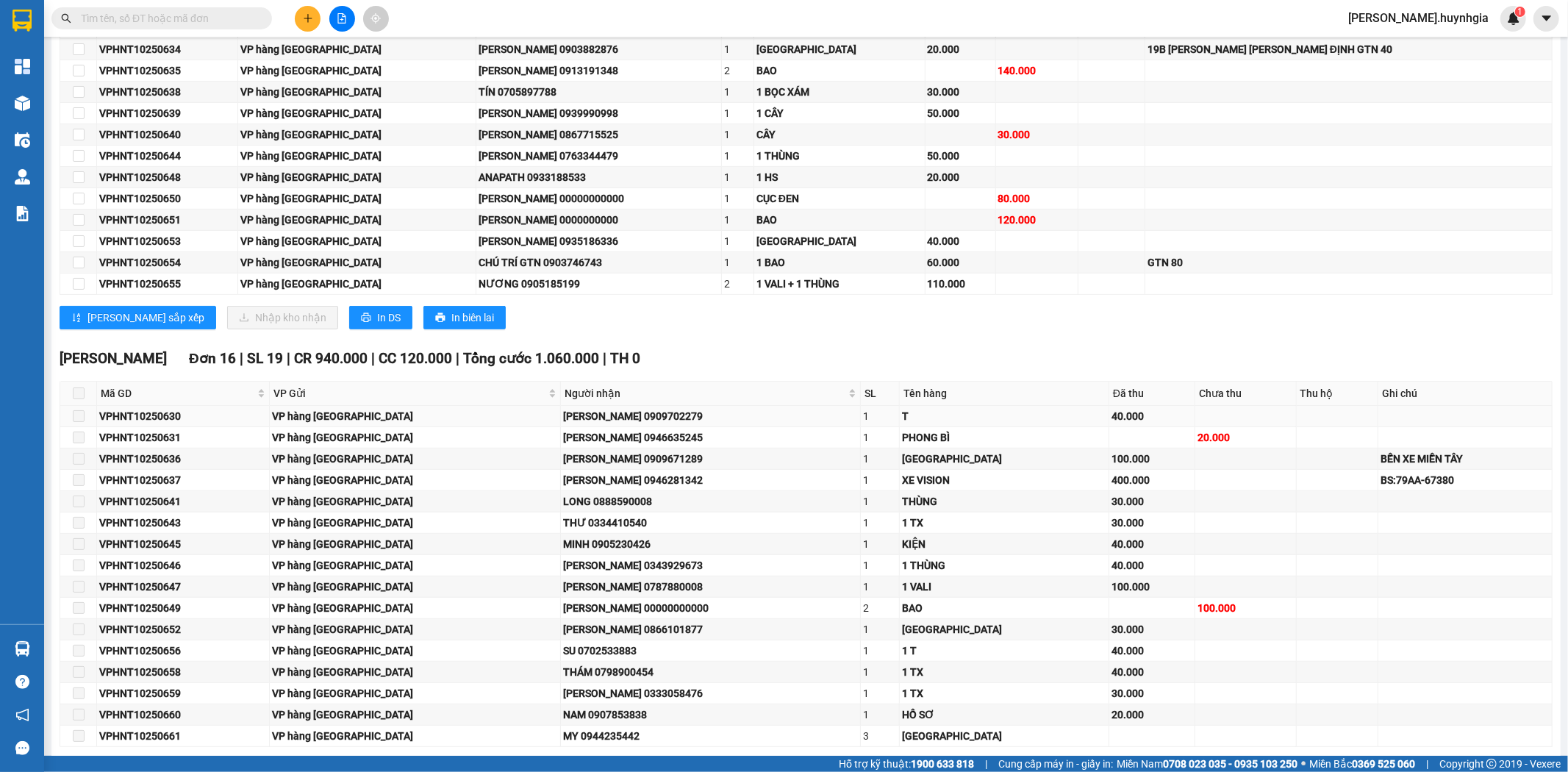
scroll to position [0, 0]
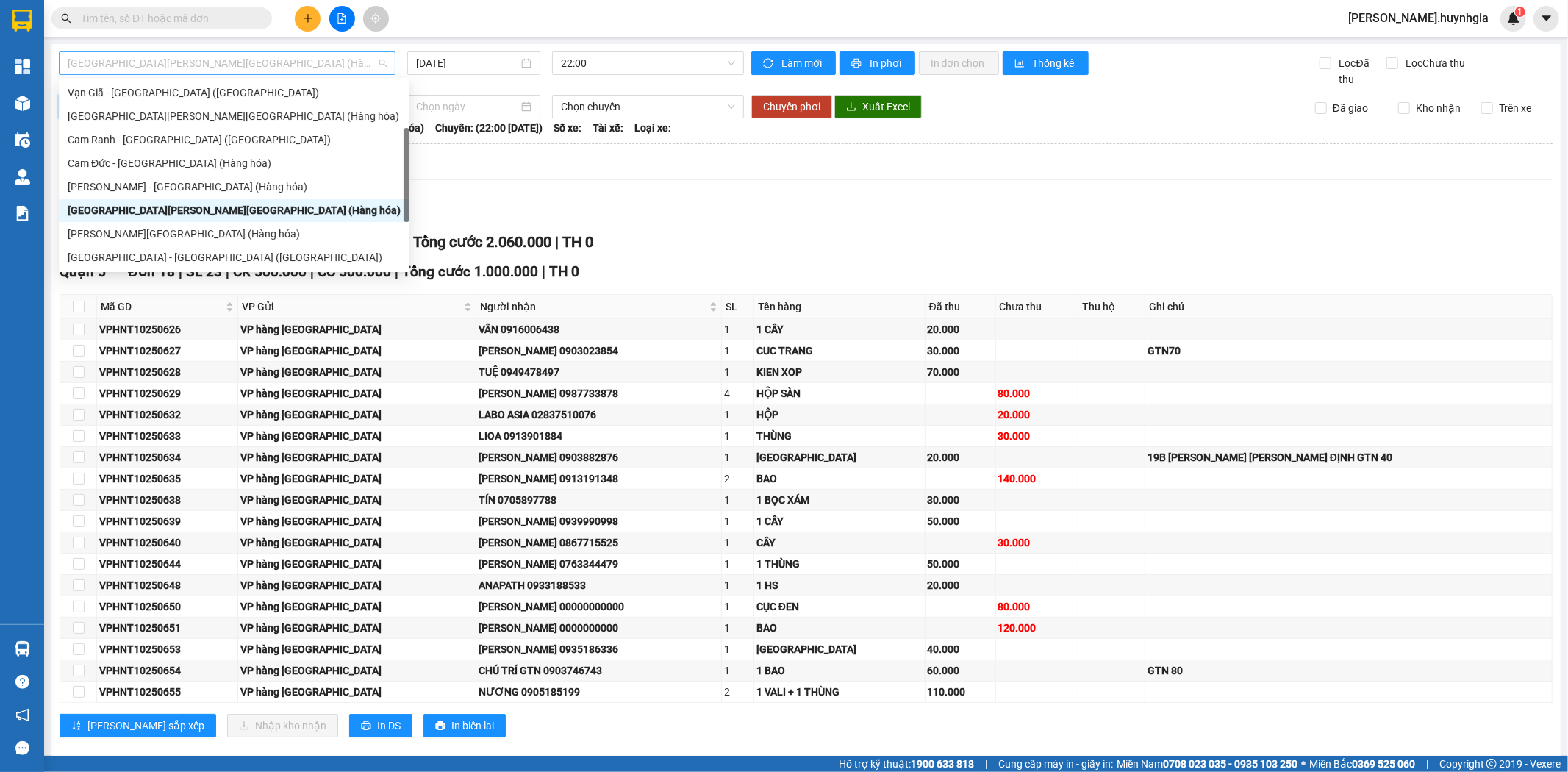
click at [166, 64] on span "Nha Trang - Sài Gòn (Hàng hóa)" at bounding box center [227, 63] width 319 height 22
click at [592, 206] on div "Lọc VP Gửi" at bounding box center [805, 211] width 1493 height 24
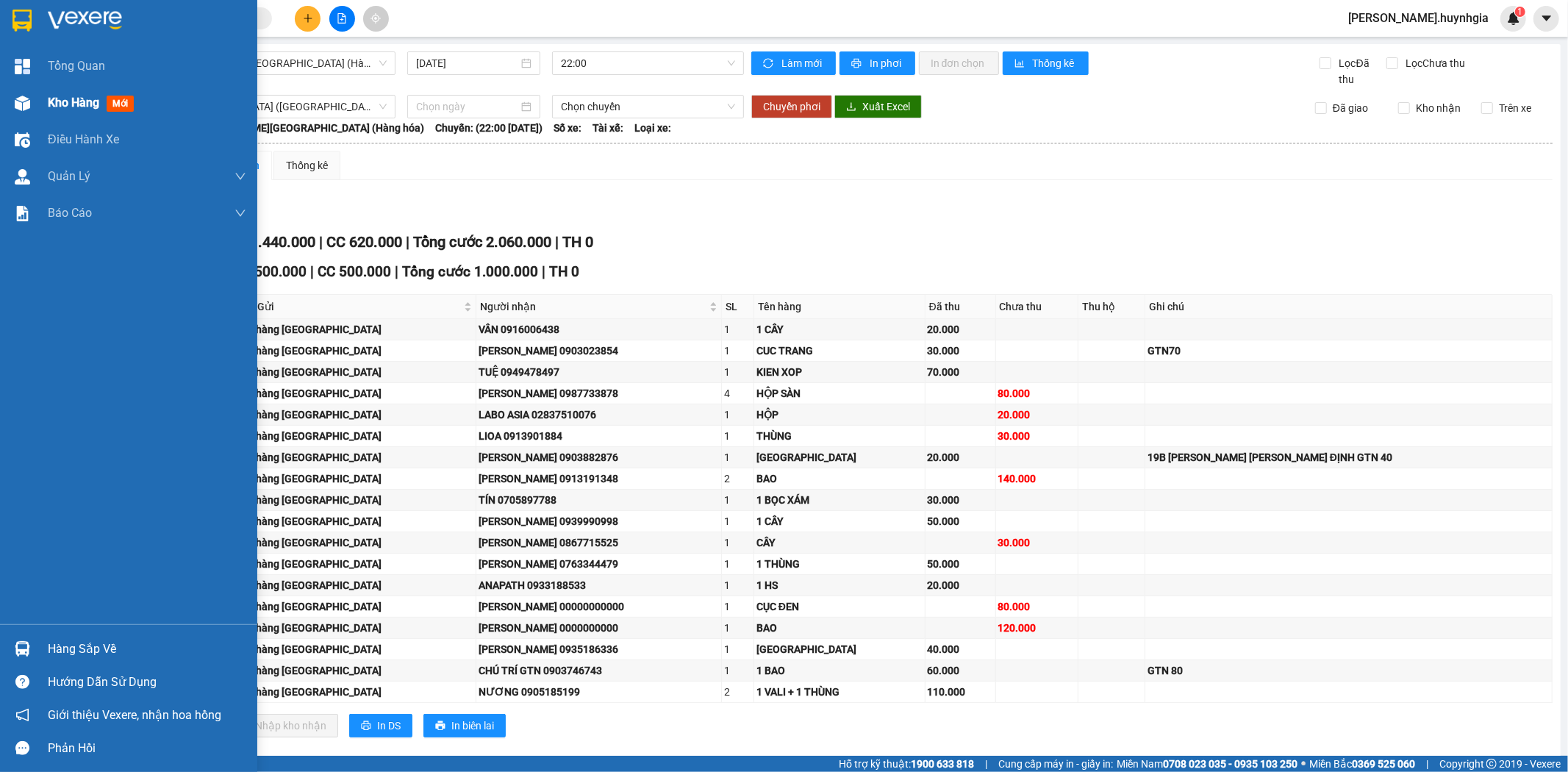
click at [42, 104] on div "Kho hàng mới" at bounding box center [129, 102] width 257 height 37
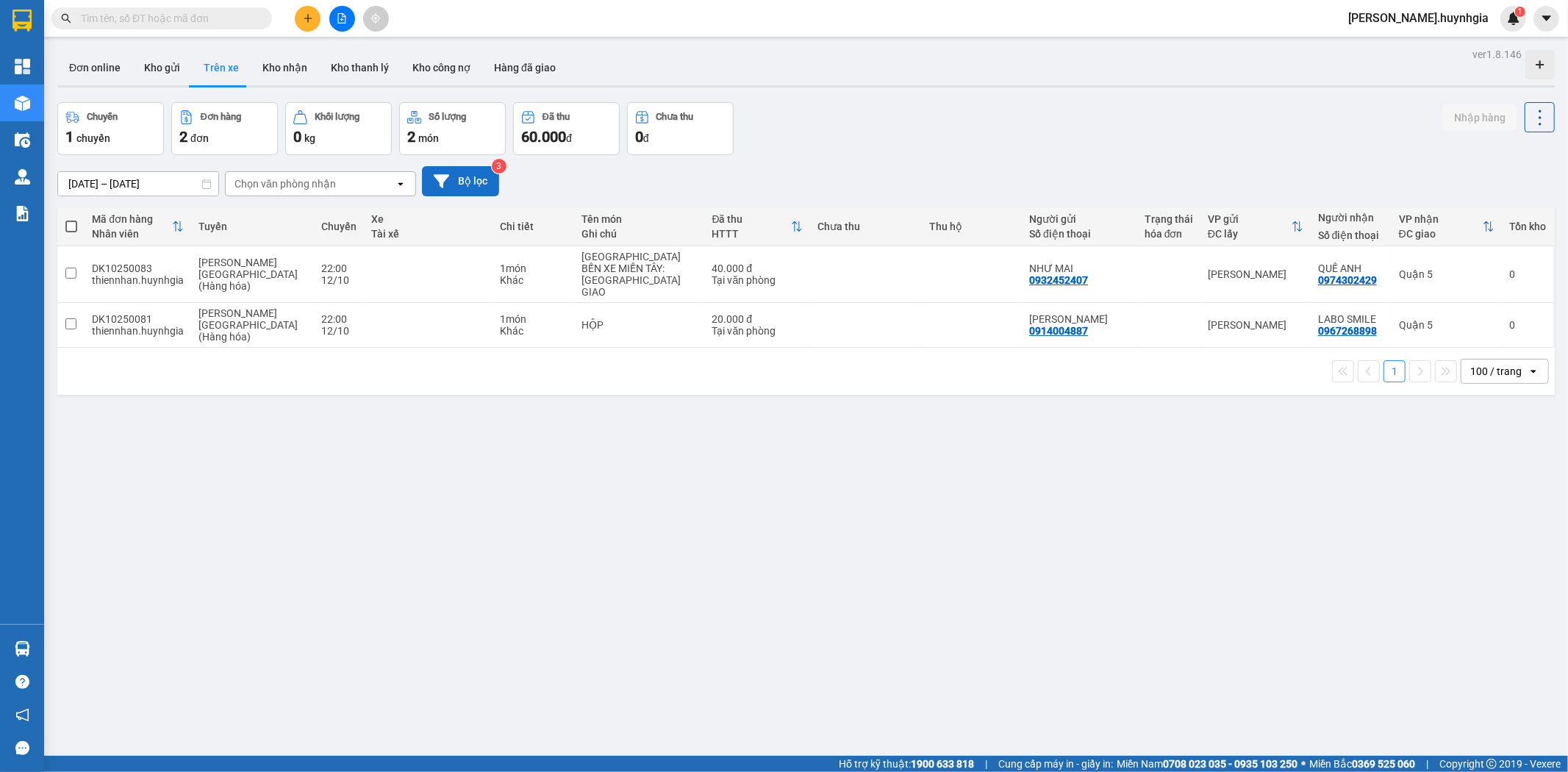
click at [472, 179] on button "Bộ lọc" at bounding box center [460, 181] width 78 height 31
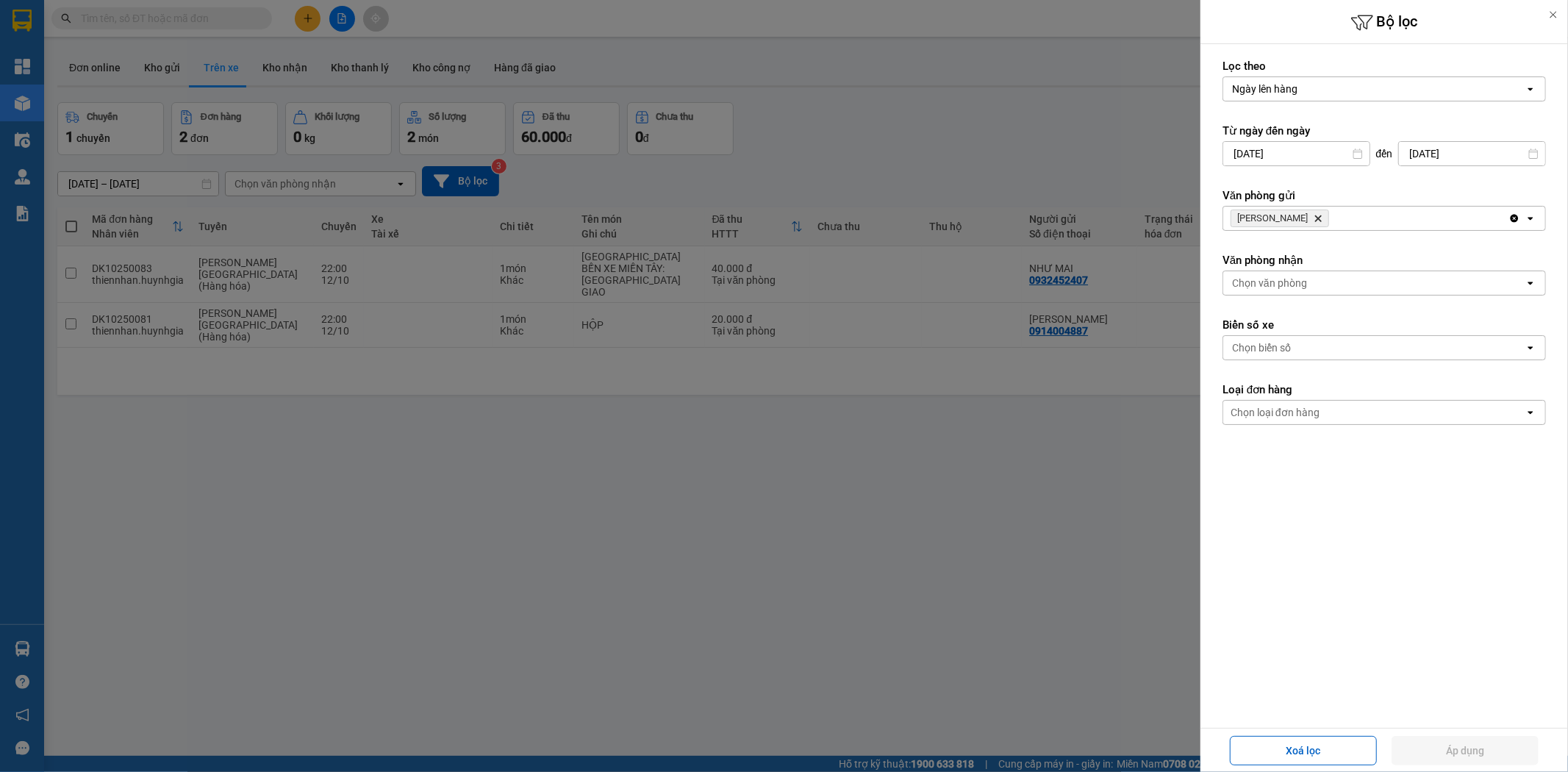
click at [1315, 218] on icon "Diên Khánh, close by backspace" at bounding box center [1319, 219] width 7 height 7
click at [946, 141] on div at bounding box center [784, 386] width 1568 height 772
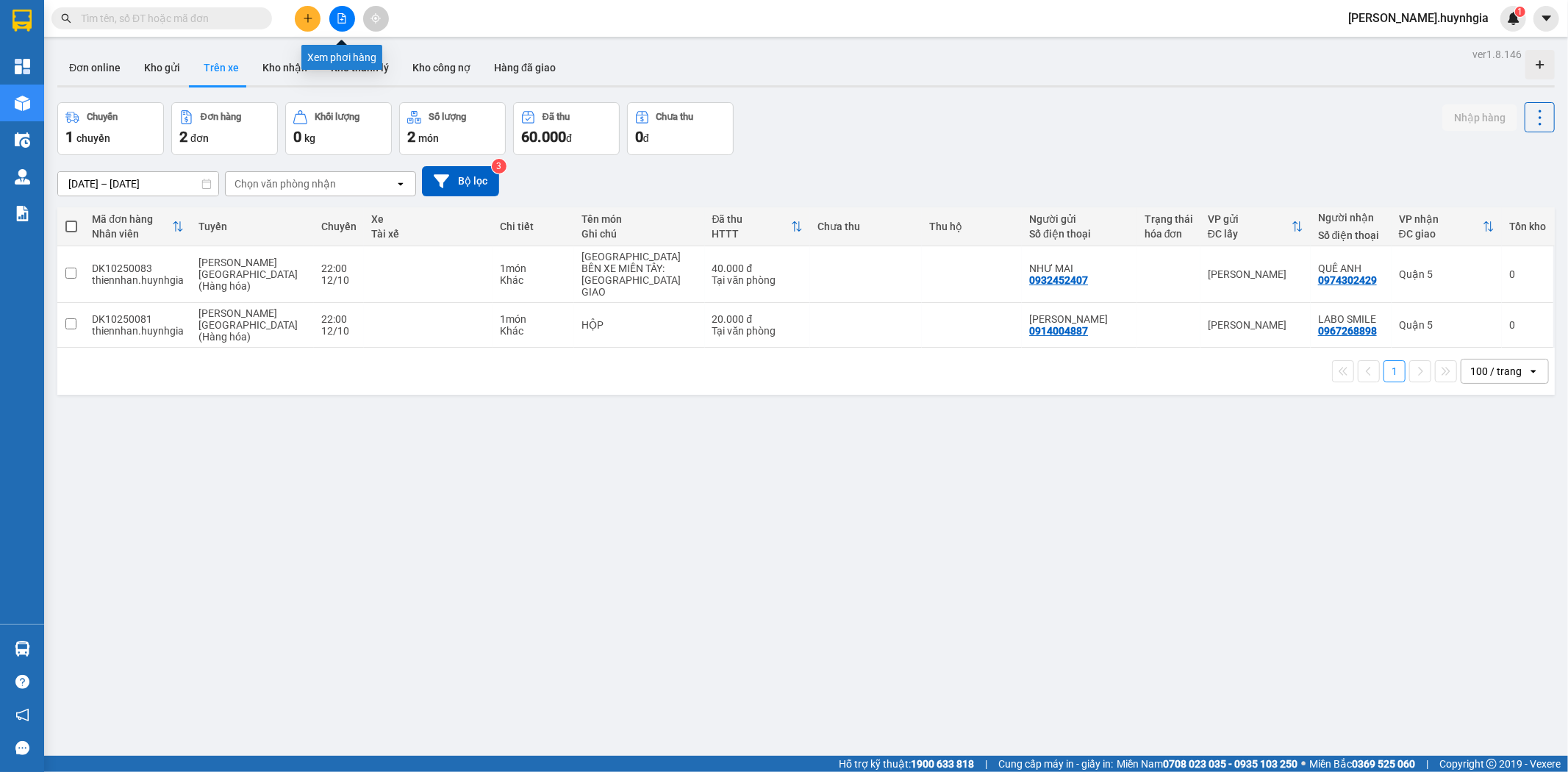
click at [346, 19] on icon "file-add" at bounding box center [342, 18] width 8 height 10
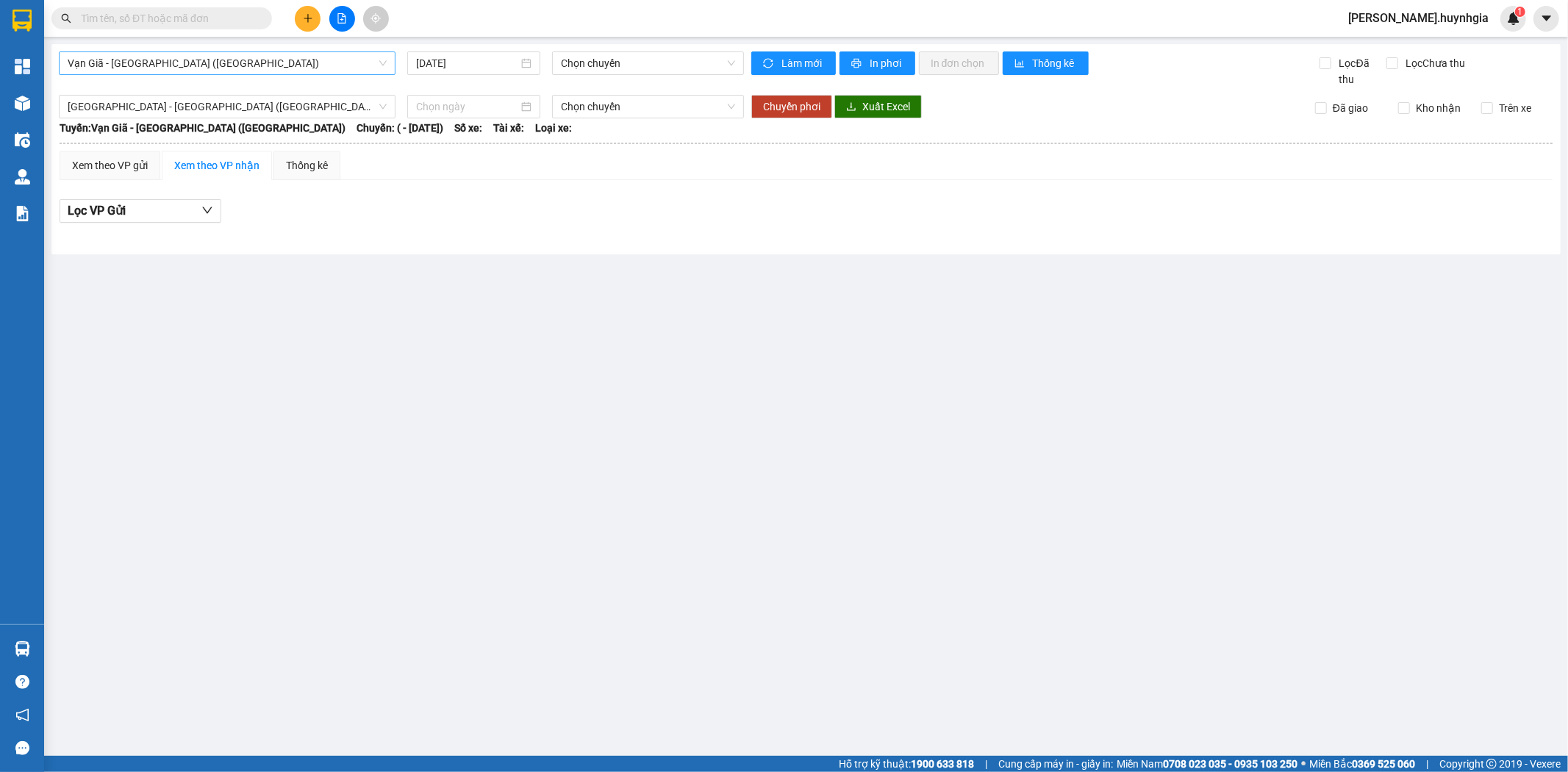
click at [246, 62] on span "Vạn Giã - Sài Gòn (Hàng hóa)" at bounding box center [227, 63] width 319 height 22
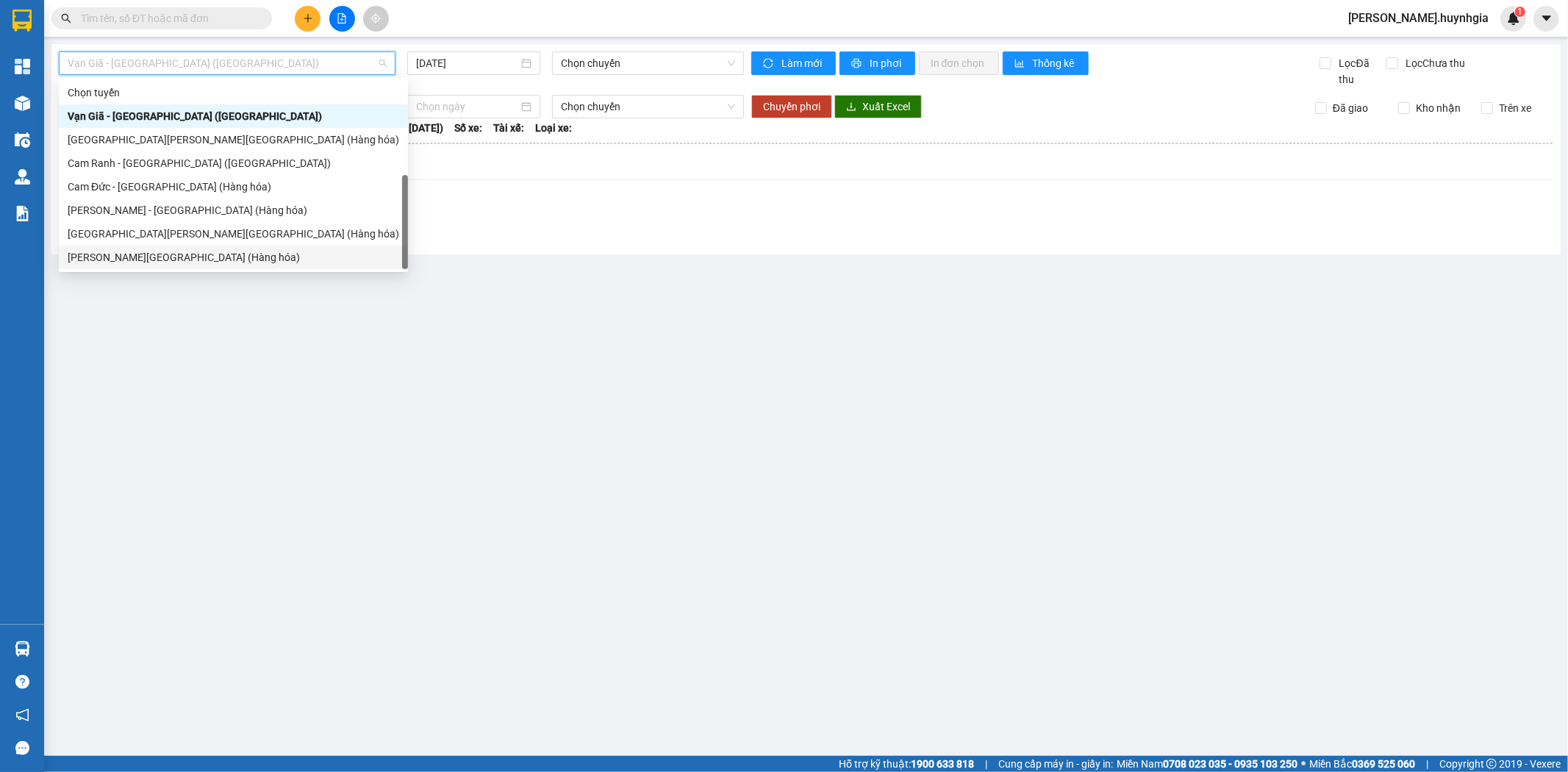
scroll to position [47, 0]
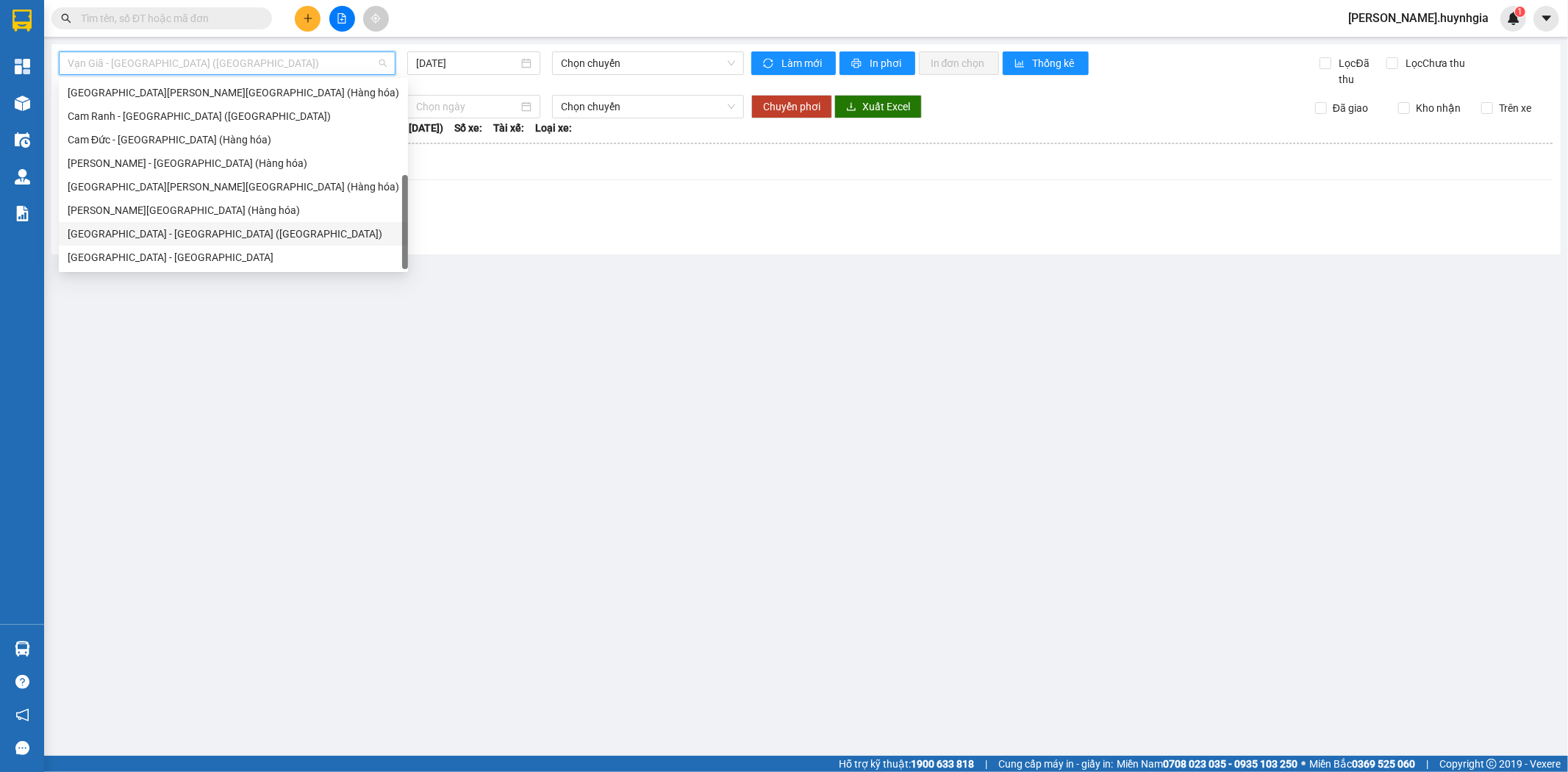
click at [165, 232] on div "Sài Gòn - Nha Trang (Hàng hóa)" at bounding box center [234, 234] width 332 height 17
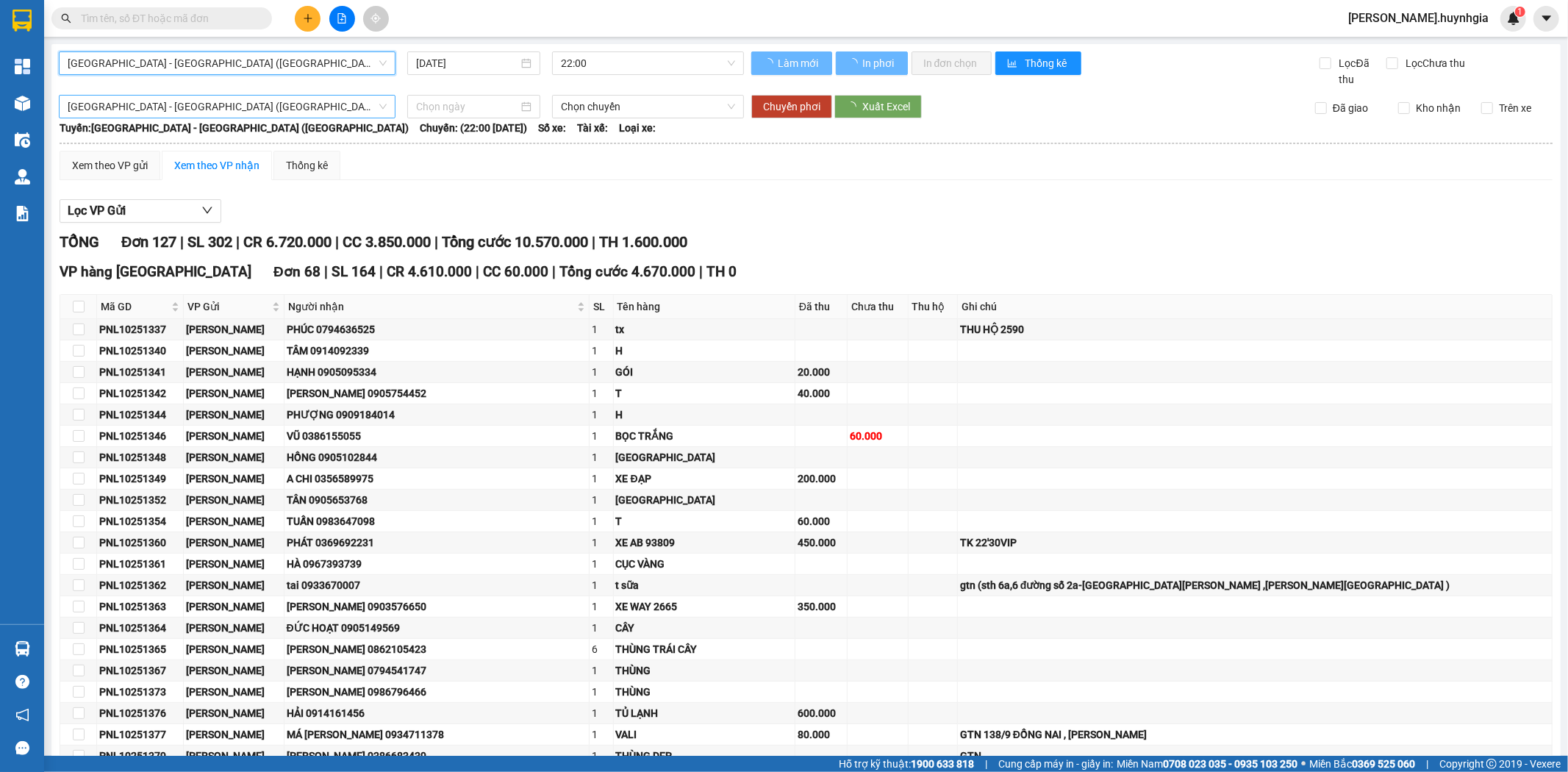
click at [173, 99] on span "Sài Gòn - Nha Trang (Hàng hóa)" at bounding box center [227, 107] width 319 height 22
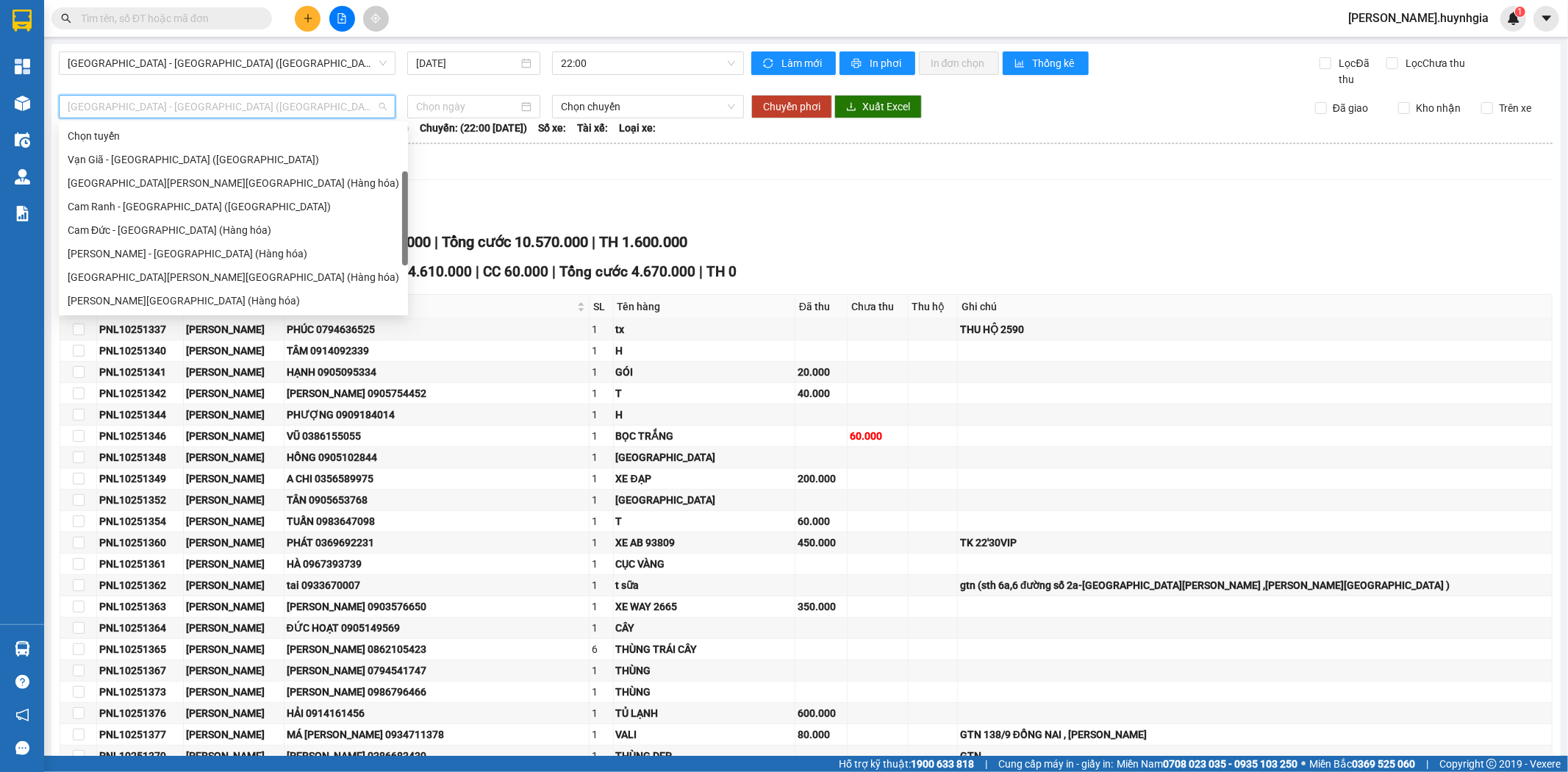
scroll to position [24, 0]
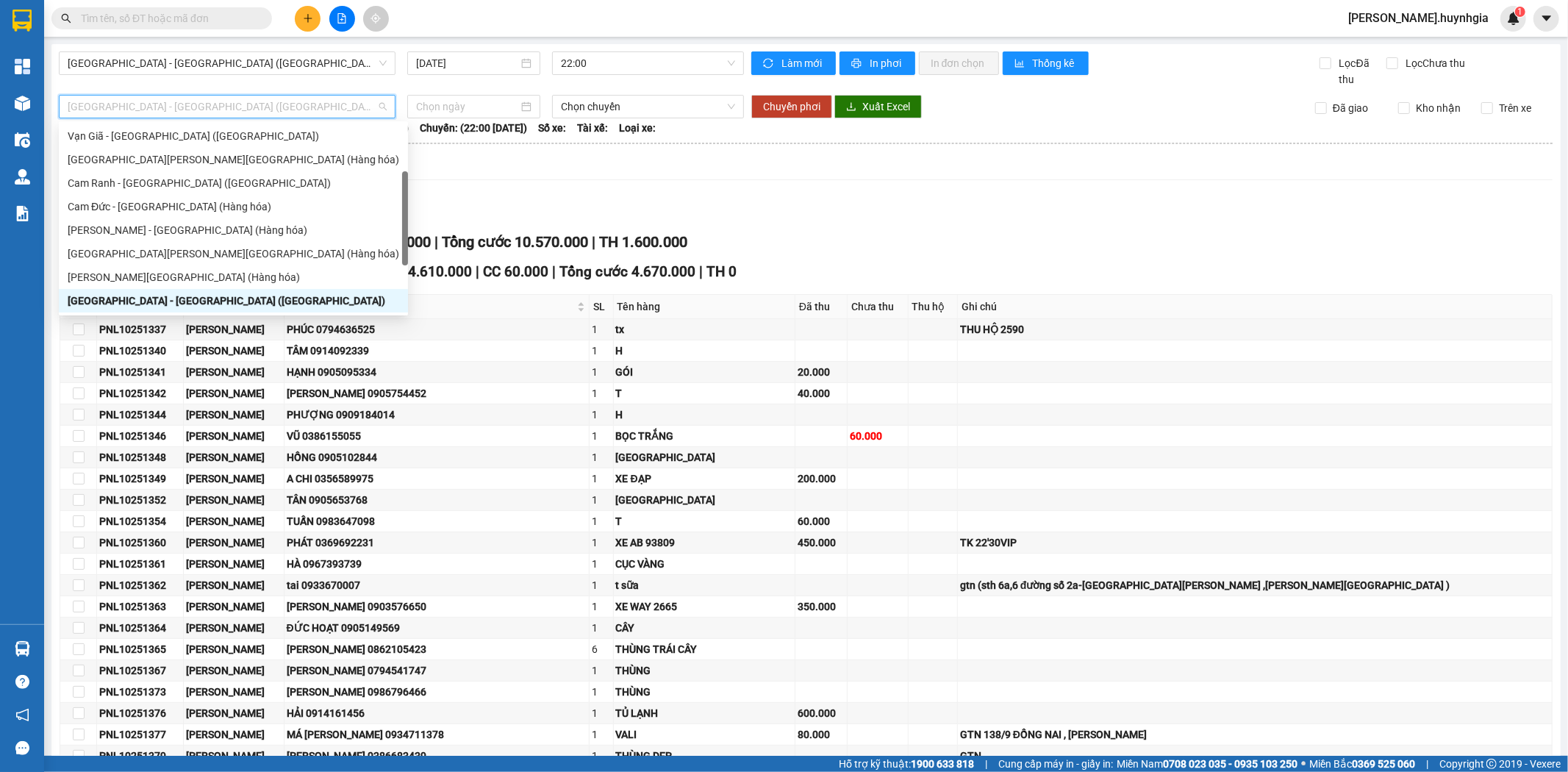
click at [761, 233] on div "TỔNG Đơn 127 | SL 302 | CR 6.720.000 | CC 3.850.000 | Tổng cước 10.570.000 | TH…" at bounding box center [805, 243] width 1493 height 23
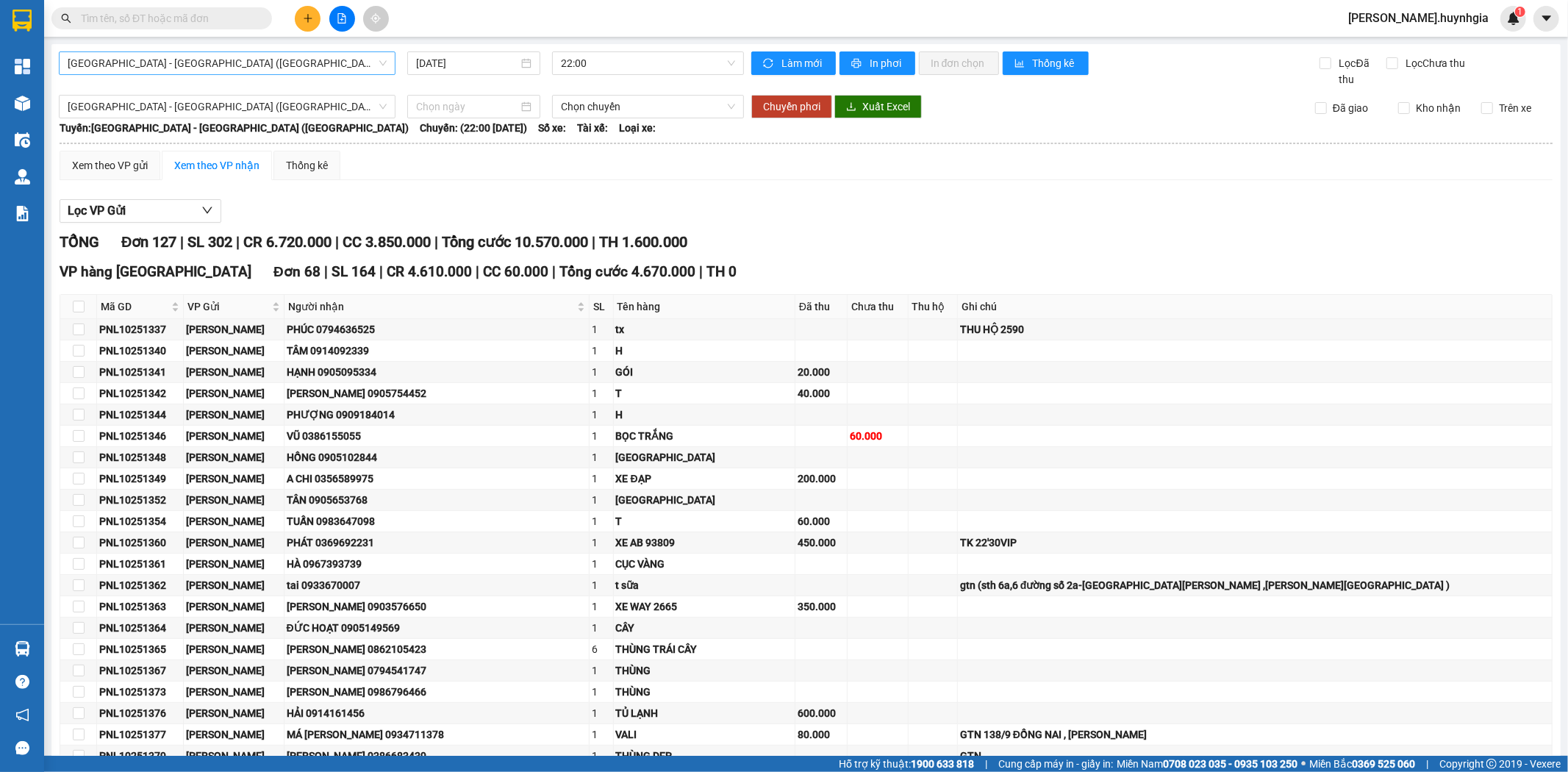
click at [210, 69] on span "Sài Gòn - Nha Trang (Hàng hóa)" at bounding box center [227, 63] width 319 height 22
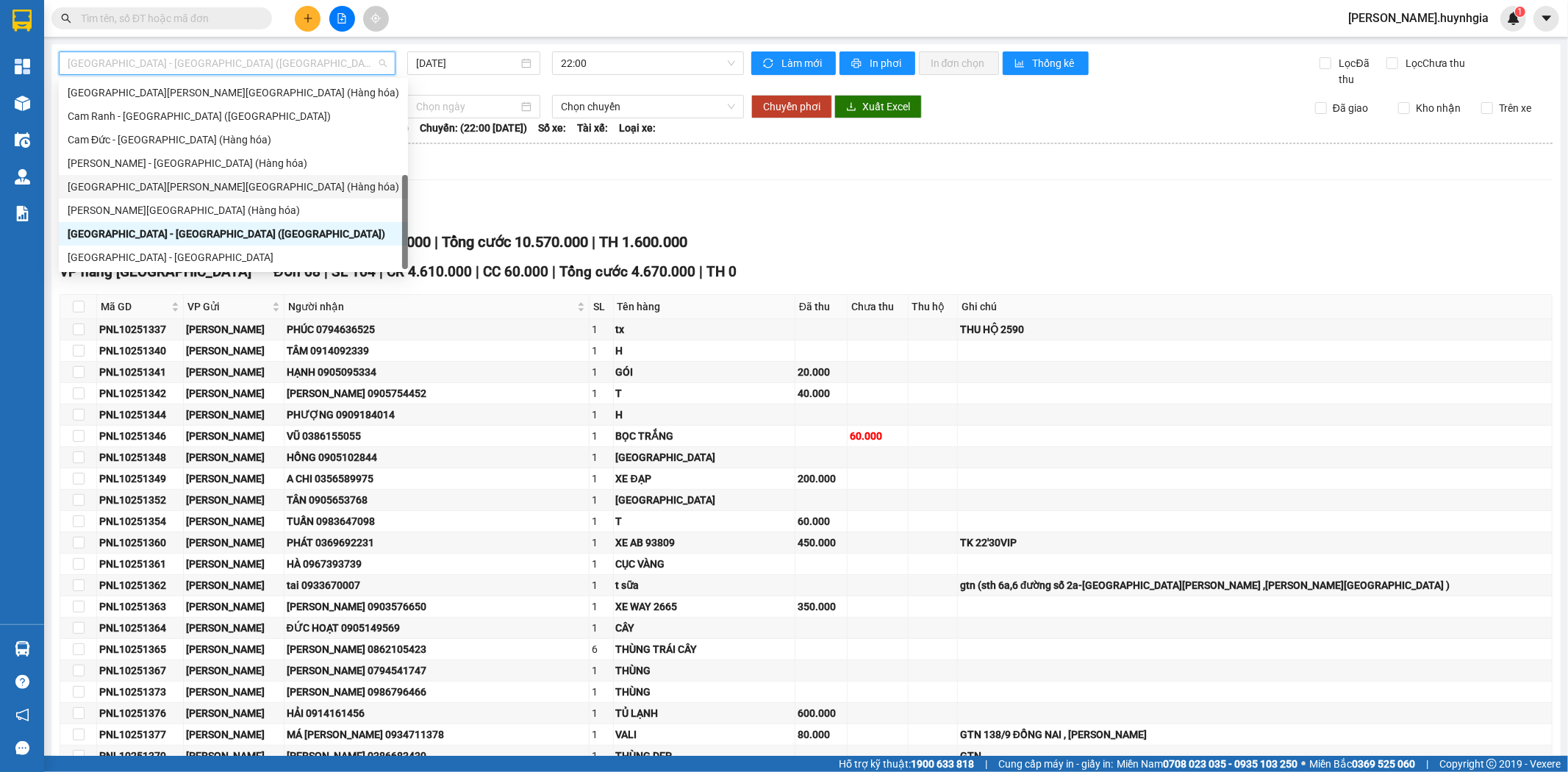
click at [138, 187] on div "Nha Trang - Sài Gòn (Hàng hóa)" at bounding box center [234, 187] width 332 height 17
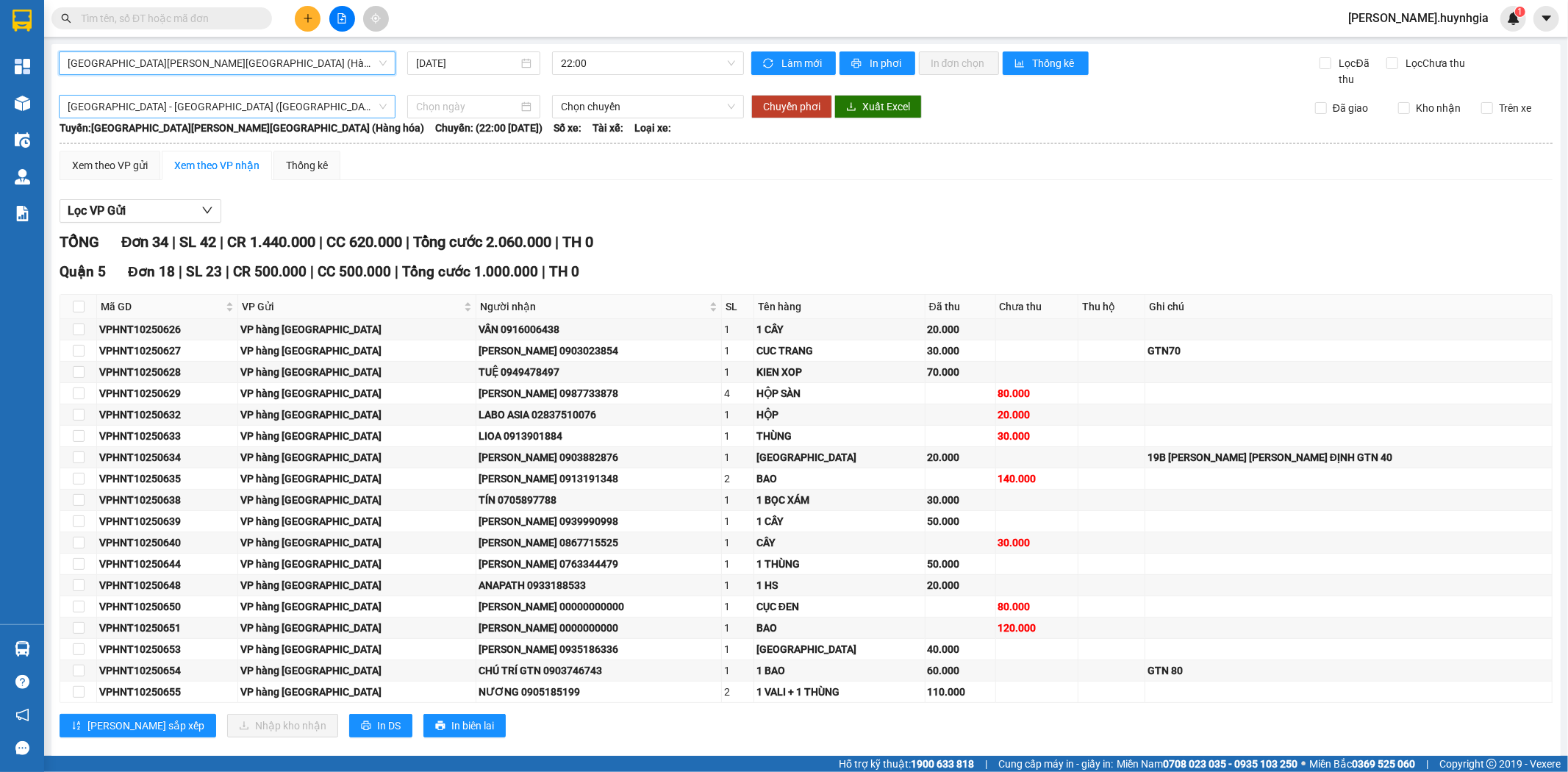
click at [177, 107] on span "Sài Gòn - Nha Trang (Hàng hóa)" at bounding box center [227, 107] width 319 height 22
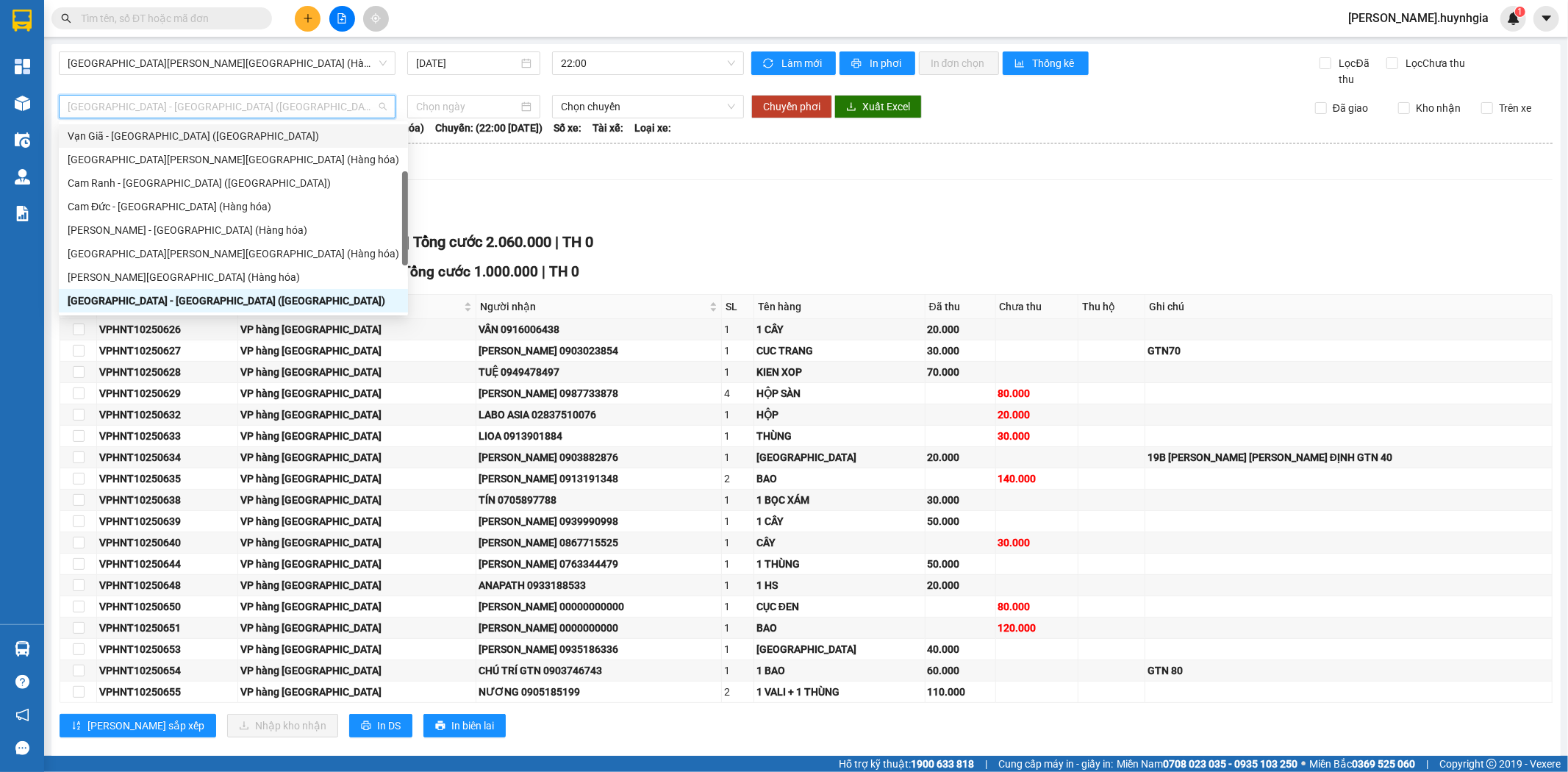
click at [637, 212] on div "Lọc VP Gửi" at bounding box center [805, 211] width 1493 height 24
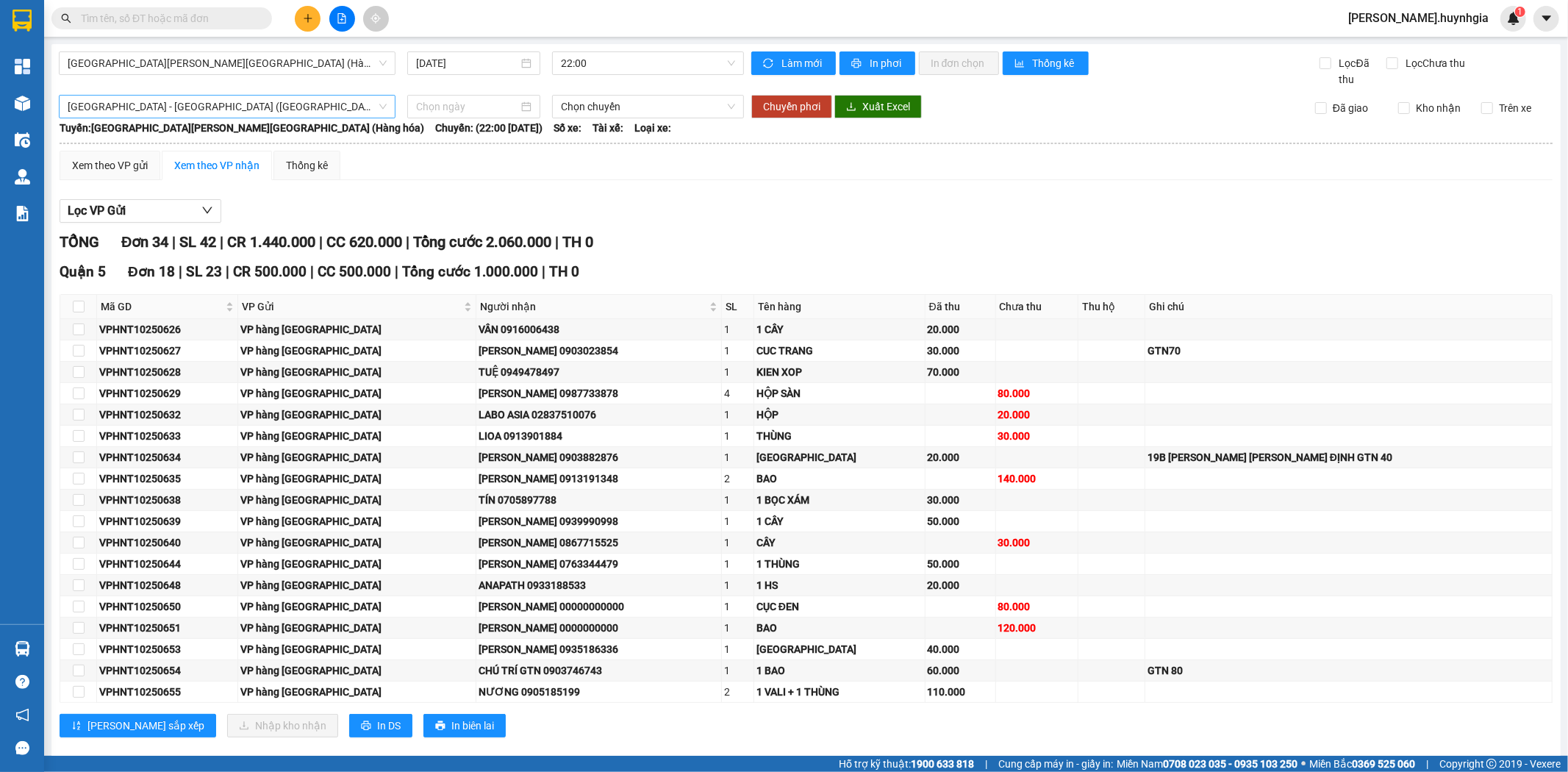
click at [205, 107] on span "Sài Gòn - Nha Trang (Hàng hóa)" at bounding box center [227, 107] width 319 height 22
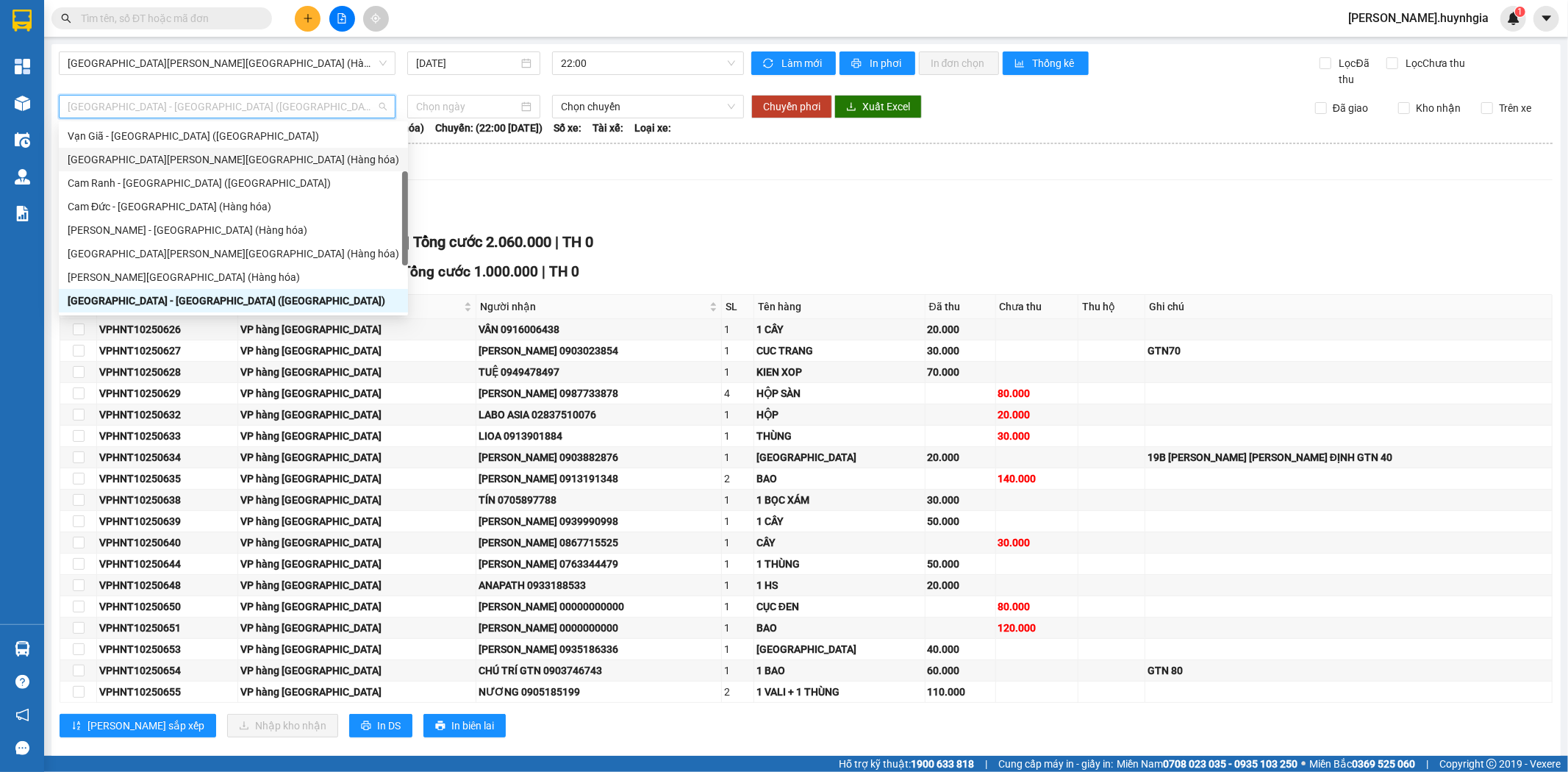
click at [622, 232] on div "TỔNG Đơn 34 | SL 42 | CR 1.440.000 | CC 620.000 | Tổng cước 2.060.000 | TH 0" at bounding box center [805, 243] width 1493 height 23
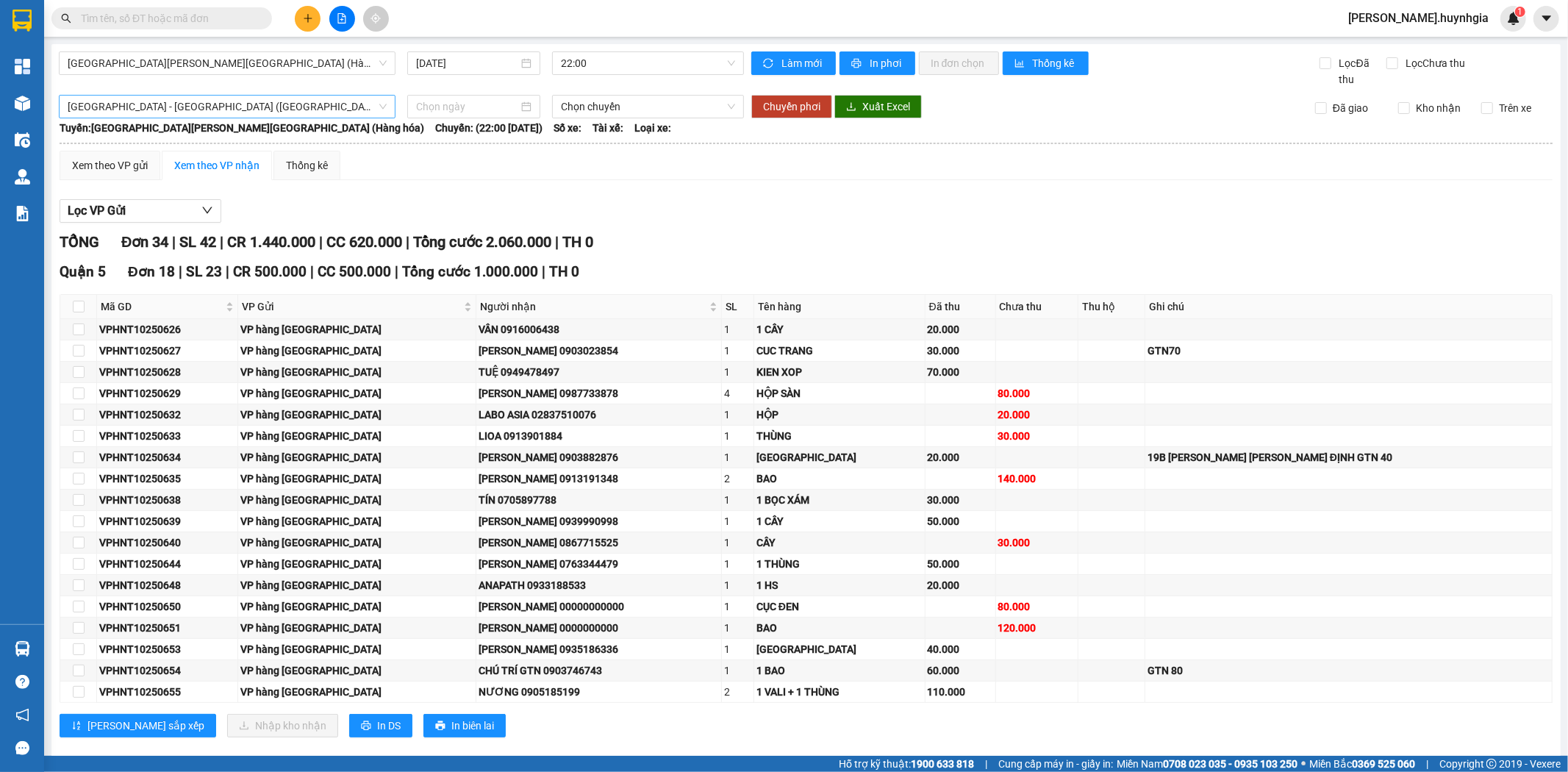
click at [205, 108] on span "Sài Gòn - Nha Trang (Hàng hóa)" at bounding box center [227, 107] width 319 height 22
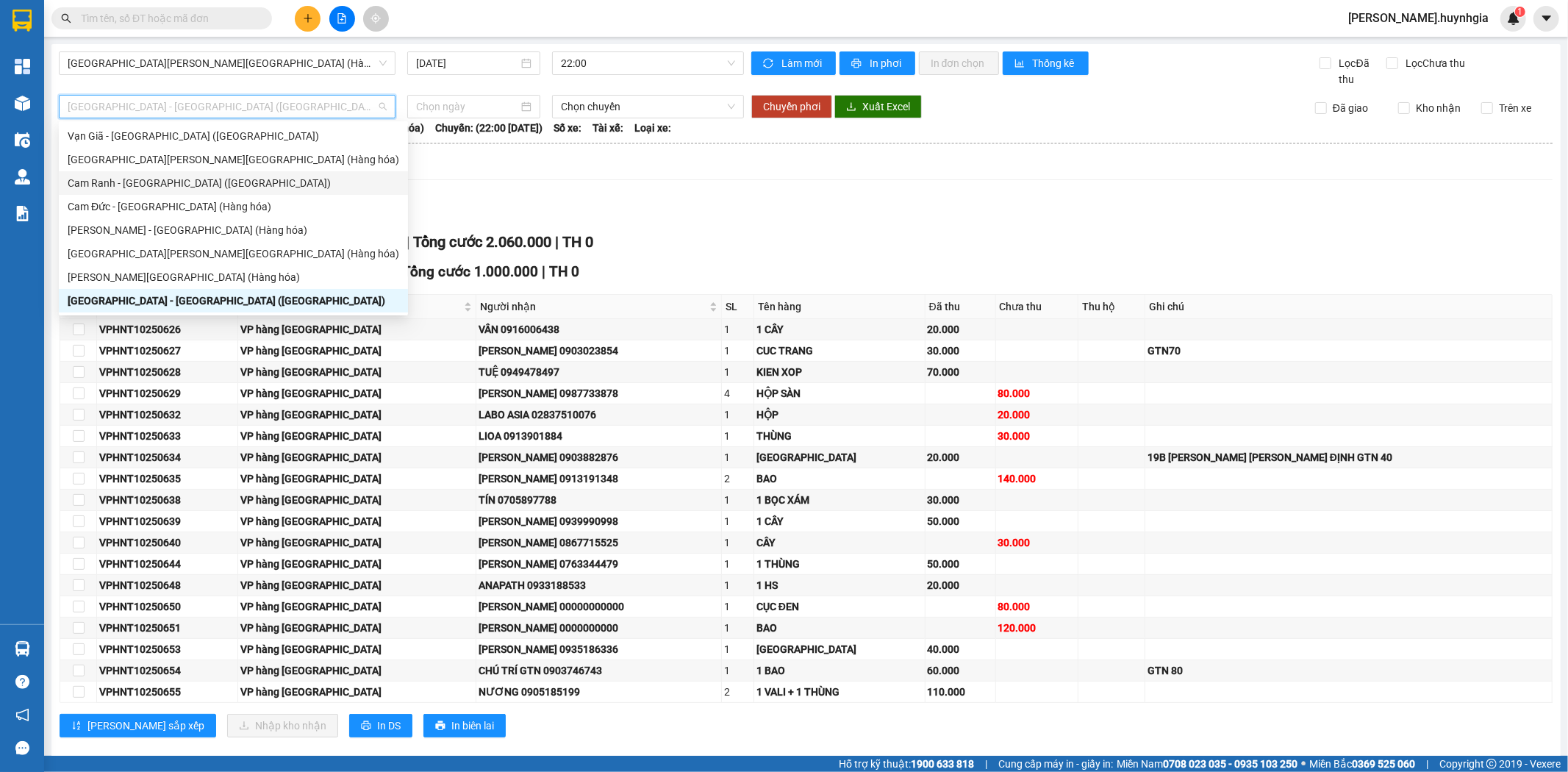
click at [677, 232] on div "TỔNG Đơn 34 | SL 42 | CR 1.440.000 | CC 620.000 | Tổng cước 2.060.000 | TH 0" at bounding box center [805, 243] width 1493 height 23
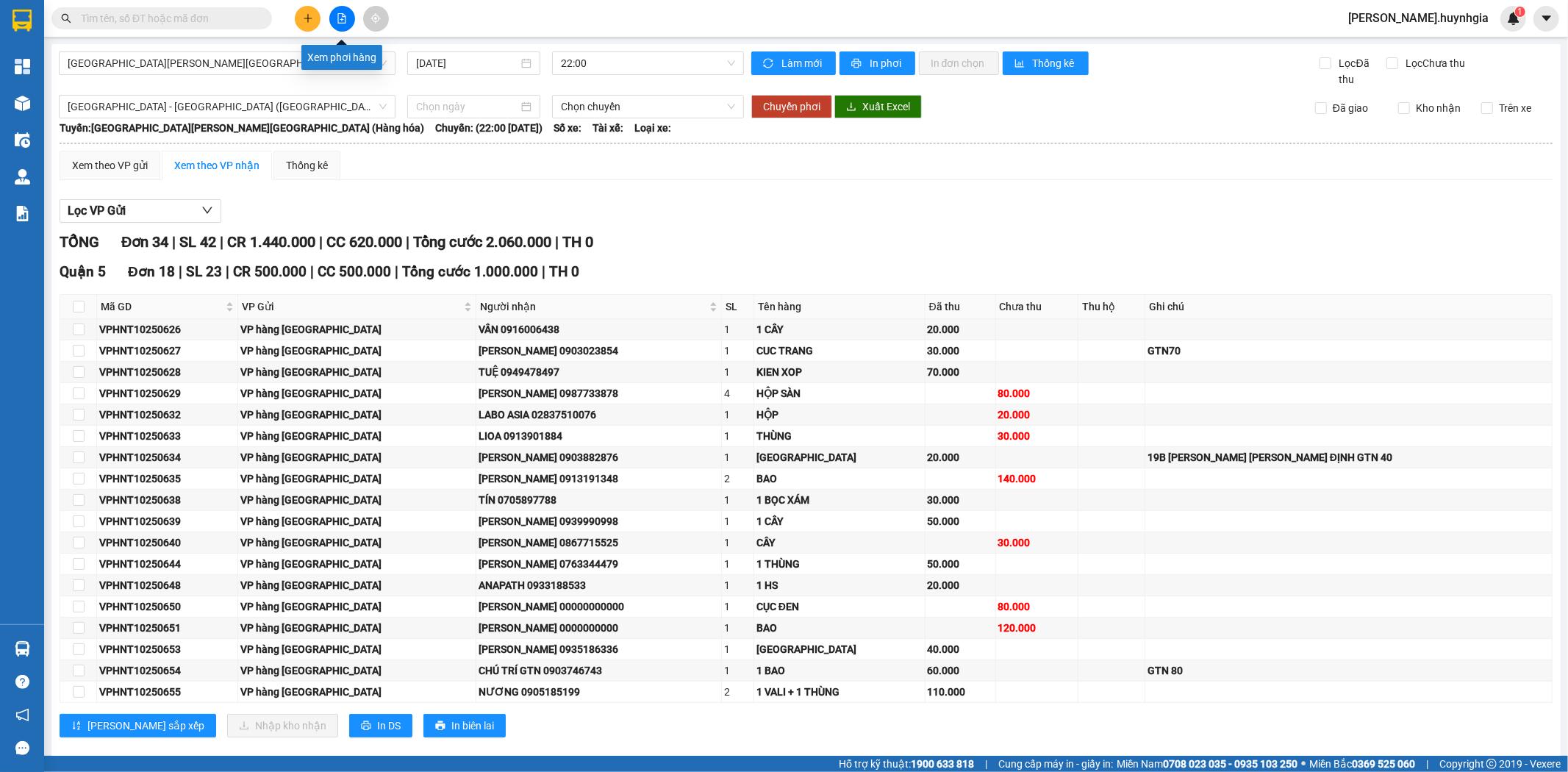
click at [342, 18] on icon "file-add" at bounding box center [342, 18] width 10 height 10
click at [342, 23] on icon "file-add" at bounding box center [342, 18] width 8 height 10
click at [427, 104] on input at bounding box center [467, 107] width 102 height 17
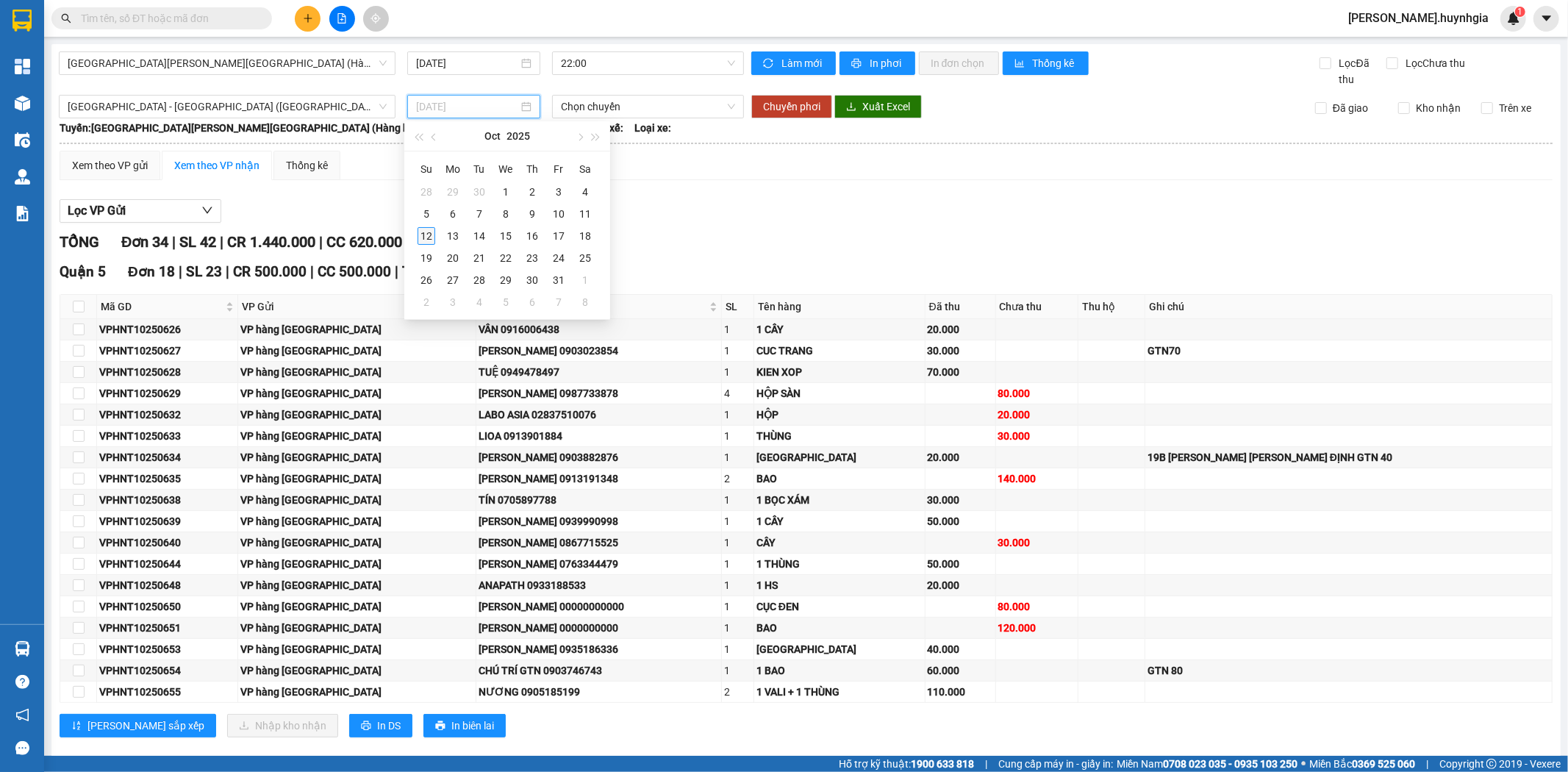
click at [427, 238] on div "12" at bounding box center [426, 235] width 17 height 17
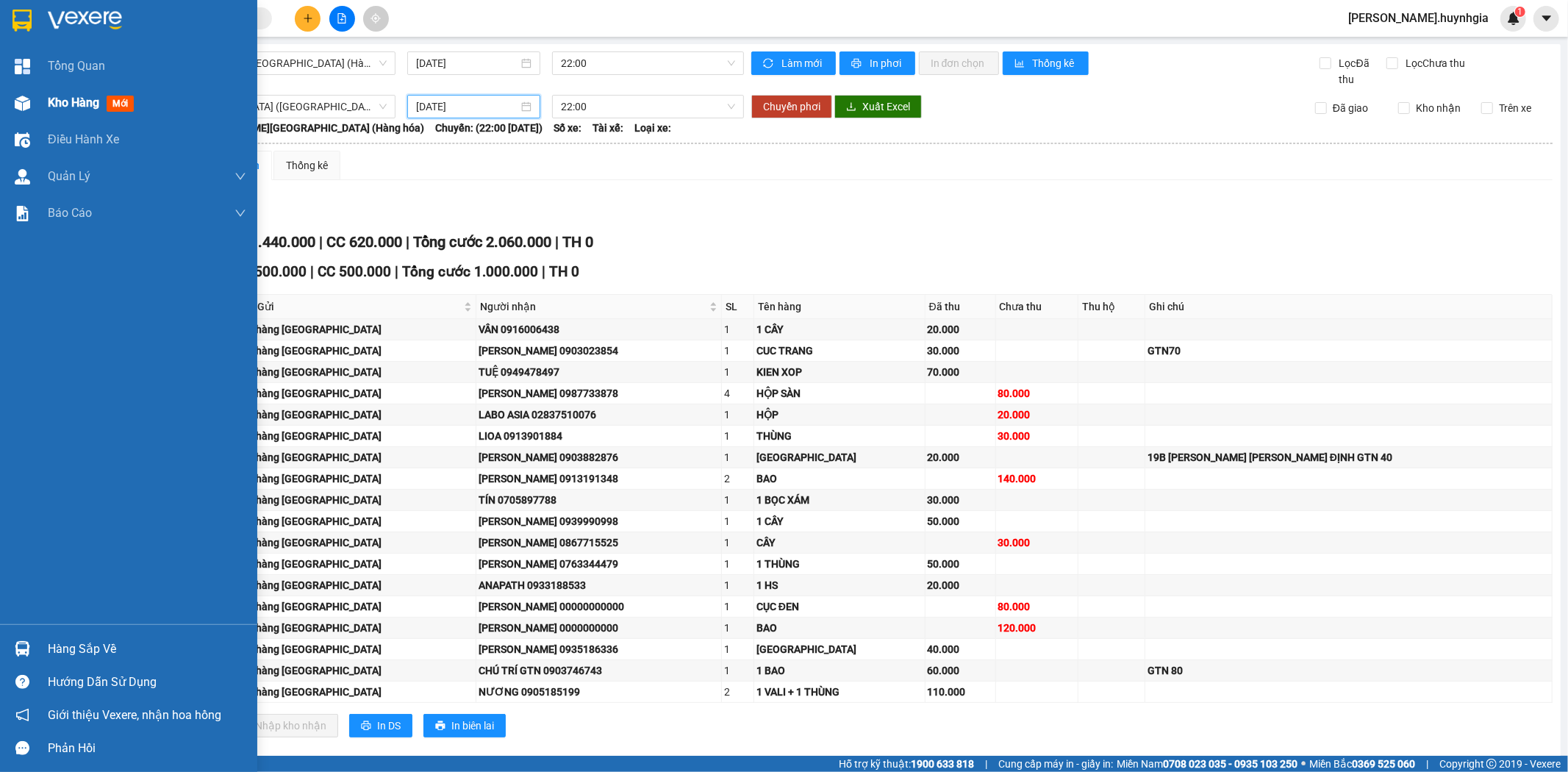
click at [49, 106] on span "Kho hàng" at bounding box center [73, 102] width 51 height 14
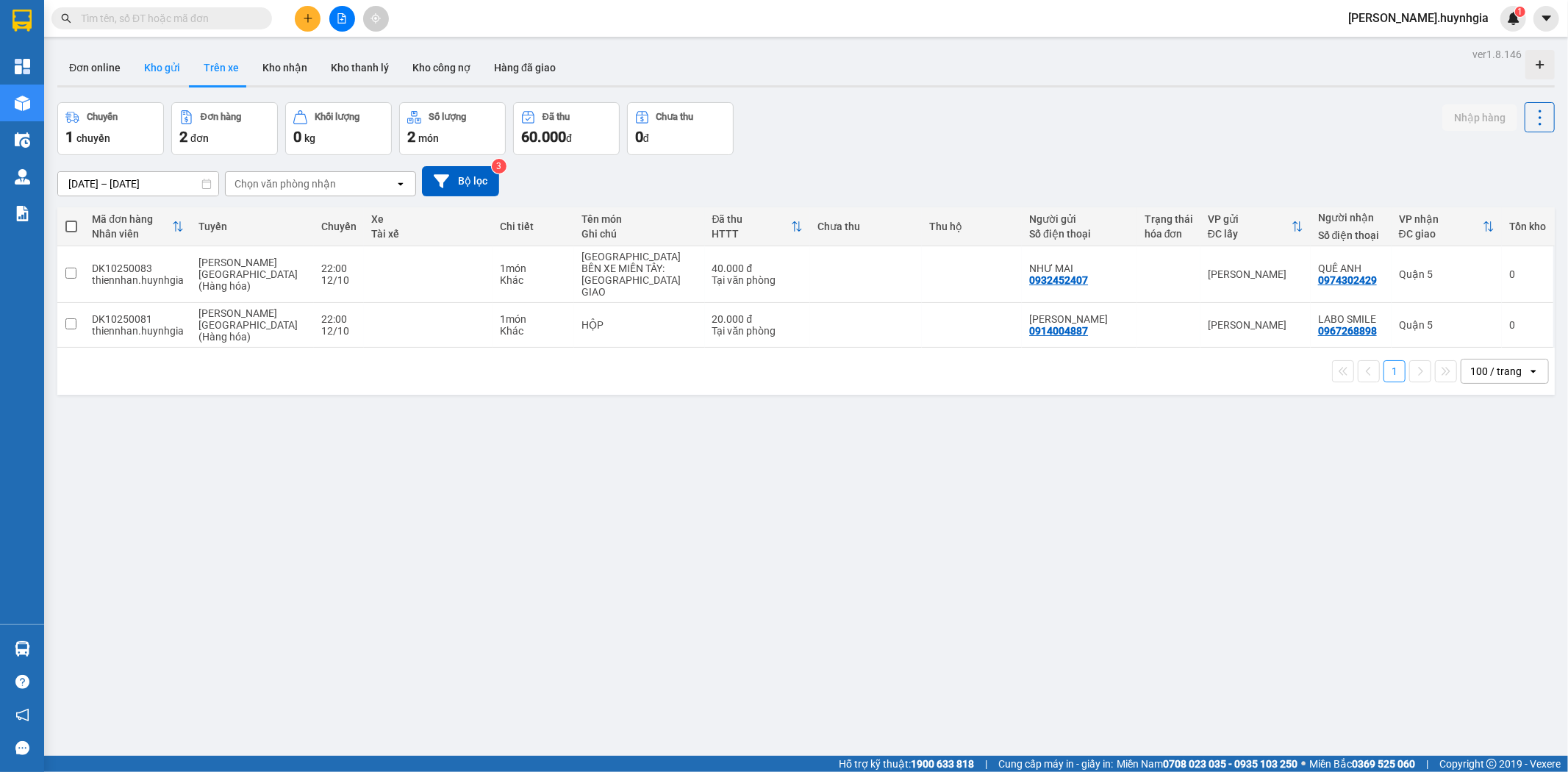
click at [163, 69] on button "Kho gửi" at bounding box center [162, 68] width 59 height 36
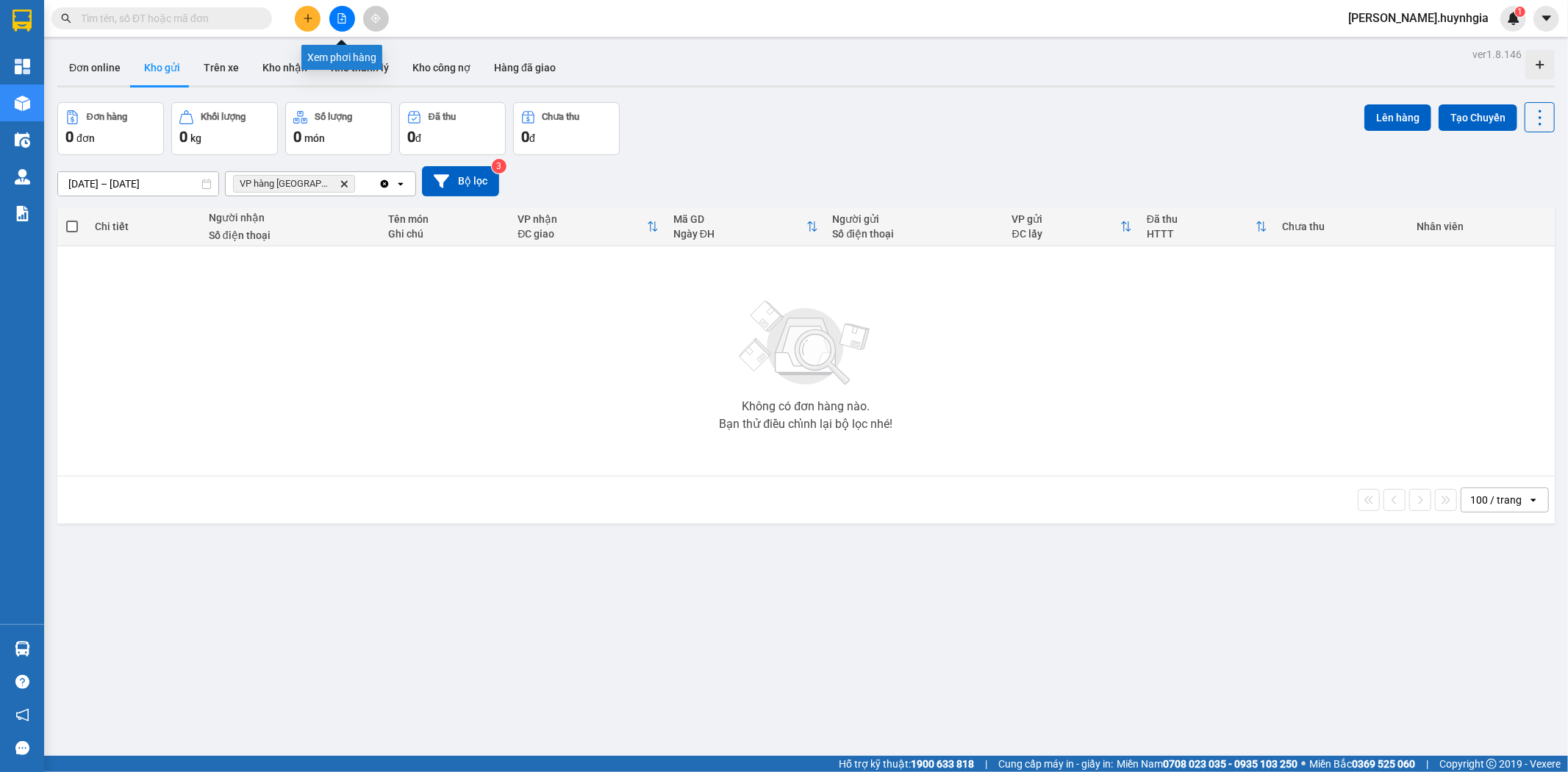
click at [341, 15] on icon "file-add" at bounding box center [342, 18] width 10 height 10
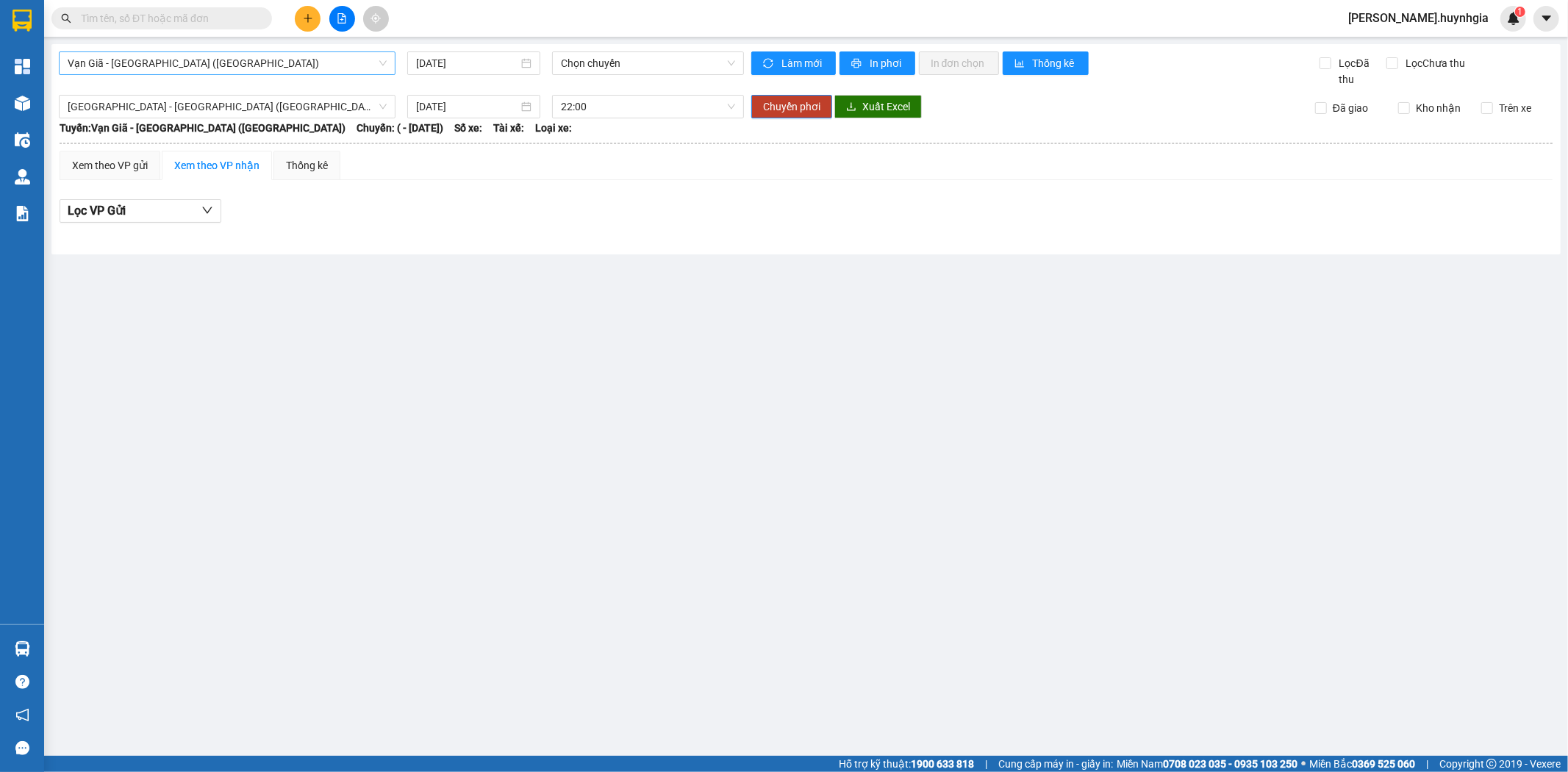
click at [215, 59] on span "Vạn Giã - Sài Gòn (Hàng hóa)" at bounding box center [227, 63] width 319 height 22
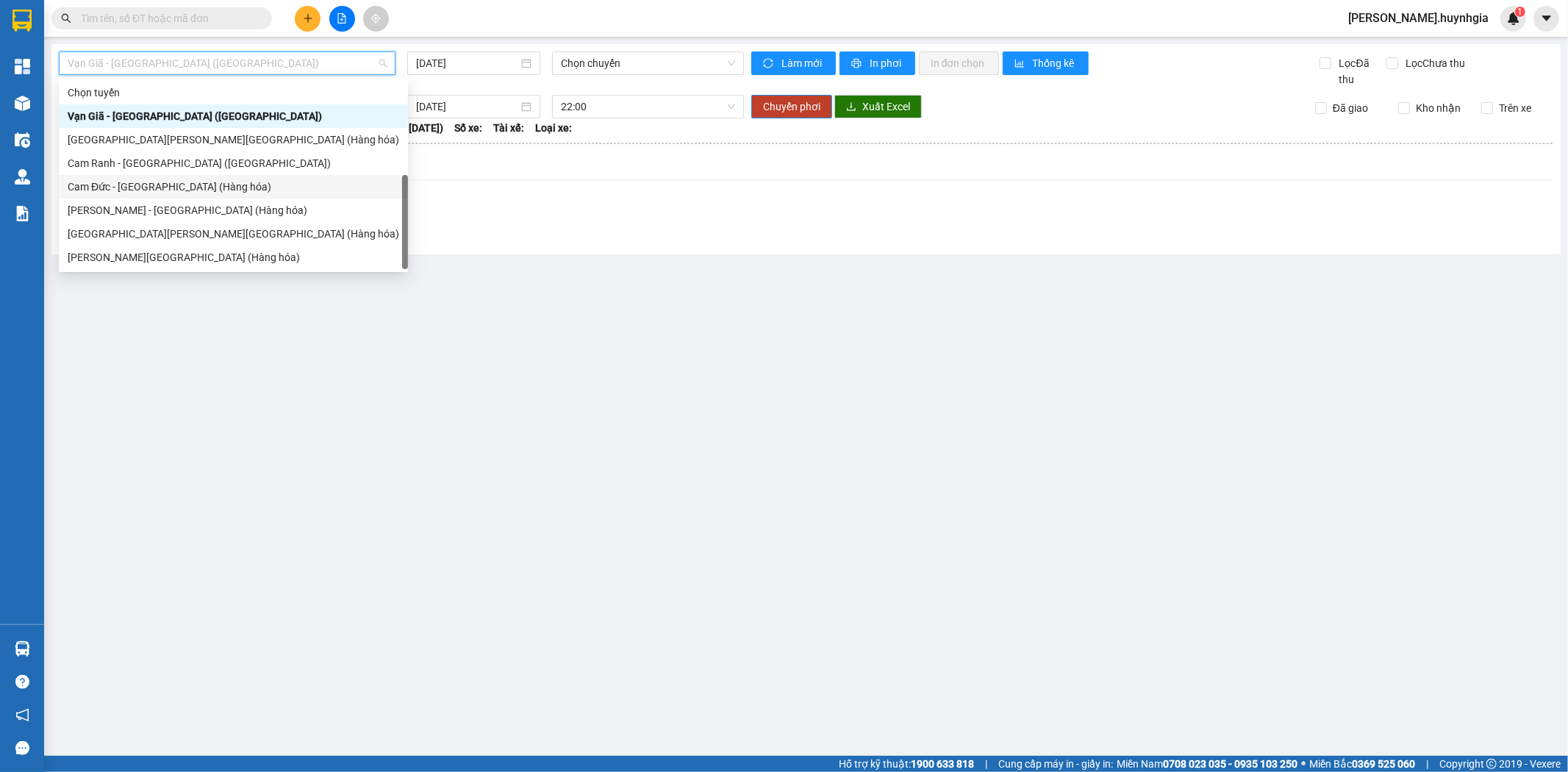
scroll to position [47, 0]
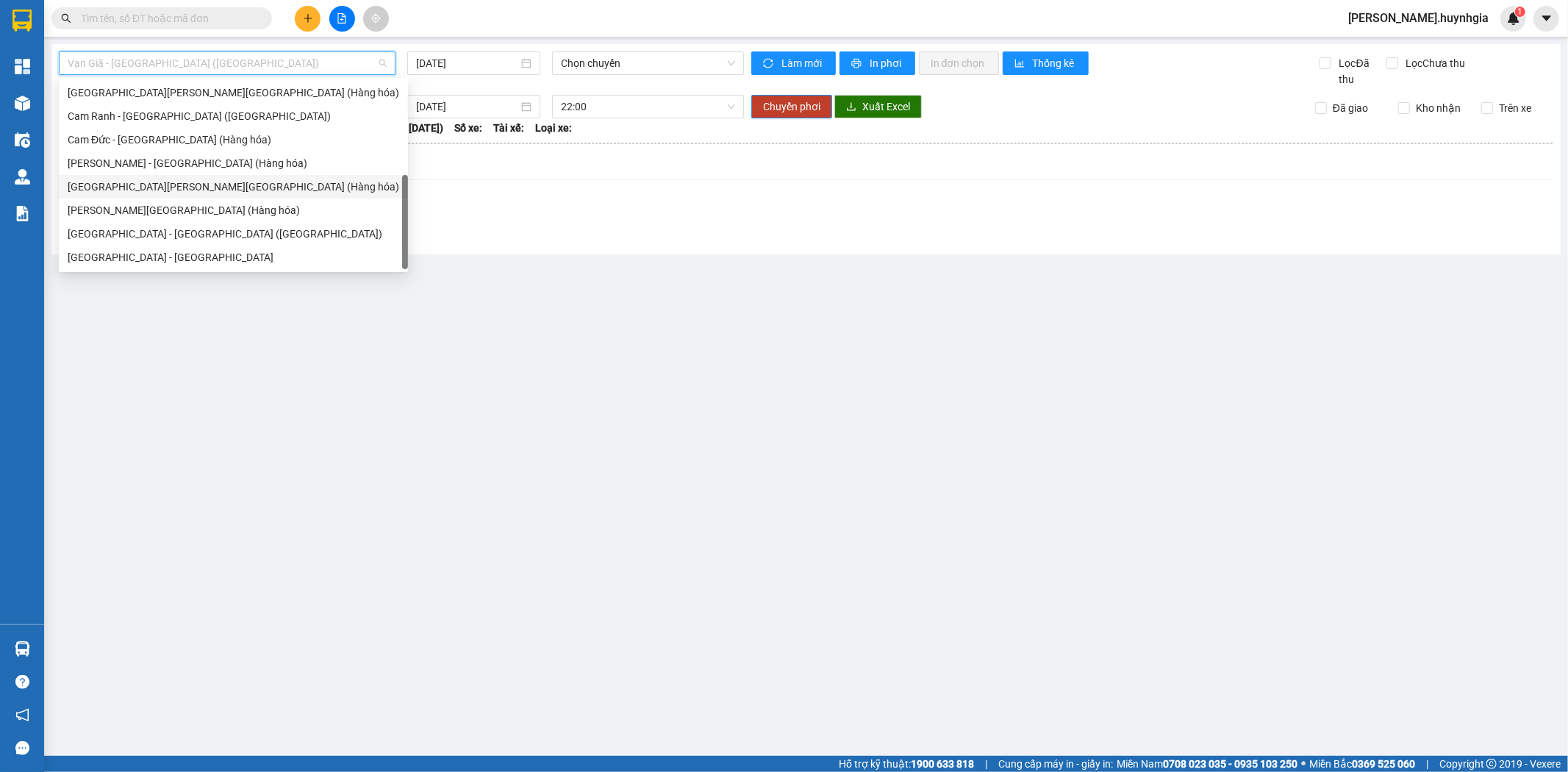
click at [116, 185] on div "Nha Trang - Sài Gòn (Hàng hóa)" at bounding box center [234, 187] width 332 height 17
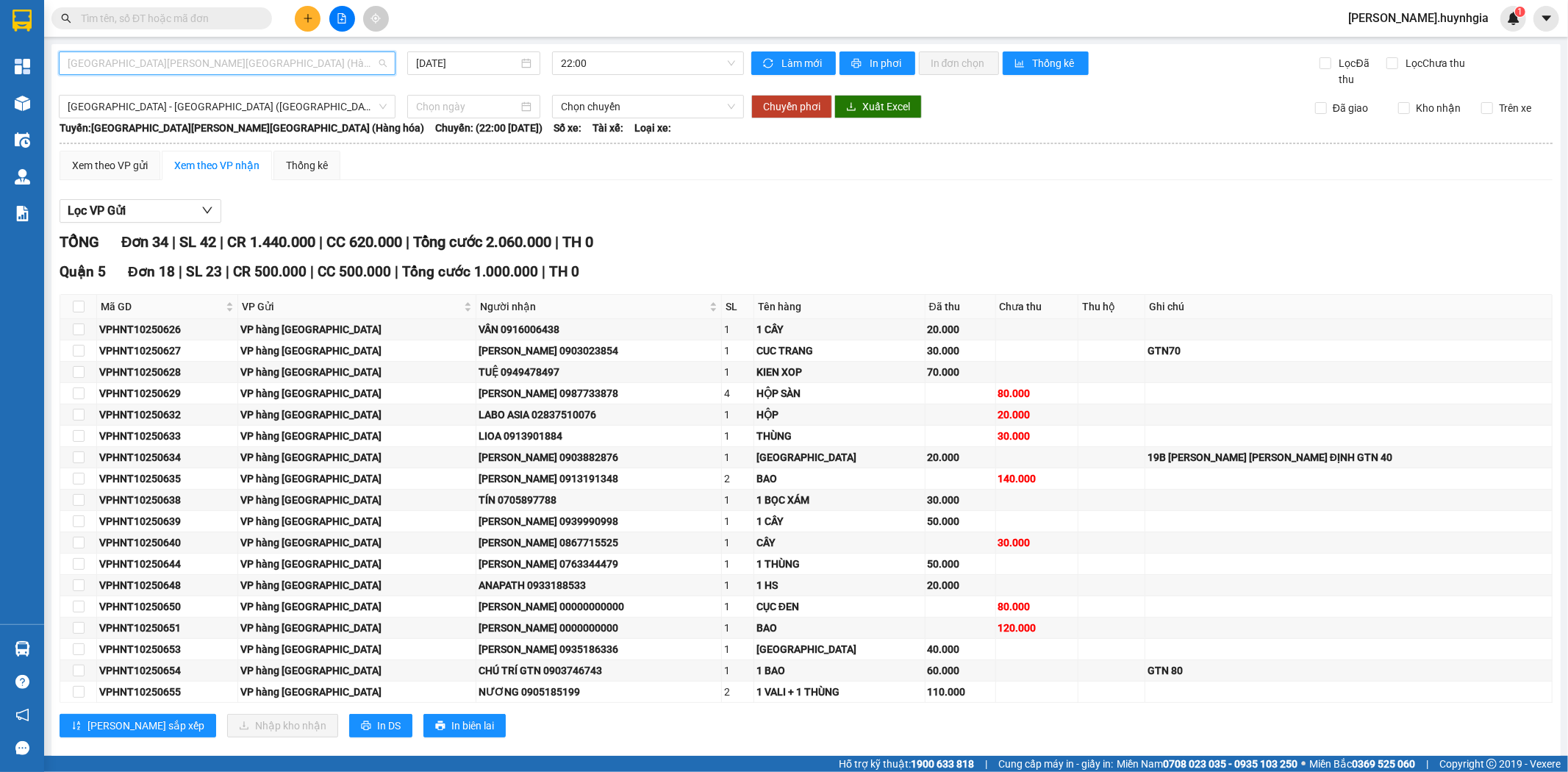
click at [155, 64] on span "Nha Trang - Sài Gòn (Hàng hóa)" at bounding box center [227, 63] width 319 height 22
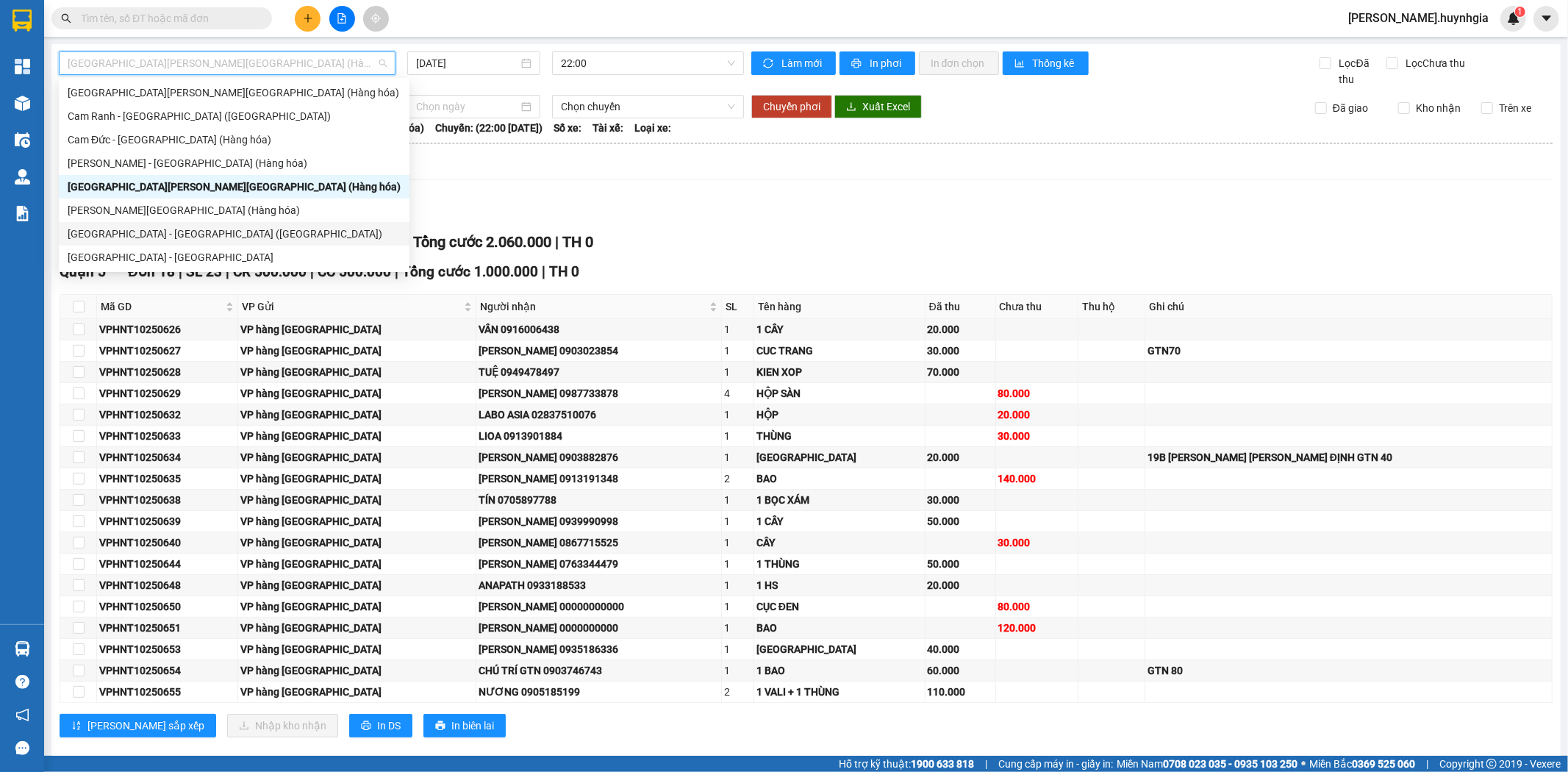
click at [116, 235] on div "Sài Gòn - Nha Trang (Hàng hóa)" at bounding box center [234, 234] width 333 height 17
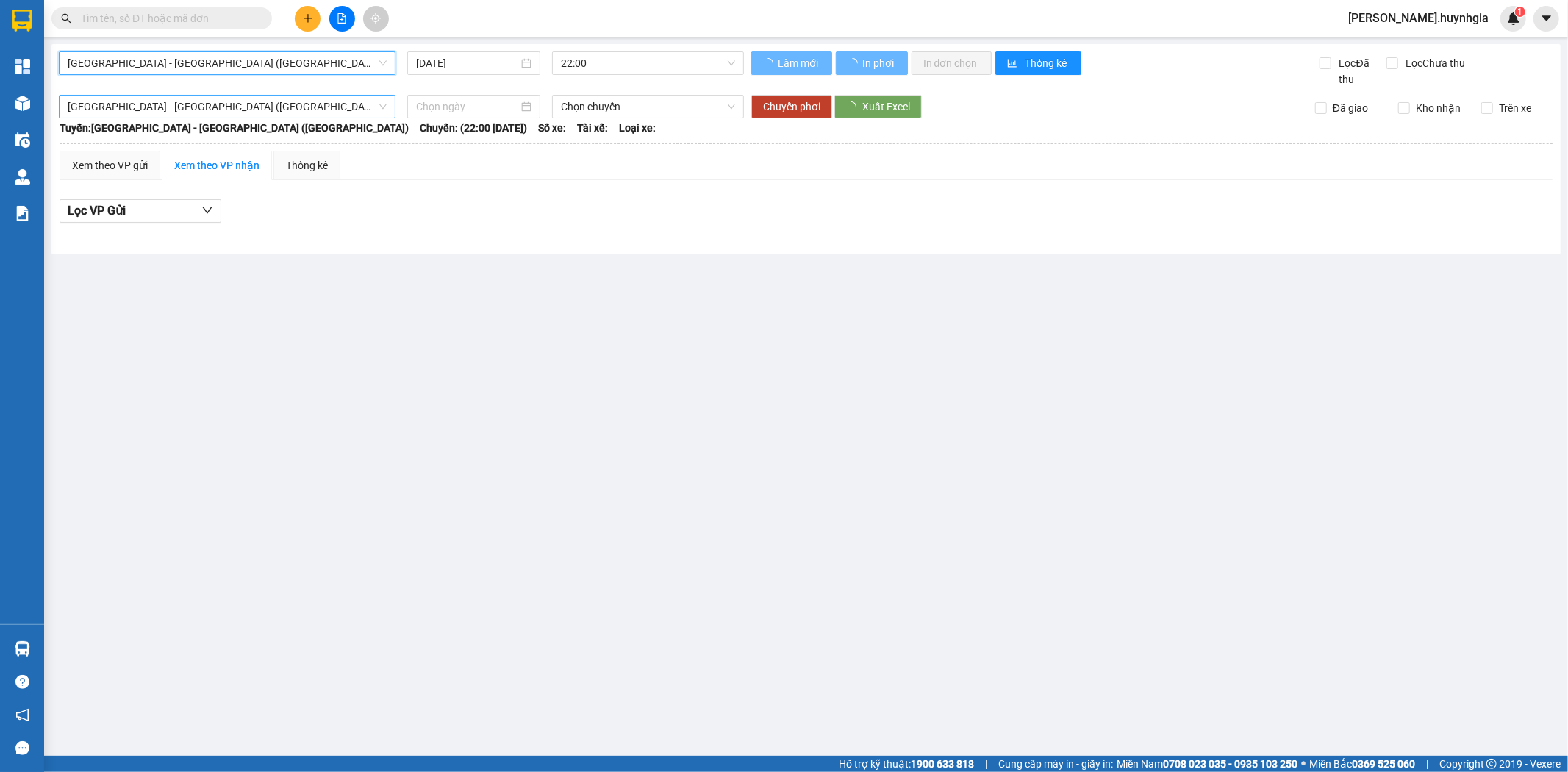
click at [149, 111] on span "Sài Gòn - Nha Trang (Hàng hóa)" at bounding box center [227, 107] width 319 height 22
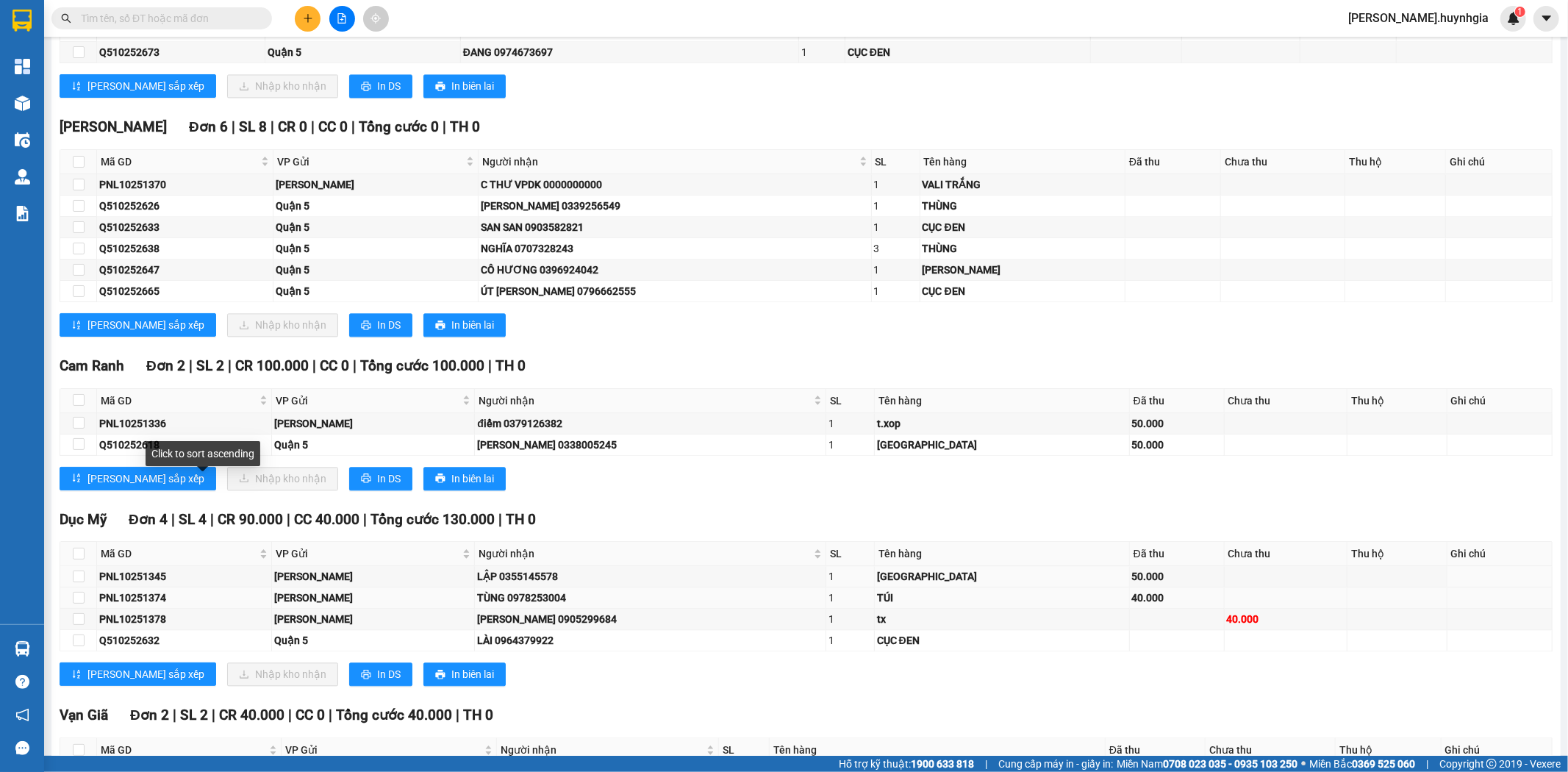
scroll to position [2778, 0]
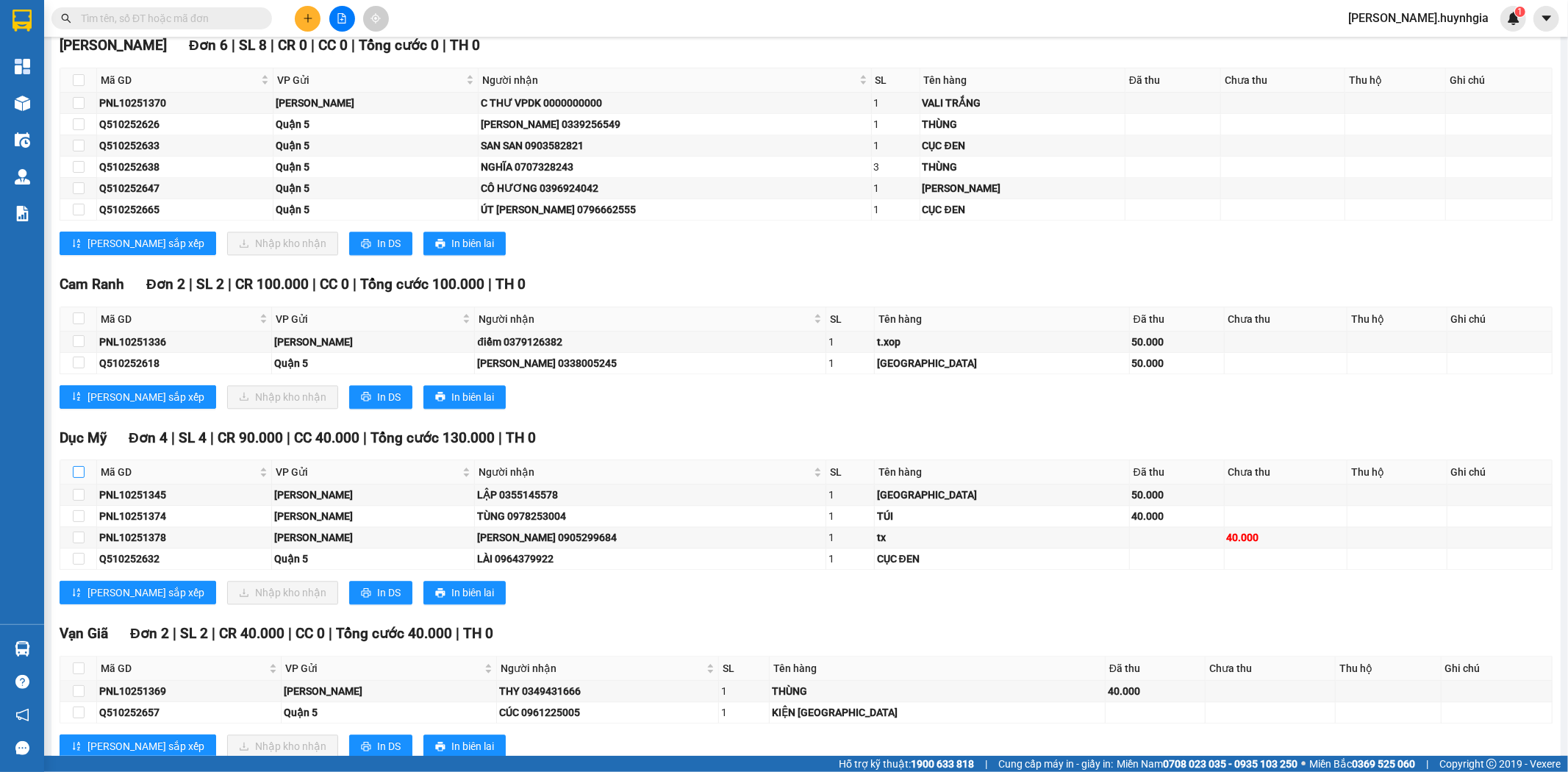
click at [82, 476] on input "checkbox" at bounding box center [78, 472] width 12 height 12
